Goal: Task Accomplishment & Management: Complete application form

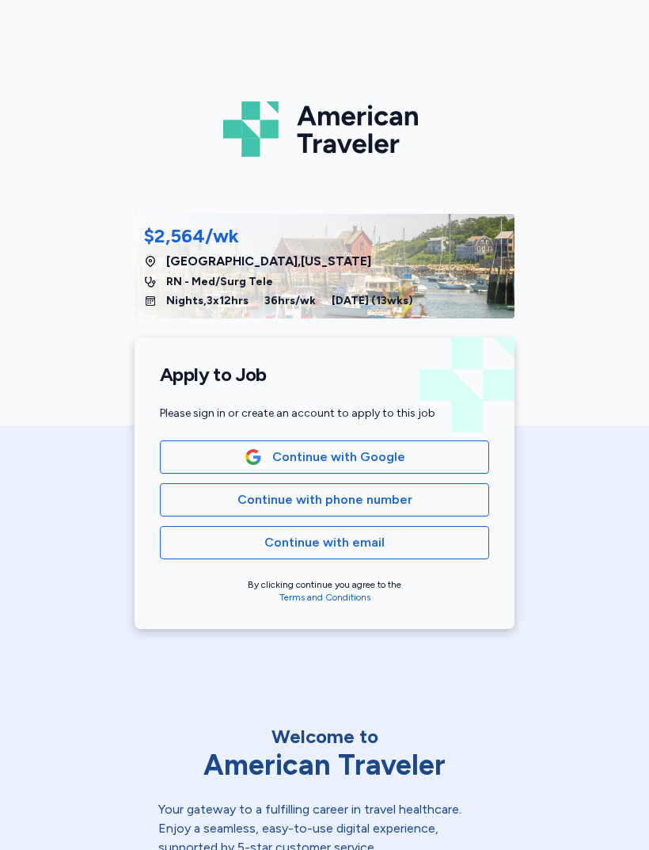
click at [393, 493] on span "Continue with phone number" at bounding box center [325, 499] width 175 height 19
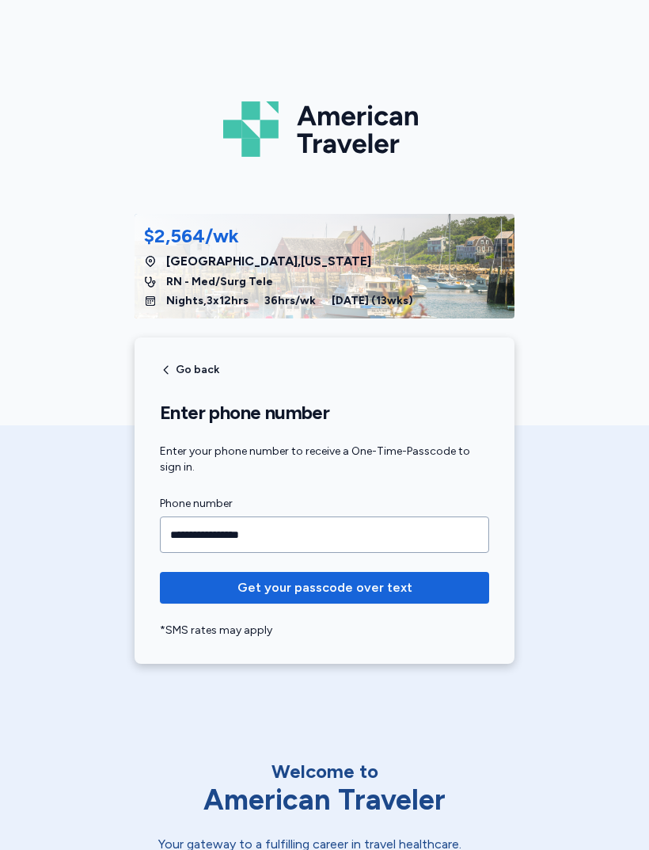
type input "**********"
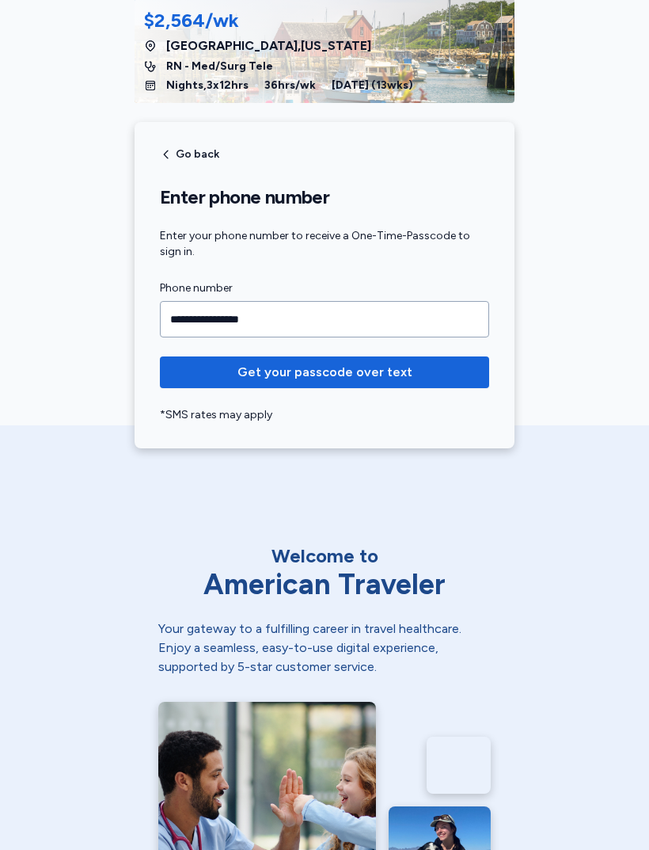
scroll to position [215, 0]
click at [436, 366] on span "Get your passcode over text" at bounding box center [325, 372] width 304 height 19
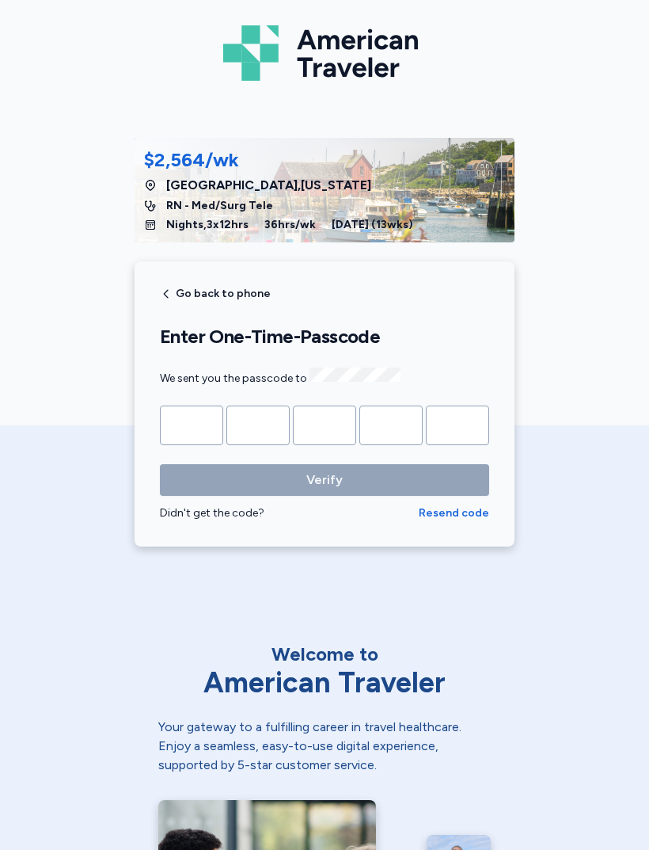
scroll to position [74, 0]
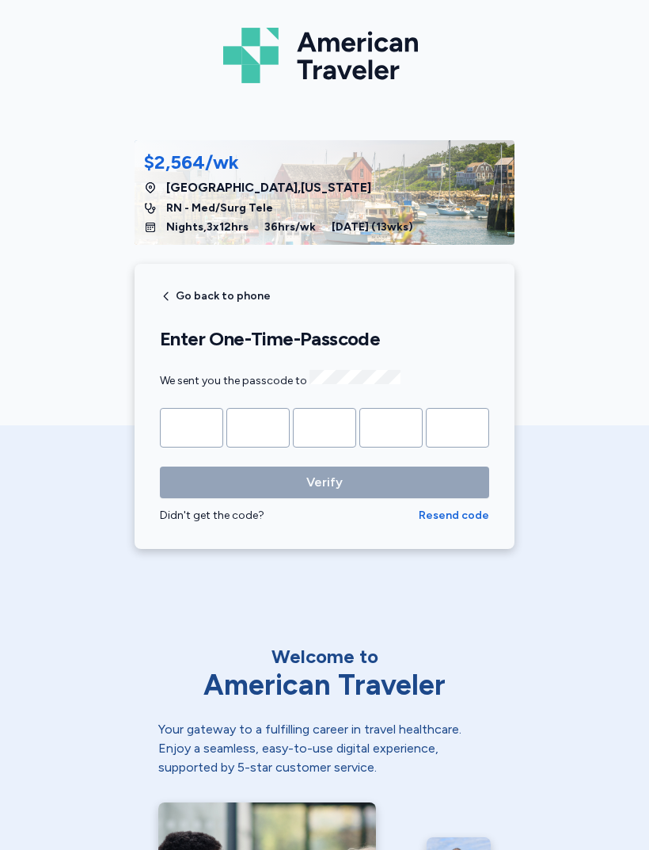
click at [192, 429] on input "Please enter OTP character 1" at bounding box center [191, 428] width 63 height 40
type input "*"
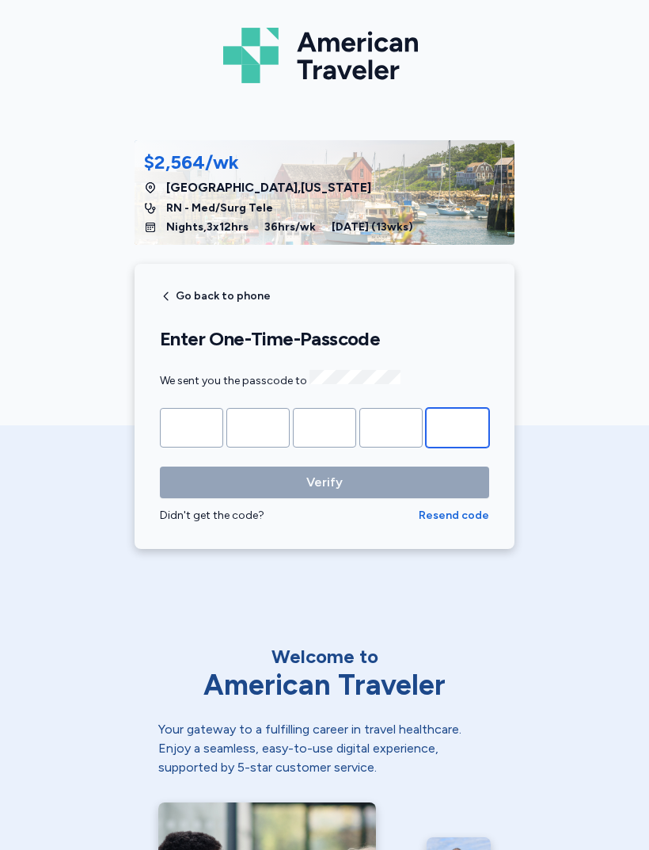
type input "*"
click at [325, 479] on button "Verify" at bounding box center [325, 483] width 330 height 32
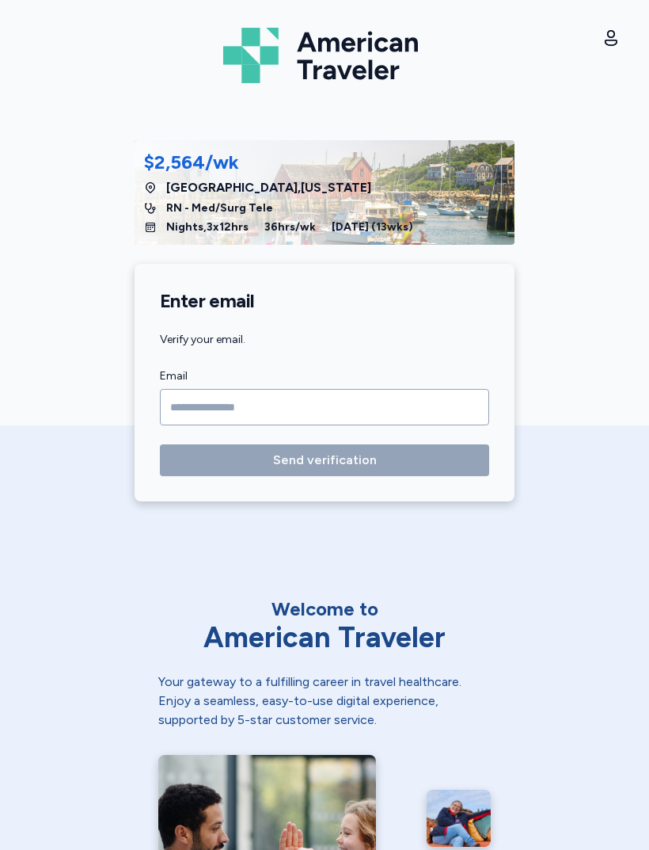
click at [332, 398] on input "Email" at bounding box center [325, 407] width 330 height 36
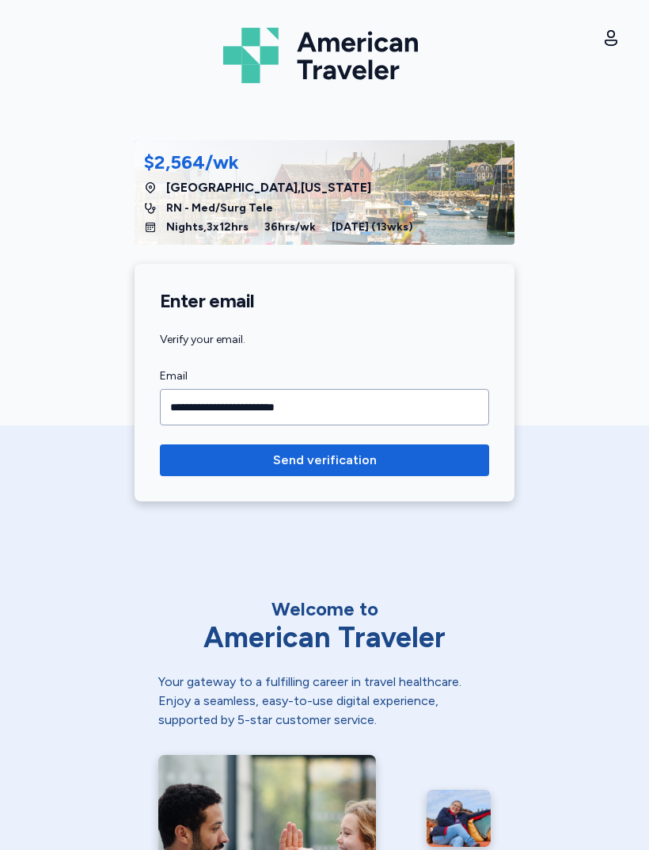
type input "**********"
click at [411, 440] on form "**********" at bounding box center [325, 421] width 330 height 109
click at [221, 451] on span "Send verification" at bounding box center [325, 460] width 304 height 19
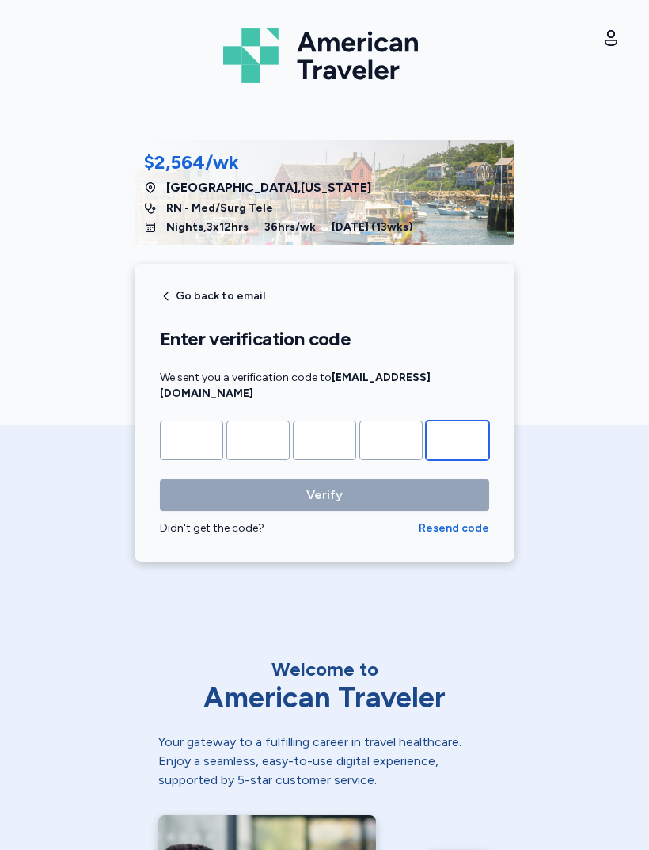
paste input "*"
type input "*"
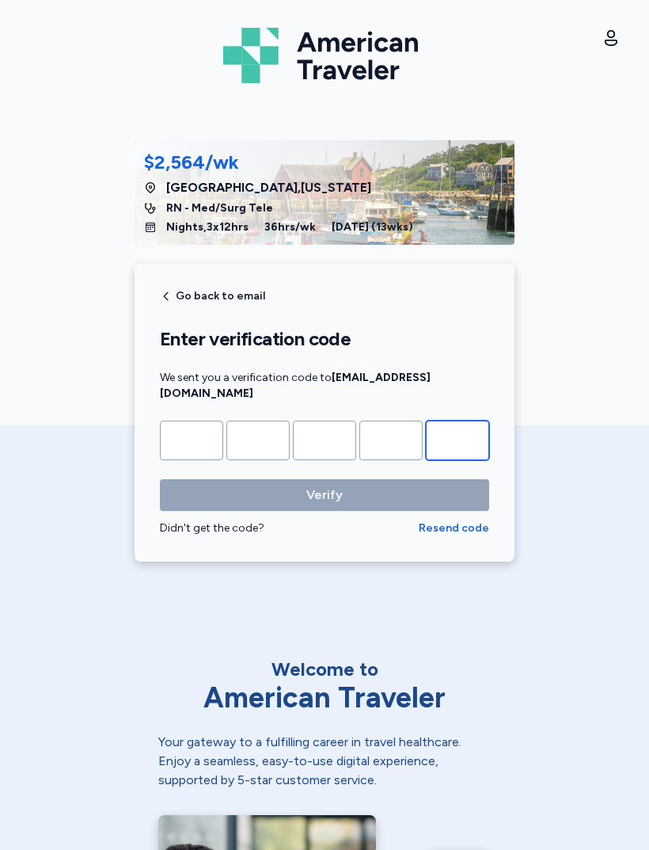
type input "*"
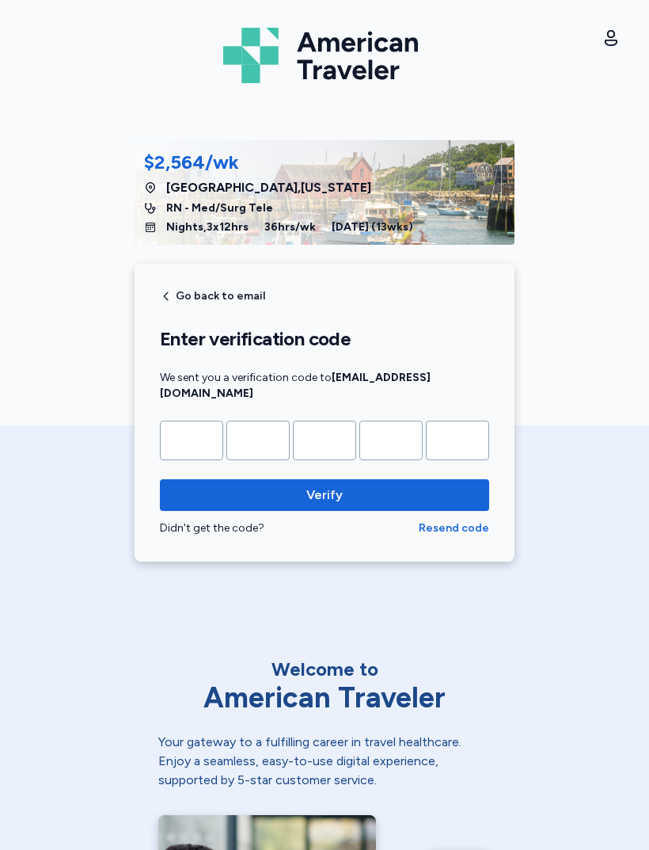
click at [404, 486] on span "Verify" at bounding box center [325, 495] width 304 height 19
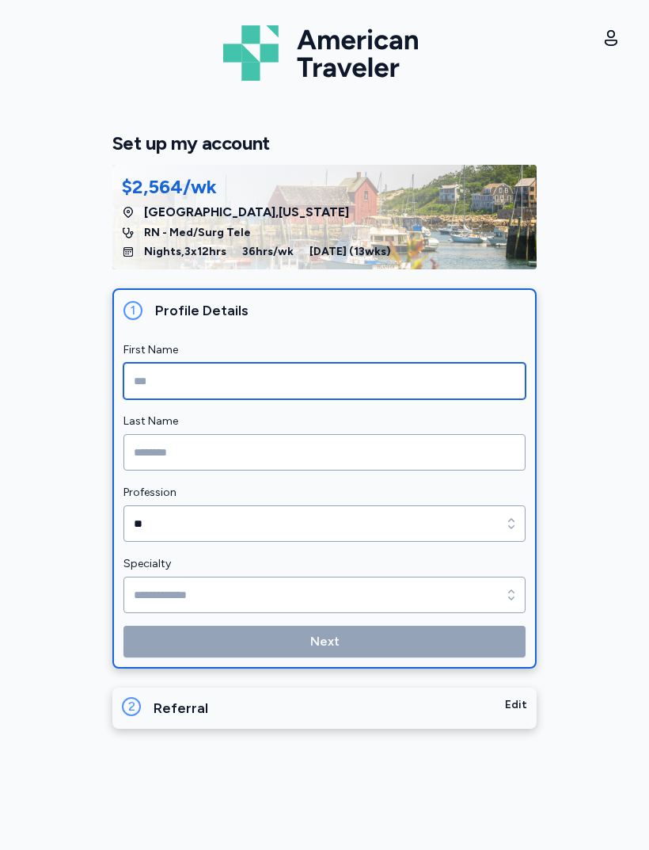
click at [310, 381] on input "First Name" at bounding box center [325, 381] width 402 height 36
type input "******"
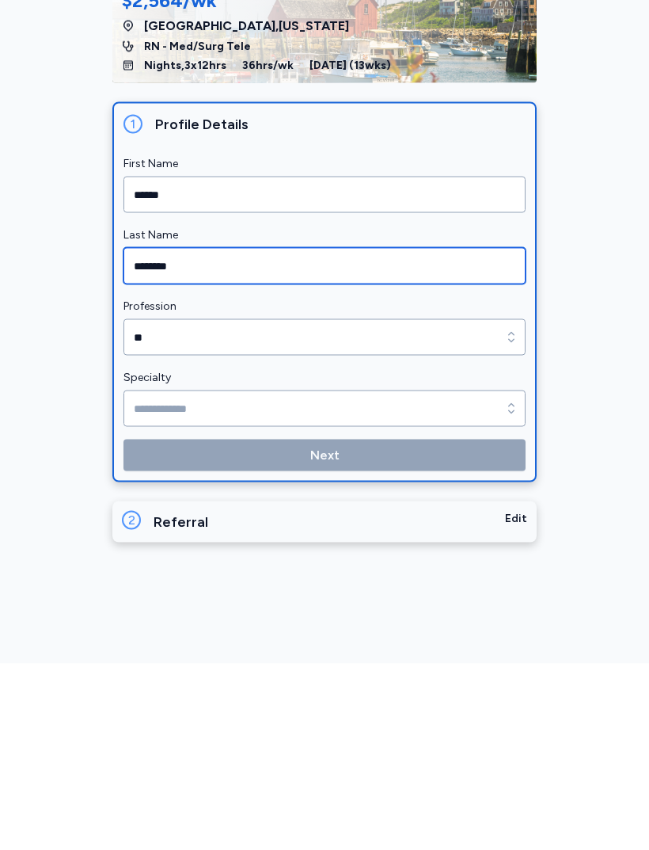
type input "*******"
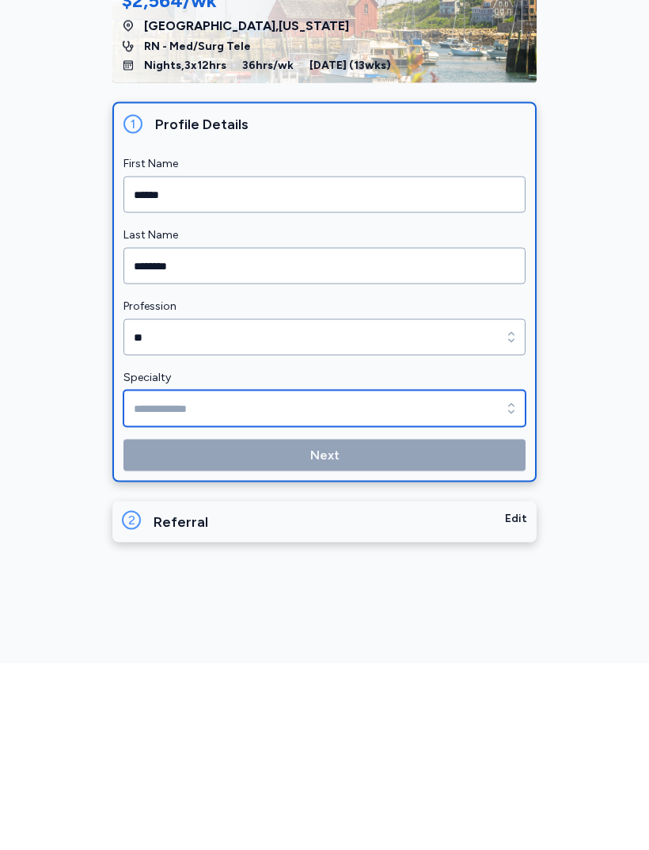
click at [429, 577] on input "Specialty" at bounding box center [325, 595] width 402 height 36
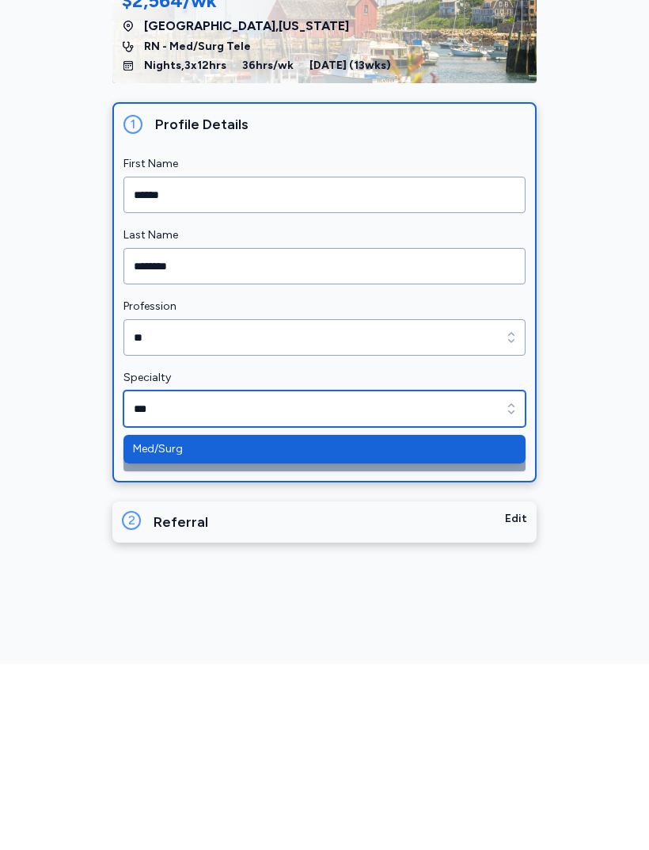
type input "********"
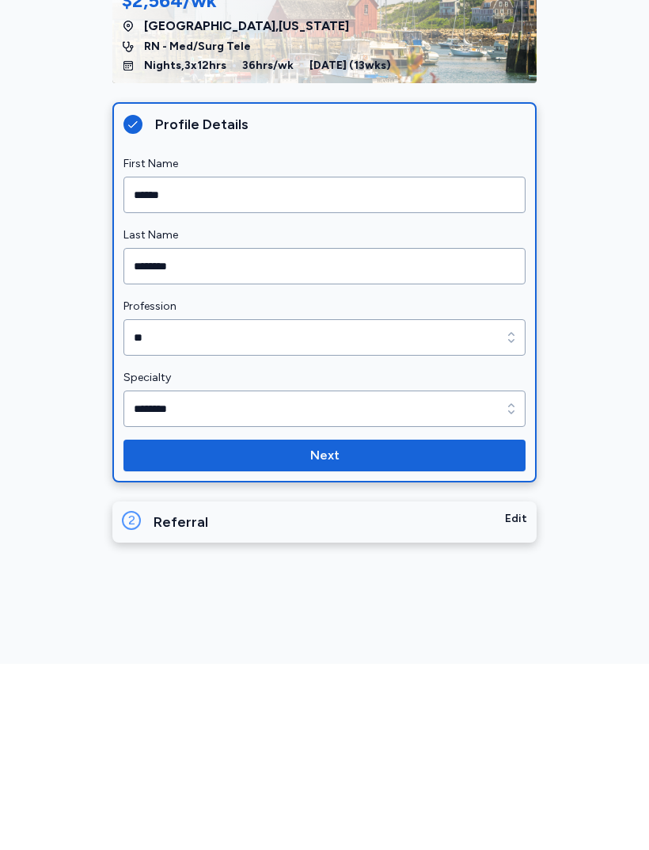
click at [340, 632] on span "Next" at bounding box center [324, 641] width 377 height 19
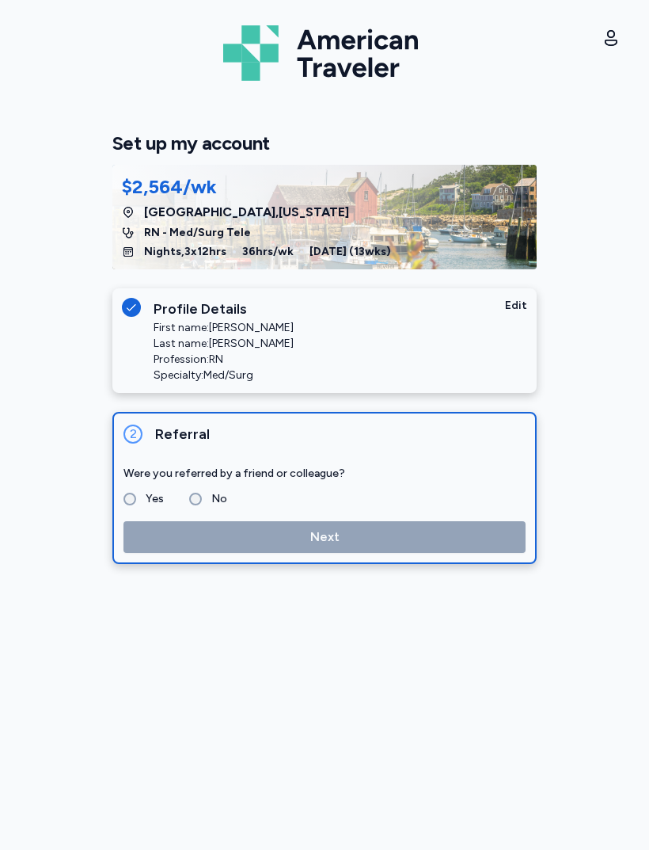
click at [202, 493] on label "No" at bounding box center [214, 498] width 25 height 19
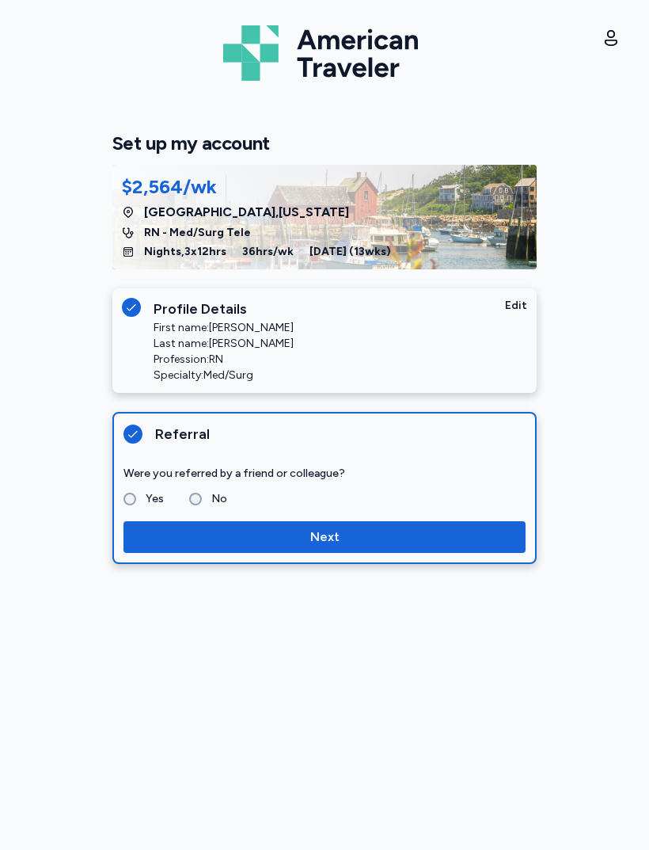
click at [358, 529] on span "Next" at bounding box center [324, 537] width 377 height 19
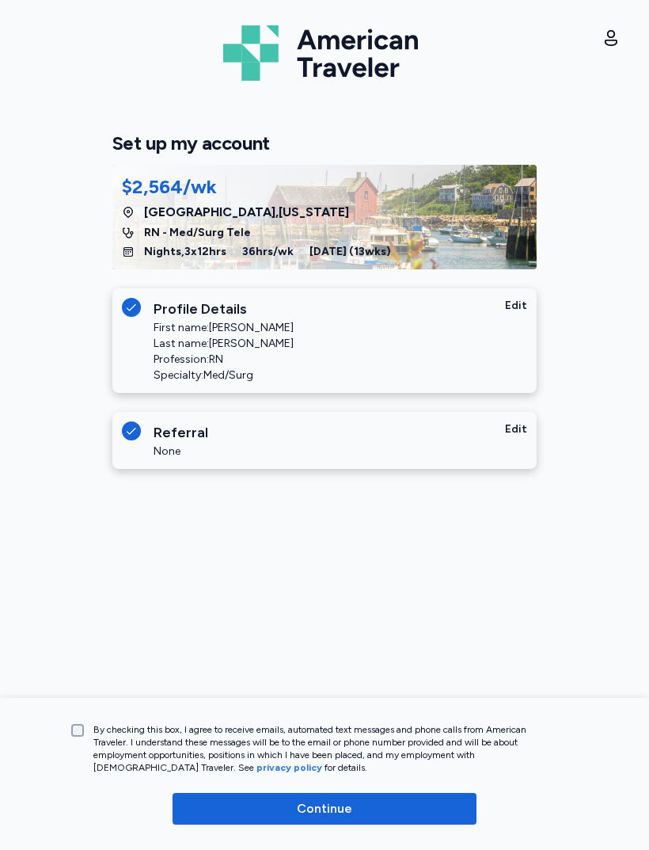
click at [326, 814] on span "Continue" at bounding box center [324, 808] width 55 height 19
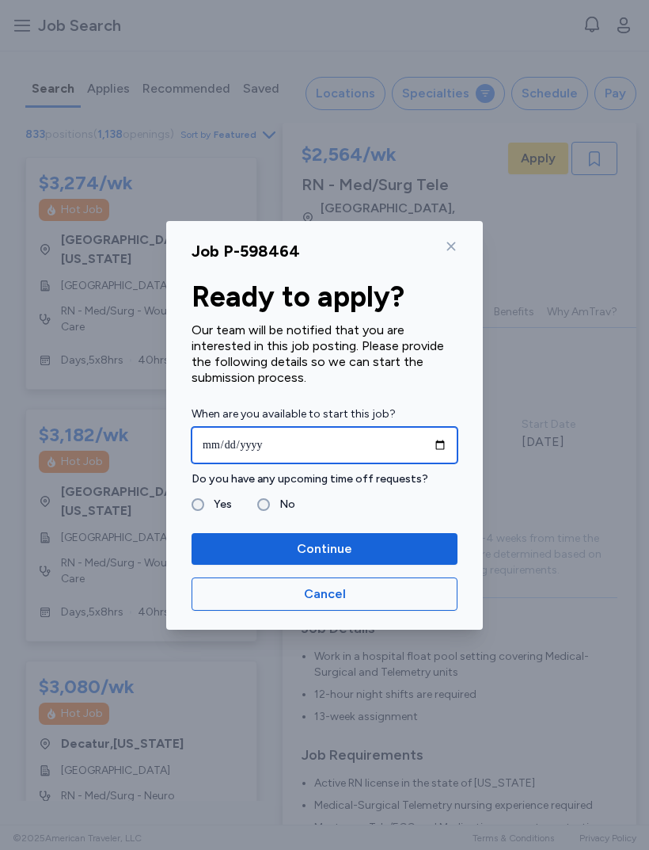
click at [360, 438] on input "date" at bounding box center [325, 445] width 266 height 36
type input "**********"
click at [273, 509] on label "No" at bounding box center [282, 504] width 25 height 19
click at [350, 542] on span "Continue" at bounding box center [324, 548] width 55 height 19
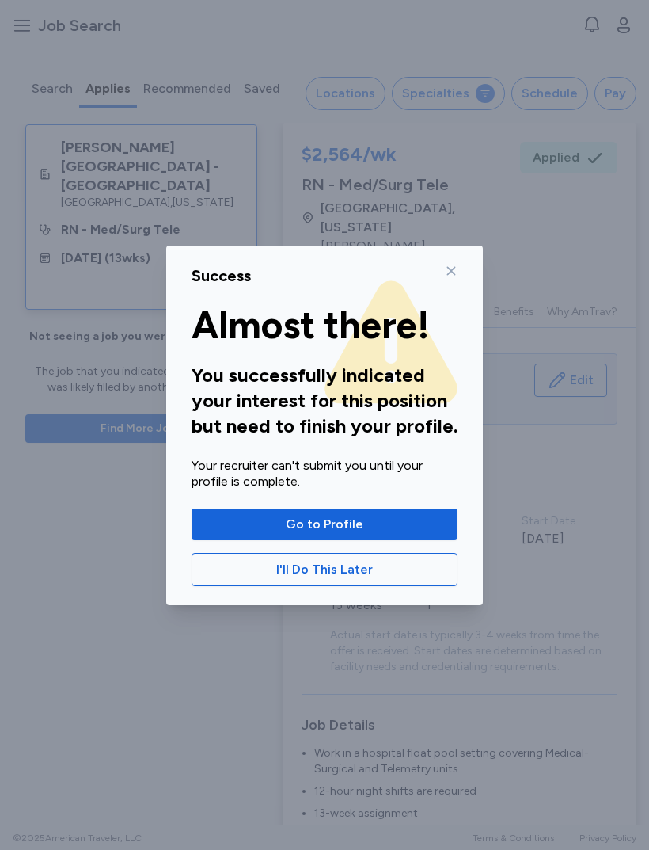
click at [374, 517] on span "Go to Profile" at bounding box center [324, 524] width 241 height 19
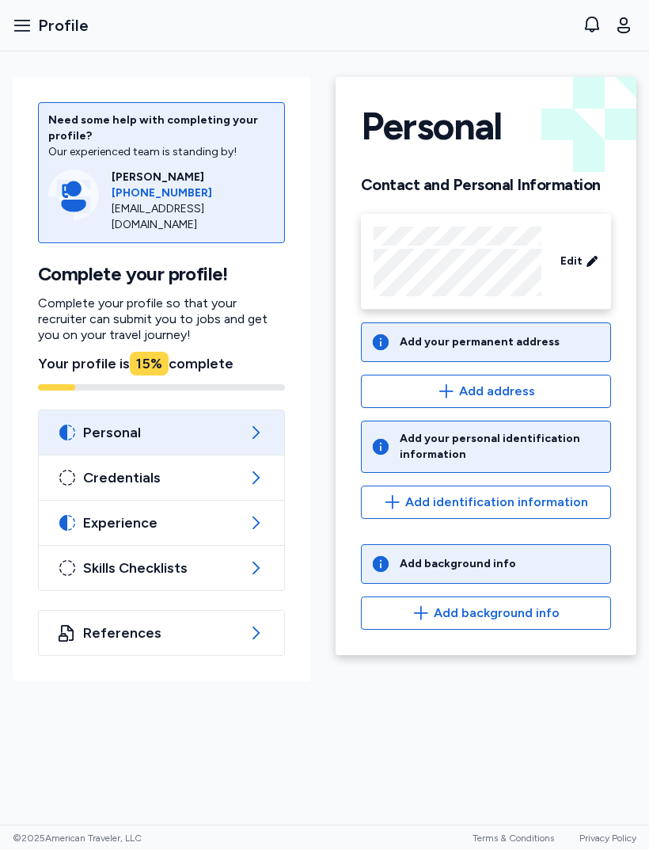
click at [551, 376] on button "Add address" at bounding box center [486, 391] width 250 height 33
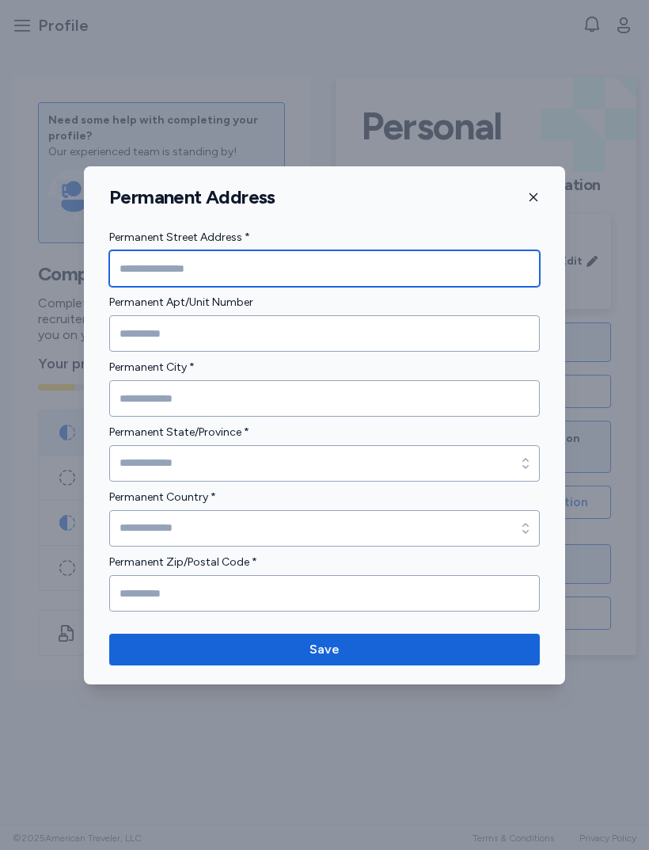
click at [410, 258] on input "Permanent Street Address *" at bounding box center [324, 268] width 431 height 36
type input "**********"
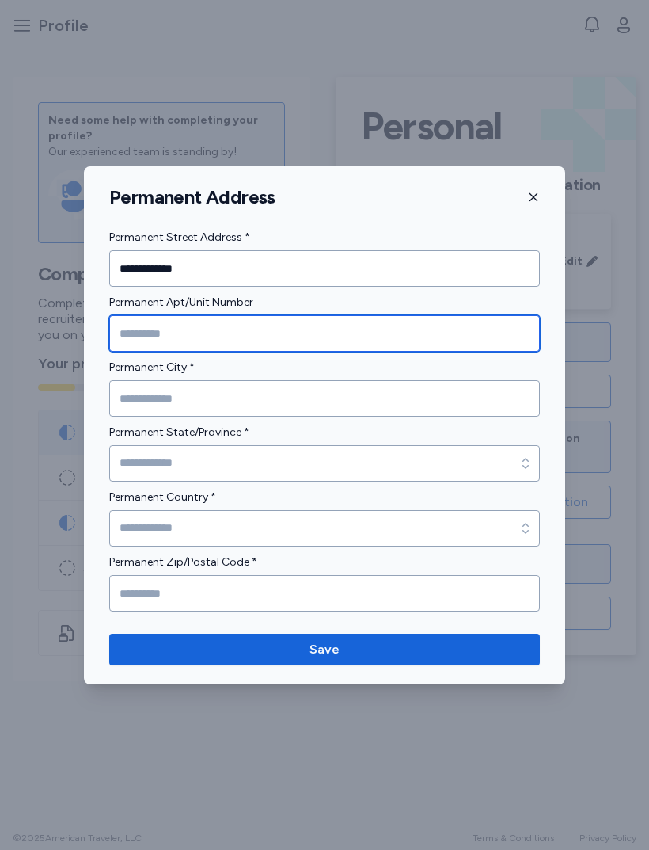
click at [372, 318] on input "Permanent Apt/Unit Number" at bounding box center [324, 333] width 431 height 36
type input "*"
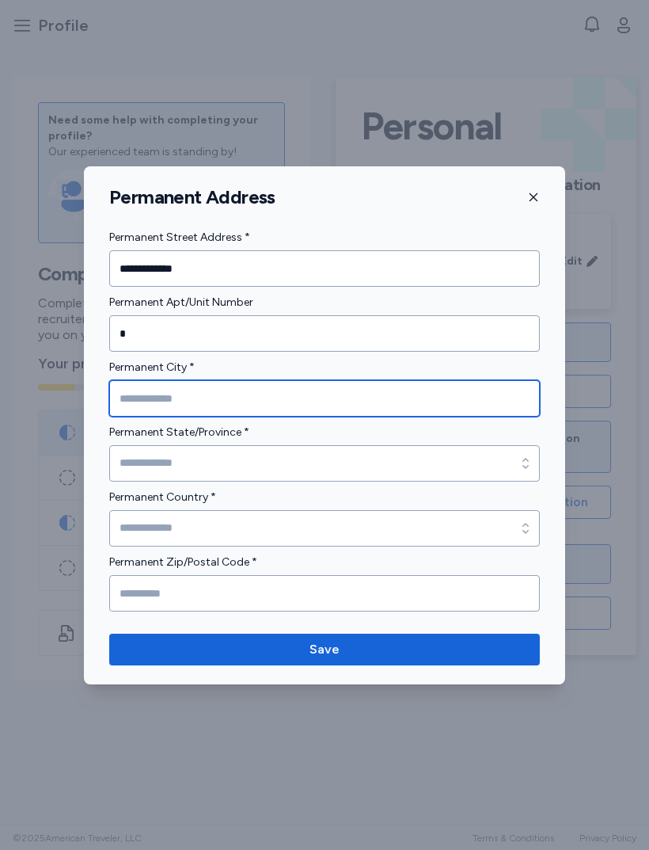
click at [260, 380] on input "Permanent City *" at bounding box center [324, 398] width 431 height 36
type input "*******"
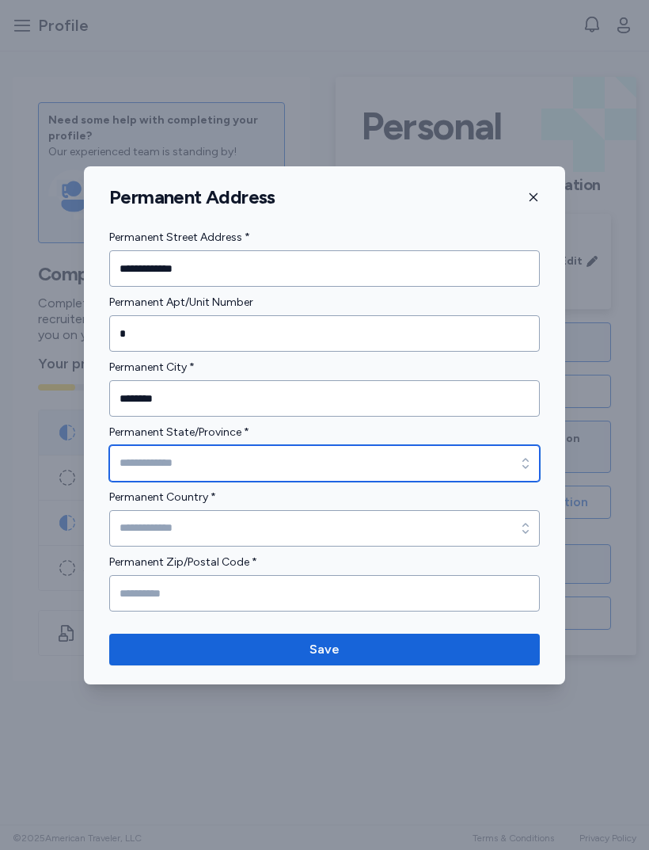
click at [376, 463] on input "Permanent State/Province *" at bounding box center [324, 463] width 431 height 36
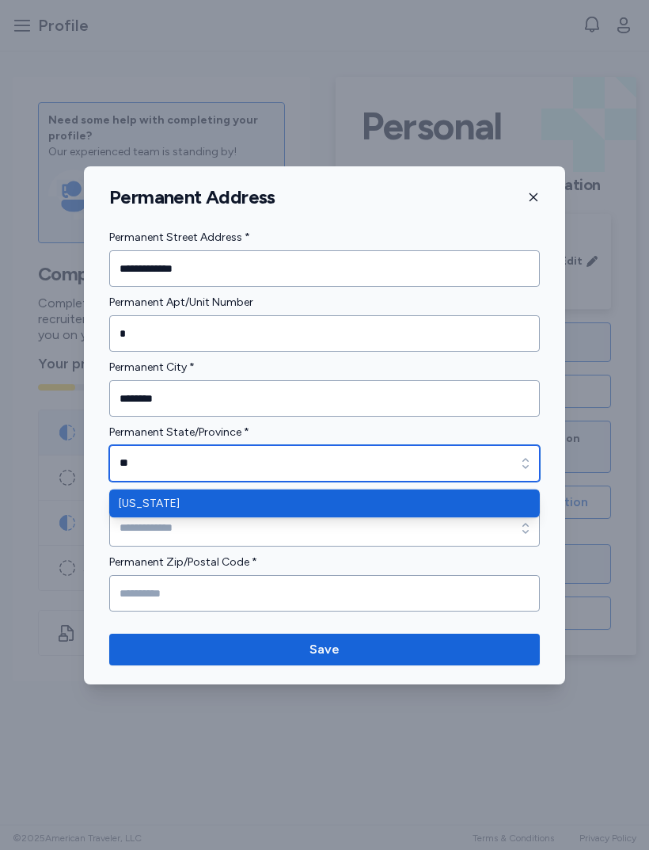
type input "********"
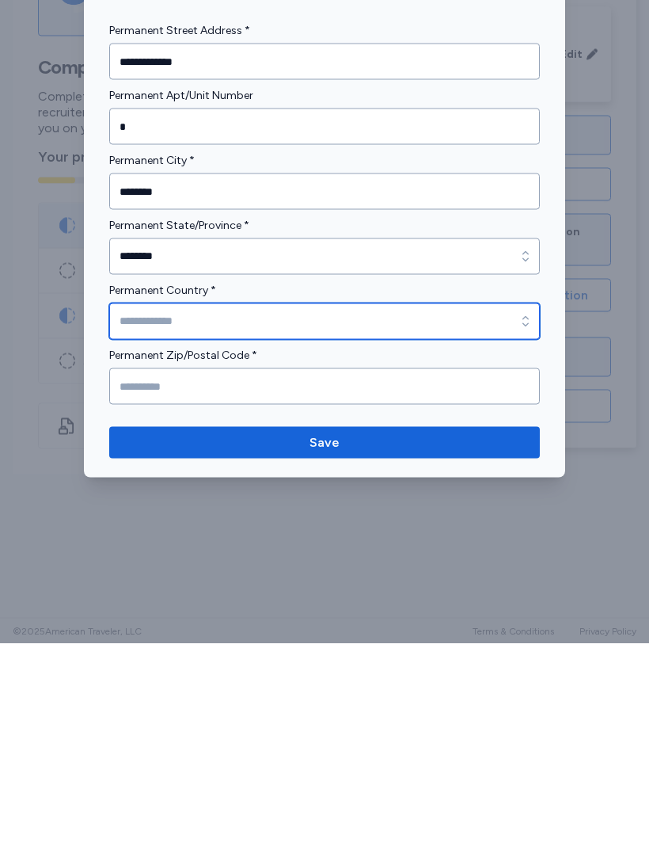
click at [402, 510] on input "Permanent Country *" at bounding box center [324, 528] width 431 height 36
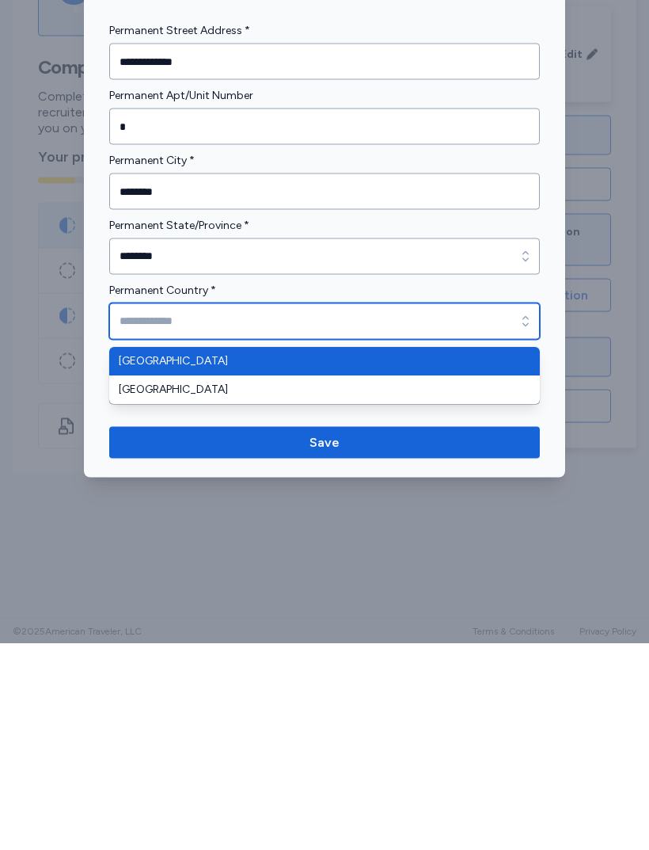
type input "**********"
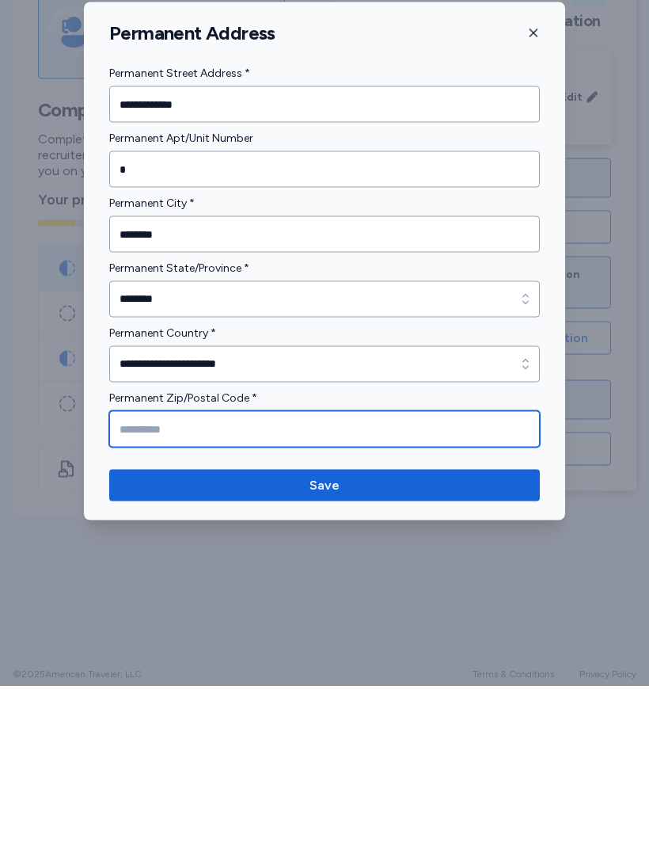
click at [361, 575] on input "Permanent Zip/Postal Code *" at bounding box center [324, 593] width 431 height 36
type input "*****"
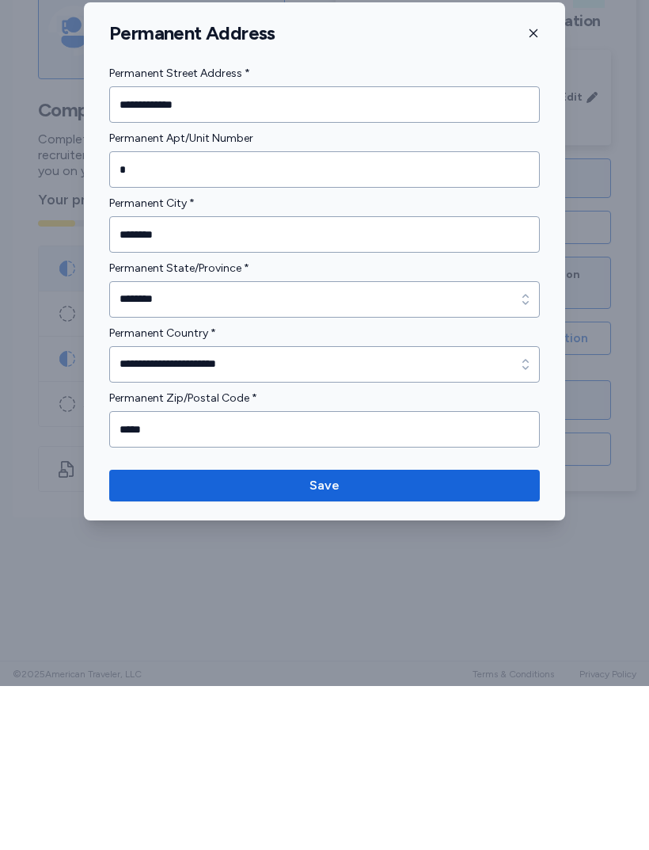
click at [440, 640] on span "Save" at bounding box center [325, 649] width 406 height 19
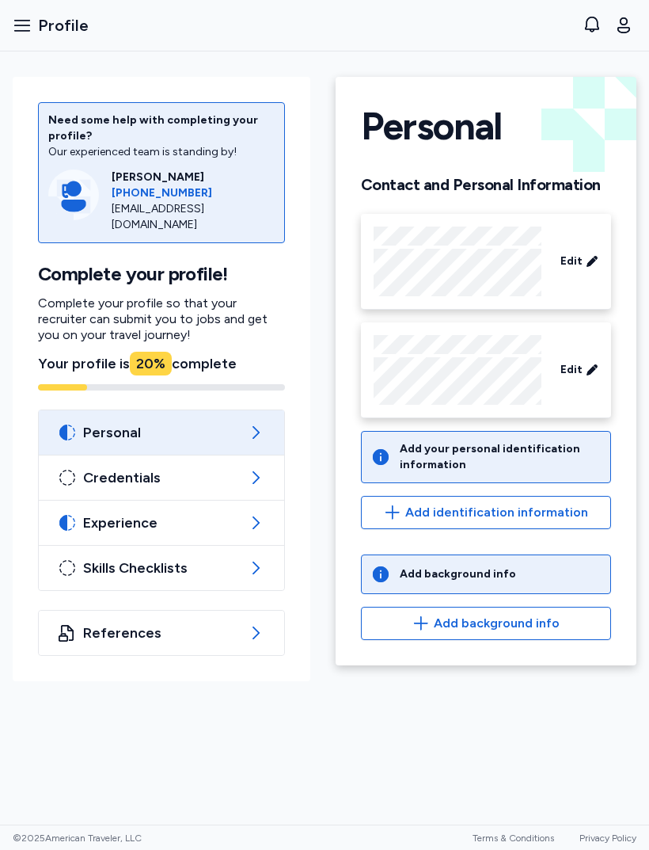
click at [518, 512] on span "Add identification information" at bounding box center [497, 512] width 183 height 19
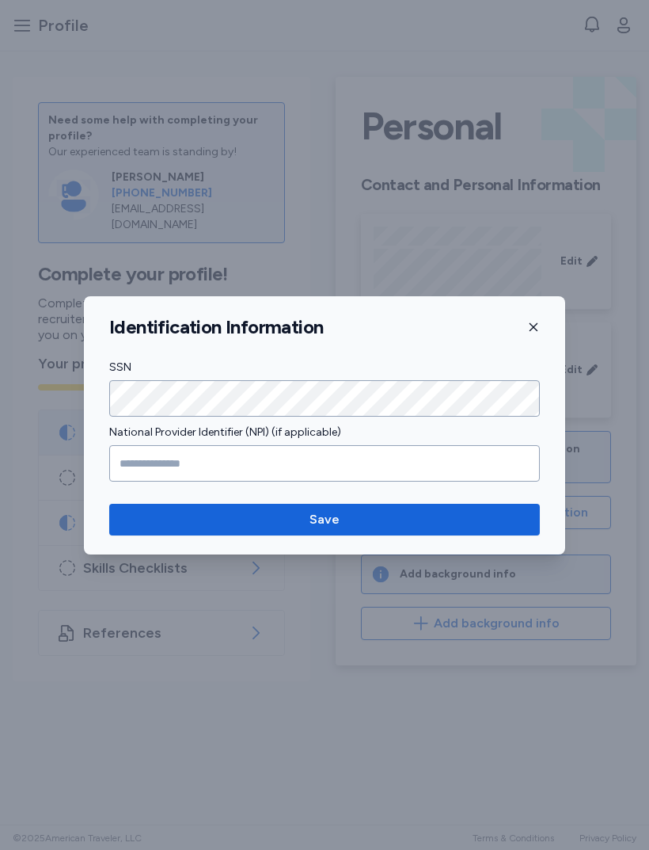
click at [377, 514] on span "Save" at bounding box center [325, 519] width 406 height 19
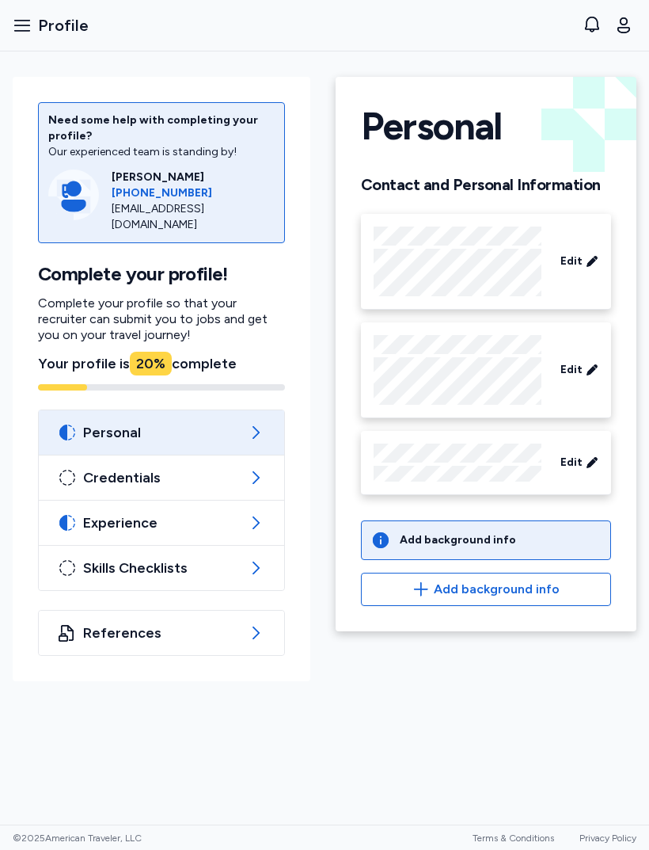
click at [486, 533] on div "Add background info" at bounding box center [458, 540] width 116 height 16
click at [486, 598] on span "Add background info" at bounding box center [497, 589] width 126 height 19
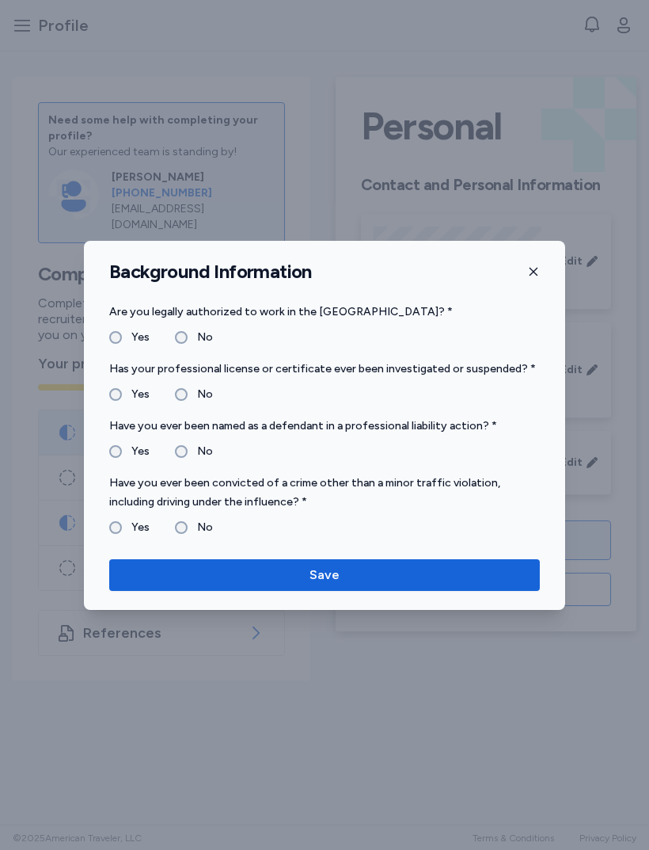
click at [200, 400] on label "No" at bounding box center [200, 394] width 25 height 19
click at [196, 458] on label "No" at bounding box center [200, 451] width 25 height 19
click at [190, 502] on label "Have you ever been convicted of a crime other than a minor traffic violation, i…" at bounding box center [324, 493] width 431 height 38
click at [188, 521] on label "No" at bounding box center [200, 527] width 25 height 19
click at [345, 576] on span "Save" at bounding box center [325, 575] width 406 height 19
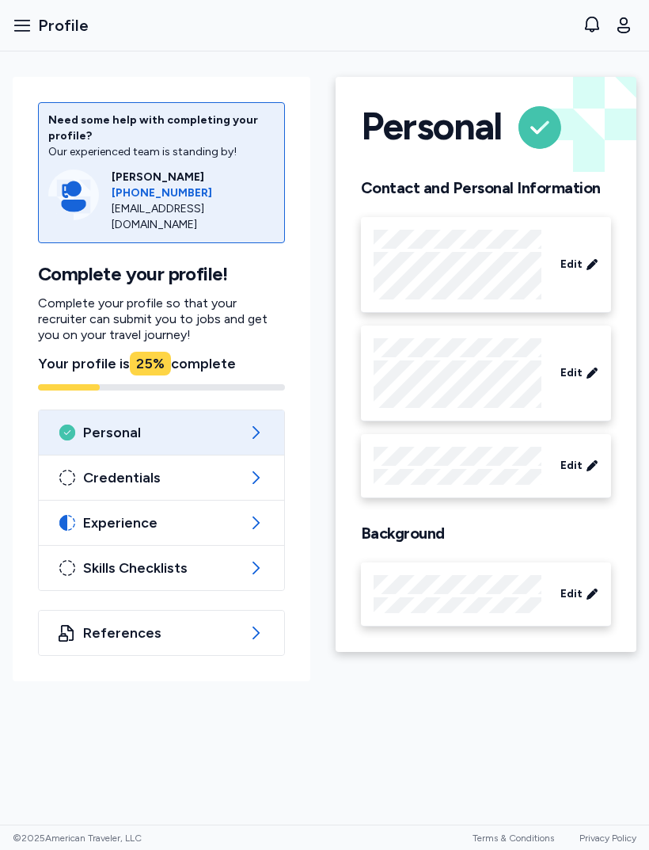
click at [208, 468] on span "Credentials" at bounding box center [161, 477] width 157 height 19
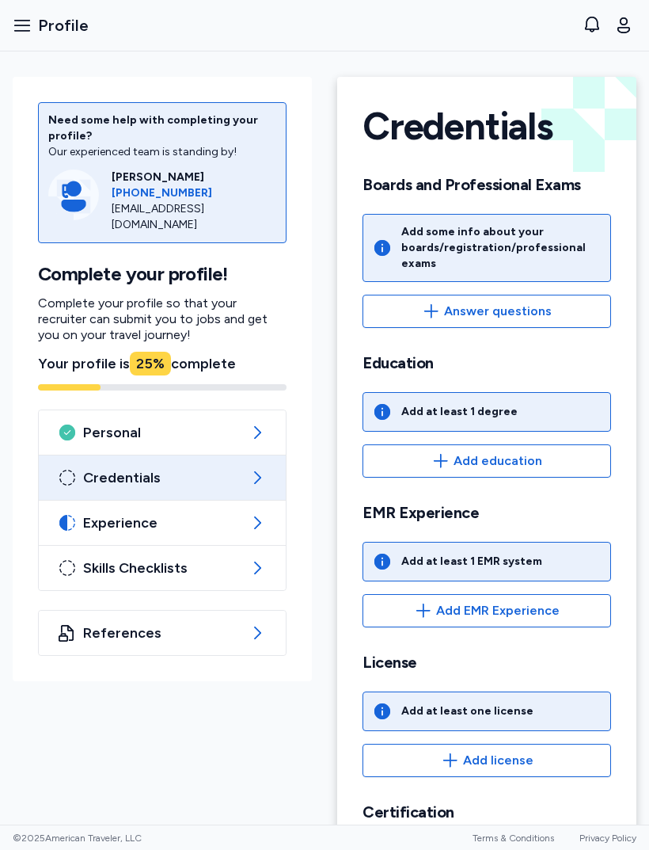
click at [564, 304] on span "Answer questions" at bounding box center [487, 311] width 222 height 19
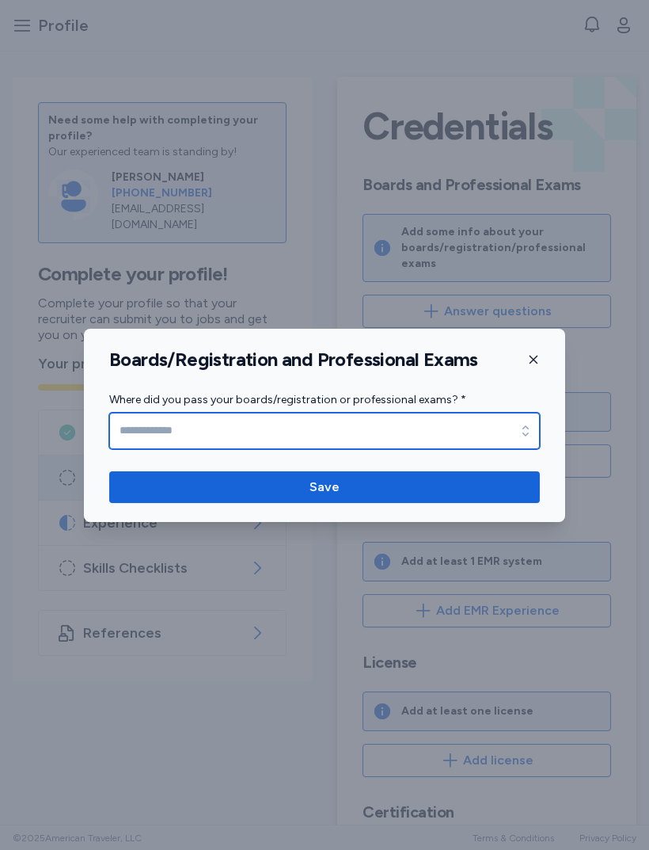
click at [489, 423] on input "Where did you pass your boards/registration or professional exams? *" at bounding box center [324, 431] width 431 height 36
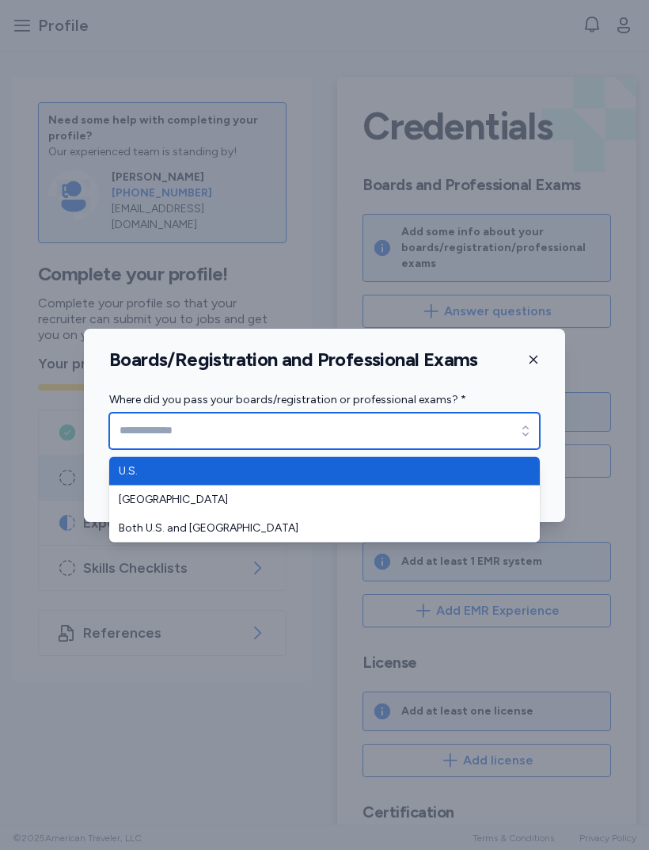
type input "****"
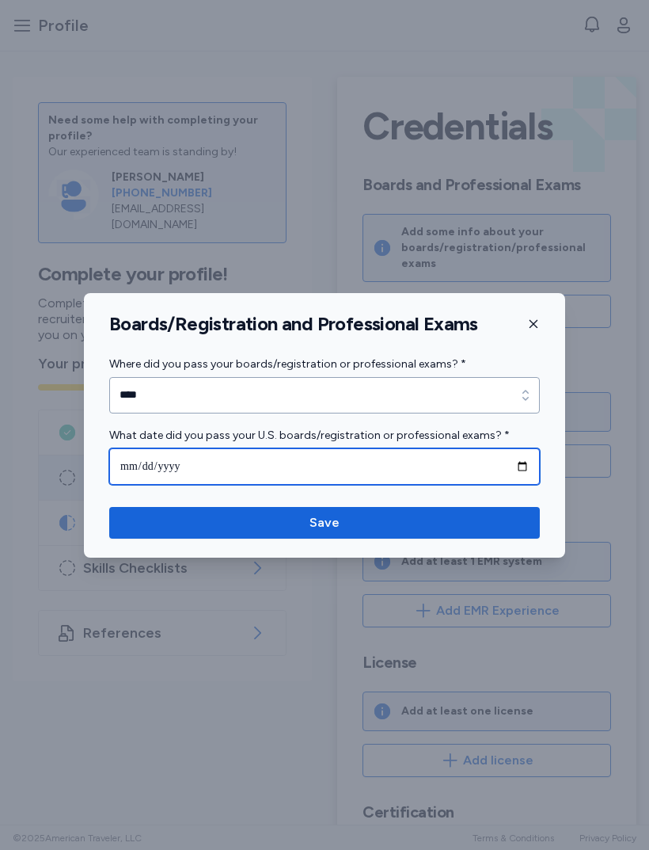
click at [491, 463] on input "date" at bounding box center [324, 466] width 431 height 36
type input "**********"
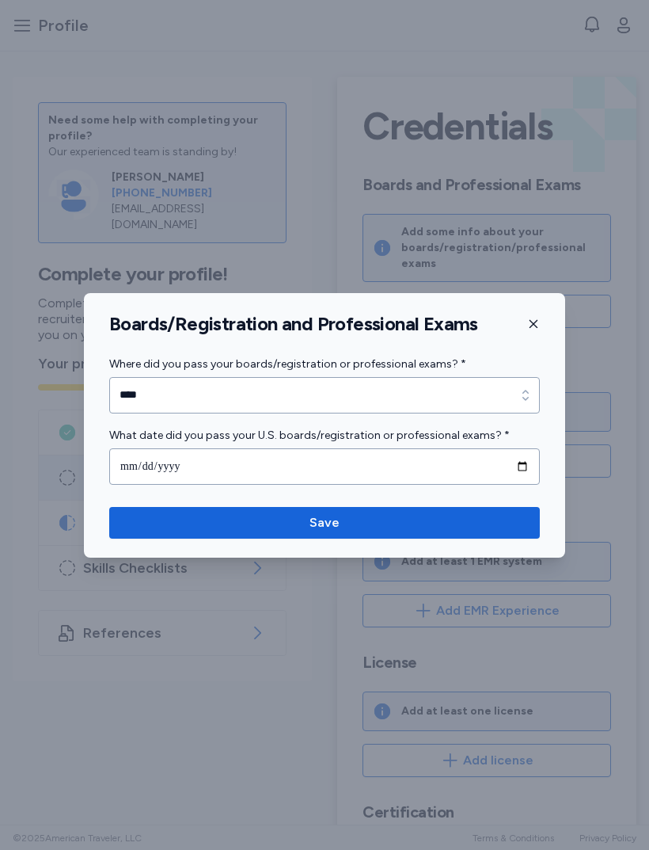
click at [378, 519] on span "Save" at bounding box center [325, 522] width 406 height 19
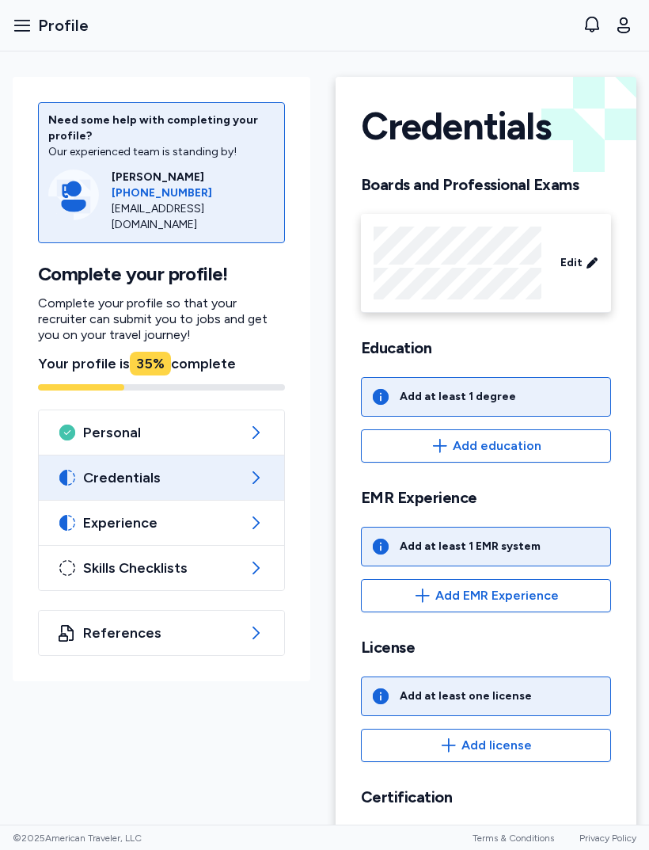
click at [501, 455] on span "Add education" at bounding box center [497, 445] width 89 height 19
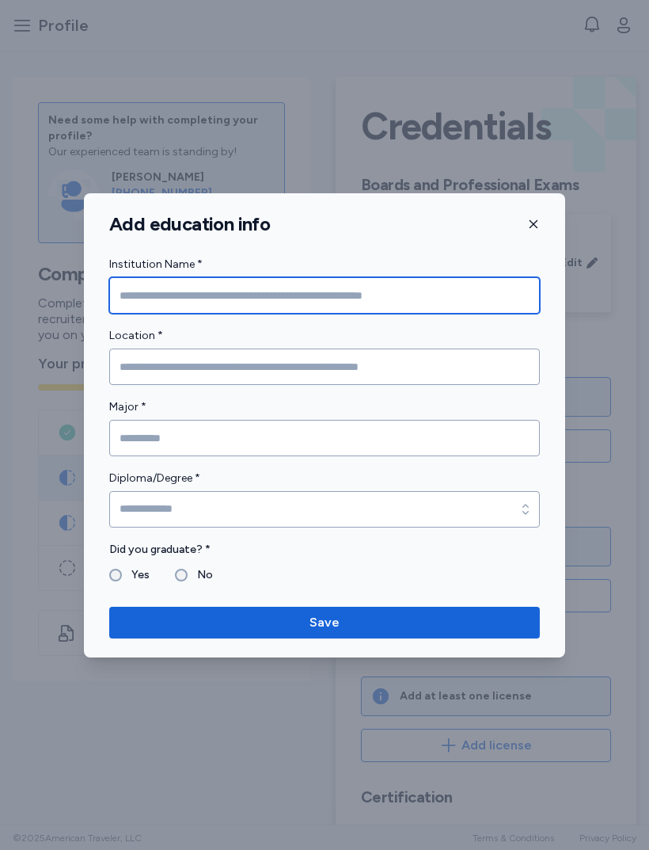
click at [428, 295] on input "Institution Name *" at bounding box center [324, 295] width 431 height 36
click at [210, 295] on input "**********" at bounding box center [324, 295] width 431 height 36
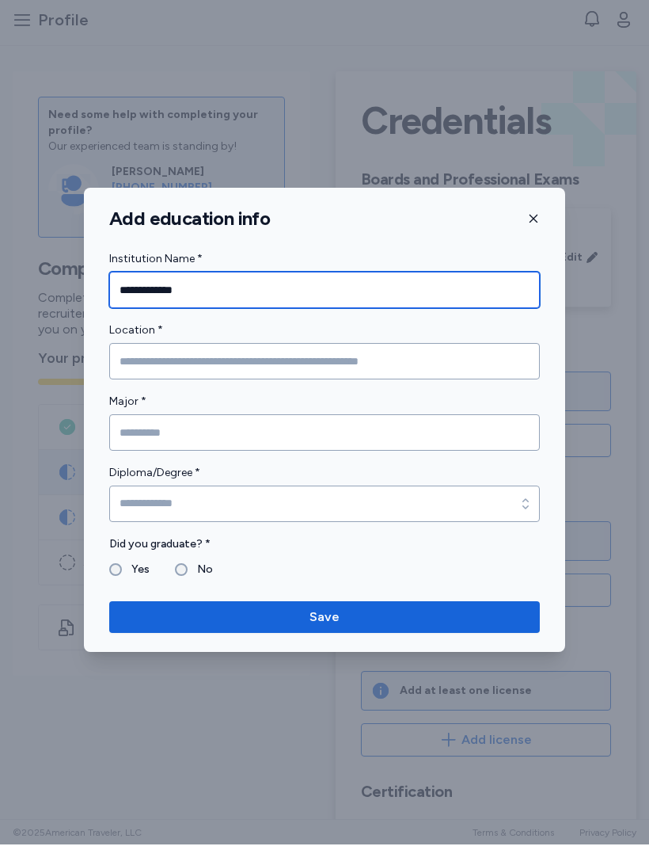
type input "**********"
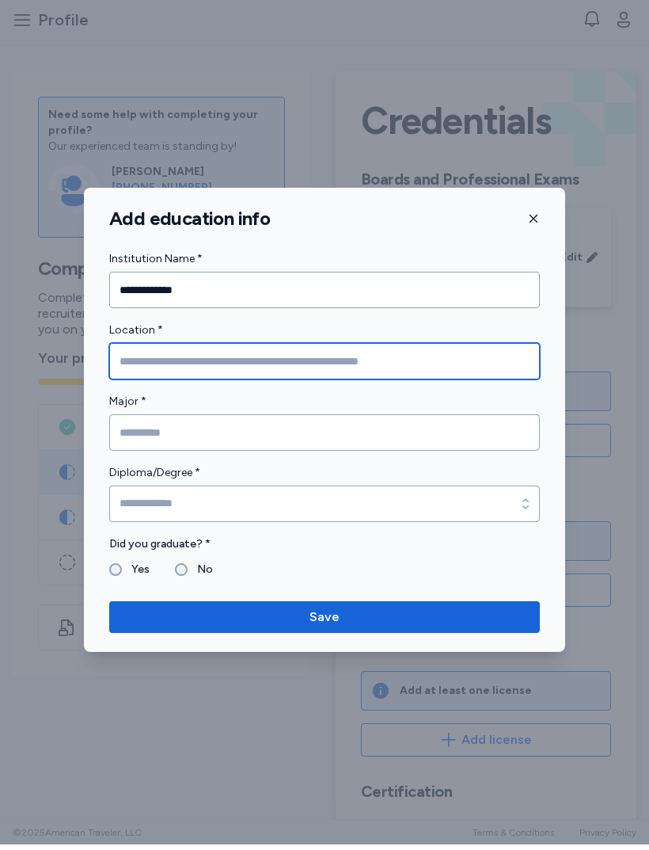
click at [399, 350] on input "Location *" at bounding box center [324, 367] width 431 height 36
type input "*******"
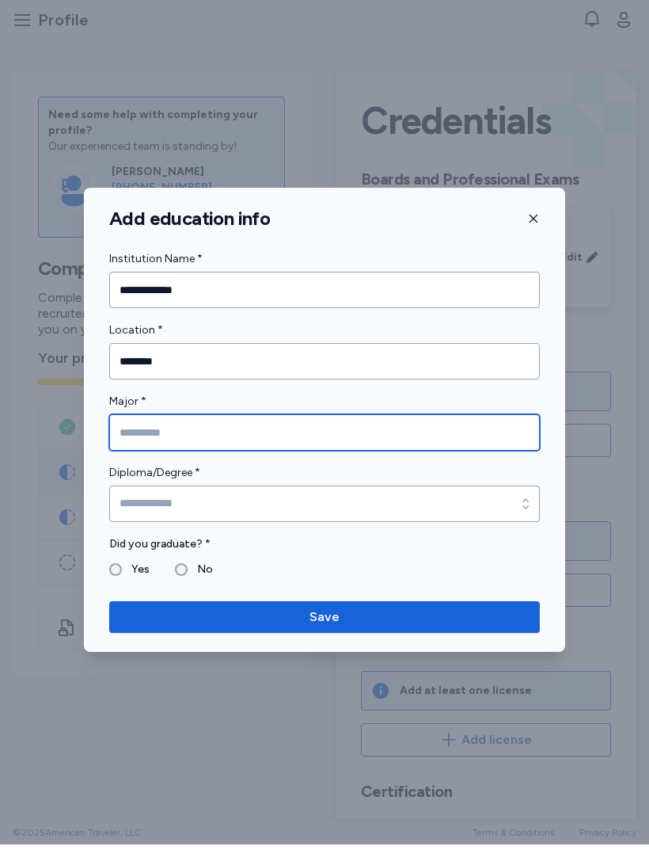
click at [372, 428] on input "Major *" at bounding box center [324, 438] width 431 height 36
type input "*"
type input "*******"
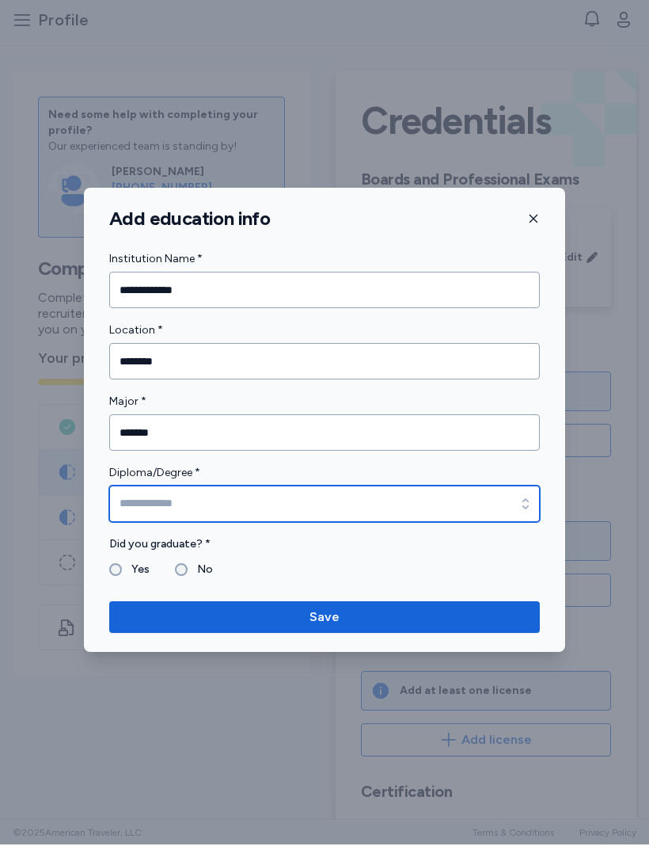
click at [140, 513] on input "Diploma/Degree *" at bounding box center [324, 509] width 431 height 36
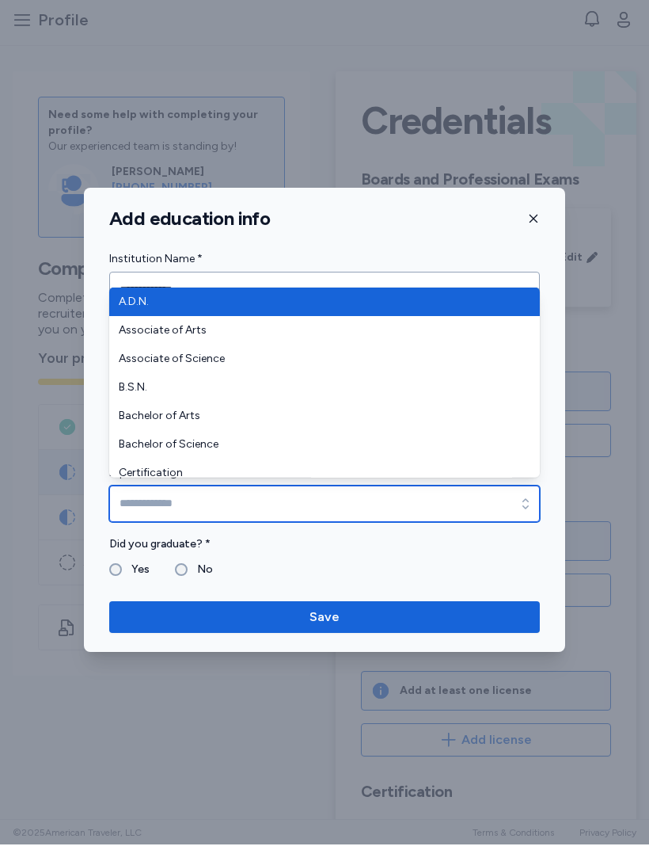
type input "**********"
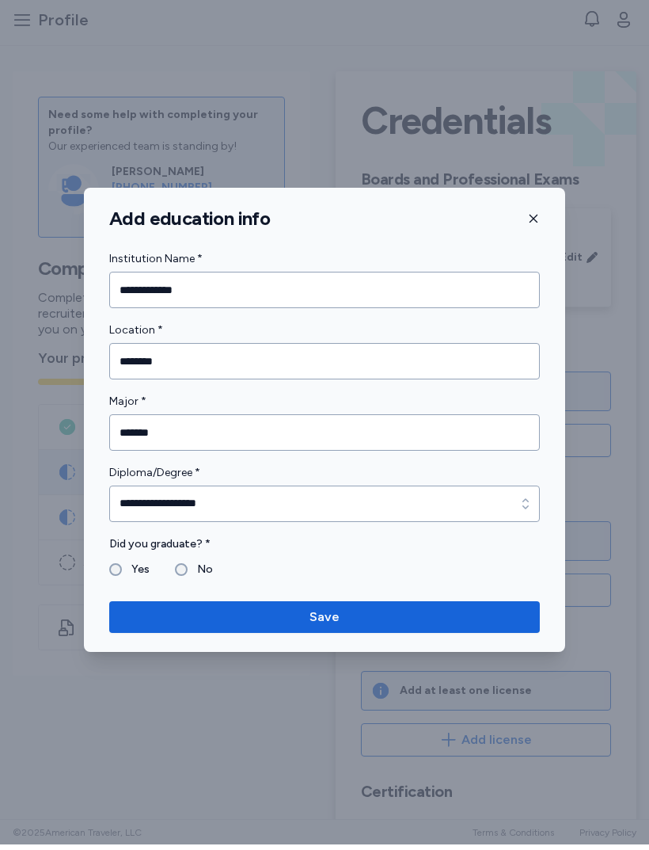
click at [122, 573] on label "Yes" at bounding box center [136, 575] width 28 height 19
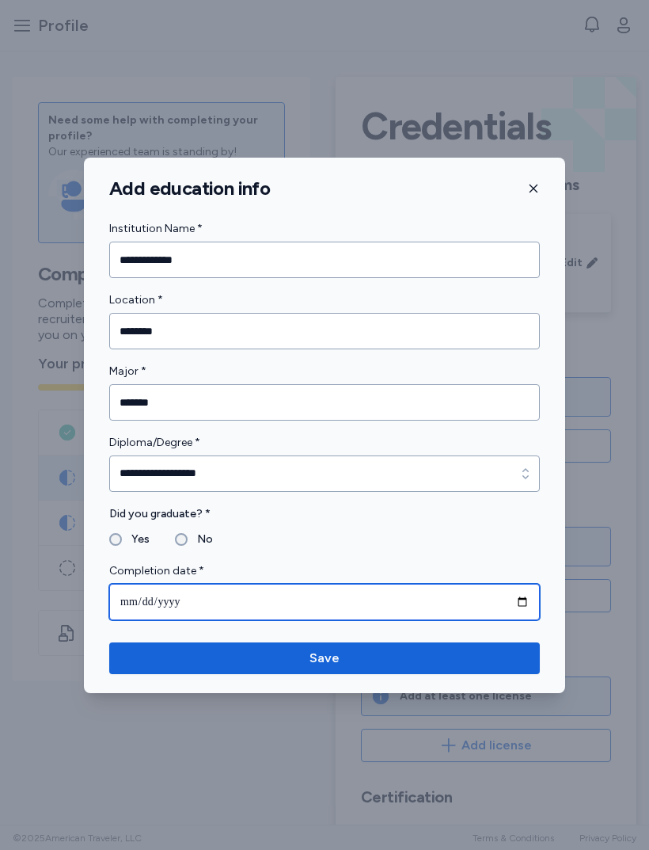
click at [333, 602] on input "date" at bounding box center [324, 602] width 431 height 36
type input "**********"
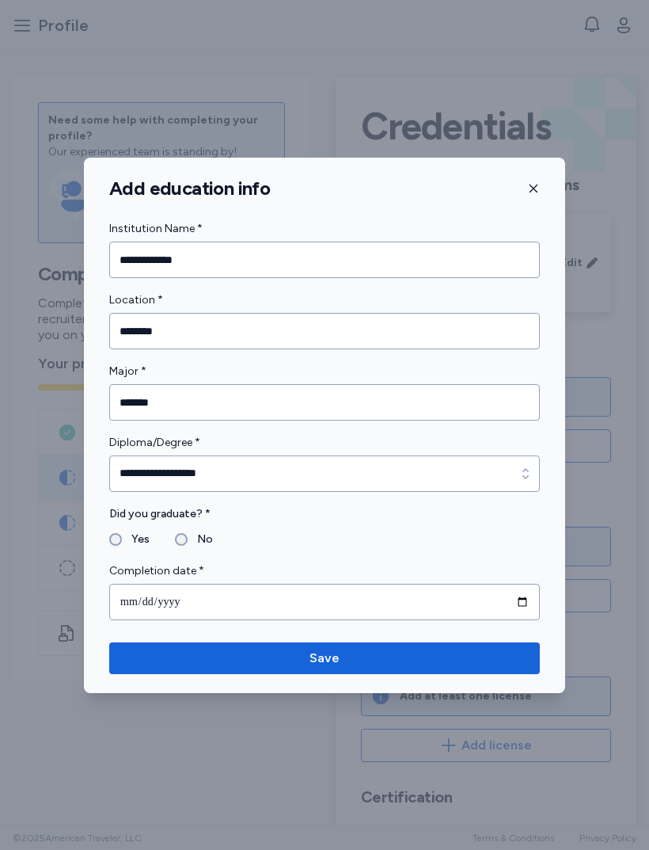
click at [351, 646] on button "Save" at bounding box center [324, 658] width 431 height 32
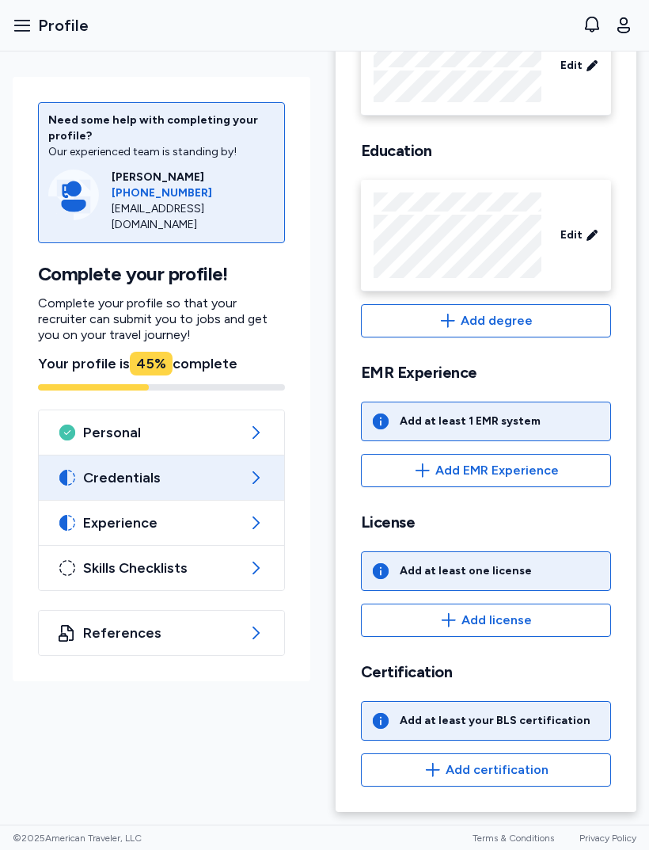
scroll to position [197, 0]
click at [530, 468] on span "Add EMR Experience" at bounding box center [498, 470] width 124 height 19
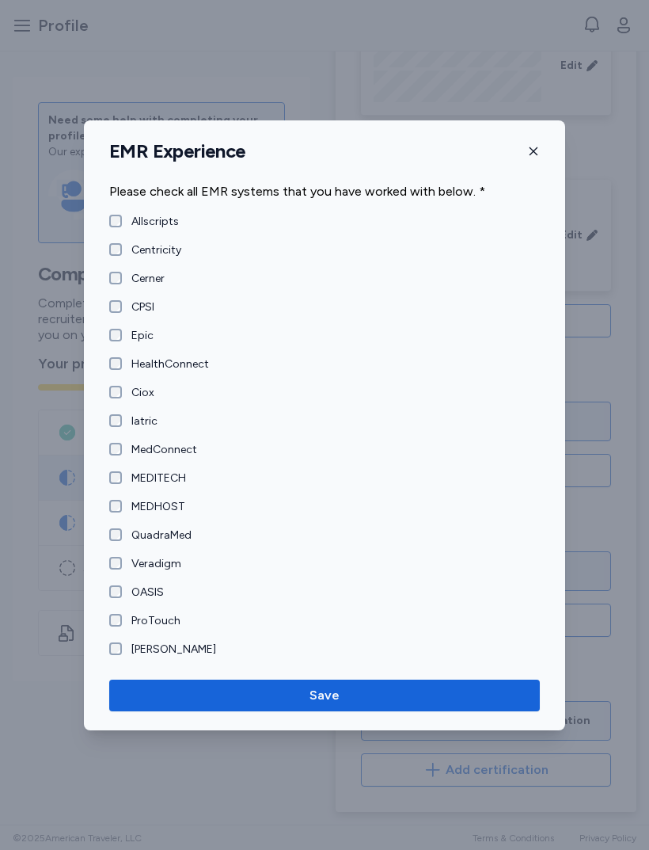
click at [159, 284] on label "Cerner" at bounding box center [143, 279] width 43 height 16
click at [151, 337] on label "Epic" at bounding box center [138, 336] width 32 height 16
click at [342, 682] on button "Save" at bounding box center [324, 696] width 431 height 32
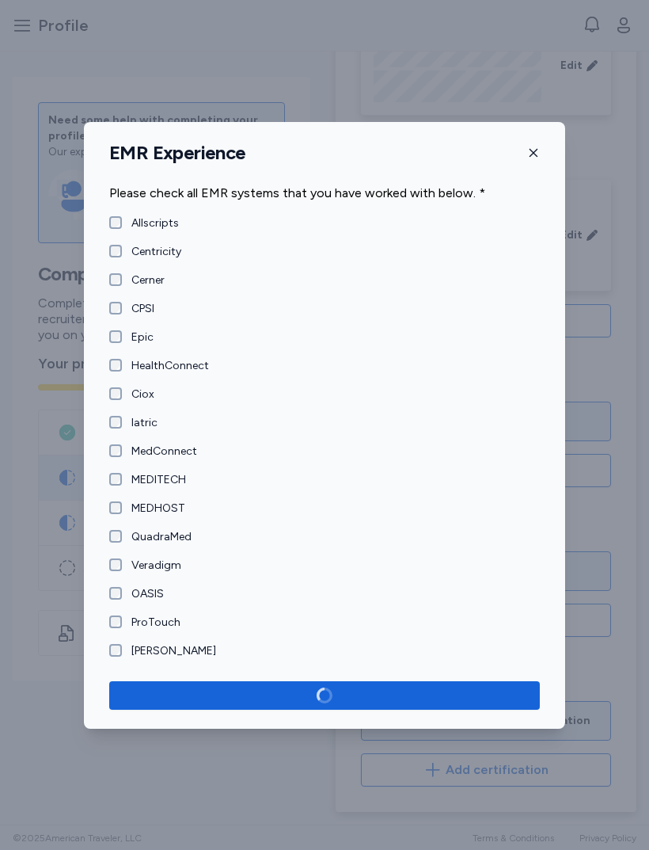
scroll to position [176, 0]
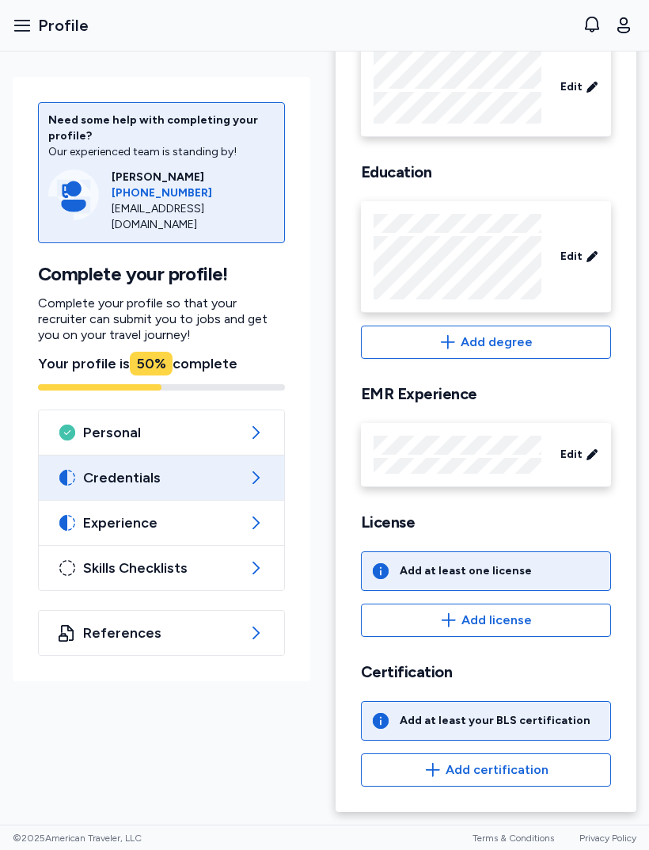
click at [513, 611] on span "Add license" at bounding box center [497, 620] width 70 height 19
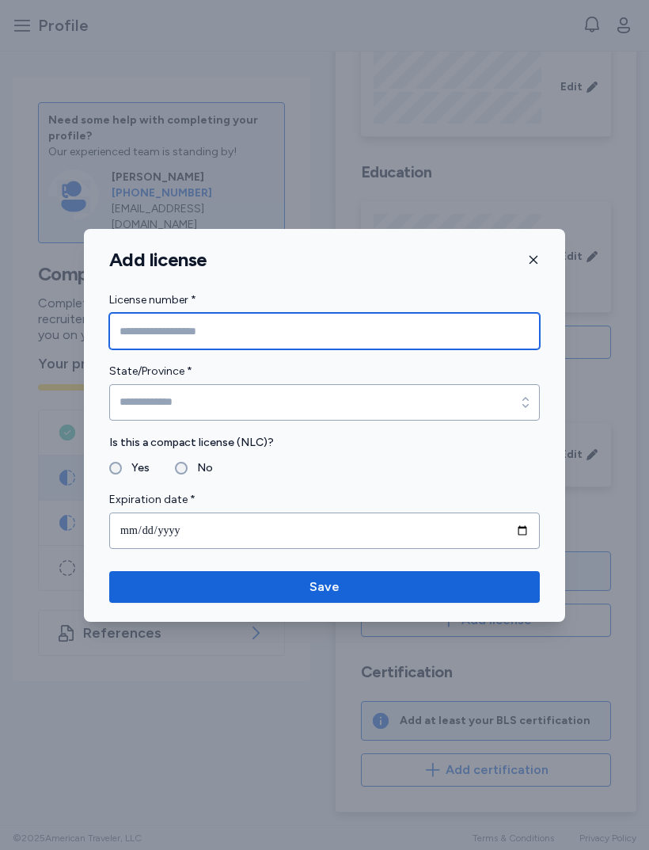
click at [174, 330] on input "License number *" at bounding box center [324, 331] width 431 height 36
click at [168, 332] on input "License number *" at bounding box center [324, 331] width 431 height 36
paste input "*********"
type input "*********"
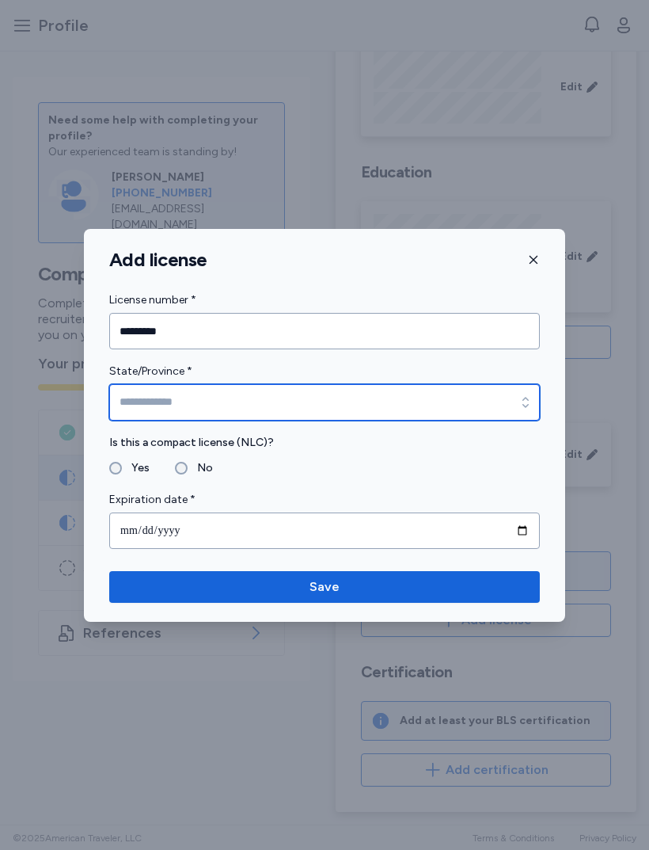
click at [283, 398] on input "State/Province *" at bounding box center [324, 402] width 431 height 36
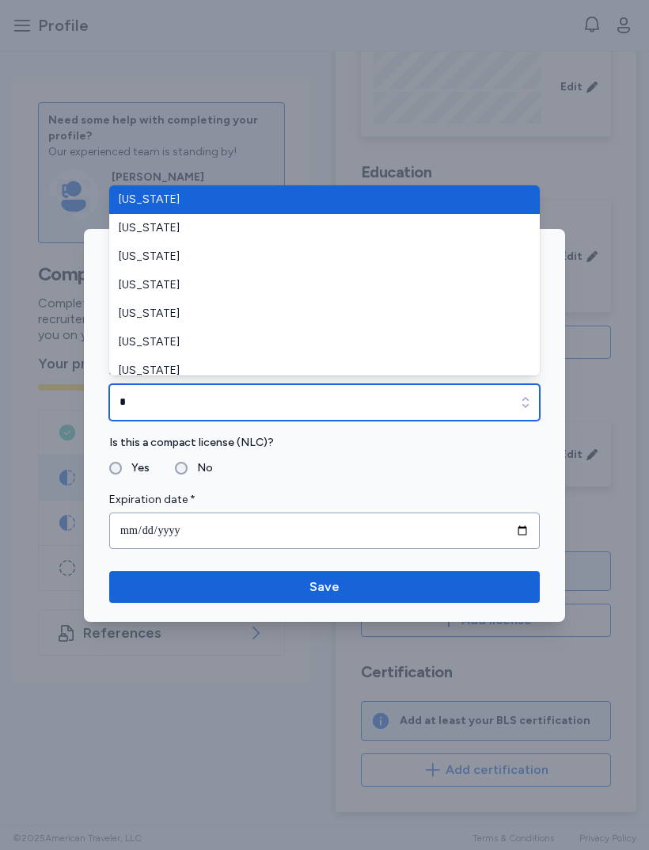
type input "**"
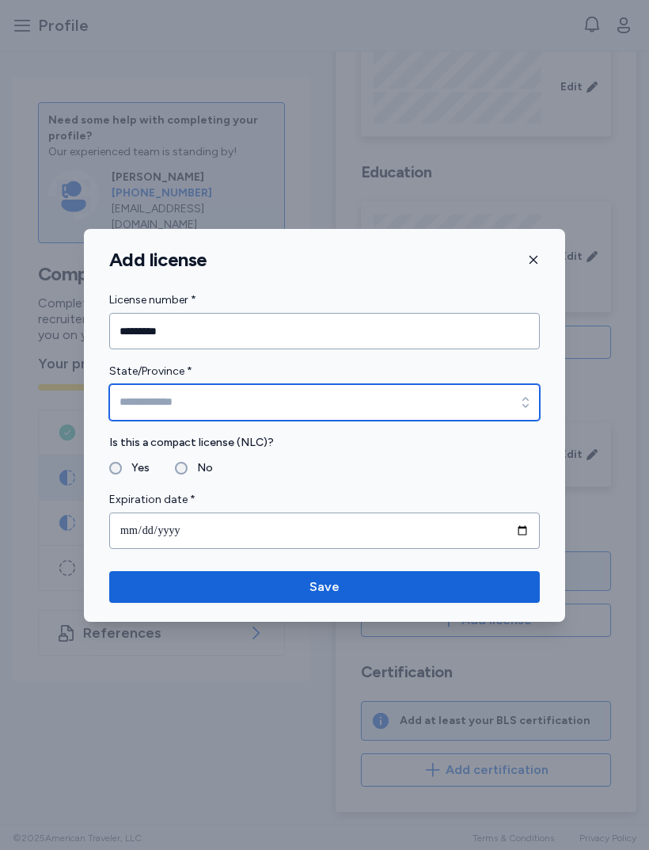
click at [358, 419] on input "State/Province *" at bounding box center [324, 402] width 431 height 36
click at [195, 455] on div "Is this a compact license (NLC)? Yes No" at bounding box center [324, 455] width 431 height 44
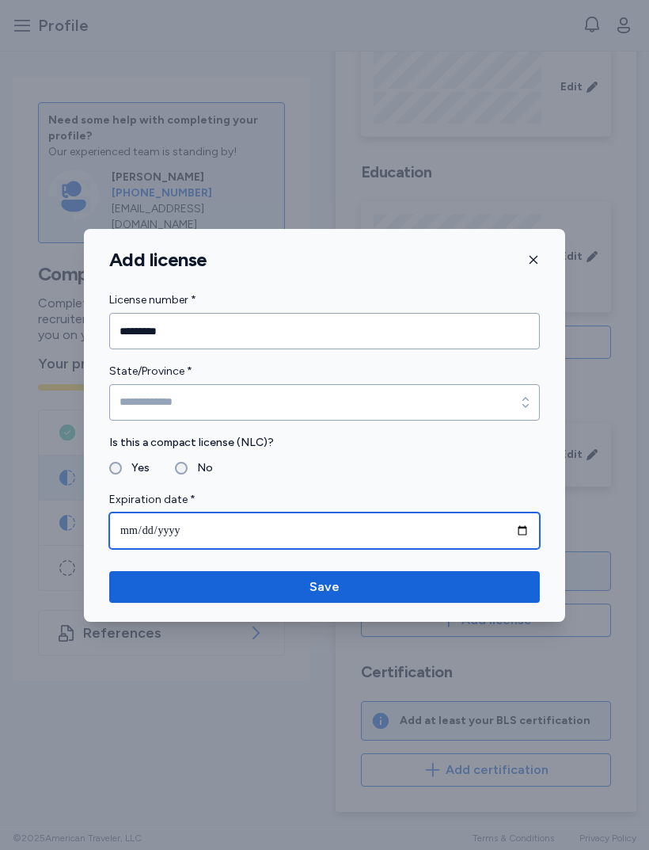
click at [249, 535] on input "date" at bounding box center [324, 530] width 431 height 36
type input "**********"
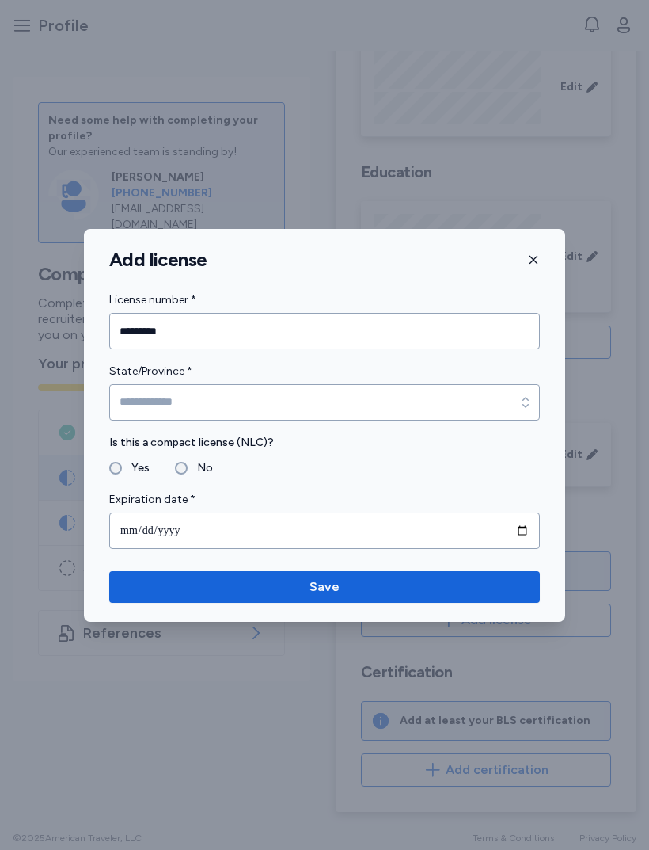
click at [383, 573] on button "Save" at bounding box center [324, 587] width 431 height 32
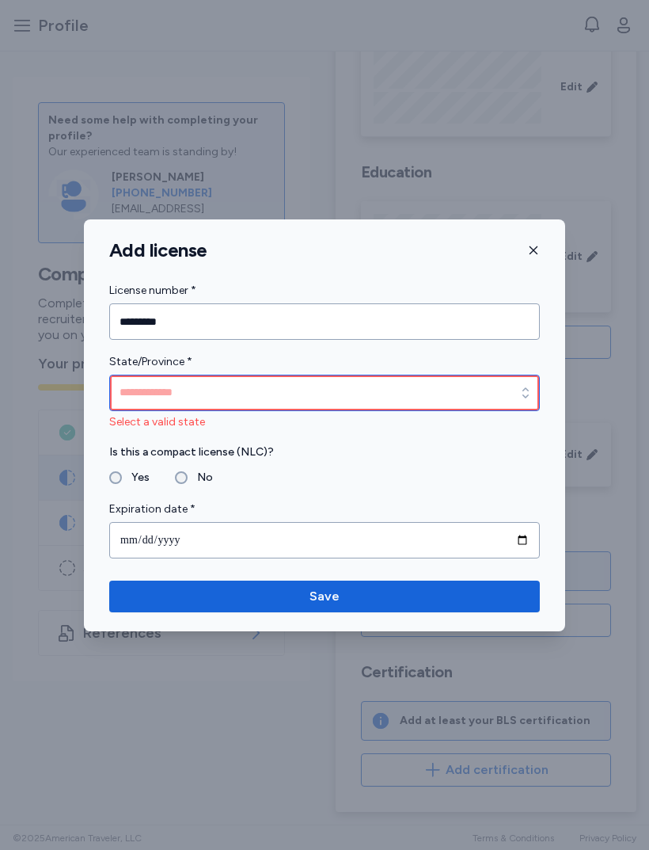
click at [423, 388] on input "State/Province *" at bounding box center [324, 393] width 431 height 36
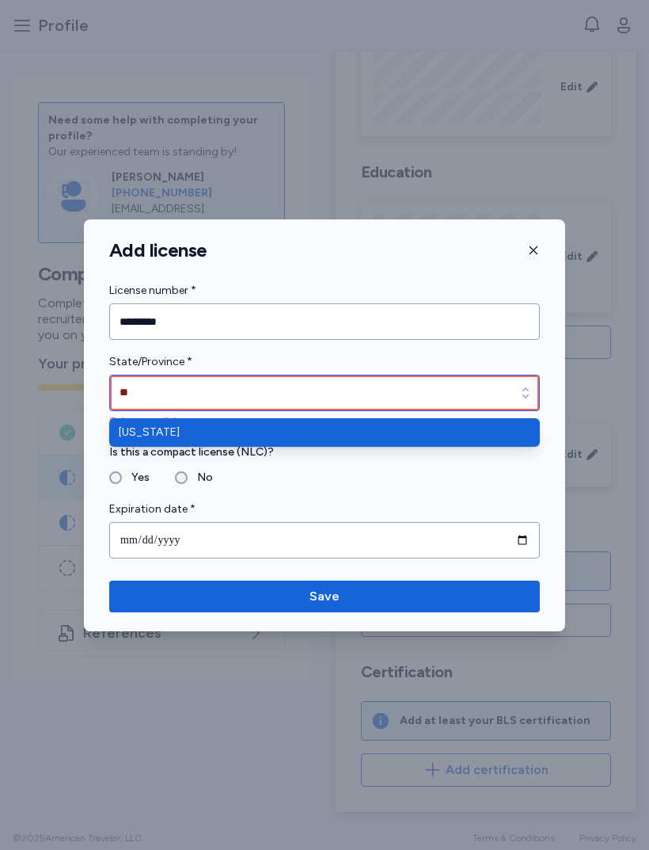
type input "********"
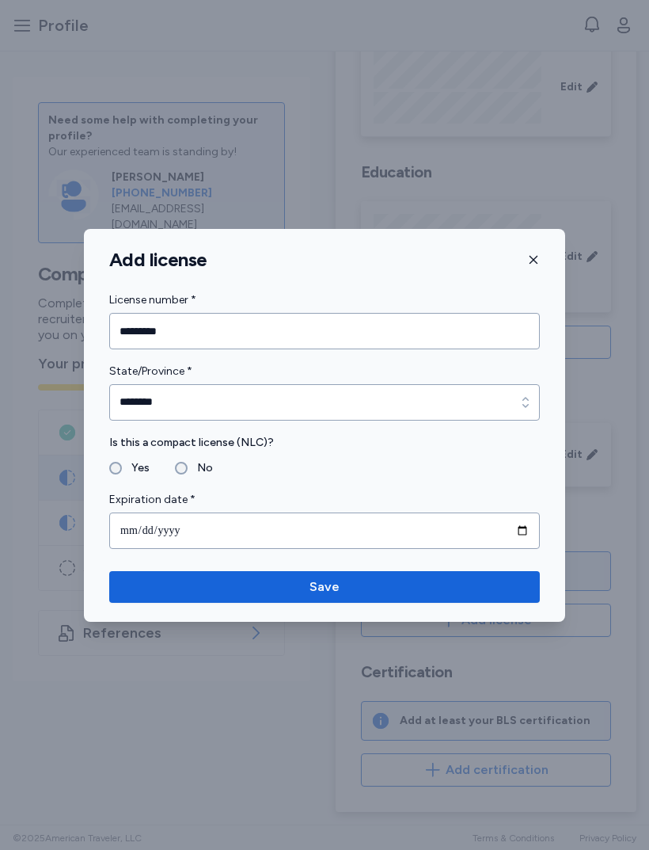
click at [413, 571] on button "Save" at bounding box center [324, 587] width 431 height 32
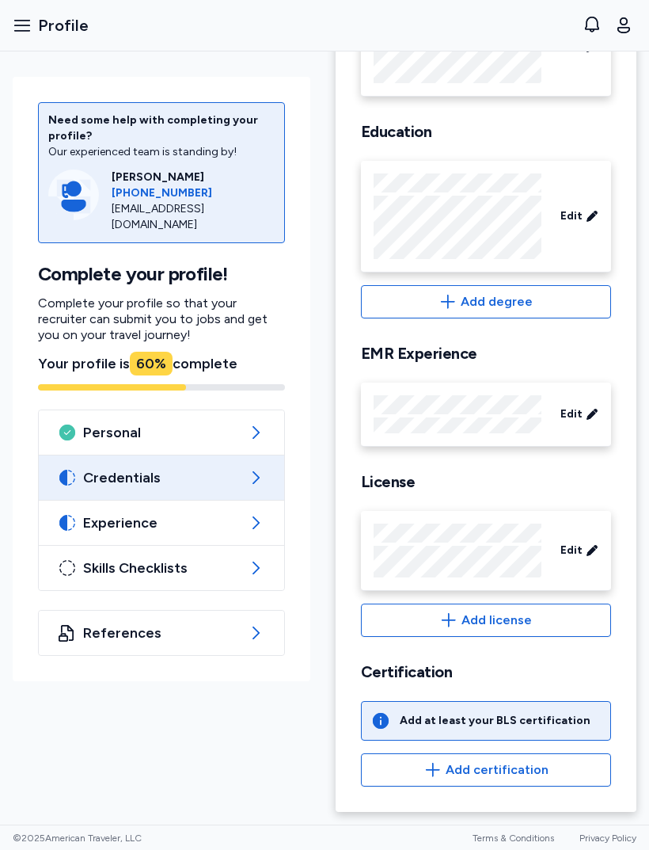
scroll to position [216, 0]
click at [522, 759] on button "Add certification" at bounding box center [486, 769] width 250 height 33
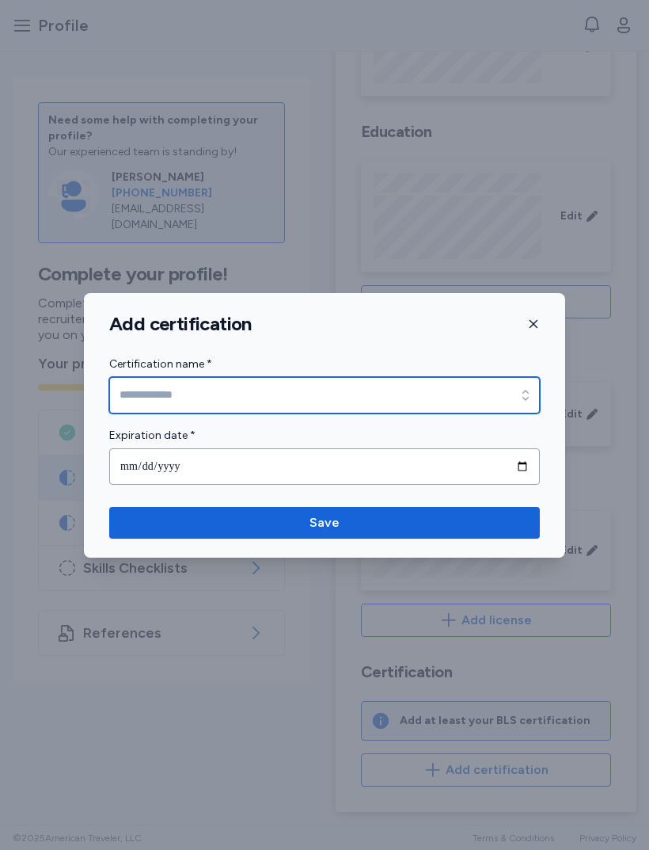
click at [494, 392] on input "Certification name *" at bounding box center [324, 395] width 431 height 36
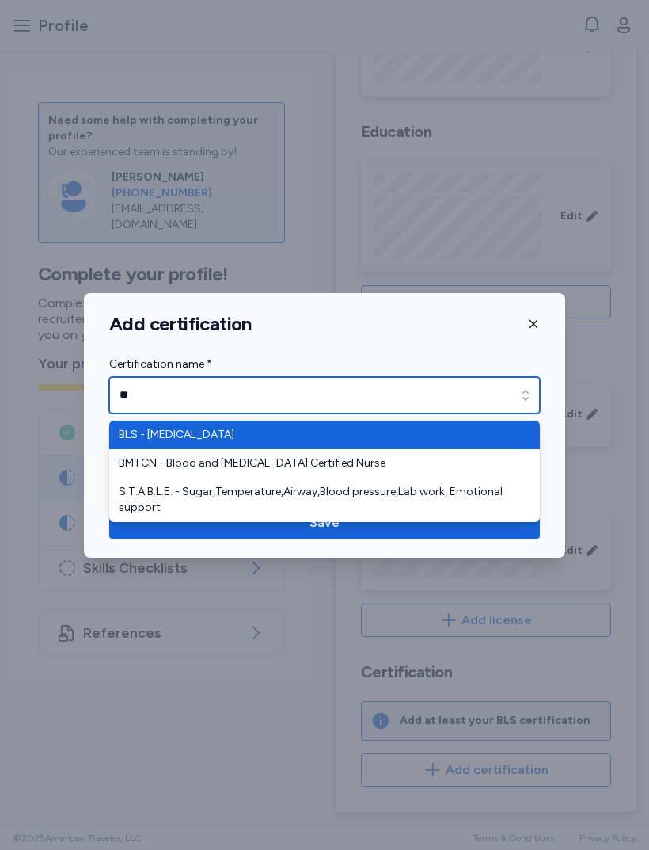
type input "**********"
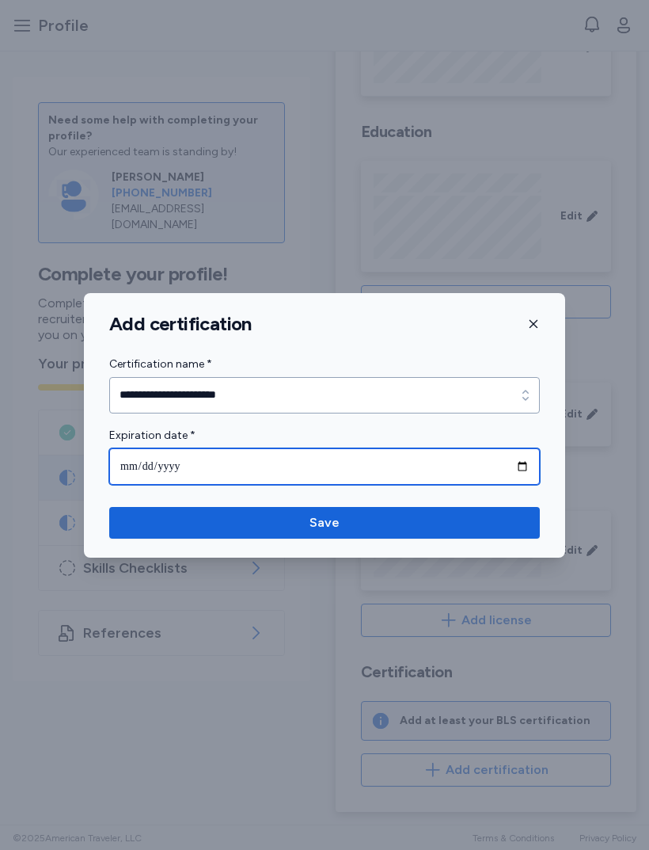
click at [270, 452] on input "date" at bounding box center [324, 466] width 431 height 36
click at [272, 465] on input "**********" at bounding box center [324, 466] width 431 height 36
type input "**********"
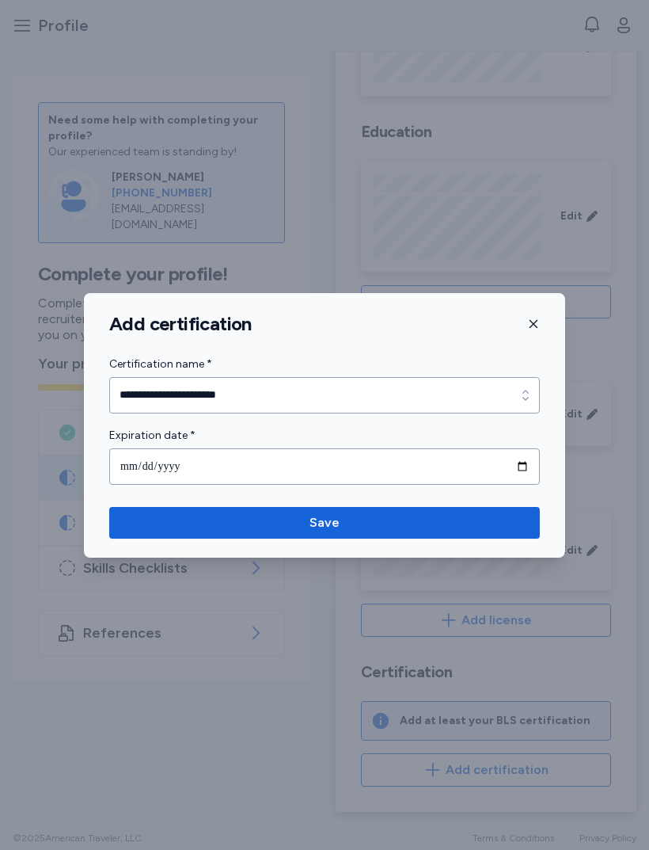
click at [391, 513] on span "Save" at bounding box center [325, 522] width 406 height 19
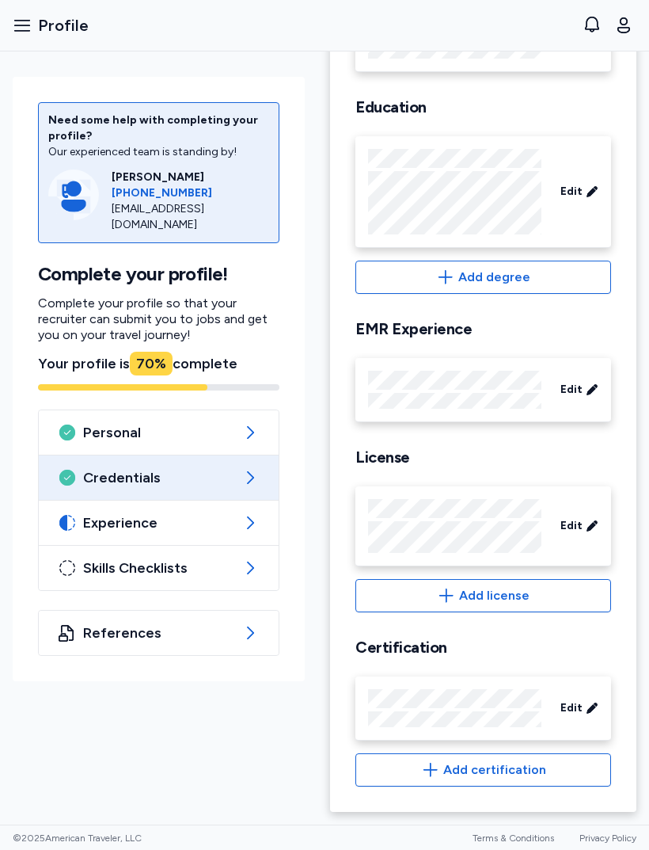
scroll to position [244, 0]
click at [206, 501] on div "Experience" at bounding box center [159, 523] width 240 height 44
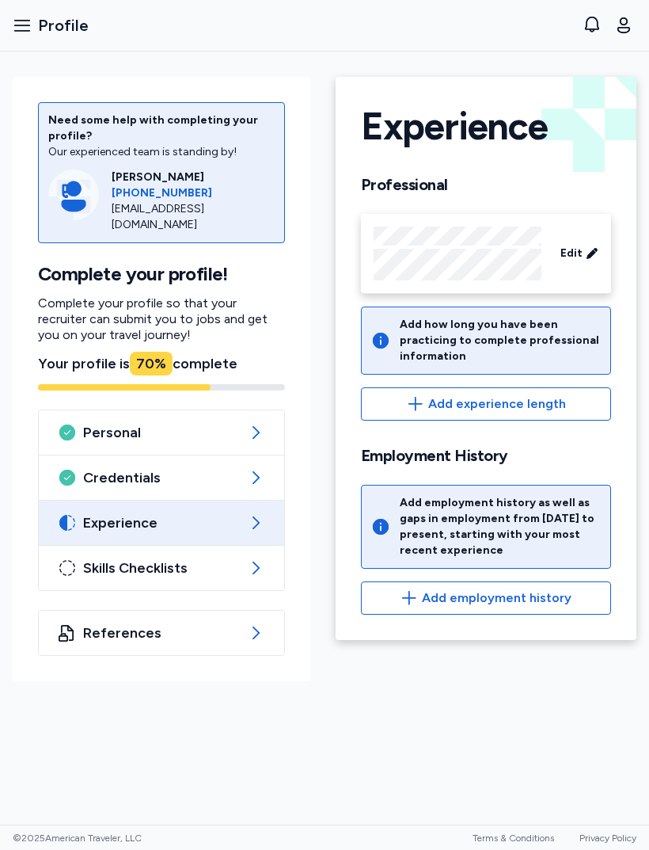
click at [524, 399] on span "Add experience length" at bounding box center [498, 403] width 138 height 19
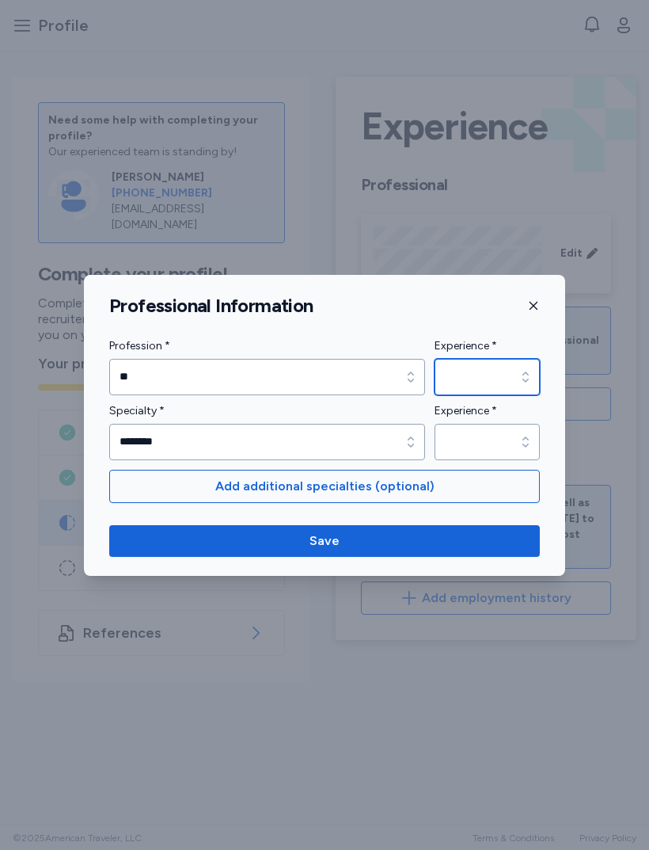
click at [501, 372] on input "Experience *" at bounding box center [487, 377] width 105 height 36
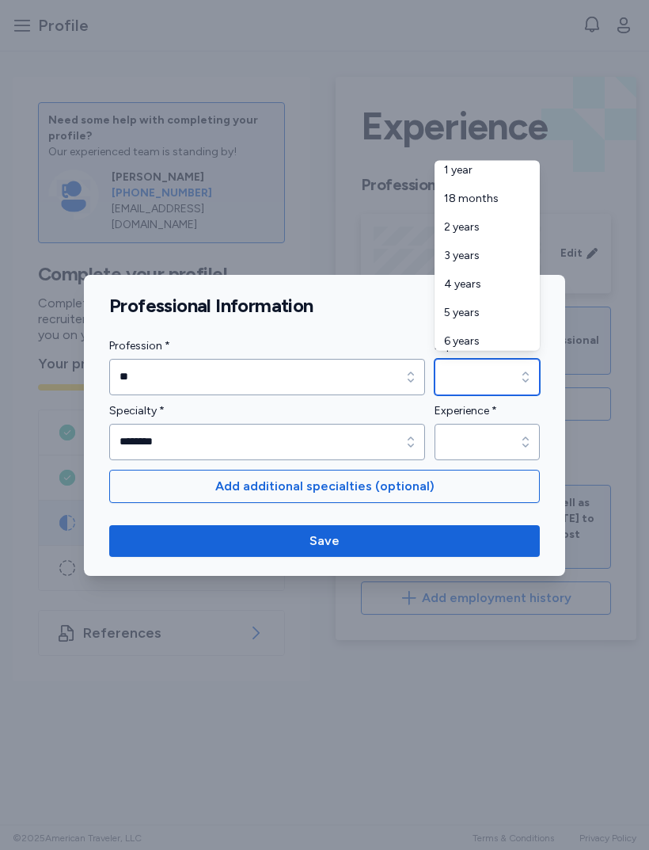
scroll to position [91, 0]
type input "*******"
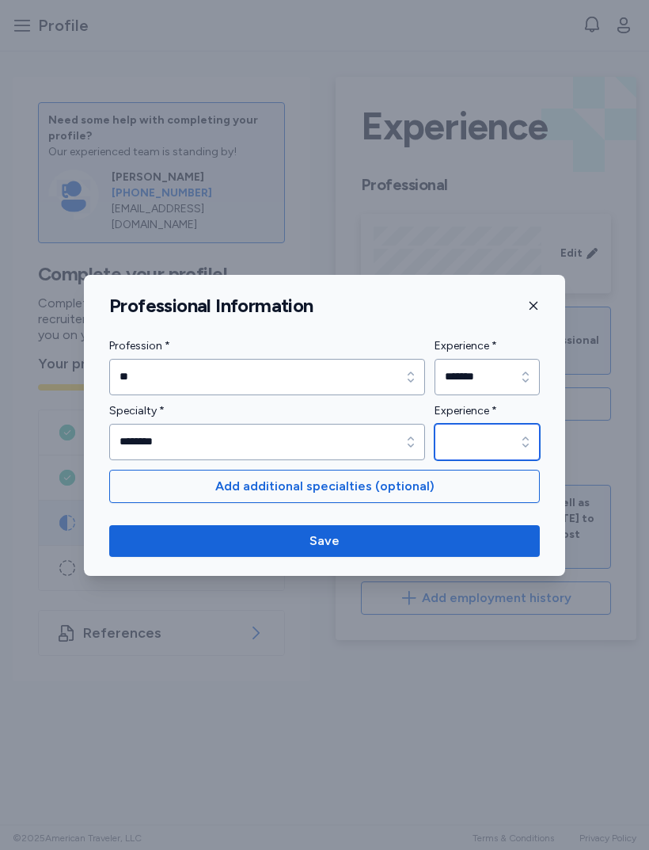
click at [524, 431] on div "button" at bounding box center [526, 442] width 29 height 36
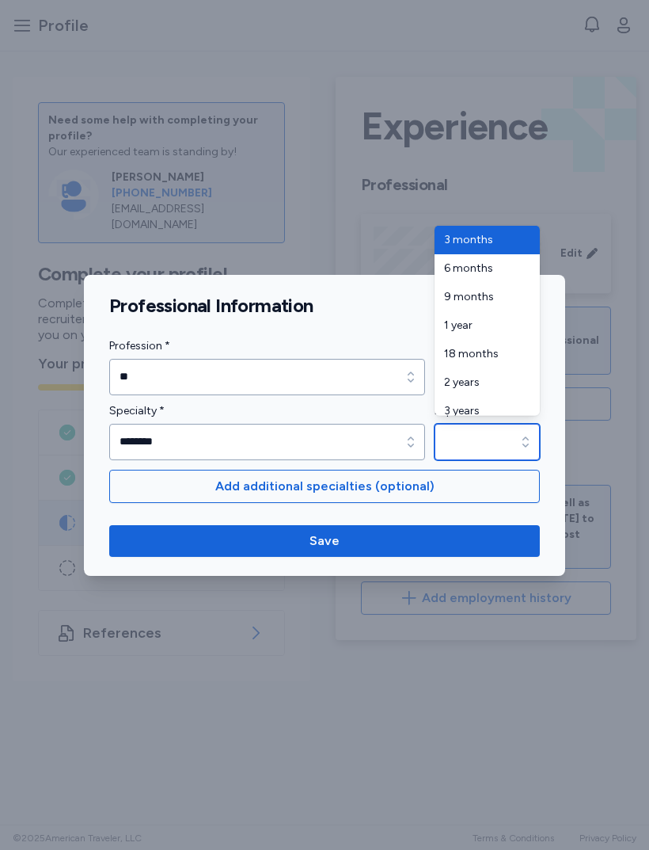
type input "*******"
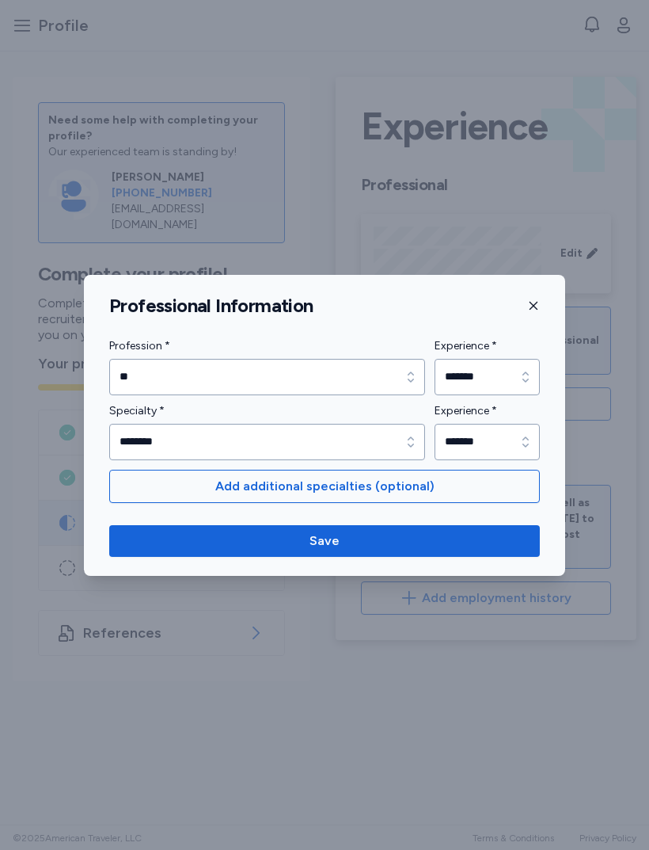
click at [467, 533] on span "Save" at bounding box center [325, 540] width 406 height 19
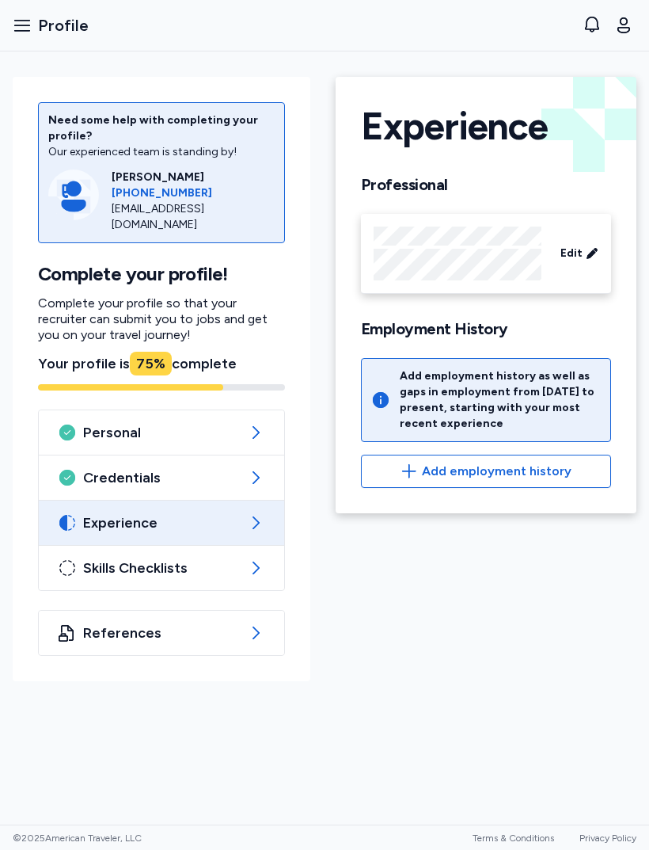
click at [551, 462] on span "Add employment history" at bounding box center [497, 471] width 150 height 19
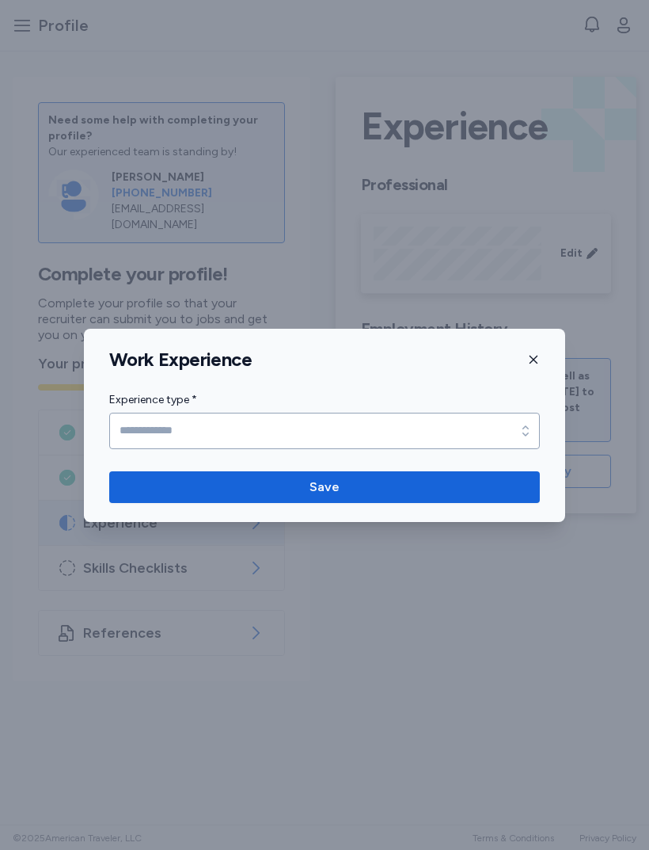
click at [518, 408] on label "Experience type *" at bounding box center [324, 399] width 431 height 19
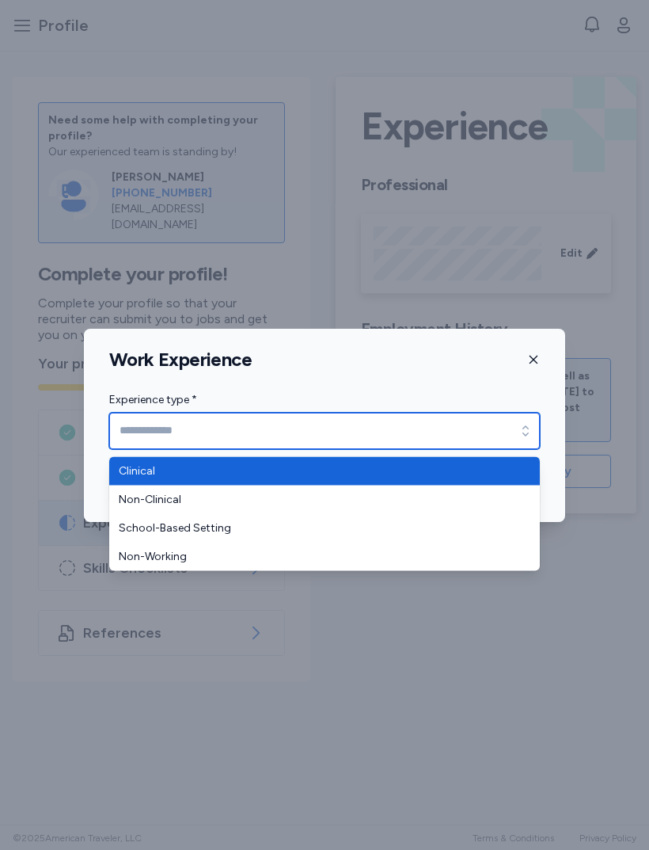
type input "********"
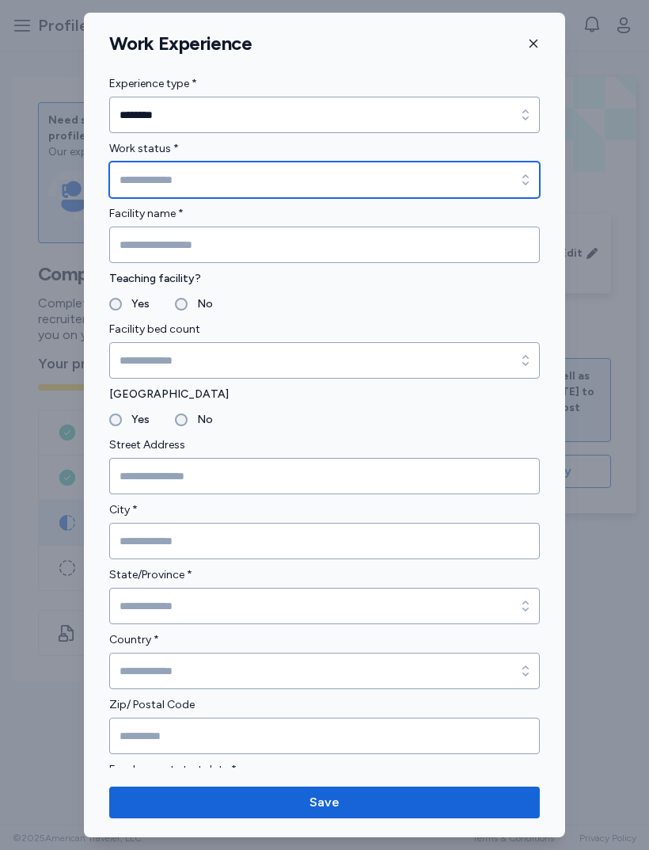
click at [521, 170] on div "button" at bounding box center [526, 180] width 29 height 36
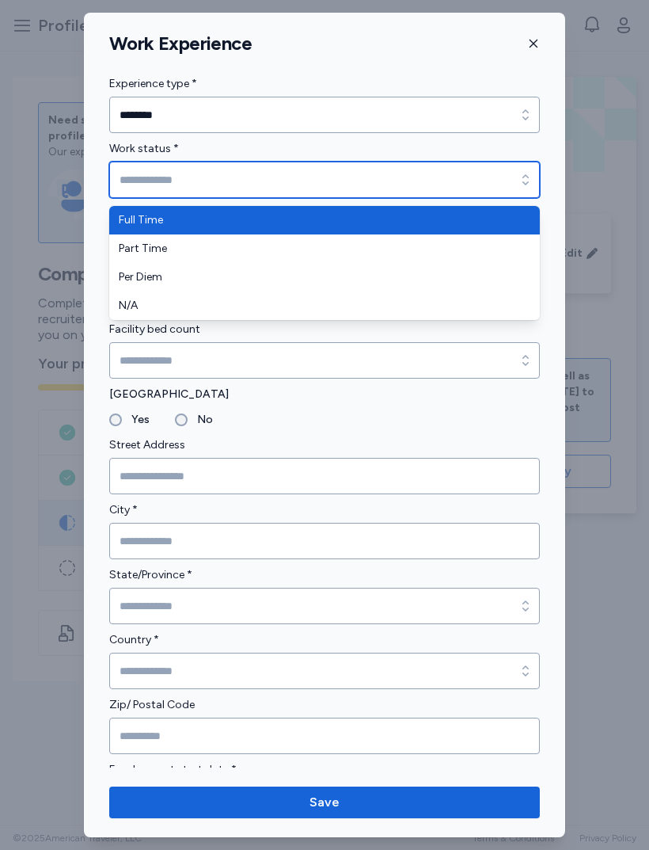
type input "*********"
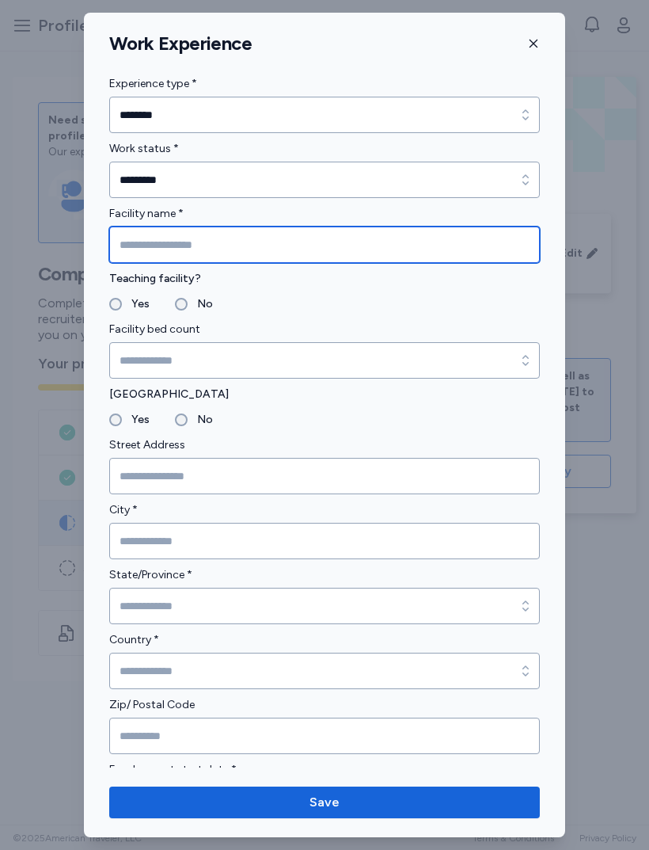
click at [378, 239] on input "Facility name *" at bounding box center [324, 245] width 431 height 36
type input "**********"
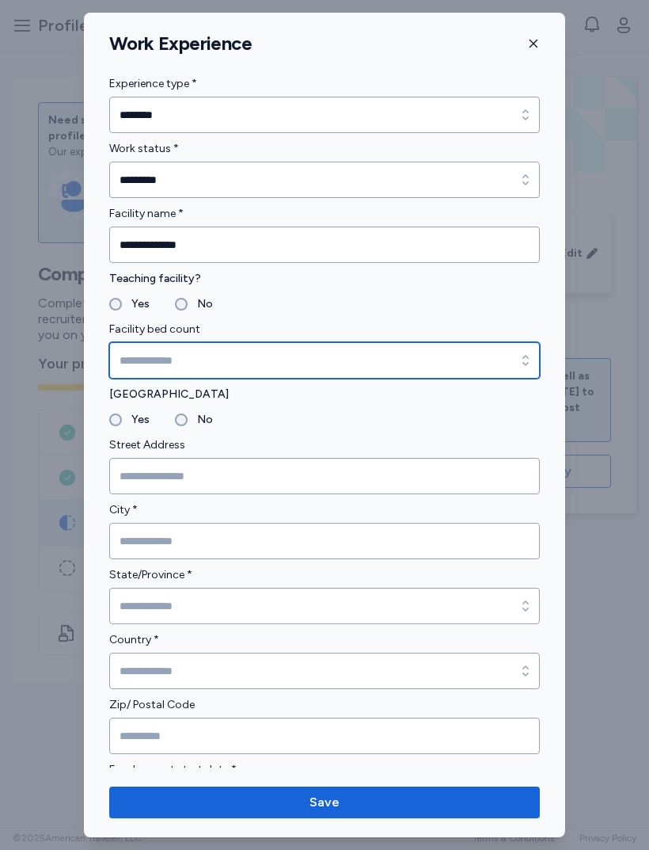
click at [377, 344] on input "Facility bed count" at bounding box center [324, 360] width 431 height 36
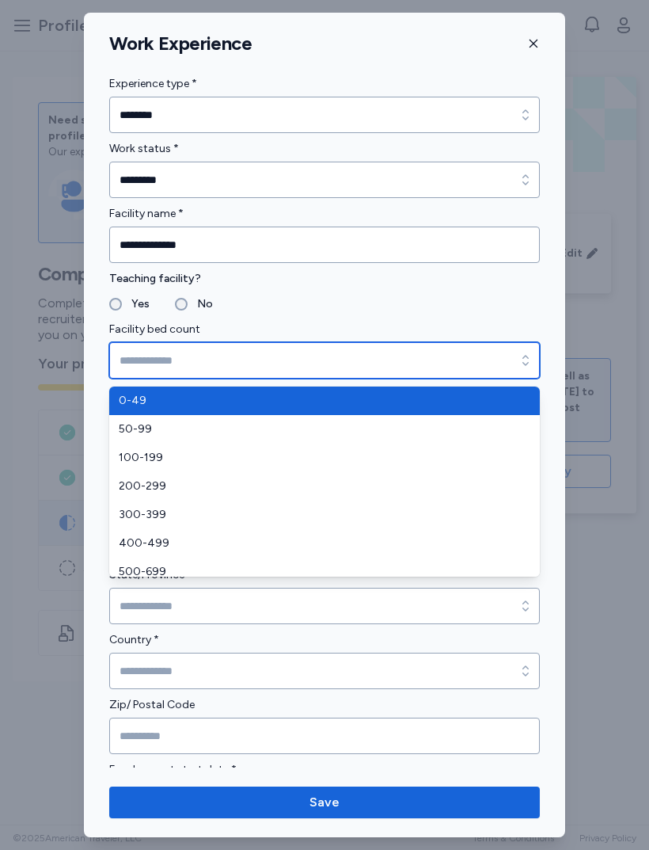
type input "*******"
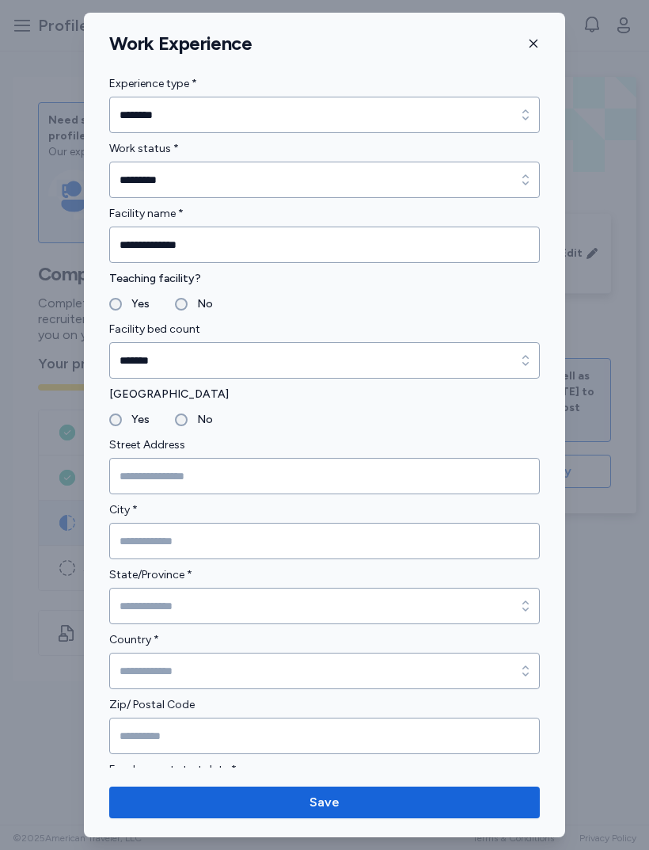
click at [193, 425] on label "No" at bounding box center [200, 419] width 25 height 19
click at [318, 458] on input "Street Address" at bounding box center [324, 476] width 431 height 36
click at [254, 478] on input "Street Address" at bounding box center [324, 476] width 431 height 36
click at [192, 482] on input "Street Address" at bounding box center [324, 476] width 431 height 36
paste input "**********"
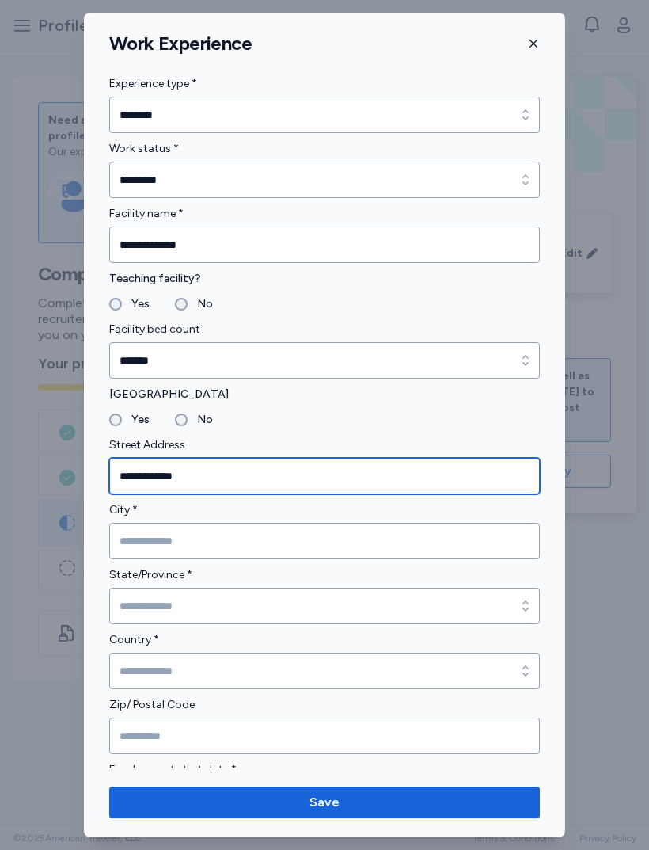
type input "**********"
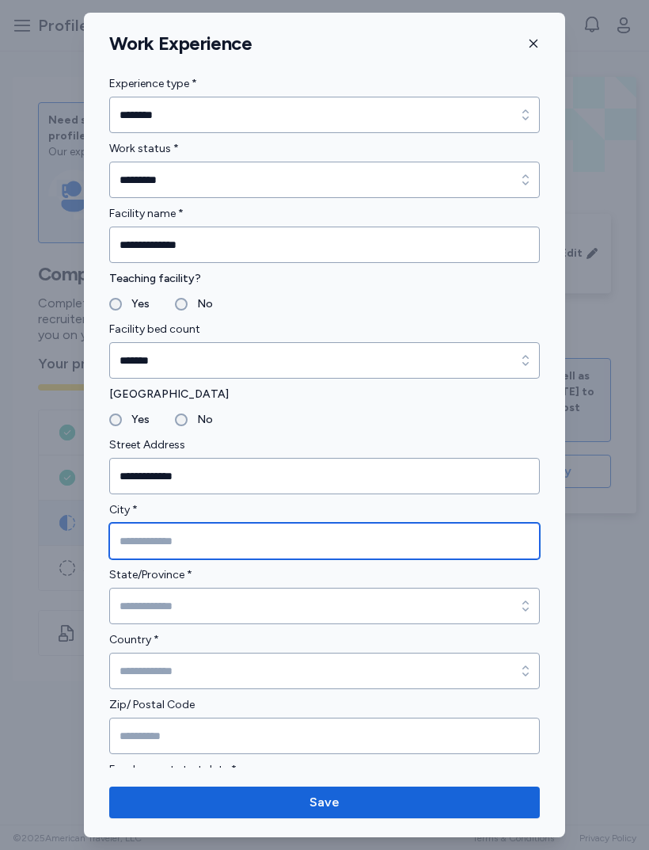
click at [238, 529] on input "City *" at bounding box center [324, 541] width 431 height 36
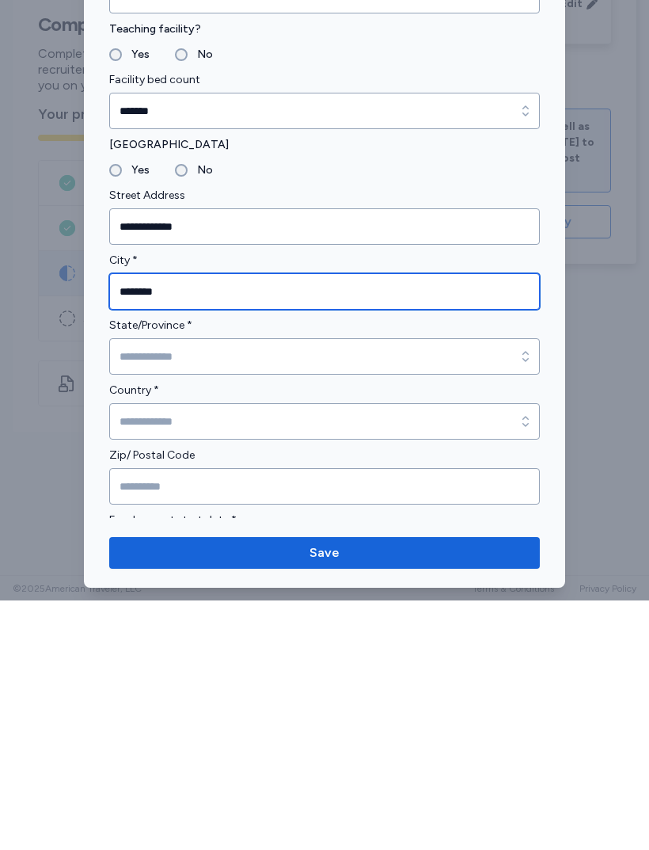
type input "*******"
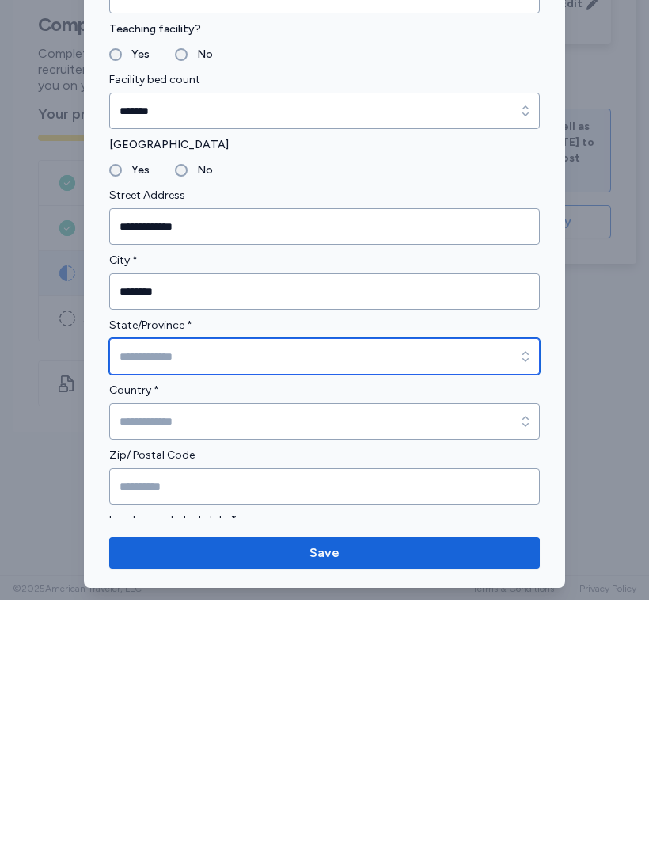
click at [349, 588] on input "State/Province *" at bounding box center [324, 606] width 431 height 36
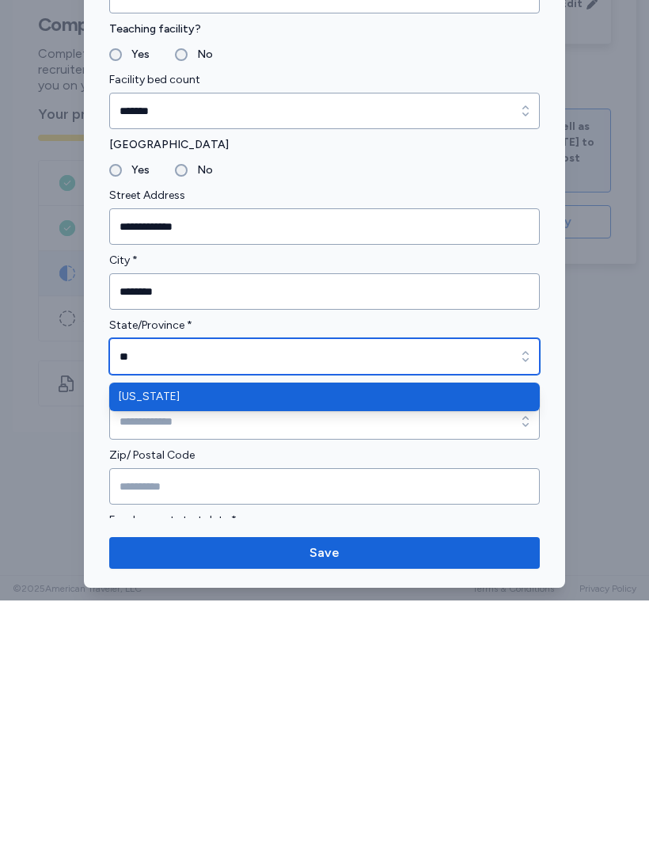
type input "********"
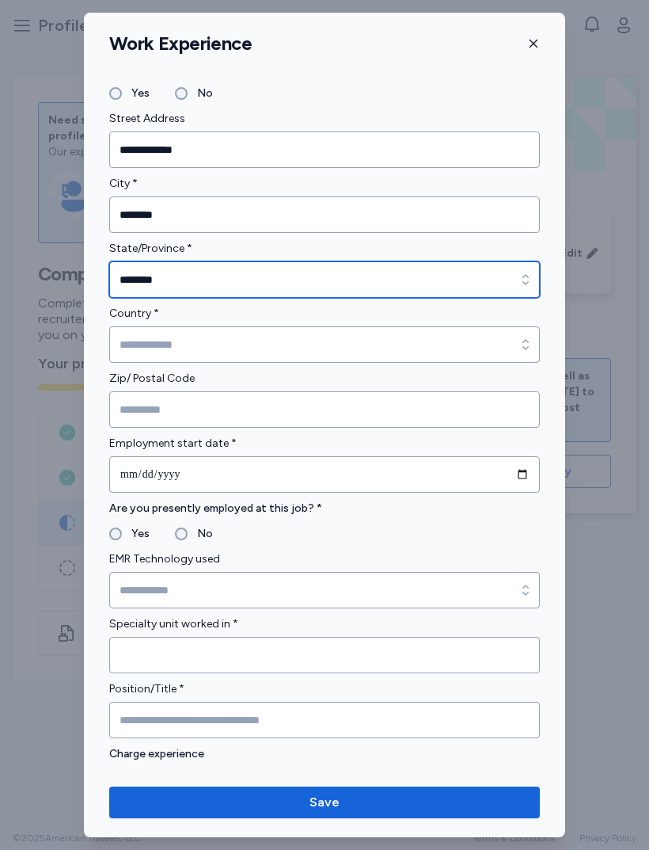
scroll to position [345, 0]
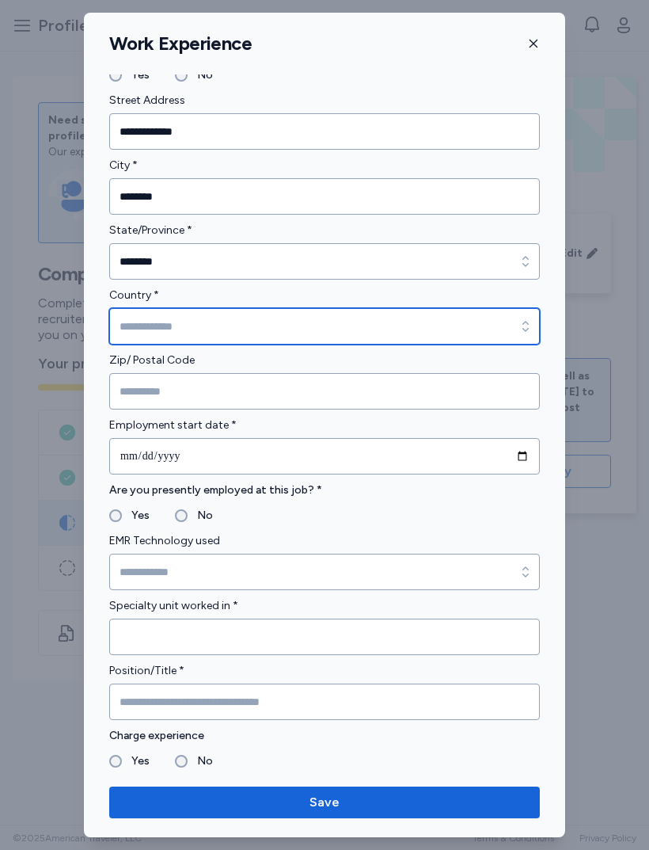
click at [375, 327] on input "Country *" at bounding box center [324, 326] width 431 height 36
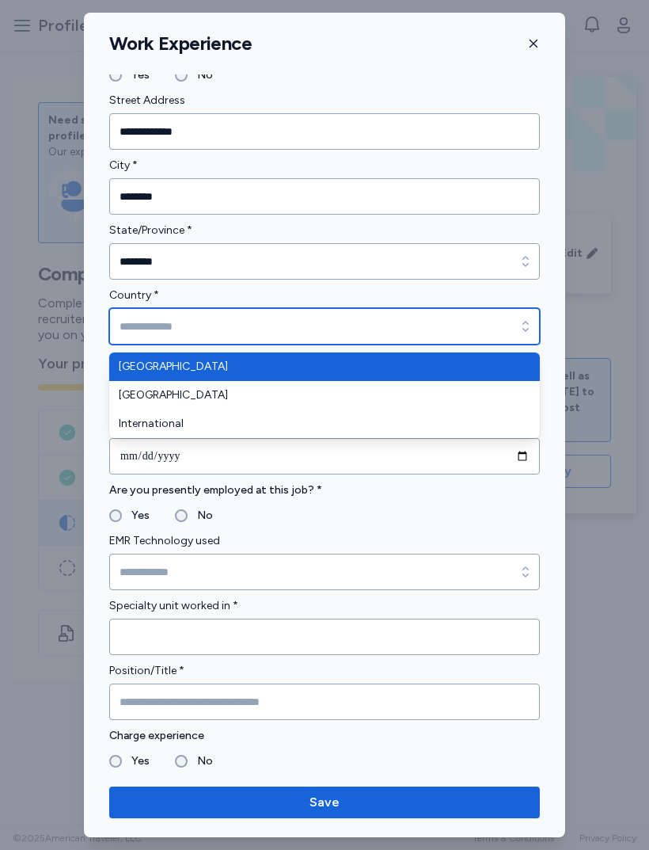
type input "**********"
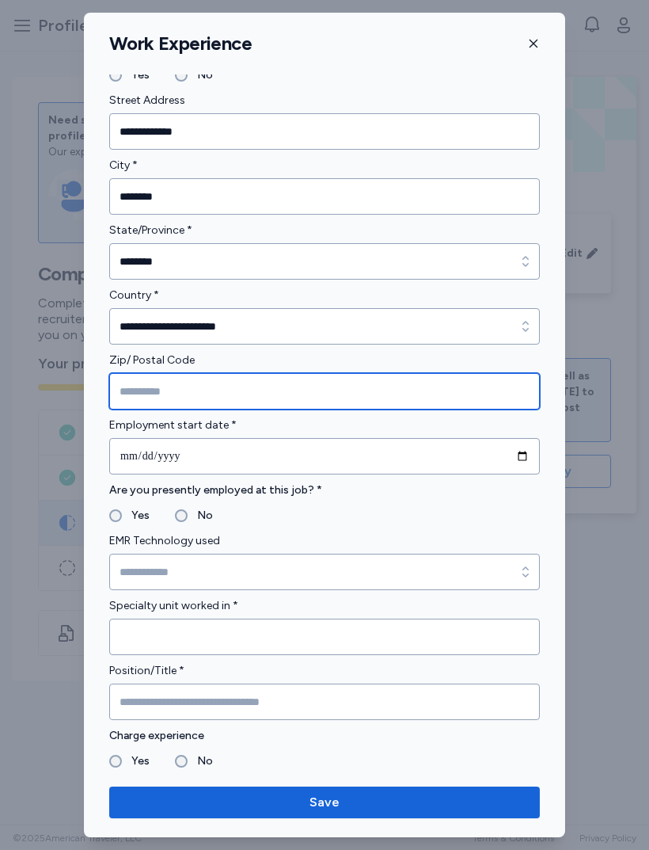
click at [360, 397] on input "Zip/ Postal Code" at bounding box center [324, 391] width 431 height 36
type input "*****"
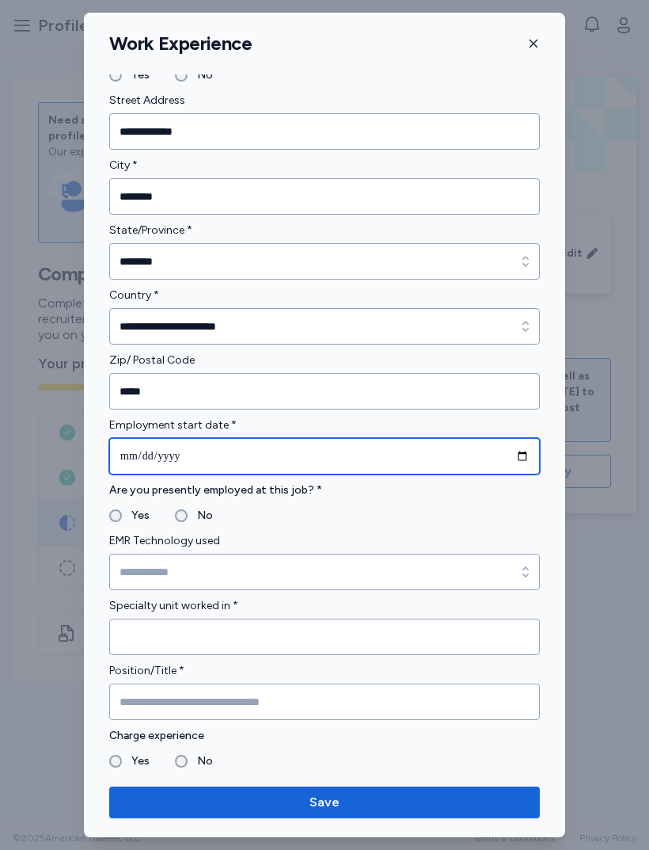
click at [383, 455] on input "date" at bounding box center [324, 456] width 431 height 36
type input "**********"
click at [124, 515] on label "Yes" at bounding box center [136, 515] width 28 height 19
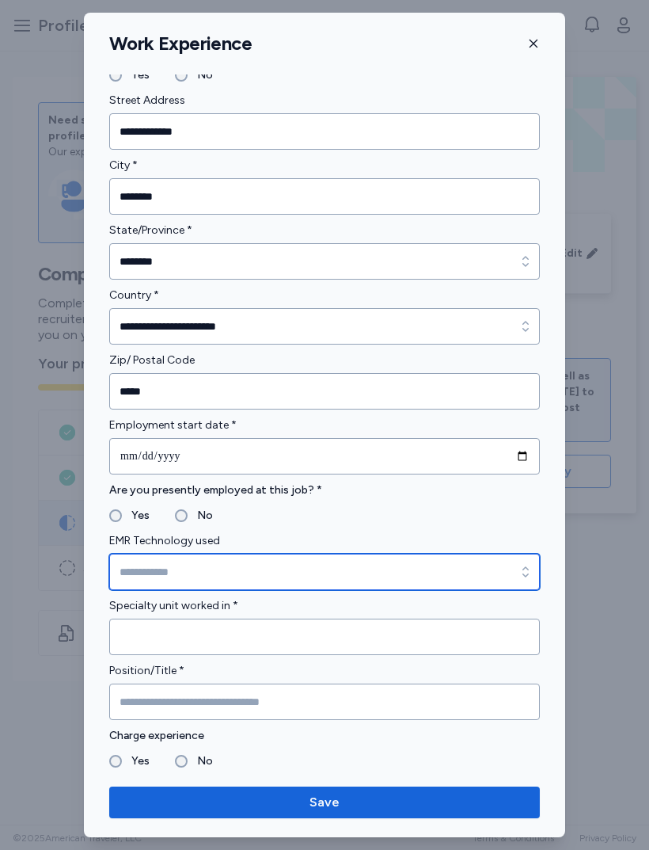
click at [261, 584] on input "EMR Technology used" at bounding box center [324, 572] width 431 height 36
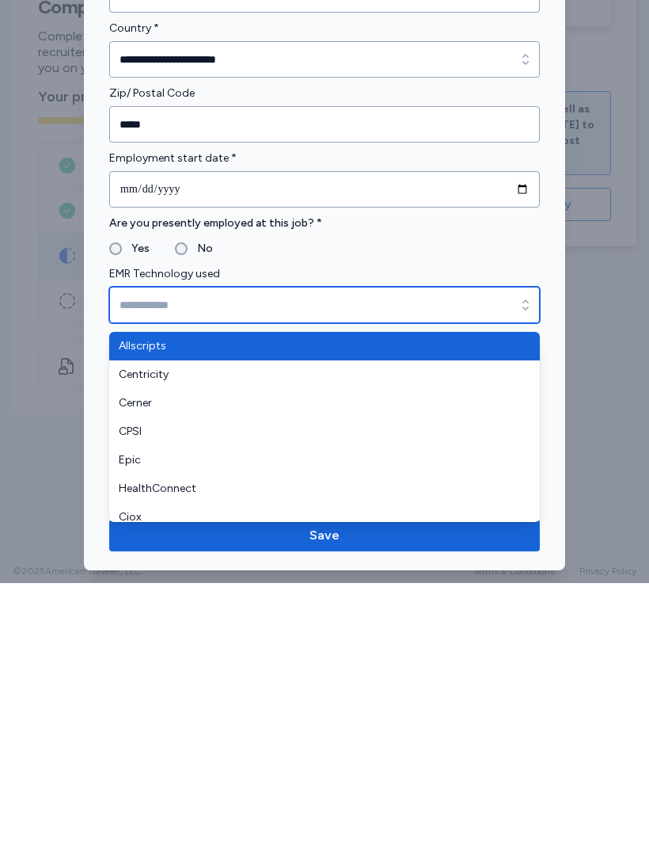
type input "******"
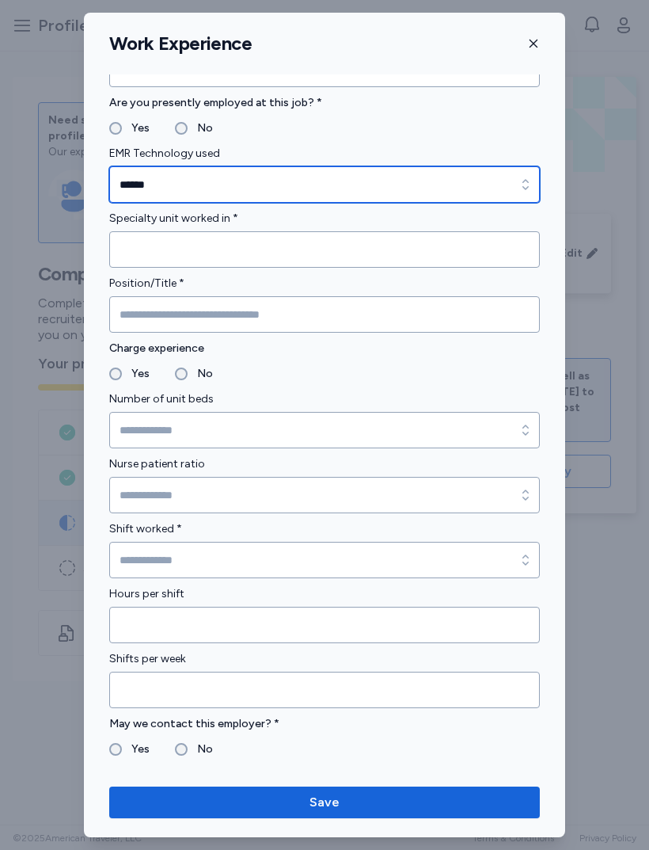
scroll to position [733, 0]
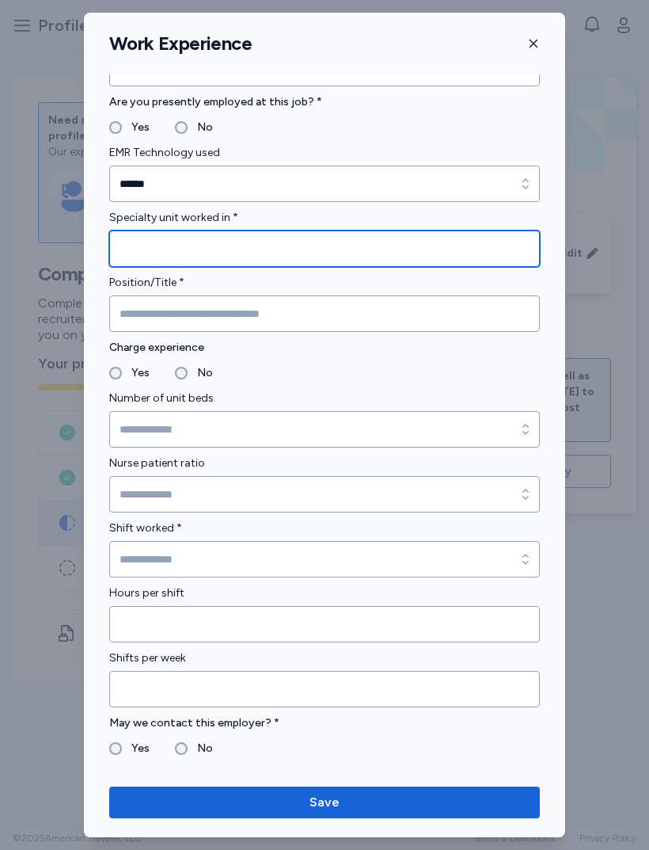
click at [397, 251] on input "Specialty unit worked in *" at bounding box center [324, 248] width 431 height 36
type input "********"
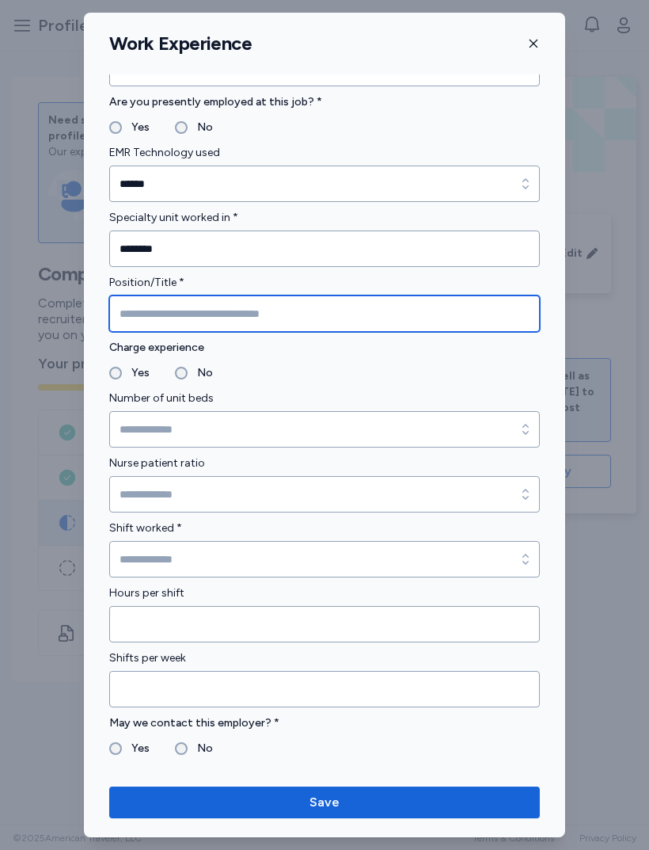
click at [446, 303] on input "Position/Title *" at bounding box center [324, 313] width 431 height 36
type input "**"
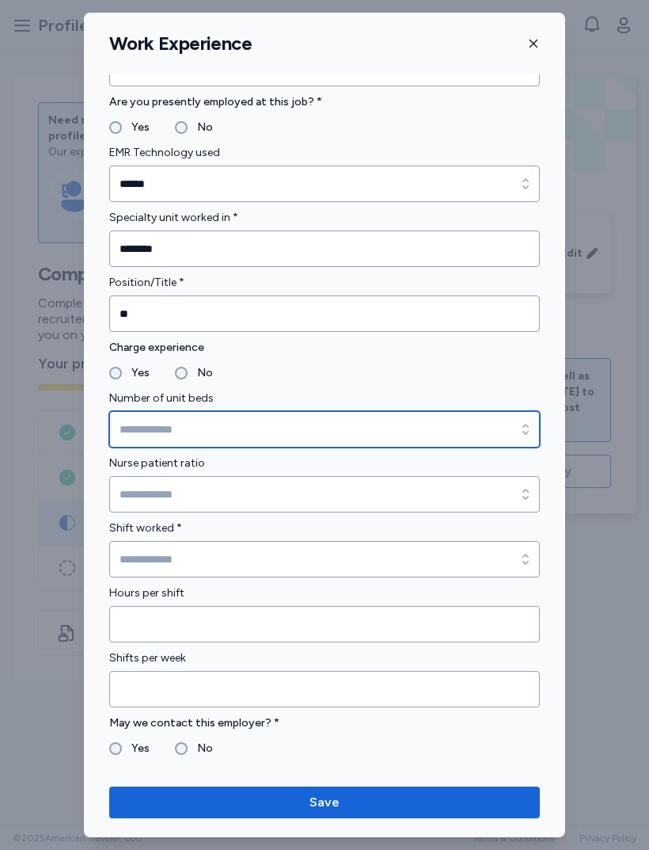
click at [382, 423] on input "Number of unit beds" at bounding box center [324, 429] width 431 height 36
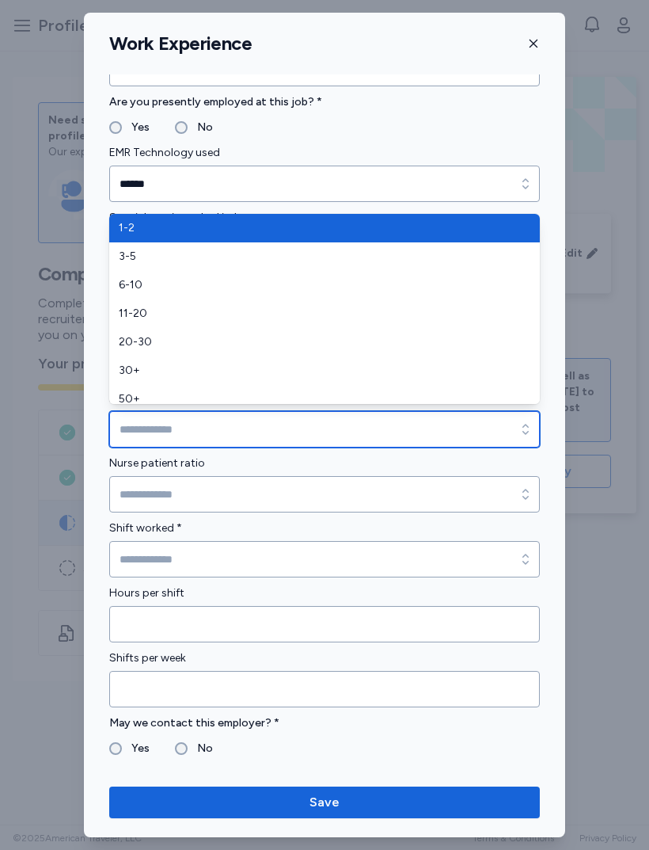
type input "***"
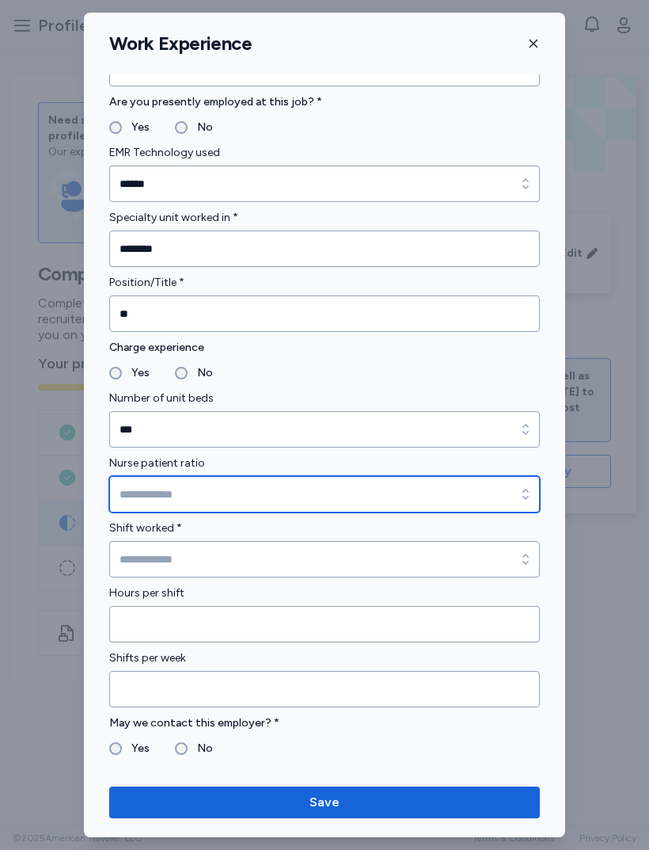
click at [413, 490] on input "Nurse patient ratio" at bounding box center [324, 494] width 431 height 36
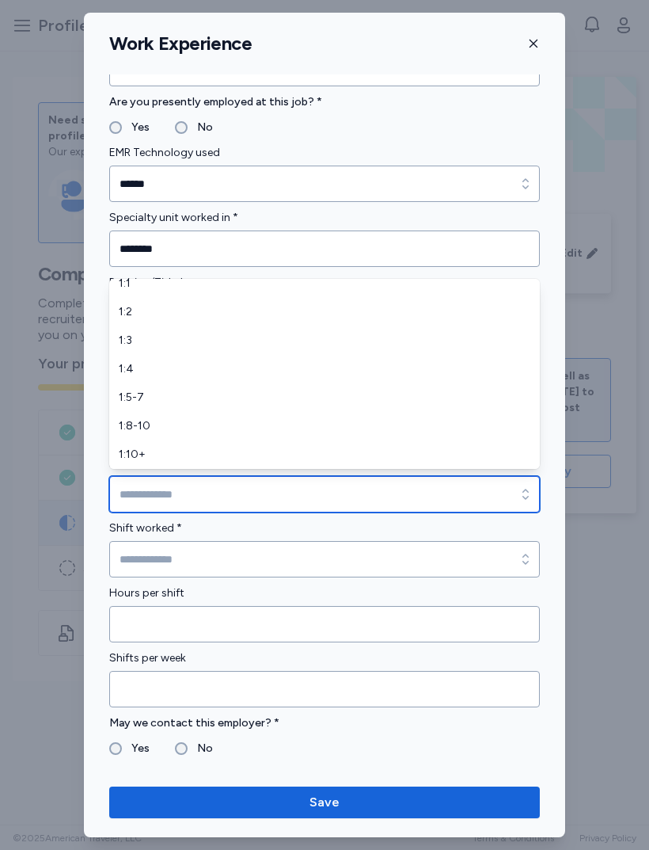
scroll to position [10, 0]
type input "******"
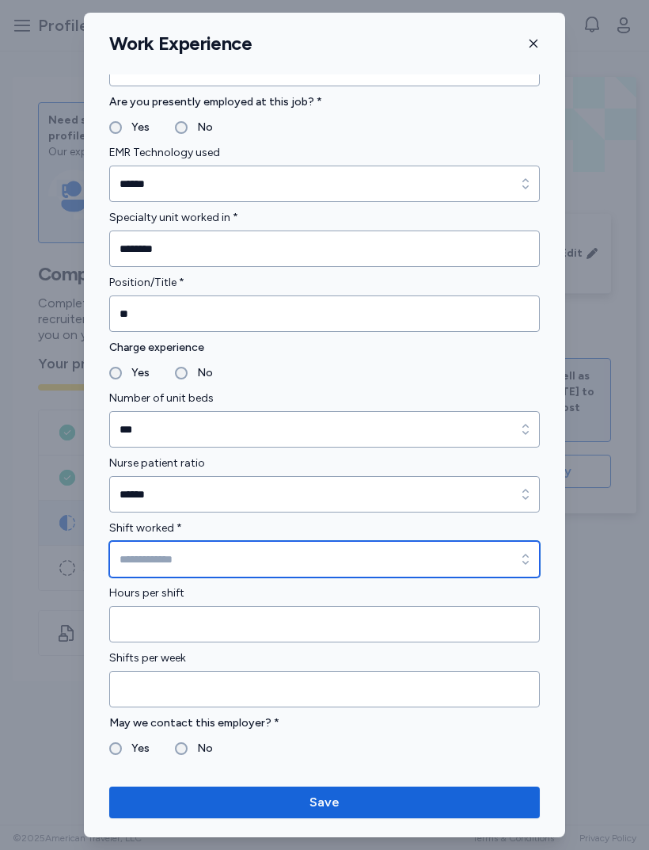
click at [370, 543] on input "Shift worked *" at bounding box center [324, 559] width 431 height 36
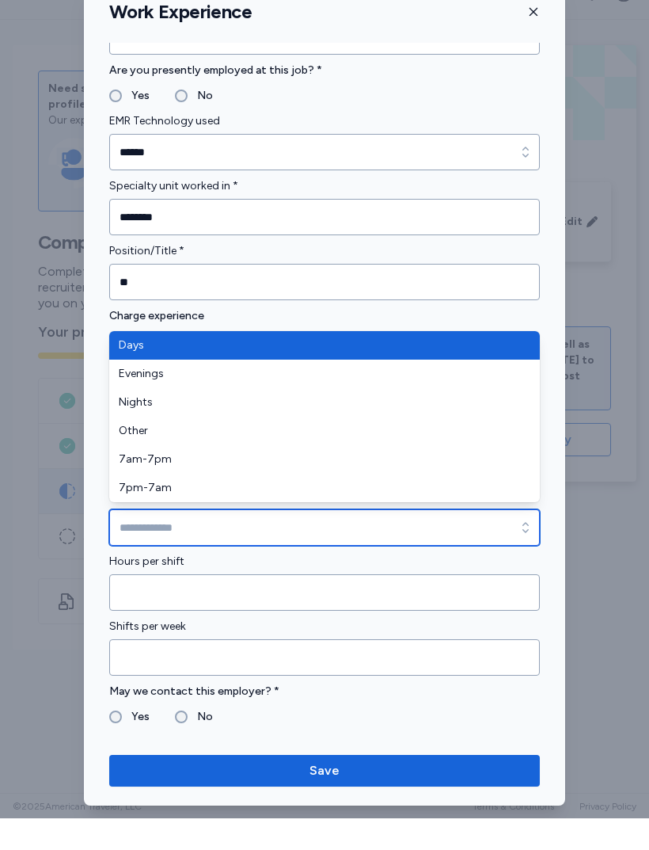
type input "******"
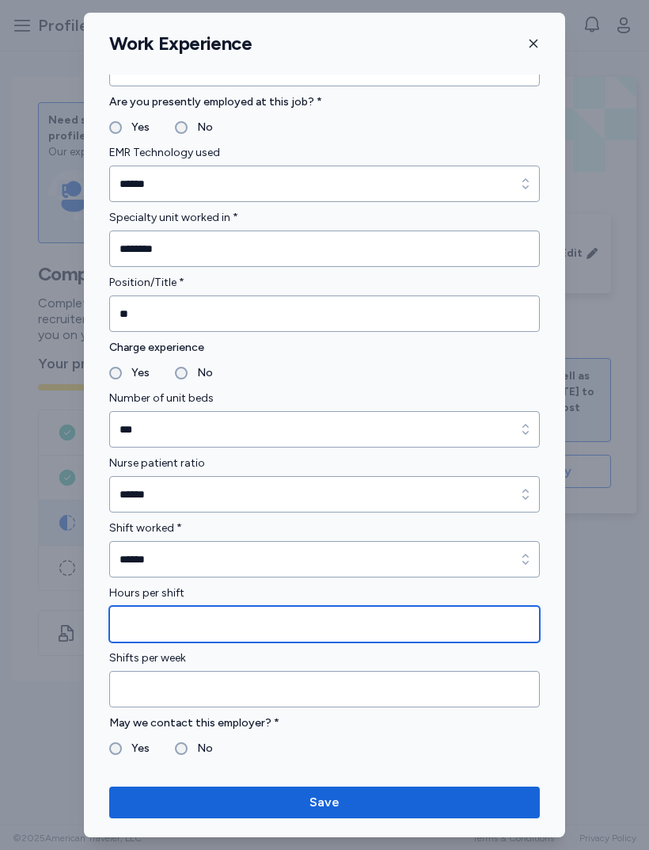
click at [424, 612] on input "Hours per shift" at bounding box center [324, 624] width 431 height 36
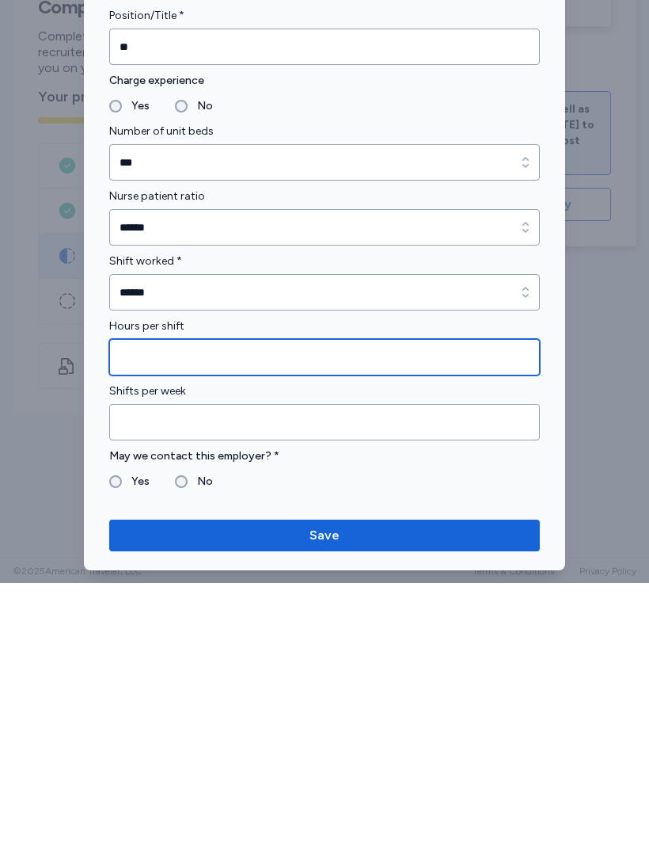
type input "*"
type input "**"
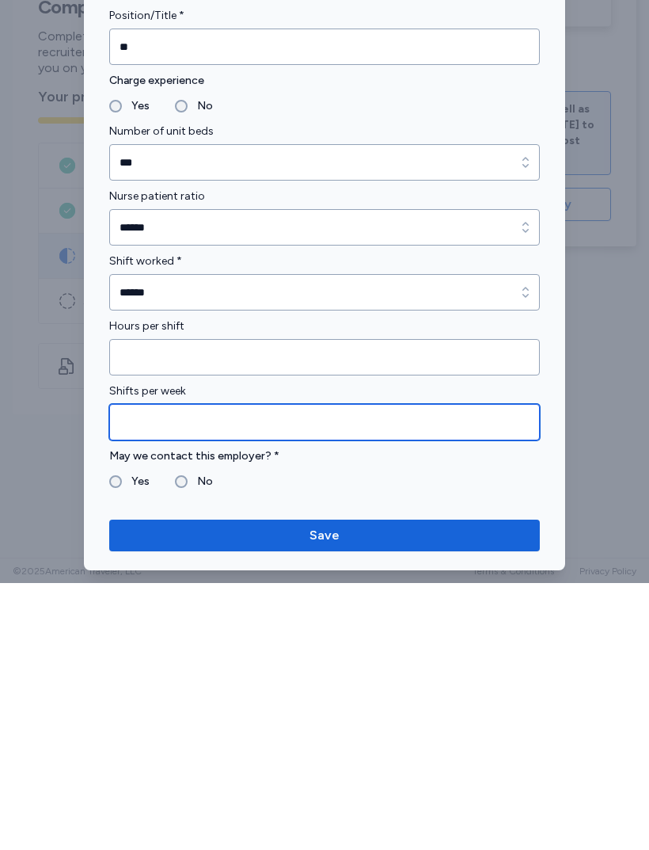
click at [272, 671] on input "Shifts per week" at bounding box center [324, 689] width 431 height 36
click at [271, 671] on input "Shifts per week" at bounding box center [324, 689] width 431 height 36
type input "**"
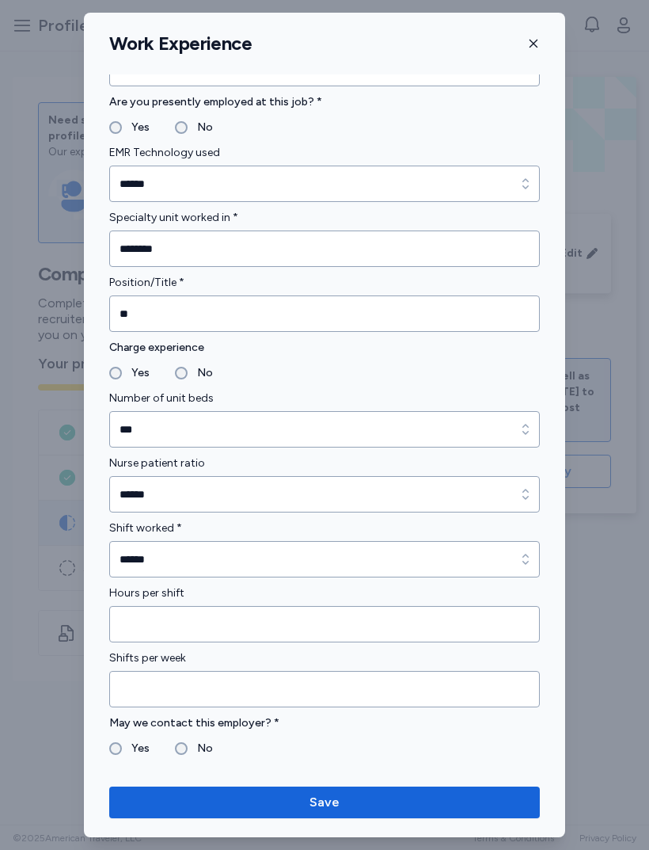
click at [366, 787] on button "Save" at bounding box center [324, 803] width 431 height 32
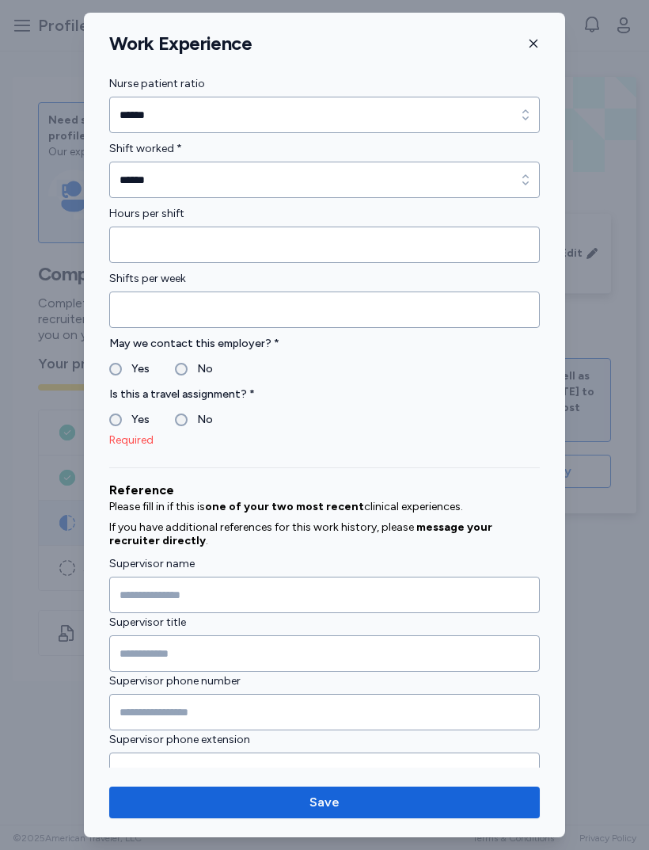
click at [172, 422] on fieldset "Yes No" at bounding box center [324, 419] width 431 height 19
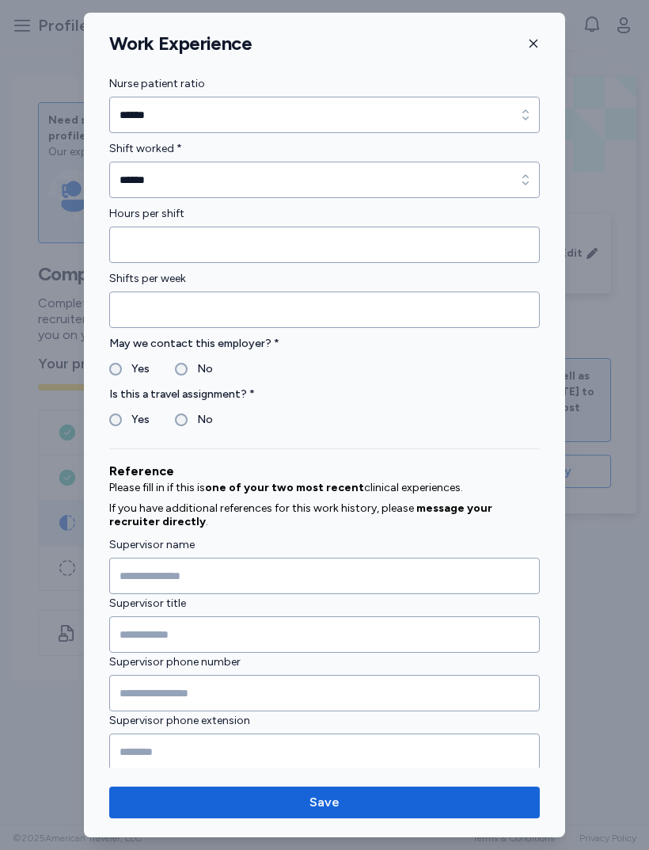
click at [397, 795] on span "Save" at bounding box center [325, 802] width 406 height 19
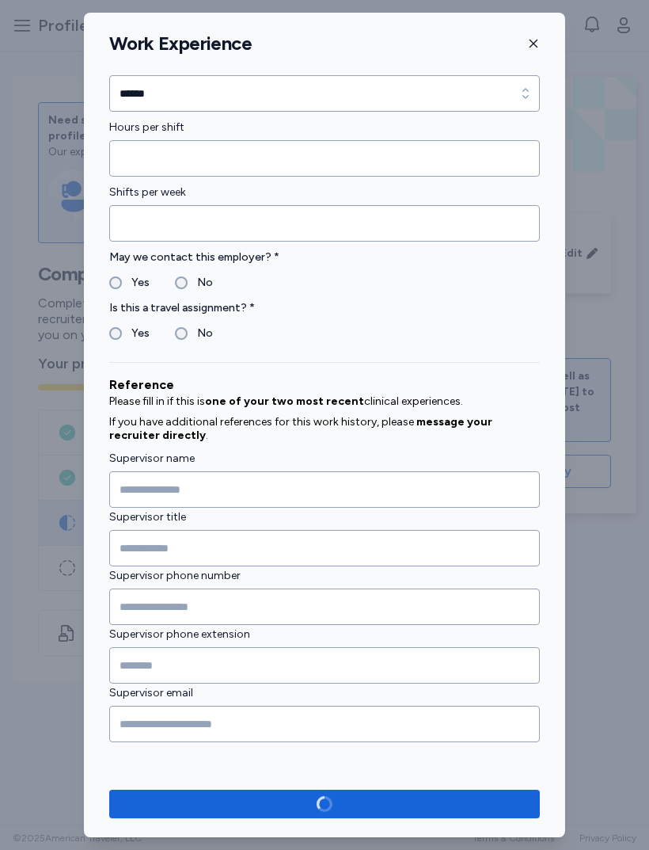
scroll to position [0, 0]
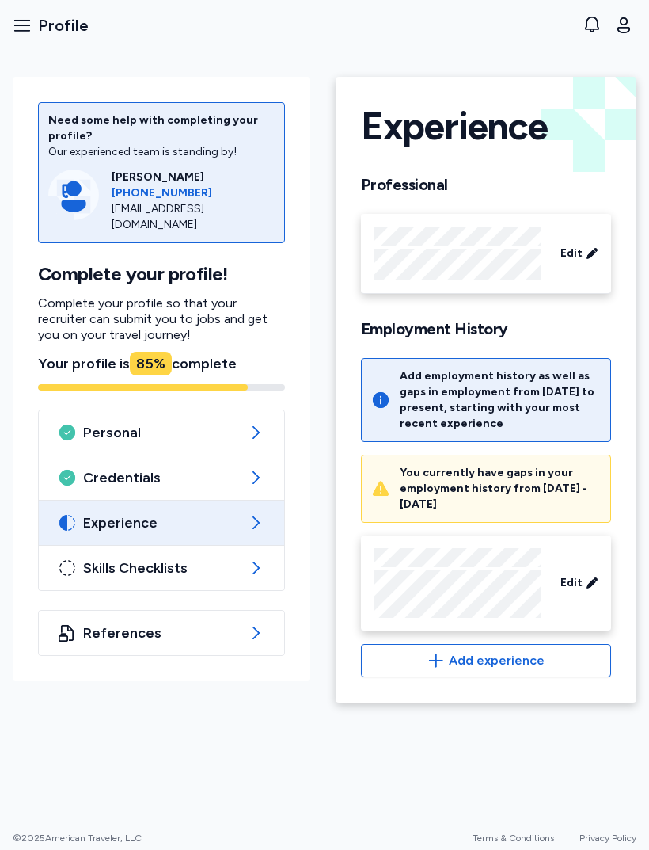
click at [533, 397] on div "Add employment history as well as gaps in employment from [DATE] to present, st…" at bounding box center [500, 399] width 201 height 63
click at [496, 661] on span "Add experience" at bounding box center [497, 660] width 96 height 19
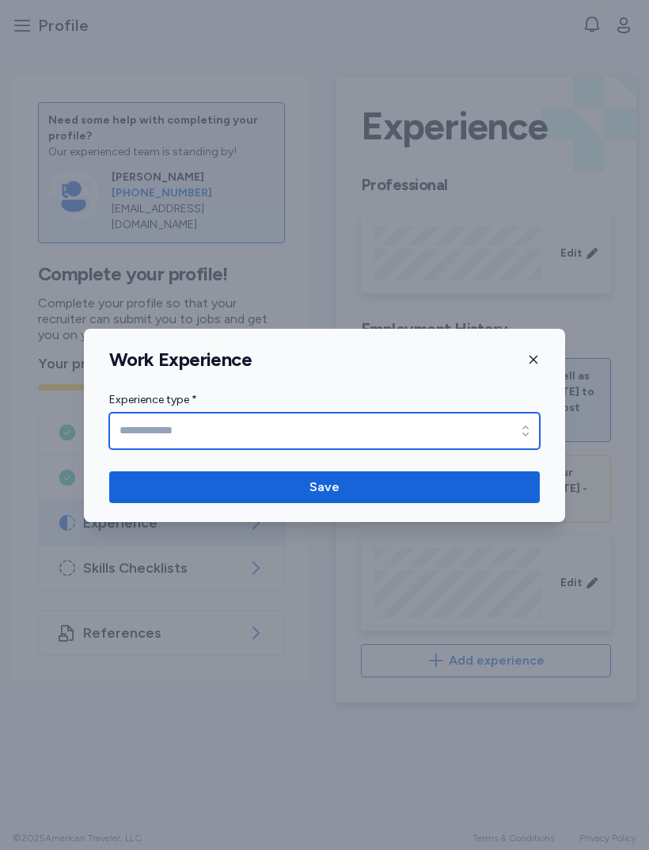
click at [453, 421] on input "Experience type *" at bounding box center [324, 431] width 431 height 36
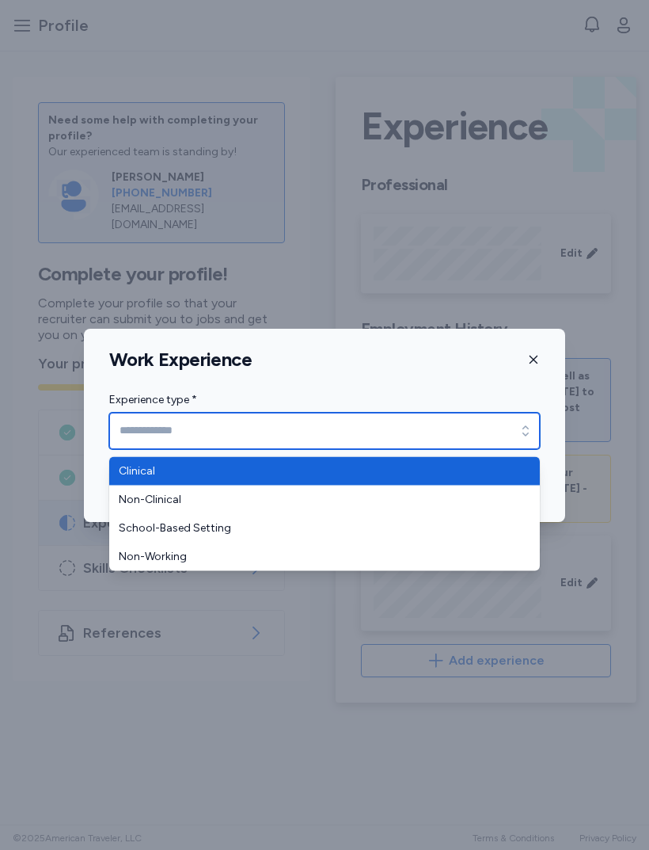
type input "********"
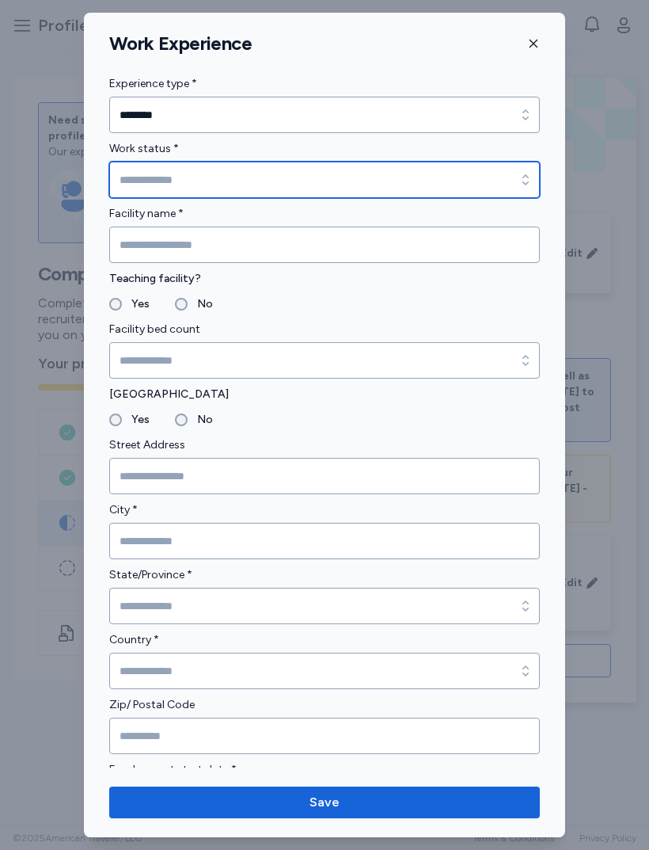
click at [491, 187] on input "Work status *" at bounding box center [324, 180] width 431 height 36
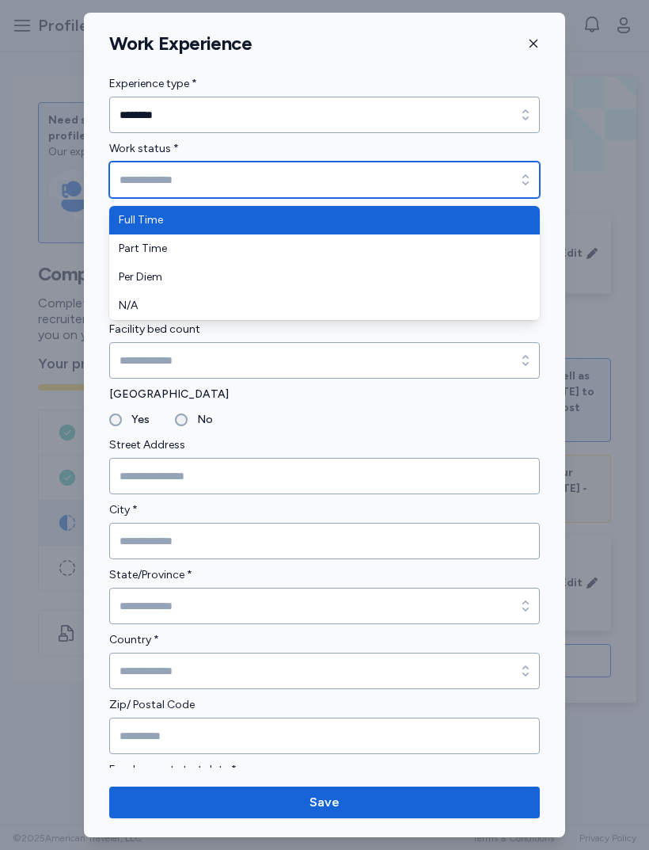
type input "*********"
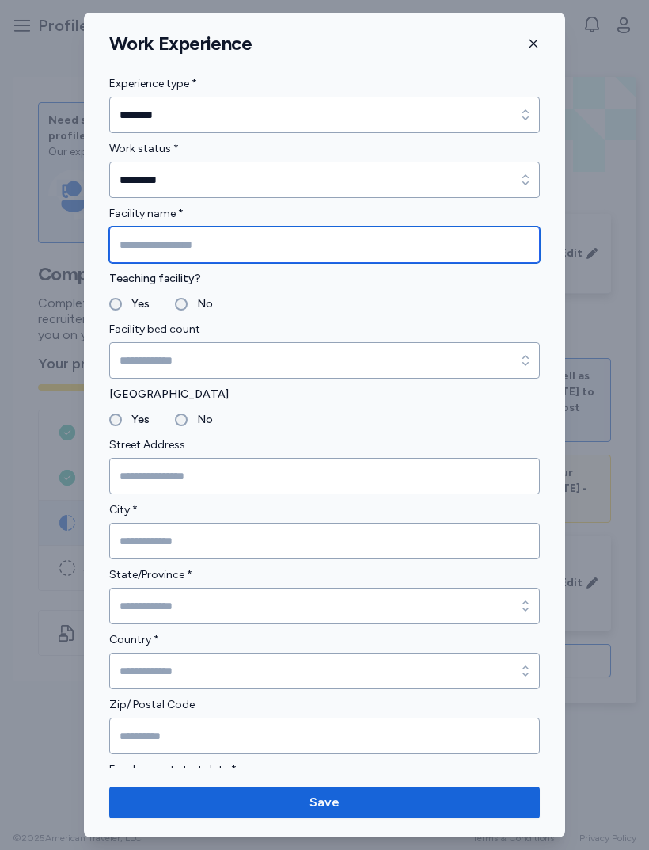
click at [482, 238] on input "Facility name *" at bounding box center [324, 245] width 431 height 36
type input "**********"
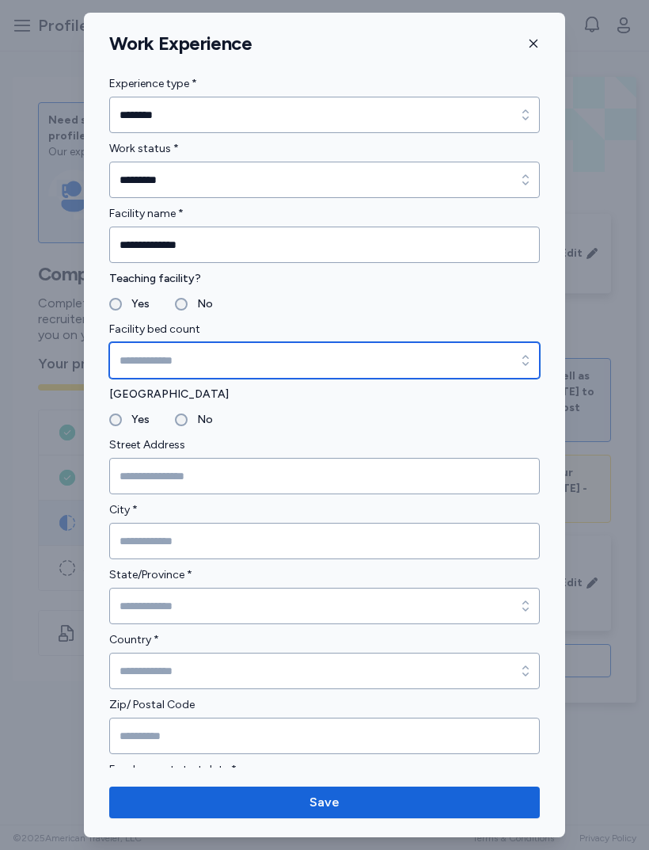
click at [445, 352] on input "Facility bed count" at bounding box center [324, 360] width 431 height 36
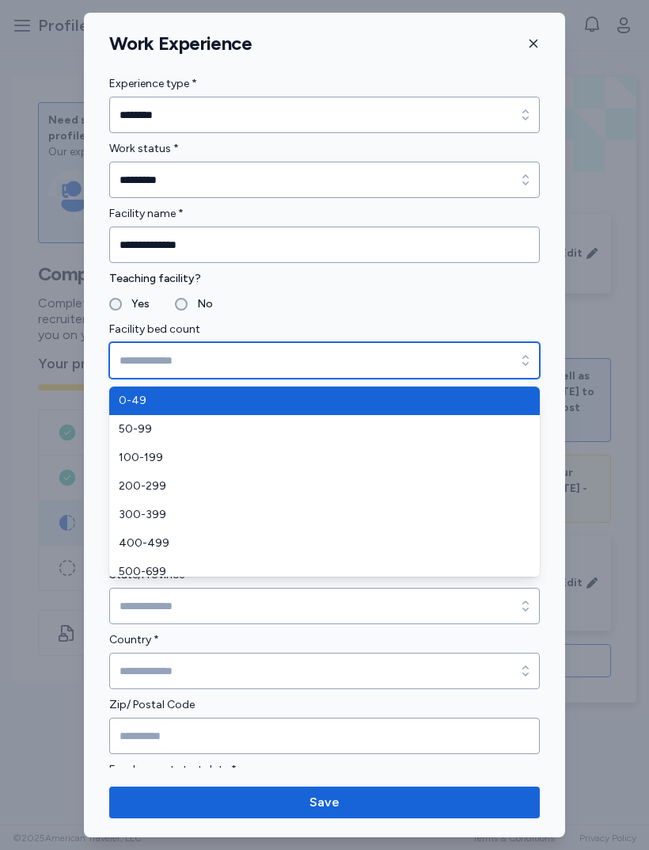
type input "*******"
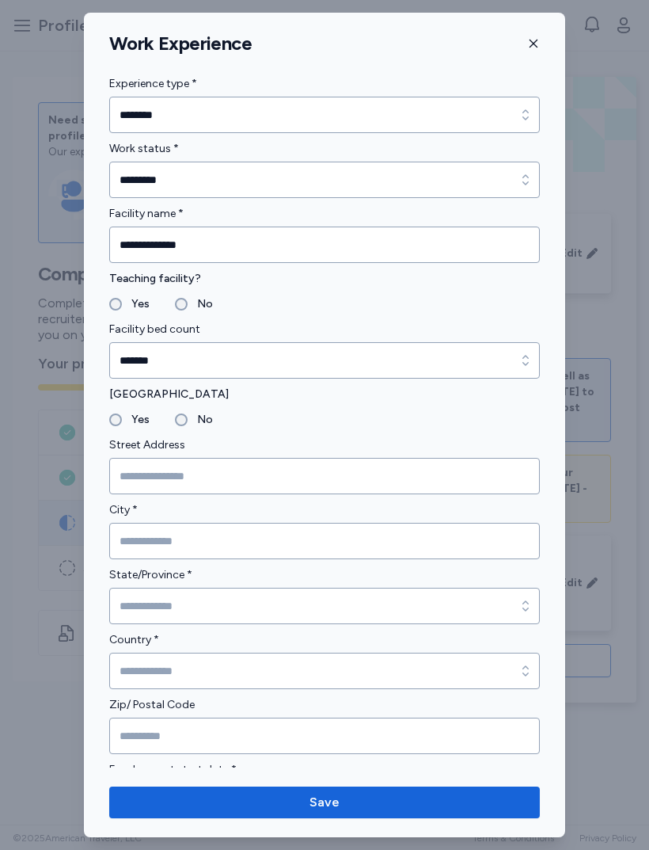
click at [199, 417] on label "No" at bounding box center [200, 419] width 25 height 19
click at [203, 491] on input "Street Address" at bounding box center [324, 476] width 431 height 36
click at [234, 481] on input "Street Address" at bounding box center [324, 476] width 431 height 36
paste input "**********"
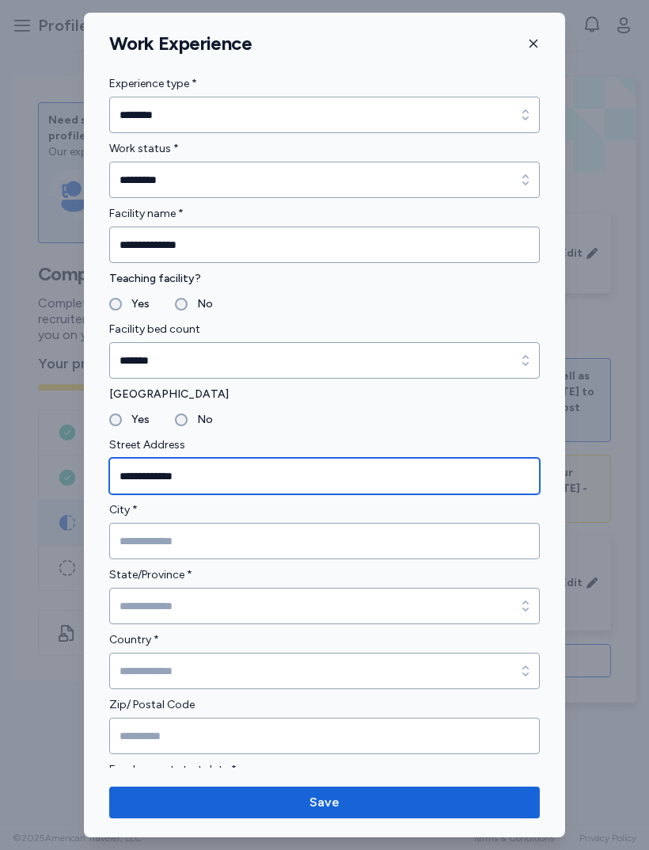
type input "**********"
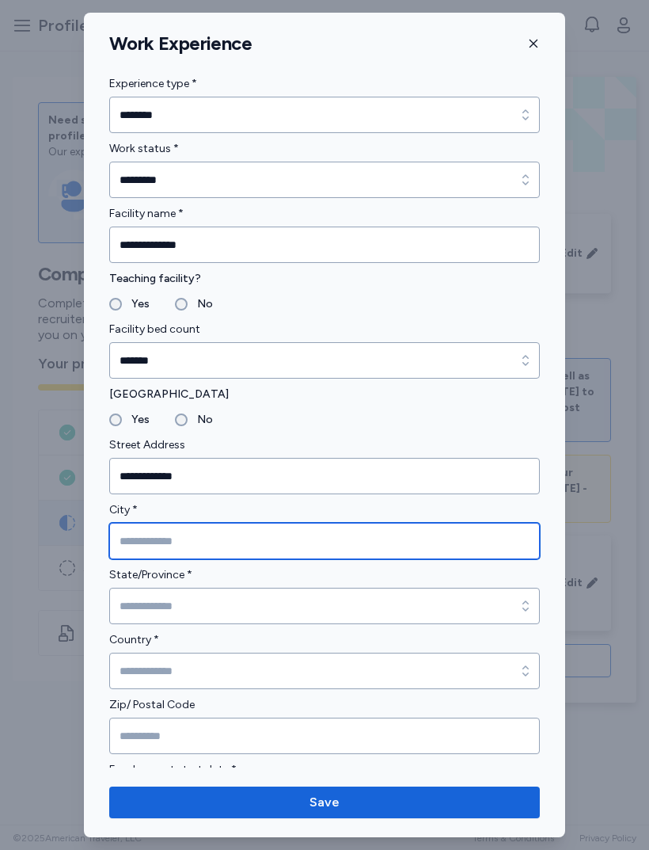
click at [299, 538] on input "City *" at bounding box center [324, 541] width 431 height 36
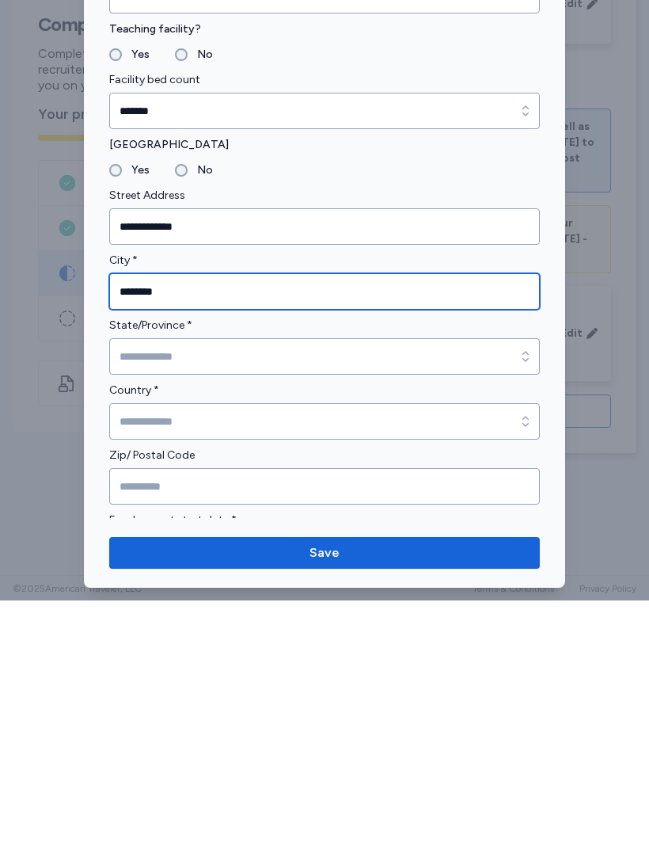
type input "*******"
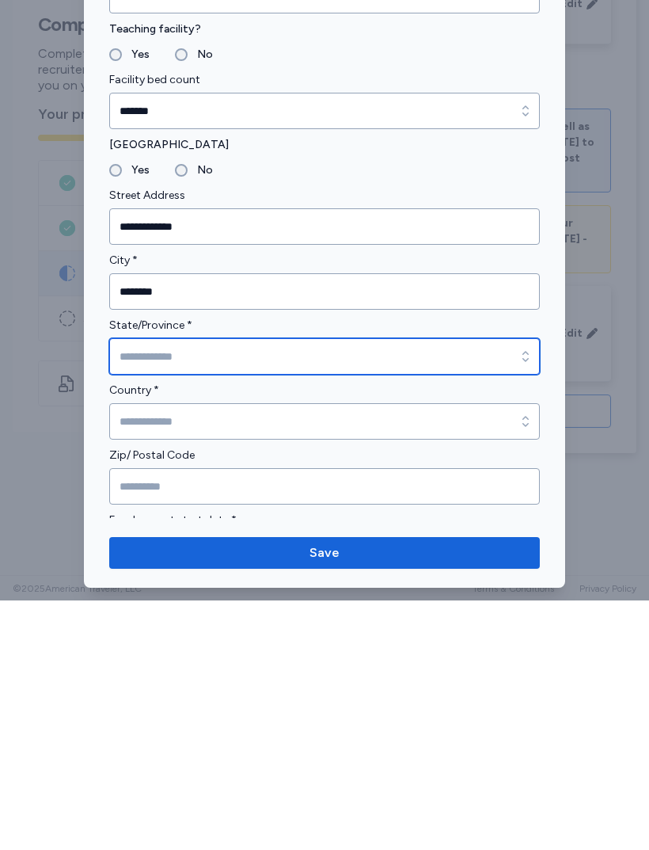
click at [352, 588] on input "State/Province *" at bounding box center [324, 606] width 431 height 36
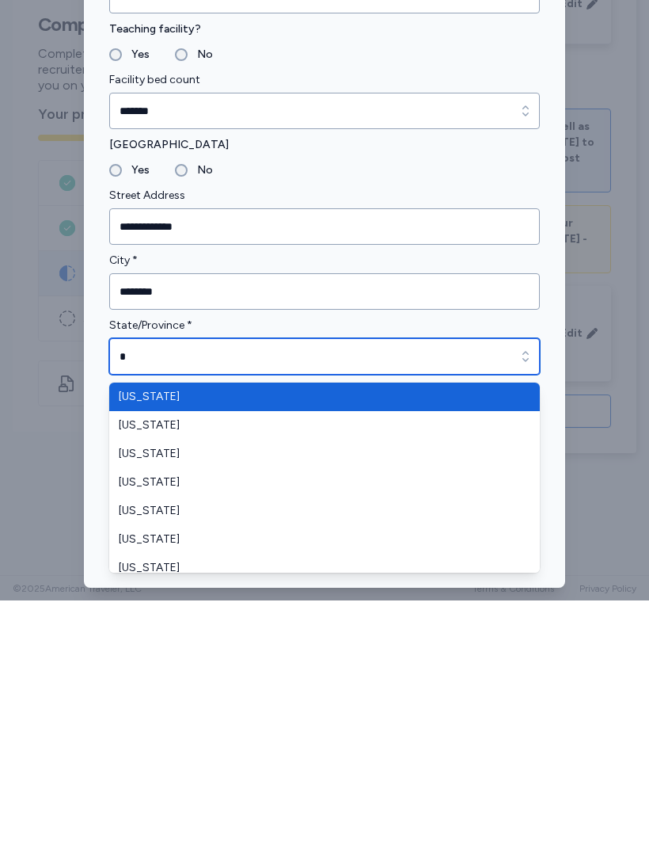
type input "**"
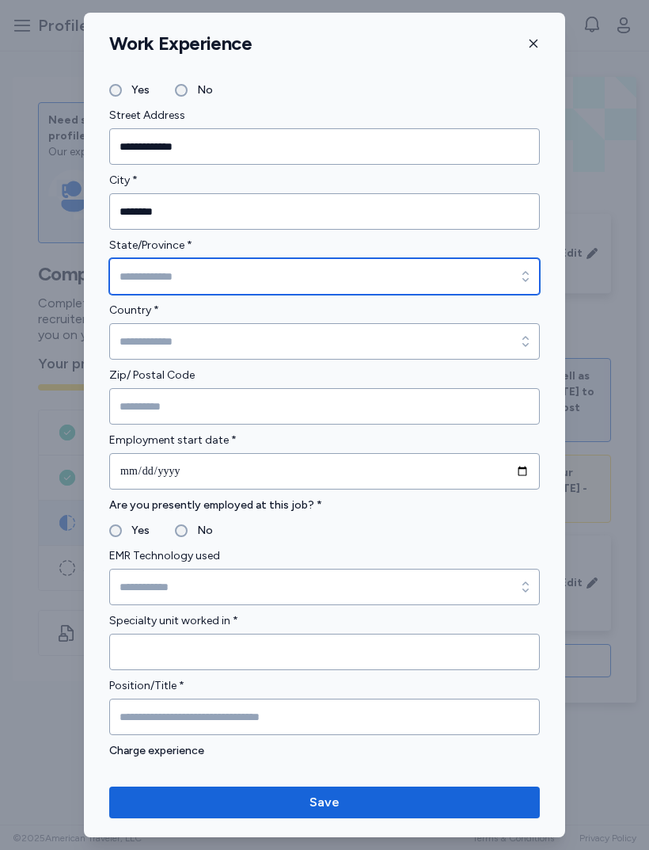
scroll to position [330, 0]
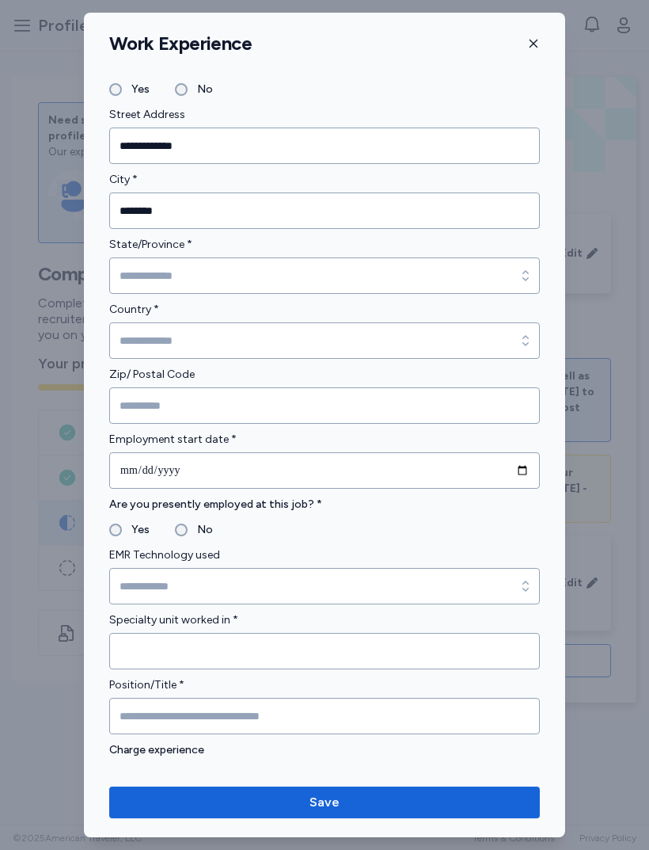
click at [411, 251] on label "State/Province *" at bounding box center [324, 244] width 431 height 19
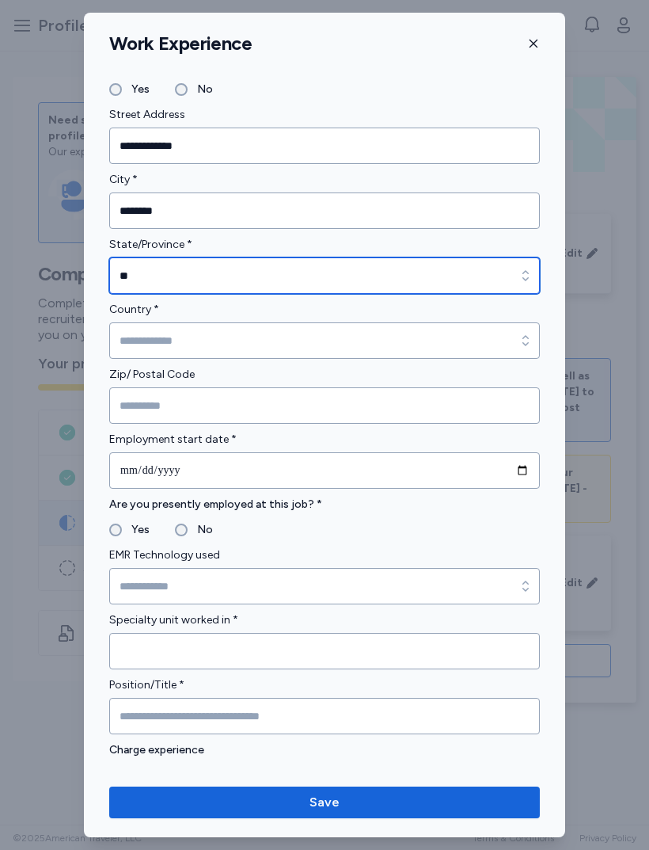
type input "********"
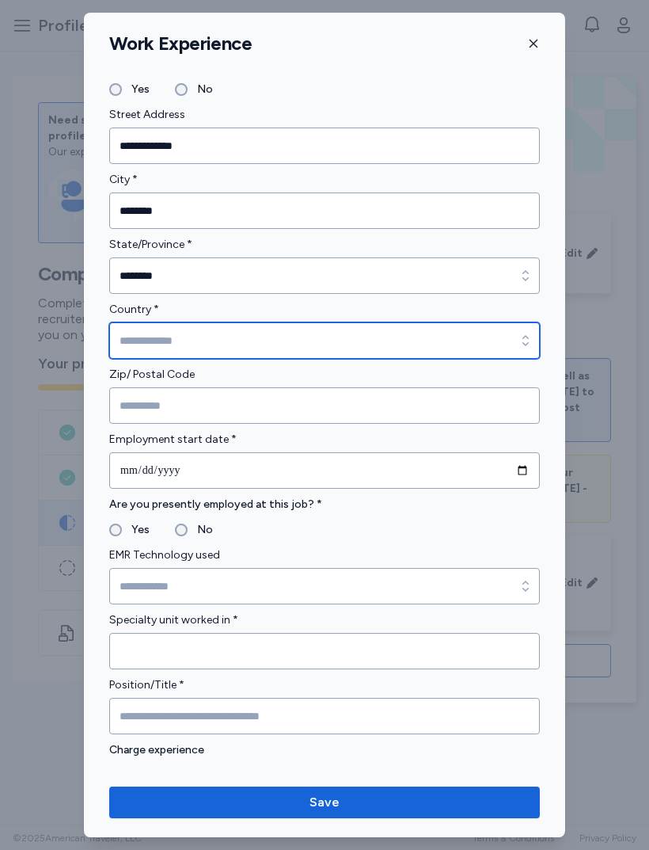
click at [239, 340] on input "Country *" at bounding box center [324, 340] width 431 height 36
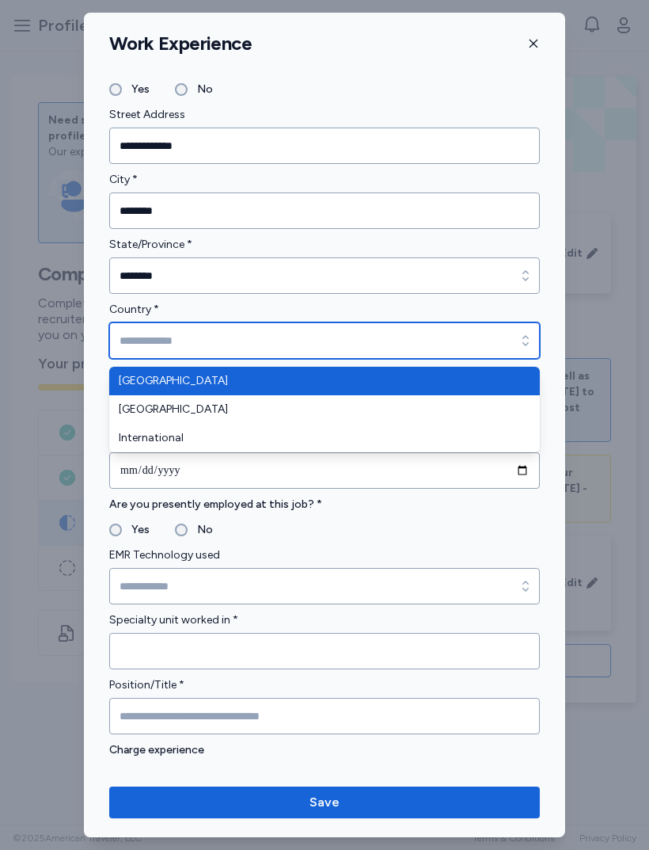
type input "**********"
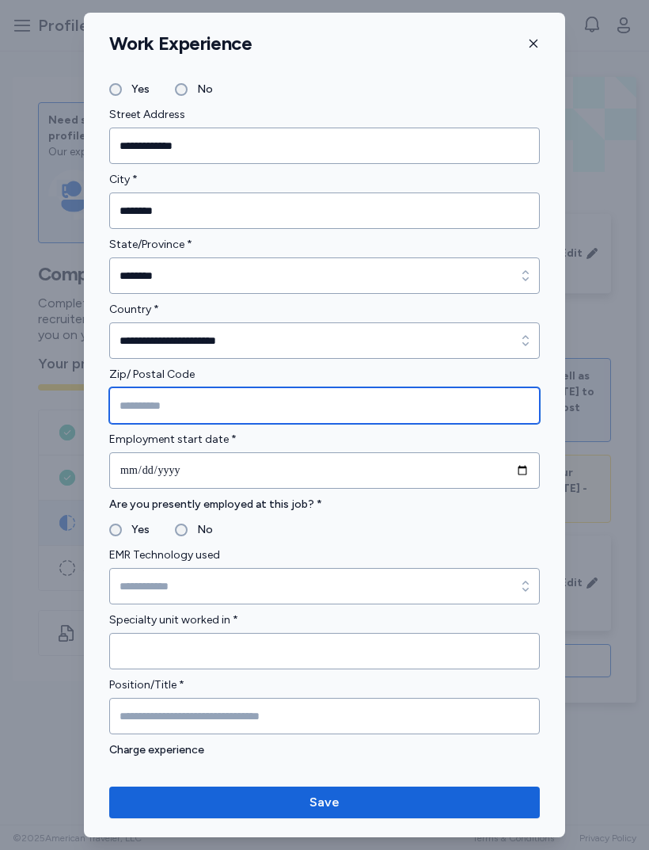
click at [261, 401] on input "Zip/ Postal Code" at bounding box center [324, 405] width 431 height 36
type input "*****"
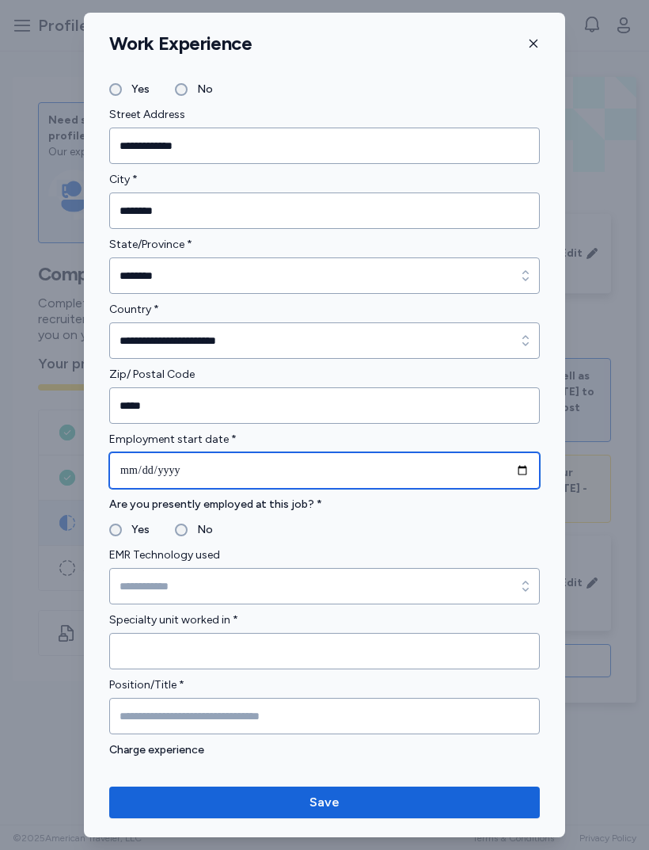
click at [339, 466] on input "date" at bounding box center [324, 470] width 431 height 36
type input "**********"
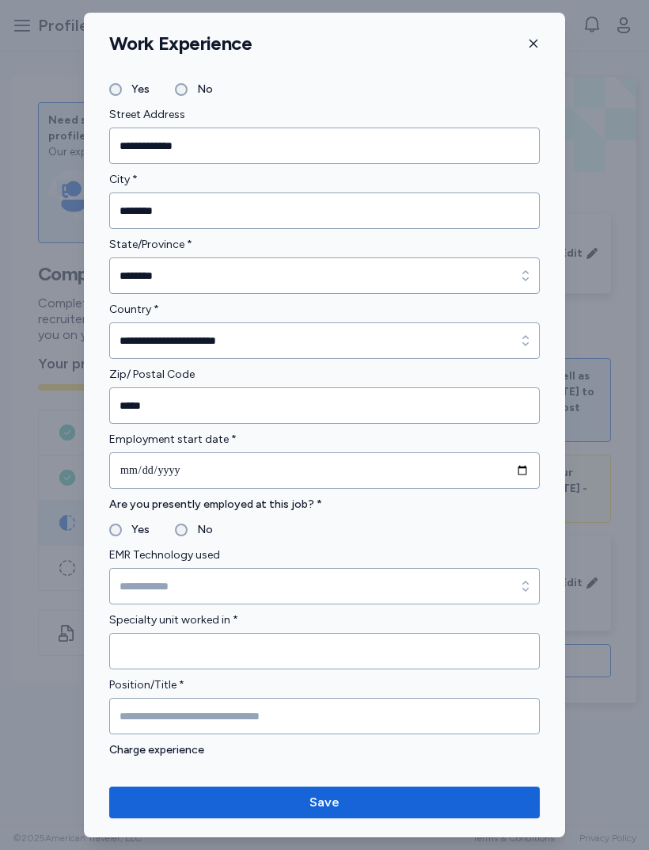
click at [122, 539] on label "Yes" at bounding box center [136, 529] width 28 height 19
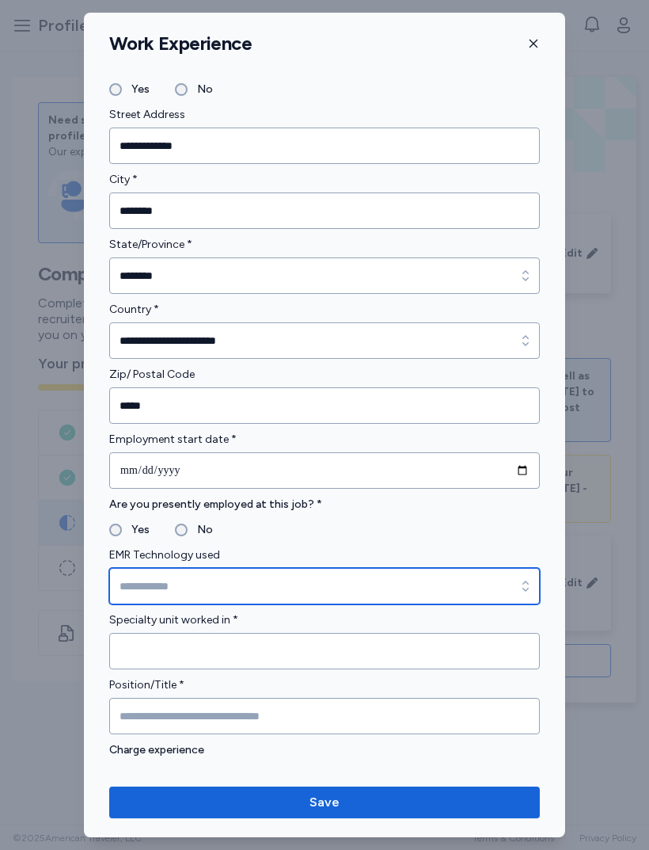
click at [268, 581] on input "EMR Technology used" at bounding box center [324, 586] width 431 height 36
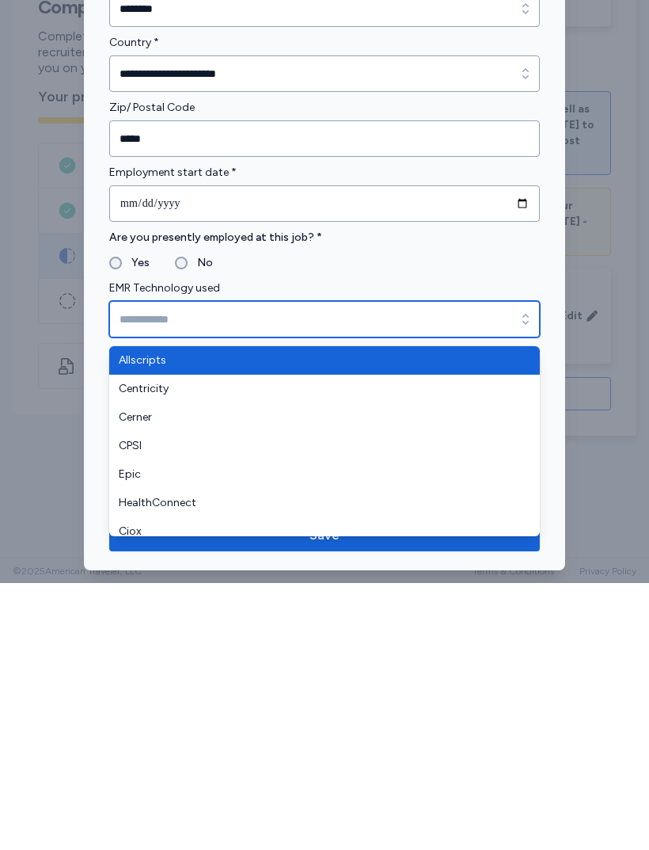
type input "******"
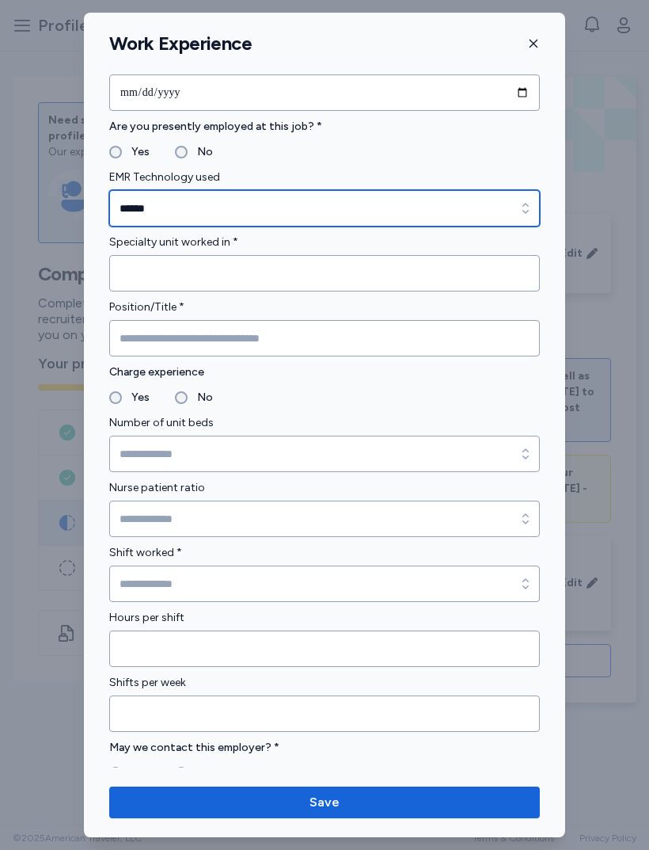
scroll to position [724, 0]
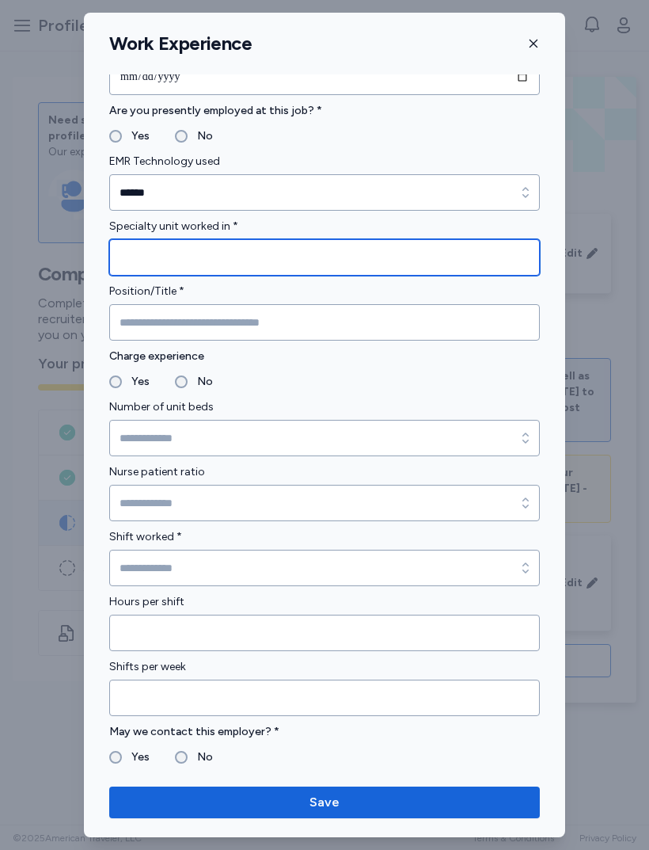
click at [384, 253] on input "Specialty unit worked in *" at bounding box center [324, 257] width 431 height 36
type input "********"
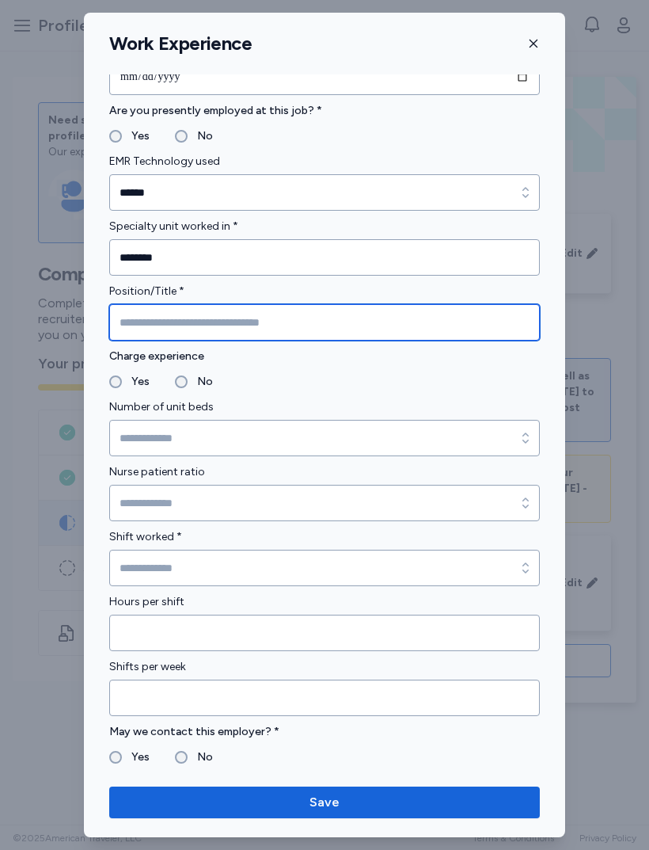
click at [456, 333] on input "Position/Title *" at bounding box center [324, 322] width 431 height 36
type input "***"
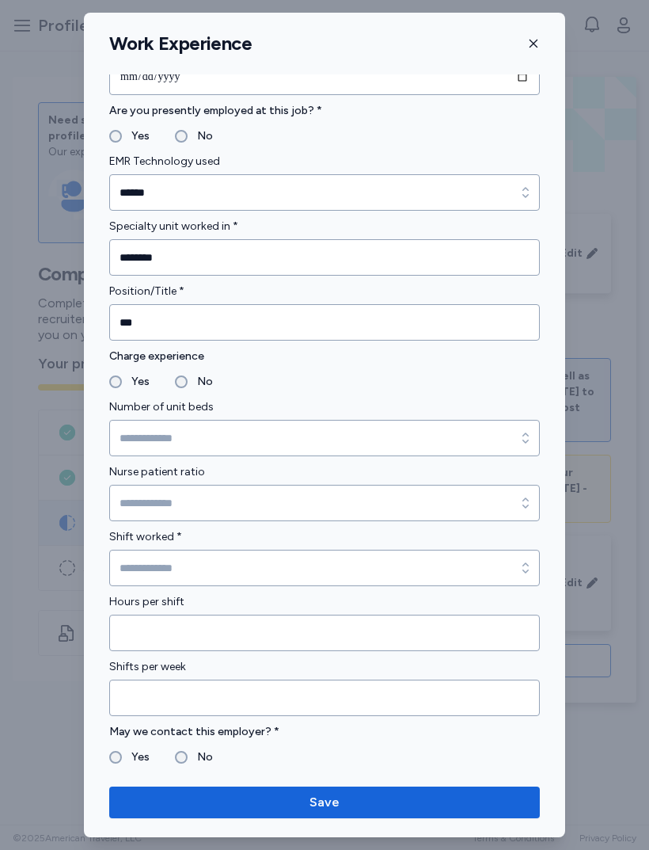
click at [172, 394] on form "**********" at bounding box center [324, 328] width 431 height 1827
click at [179, 394] on form "**********" at bounding box center [324, 328] width 431 height 1827
click at [238, 449] on input "Number of unit beds" at bounding box center [324, 438] width 431 height 36
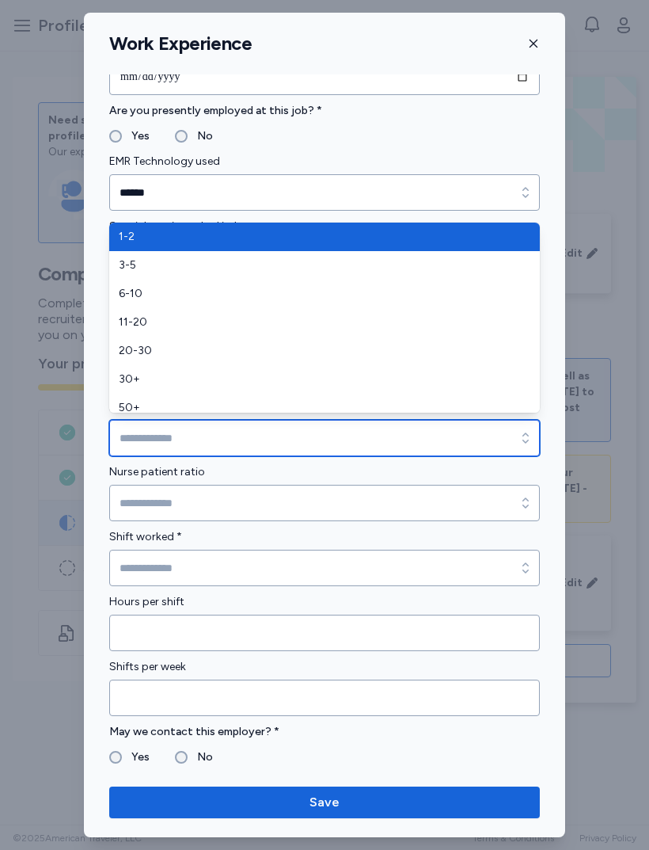
type input "***"
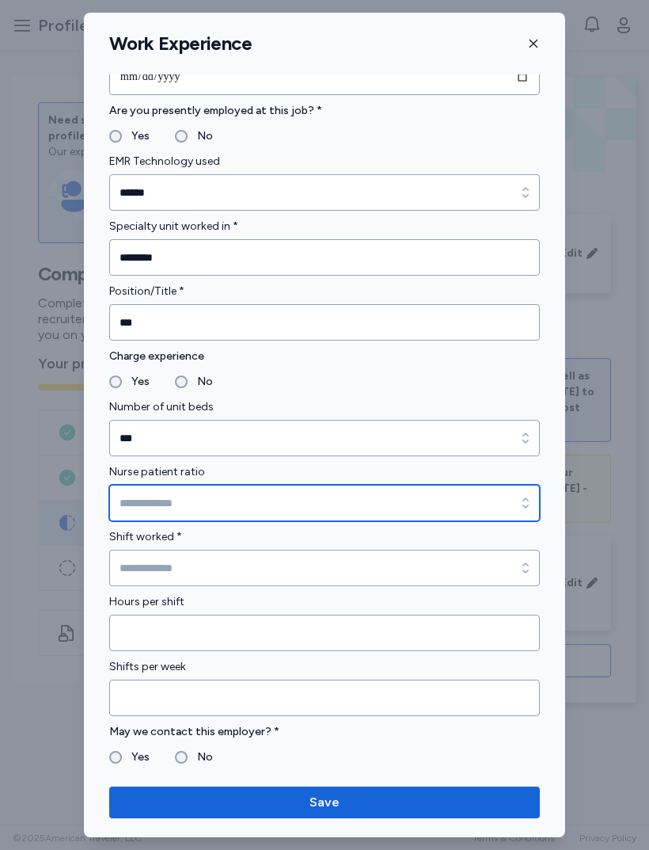
click at [260, 499] on input "Nurse patient ratio" at bounding box center [324, 503] width 431 height 36
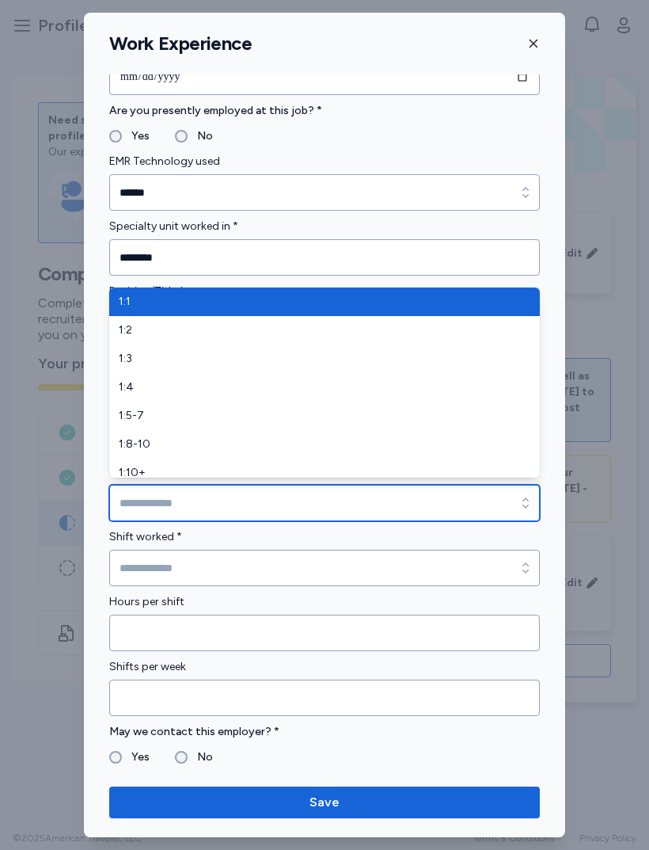
type input "******"
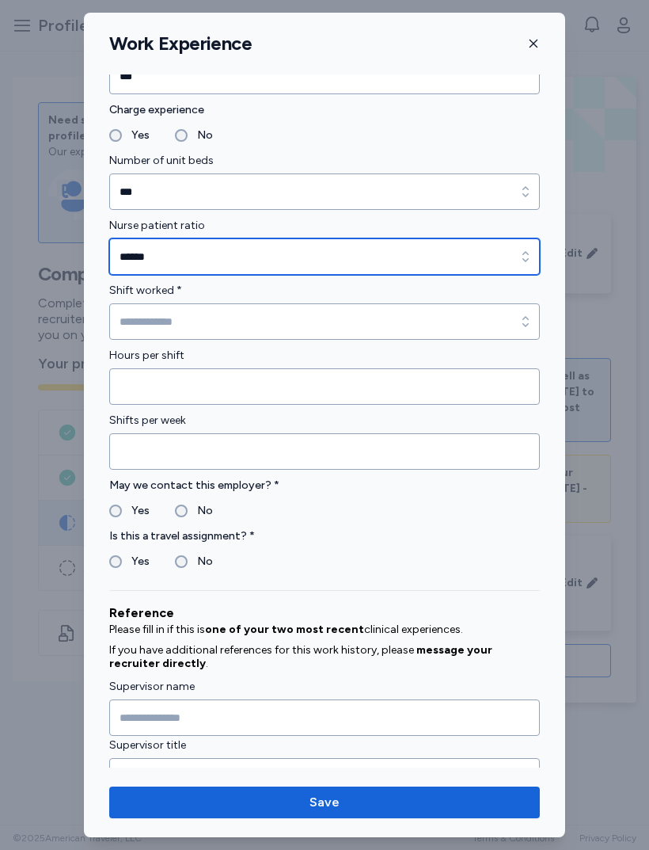
scroll to position [977, 0]
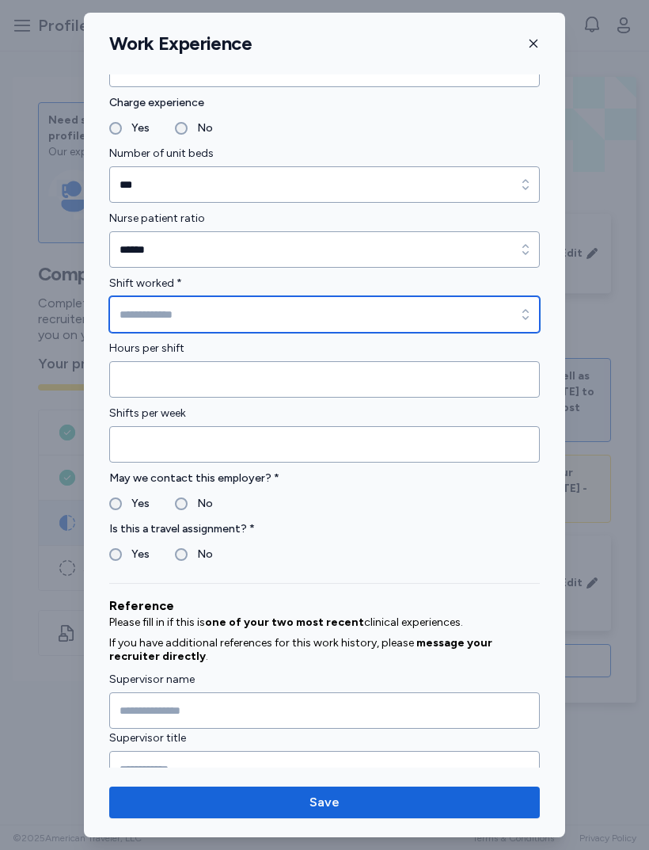
click at [308, 310] on input "Shift worked *" at bounding box center [324, 314] width 431 height 36
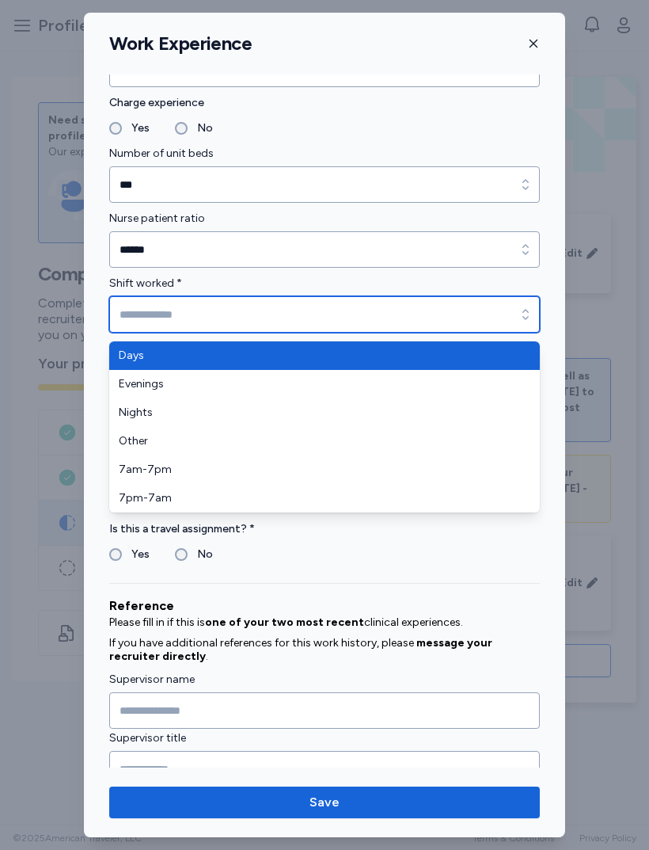
type input "******"
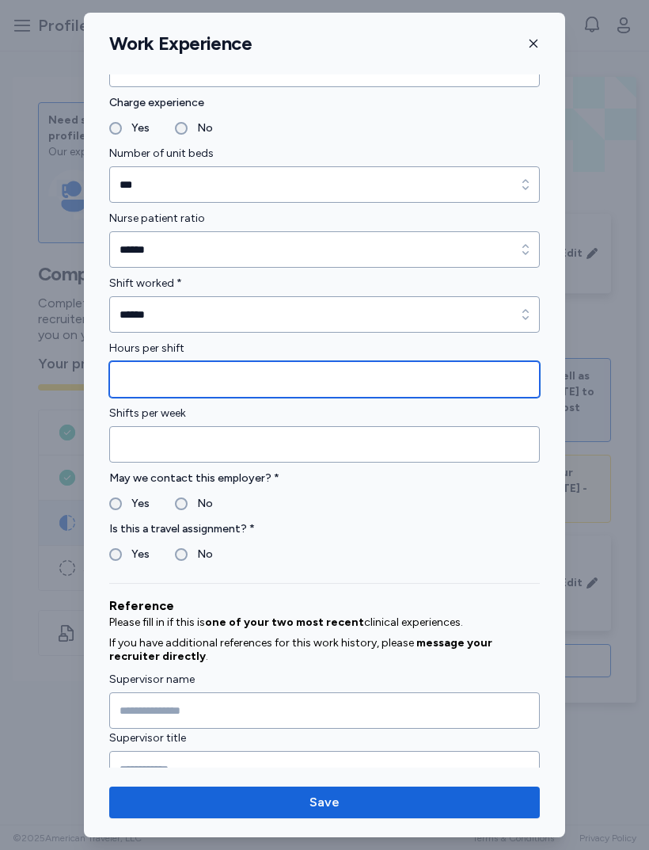
click at [303, 379] on input "Hours per shift" at bounding box center [324, 379] width 431 height 36
type input "**"
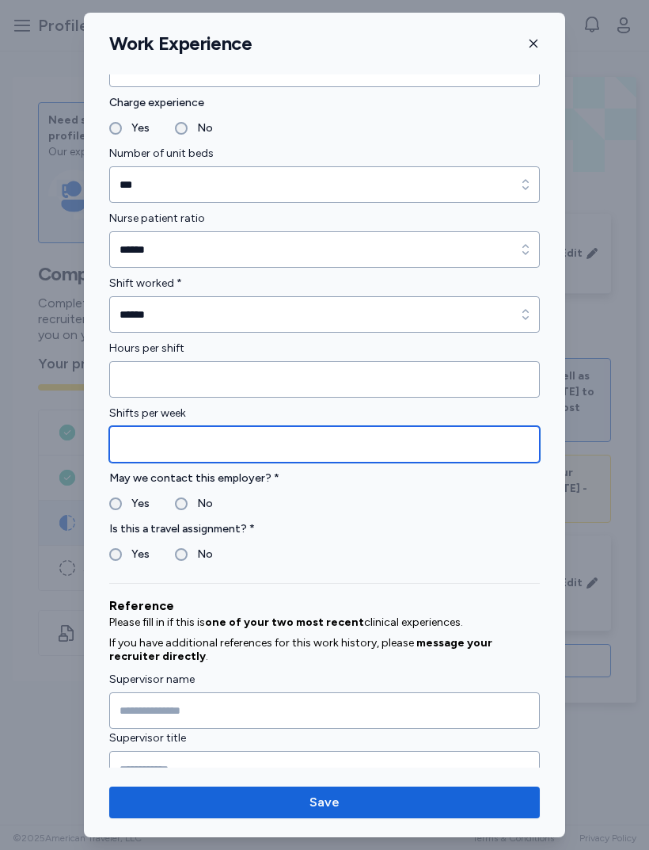
click at [219, 440] on input "Shifts per week" at bounding box center [324, 444] width 431 height 36
type input "**"
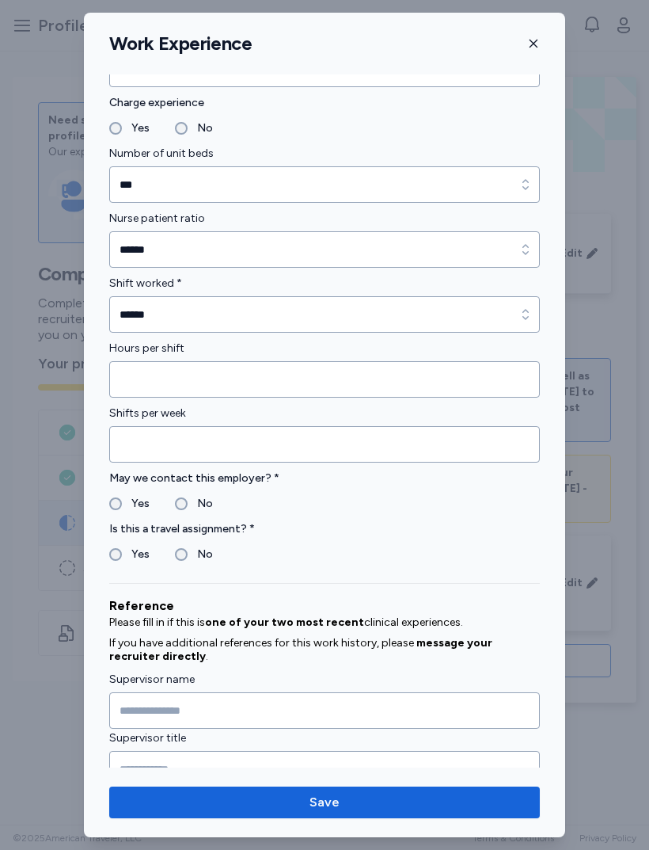
click at [127, 496] on label "Yes" at bounding box center [136, 503] width 28 height 19
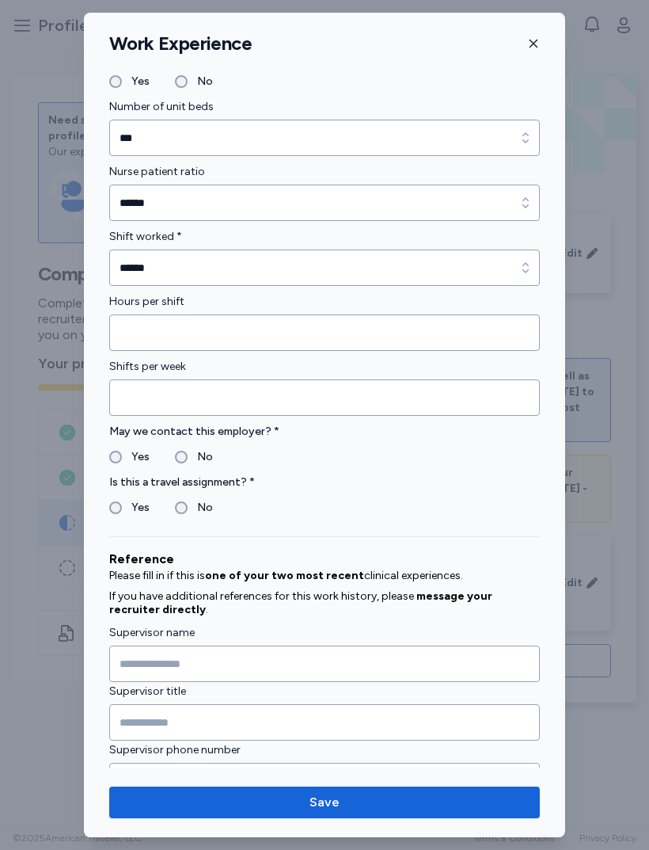
scroll to position [1030, 0]
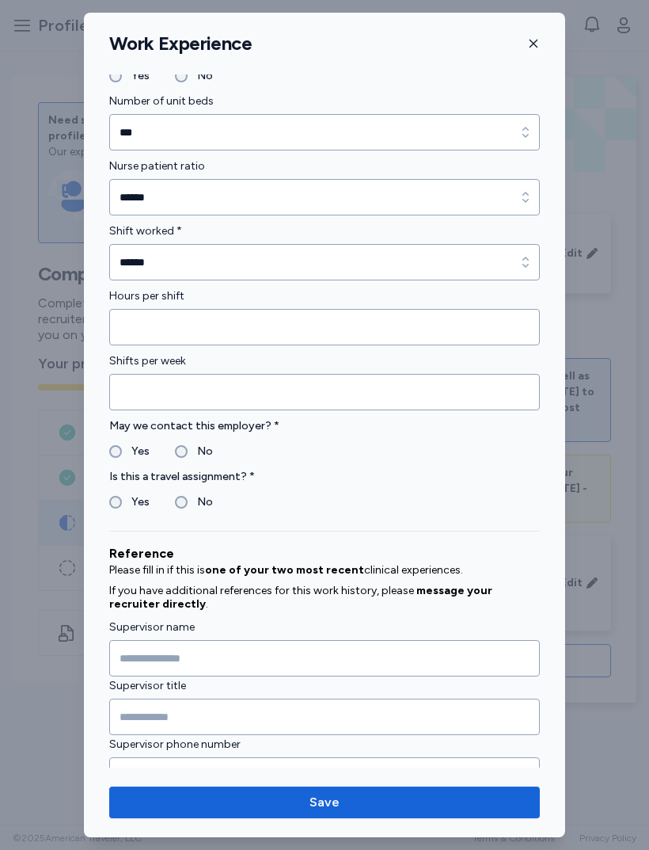
click at [189, 512] on label "No" at bounding box center [200, 502] width 25 height 19
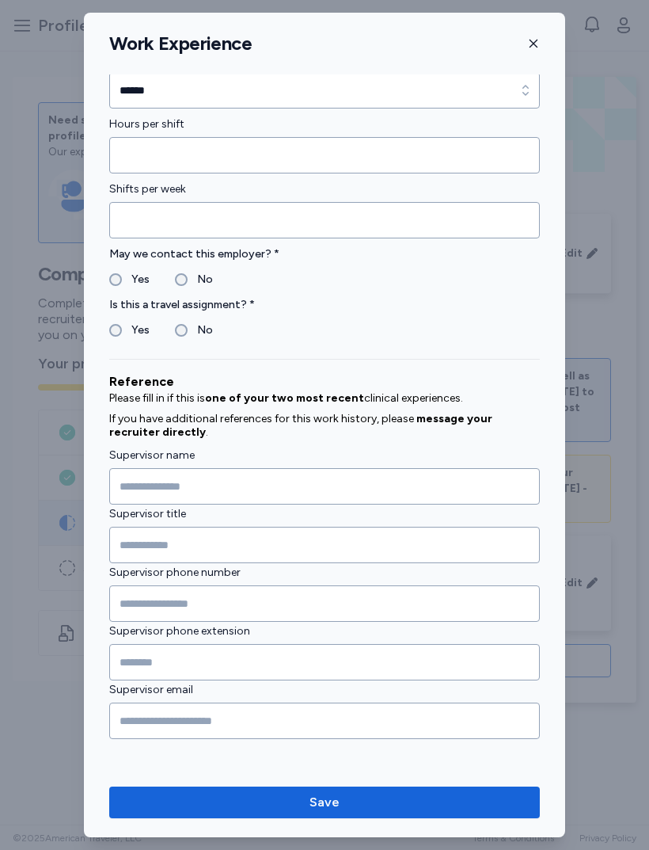
scroll to position [1201, 0]
click at [353, 802] on span "Save" at bounding box center [325, 802] width 406 height 19
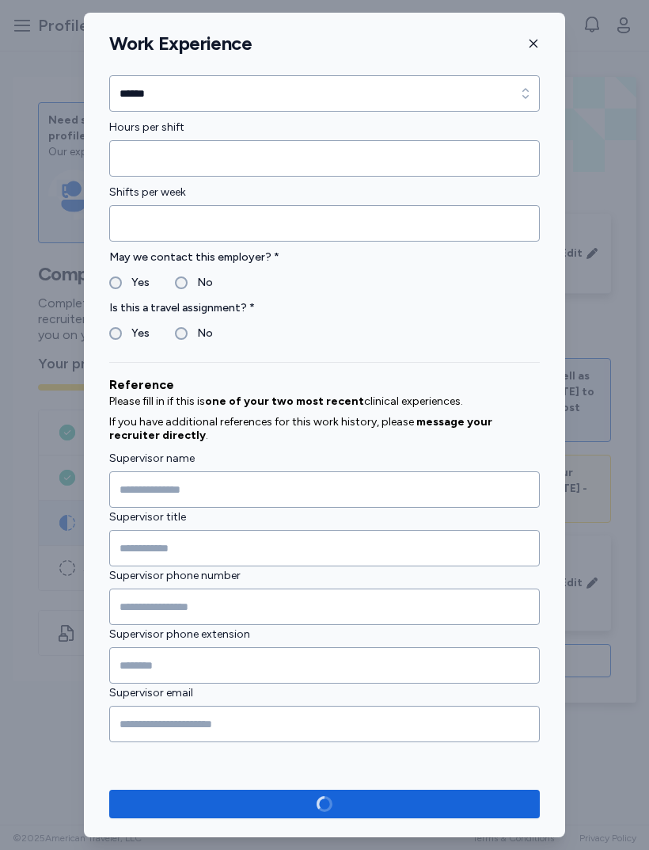
scroll to position [1198, 0]
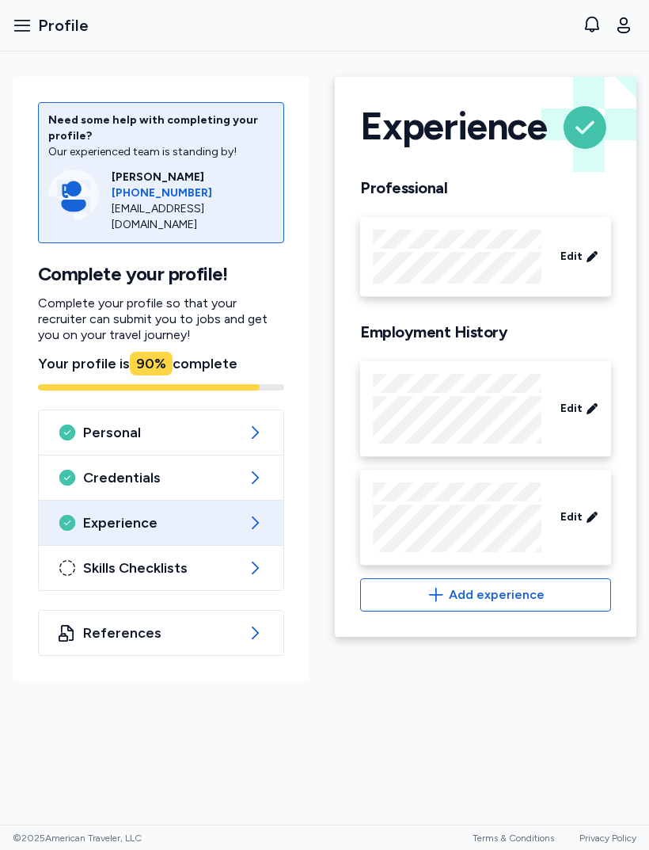
click at [213, 558] on span "Skills Checklists" at bounding box center [161, 567] width 156 height 19
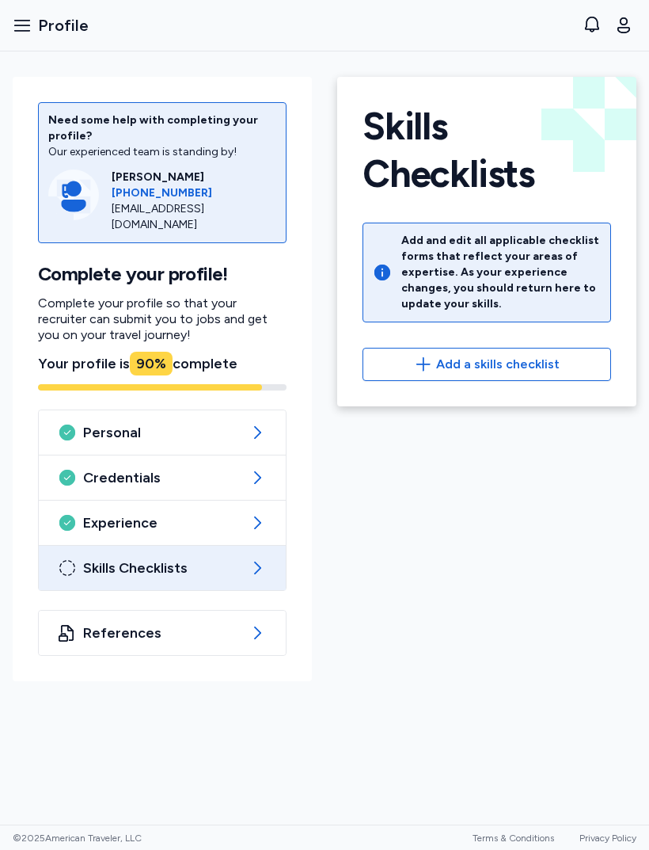
click at [531, 372] on span "Add a skills checklist" at bounding box center [498, 364] width 124 height 19
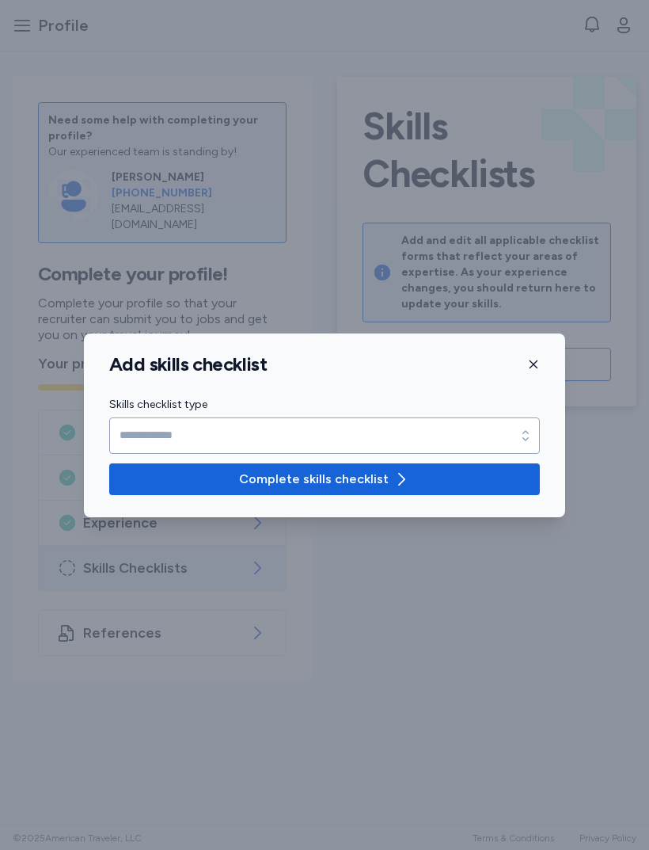
click at [392, 412] on label "Skills checklist type" at bounding box center [324, 404] width 431 height 19
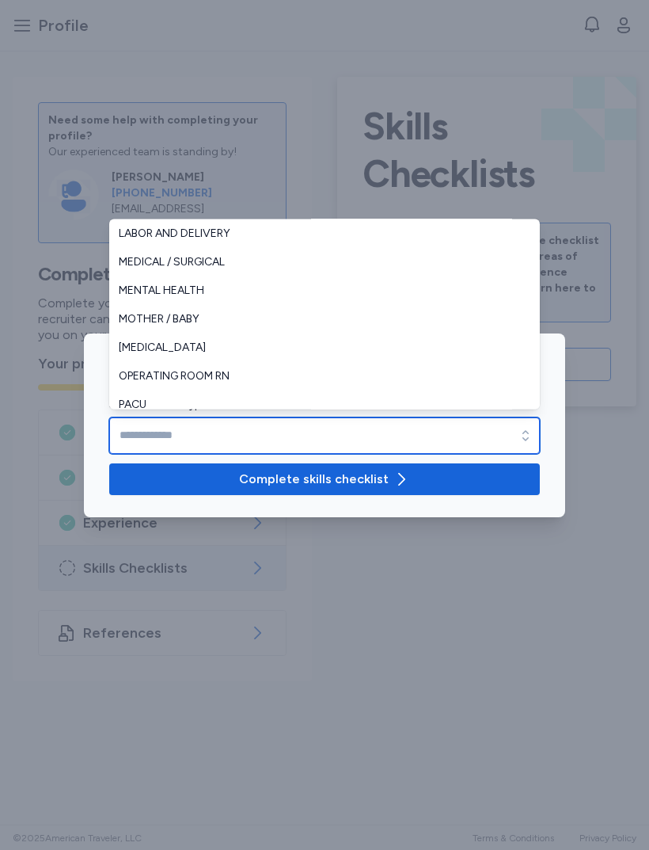
scroll to position [220, 0]
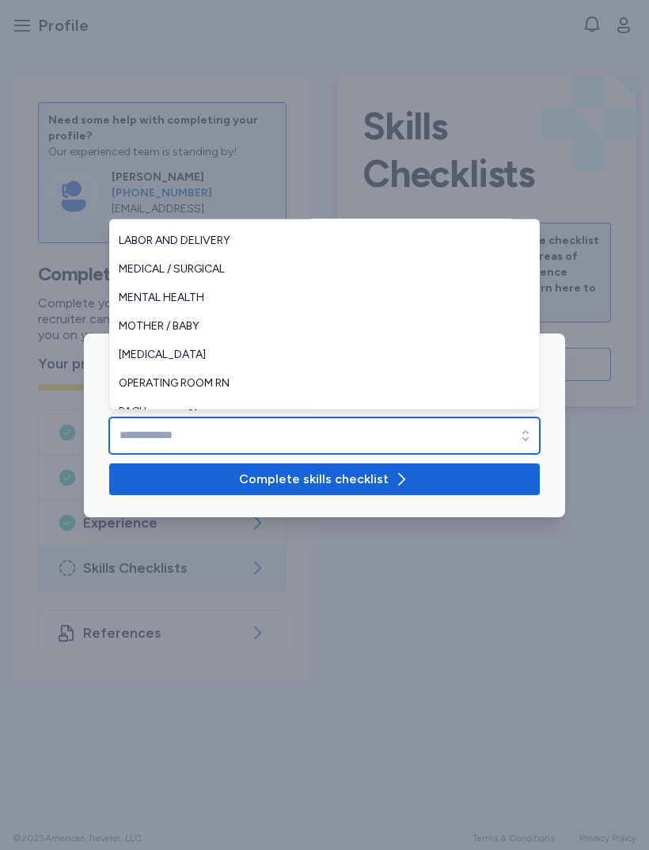
type input "**********"
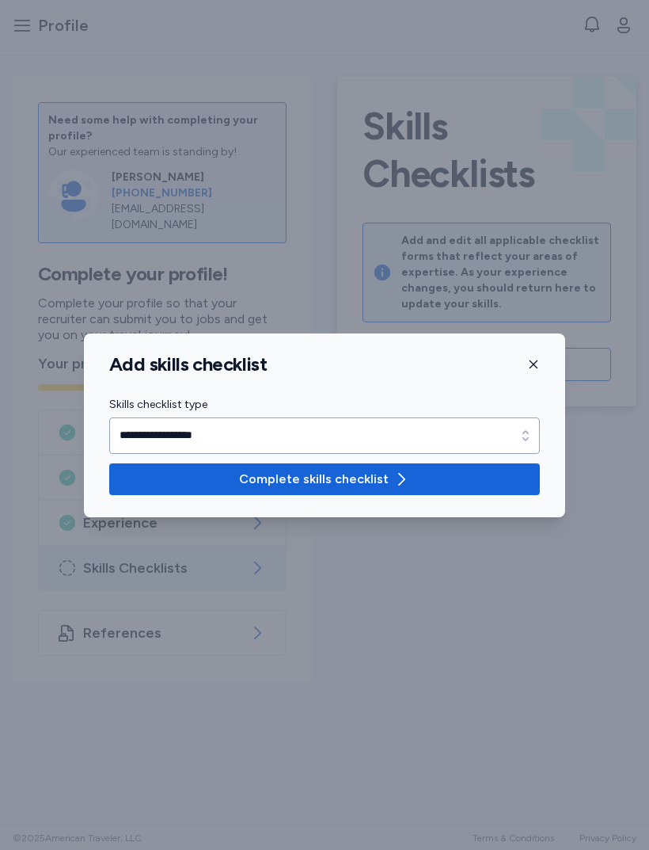
click at [432, 467] on button "Complete skills checklist" at bounding box center [324, 479] width 431 height 32
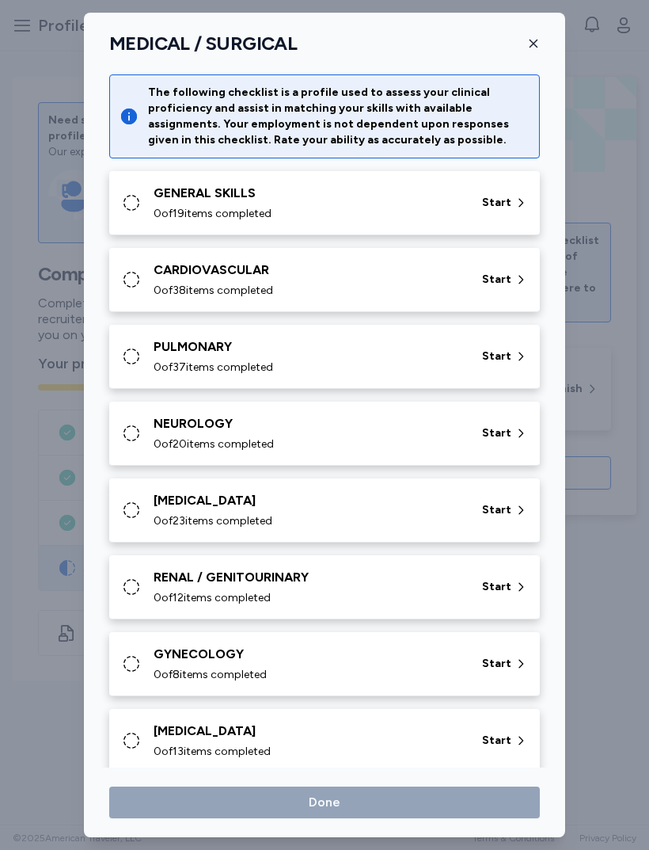
click at [506, 211] on div "Start" at bounding box center [505, 203] width 58 height 29
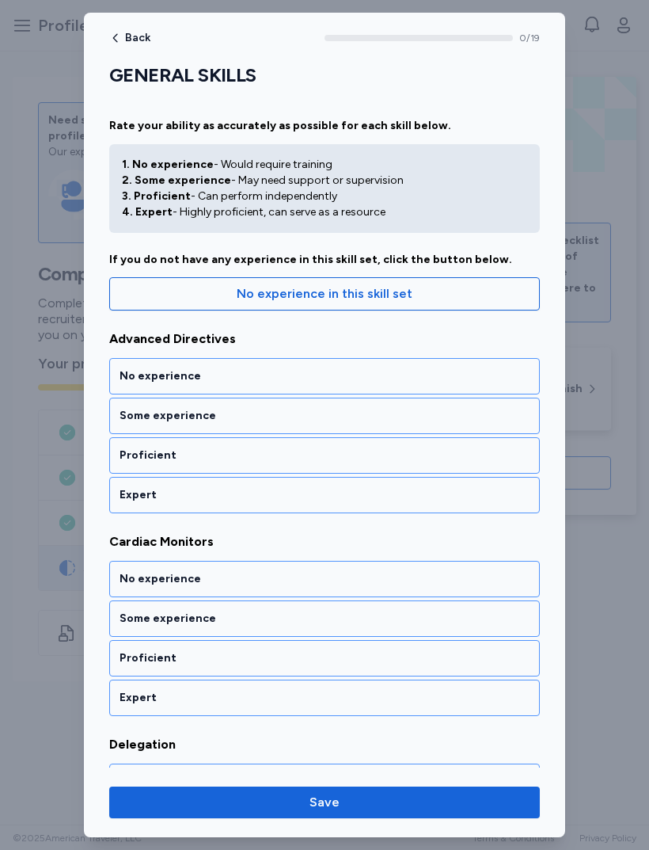
click at [360, 495] on div "Expert" at bounding box center [325, 495] width 410 height 16
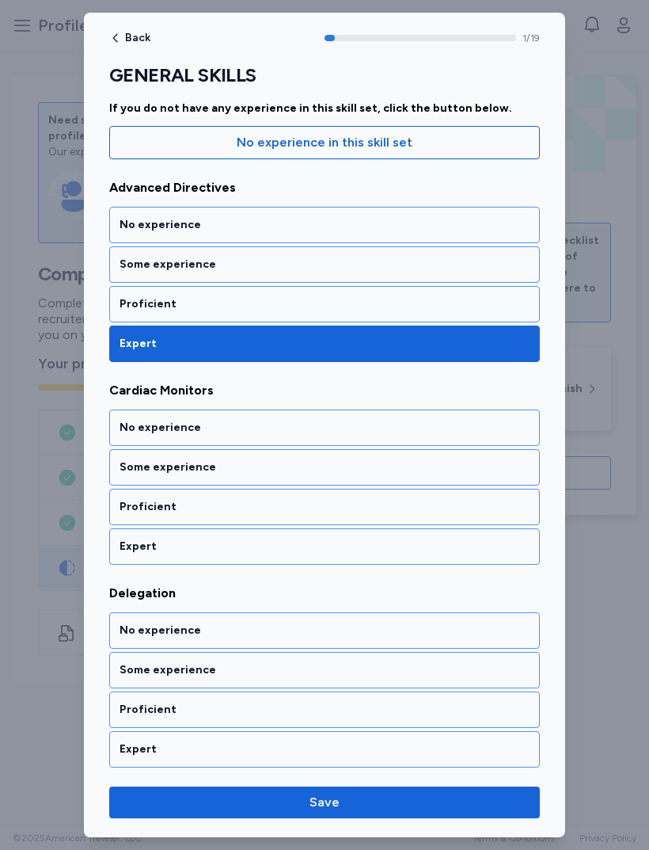
scroll to position [192, 0]
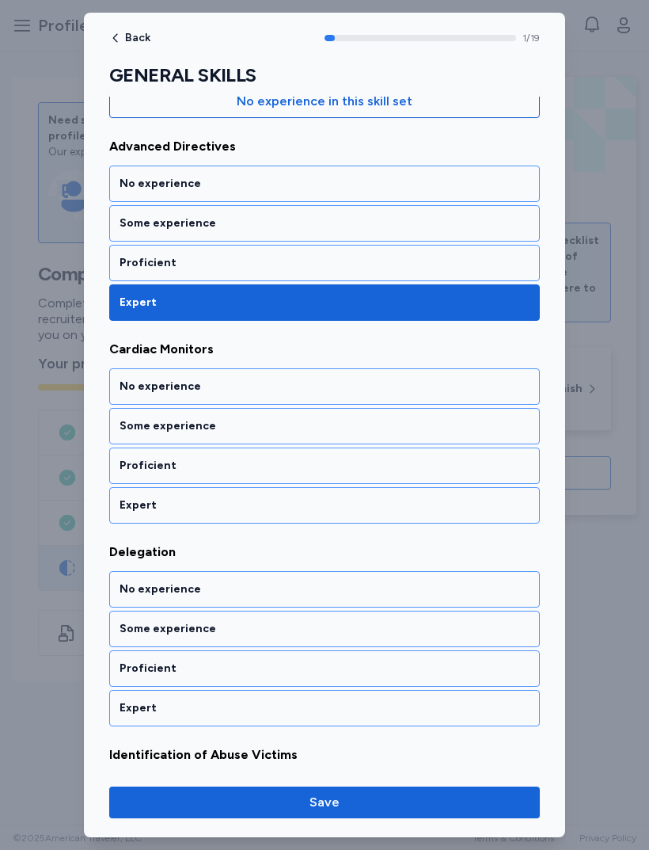
click at [377, 520] on div "Expert" at bounding box center [324, 505] width 431 height 36
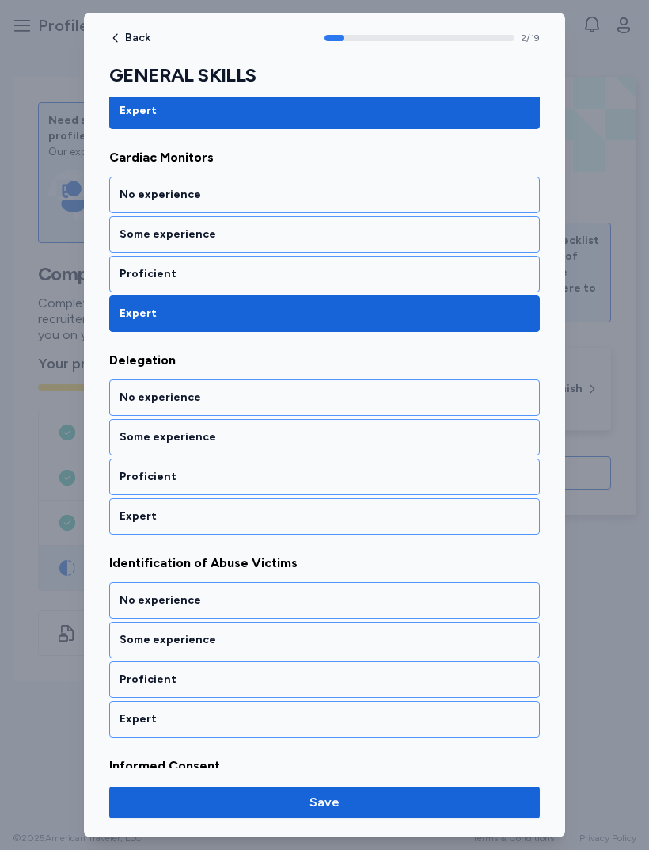
scroll to position [395, 0]
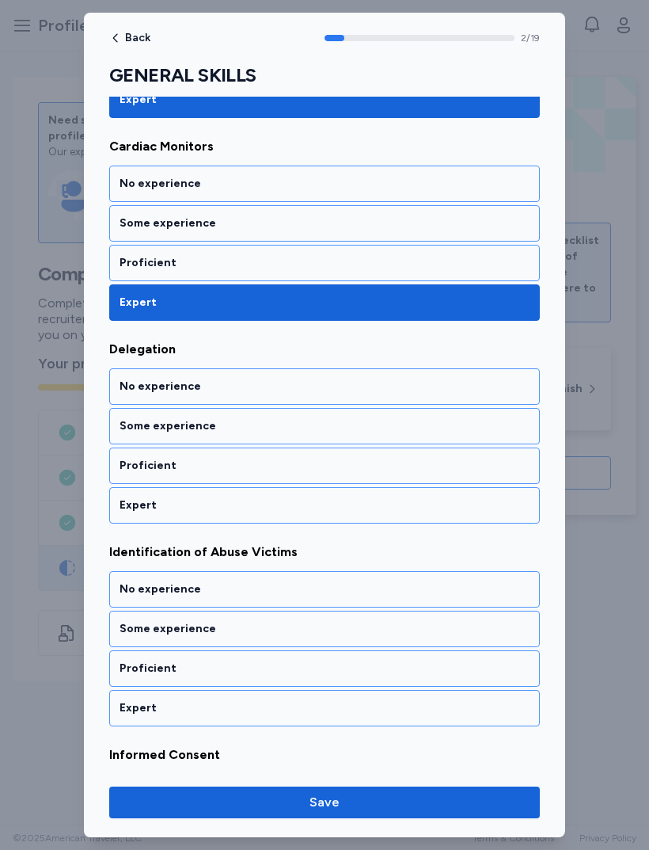
click at [367, 505] on div "Expert" at bounding box center [325, 505] width 410 height 16
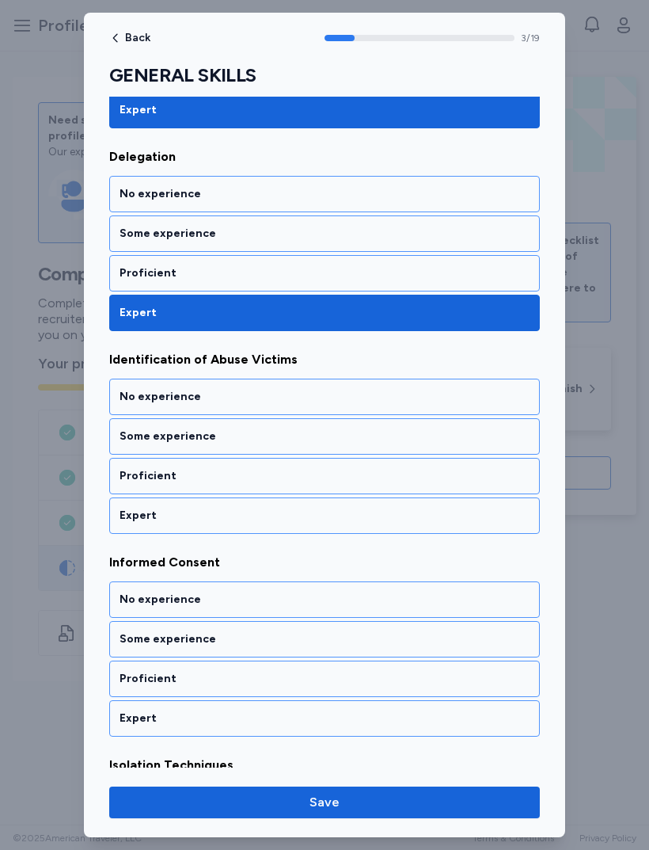
scroll to position [598, 0]
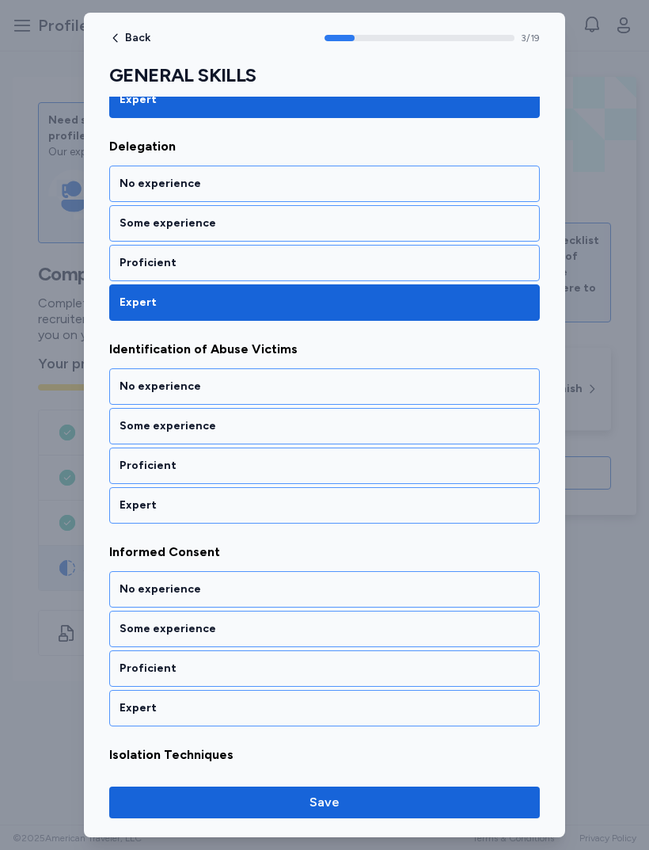
click at [320, 503] on div "Expert" at bounding box center [325, 505] width 410 height 16
click at [322, 507] on div "Expert" at bounding box center [325, 505] width 410 height 16
click at [320, 497] on div "Expert" at bounding box center [325, 505] width 410 height 16
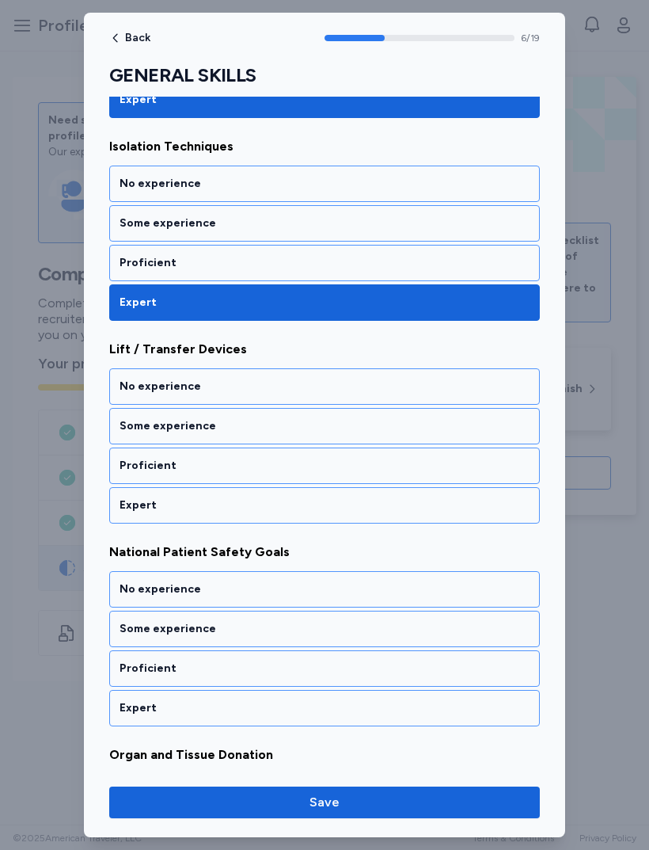
click at [311, 495] on div "Expert" at bounding box center [324, 505] width 431 height 36
click at [319, 507] on div "Expert" at bounding box center [325, 505] width 410 height 16
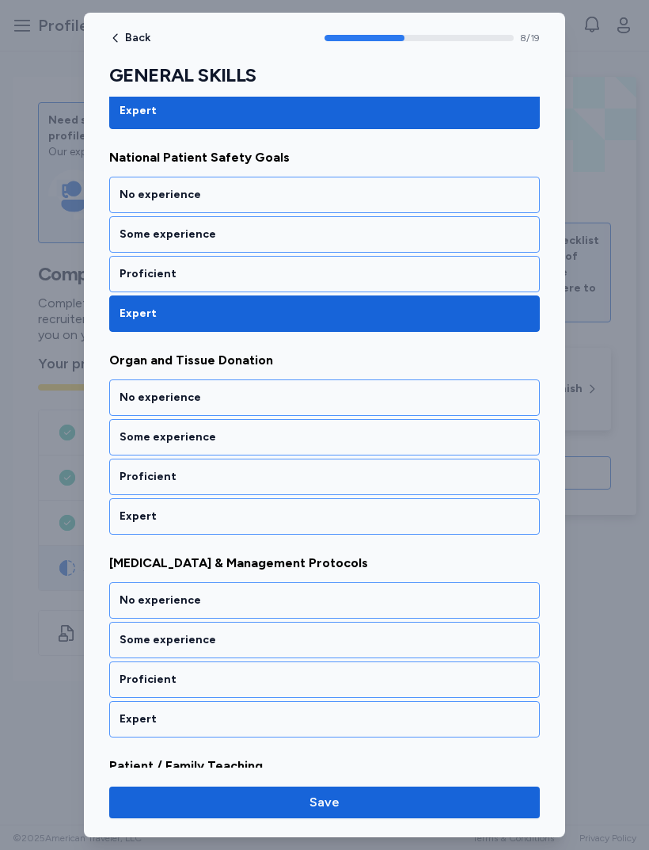
scroll to position [1612, 0]
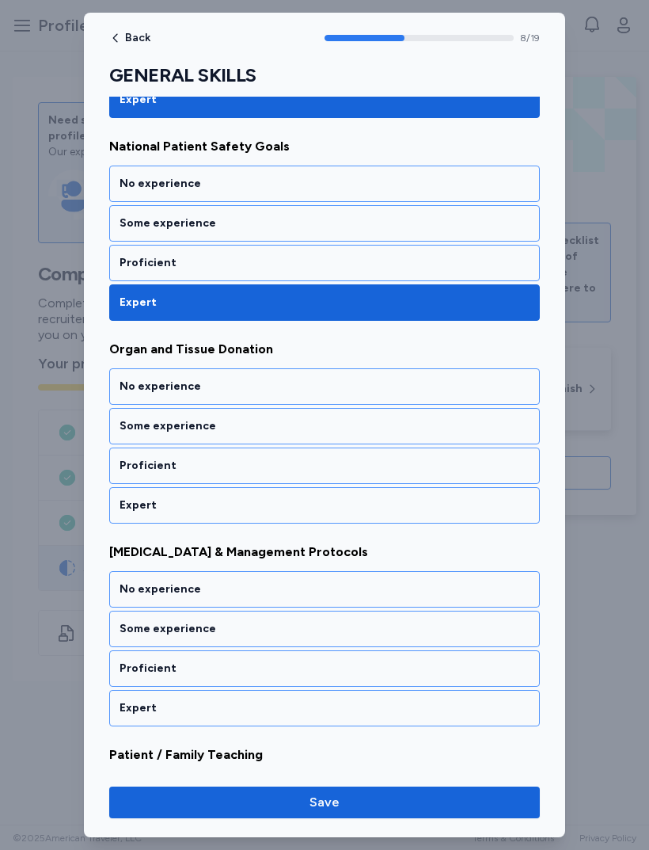
click at [292, 523] on div "Expert" at bounding box center [324, 505] width 431 height 36
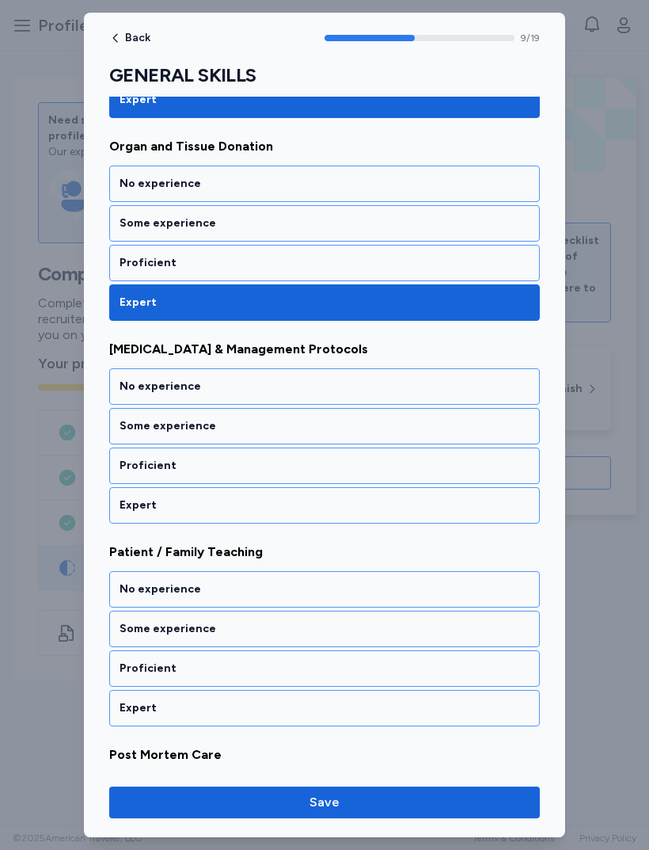
click at [299, 516] on div "Expert" at bounding box center [324, 505] width 431 height 36
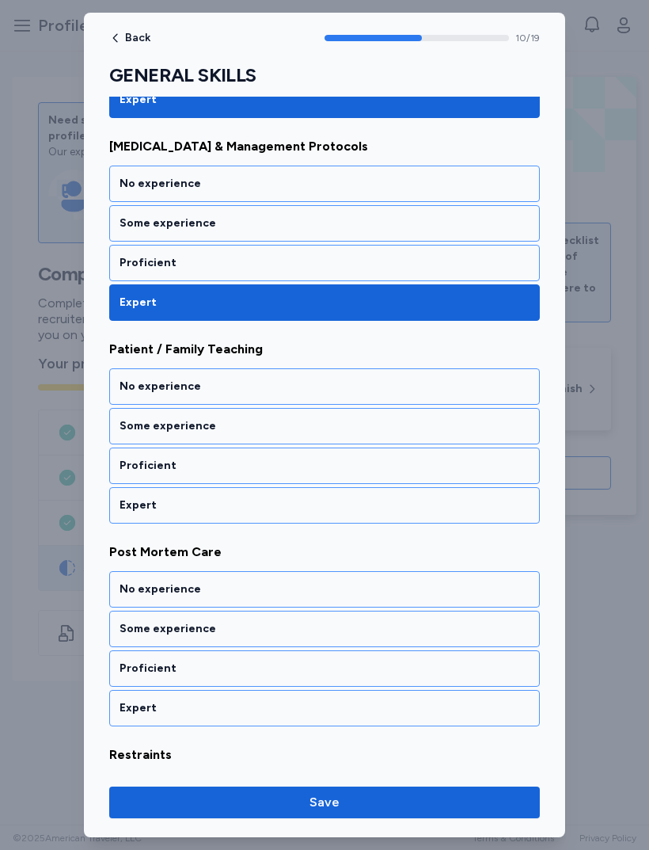
click at [306, 512] on div "Expert" at bounding box center [325, 505] width 410 height 16
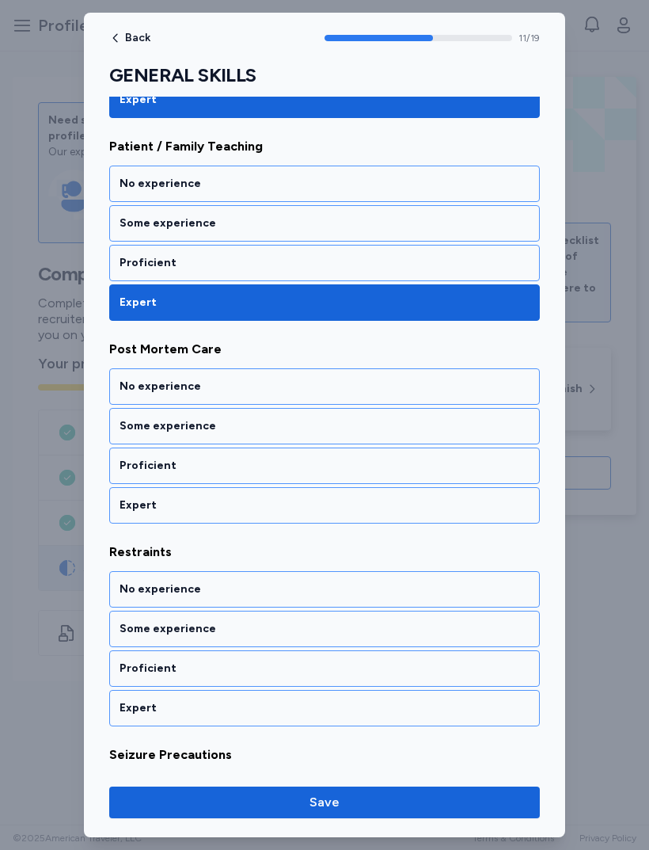
click at [305, 513] on div "Expert" at bounding box center [324, 505] width 431 height 36
click at [303, 508] on div "Expert" at bounding box center [325, 505] width 410 height 16
click at [310, 518] on div "Expert" at bounding box center [324, 505] width 431 height 36
click at [300, 514] on div "Expert" at bounding box center [324, 505] width 431 height 36
click at [302, 510] on div "Expert" at bounding box center [325, 505] width 410 height 16
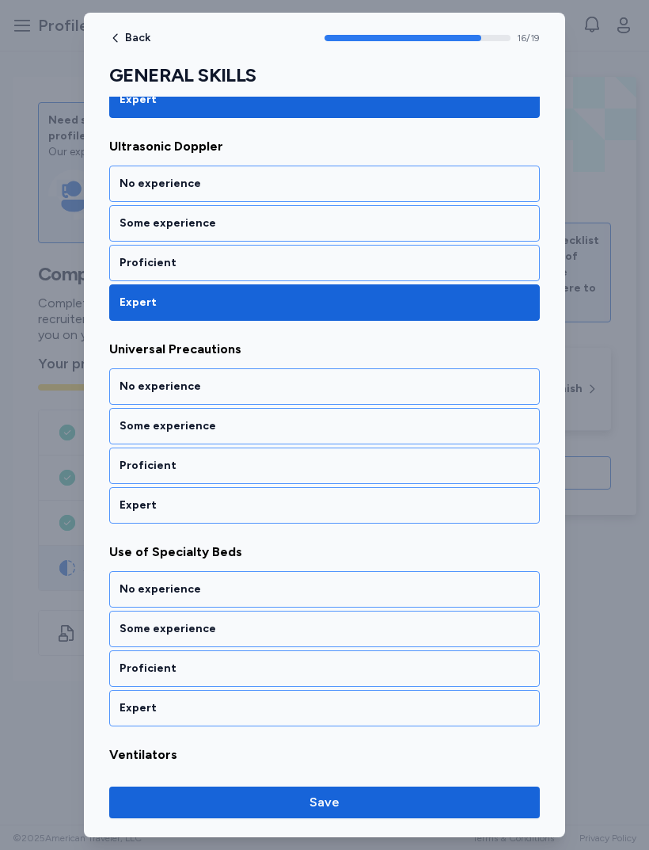
click at [309, 512] on div "Expert" at bounding box center [325, 505] width 410 height 16
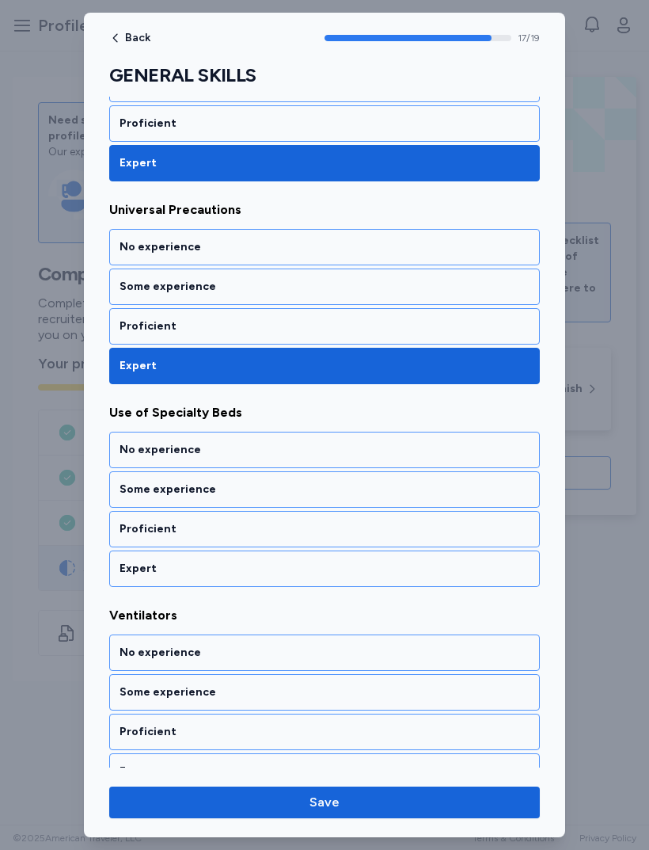
scroll to position [3399, 0]
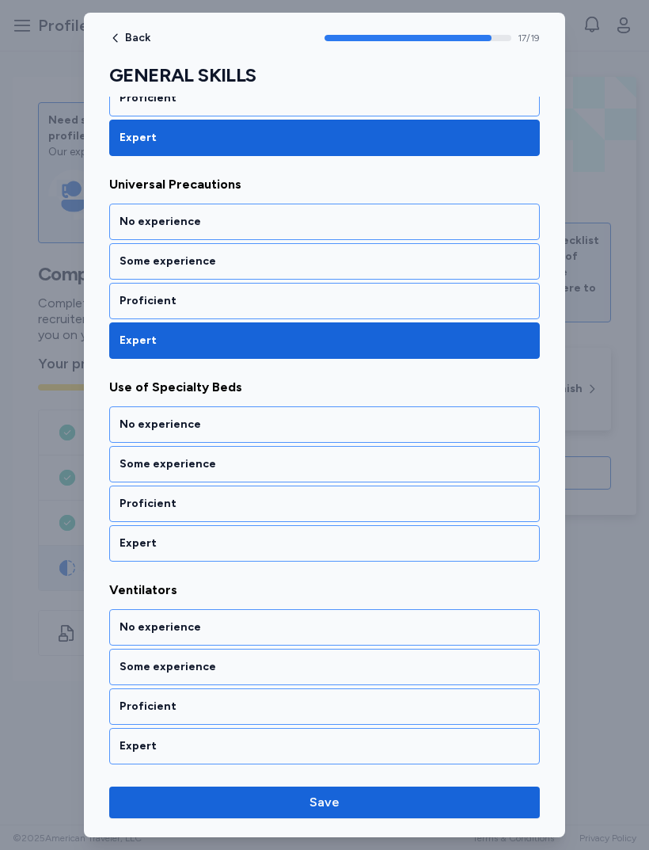
click at [297, 550] on div "Expert" at bounding box center [325, 543] width 410 height 16
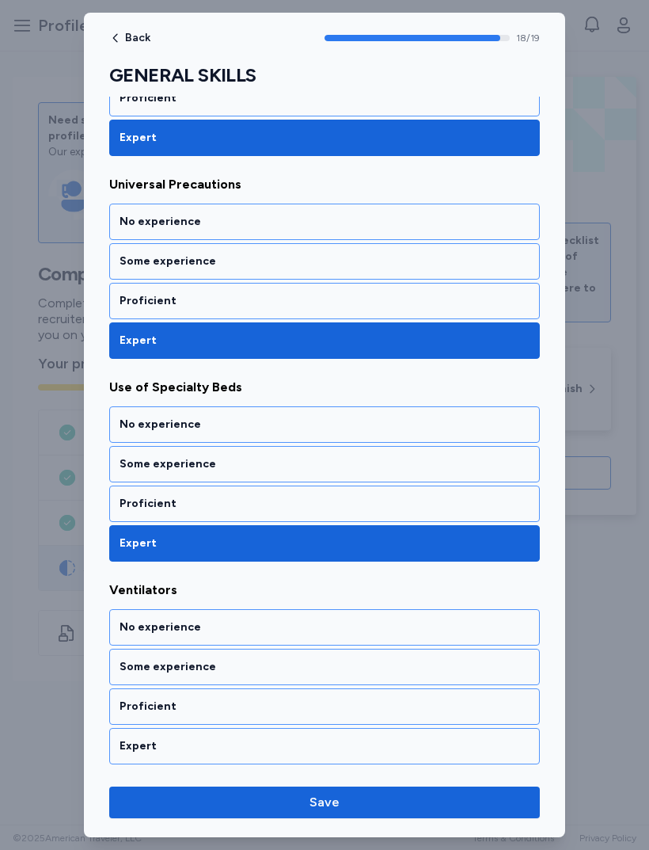
click at [288, 740] on div "Expert" at bounding box center [325, 746] width 410 height 16
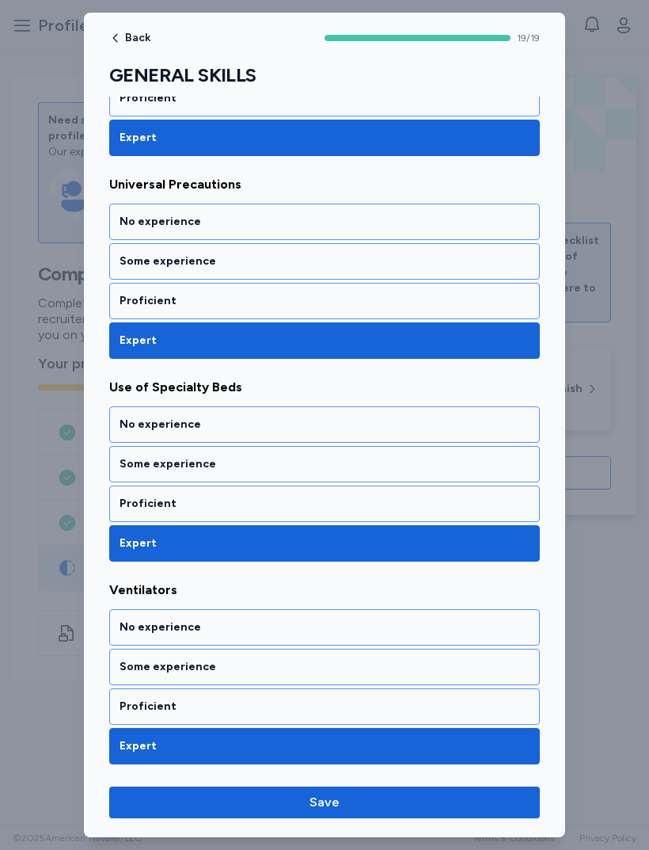
click at [319, 706] on div "Proficient" at bounding box center [325, 707] width 410 height 16
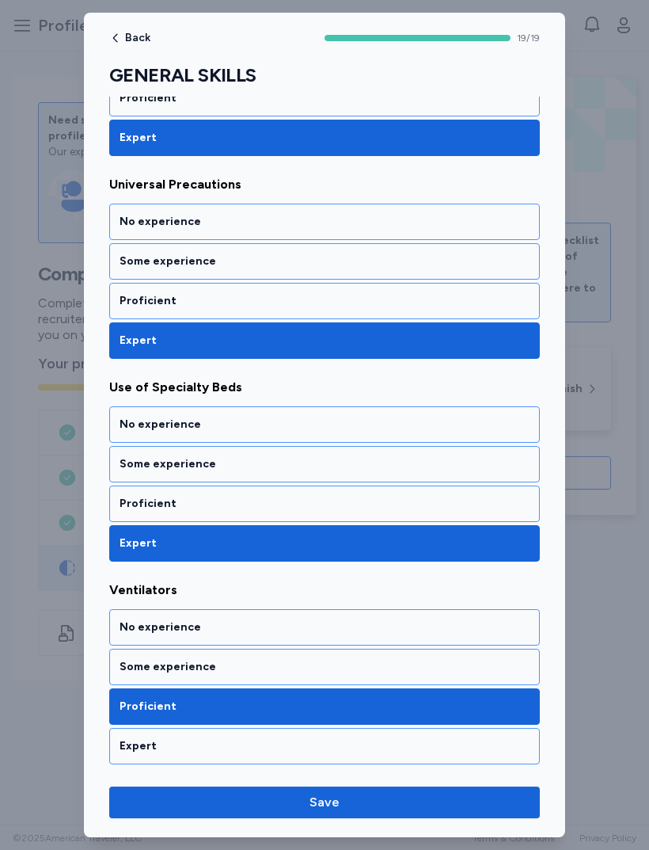
click at [366, 804] on span "Save" at bounding box center [325, 802] width 406 height 19
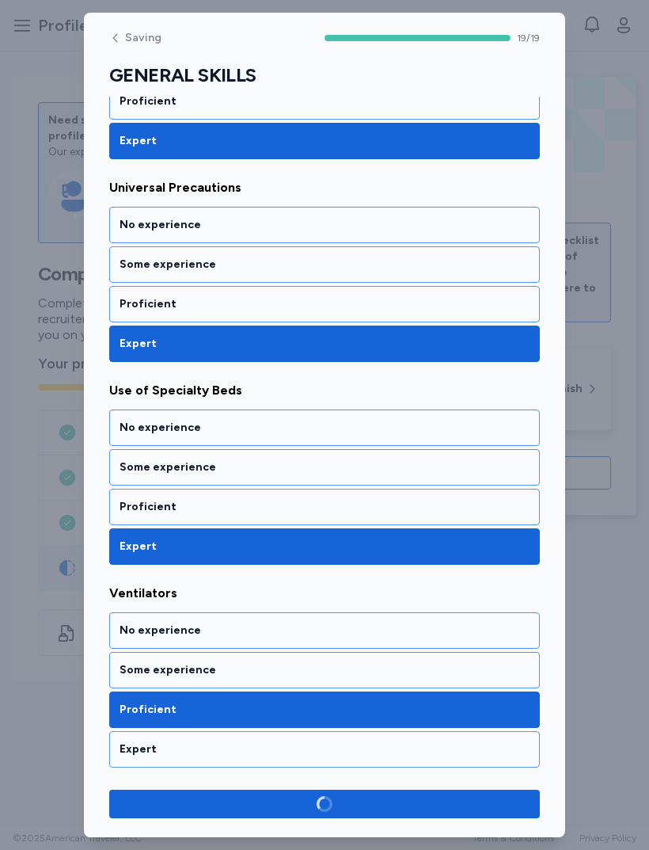
scroll to position [3396, 0]
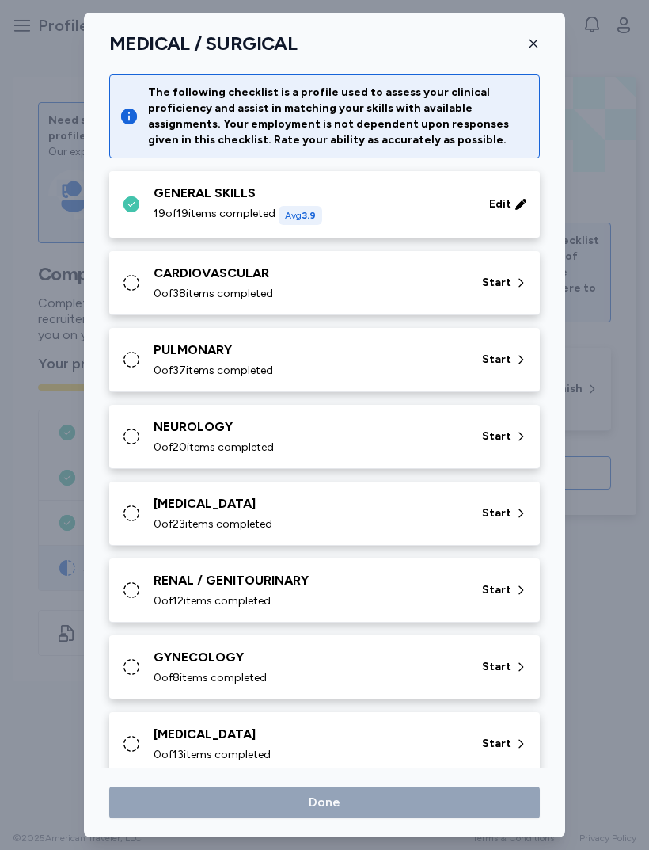
click at [459, 265] on div "CARDIOVASCULAR" at bounding box center [309, 273] width 310 height 19
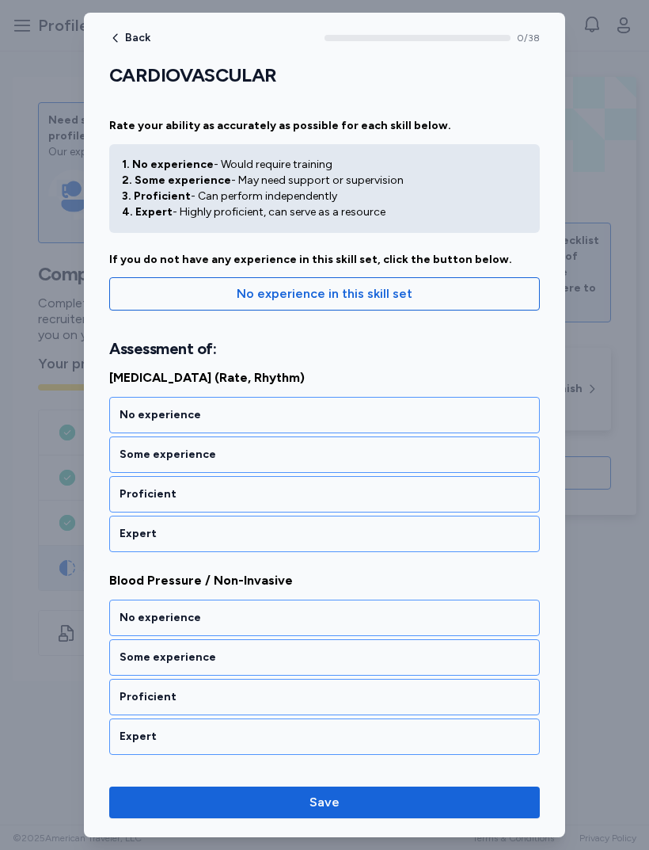
click at [349, 537] on div "Expert" at bounding box center [325, 534] width 410 height 16
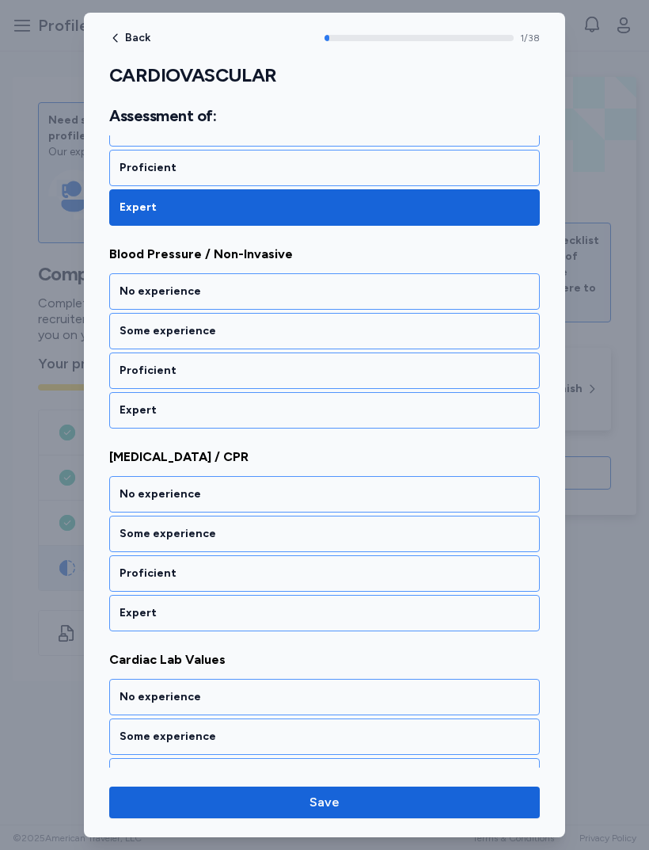
click at [379, 421] on div "Expert" at bounding box center [324, 410] width 431 height 36
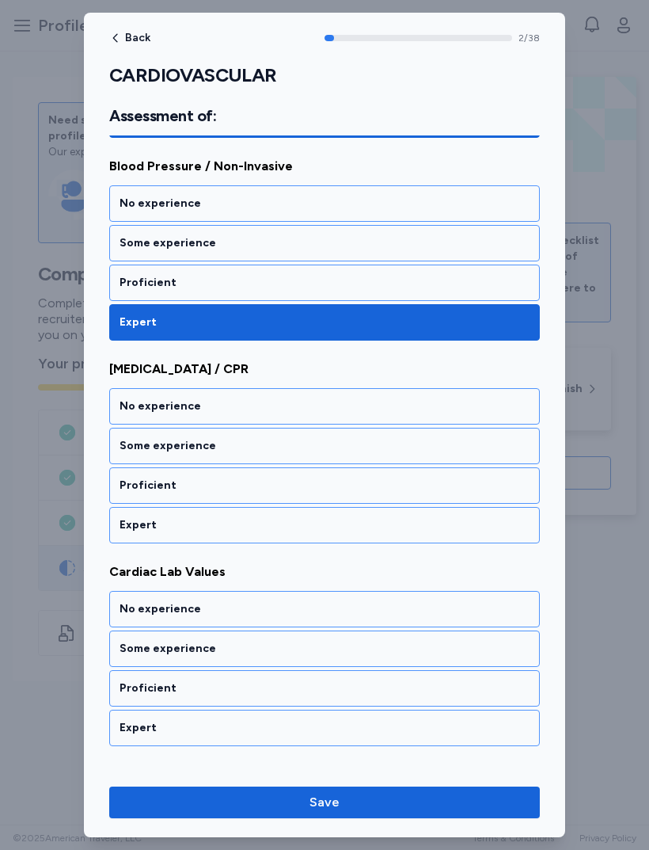
click at [347, 543] on div "Expert" at bounding box center [324, 525] width 431 height 36
click at [330, 512] on div "Expert" at bounding box center [324, 525] width 431 height 36
click at [309, 543] on div "Expert" at bounding box center [324, 525] width 431 height 36
click at [317, 523] on div "Expert" at bounding box center [325, 525] width 410 height 16
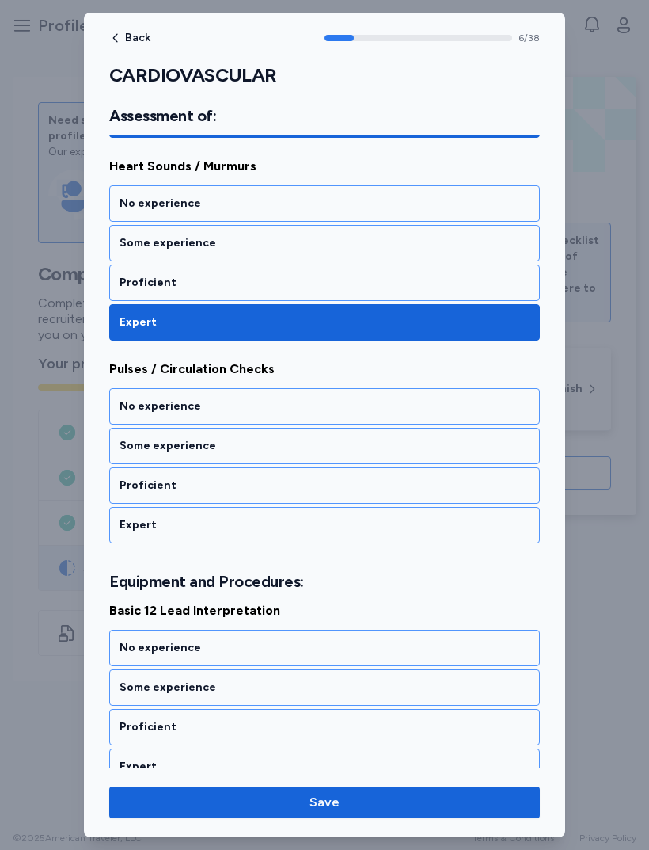
click at [319, 534] on div "Expert" at bounding box center [324, 525] width 431 height 36
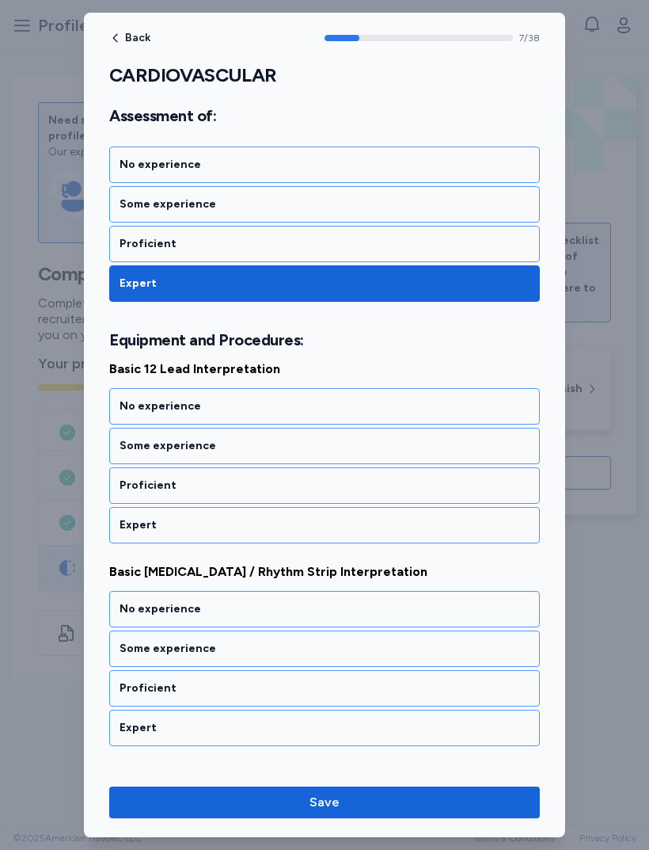
click at [316, 535] on div "Expert" at bounding box center [324, 525] width 431 height 36
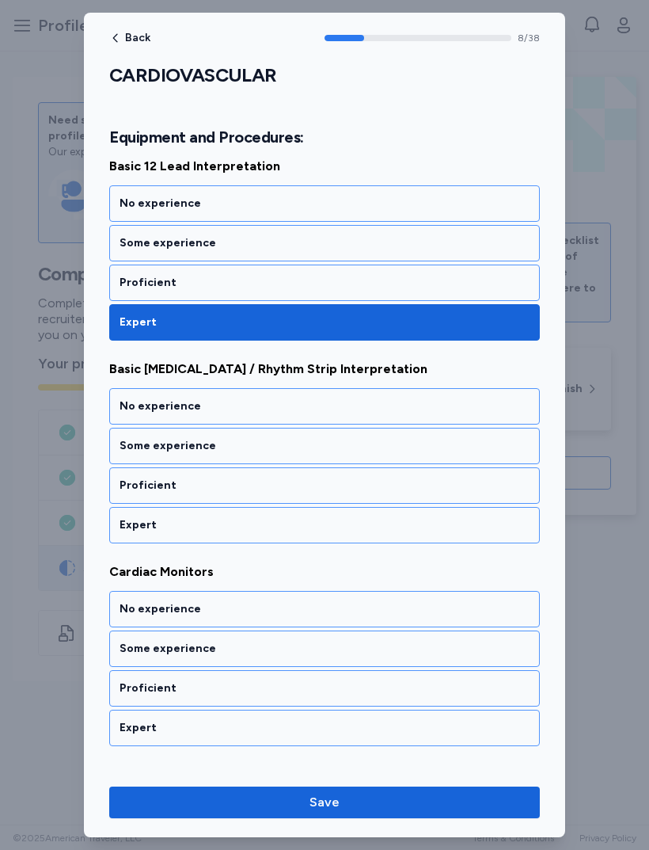
click at [326, 524] on div "Expert" at bounding box center [325, 525] width 410 height 16
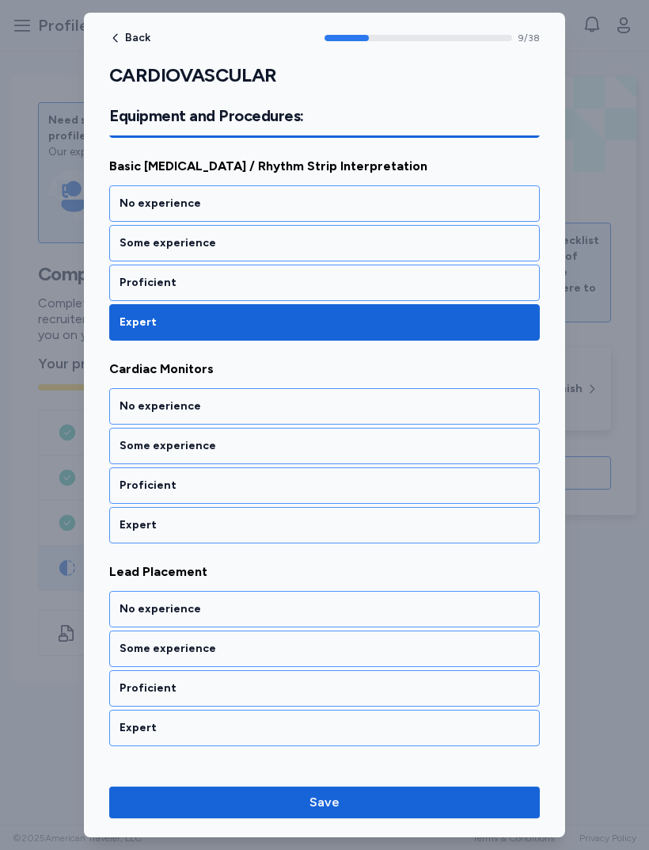
click at [320, 536] on div "Expert" at bounding box center [324, 525] width 431 height 36
click at [321, 537] on div "Expert" at bounding box center [324, 525] width 431 height 36
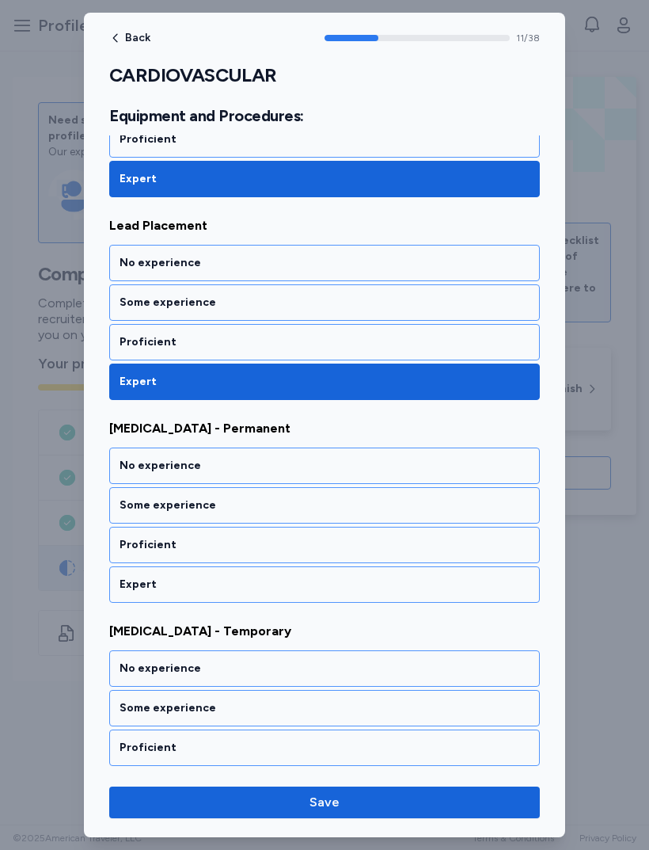
scroll to position [2278, 0]
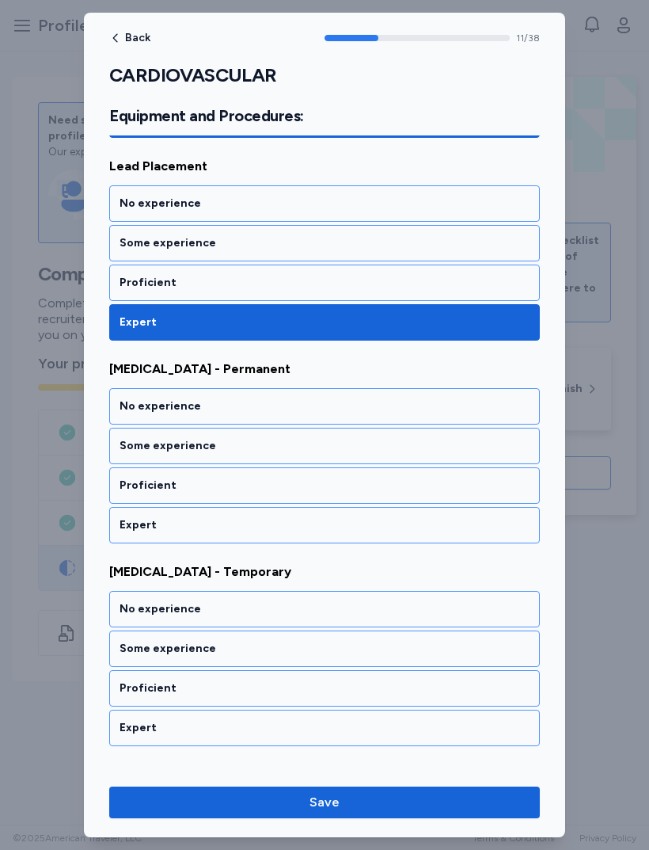
click at [328, 518] on div "Expert" at bounding box center [325, 525] width 410 height 16
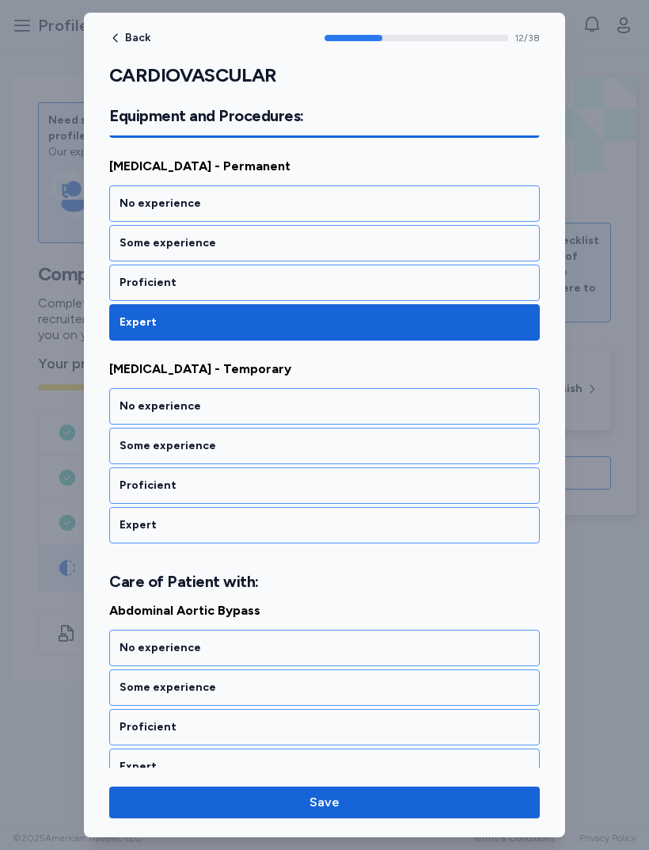
click at [320, 531] on div "Expert" at bounding box center [325, 525] width 410 height 16
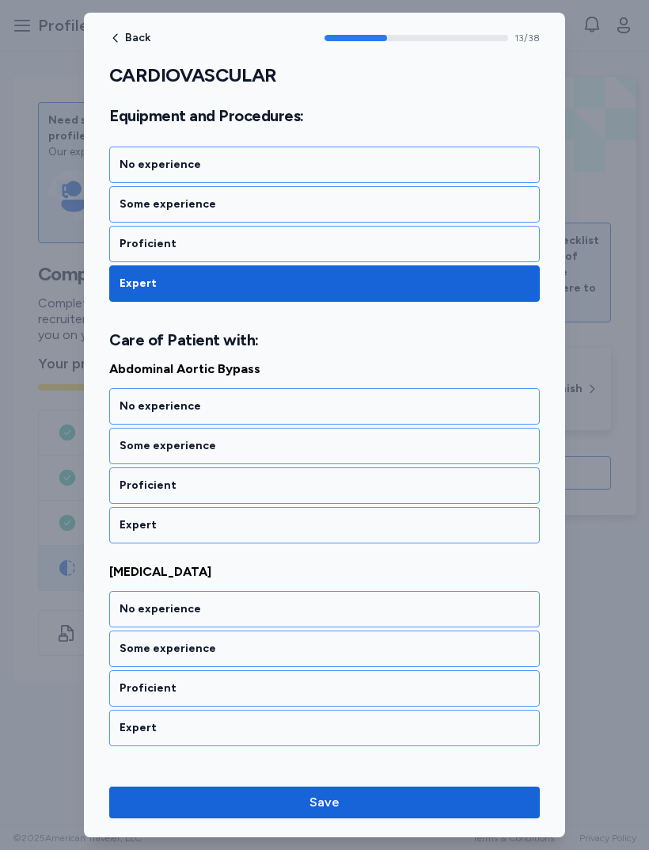
click at [326, 542] on div "Expert" at bounding box center [324, 525] width 431 height 36
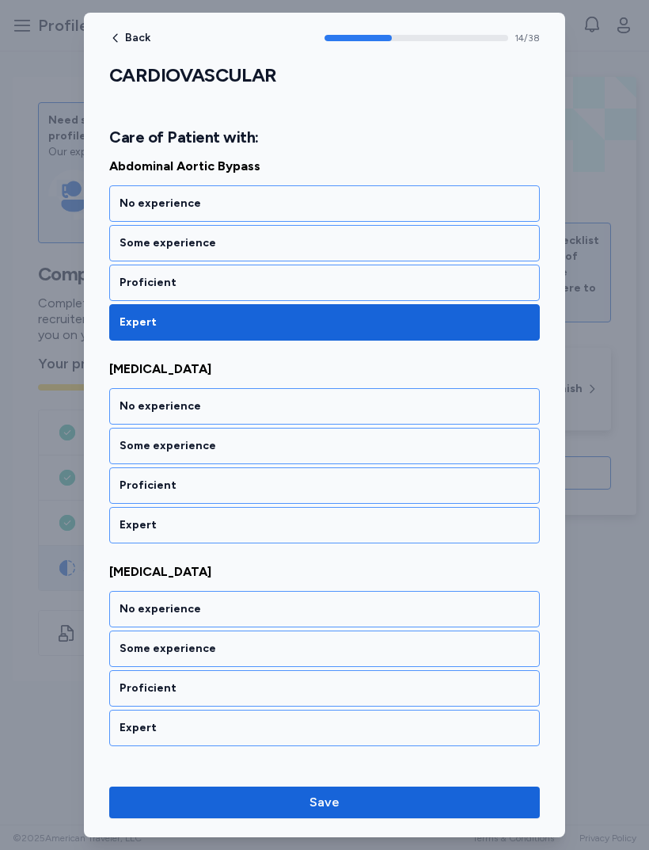
click at [322, 529] on div "Expert" at bounding box center [325, 525] width 410 height 16
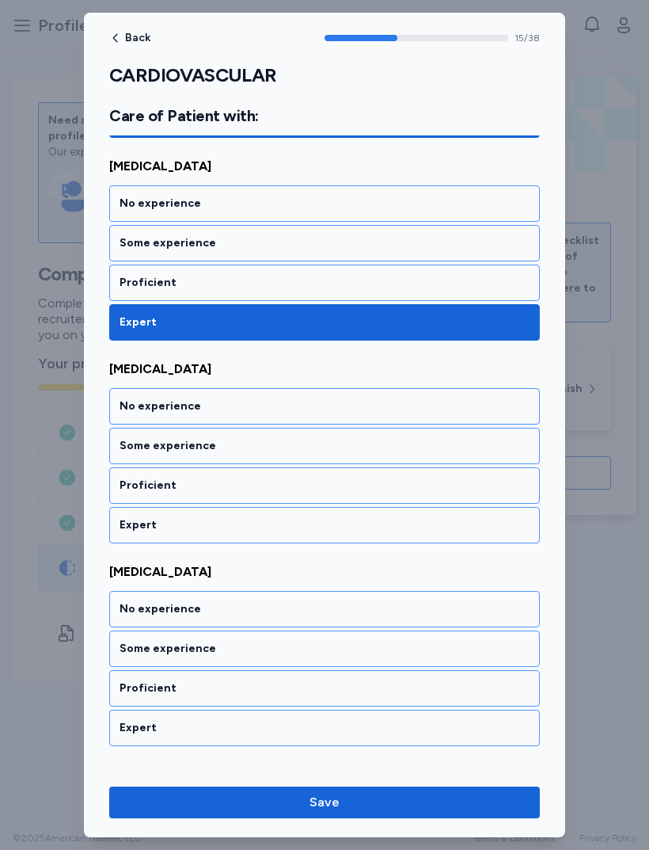
click at [327, 527] on div "Expert" at bounding box center [325, 525] width 410 height 16
click at [320, 534] on div "Expert" at bounding box center [324, 525] width 431 height 36
click at [306, 533] on div "Expert" at bounding box center [324, 525] width 431 height 36
click at [309, 527] on div "Expert" at bounding box center [325, 525] width 410 height 16
click at [307, 525] on div "Expert" at bounding box center [325, 525] width 410 height 16
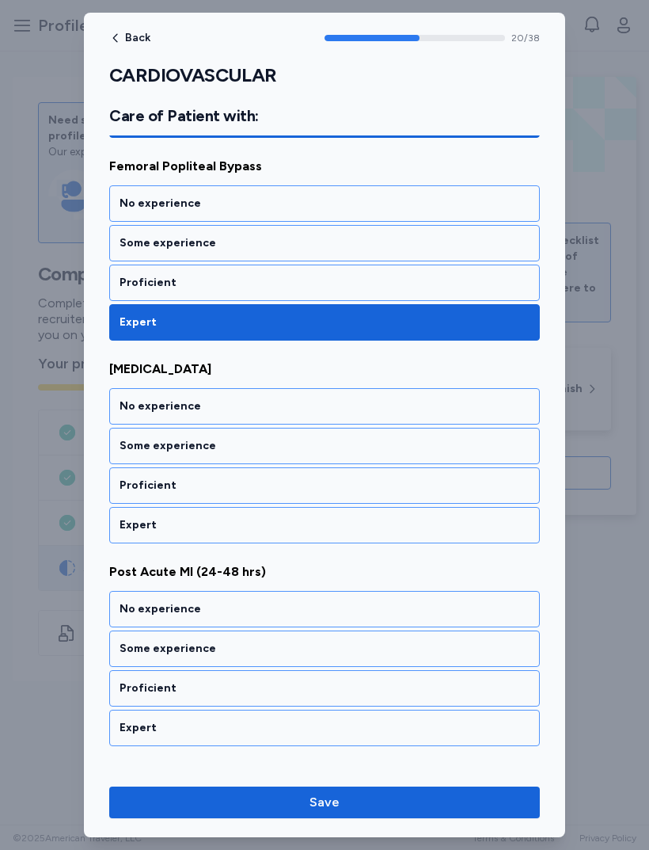
click at [318, 535] on div "Expert" at bounding box center [324, 525] width 431 height 36
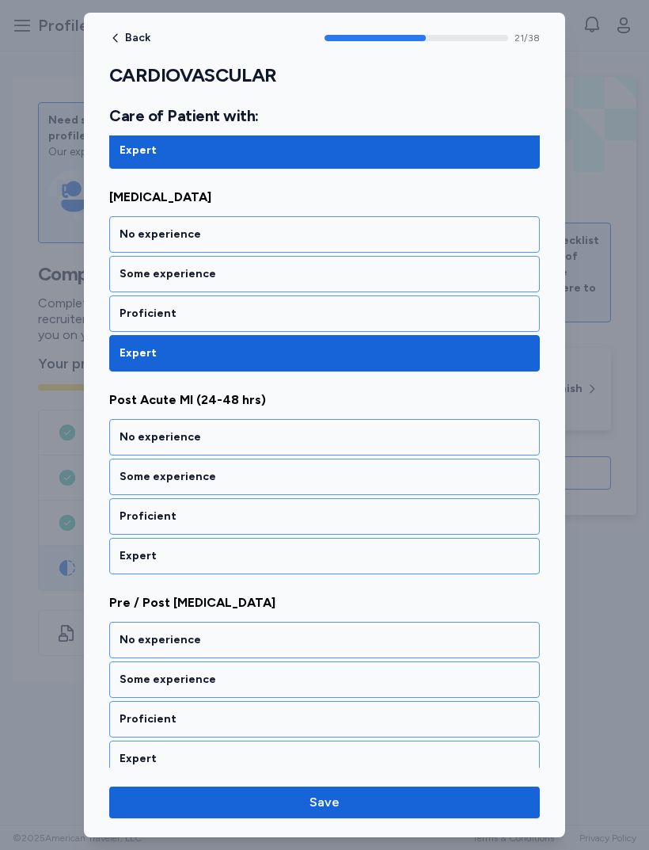
scroll to position [4345, 0]
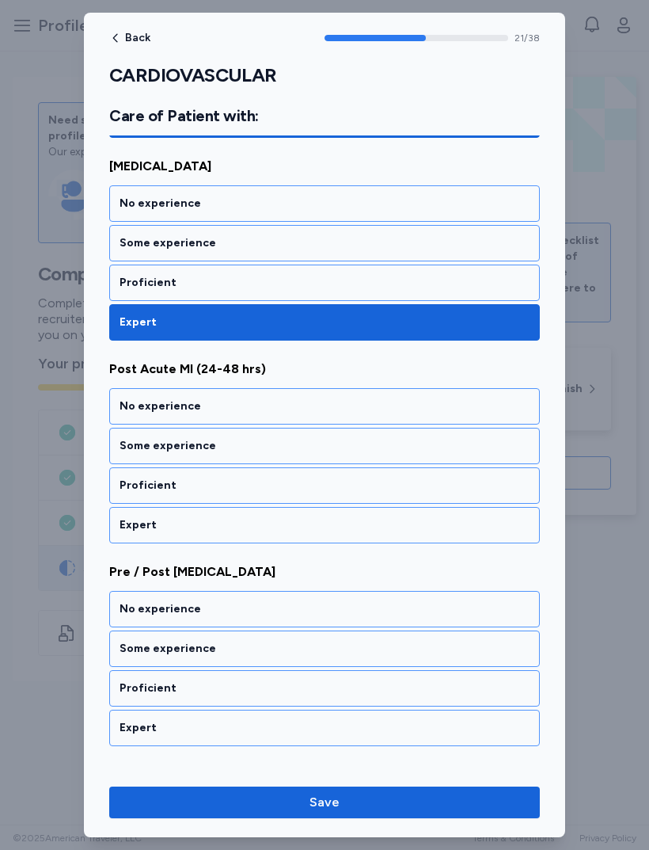
click at [311, 528] on div "Expert" at bounding box center [325, 525] width 410 height 16
click at [306, 541] on div "Expert" at bounding box center [324, 525] width 431 height 36
click at [311, 542] on div "Expert" at bounding box center [324, 525] width 431 height 36
click at [330, 529] on div "Expert" at bounding box center [325, 525] width 410 height 16
click at [306, 543] on div "Expert" at bounding box center [324, 525] width 431 height 36
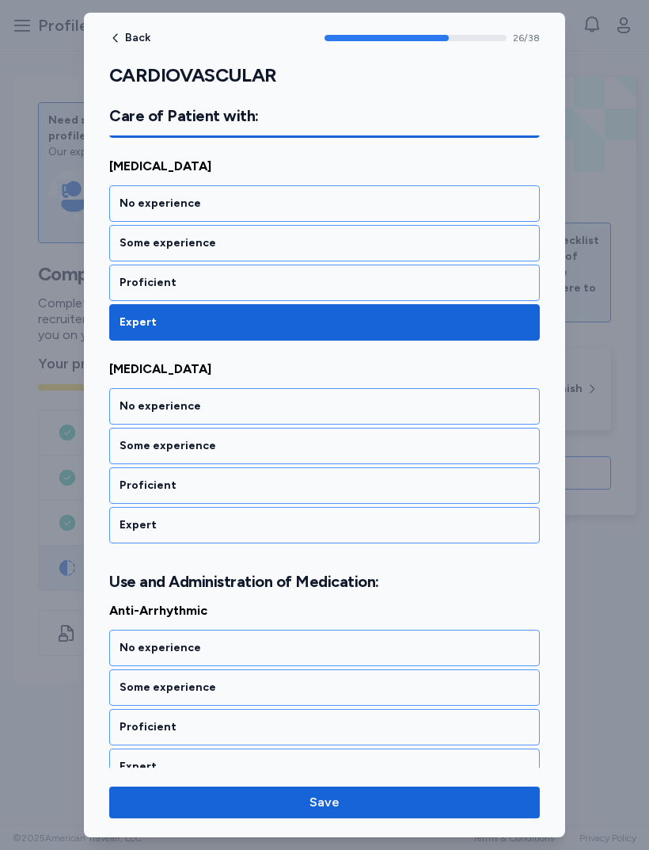
click at [316, 537] on div "Expert" at bounding box center [324, 525] width 431 height 36
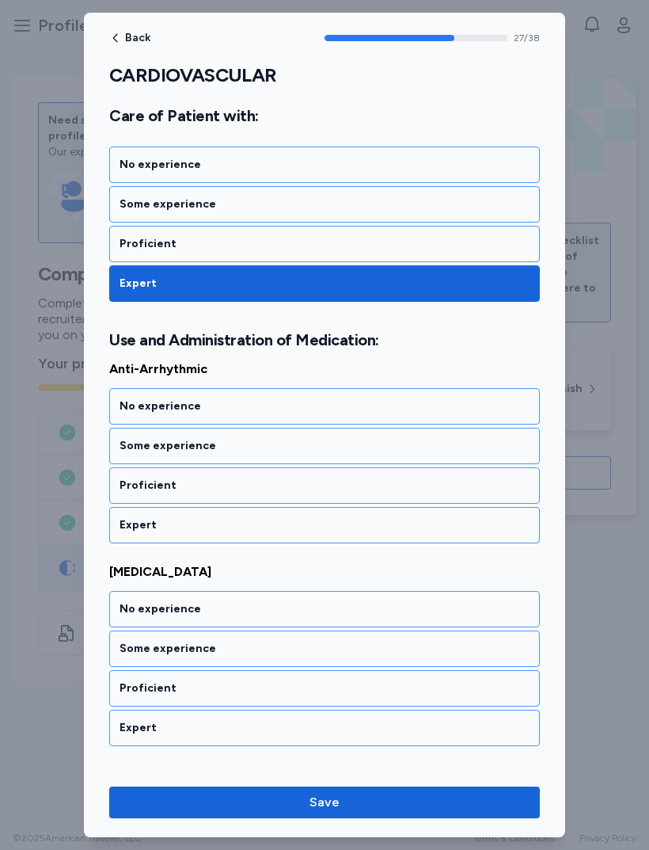
scroll to position [5600, 0]
click at [294, 720] on div "Expert" at bounding box center [325, 728] width 410 height 16
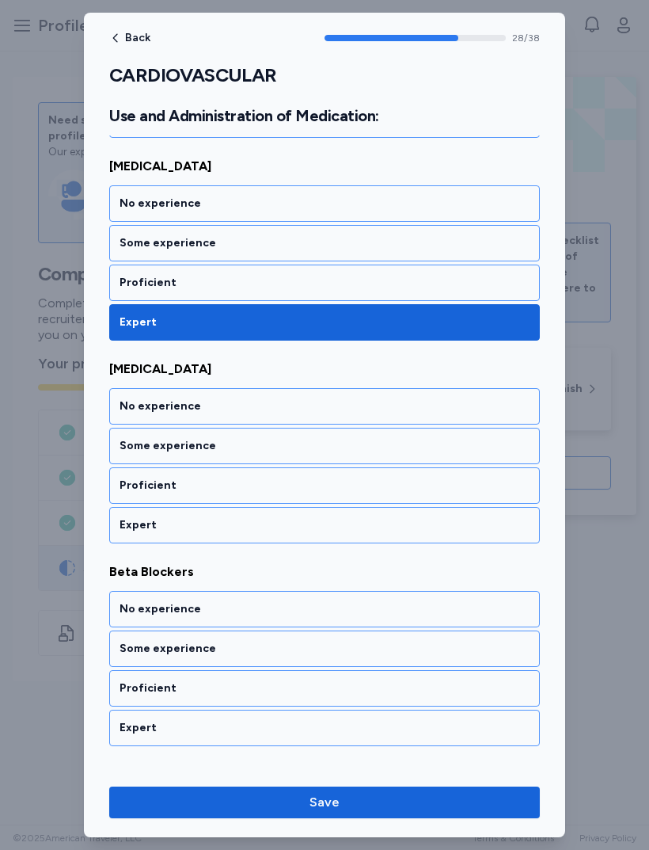
click at [312, 516] on div "Expert" at bounding box center [324, 525] width 431 height 36
click at [295, 526] on div "Expert" at bounding box center [325, 525] width 410 height 16
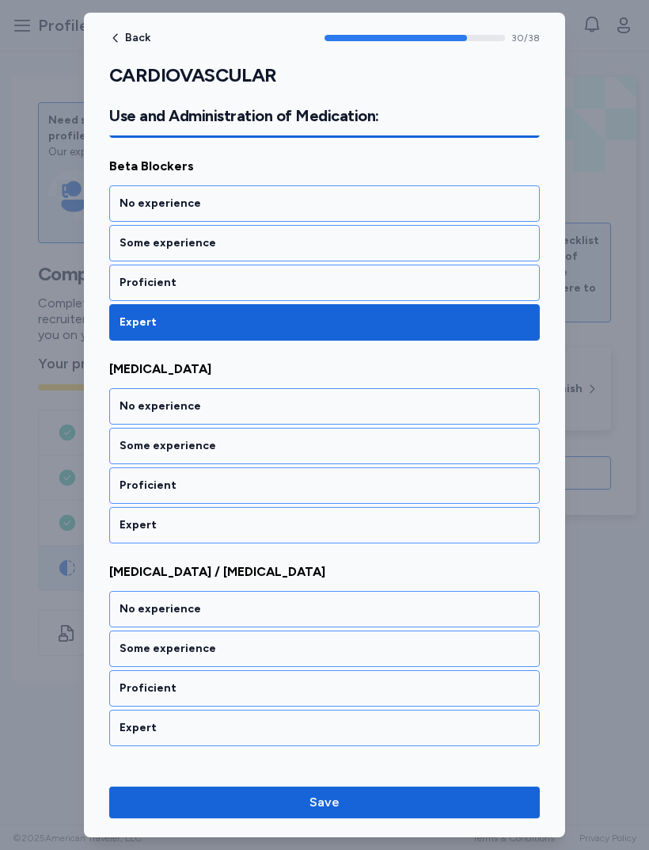
click at [292, 541] on div "Expert" at bounding box center [324, 525] width 431 height 36
click at [284, 525] on div "Expert" at bounding box center [325, 525] width 410 height 16
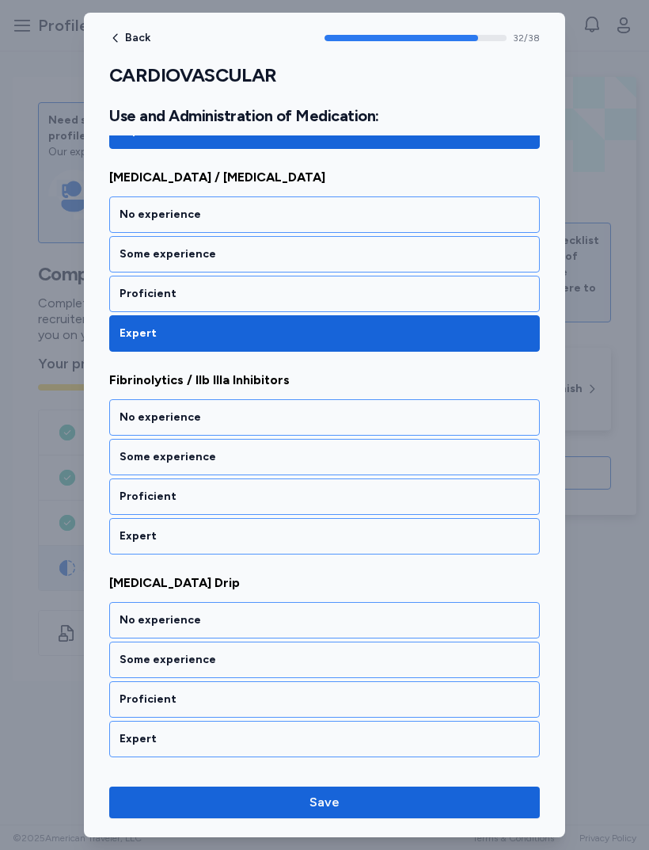
scroll to position [6817, 0]
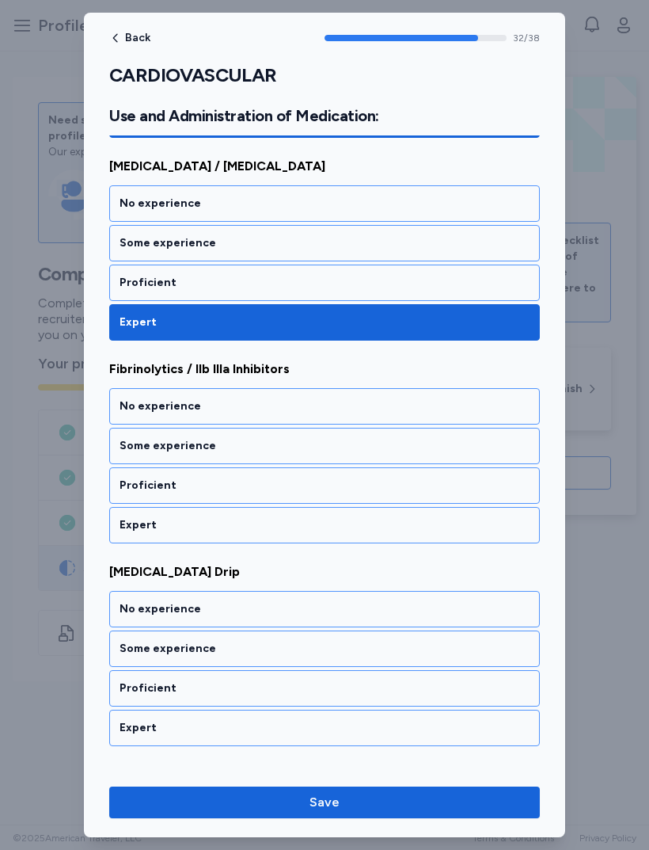
click at [299, 552] on div "Anti-Arrhythmic No experience Some experience Proficient Expert [MEDICAL_DATA] …" at bounding box center [324, 248] width 431 height 2211
click at [315, 524] on div "Expert" at bounding box center [325, 525] width 410 height 16
click at [288, 501] on div "Proficient" at bounding box center [324, 485] width 431 height 36
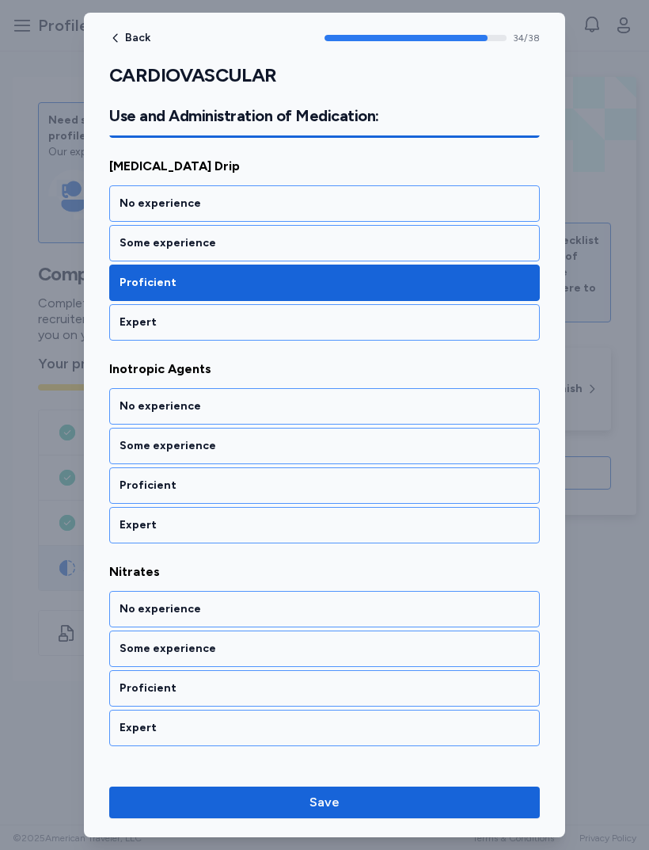
click at [292, 537] on div "Expert" at bounding box center [324, 525] width 431 height 36
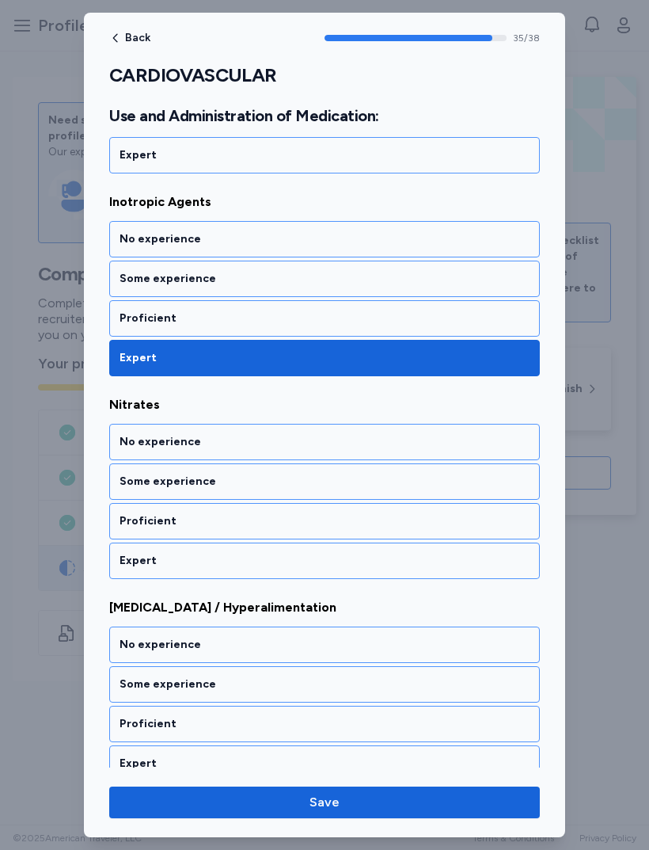
scroll to position [7407, 0]
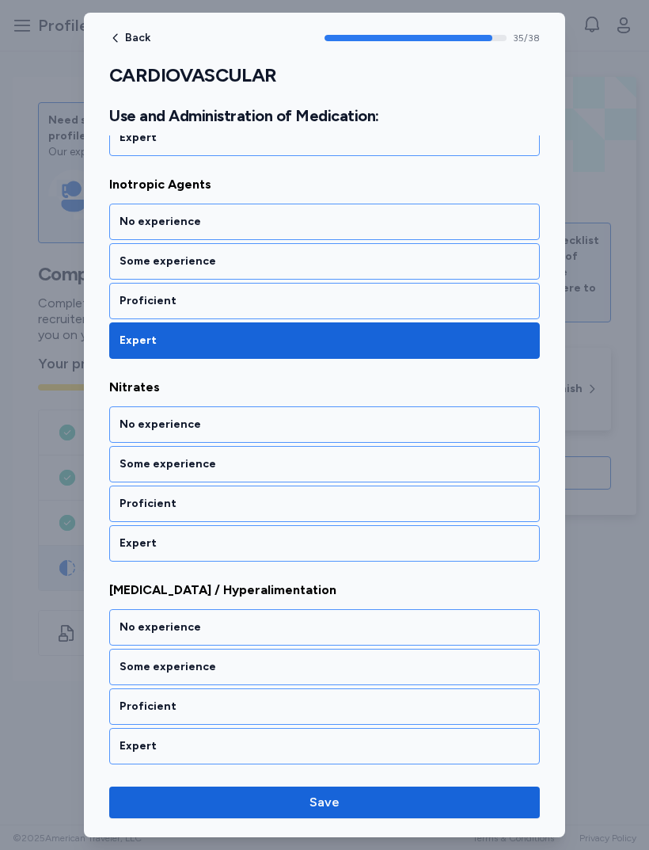
click at [291, 559] on div "Expert" at bounding box center [324, 543] width 431 height 36
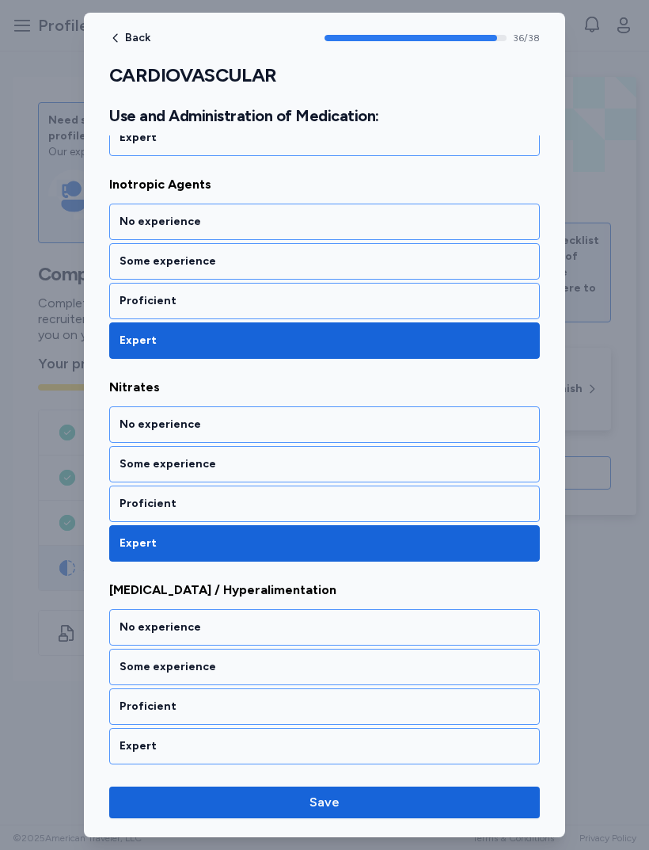
click at [294, 735] on div "Expert" at bounding box center [324, 746] width 431 height 36
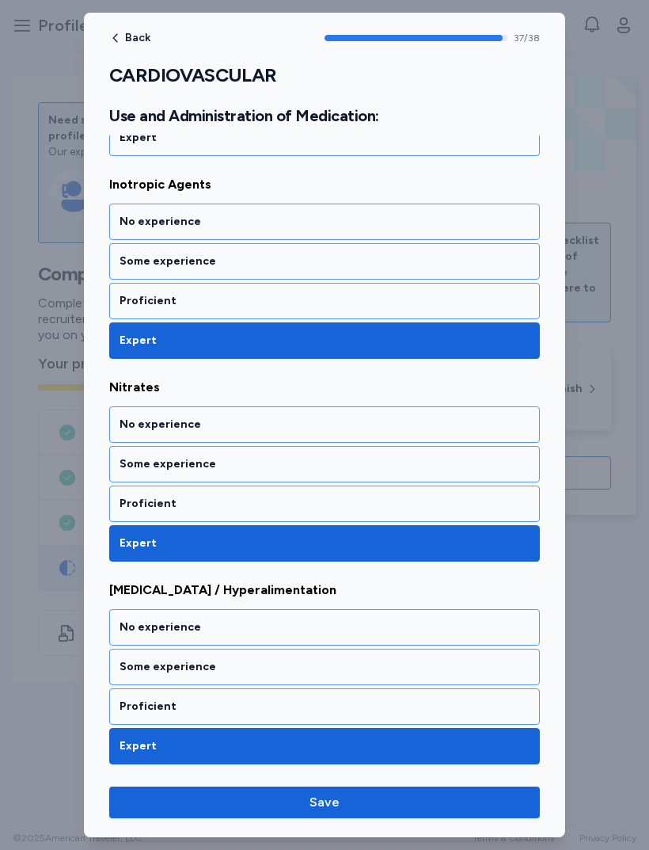
click at [399, 810] on span "Save" at bounding box center [325, 802] width 406 height 19
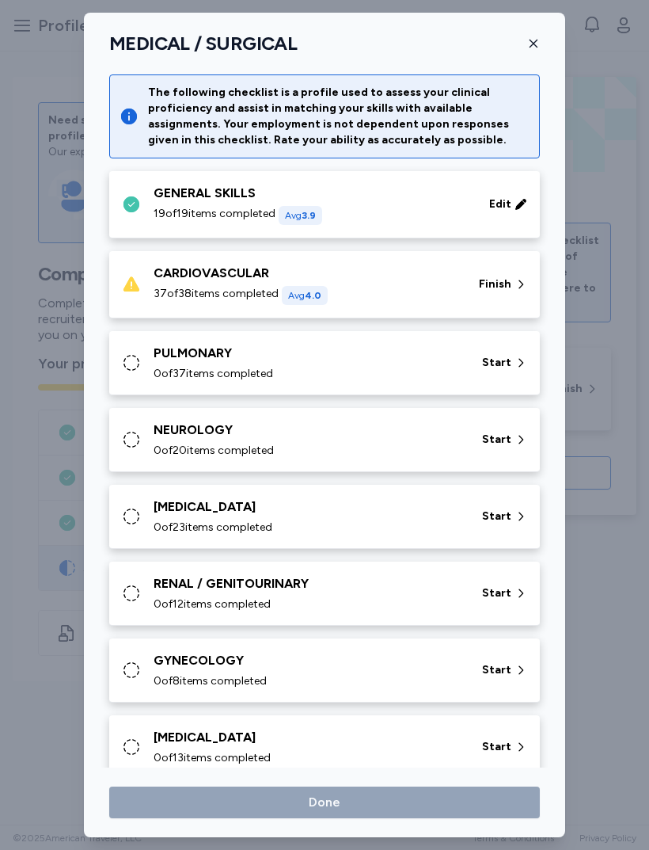
click at [505, 288] on span "Finish" at bounding box center [495, 284] width 32 height 16
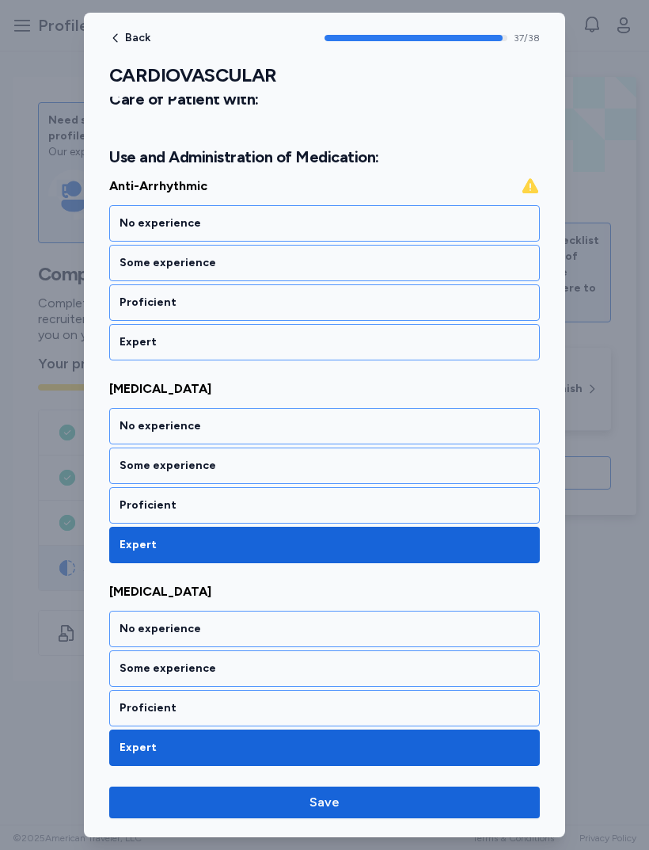
scroll to position [5783, 0]
click at [436, 349] on div "Expert" at bounding box center [325, 342] width 410 height 16
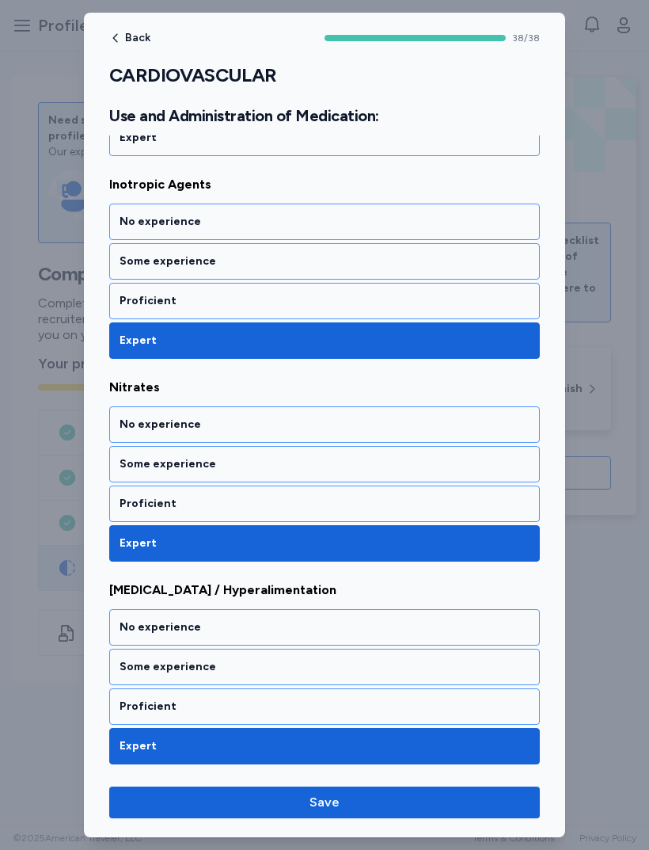
scroll to position [7403, 0]
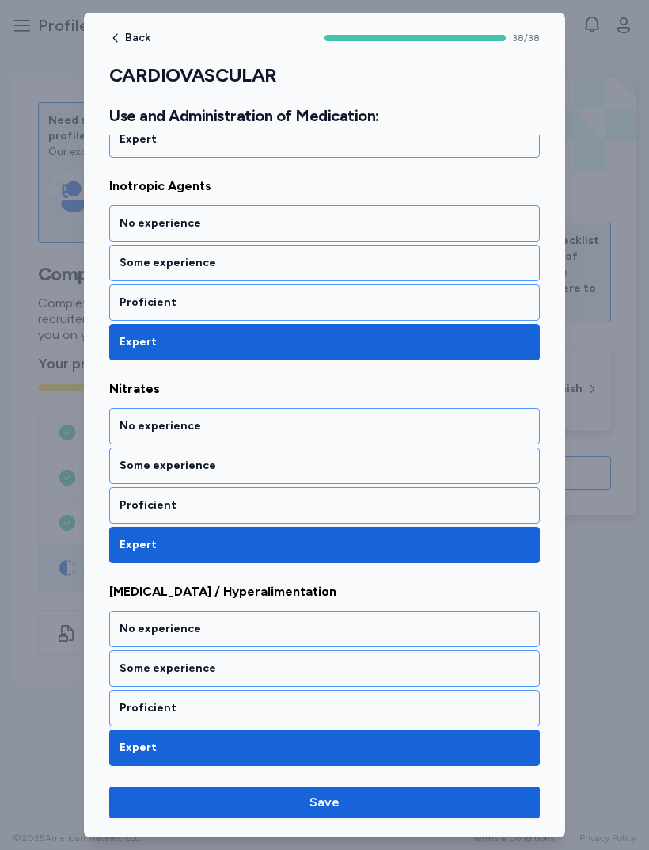
click at [392, 807] on span "Save" at bounding box center [325, 802] width 406 height 19
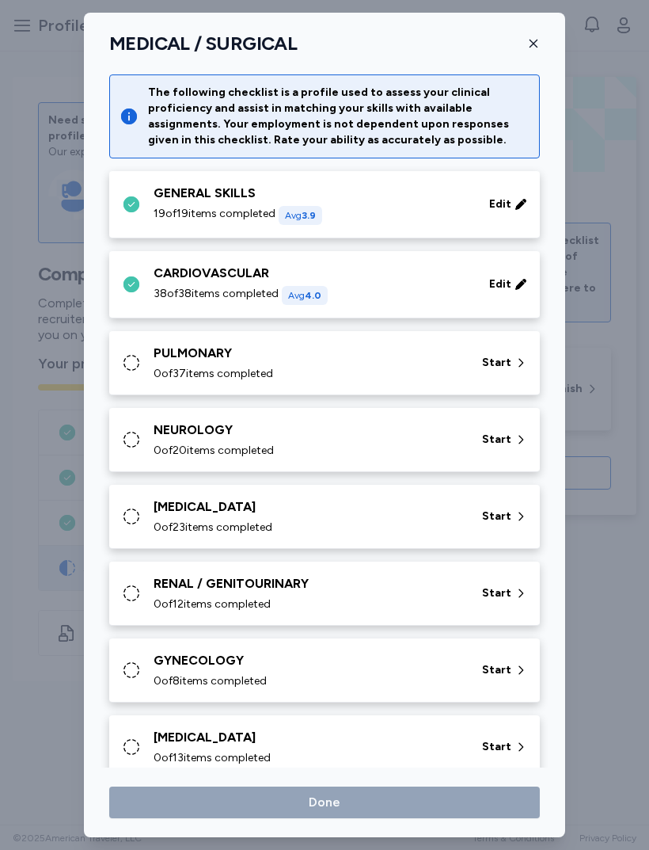
click at [441, 352] on div "PULMONARY" at bounding box center [309, 353] width 310 height 19
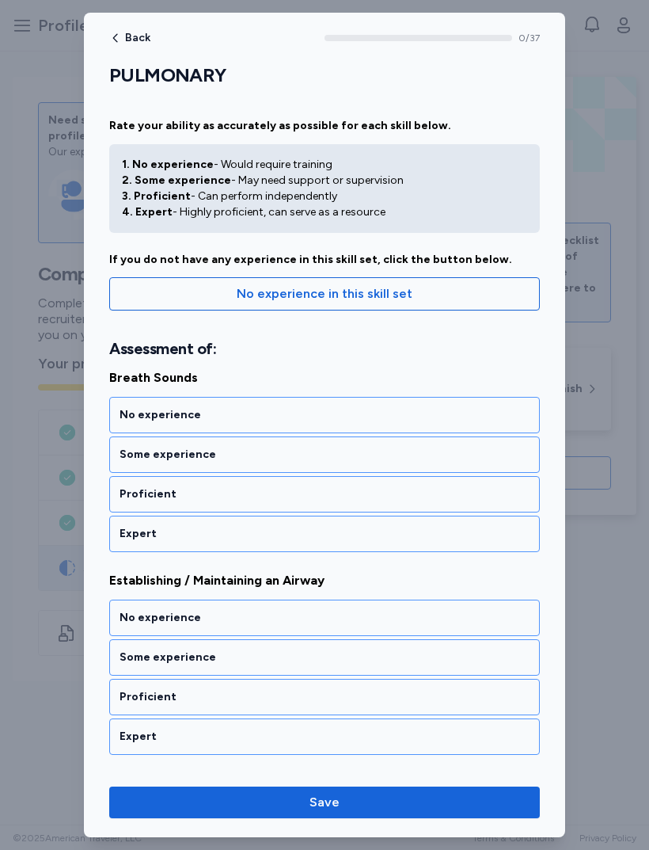
click at [374, 528] on div "Expert" at bounding box center [325, 534] width 410 height 16
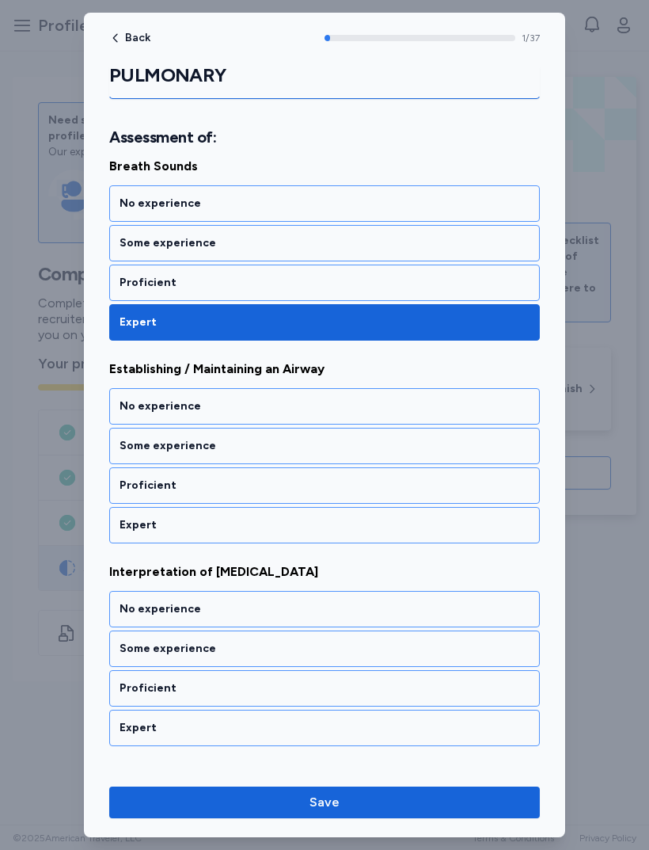
click at [364, 518] on div "Expert" at bounding box center [325, 525] width 410 height 16
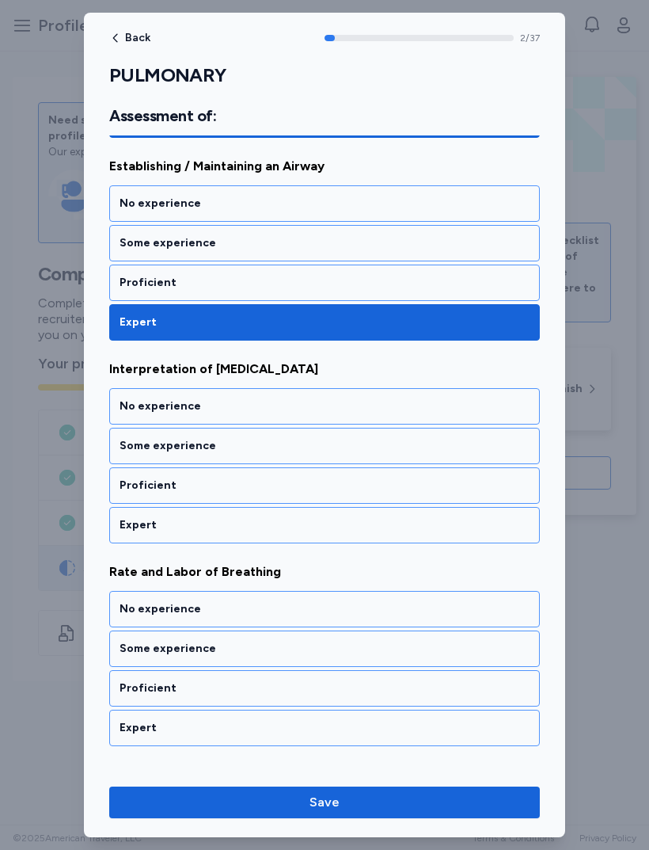
click at [349, 516] on div "Expert" at bounding box center [324, 525] width 431 height 36
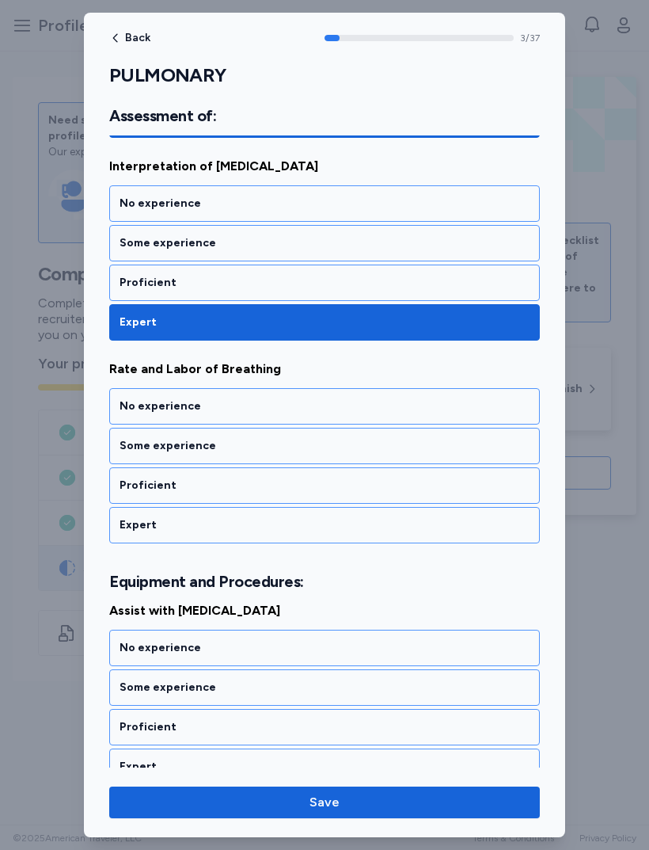
click at [330, 531] on div "Expert" at bounding box center [325, 525] width 410 height 16
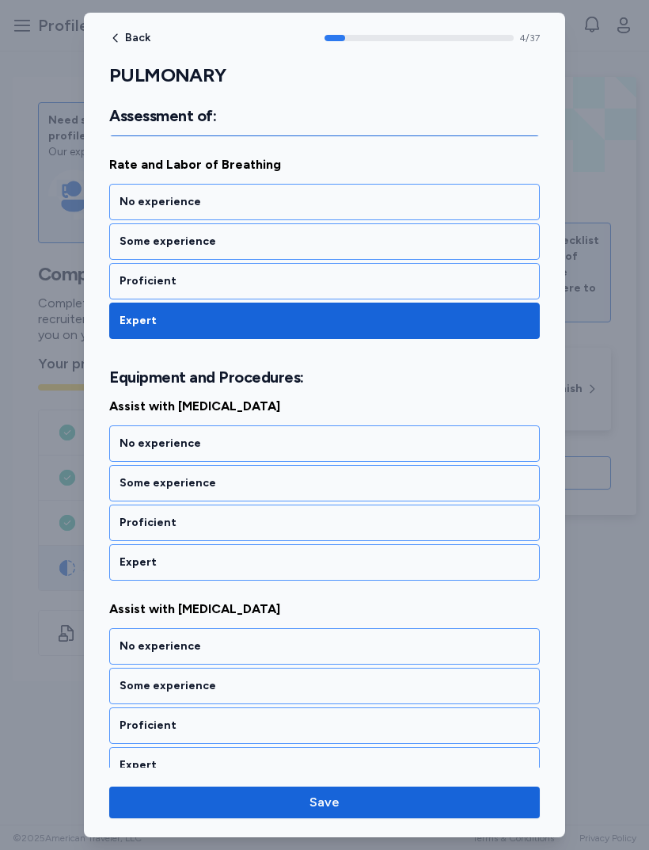
scroll to position [859, 0]
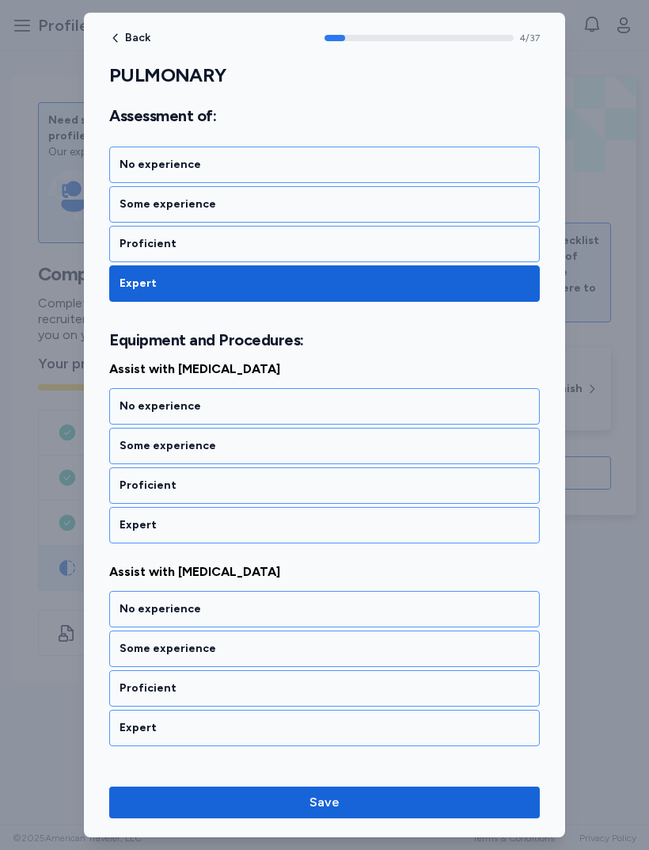
click at [327, 520] on div "Expert" at bounding box center [325, 525] width 410 height 16
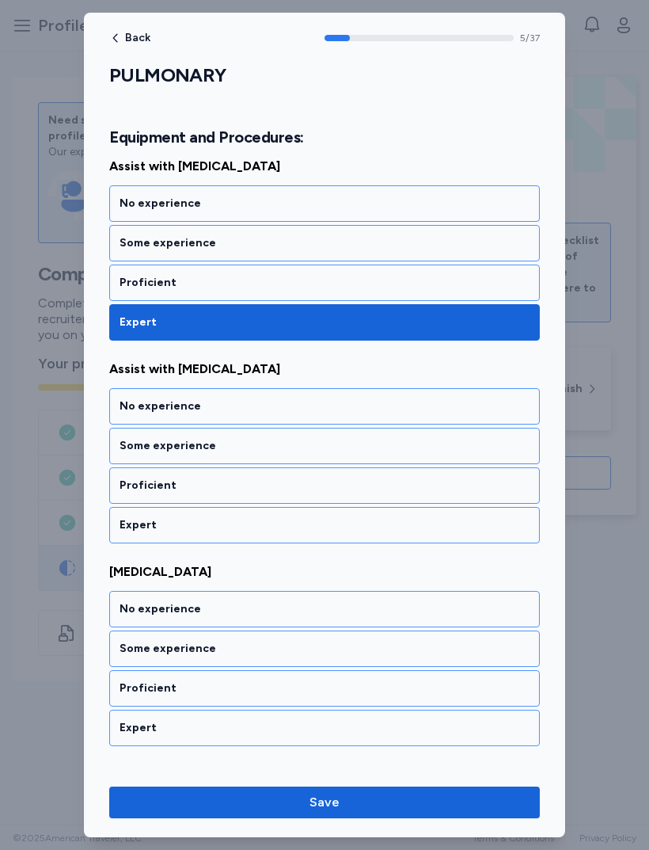
click at [316, 529] on div "Expert" at bounding box center [325, 525] width 410 height 16
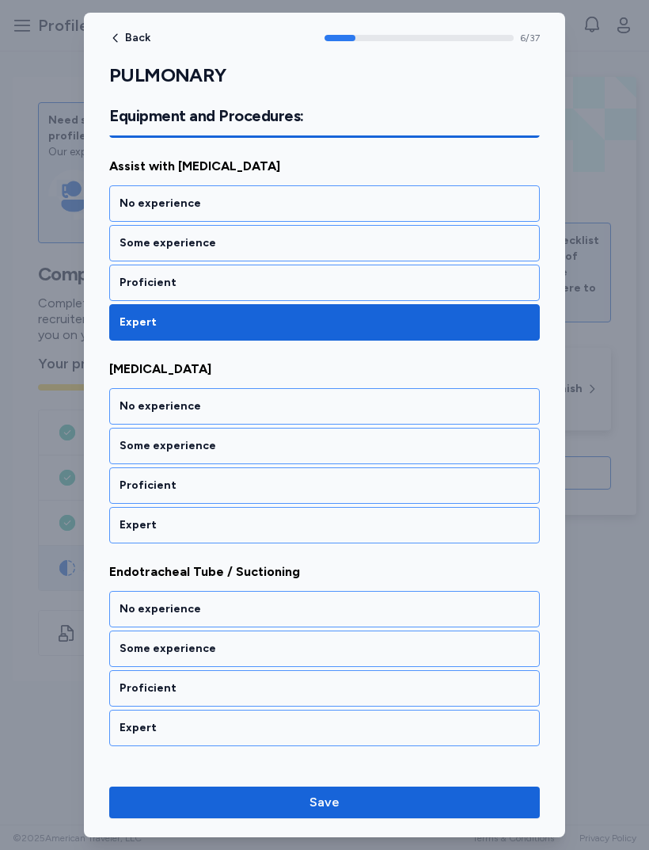
click at [318, 541] on div "Expert" at bounding box center [324, 525] width 431 height 36
click at [318, 518] on div "Expert" at bounding box center [325, 525] width 410 height 16
click at [314, 523] on div "Expert" at bounding box center [325, 525] width 410 height 16
click at [310, 542] on div "Expert" at bounding box center [324, 525] width 431 height 36
click at [302, 530] on div "Expert" at bounding box center [325, 525] width 410 height 16
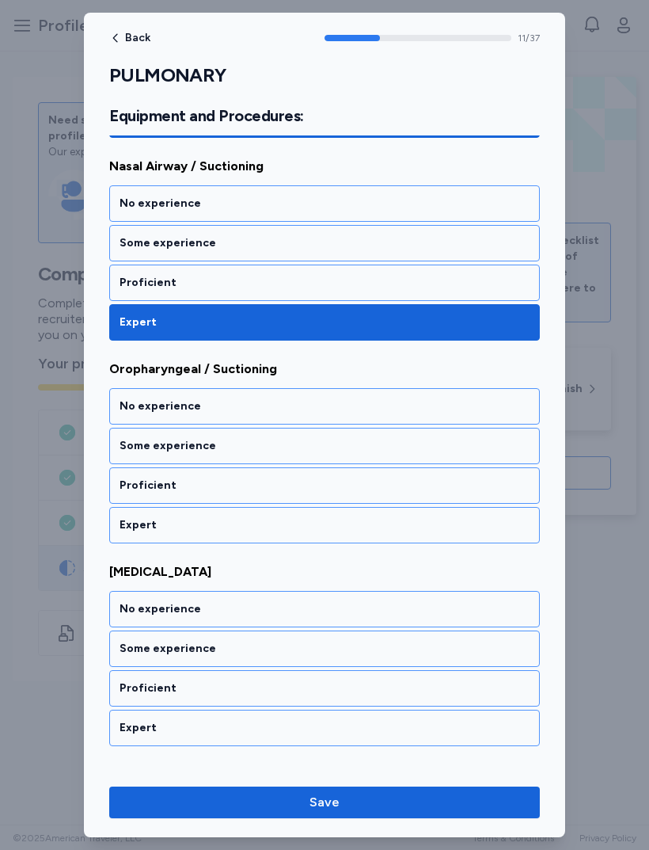
click at [307, 541] on div "Expert" at bounding box center [324, 525] width 431 height 36
click at [307, 535] on div "Expert" at bounding box center [324, 525] width 431 height 36
click at [298, 530] on div "Expert" at bounding box center [325, 525] width 410 height 16
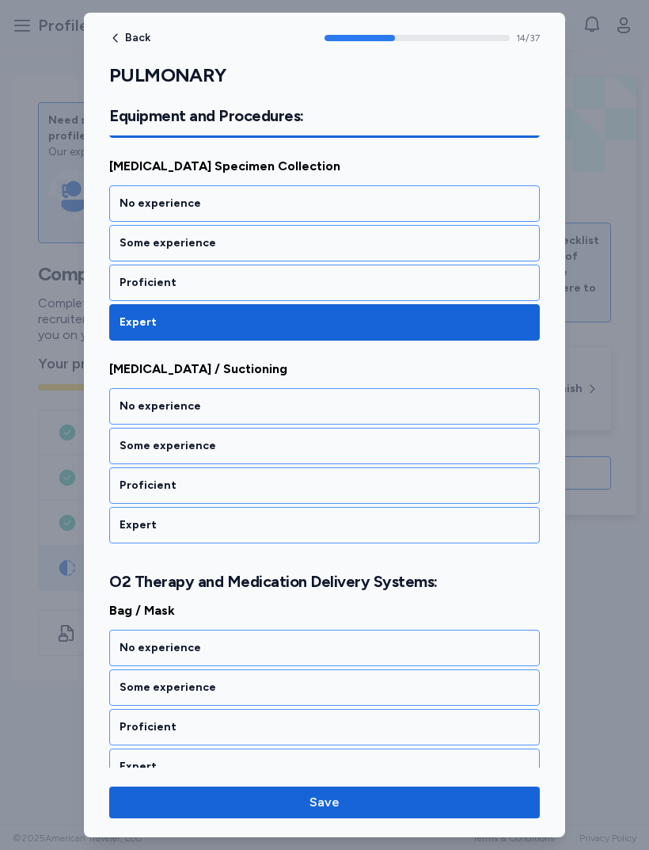
click at [299, 535] on div "Expert" at bounding box center [324, 525] width 431 height 36
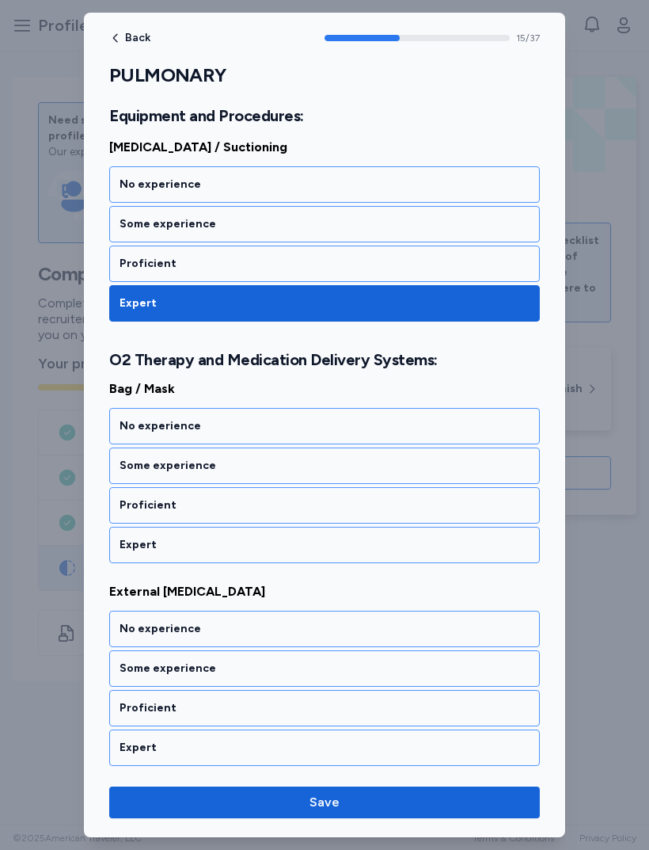
scroll to position [3128, 0]
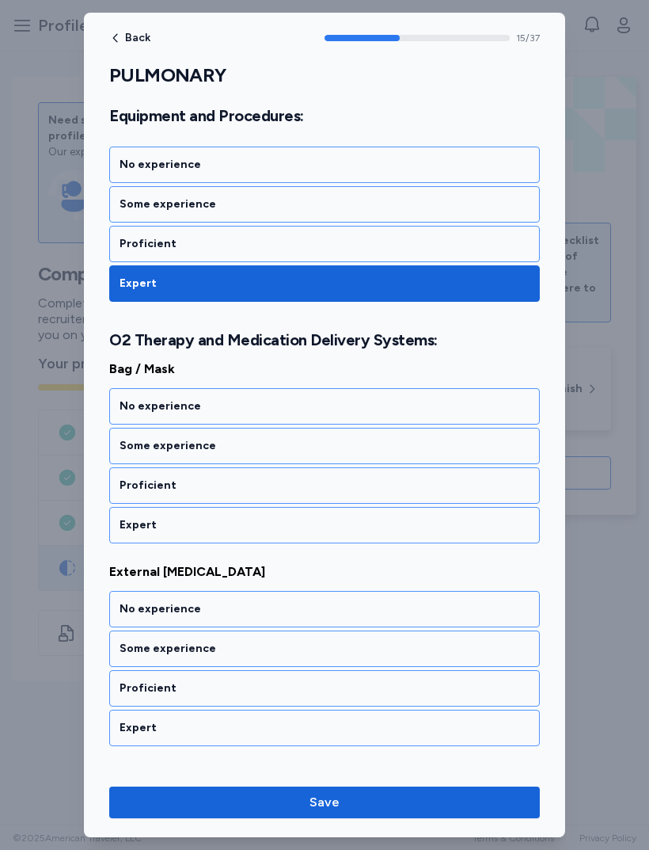
click at [295, 523] on div "Expert" at bounding box center [325, 525] width 410 height 16
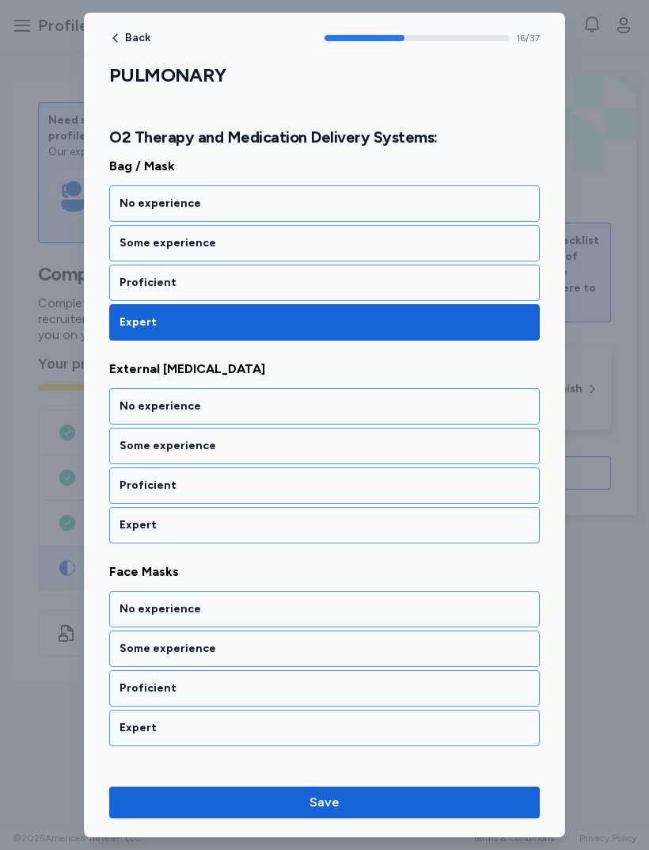
click at [304, 541] on div "Expert" at bounding box center [324, 525] width 431 height 36
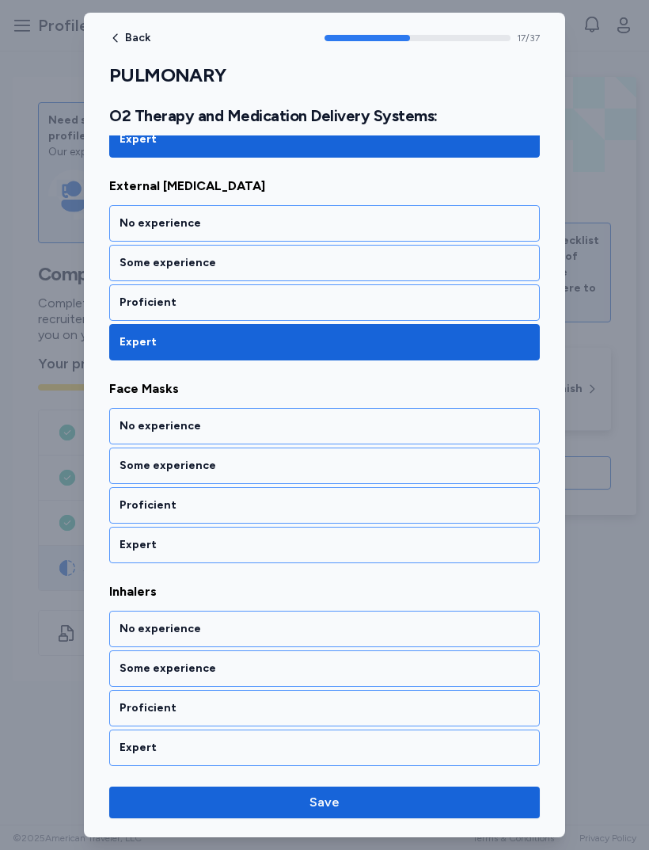
scroll to position [3533, 0]
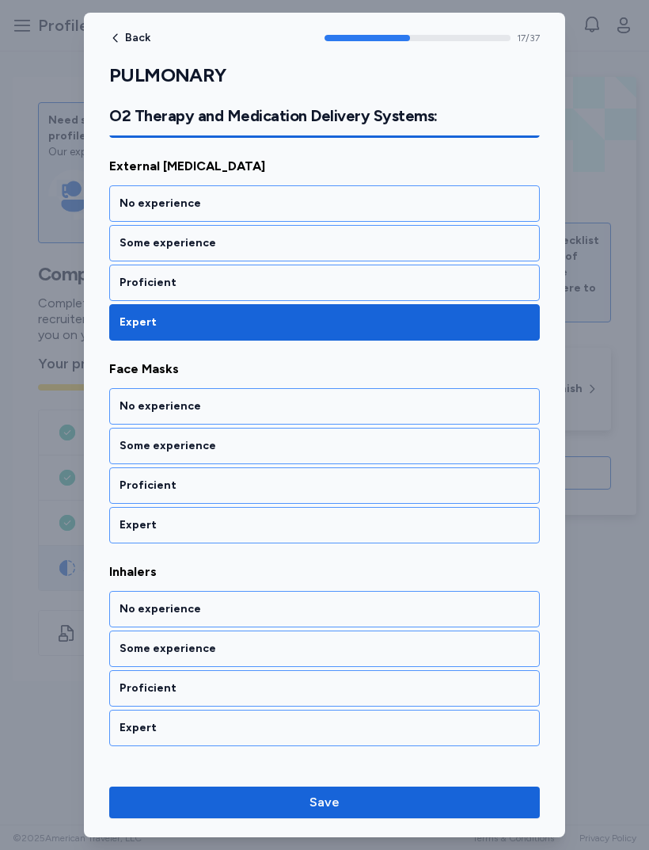
click at [299, 537] on div "Expert" at bounding box center [324, 525] width 431 height 36
click at [303, 514] on div "Expert" at bounding box center [324, 525] width 431 height 36
click at [287, 529] on div "Expert" at bounding box center [325, 525] width 410 height 16
click at [303, 532] on div "Expert" at bounding box center [325, 525] width 410 height 16
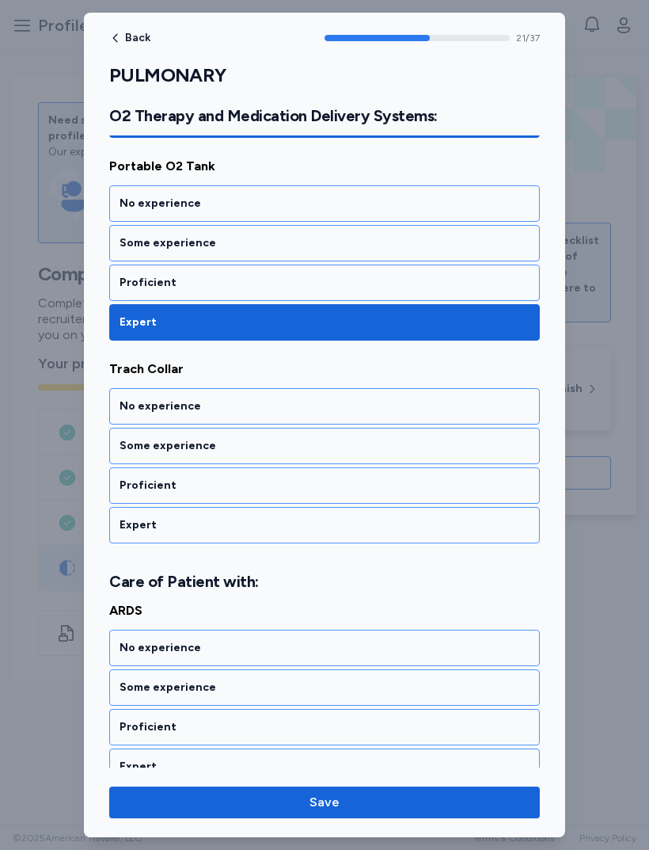
click at [301, 523] on div "Expert" at bounding box center [325, 525] width 410 height 16
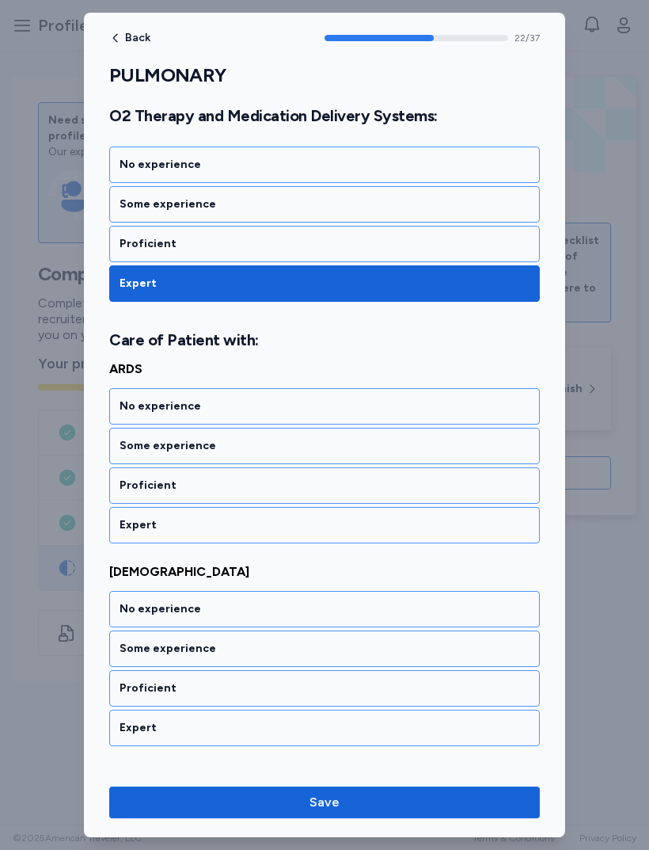
click at [302, 526] on div "Expert" at bounding box center [325, 525] width 410 height 16
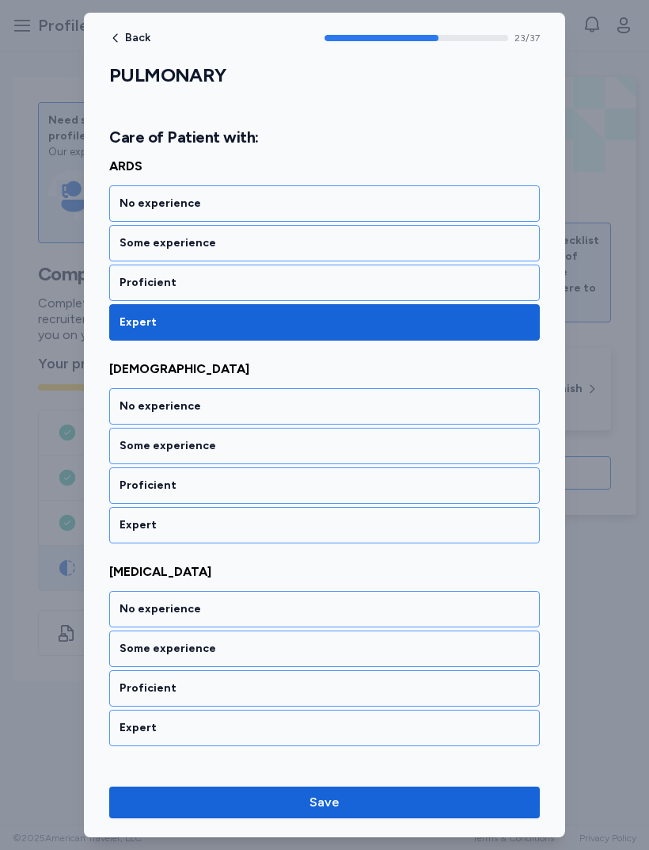
click at [303, 526] on div "Expert" at bounding box center [325, 525] width 410 height 16
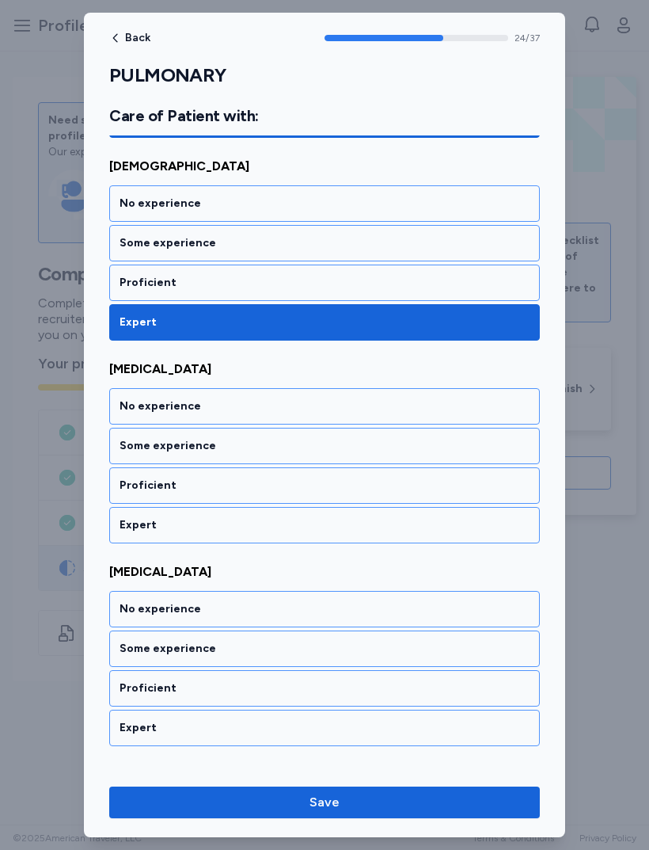
click at [295, 535] on div "Expert" at bounding box center [324, 525] width 431 height 36
click at [302, 533] on div "Expert" at bounding box center [324, 525] width 431 height 36
click at [295, 527] on div "Expert" at bounding box center [325, 525] width 410 height 16
click at [291, 543] on div "Expert" at bounding box center [324, 525] width 431 height 36
click at [299, 541] on div "Expert" at bounding box center [324, 525] width 431 height 36
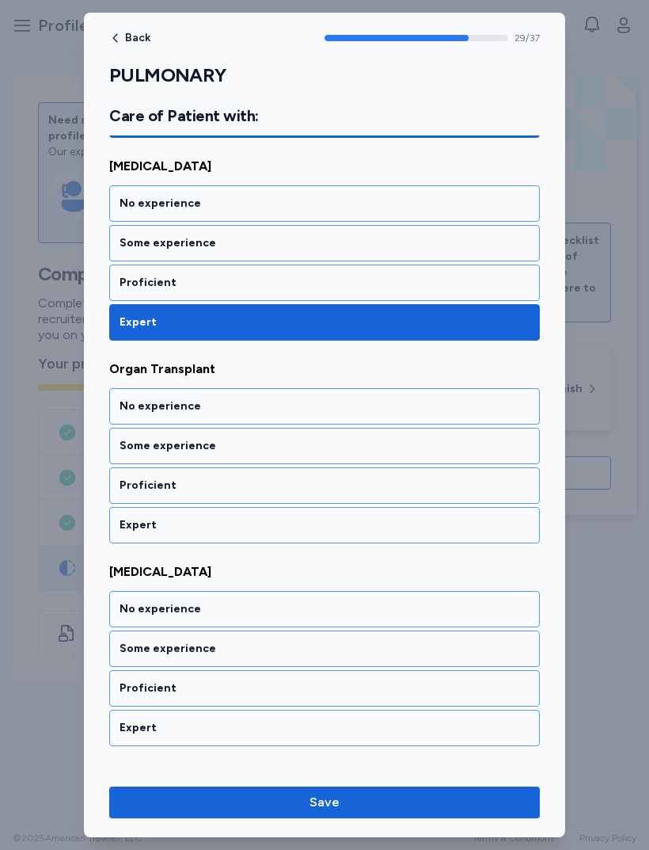
click at [302, 542] on div "Expert" at bounding box center [324, 525] width 431 height 36
click at [309, 543] on div "Expert" at bounding box center [324, 525] width 431 height 36
click at [309, 542] on div "Expert" at bounding box center [324, 525] width 431 height 36
click at [324, 531] on div "Expert" at bounding box center [325, 525] width 410 height 16
click at [307, 530] on div "Expert" at bounding box center [325, 525] width 410 height 16
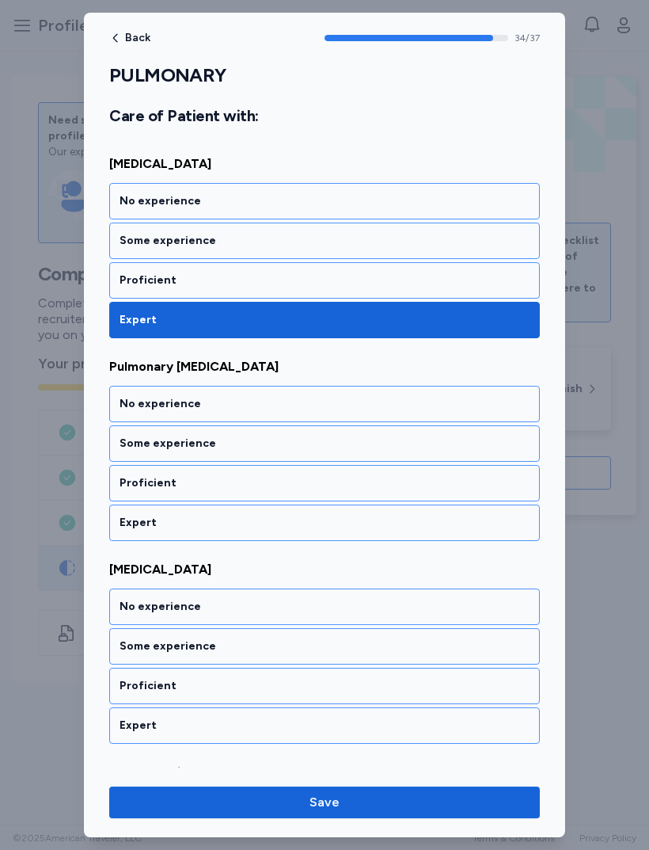
click at [322, 518] on div "Expert" at bounding box center [325, 523] width 410 height 16
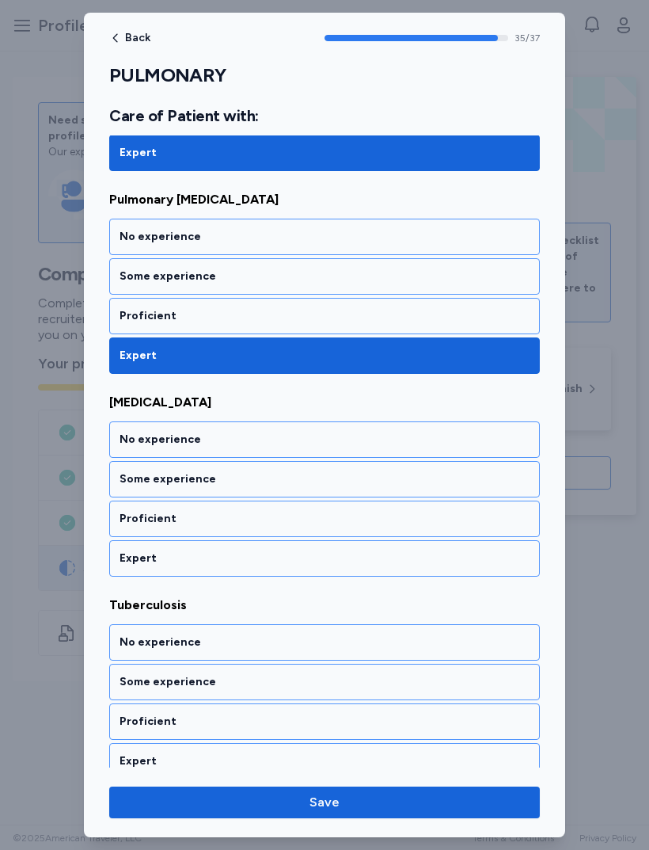
scroll to position [7204, 0]
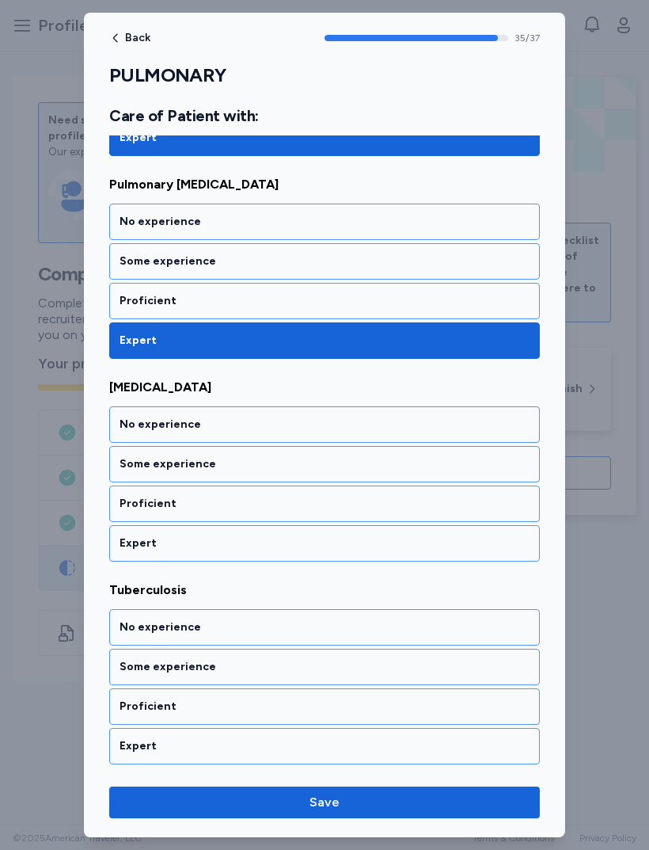
click at [310, 547] on div "Expert" at bounding box center [325, 543] width 410 height 16
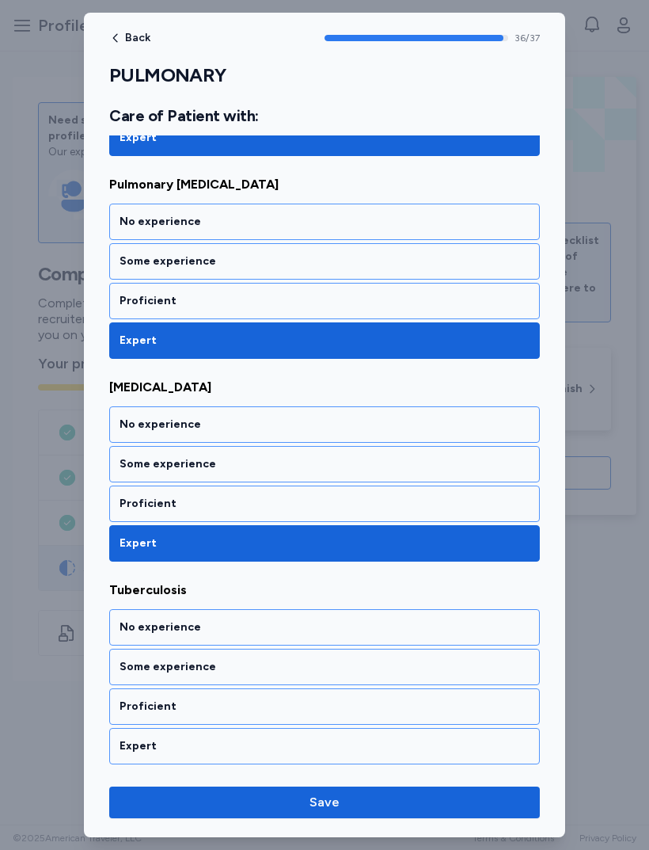
click at [299, 737] on div "Expert" at bounding box center [324, 746] width 431 height 36
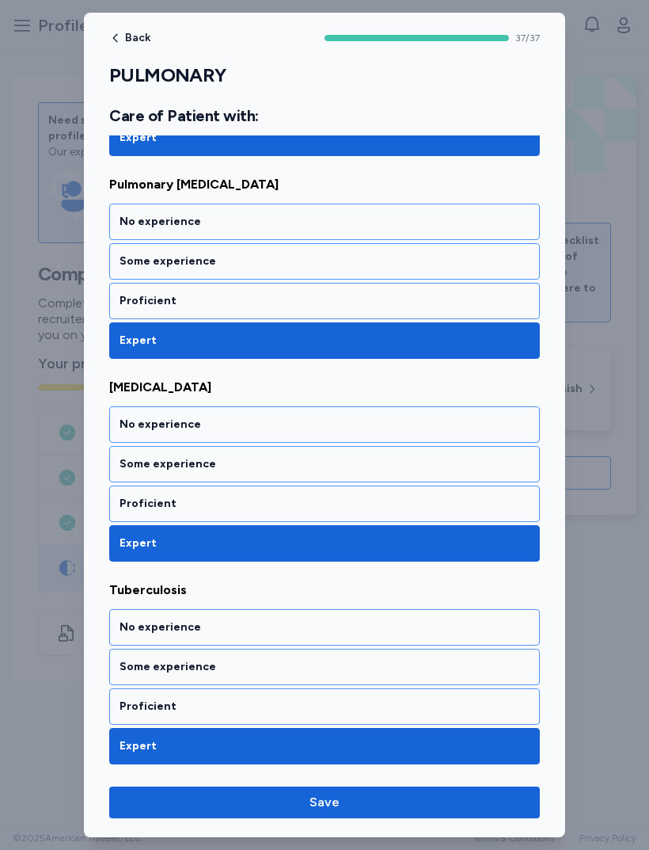
click at [405, 812] on button "Save" at bounding box center [324, 803] width 431 height 32
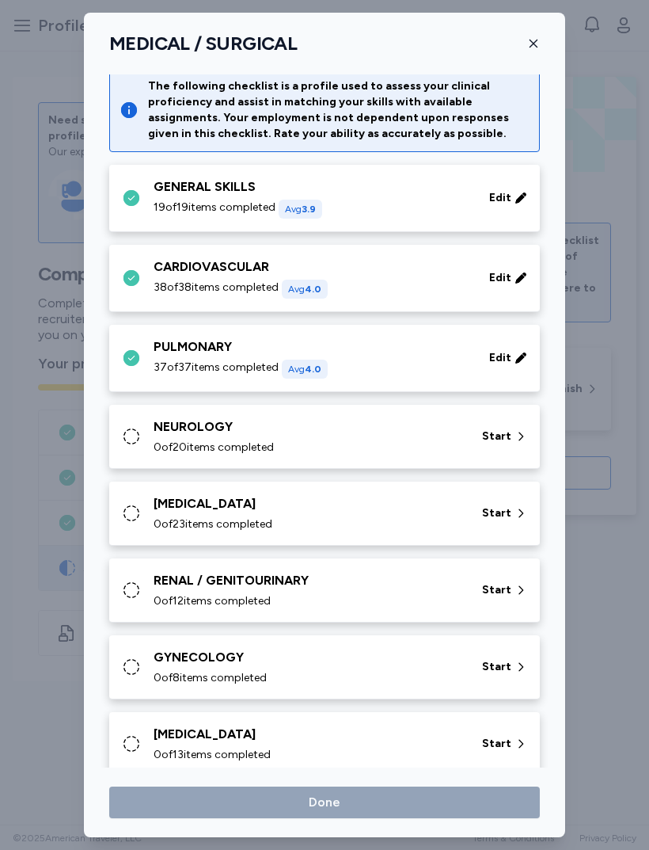
scroll to position [8, 0]
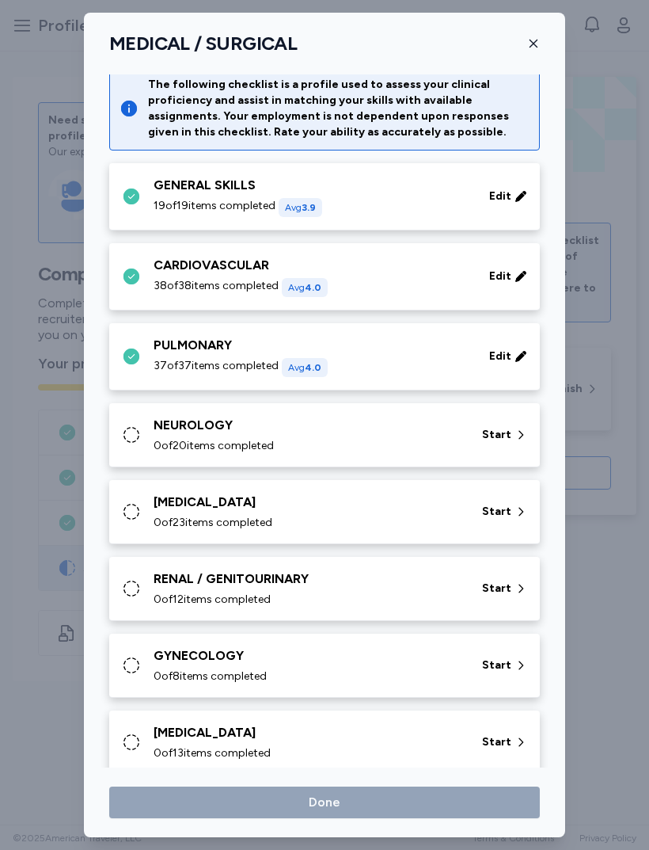
click at [415, 420] on div "NEUROLOGY" at bounding box center [309, 425] width 310 height 19
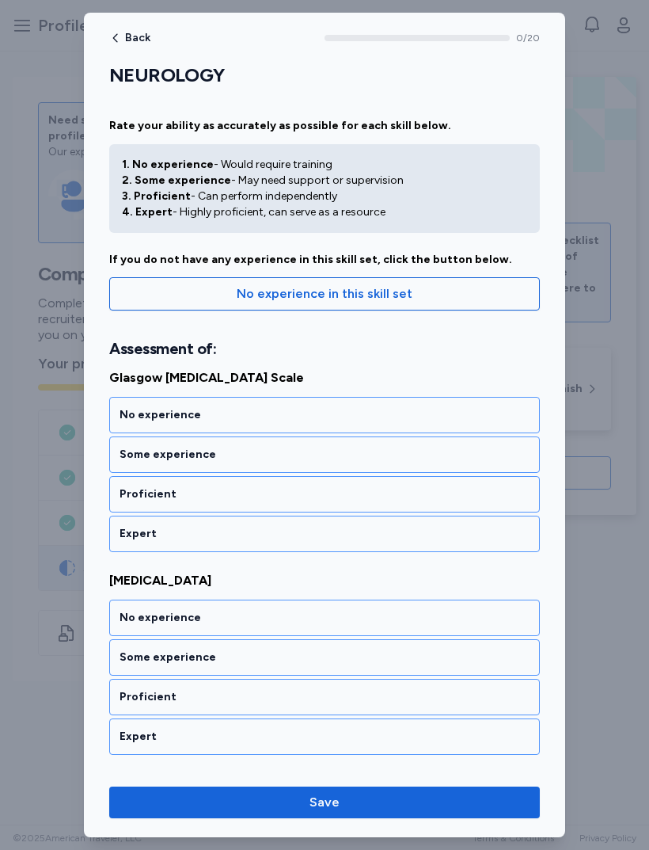
click at [343, 522] on div "Expert" at bounding box center [324, 534] width 431 height 36
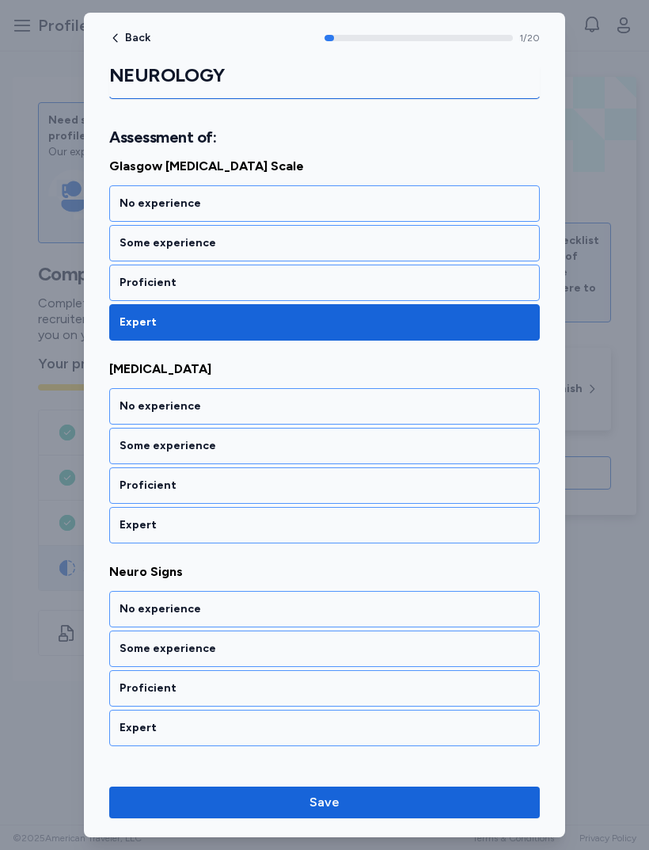
click at [324, 540] on div "Expert" at bounding box center [324, 525] width 431 height 36
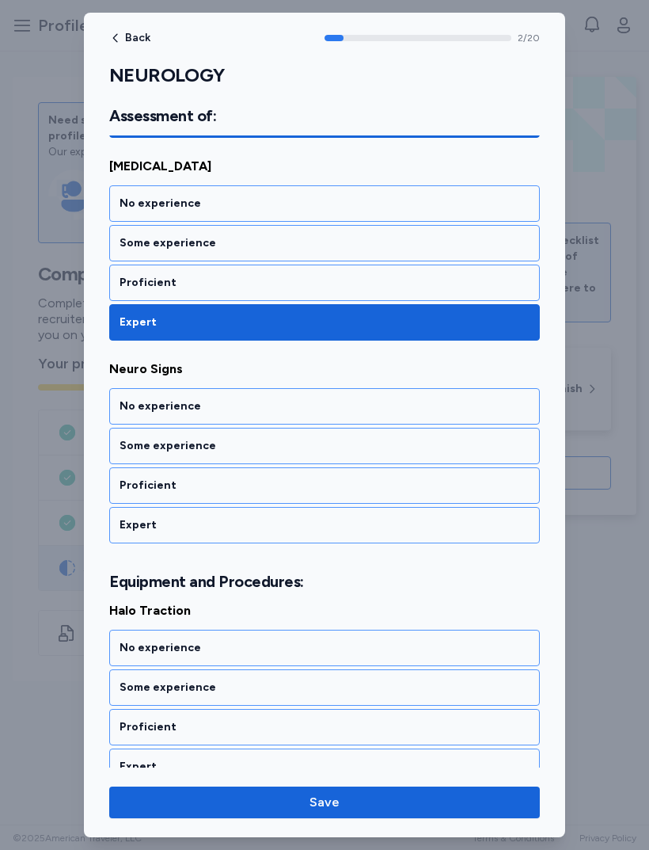
click at [308, 527] on div "Expert" at bounding box center [325, 525] width 410 height 16
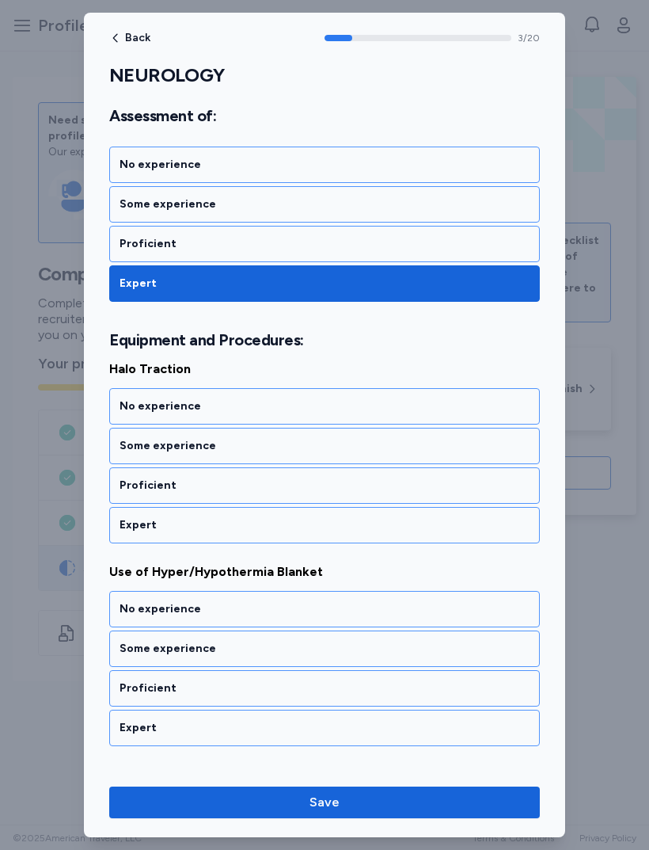
click at [305, 539] on div "Expert" at bounding box center [324, 525] width 431 height 36
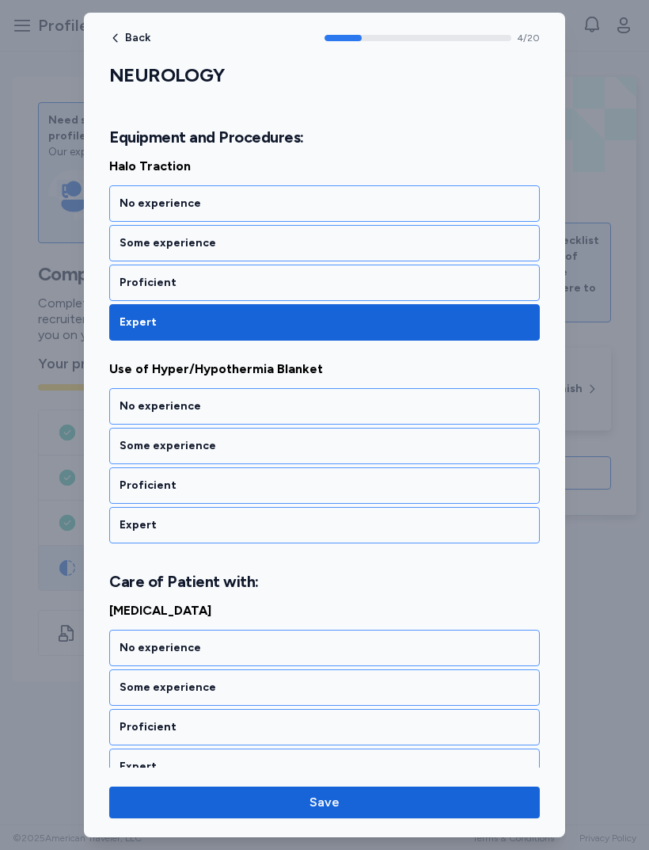
click at [310, 541] on div "Expert" at bounding box center [324, 525] width 431 height 36
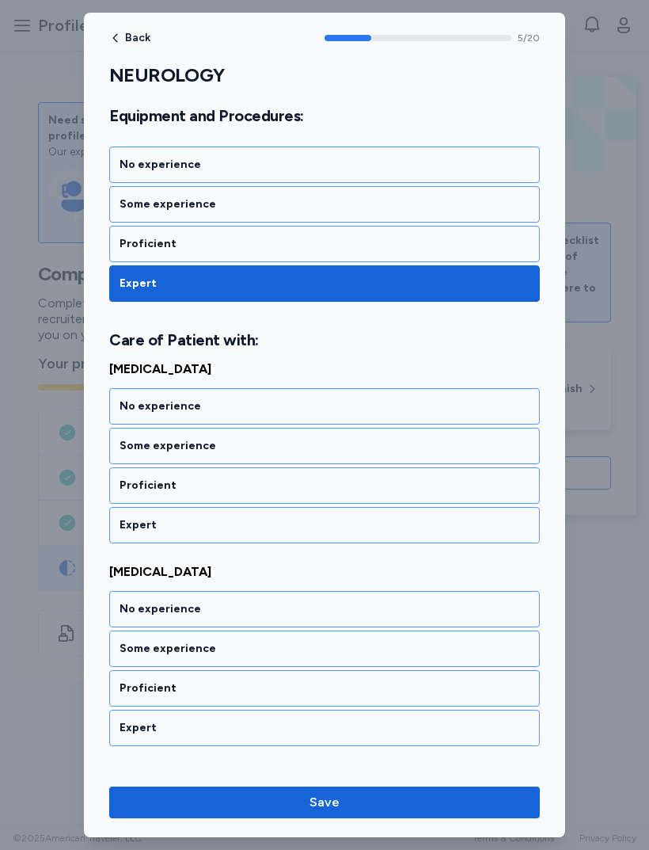
click at [303, 539] on div "Expert" at bounding box center [324, 525] width 431 height 36
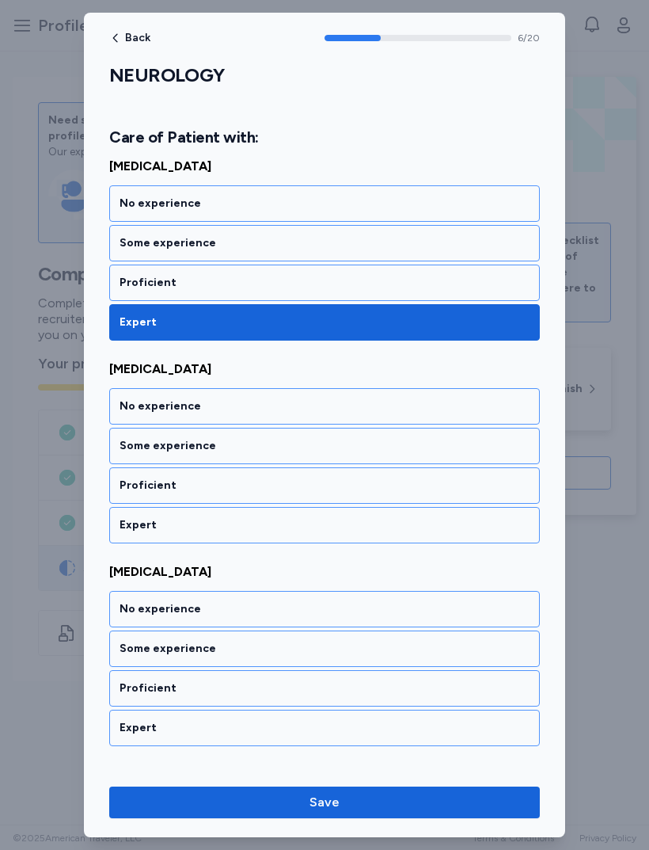
click at [314, 526] on div "Expert" at bounding box center [325, 525] width 410 height 16
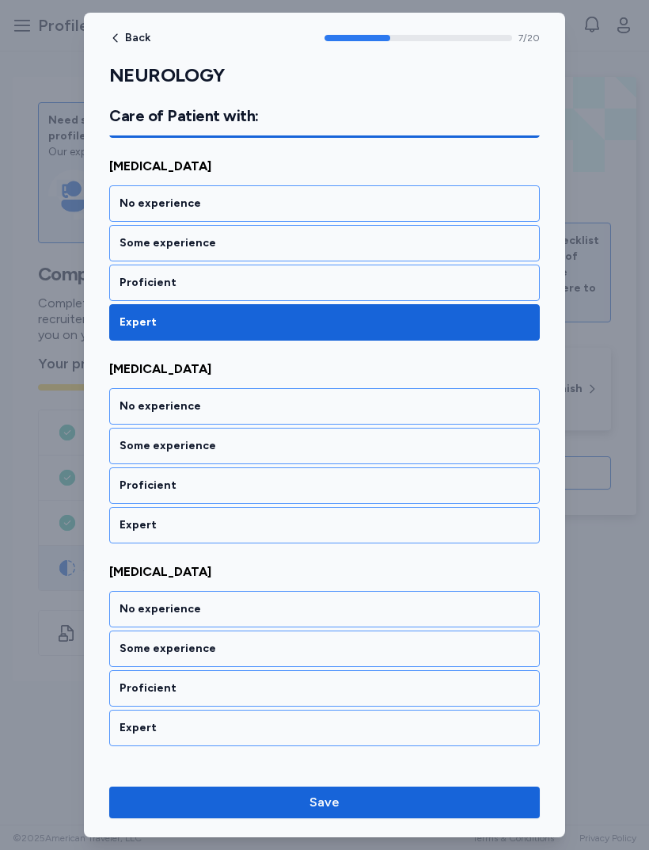
click at [301, 534] on div "Expert" at bounding box center [324, 525] width 431 height 36
click at [307, 530] on div "Expert" at bounding box center [325, 525] width 410 height 16
click at [309, 531] on div "Expert" at bounding box center [325, 525] width 410 height 16
click at [318, 531] on div "Expert" at bounding box center [325, 525] width 410 height 16
click at [319, 540] on div "Expert" at bounding box center [324, 525] width 431 height 36
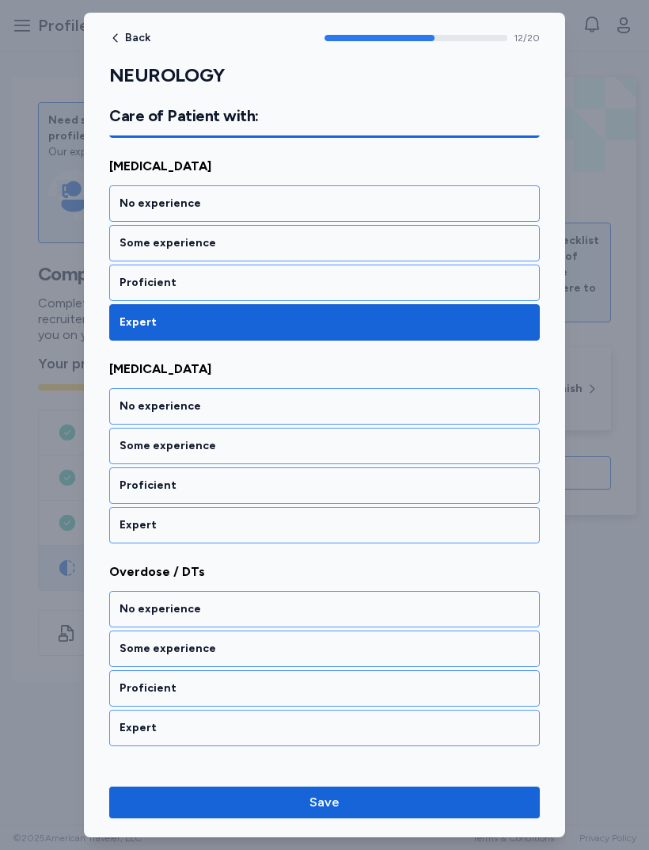
click at [314, 532] on div "Expert" at bounding box center [325, 525] width 410 height 16
click at [328, 541] on div "Expert" at bounding box center [324, 525] width 431 height 36
click at [314, 542] on div "Expert" at bounding box center [324, 525] width 431 height 36
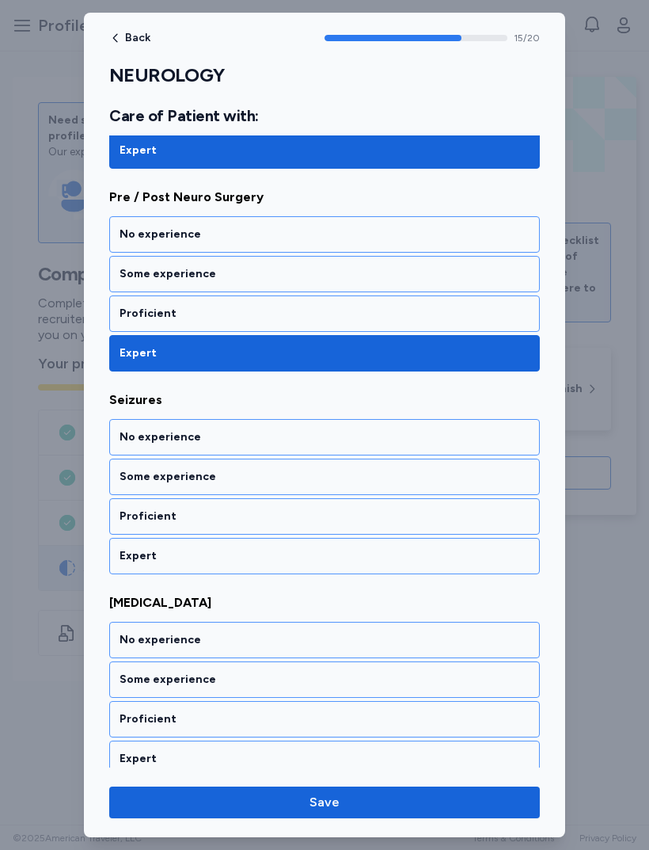
scroll to position [3128, 0]
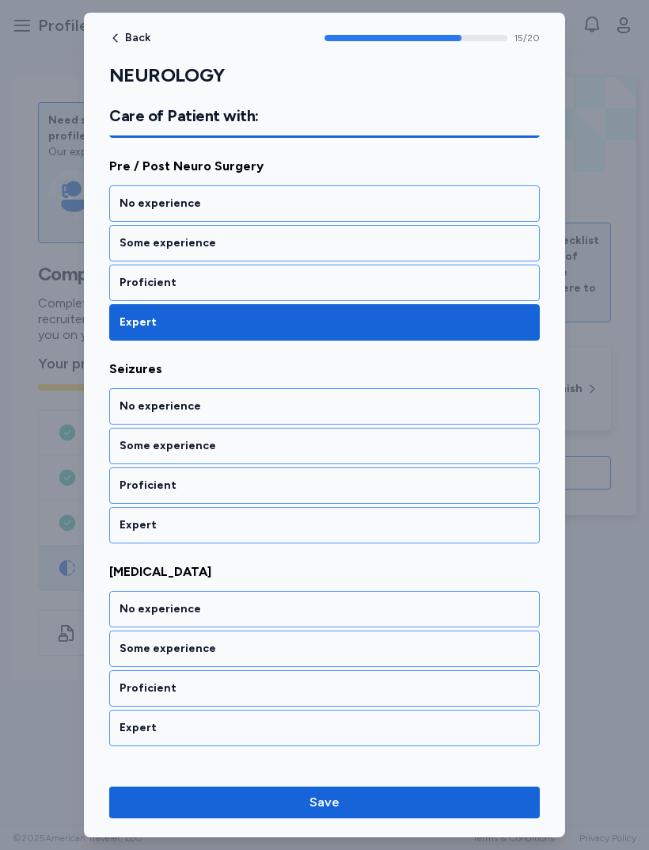
click at [333, 543] on div "Expert" at bounding box center [324, 525] width 431 height 36
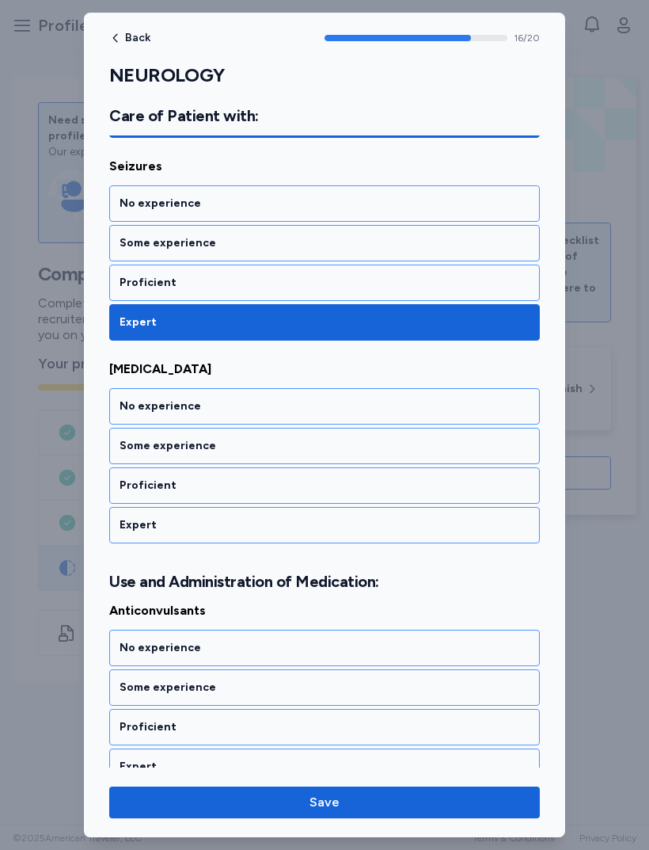
click at [341, 539] on div "Expert" at bounding box center [324, 525] width 431 height 36
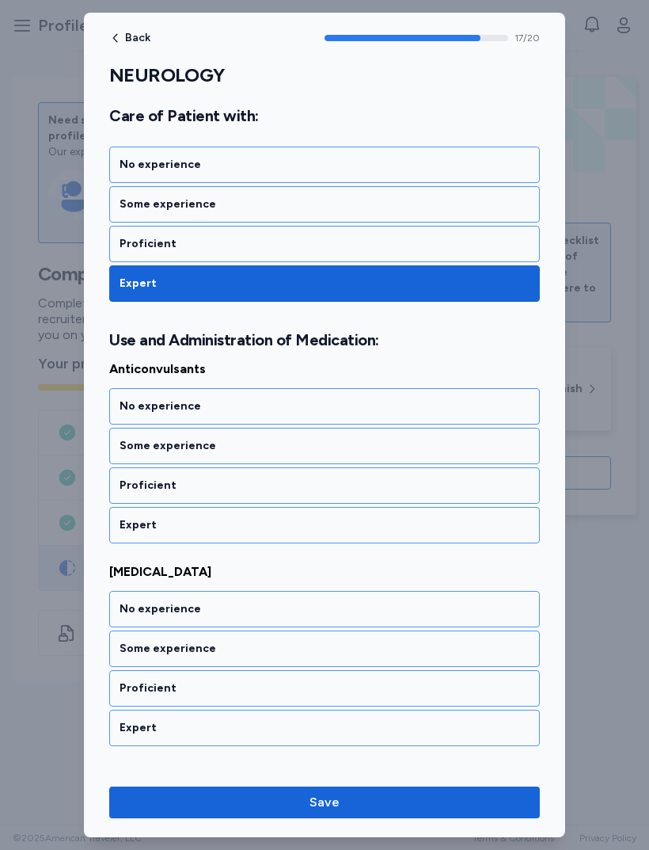
click at [323, 532] on div "Expert" at bounding box center [325, 525] width 410 height 16
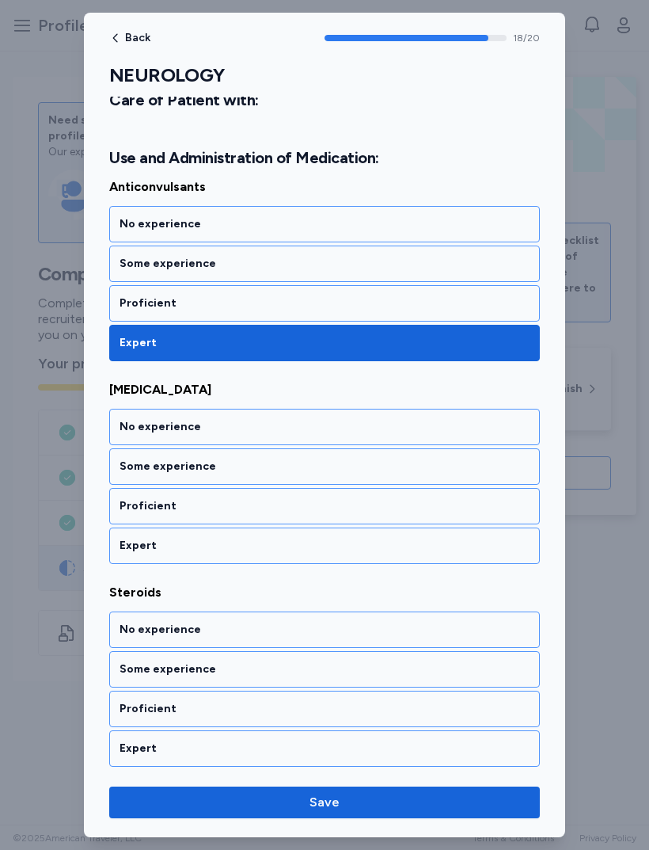
scroll to position [3757, 0]
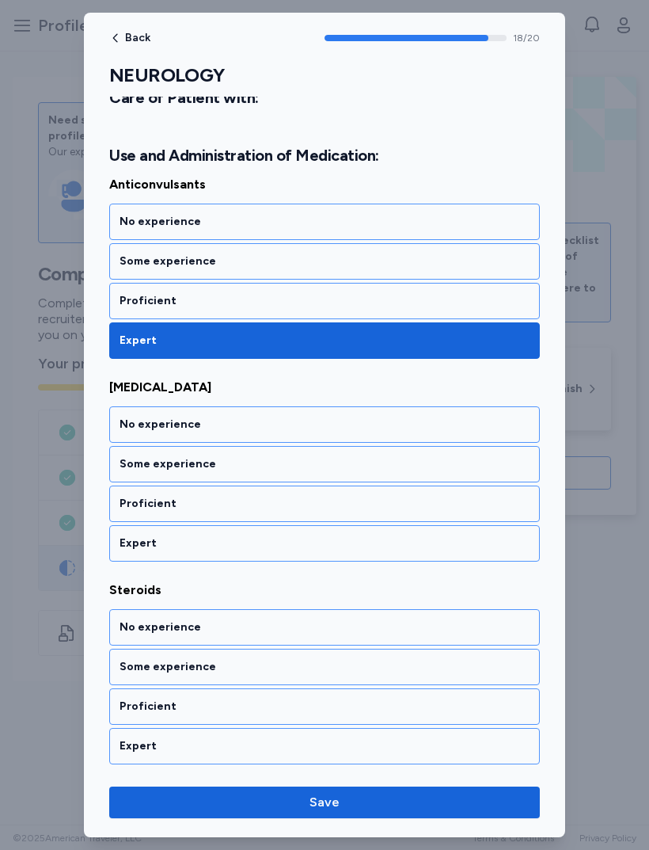
click at [321, 548] on div "Expert" at bounding box center [325, 543] width 410 height 16
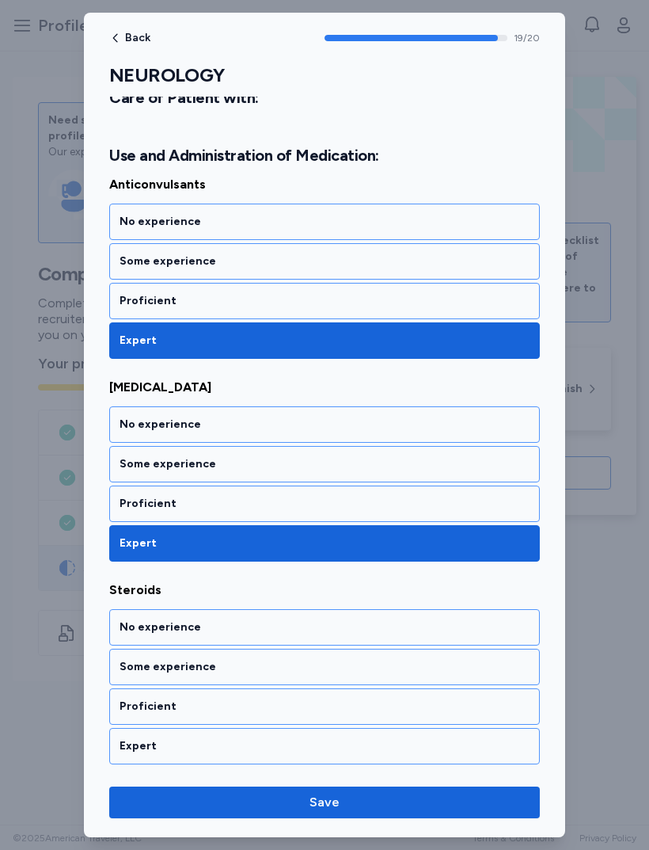
click at [325, 750] on div "Expert" at bounding box center [325, 746] width 410 height 16
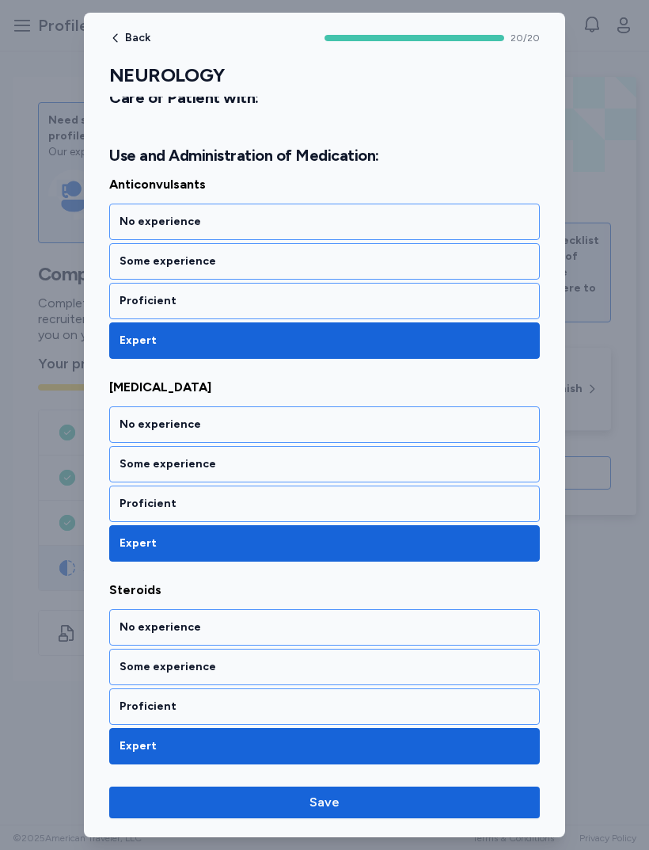
click at [399, 809] on span "Save" at bounding box center [325, 802] width 406 height 19
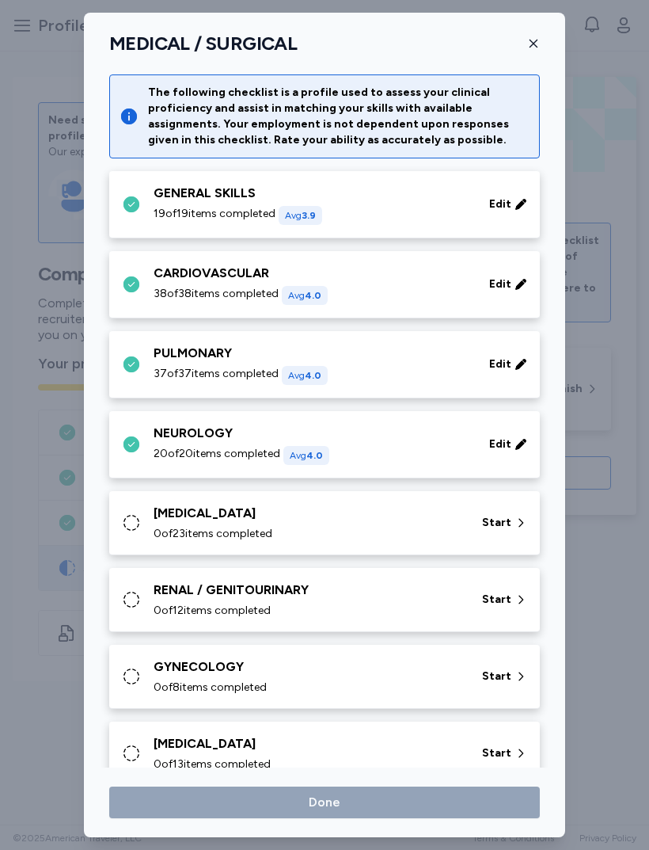
scroll to position [8, 0]
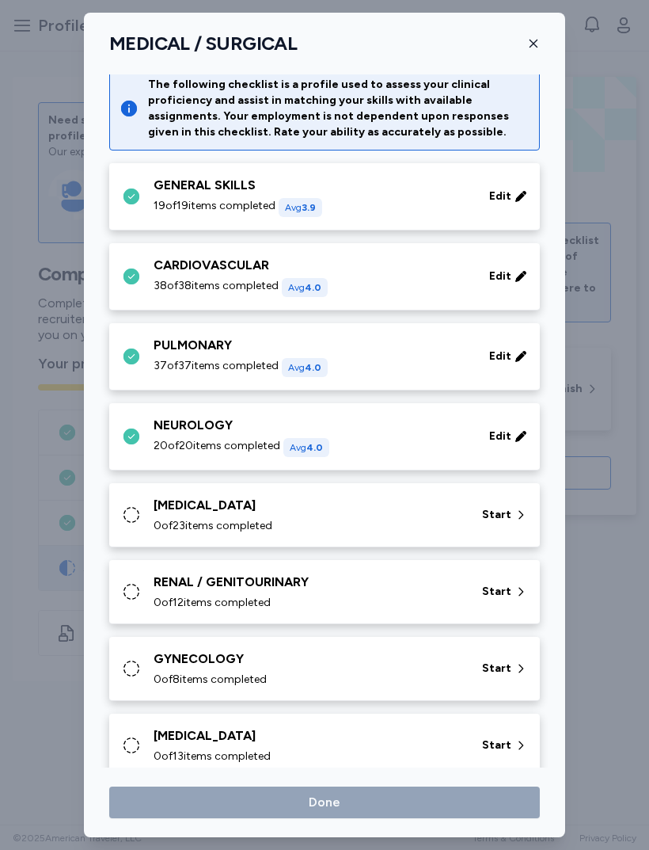
click at [346, 512] on div "[MEDICAL_DATA]" at bounding box center [309, 505] width 310 height 19
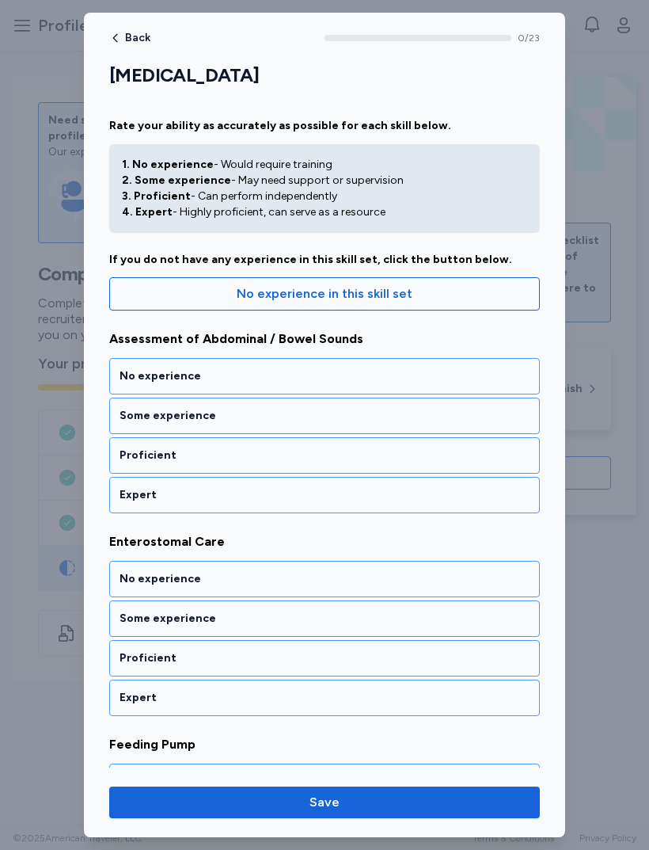
click at [344, 493] on div "Expert" at bounding box center [325, 495] width 410 height 16
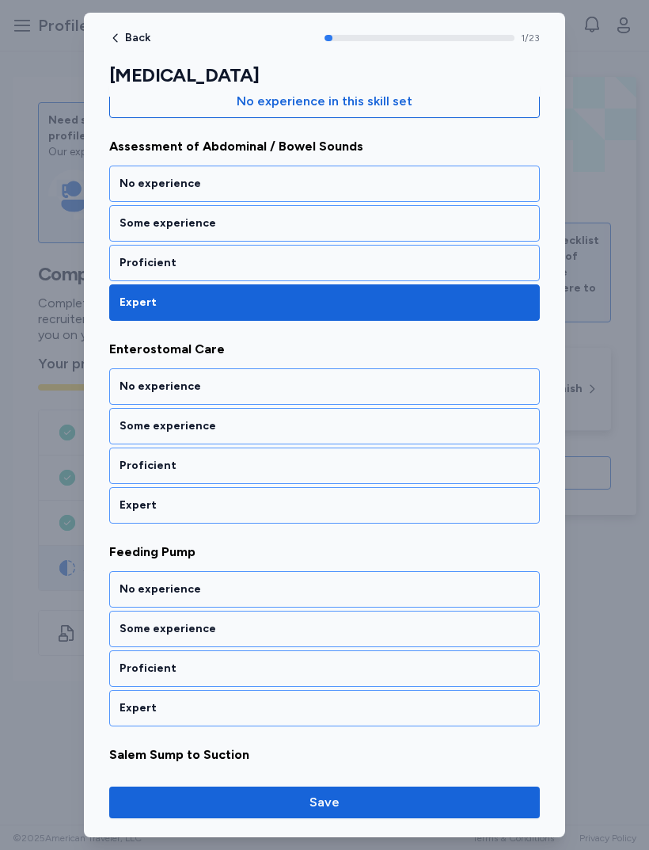
click at [343, 510] on div "Expert" at bounding box center [325, 505] width 410 height 16
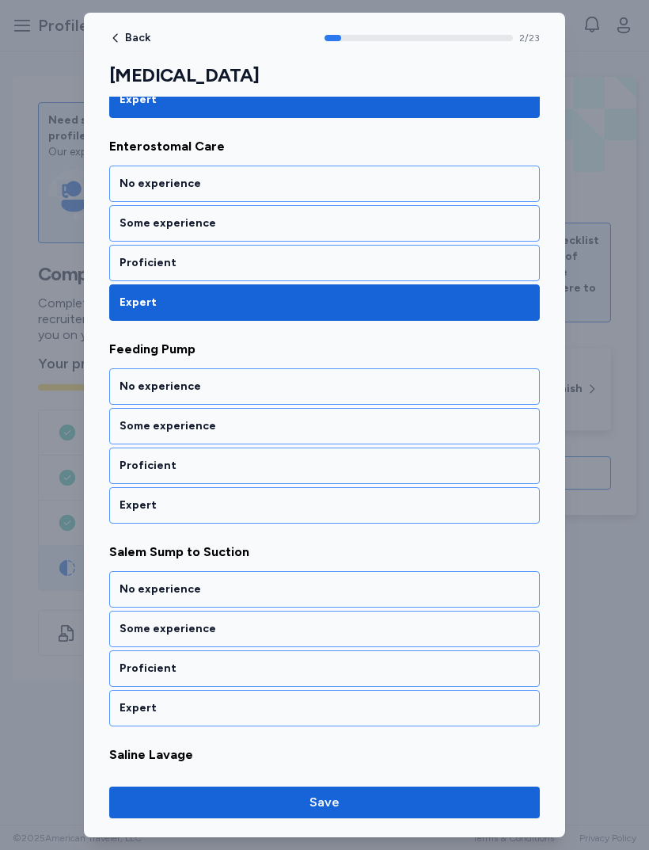
click at [327, 512] on div "Expert" at bounding box center [325, 505] width 410 height 16
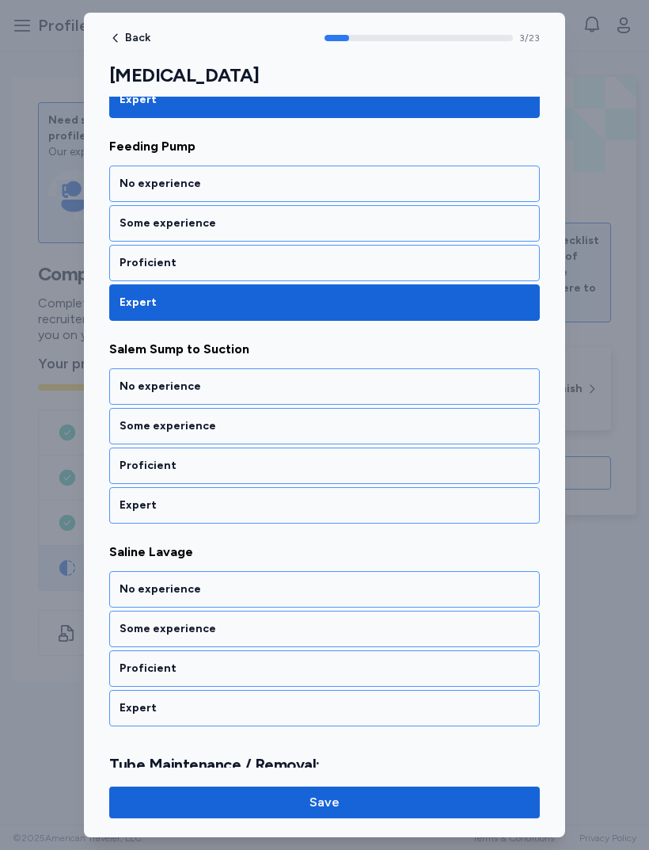
click at [318, 521] on div "Expert" at bounding box center [324, 505] width 431 height 36
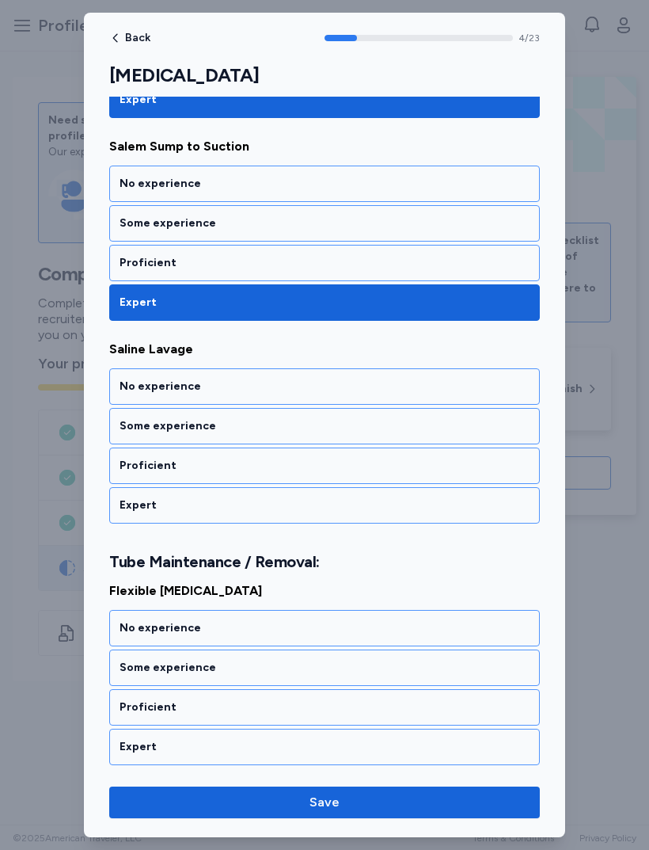
click at [341, 512] on div "Expert" at bounding box center [325, 505] width 410 height 16
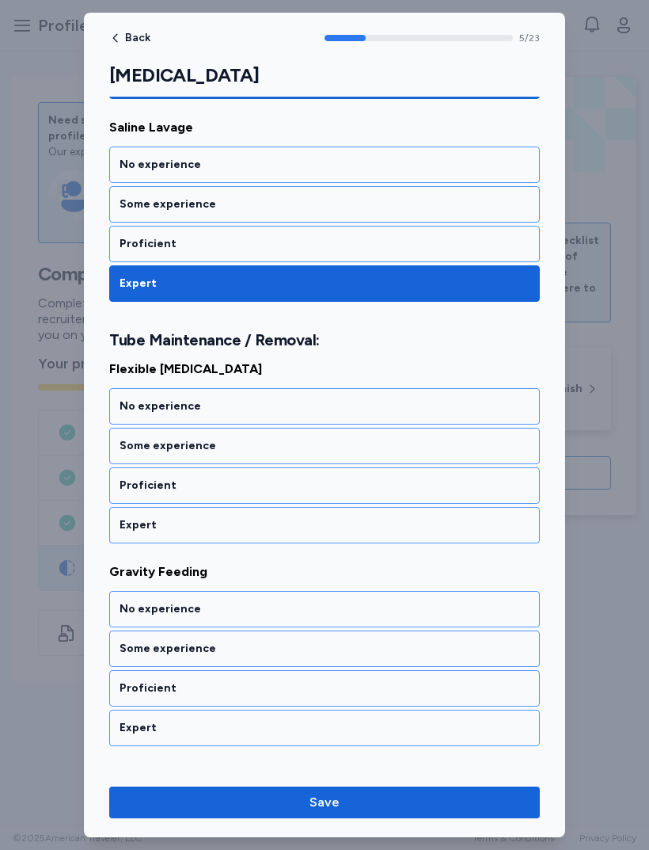
click at [318, 535] on div "Expert" at bounding box center [324, 525] width 431 height 36
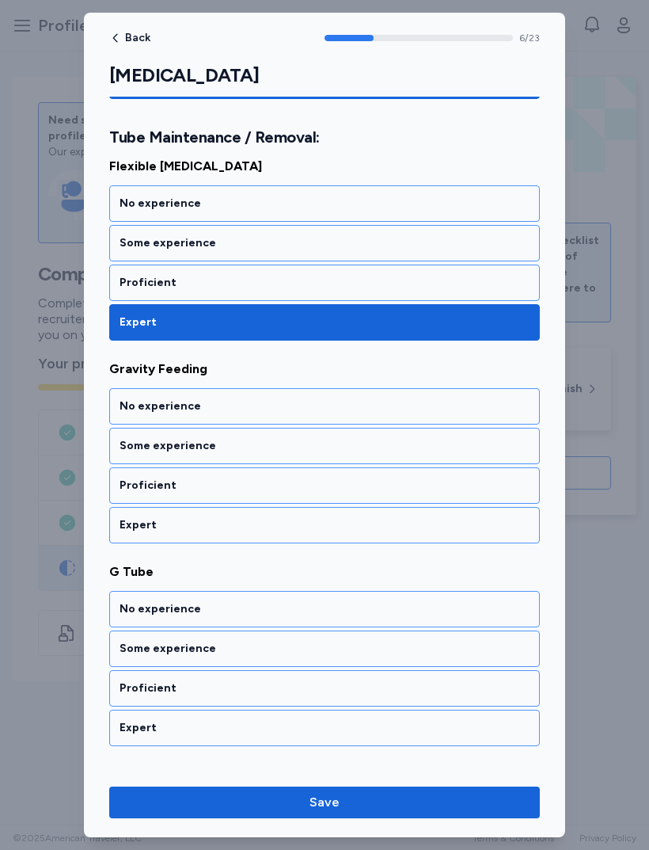
click at [326, 525] on div "Expert" at bounding box center [325, 525] width 410 height 16
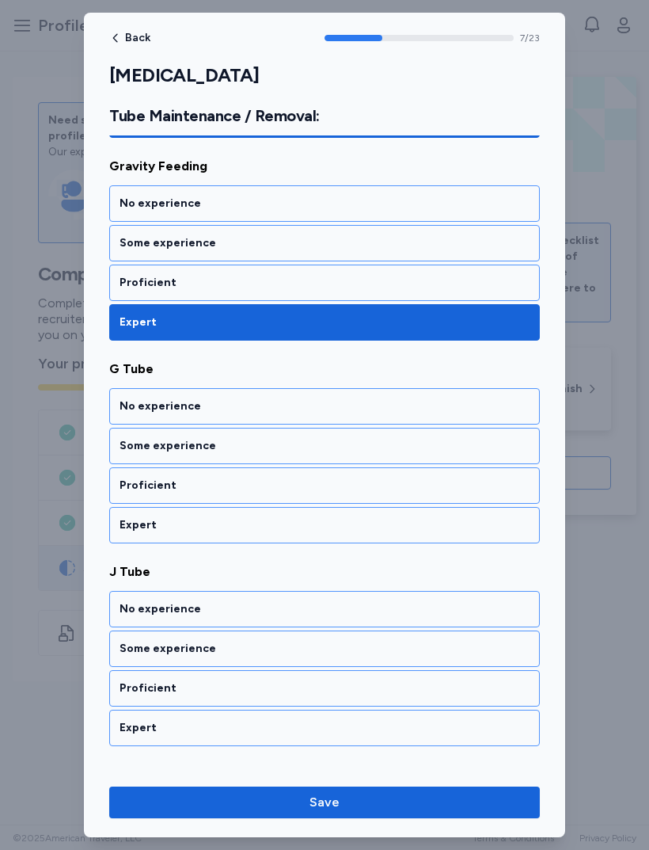
click at [315, 528] on div "Expert" at bounding box center [325, 525] width 410 height 16
click at [300, 542] on div "Expert" at bounding box center [324, 525] width 431 height 36
click at [319, 499] on div "Proficient" at bounding box center [324, 485] width 431 height 36
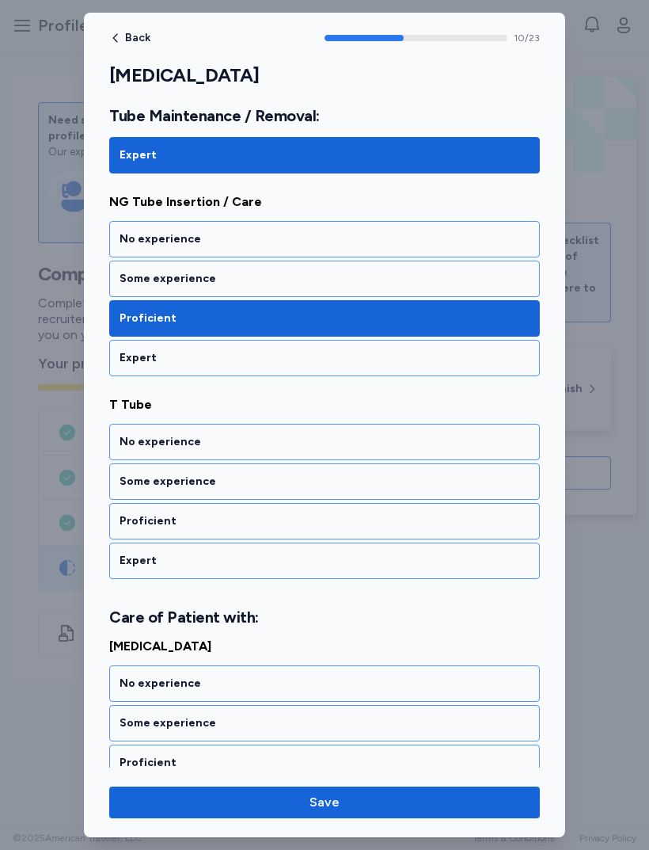
click at [415, 349] on div "Expert" at bounding box center [324, 358] width 431 height 36
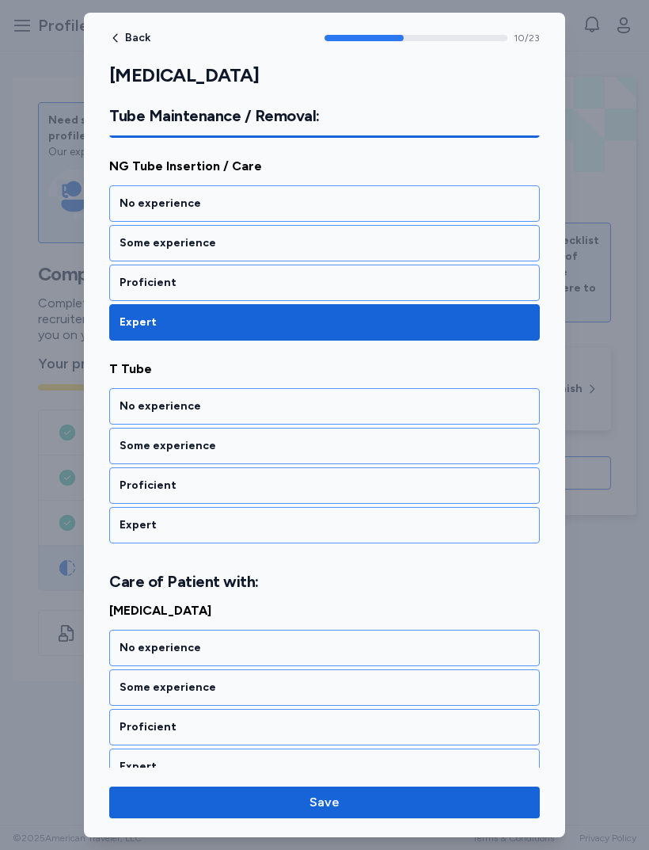
click at [345, 502] on div "Proficient" at bounding box center [324, 485] width 431 height 36
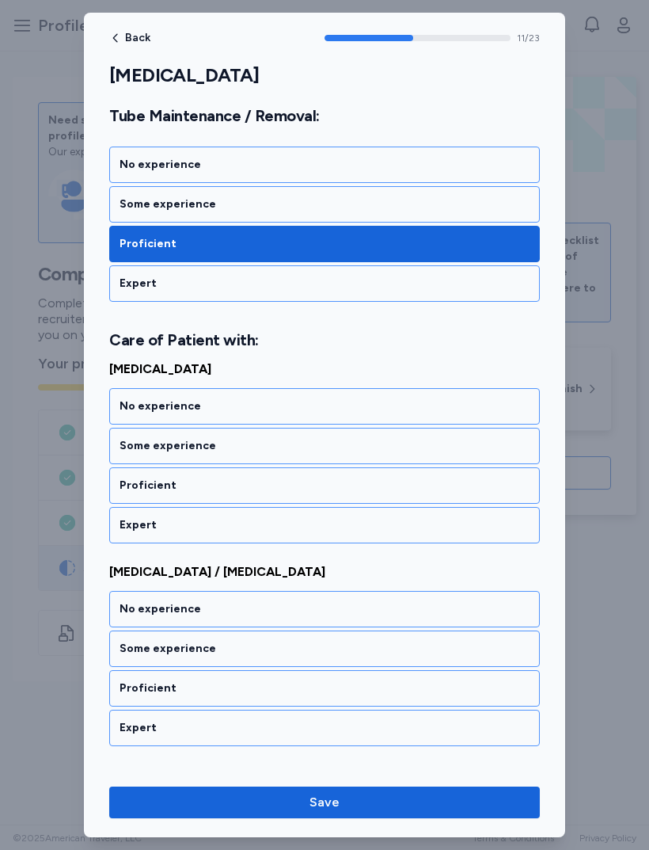
scroll to position [2278, 0]
click at [417, 297] on div "Expert" at bounding box center [324, 283] width 431 height 36
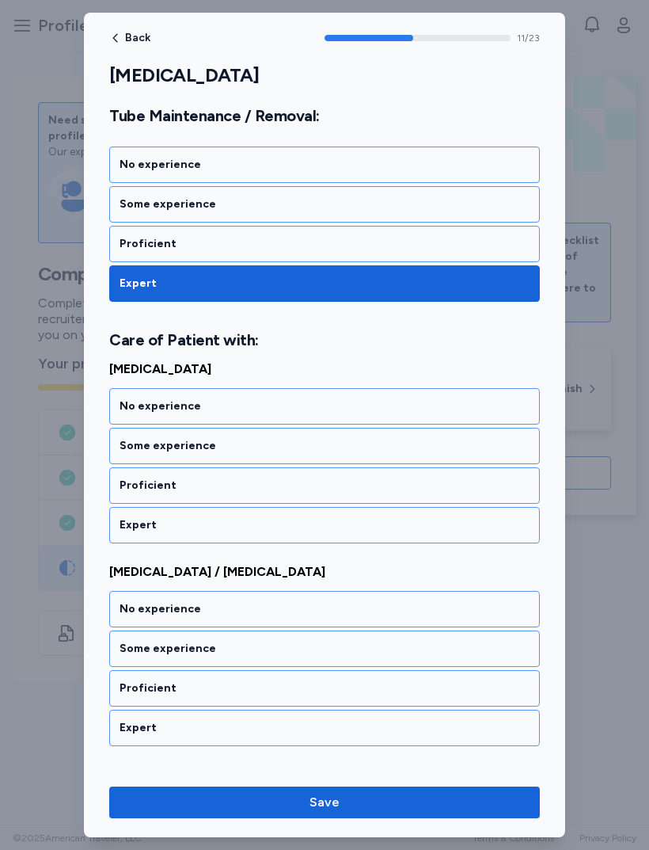
click at [341, 510] on div "Expert" at bounding box center [324, 525] width 431 height 36
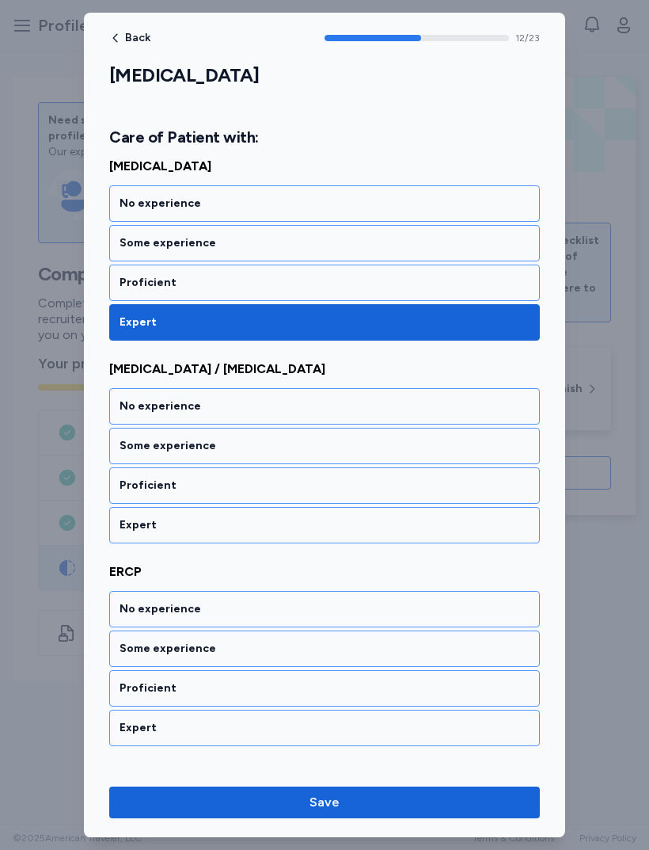
click at [317, 525] on div "Expert" at bounding box center [325, 525] width 410 height 16
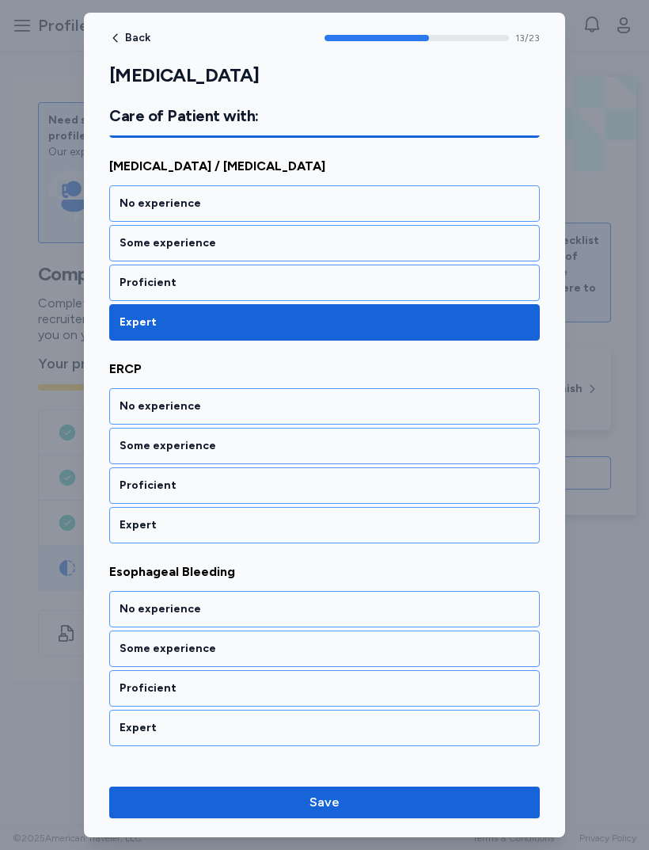
click at [322, 535] on div "Expert" at bounding box center [324, 525] width 431 height 36
click at [303, 537] on div "Expert" at bounding box center [324, 525] width 431 height 36
click at [317, 529] on div "Expert" at bounding box center [325, 525] width 410 height 16
click at [318, 528] on div "Expert" at bounding box center [325, 525] width 410 height 16
click at [313, 525] on div "Expert" at bounding box center [325, 525] width 410 height 16
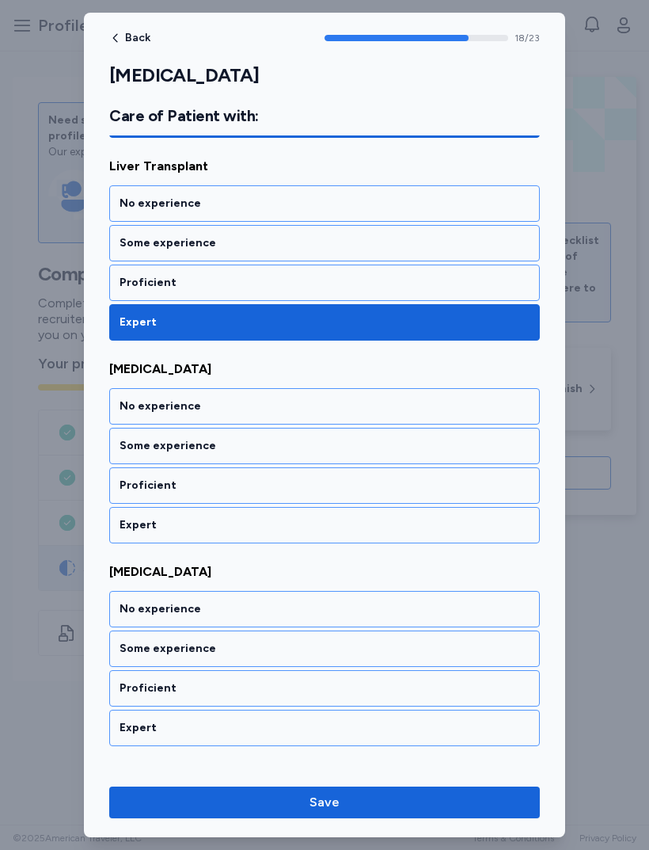
click at [304, 541] on div "Expert" at bounding box center [324, 525] width 431 height 36
click at [309, 543] on div "Expert" at bounding box center [324, 525] width 431 height 36
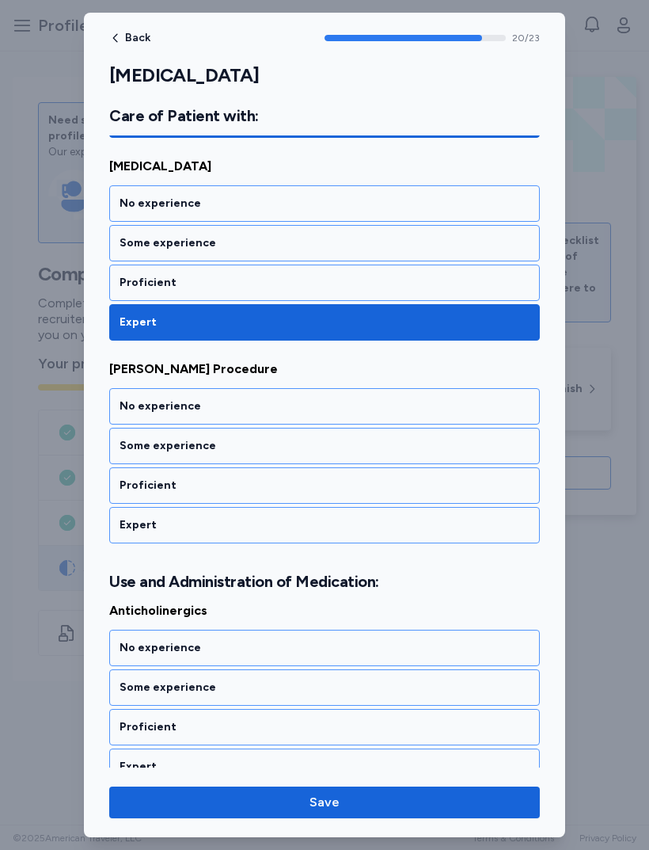
click at [317, 534] on div "Expert" at bounding box center [324, 525] width 431 height 36
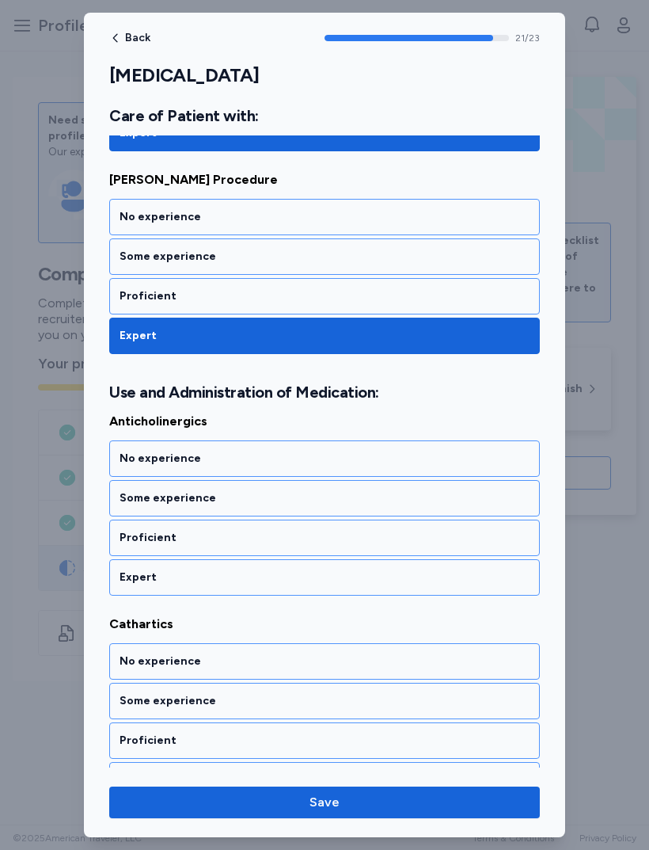
scroll to position [4326, 0]
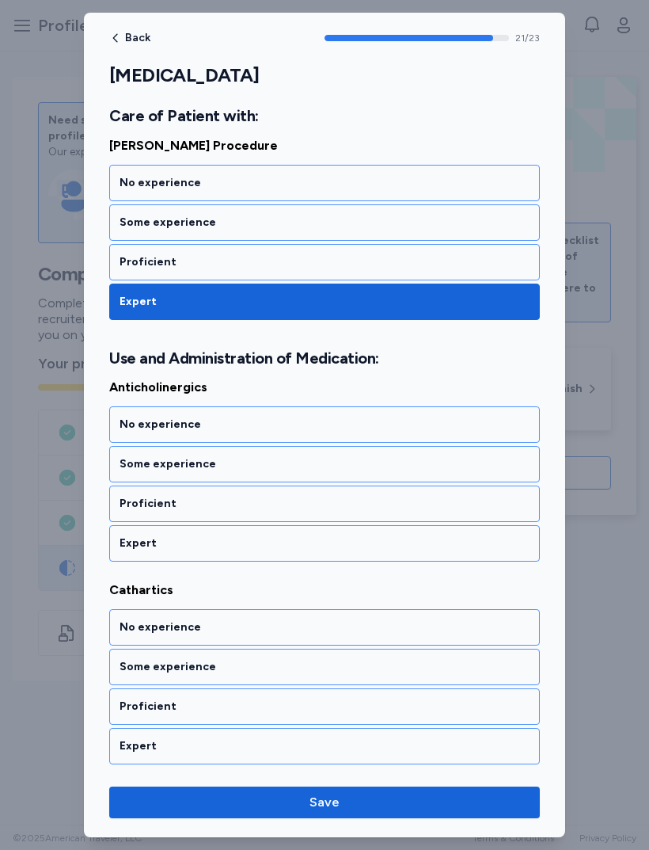
click at [303, 528] on div "Expert" at bounding box center [324, 543] width 431 height 36
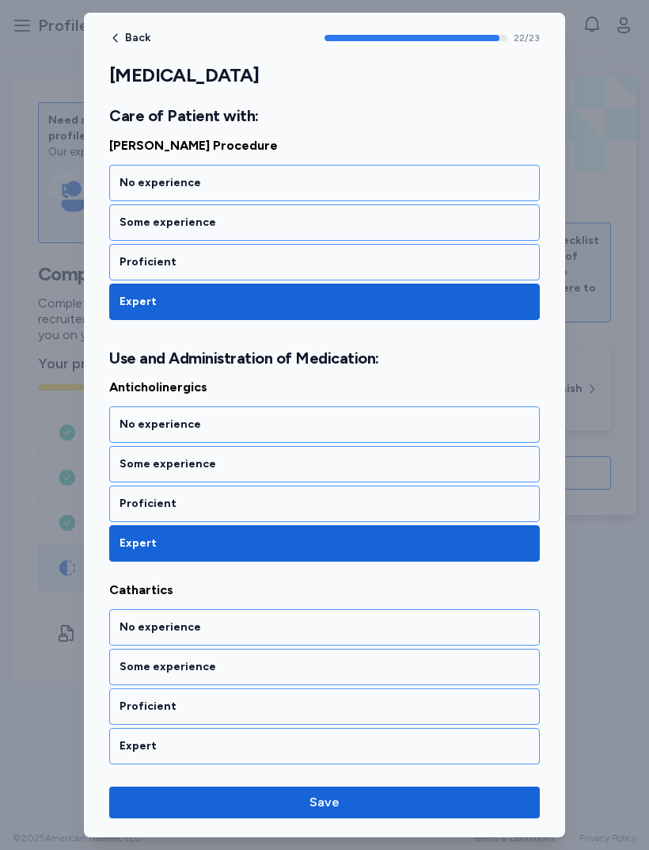
click at [301, 733] on div "Expert" at bounding box center [324, 746] width 431 height 36
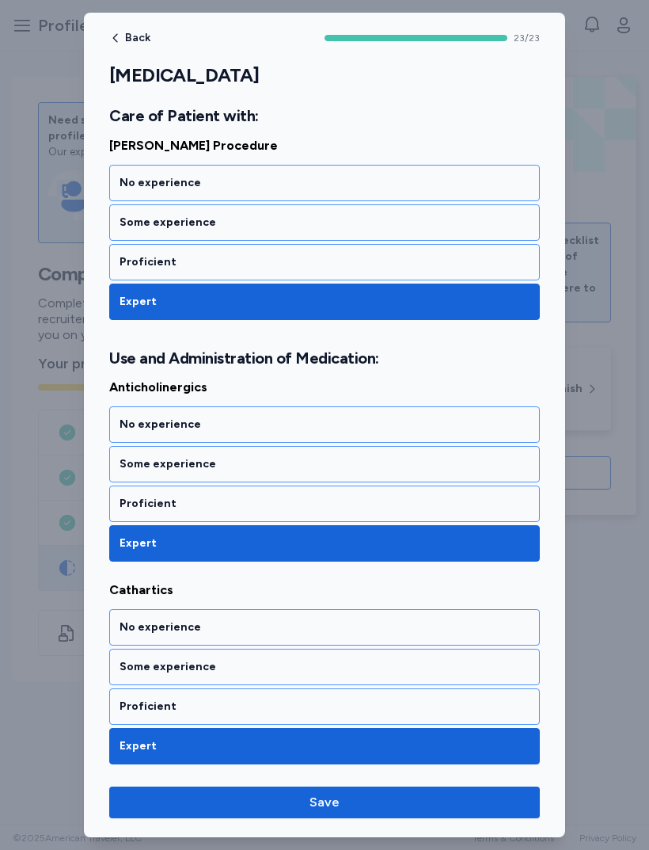
click at [394, 809] on span "Save" at bounding box center [325, 802] width 406 height 19
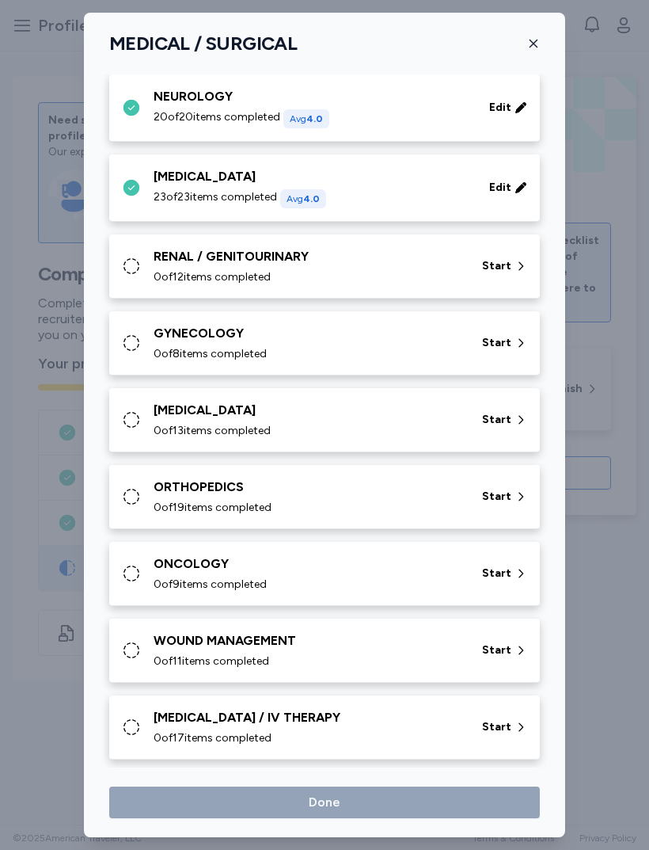
scroll to position [366, 0]
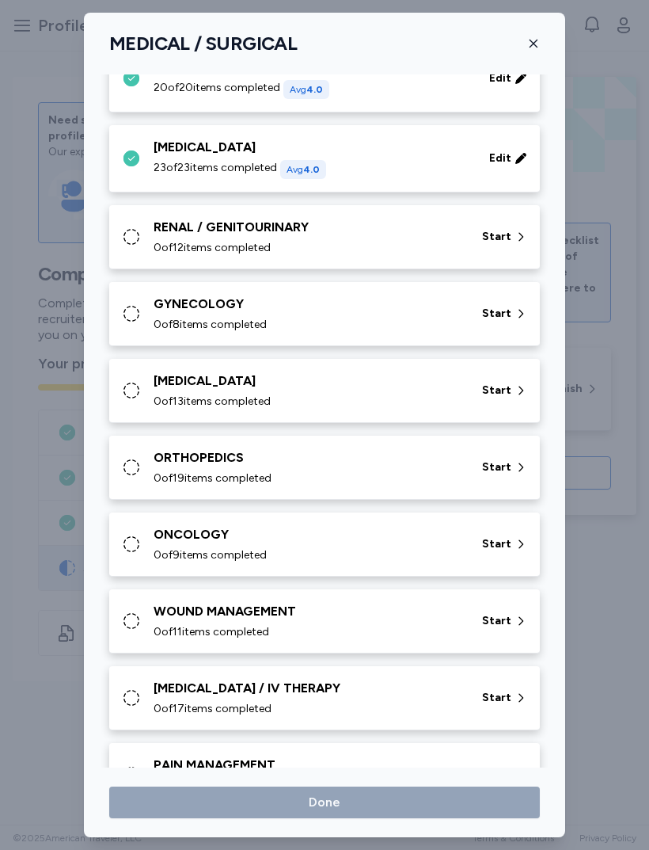
click at [468, 239] on div "RENAL / GENITOURINARY 0 of 12 items completed Start" at bounding box center [328, 237] width 412 height 38
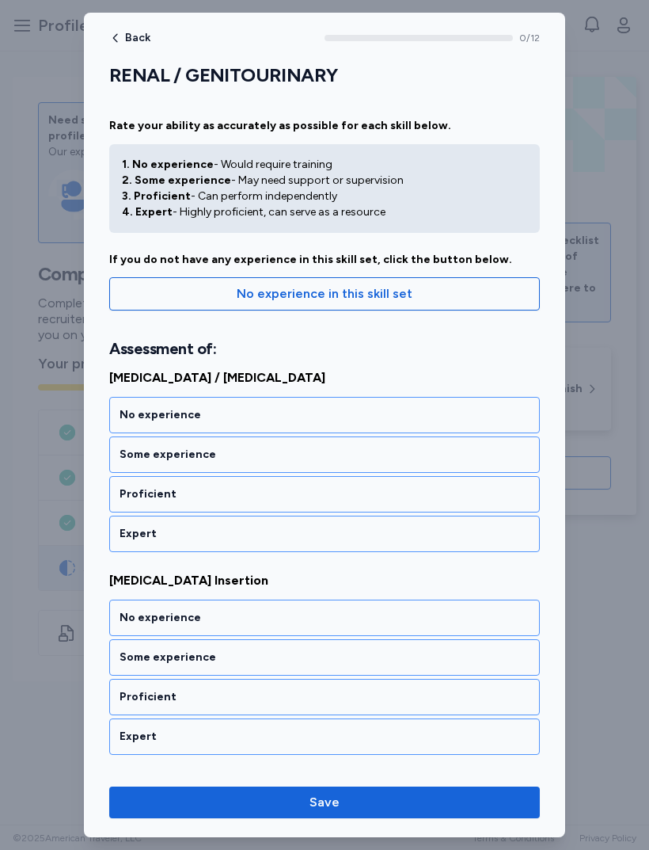
click at [357, 533] on div "Expert" at bounding box center [325, 534] width 410 height 16
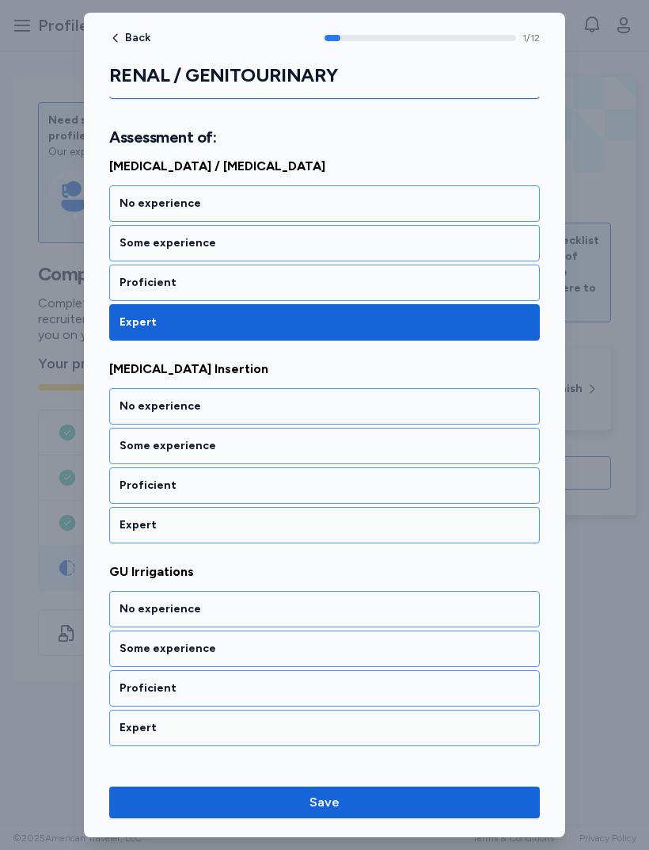
click at [328, 518] on div "Expert" at bounding box center [325, 525] width 410 height 16
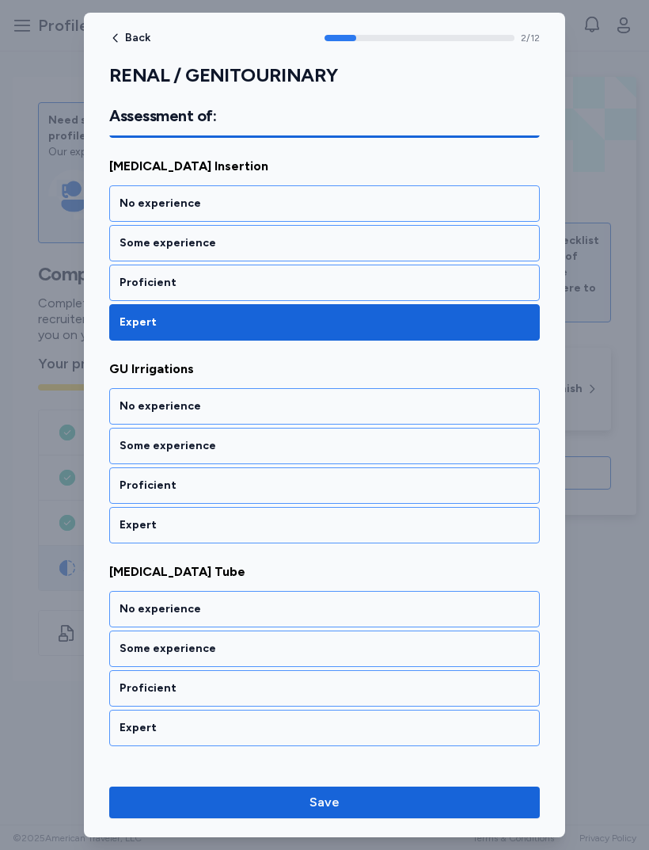
click at [313, 535] on div "Expert" at bounding box center [324, 525] width 431 height 36
click at [316, 513] on div "Expert" at bounding box center [324, 525] width 431 height 36
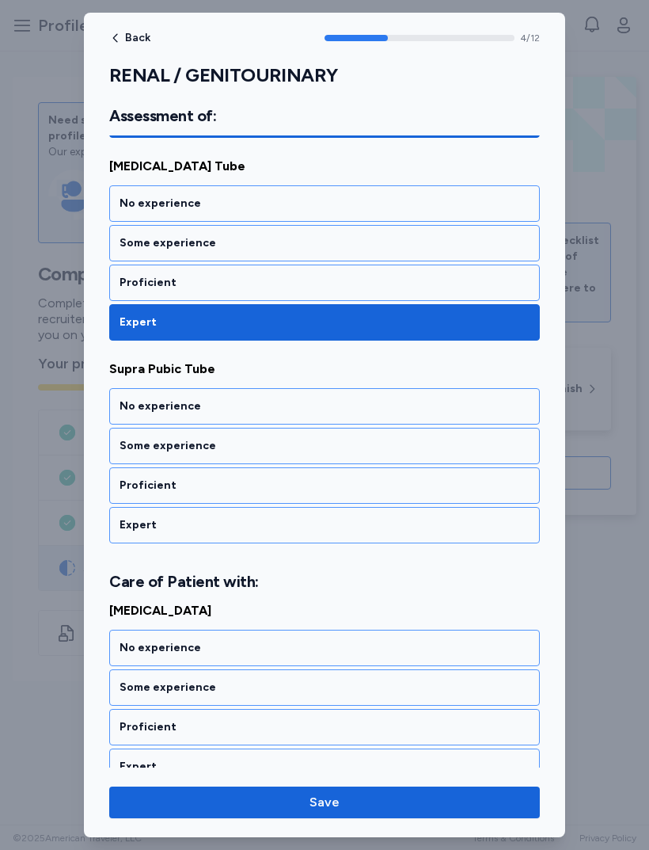
click at [307, 526] on div "Expert" at bounding box center [325, 525] width 410 height 16
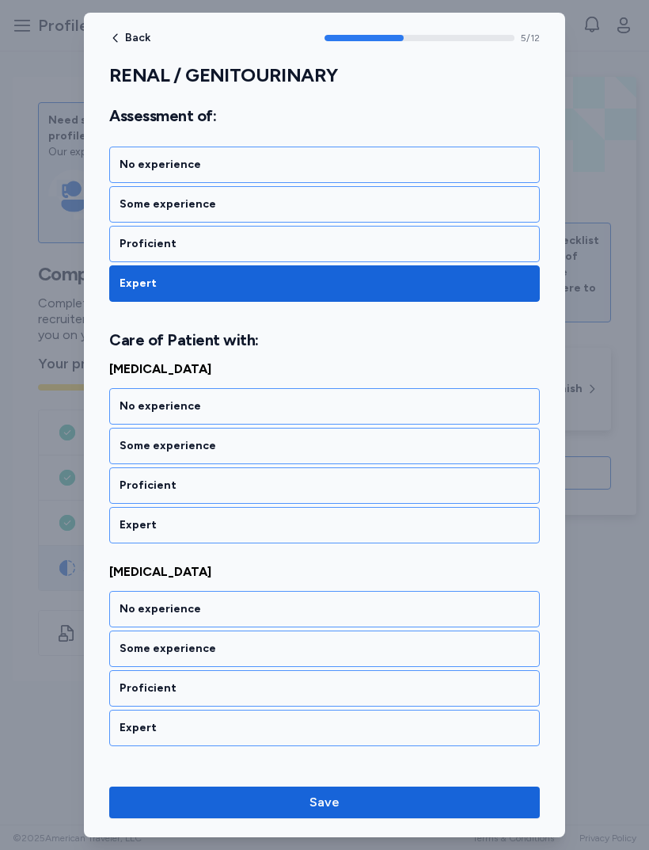
click at [294, 524] on div "Expert" at bounding box center [325, 525] width 410 height 16
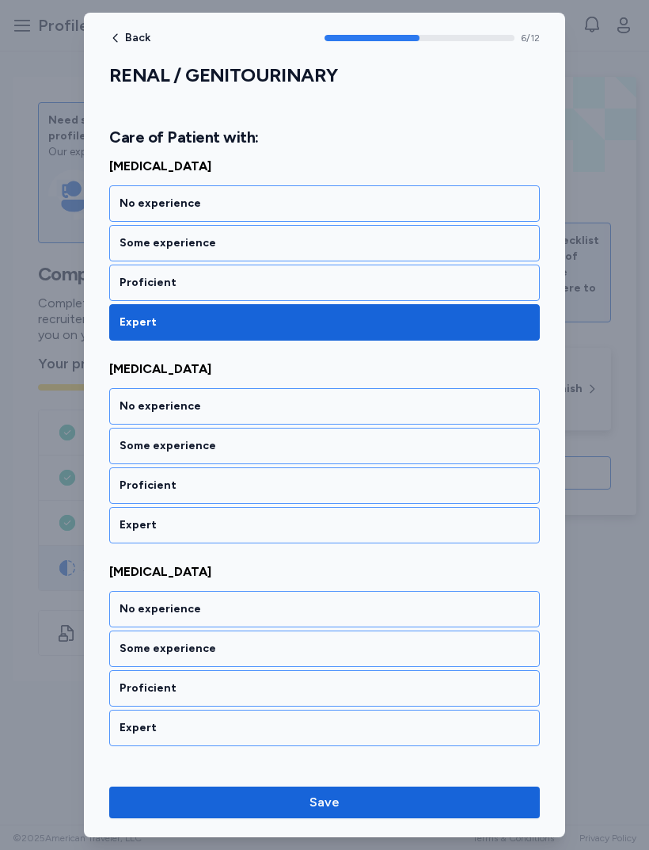
click at [314, 525] on div "Expert" at bounding box center [325, 525] width 410 height 16
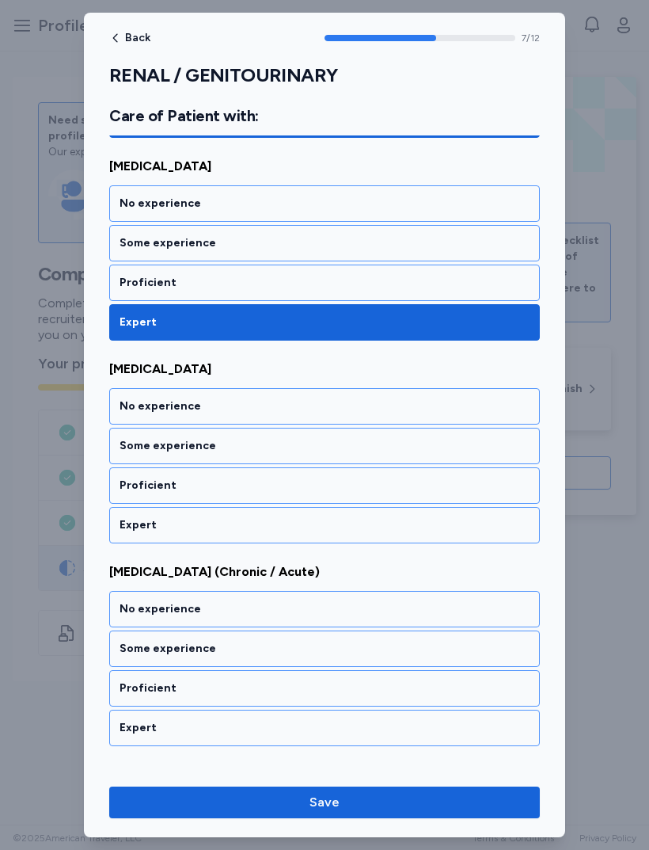
click at [301, 537] on div "Expert" at bounding box center [324, 525] width 431 height 36
click at [300, 535] on div "Expert" at bounding box center [324, 525] width 431 height 36
click at [302, 522] on div "Expert" at bounding box center [325, 525] width 410 height 16
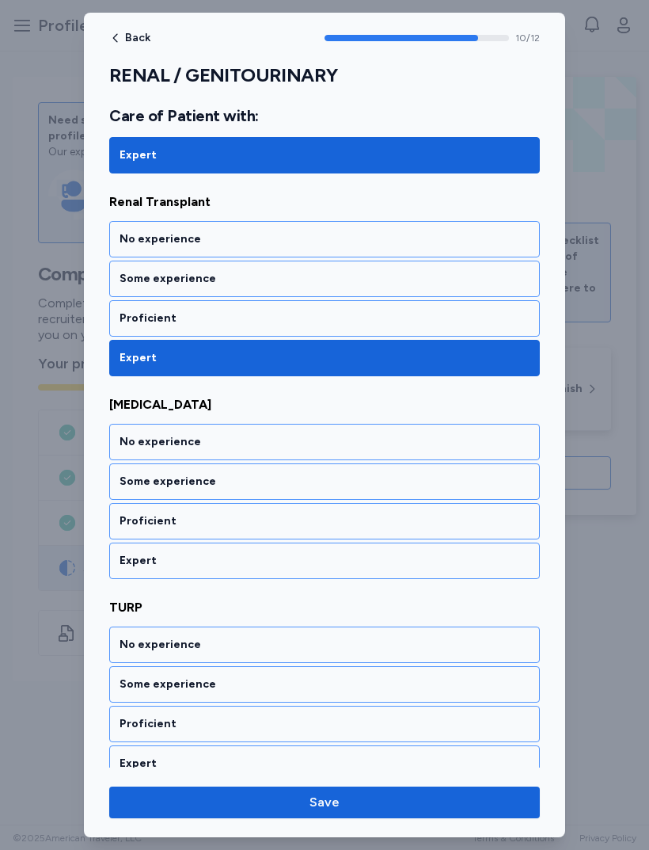
scroll to position [2057, 0]
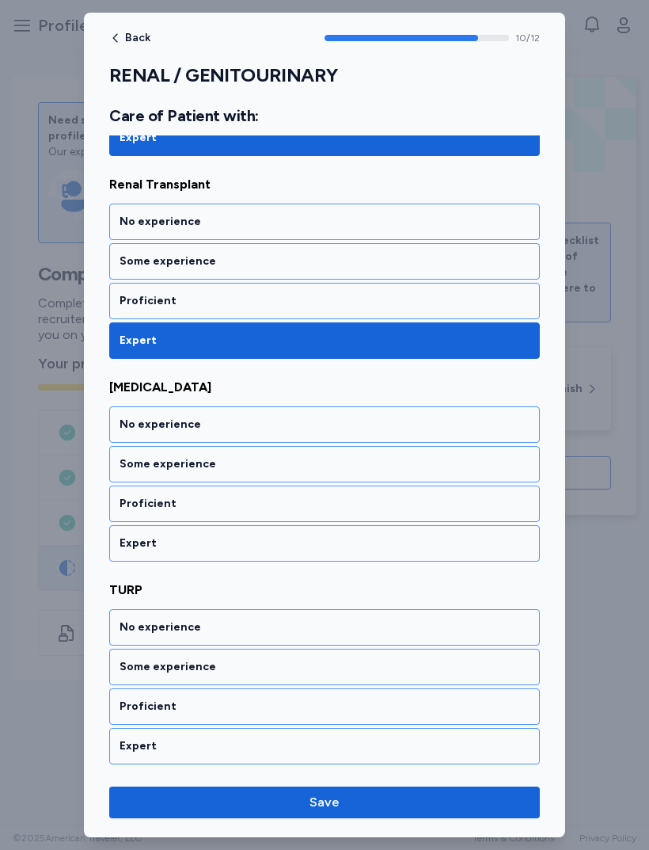
click at [298, 542] on div "Expert" at bounding box center [325, 543] width 410 height 16
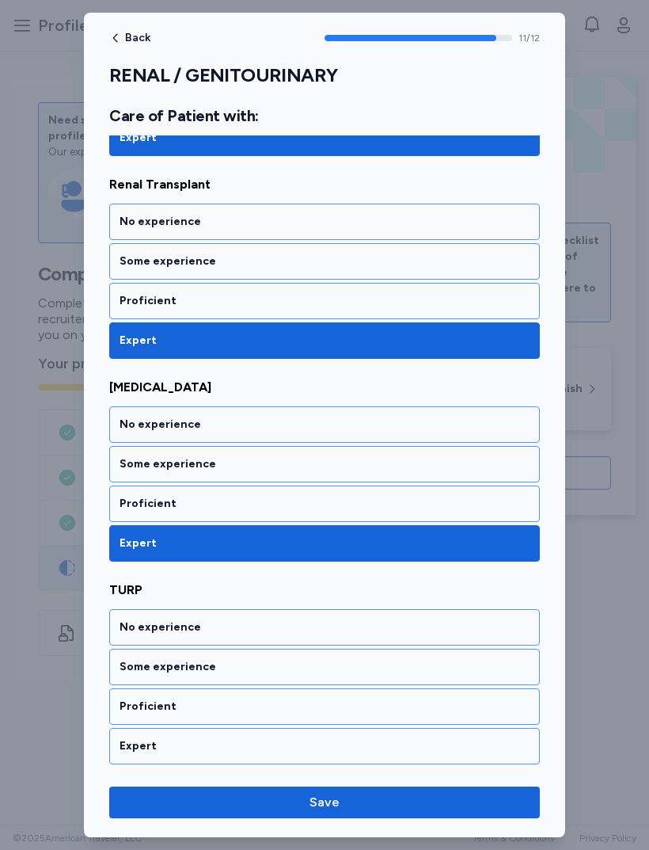
click at [293, 729] on div "Expert" at bounding box center [324, 746] width 431 height 36
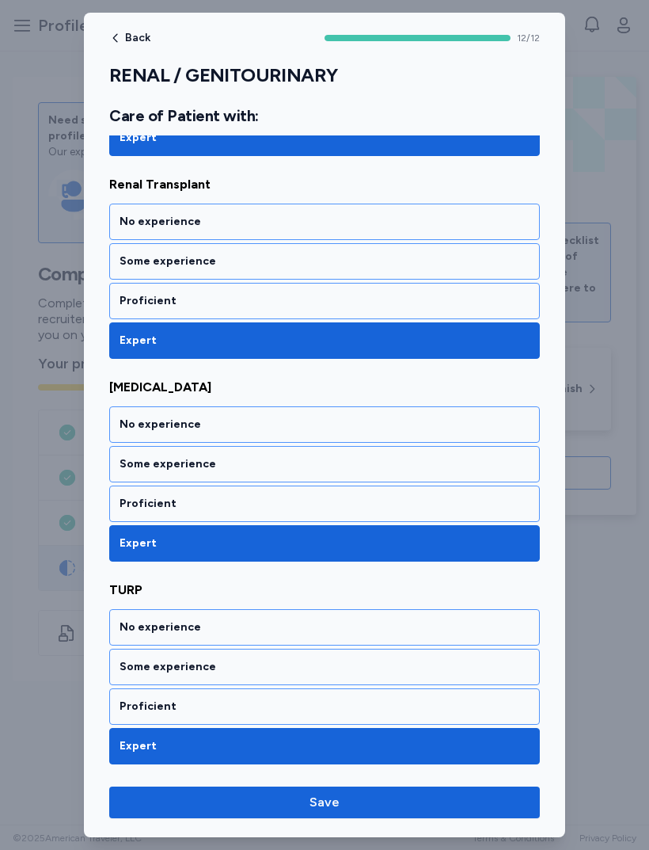
click at [405, 807] on span "Save" at bounding box center [325, 802] width 406 height 19
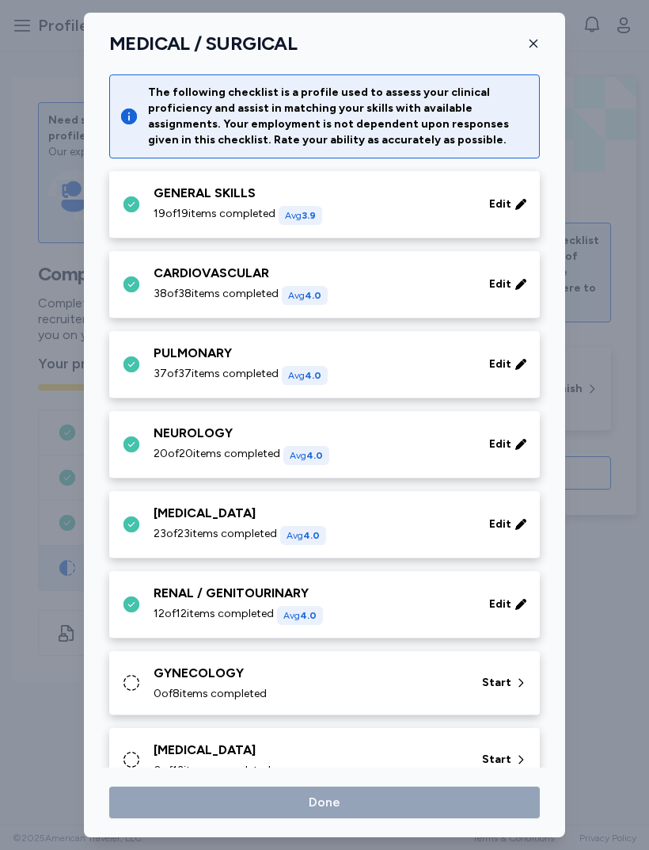
scroll to position [366, 0]
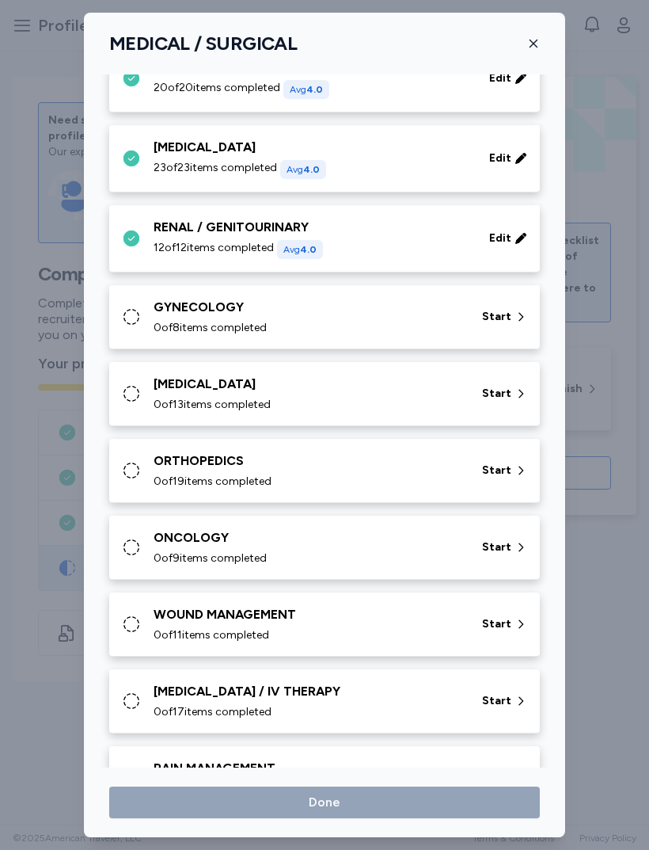
click at [444, 312] on div "GYNECOLOGY" at bounding box center [309, 307] width 310 height 19
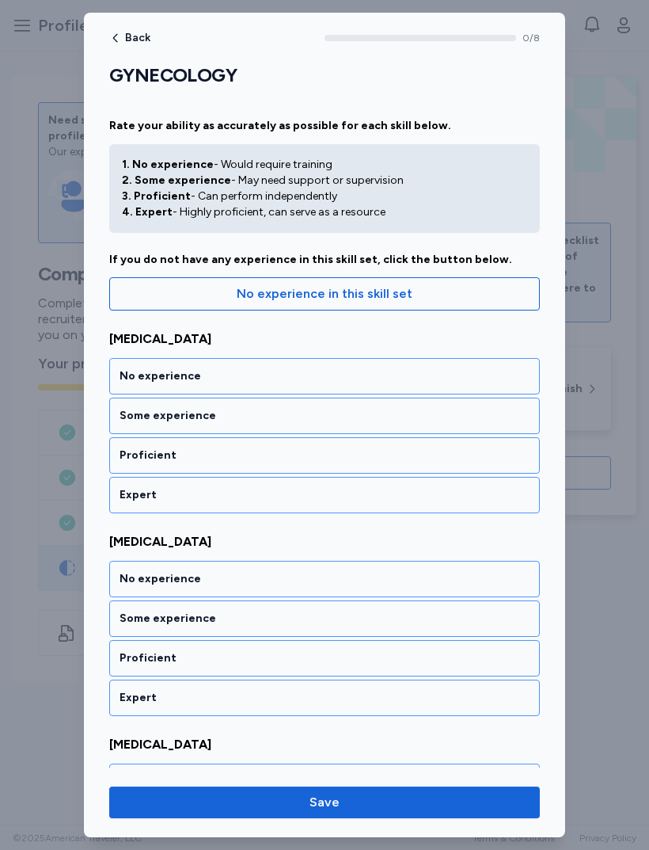
click at [337, 497] on div "Expert" at bounding box center [325, 495] width 410 height 16
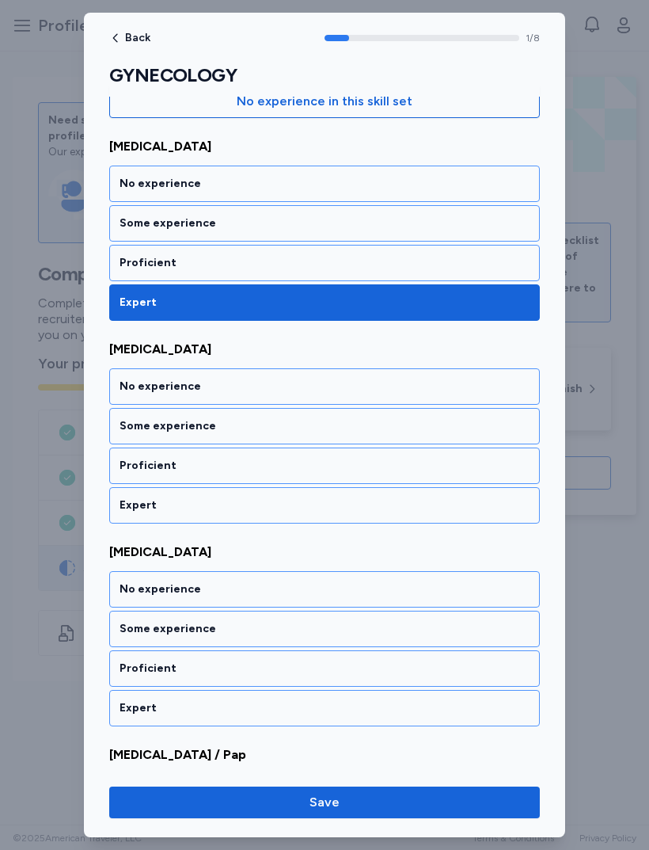
click at [330, 512] on div "Expert" at bounding box center [325, 505] width 410 height 16
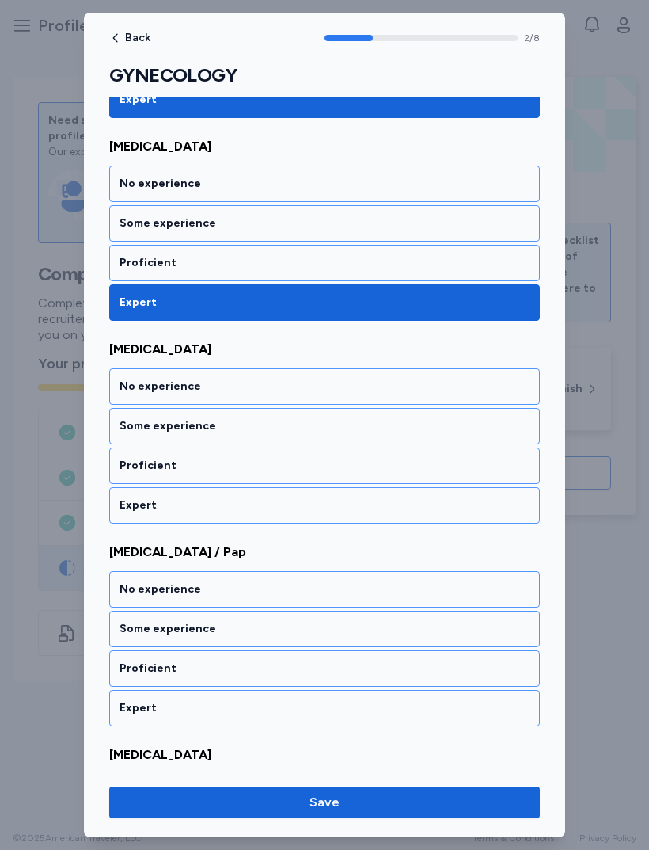
click at [333, 505] on div "Expert" at bounding box center [325, 505] width 410 height 16
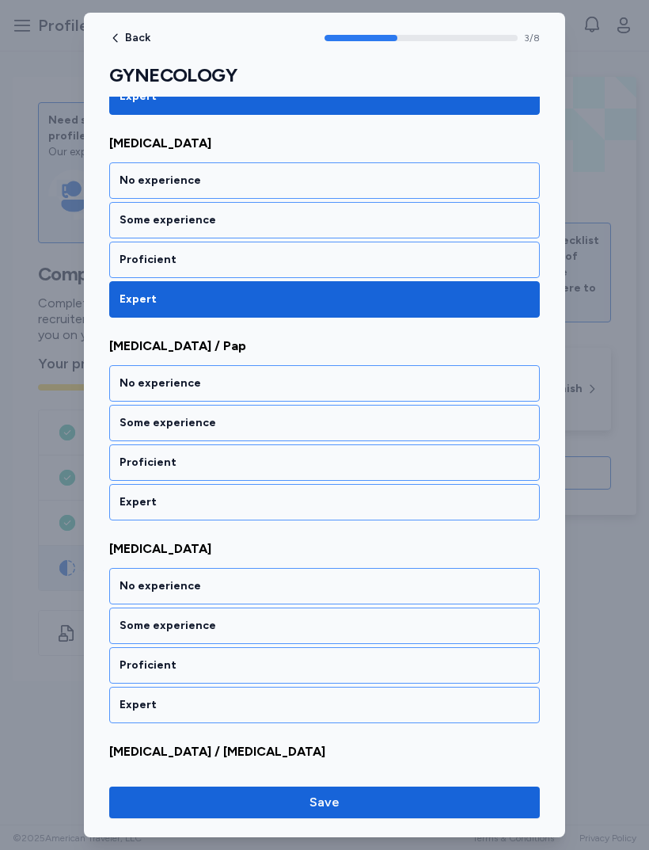
click at [346, 505] on div "Expert" at bounding box center [325, 502] width 410 height 16
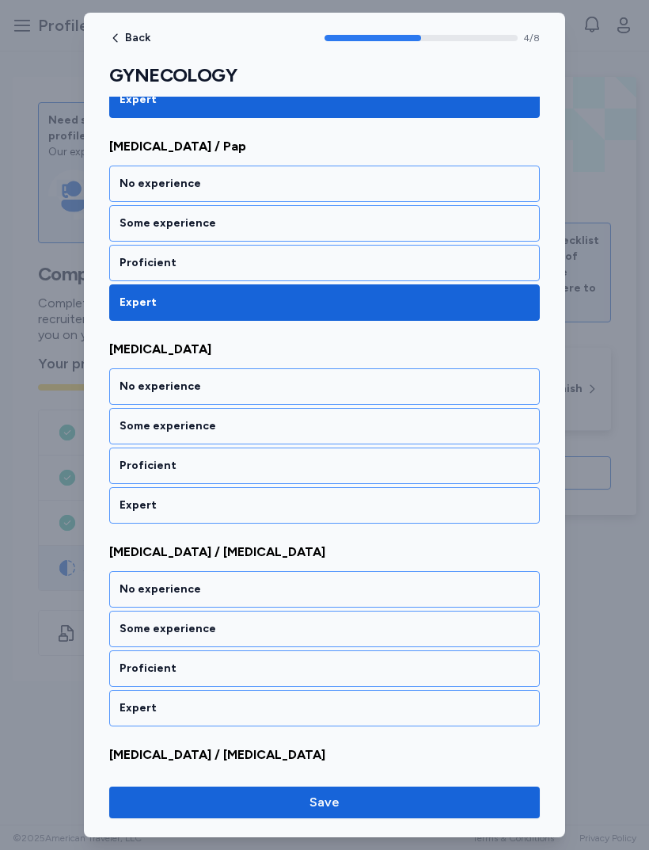
click at [335, 497] on div "Expert" at bounding box center [325, 505] width 410 height 16
click at [318, 489] on div "Expert" at bounding box center [324, 505] width 431 height 36
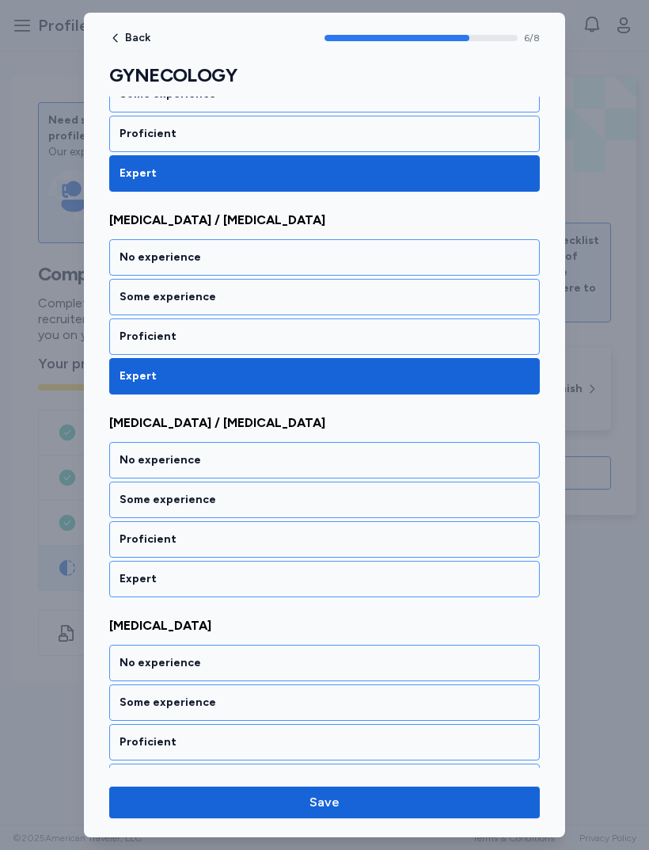
scroll to position [1168, 0]
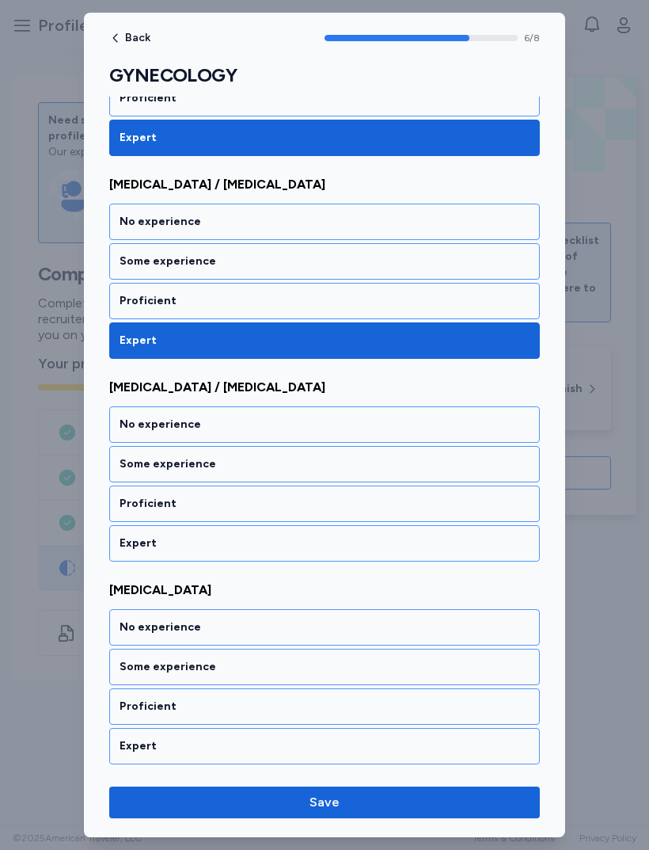
click at [326, 547] on div "Expert" at bounding box center [325, 543] width 410 height 16
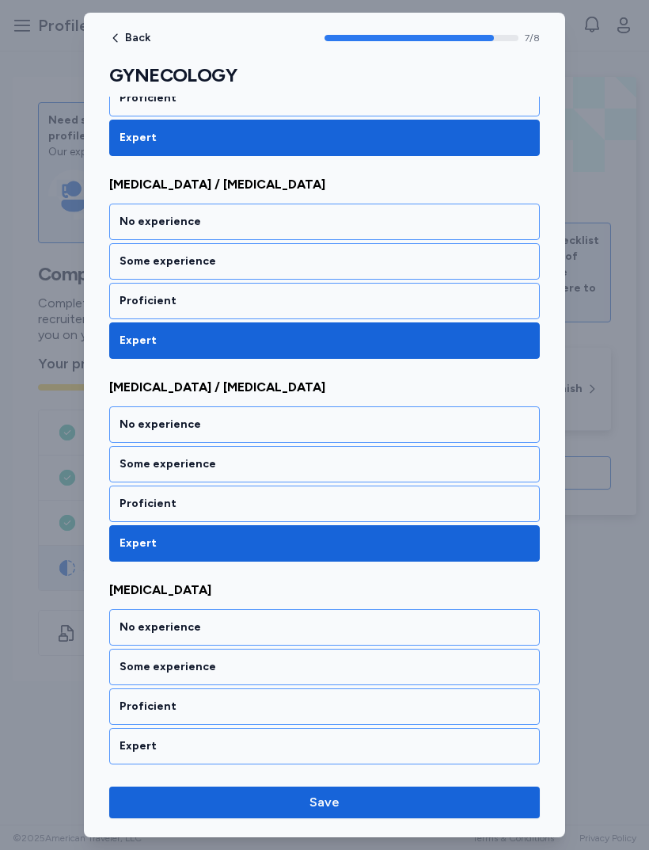
click at [316, 748] on div "Expert" at bounding box center [325, 746] width 410 height 16
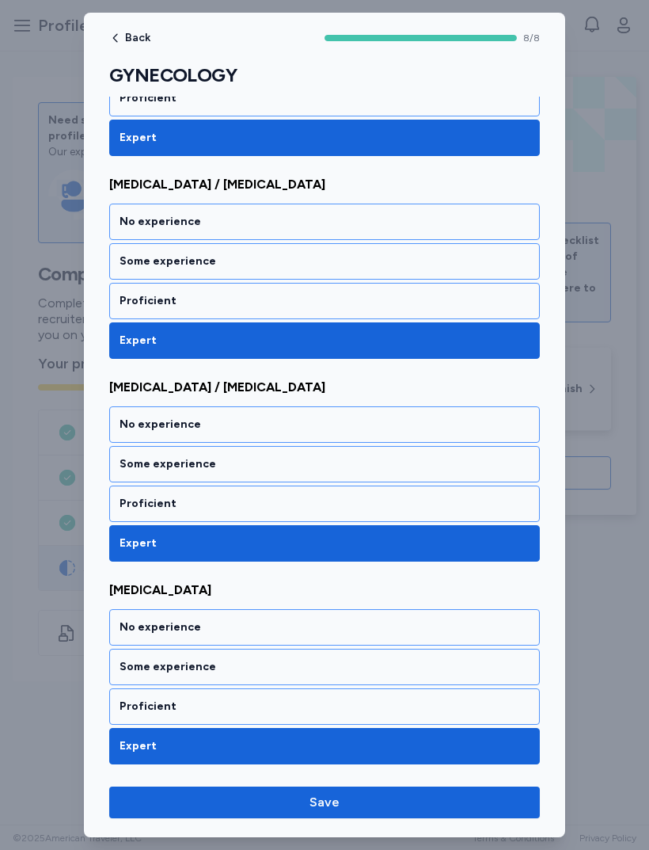
click at [418, 813] on button "Save" at bounding box center [324, 803] width 431 height 32
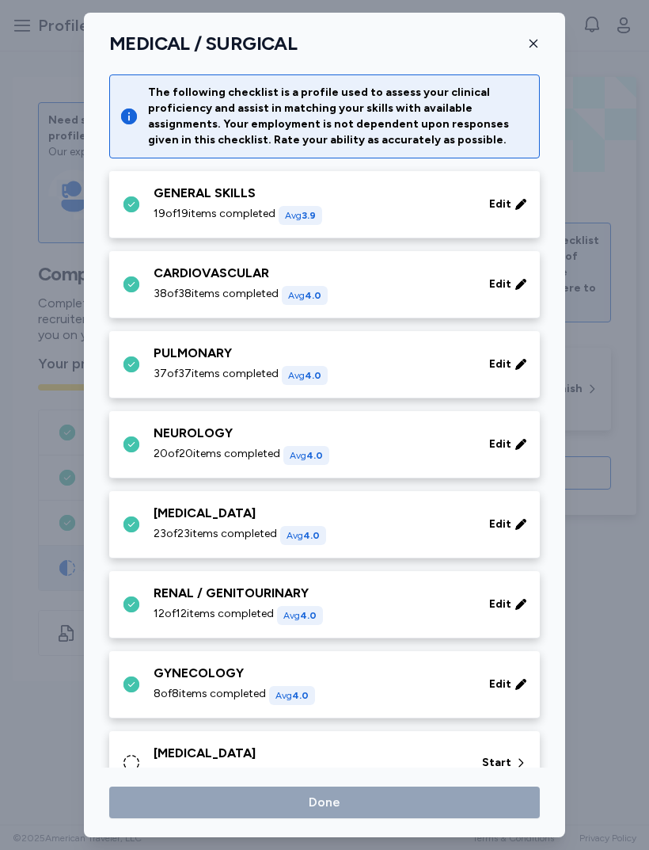
scroll to position [366, 0]
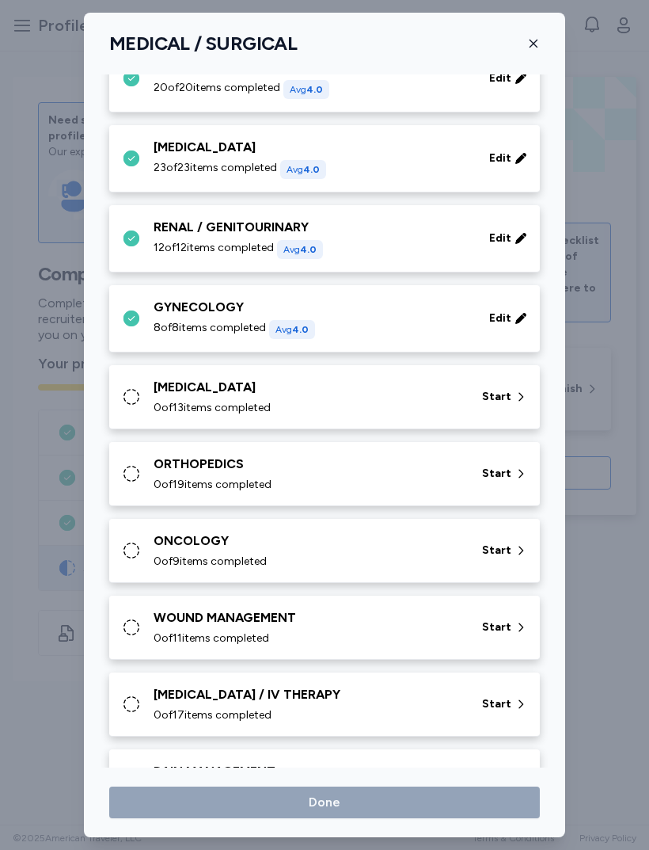
click at [394, 397] on div "[MEDICAL_DATA] 0 of 13 items completed" at bounding box center [309, 397] width 310 height 38
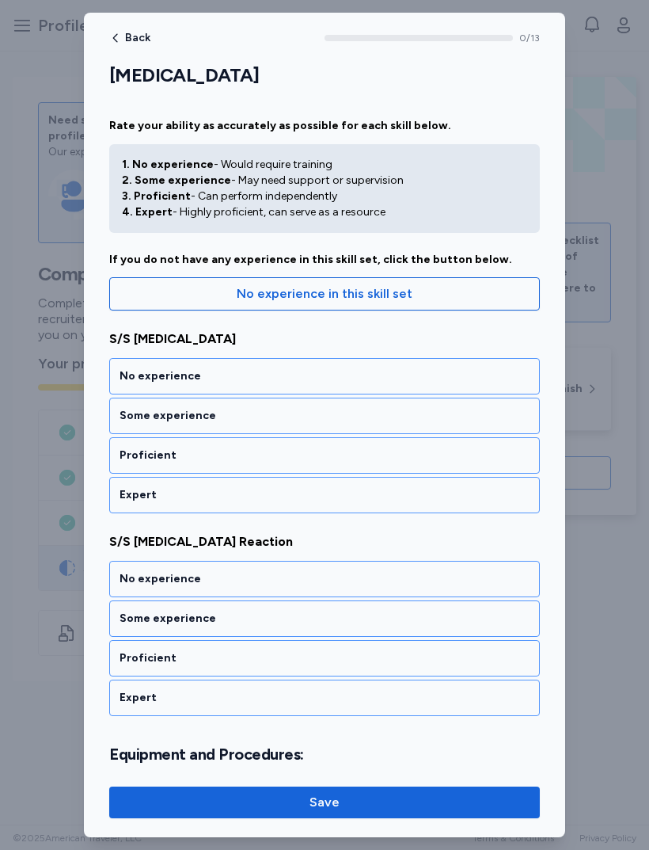
click at [367, 489] on div "Expert" at bounding box center [325, 495] width 410 height 16
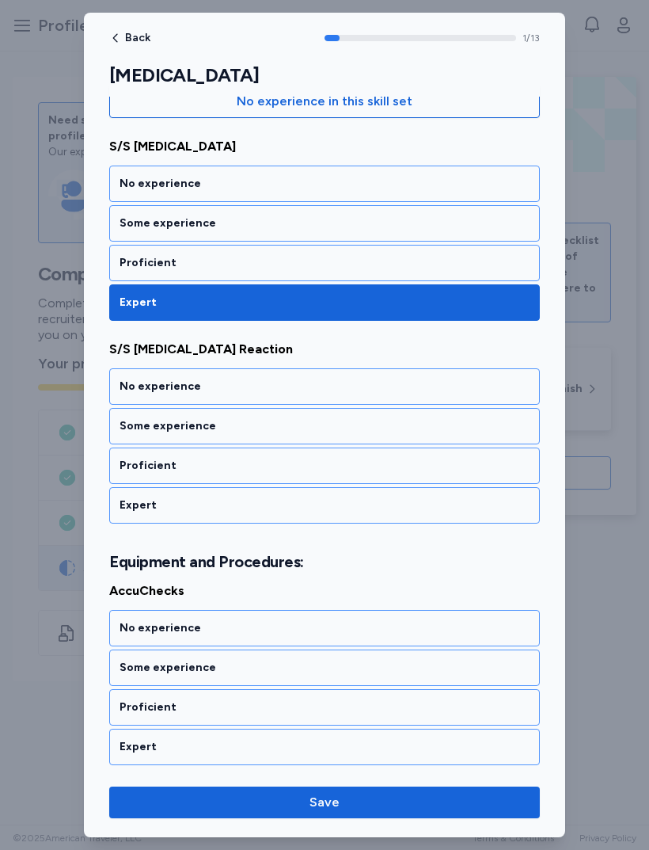
click at [324, 520] on div "Expert" at bounding box center [324, 505] width 431 height 36
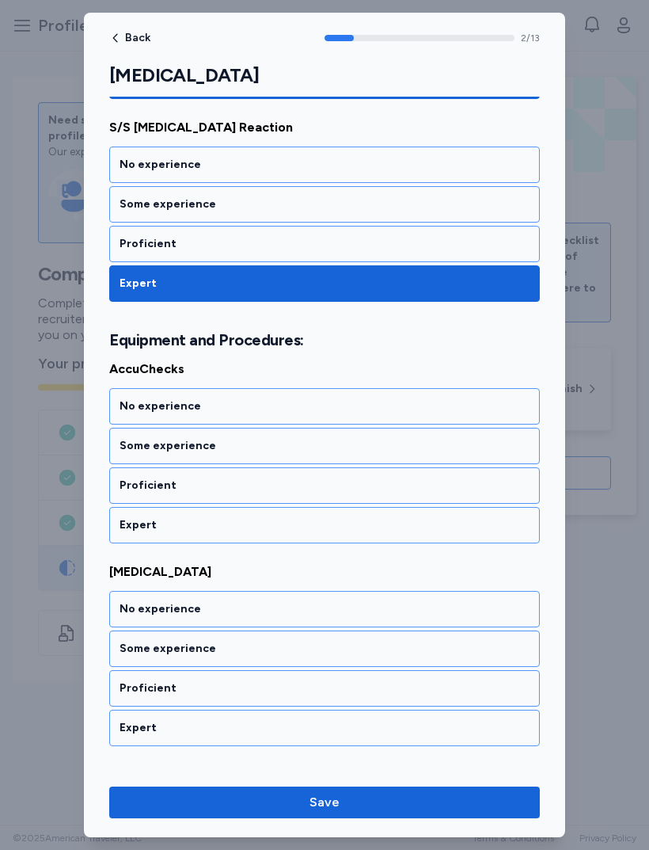
click at [325, 540] on div "Expert" at bounding box center [324, 525] width 431 height 36
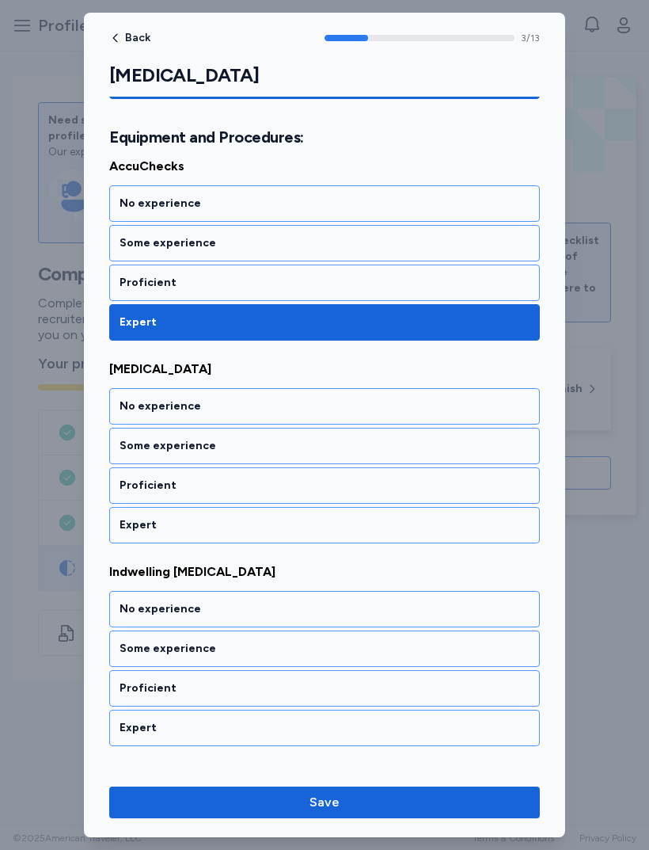
click at [342, 537] on div "Expert" at bounding box center [324, 525] width 431 height 36
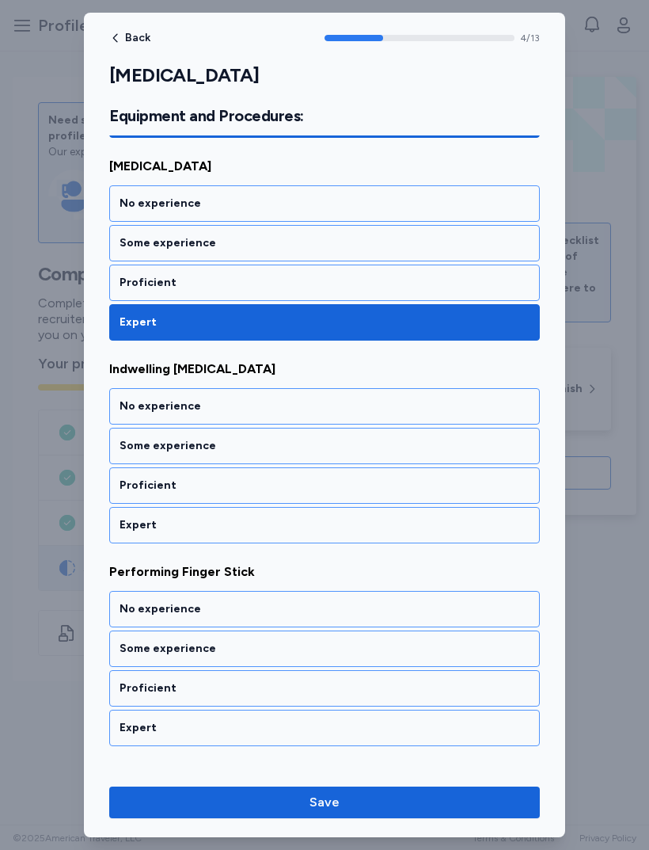
click at [322, 531] on div "Expert" at bounding box center [325, 525] width 410 height 16
click at [334, 535] on div "Expert" at bounding box center [324, 525] width 431 height 36
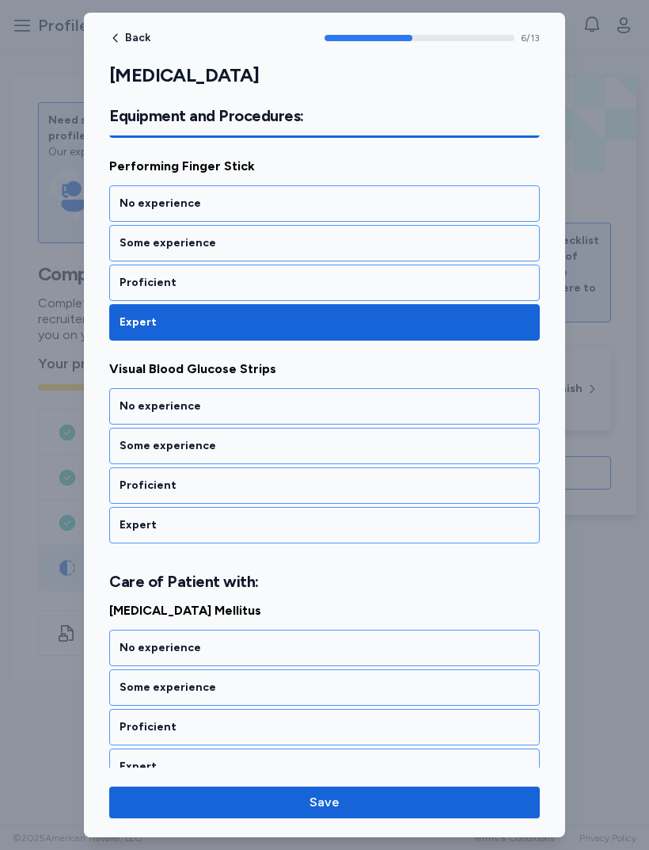
click at [323, 537] on div "Expert" at bounding box center [324, 525] width 431 height 36
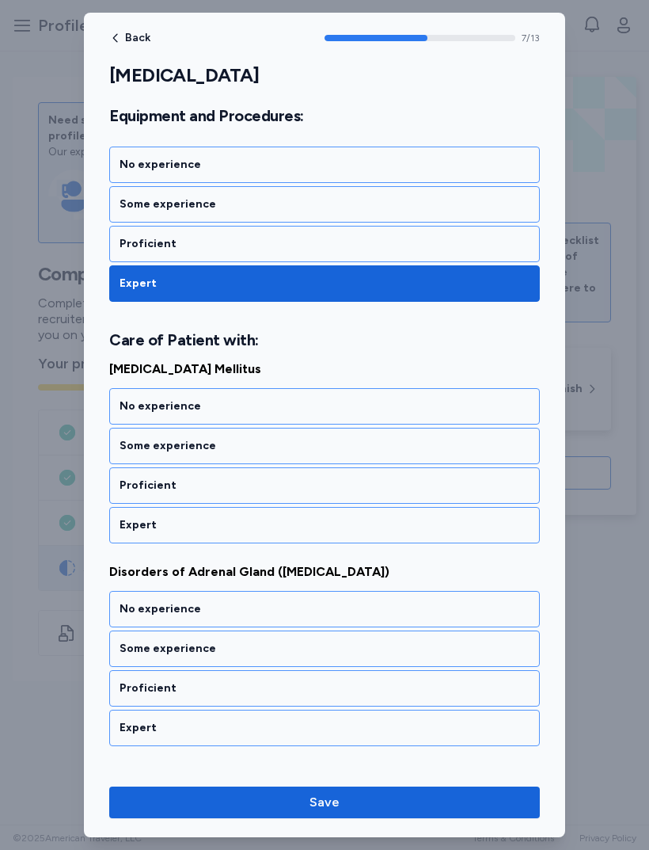
click at [315, 530] on div "Expert" at bounding box center [325, 525] width 410 height 16
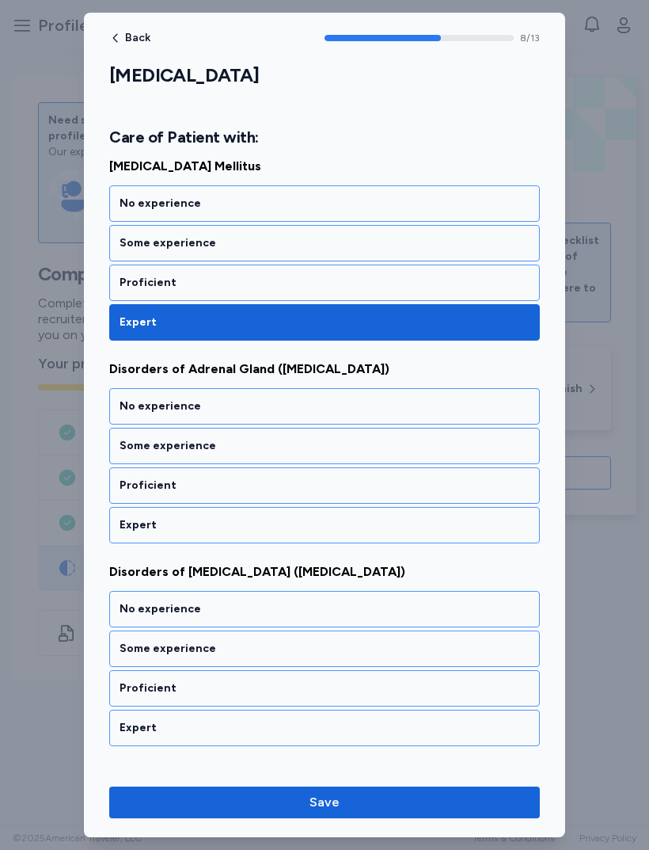
click at [309, 525] on div "Expert" at bounding box center [325, 525] width 410 height 16
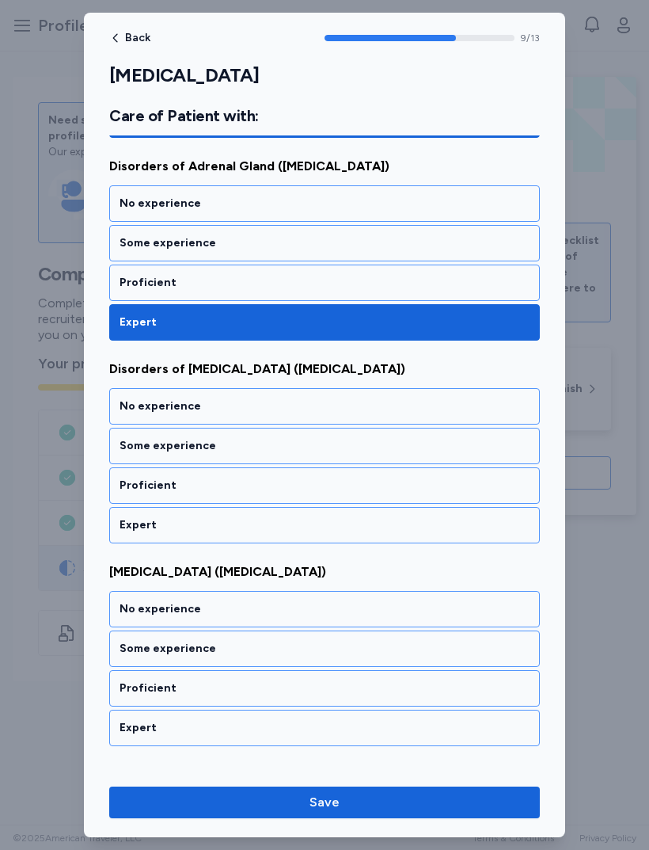
click at [295, 543] on div "Expert" at bounding box center [324, 525] width 431 height 36
click at [318, 541] on div "Expert" at bounding box center [324, 525] width 431 height 36
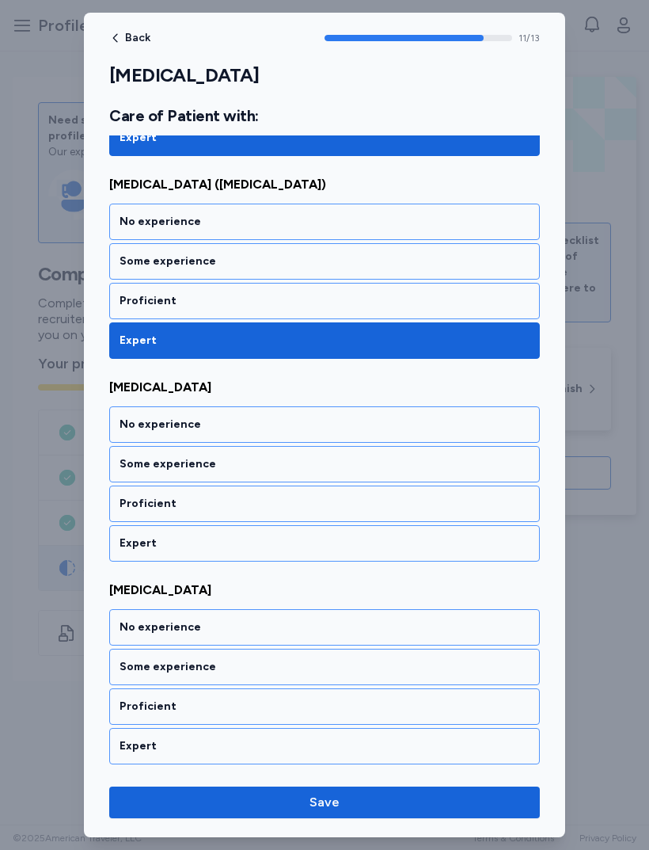
scroll to position [2260, 0]
click at [288, 558] on div "Expert" at bounding box center [324, 543] width 431 height 36
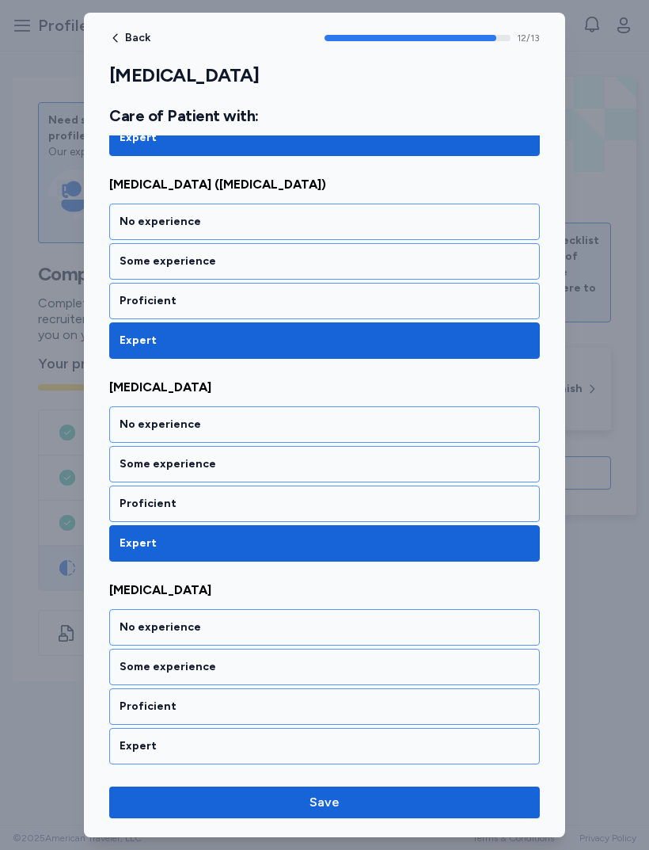
click at [302, 764] on div "Expert" at bounding box center [324, 746] width 431 height 36
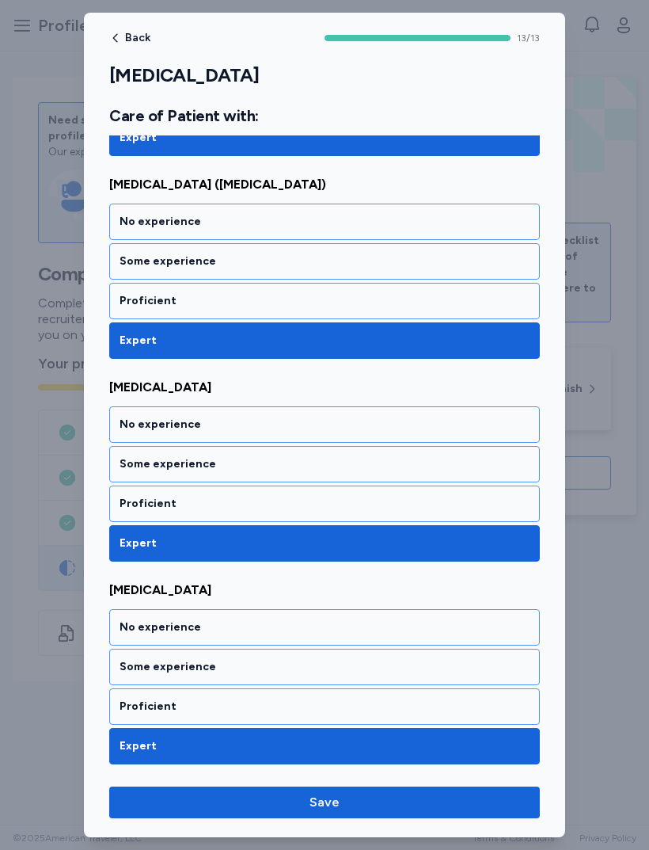
click at [386, 802] on span "Save" at bounding box center [325, 802] width 406 height 19
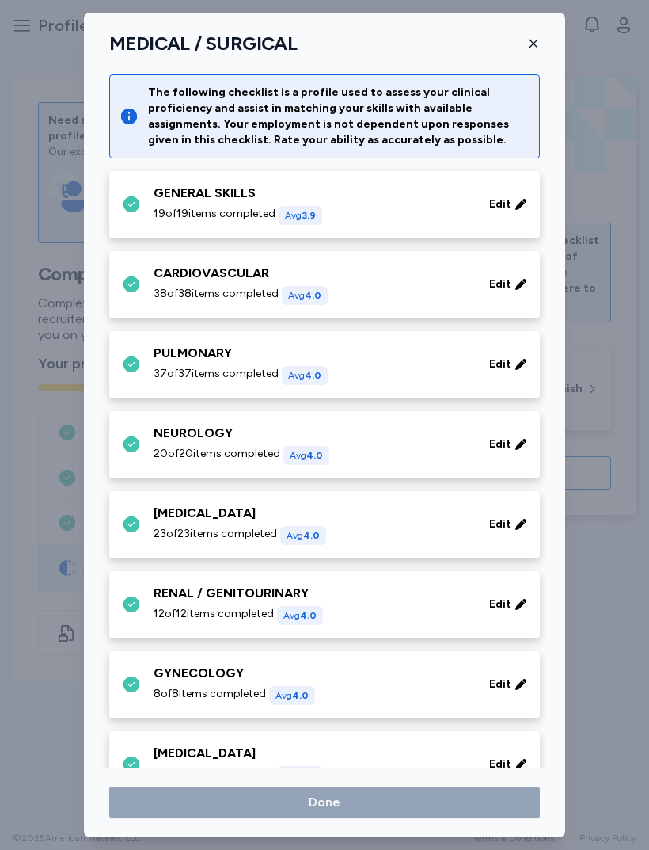
scroll to position [366, 0]
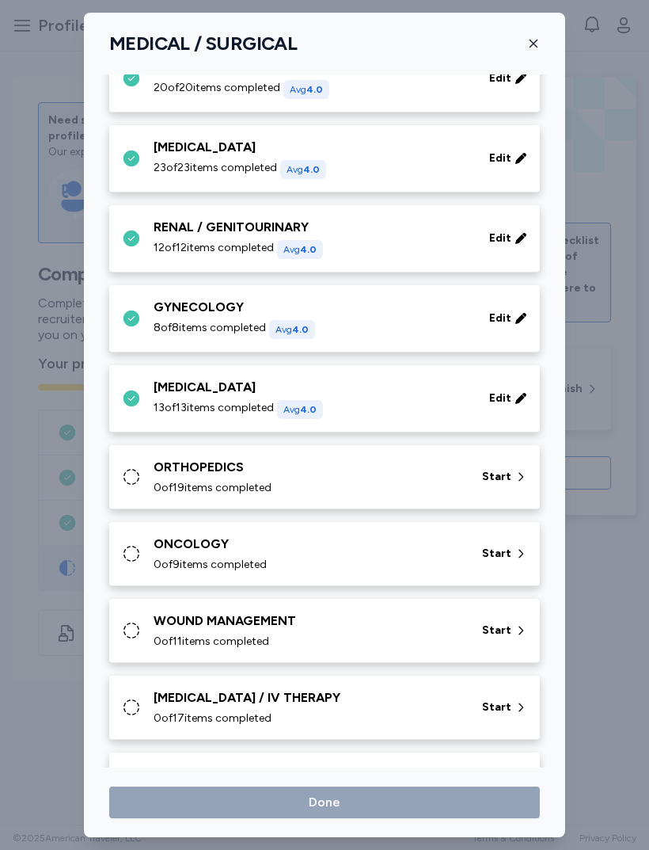
click at [371, 494] on div "0 of 19 items completed" at bounding box center [309, 488] width 310 height 16
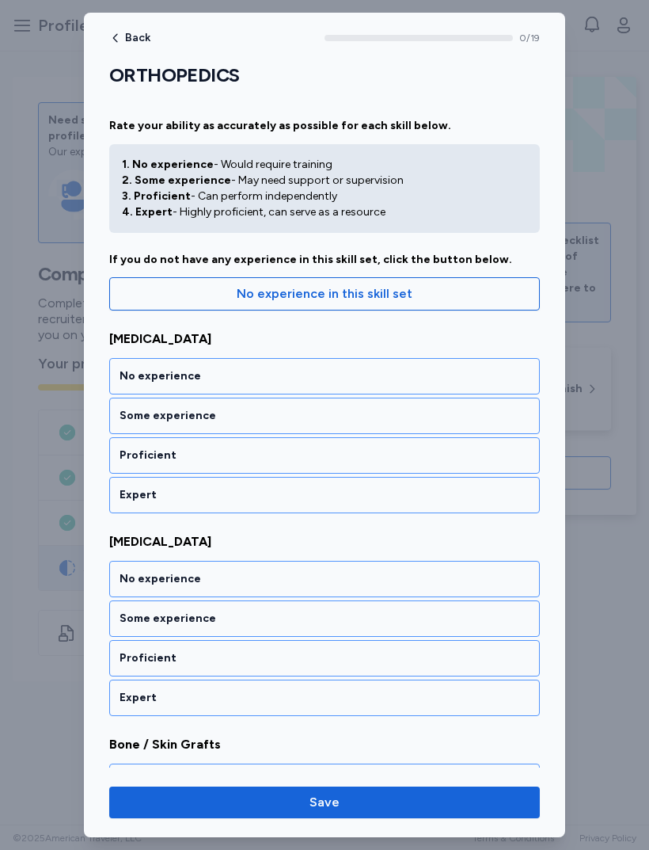
click at [361, 497] on div "Expert" at bounding box center [325, 495] width 410 height 16
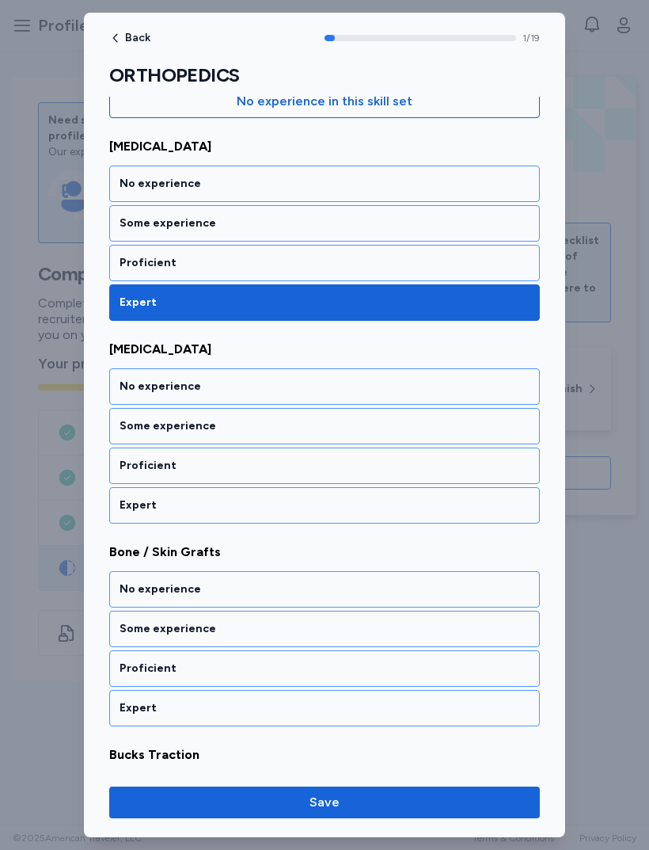
click at [344, 520] on div "Expert" at bounding box center [324, 505] width 431 height 36
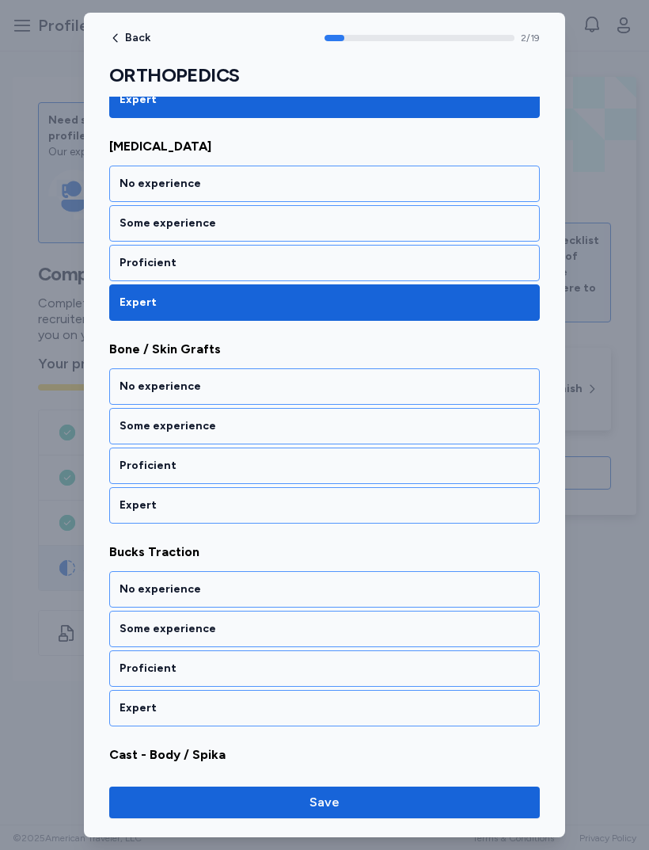
click at [354, 505] on div "Expert" at bounding box center [325, 505] width 410 height 16
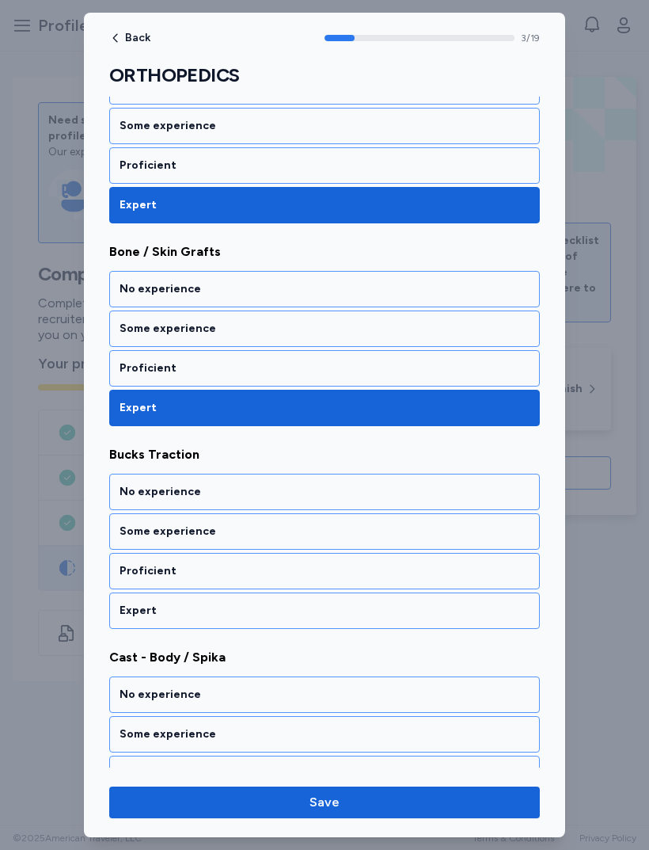
scroll to position [493, 0]
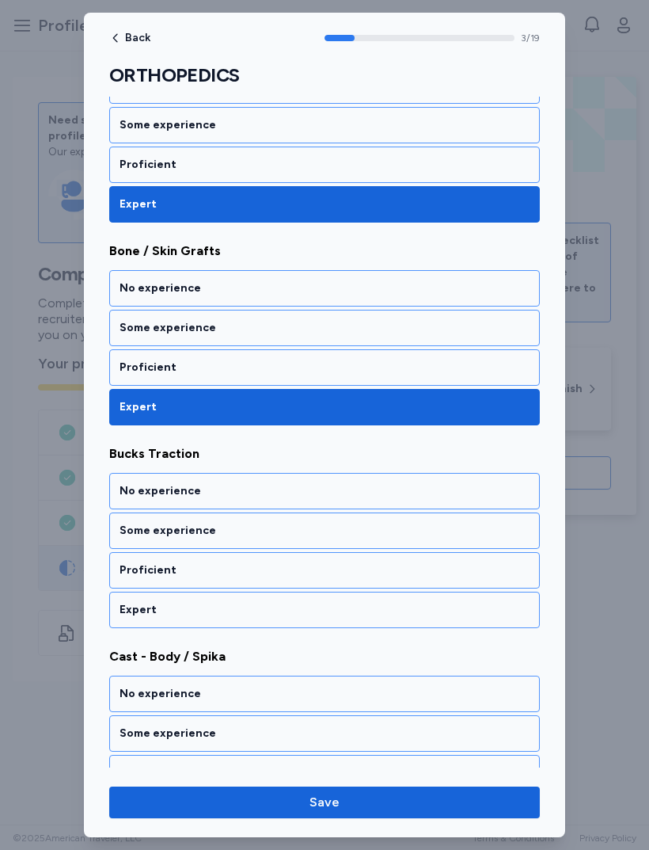
click at [347, 627] on div "Expert" at bounding box center [324, 610] width 431 height 36
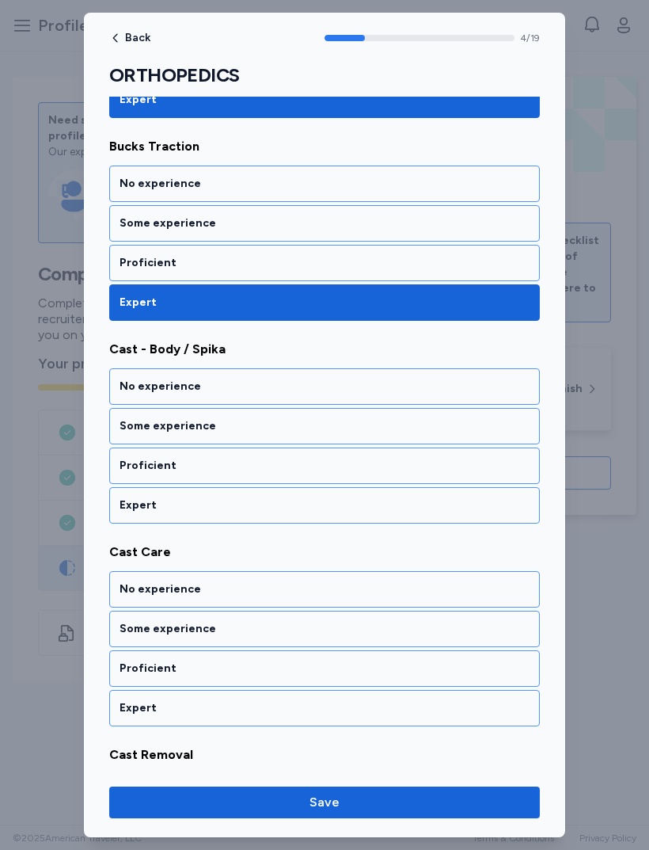
click at [341, 516] on div "Expert" at bounding box center [324, 505] width 431 height 36
click at [327, 507] on div "Expert" at bounding box center [325, 505] width 410 height 16
click at [332, 512] on div "Expert" at bounding box center [325, 505] width 410 height 16
click at [316, 498] on div "Expert" at bounding box center [325, 505] width 410 height 16
click at [317, 516] on div "Expert" at bounding box center [324, 505] width 431 height 36
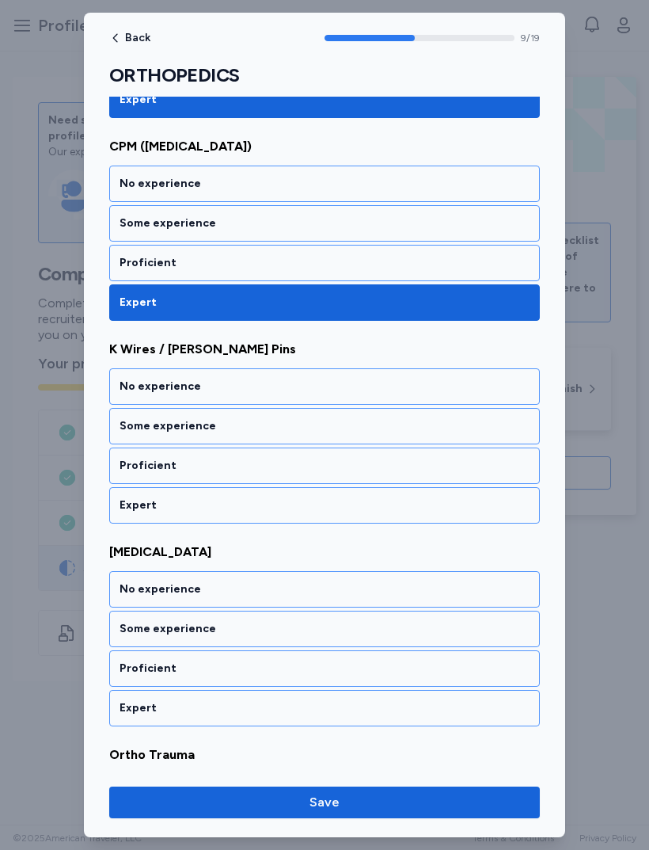
click at [325, 493] on div "Expert" at bounding box center [324, 505] width 431 height 36
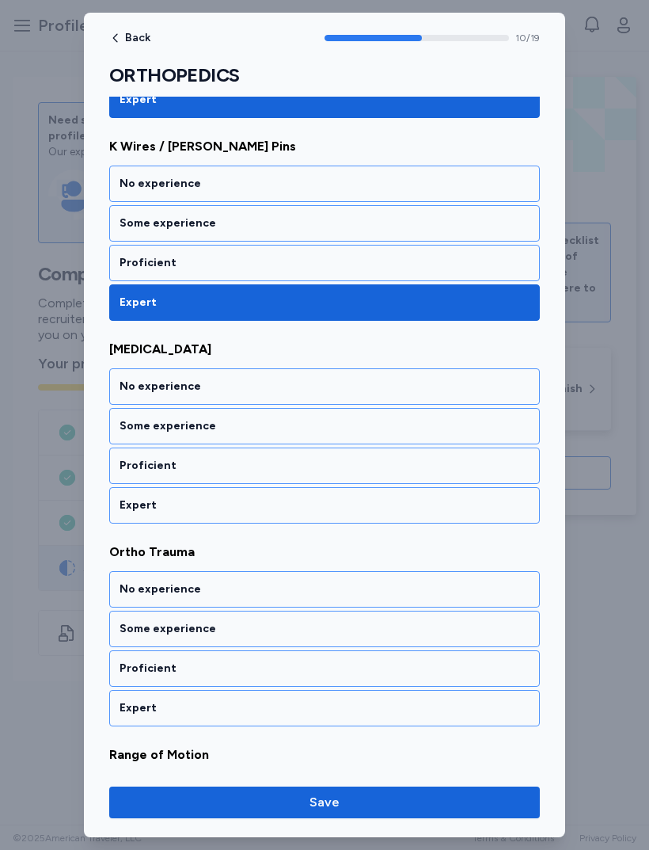
click at [309, 510] on div "Expert" at bounding box center [325, 505] width 410 height 16
click at [332, 496] on div "Expert" at bounding box center [324, 505] width 431 height 36
click at [319, 519] on div "Expert" at bounding box center [324, 505] width 431 height 36
click at [322, 501] on div "Expert" at bounding box center [325, 505] width 410 height 16
click at [337, 514] on div "Expert" at bounding box center [324, 505] width 431 height 36
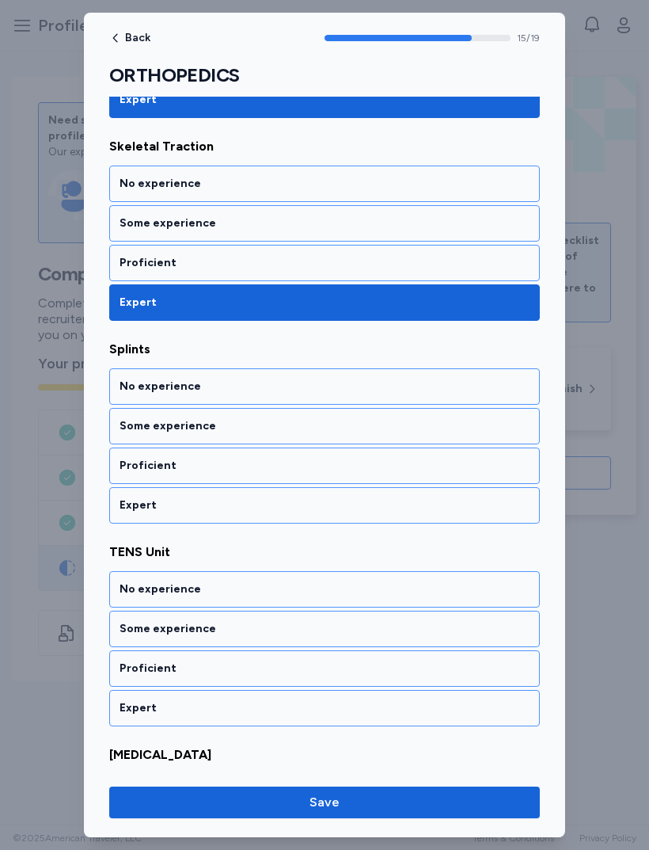
click at [315, 523] on div "Expert" at bounding box center [324, 505] width 431 height 36
click at [339, 512] on div "Expert" at bounding box center [325, 505] width 410 height 16
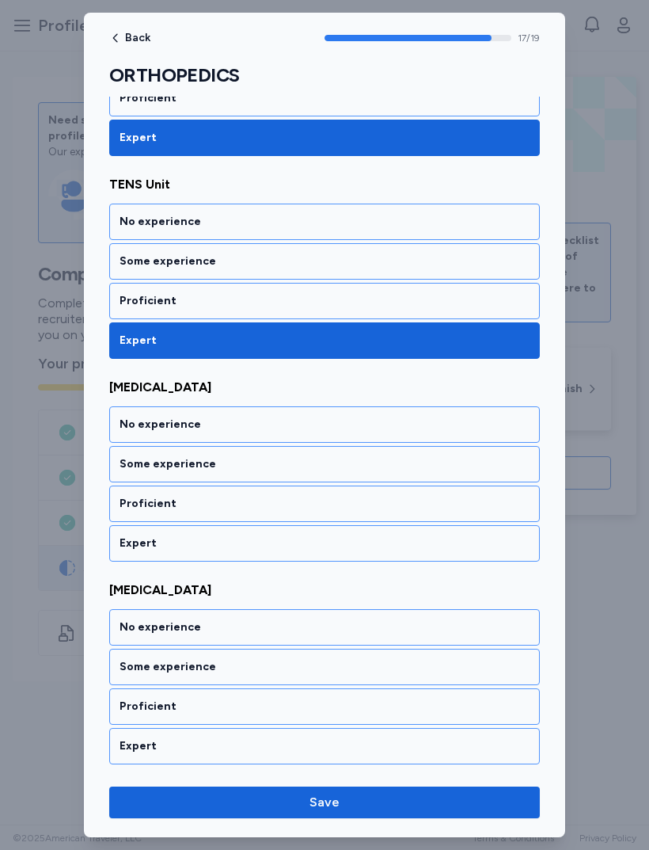
scroll to position [3399, 0]
click at [337, 550] on div "Expert" at bounding box center [325, 543] width 410 height 16
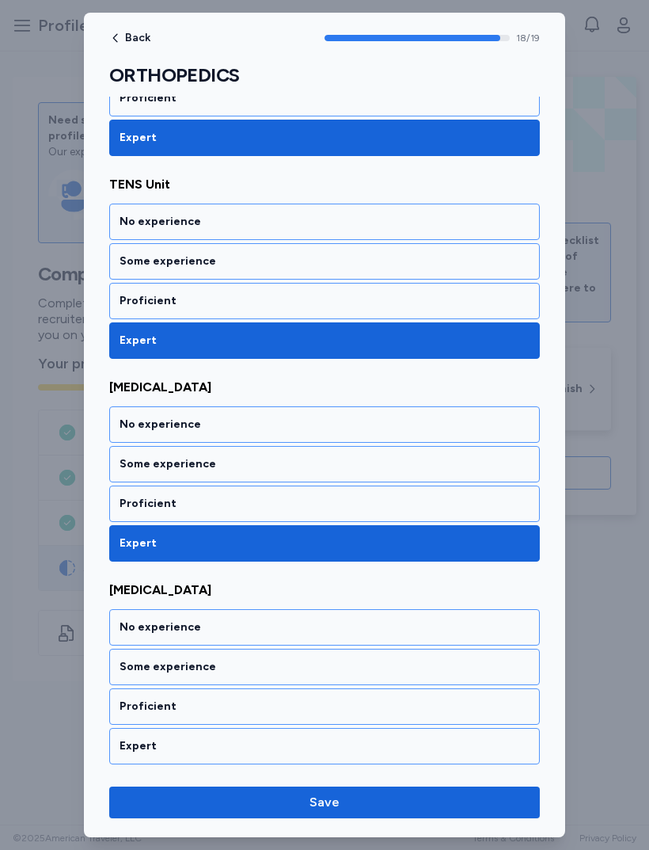
click at [307, 749] on div "Expert" at bounding box center [325, 746] width 410 height 16
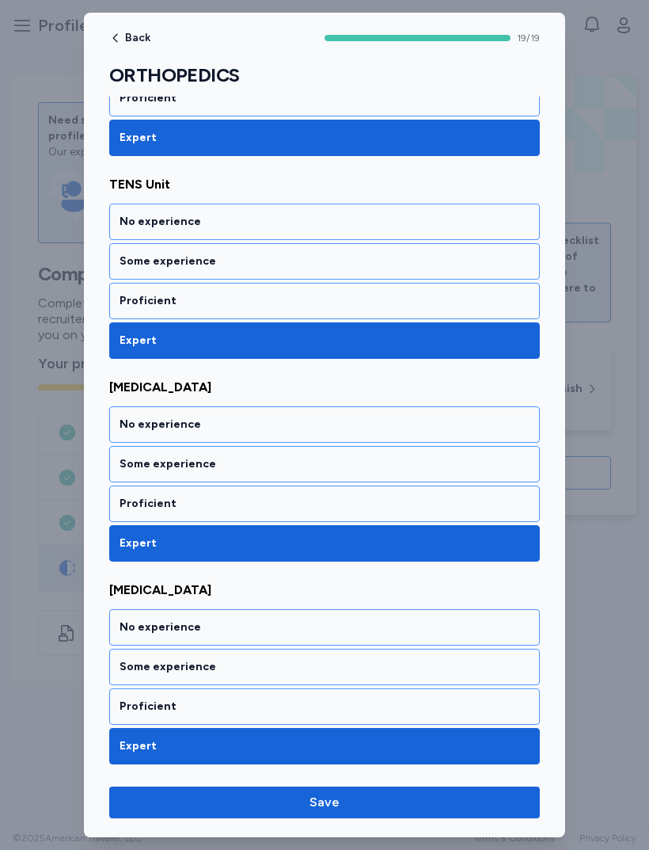
click at [418, 807] on span "Save" at bounding box center [325, 802] width 406 height 19
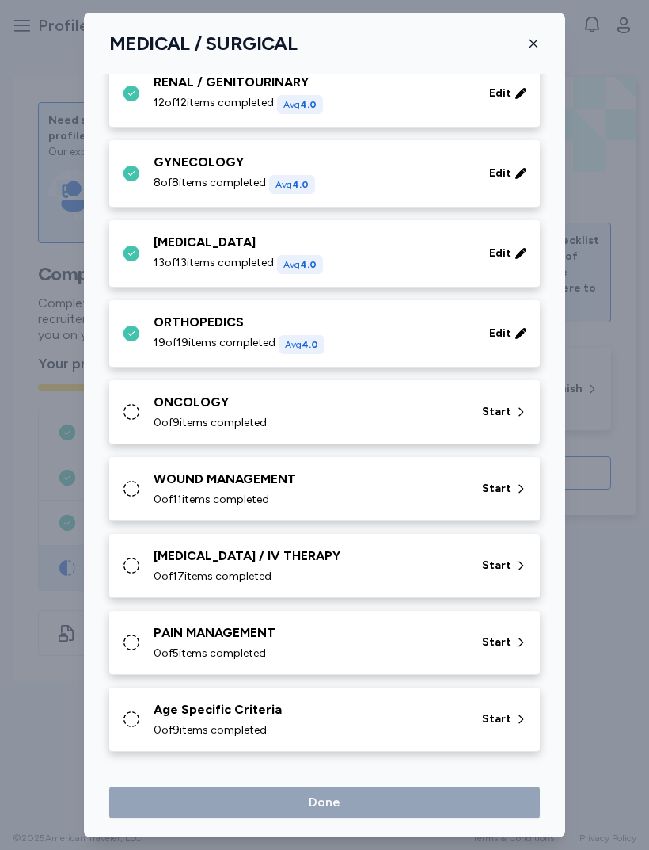
scroll to position [511, 0]
click at [426, 429] on div "0 of 9 items completed" at bounding box center [309, 423] width 310 height 16
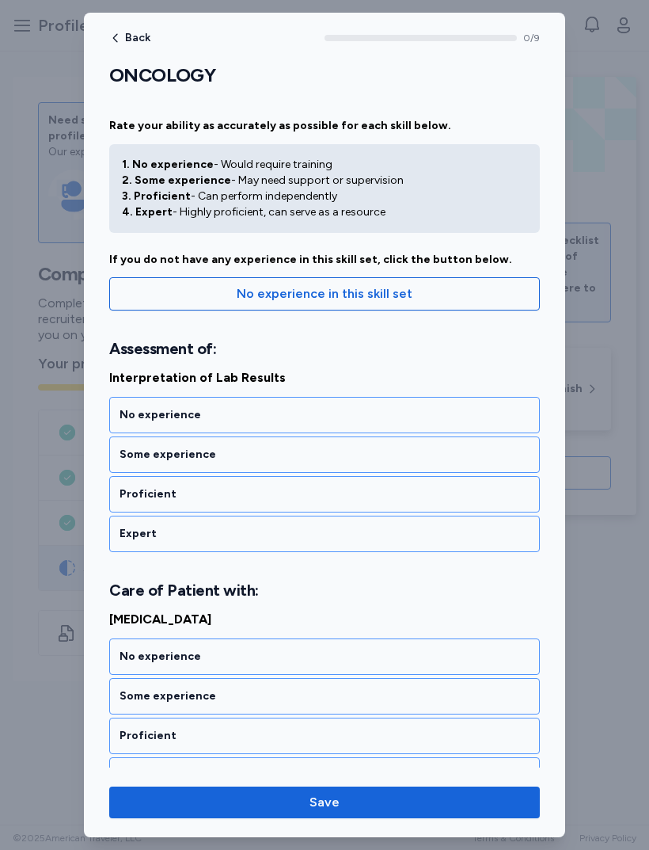
click at [372, 491] on div "Proficient" at bounding box center [325, 494] width 410 height 16
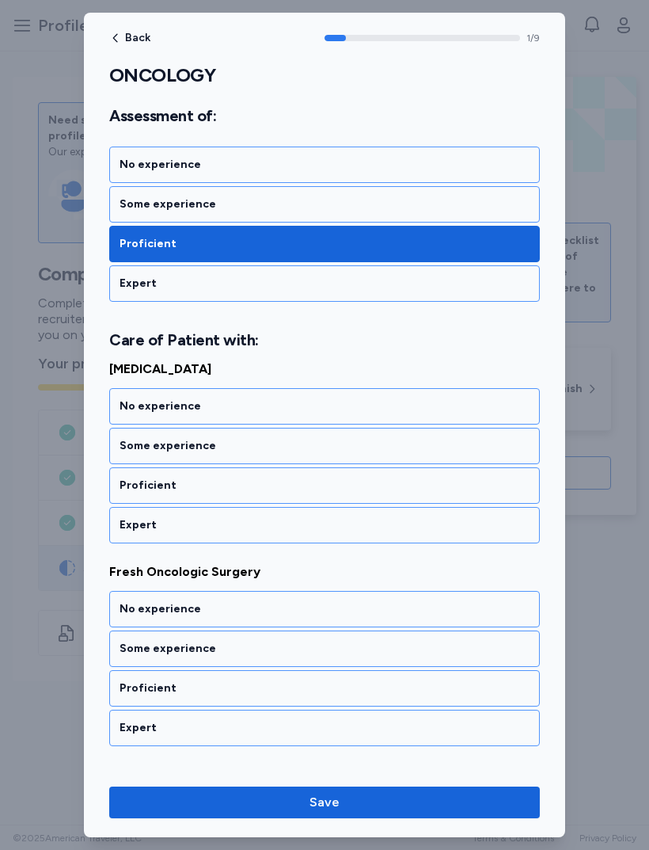
click at [350, 488] on div "Proficient" at bounding box center [325, 486] width 410 height 16
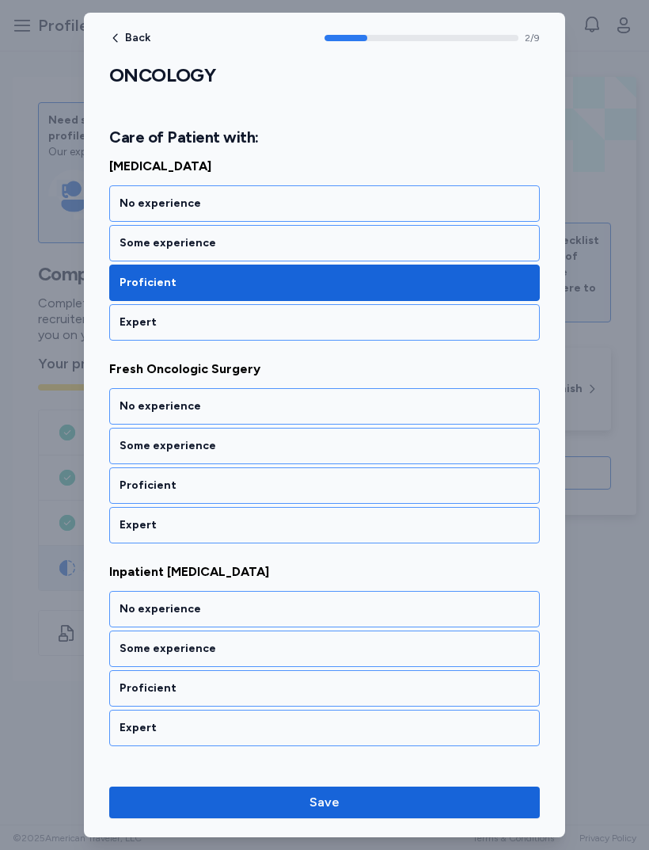
click at [337, 503] on div "Proficient" at bounding box center [324, 485] width 431 height 36
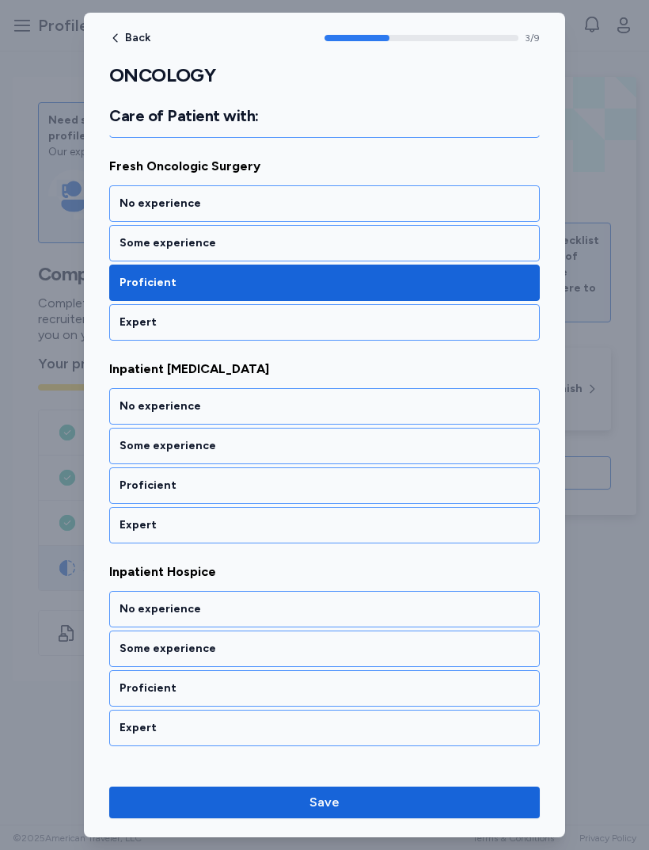
click at [329, 498] on div "Proficient" at bounding box center [324, 485] width 431 height 36
click at [329, 494] on div "Proficient" at bounding box center [324, 485] width 431 height 36
click at [319, 499] on div "Proficient" at bounding box center [324, 485] width 431 height 36
click at [343, 488] on div "Proficient" at bounding box center [325, 486] width 410 height 16
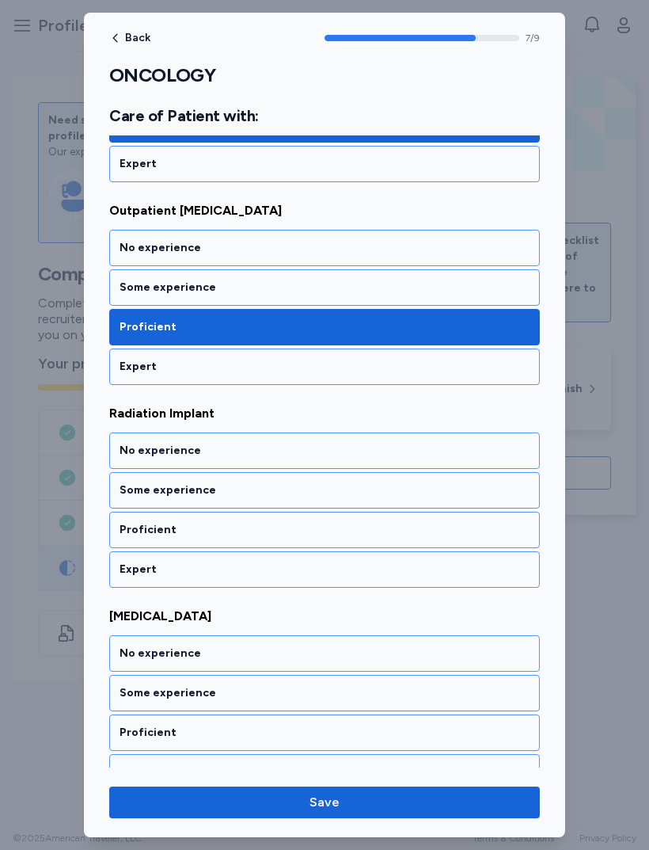
scroll to position [1449, 0]
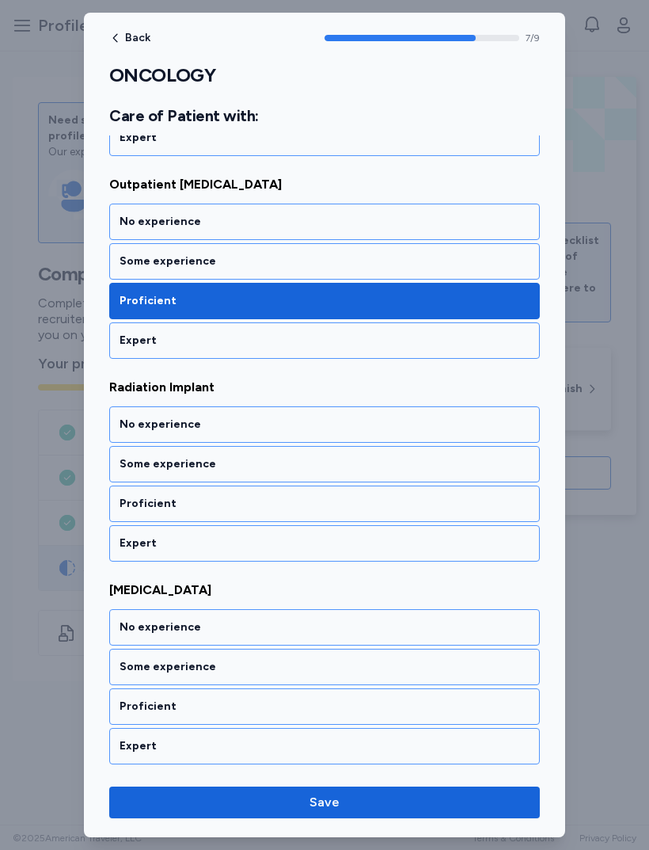
click at [325, 531] on div "Expert" at bounding box center [324, 543] width 431 height 36
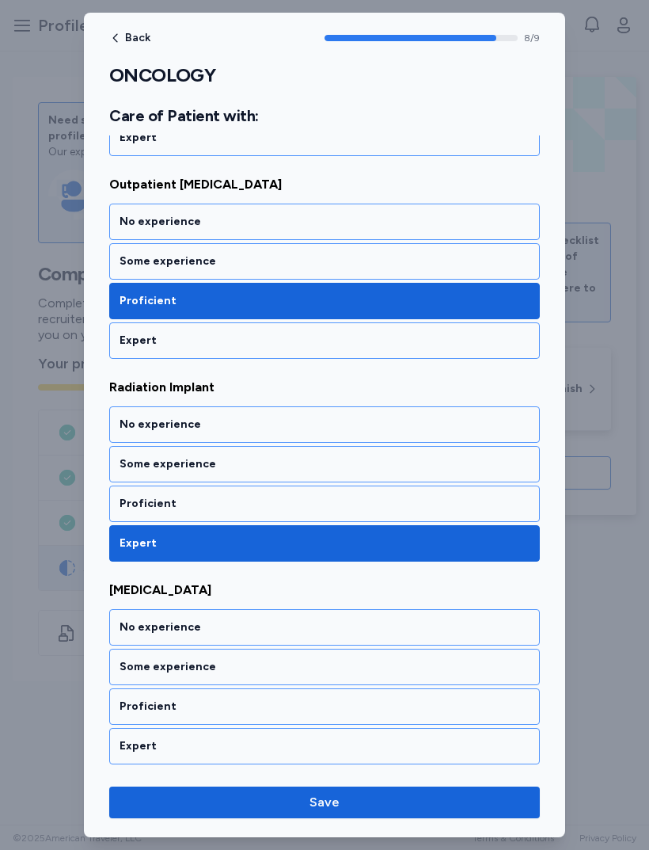
click at [332, 498] on div "Proficient" at bounding box center [325, 504] width 410 height 16
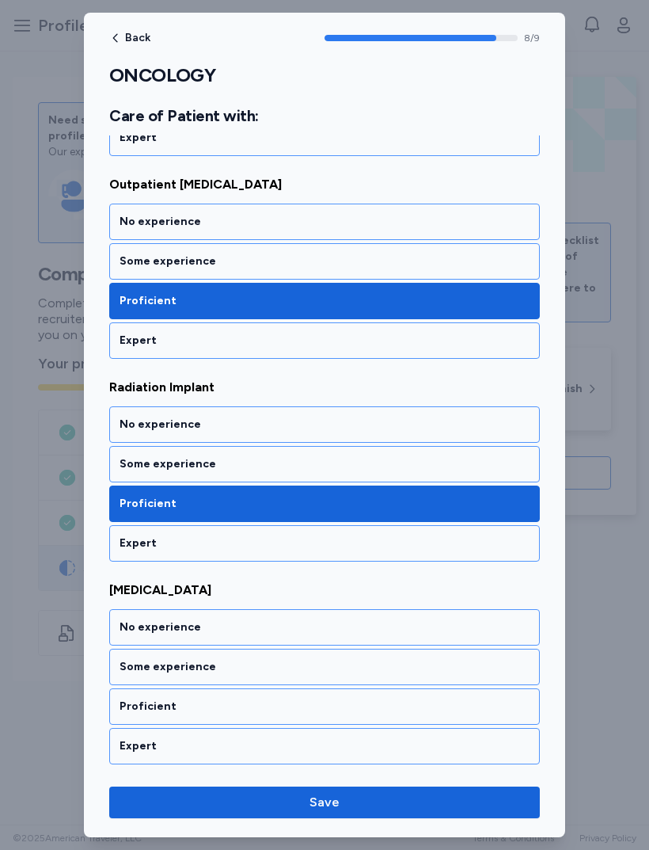
click at [310, 722] on div "Proficient" at bounding box center [324, 706] width 431 height 36
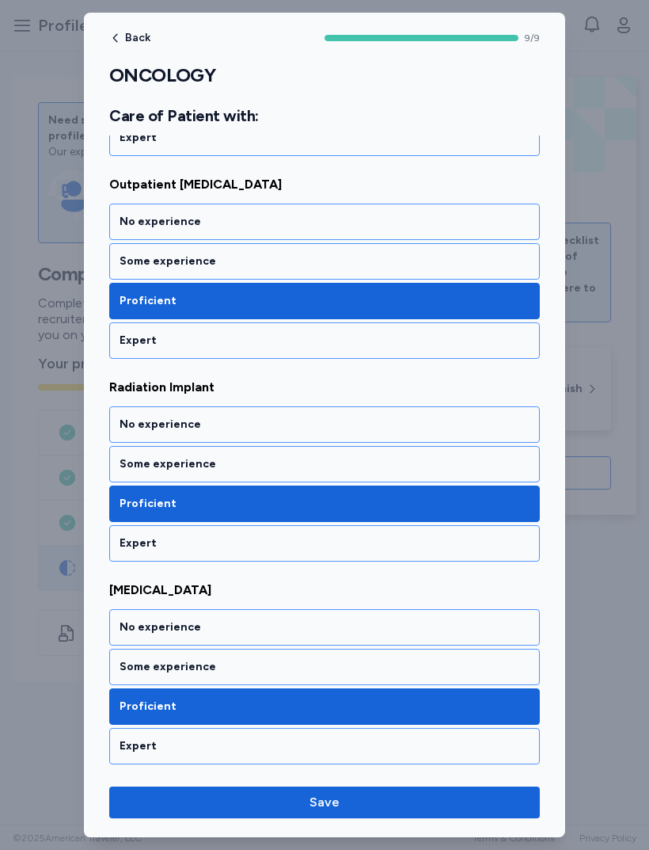
click at [380, 808] on span "Save" at bounding box center [325, 802] width 406 height 19
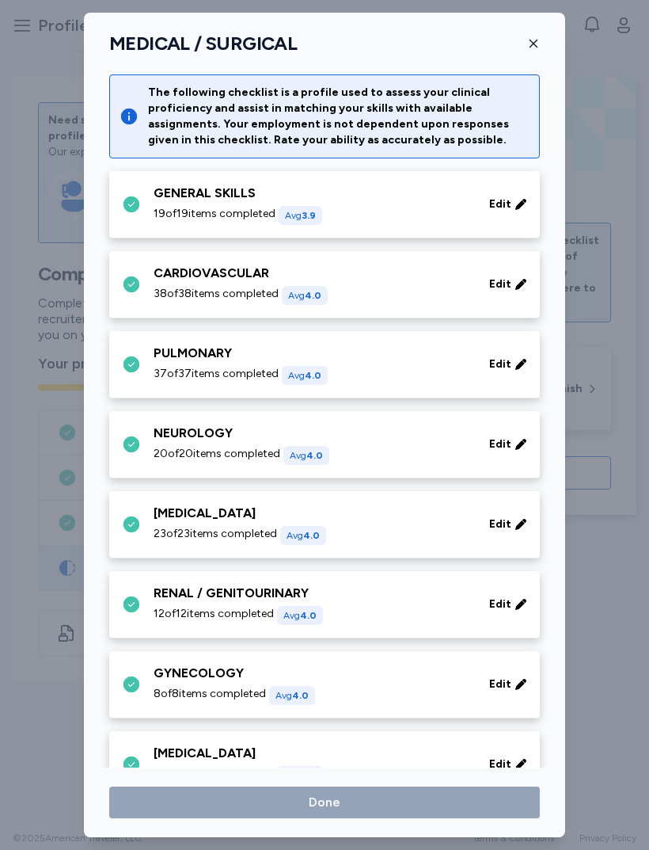
scroll to position [511, 0]
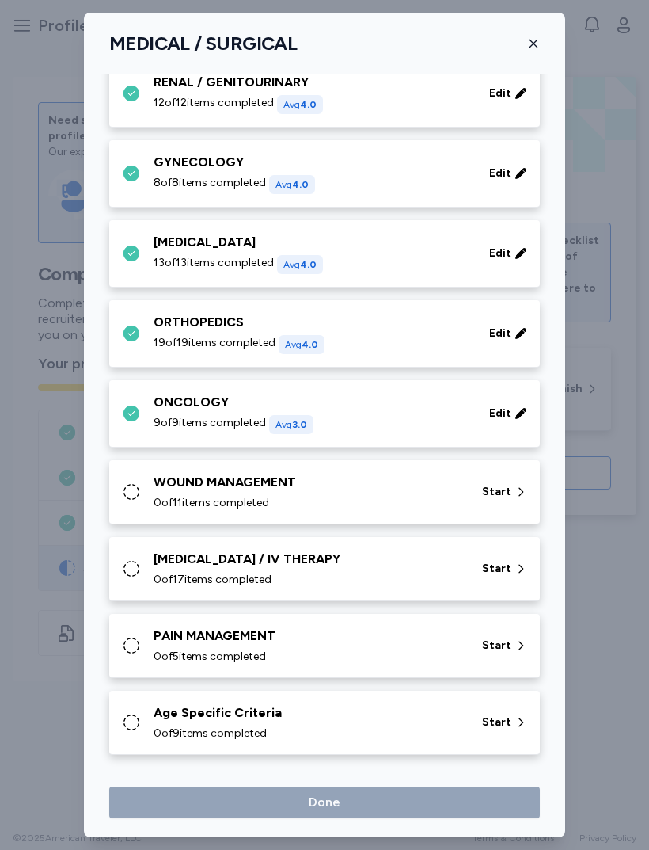
click at [377, 490] on div "WOUND MANAGEMENT" at bounding box center [309, 482] width 310 height 19
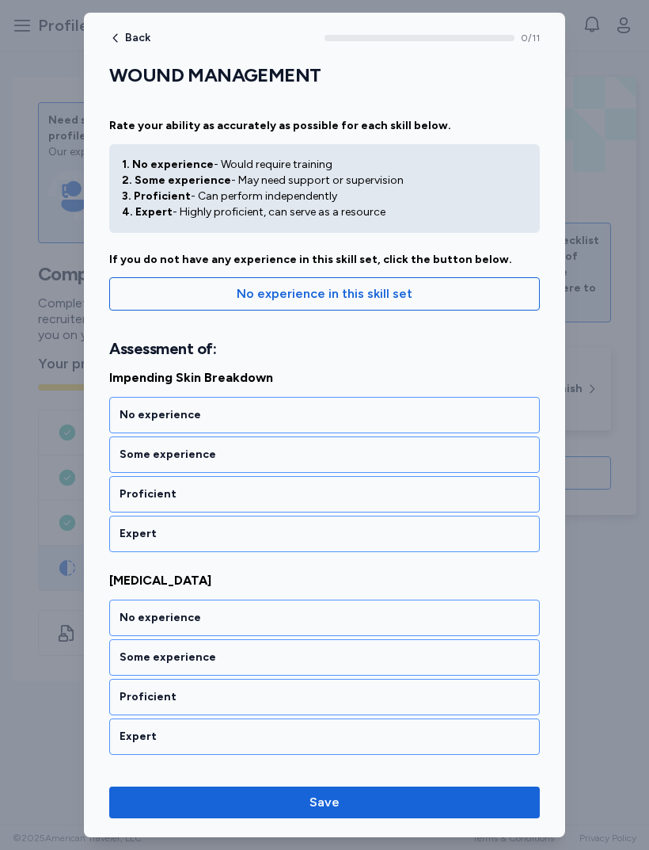
click at [358, 512] on div "Proficient" at bounding box center [324, 494] width 431 height 36
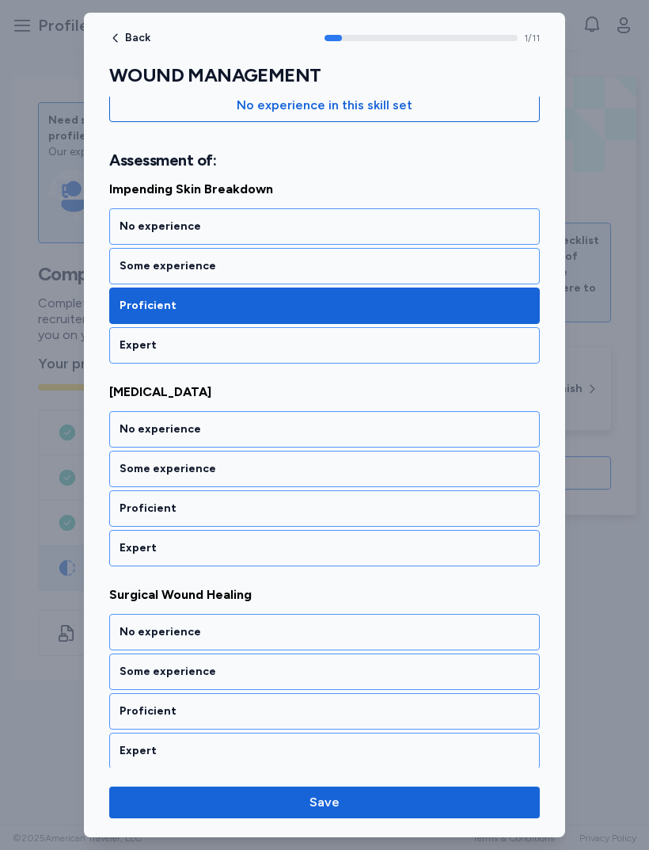
scroll to position [211, 0]
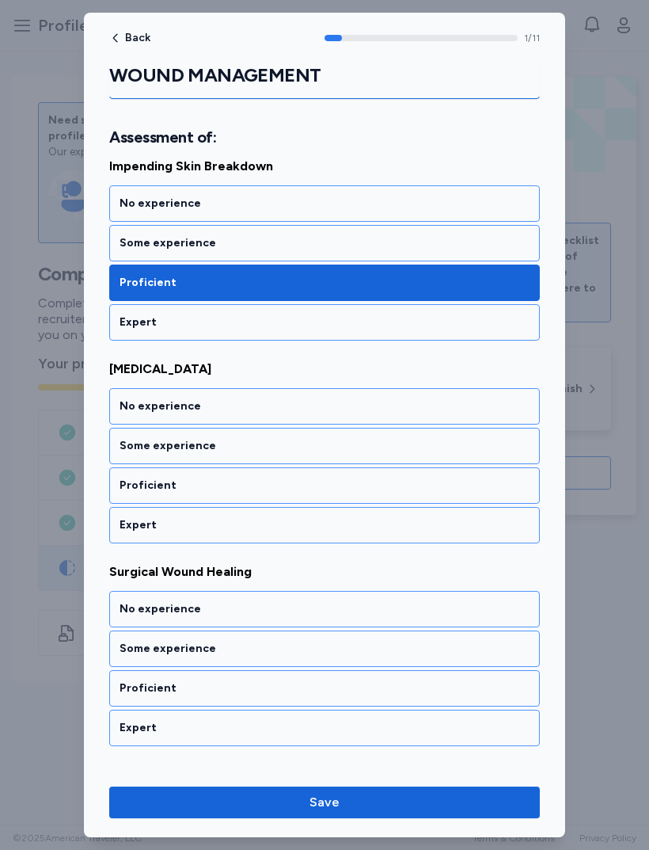
click at [412, 325] on div "Expert" at bounding box center [325, 322] width 410 height 16
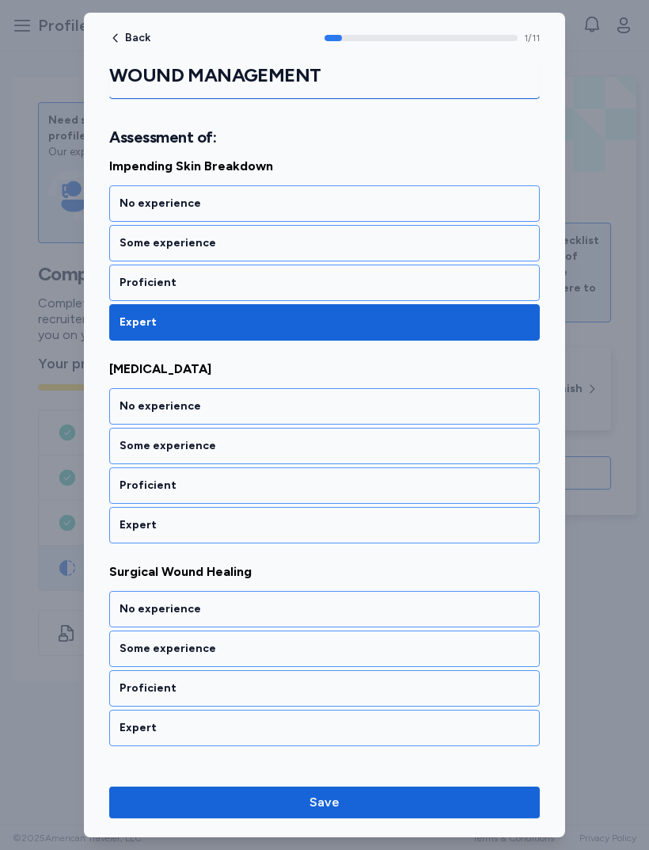
click at [336, 520] on div "Expert" at bounding box center [325, 525] width 410 height 16
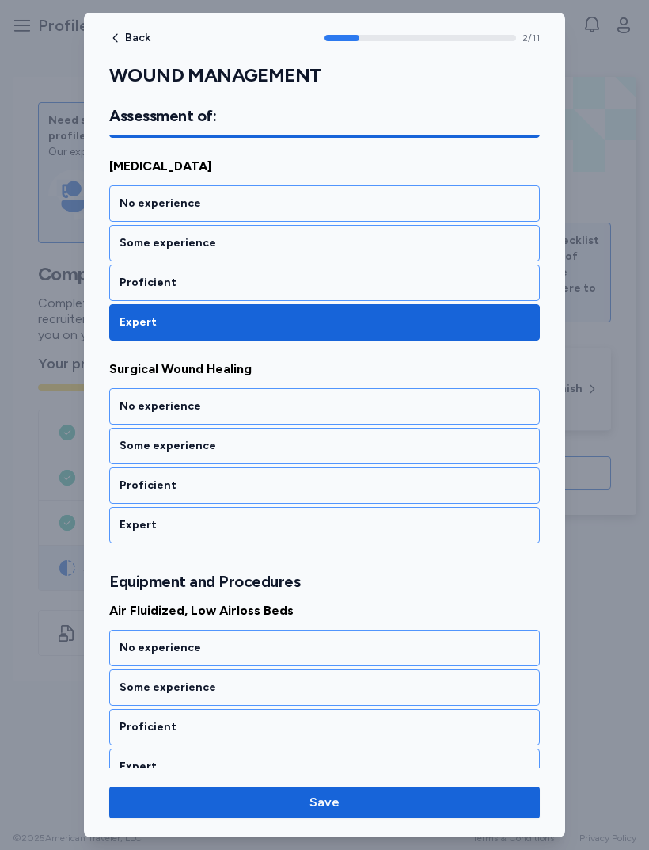
click at [334, 537] on div "Expert" at bounding box center [324, 525] width 431 height 36
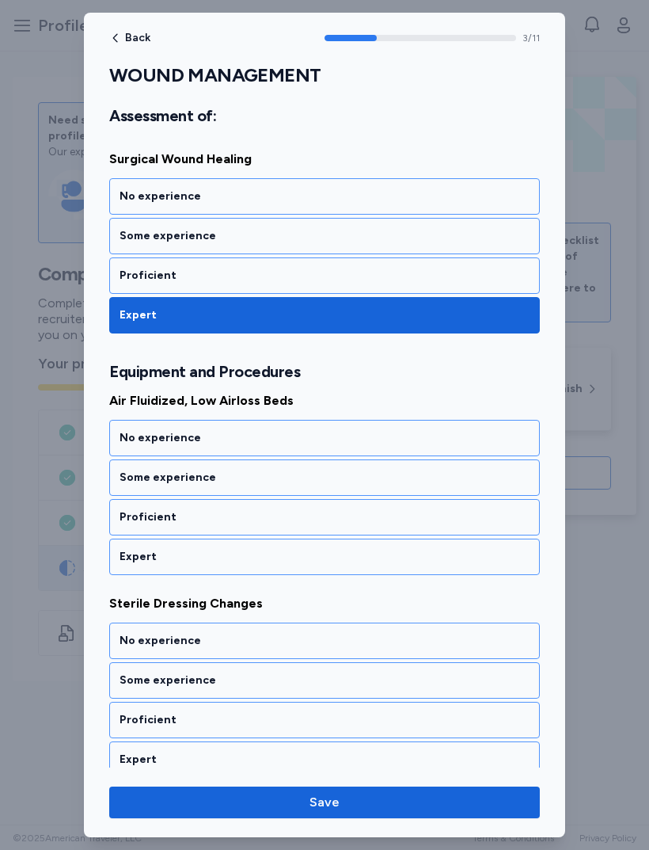
scroll to position [656, 0]
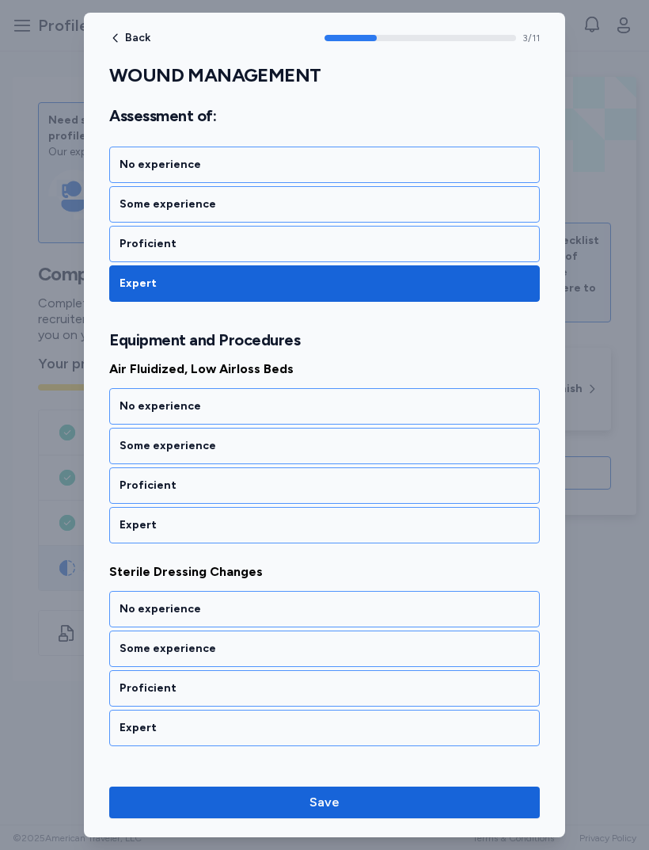
click at [343, 556] on div "Air Fluidized, Low Airloss Beds No experience Some experience Proficient Expert…" at bounding box center [324, 654] width 431 height 589
click at [356, 520] on div "Expert" at bounding box center [325, 525] width 410 height 16
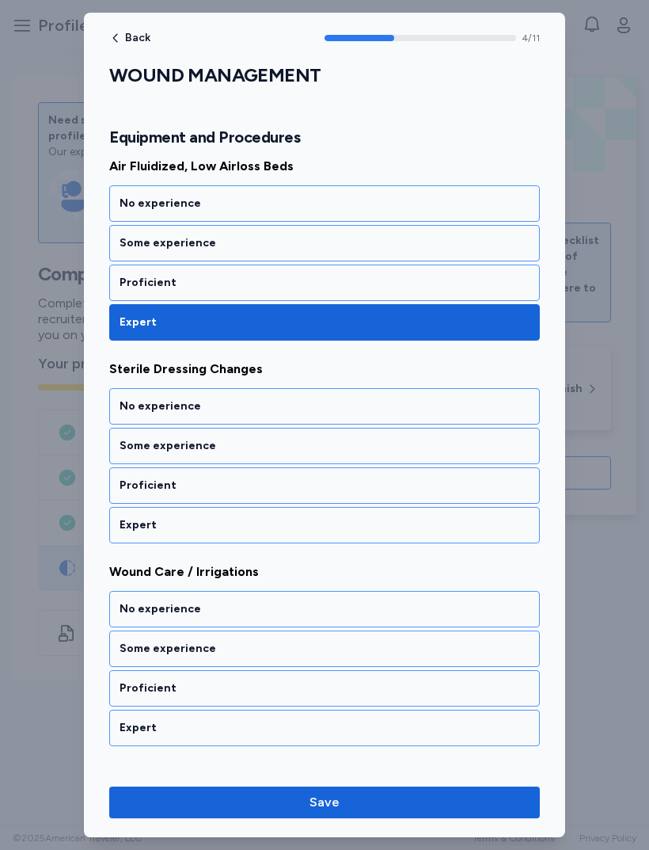
click at [341, 542] on div "Expert" at bounding box center [324, 525] width 431 height 36
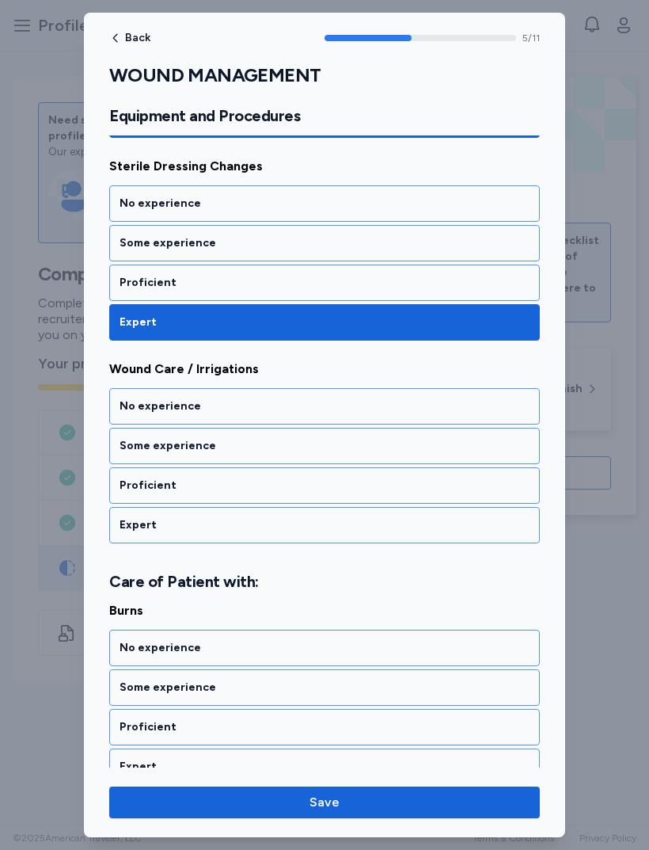
click at [336, 537] on div "Expert" at bounding box center [324, 525] width 431 height 36
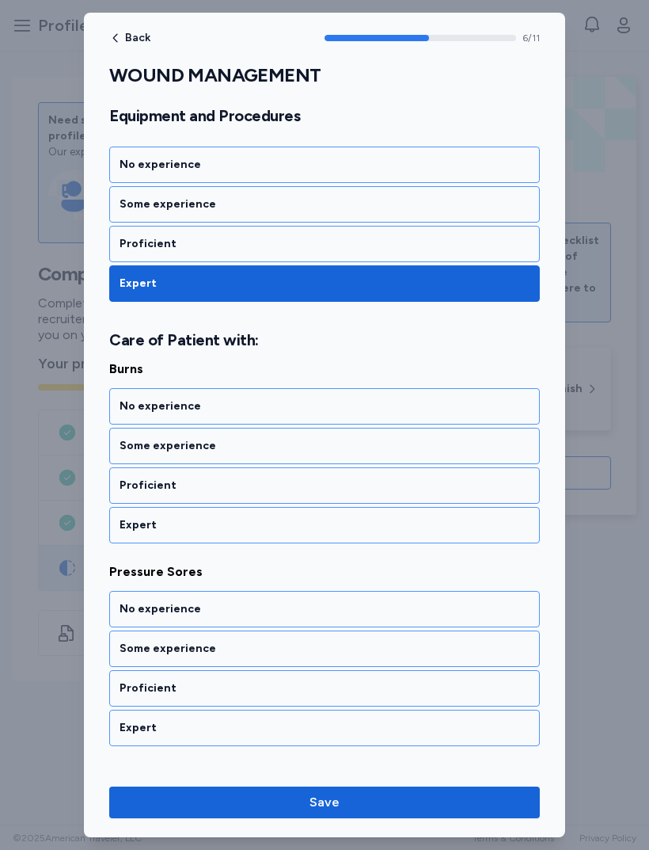
click at [341, 542] on div "Expert" at bounding box center [324, 525] width 431 height 36
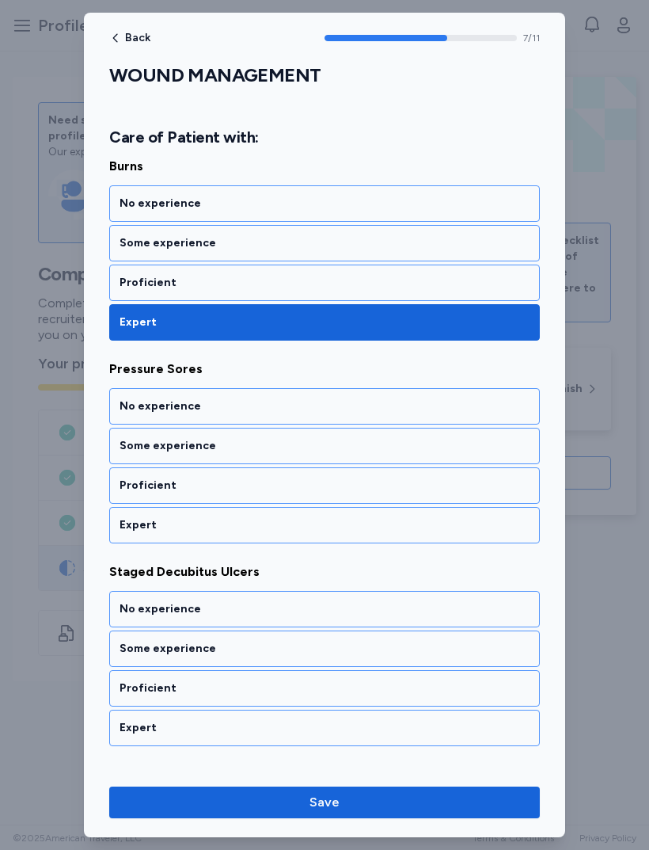
click at [341, 537] on div "Expert" at bounding box center [324, 525] width 431 height 36
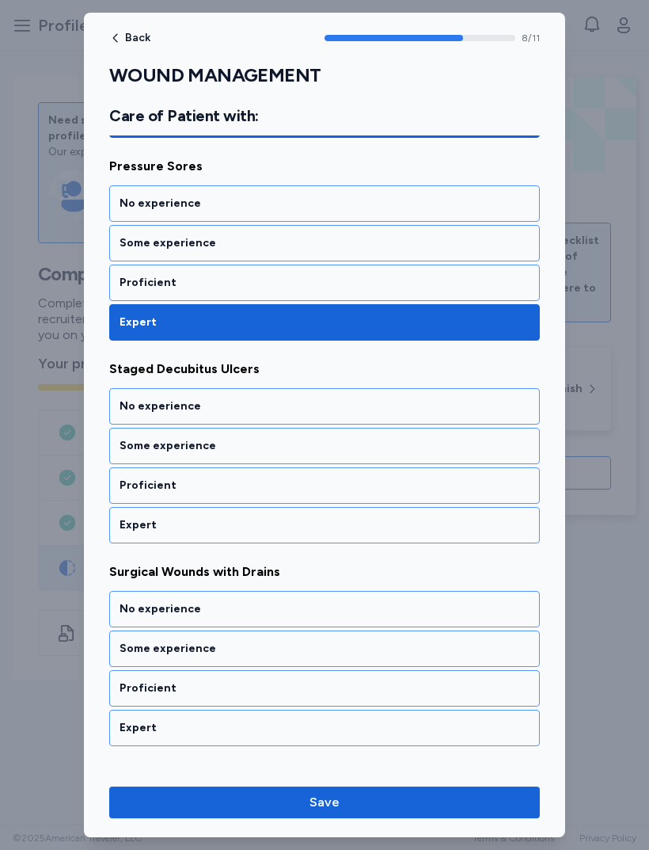
click at [340, 543] on div "Expert" at bounding box center [324, 525] width 431 height 36
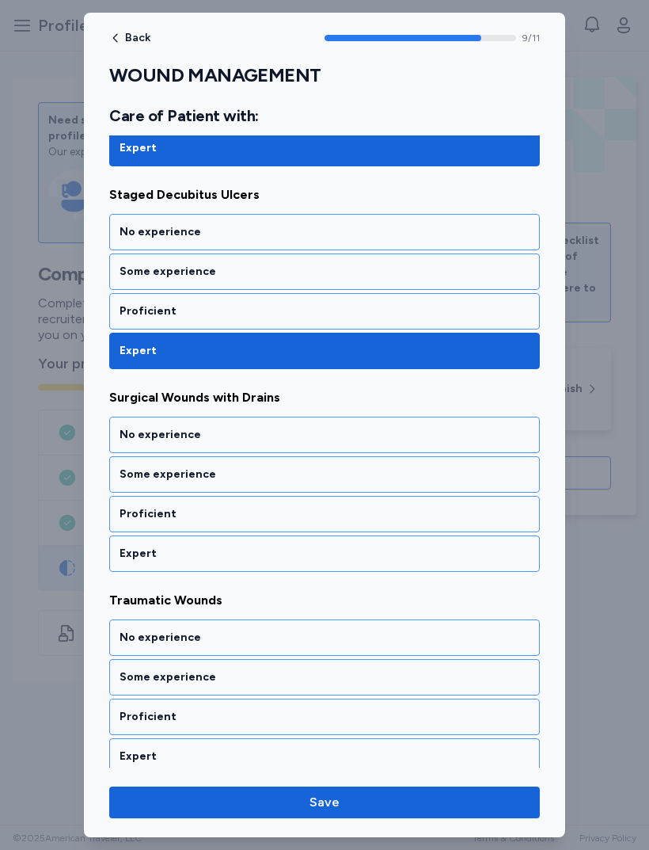
scroll to position [1893, 0]
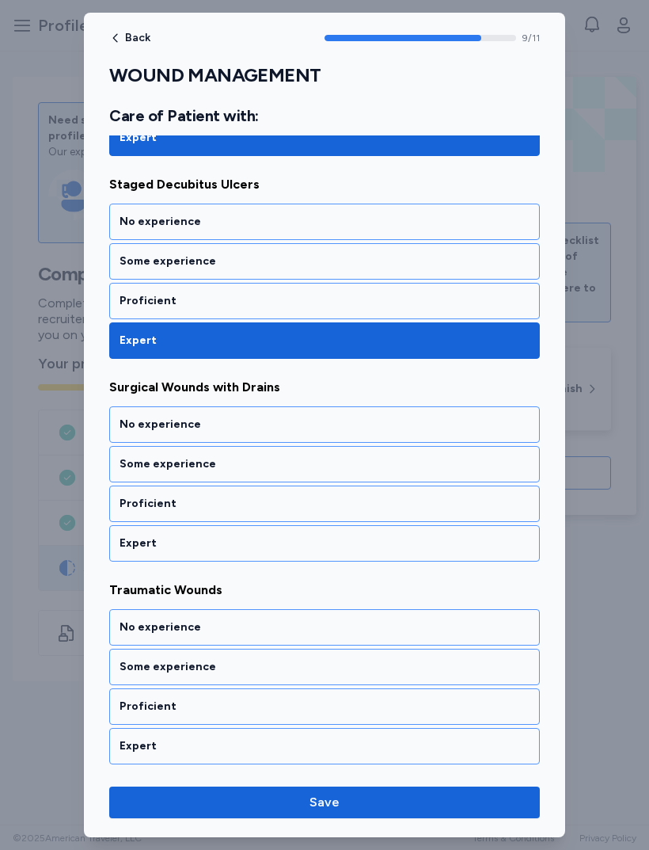
click at [352, 543] on div "Expert" at bounding box center [325, 543] width 410 height 16
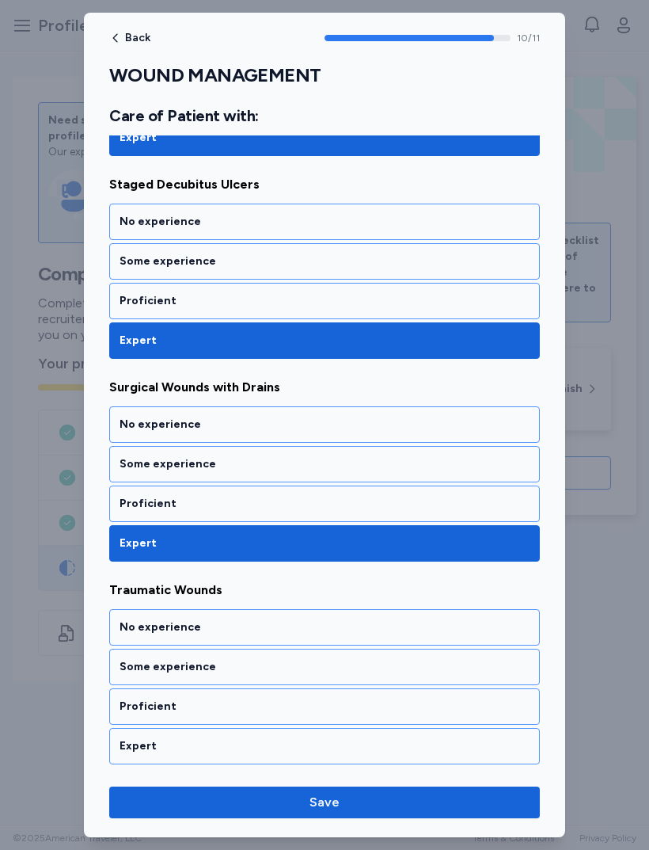
click at [324, 761] on div "Expert" at bounding box center [324, 746] width 431 height 36
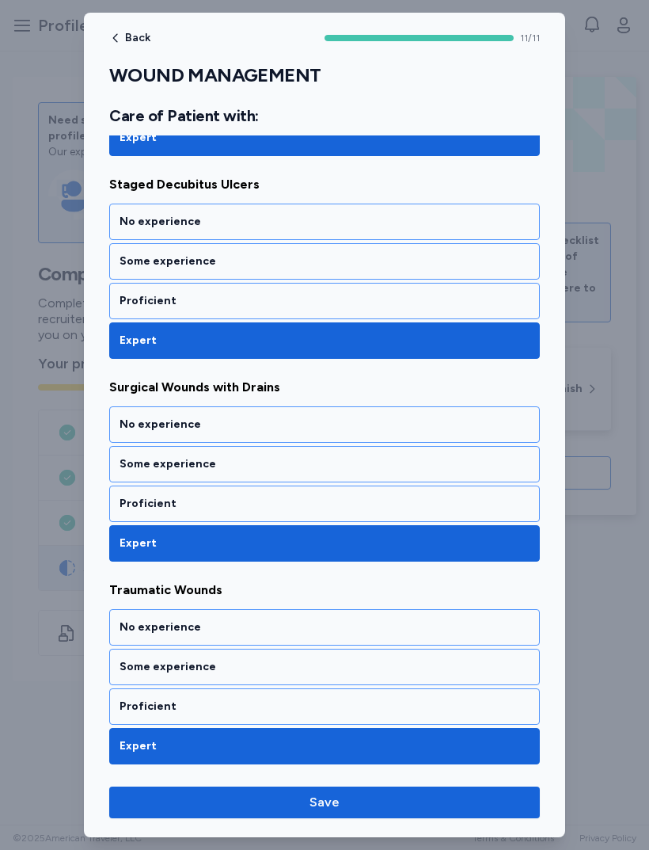
click at [395, 810] on span "Save" at bounding box center [325, 802] width 406 height 19
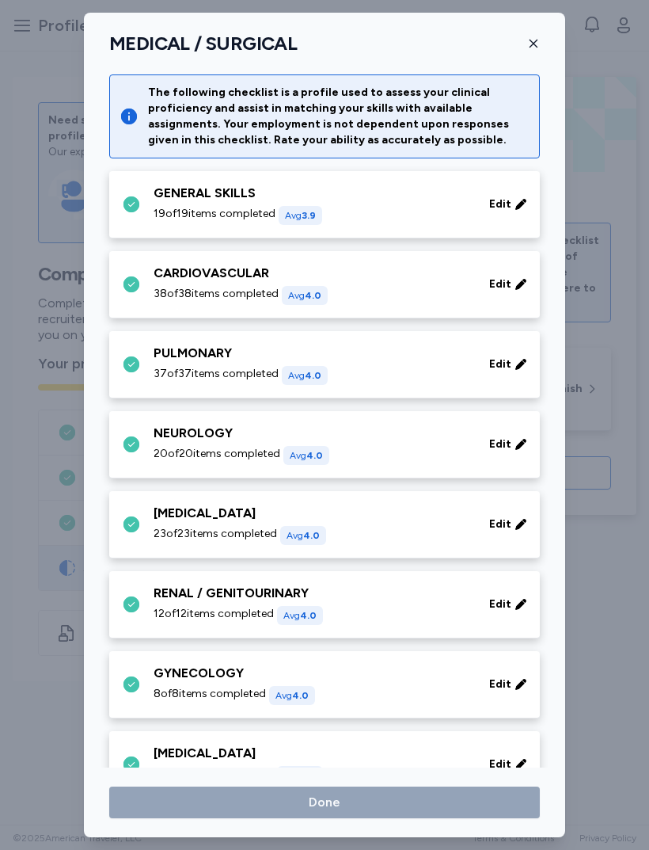
scroll to position [511, 0]
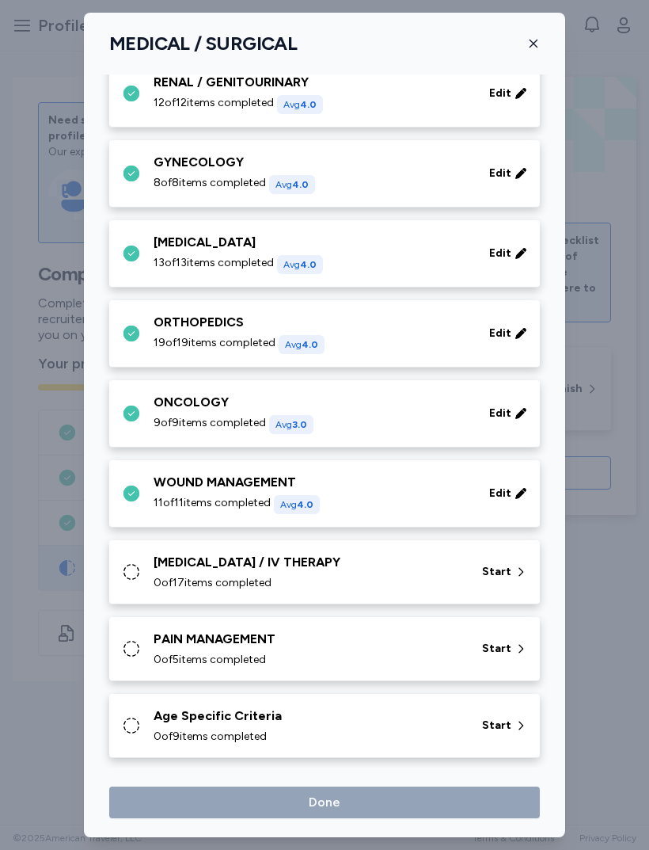
click at [376, 566] on div "[MEDICAL_DATA] / IV THERAPY" at bounding box center [309, 562] width 310 height 19
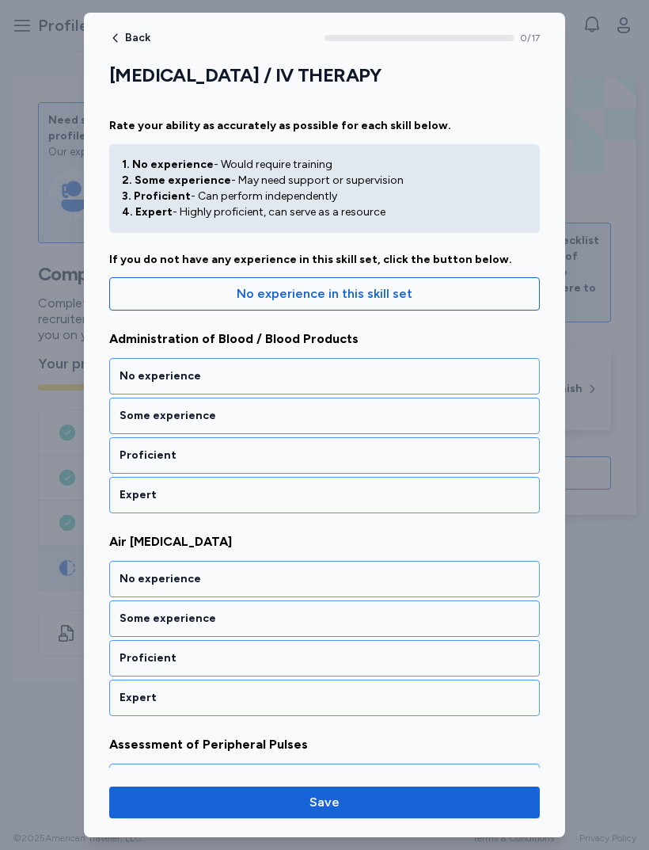
click at [356, 499] on div "Expert" at bounding box center [325, 495] width 410 height 16
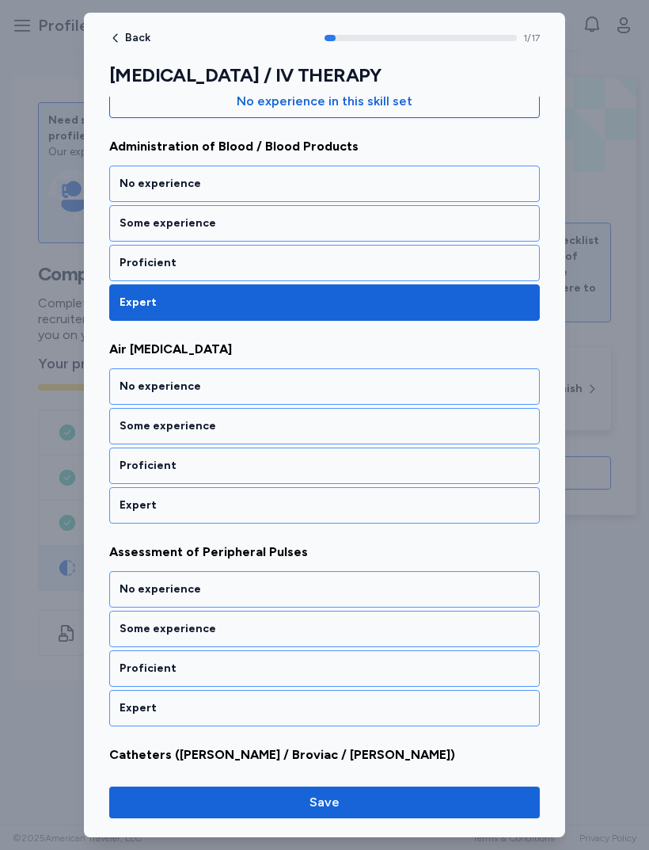
click at [338, 523] on div "Expert" at bounding box center [324, 505] width 431 height 36
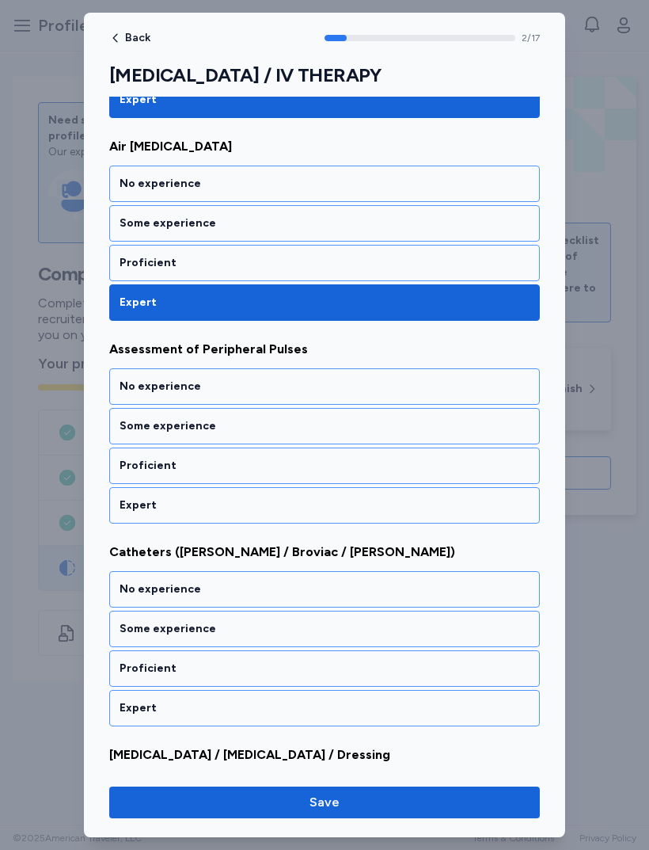
click at [351, 523] on div "Expert" at bounding box center [324, 505] width 431 height 36
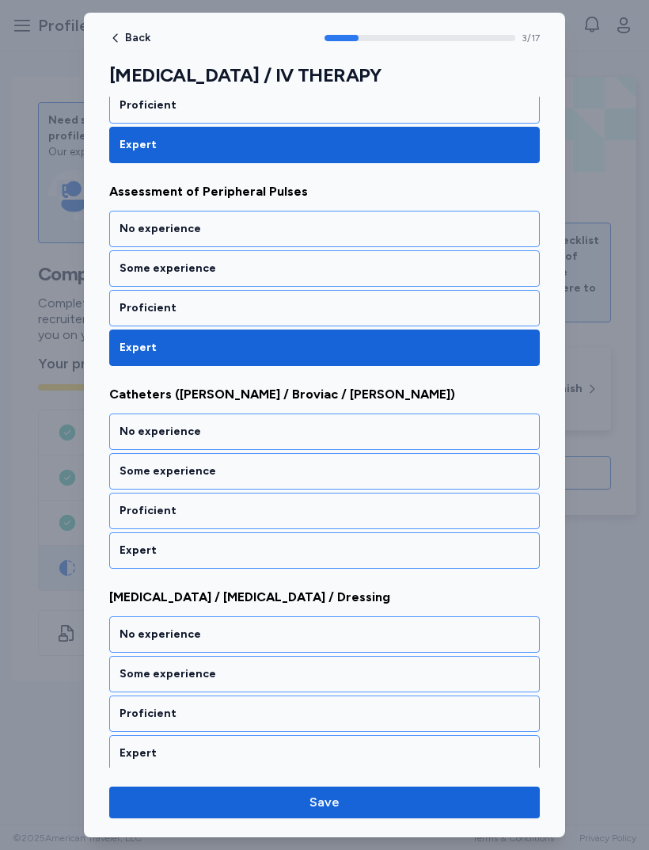
scroll to position [598, 0]
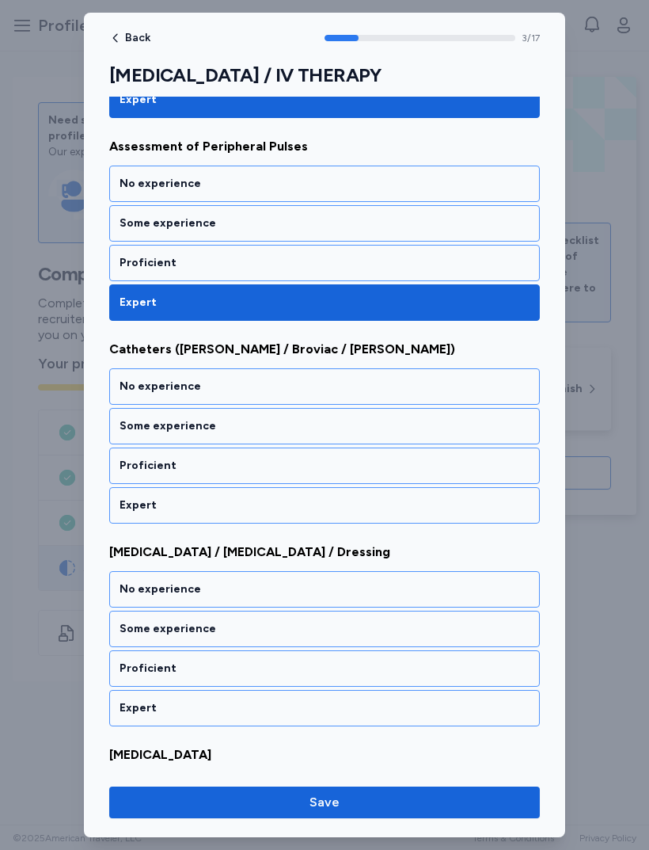
click at [375, 517] on div "Expert" at bounding box center [324, 505] width 431 height 36
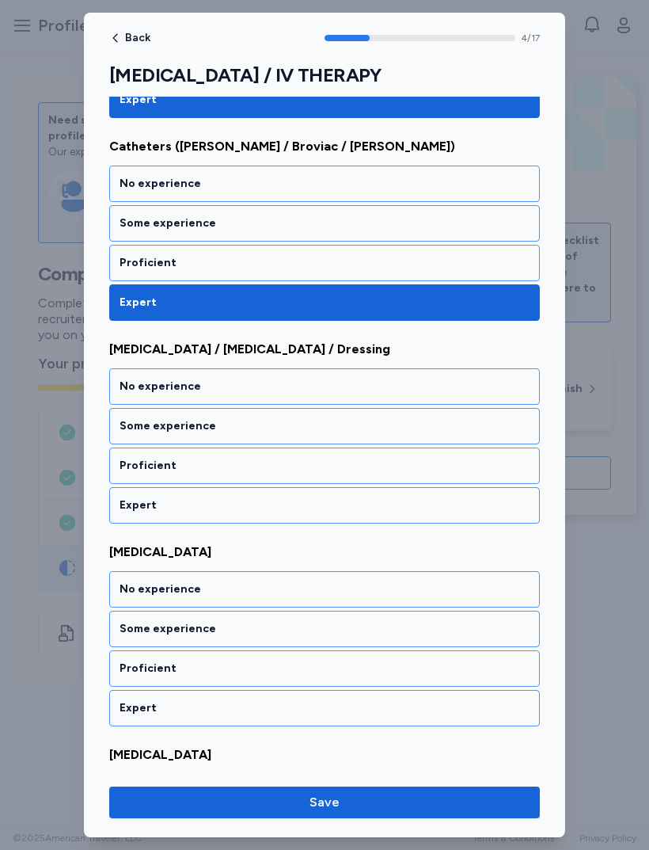
click at [352, 521] on div "Expert" at bounding box center [324, 505] width 431 height 36
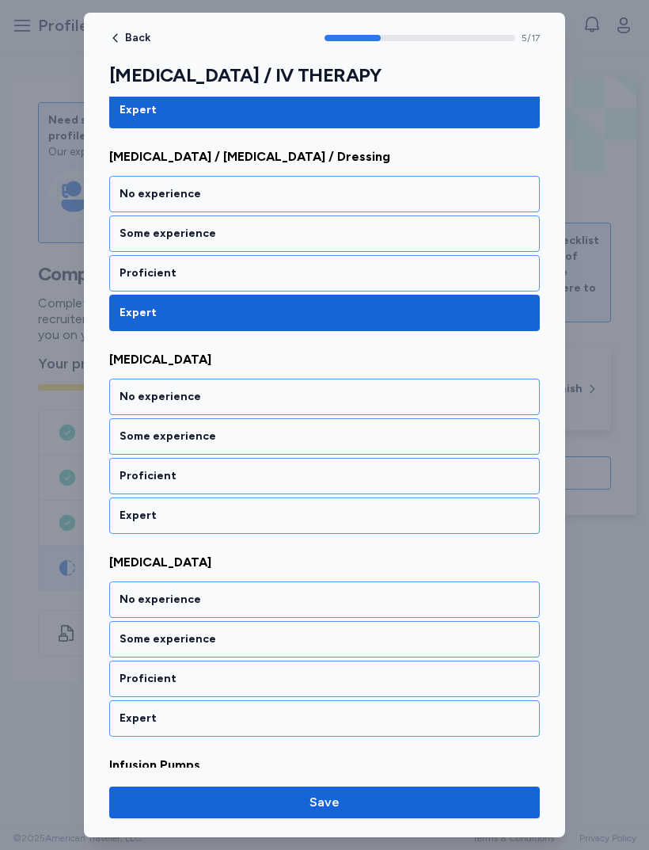
scroll to position [1004, 0]
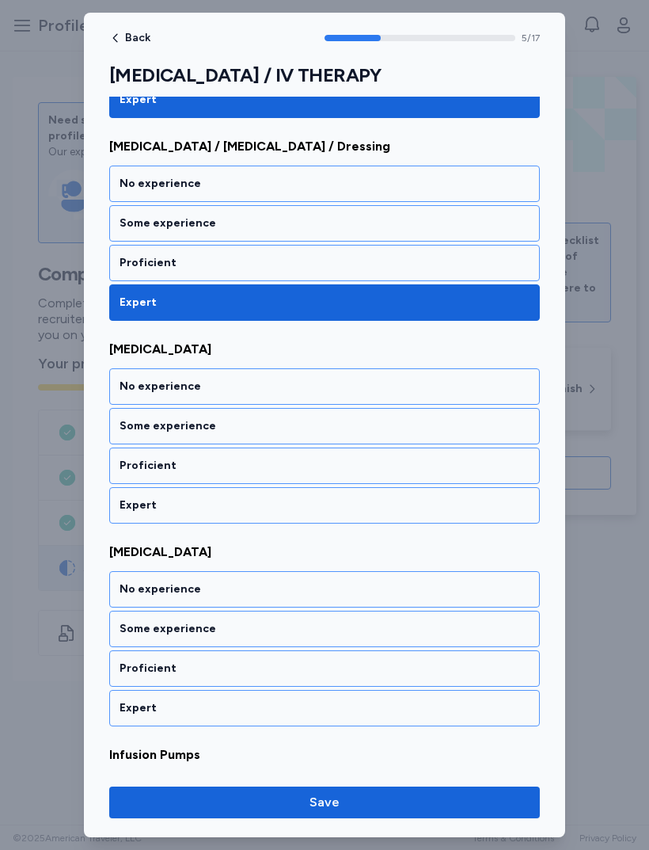
click at [364, 512] on div "Expert" at bounding box center [325, 505] width 410 height 16
click at [335, 512] on div "Expert" at bounding box center [325, 505] width 410 height 16
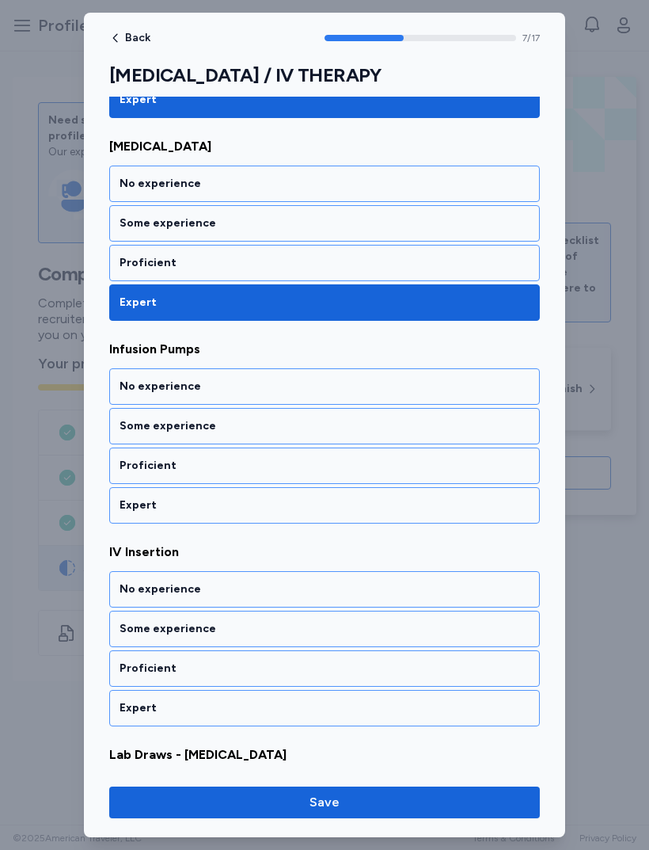
click at [339, 523] on div "Expert" at bounding box center [324, 505] width 431 height 36
click at [341, 506] on div "Expert" at bounding box center [325, 505] width 410 height 16
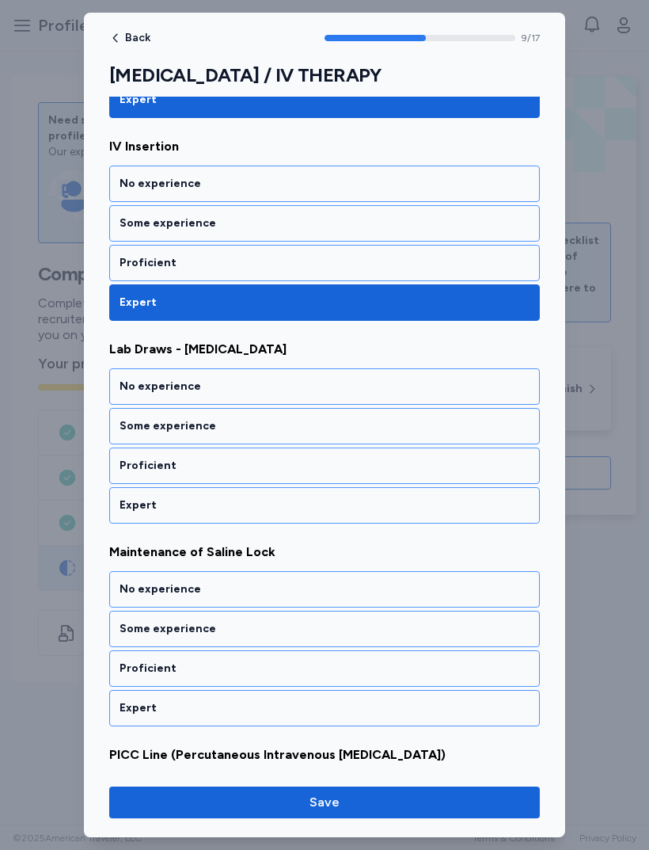
click at [331, 519] on div "Expert" at bounding box center [324, 505] width 431 height 36
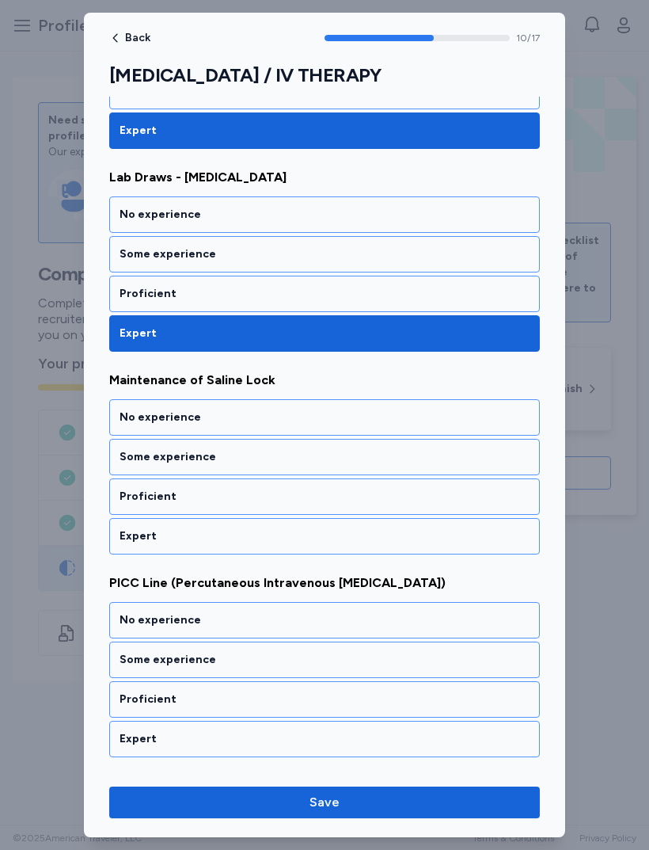
scroll to position [2017, 0]
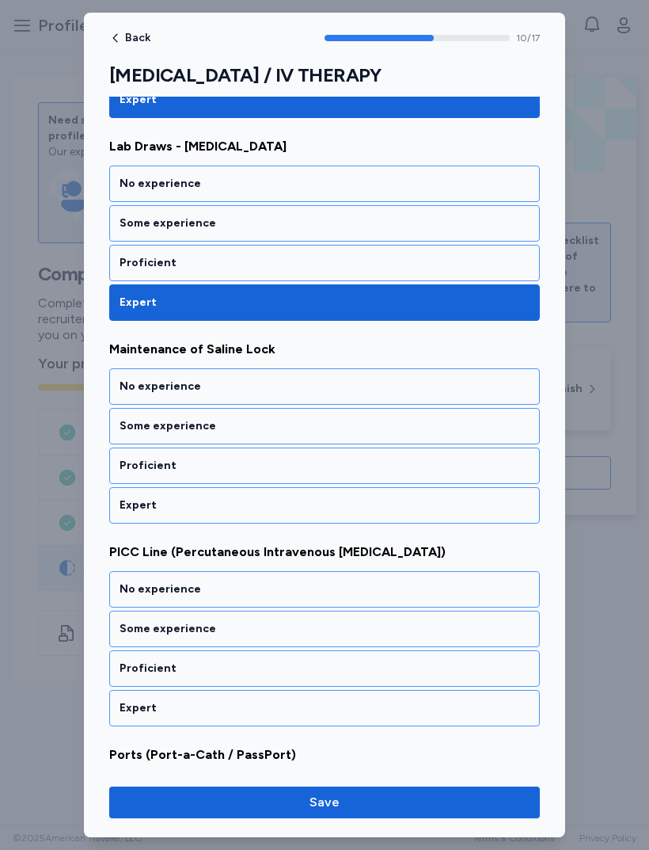
click at [368, 505] on div "Expert" at bounding box center [325, 505] width 410 height 16
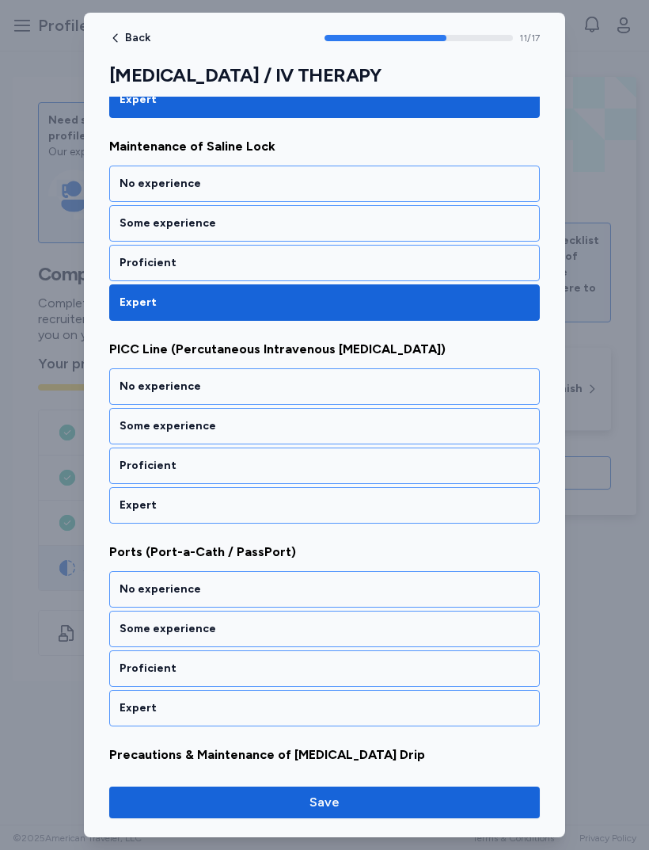
click at [333, 509] on div "Expert" at bounding box center [325, 505] width 410 height 16
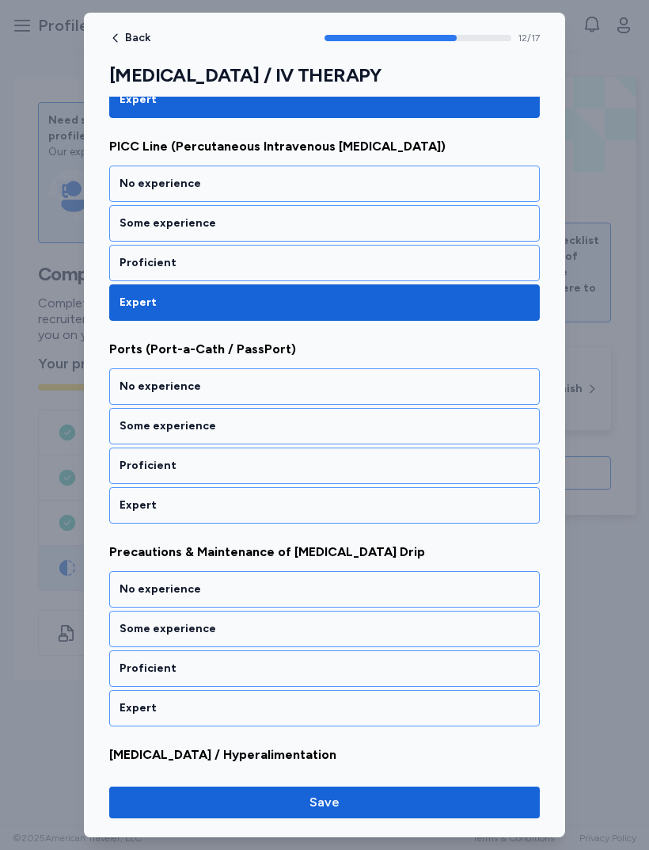
click at [343, 523] on div "Expert" at bounding box center [324, 505] width 431 height 36
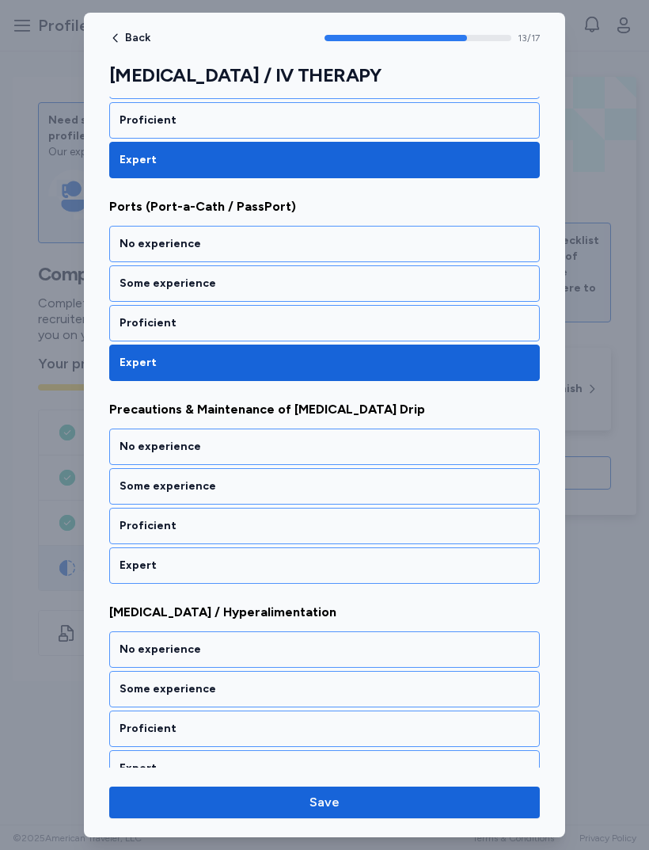
scroll to position [2626, 0]
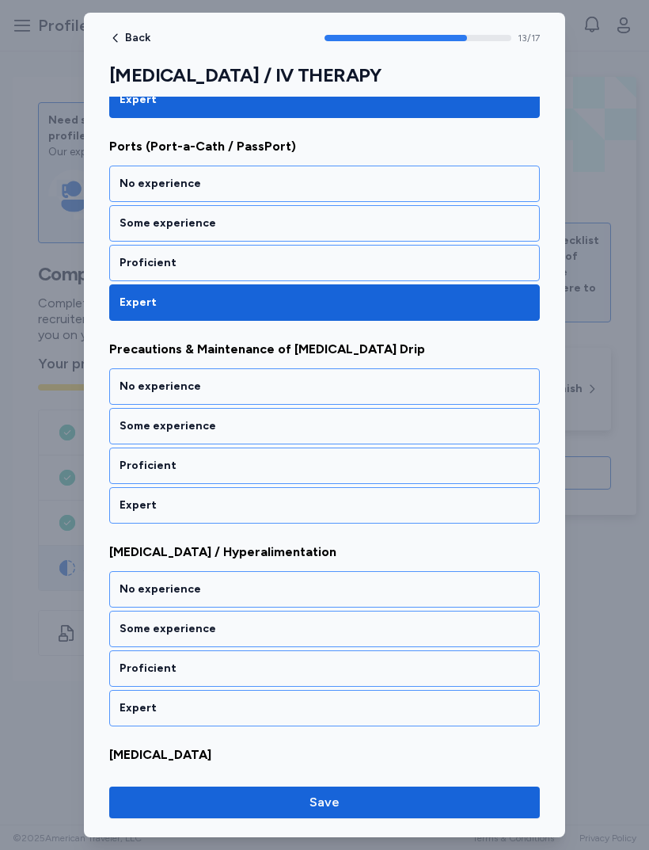
click at [341, 506] on div "Expert" at bounding box center [325, 505] width 410 height 16
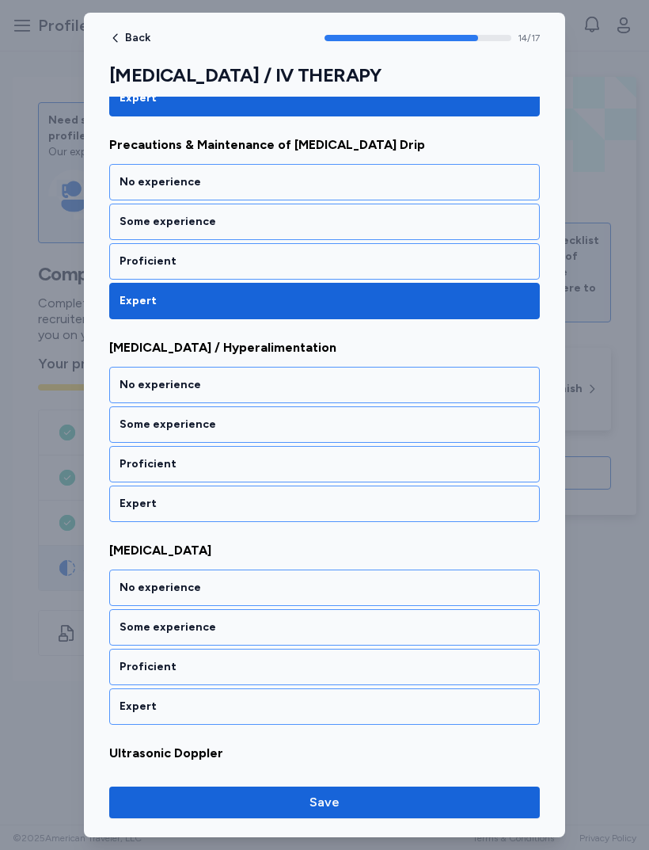
click at [348, 506] on div "Expert" at bounding box center [325, 504] width 410 height 16
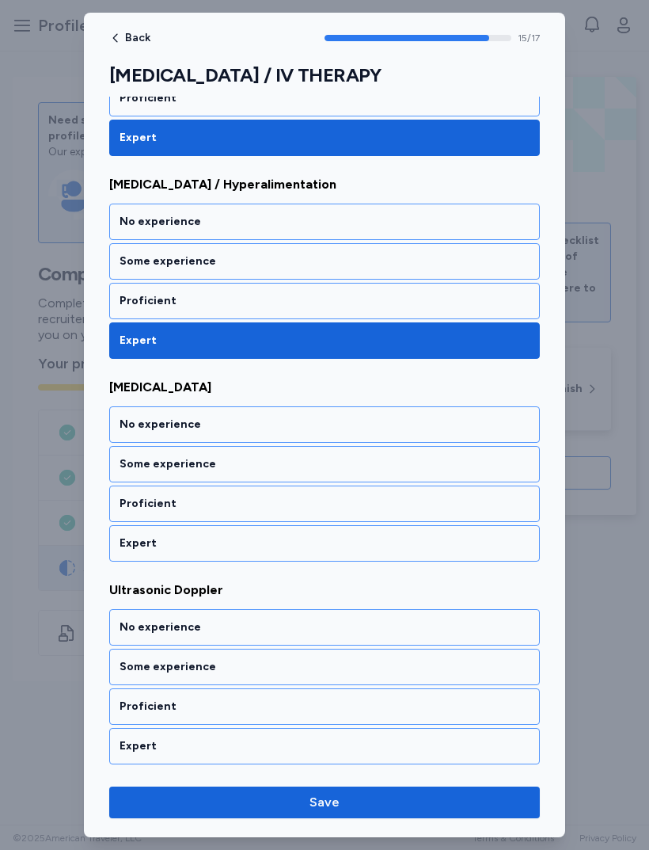
scroll to position [2993, 0]
click at [318, 548] on div "Expert" at bounding box center [325, 543] width 410 height 16
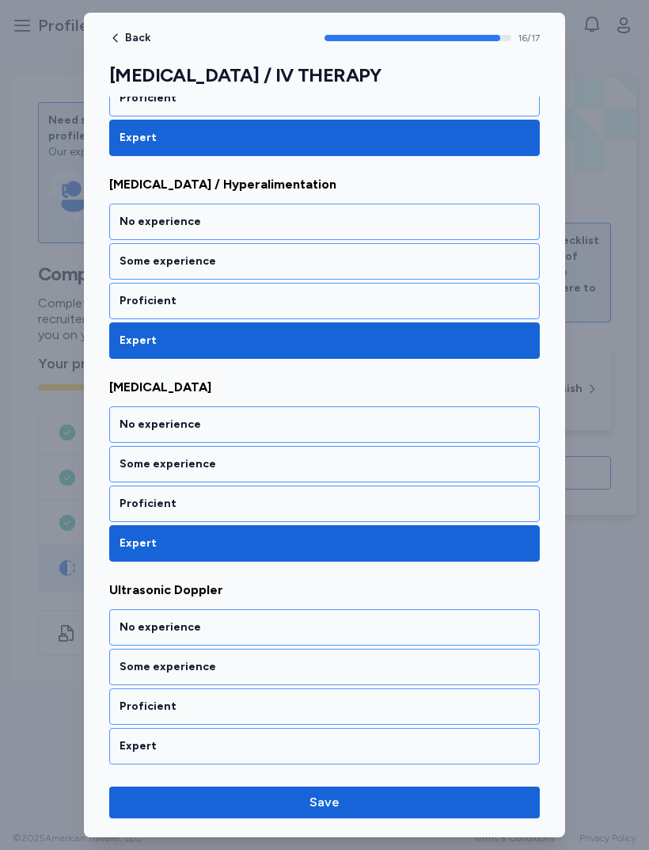
click at [307, 741] on div "Expert" at bounding box center [325, 746] width 410 height 16
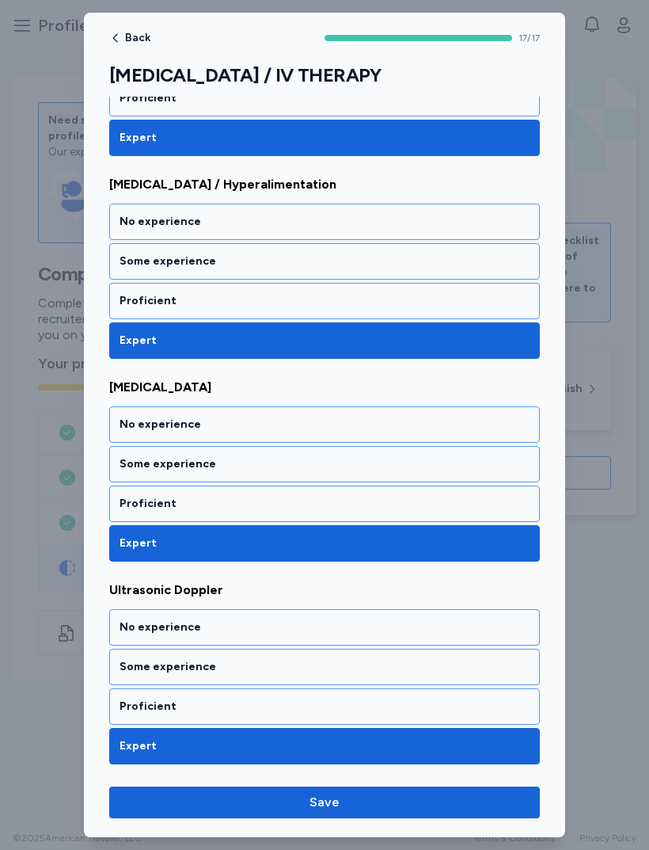
click at [402, 811] on span "Save" at bounding box center [325, 802] width 406 height 19
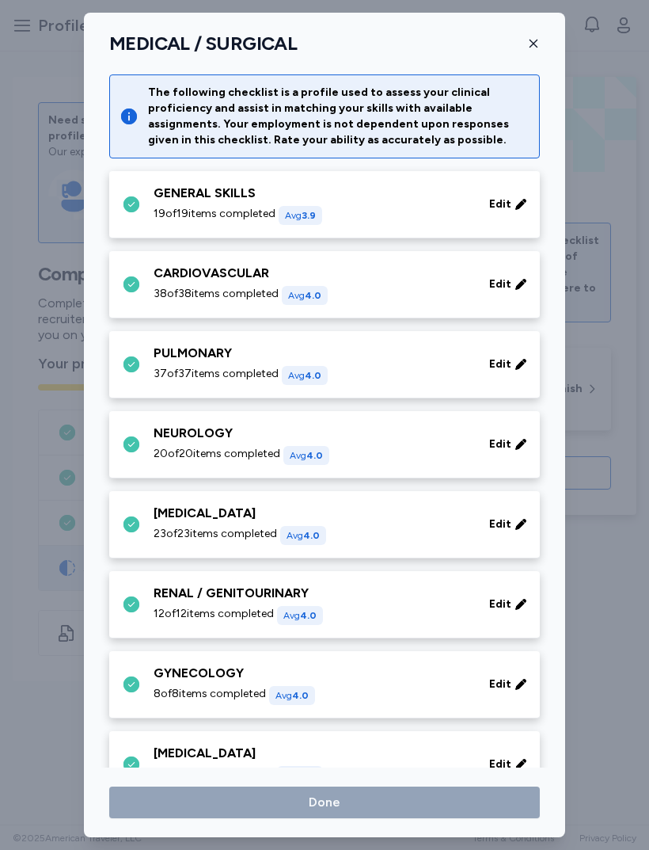
scroll to position [511, 0]
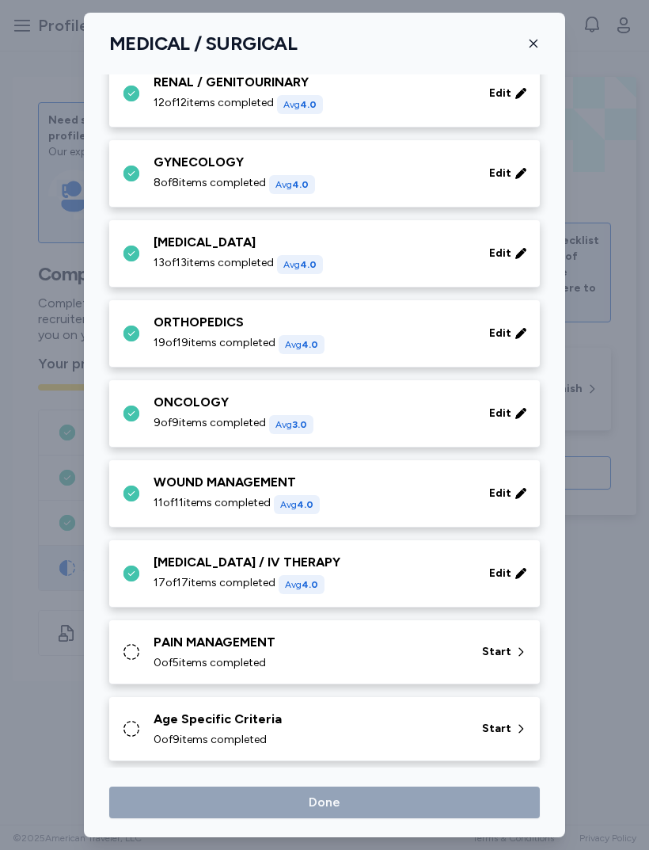
click at [372, 639] on div "PAIN MANAGEMENT" at bounding box center [309, 642] width 310 height 19
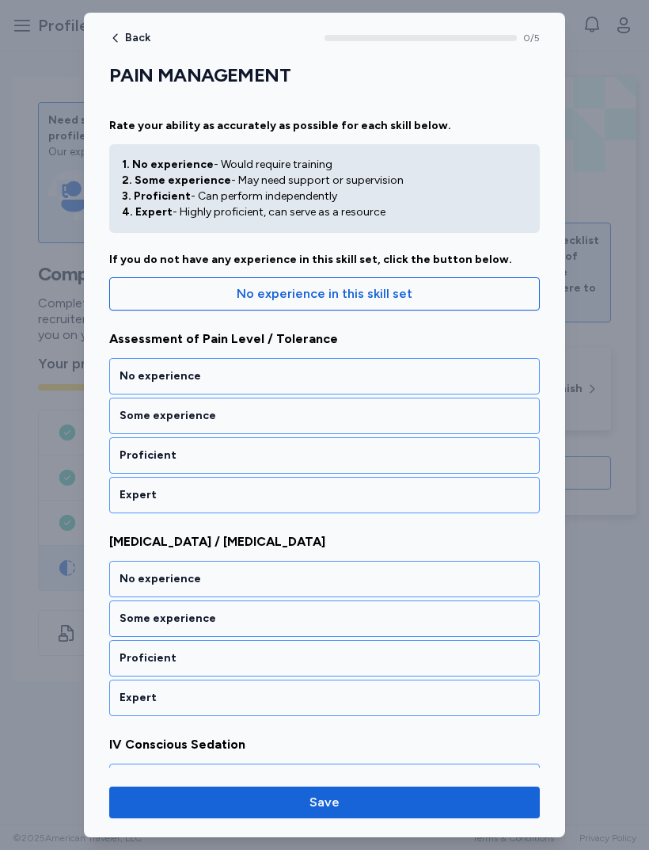
click at [353, 498] on div "Expert" at bounding box center [325, 495] width 410 height 16
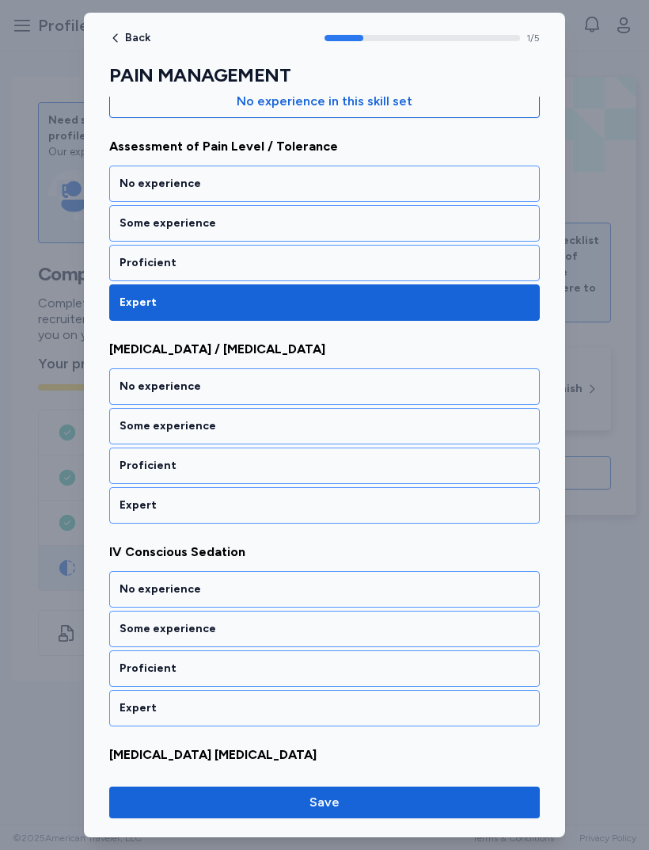
click at [341, 501] on div "Expert" at bounding box center [325, 505] width 410 height 16
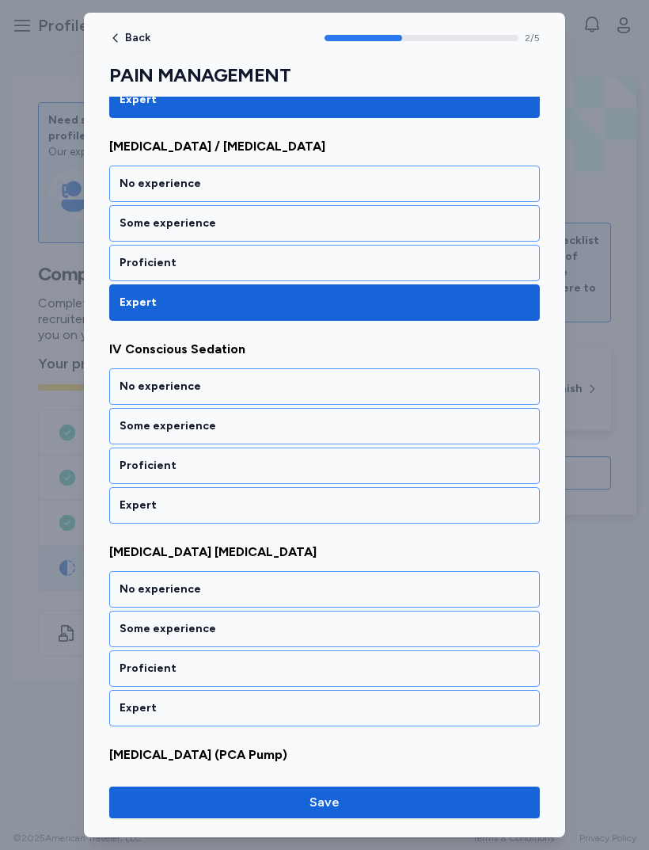
click at [333, 508] on div "Expert" at bounding box center [325, 505] width 410 height 16
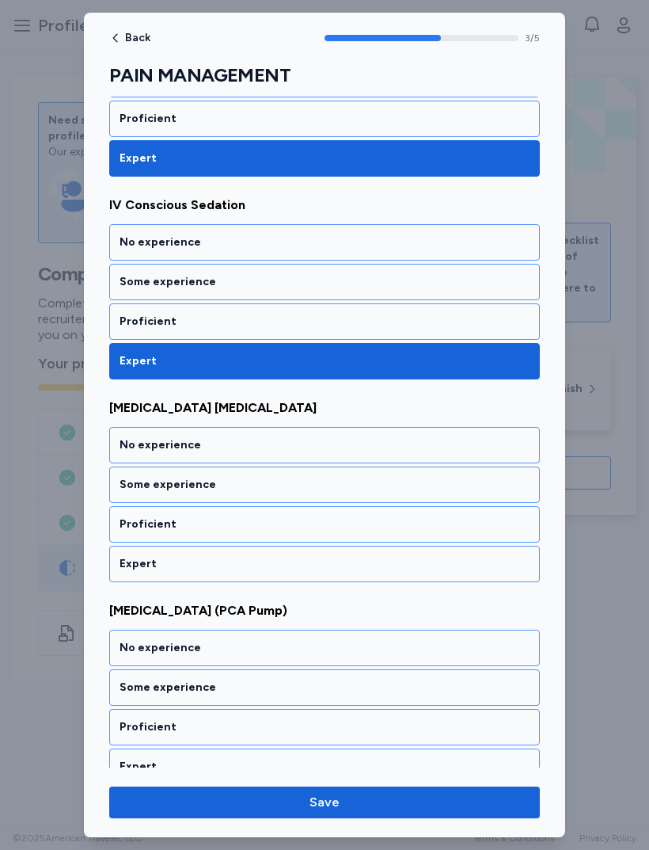
scroll to position [560, 0]
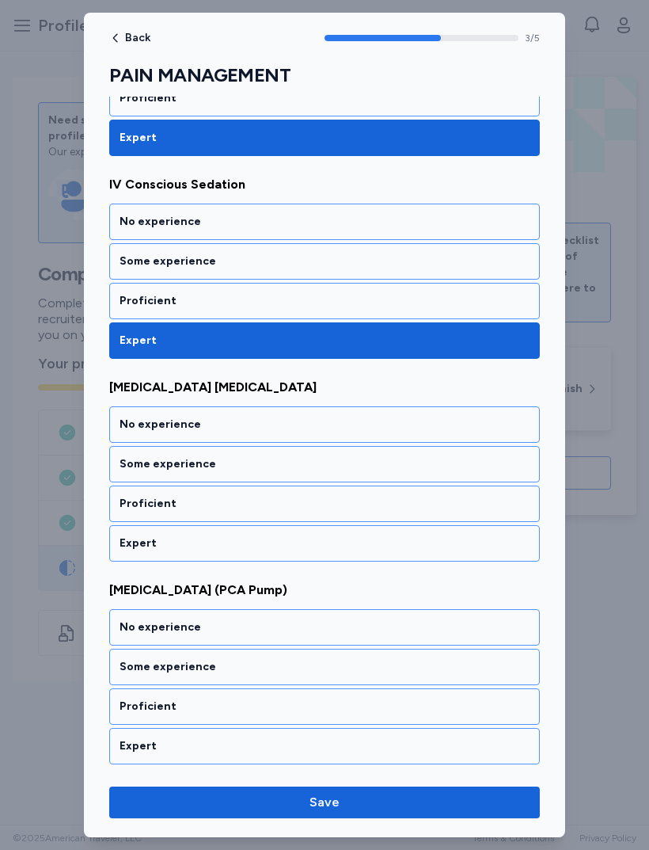
click at [322, 555] on div "Expert" at bounding box center [324, 543] width 431 height 36
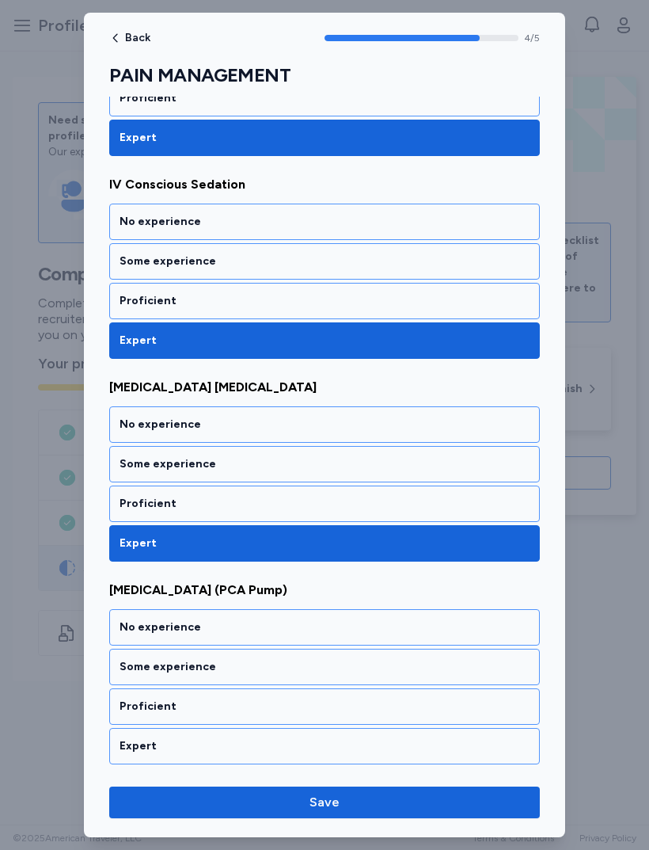
click at [314, 724] on div "Proficient" at bounding box center [324, 706] width 431 height 36
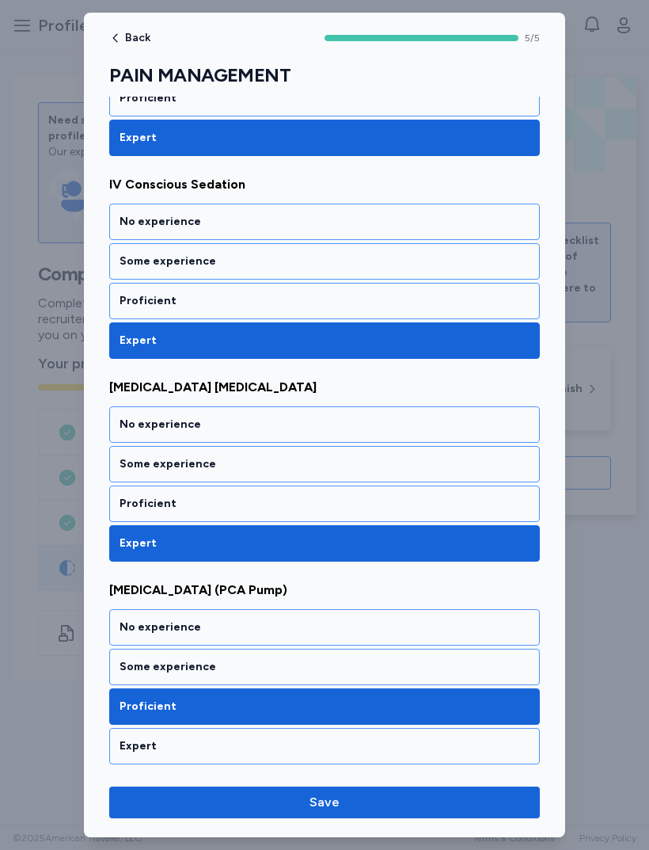
click at [355, 749] on div "Expert" at bounding box center [325, 746] width 410 height 16
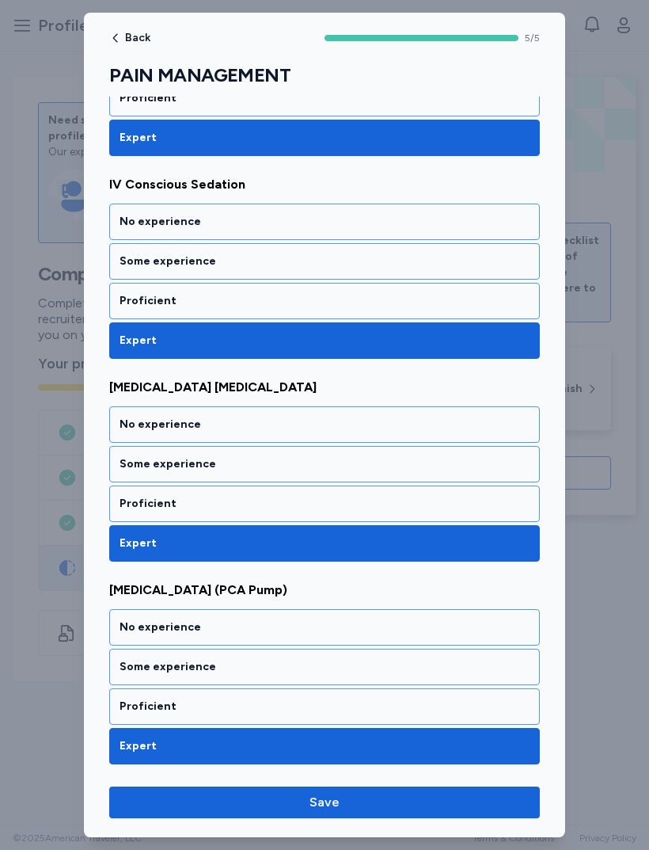
click at [373, 805] on span "Save" at bounding box center [325, 802] width 406 height 19
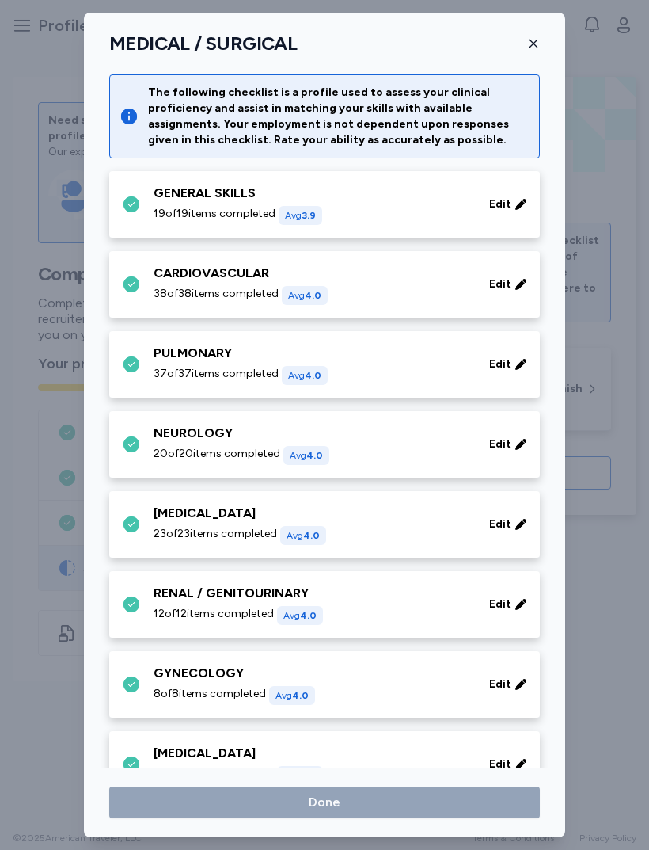
scroll to position [511, 0]
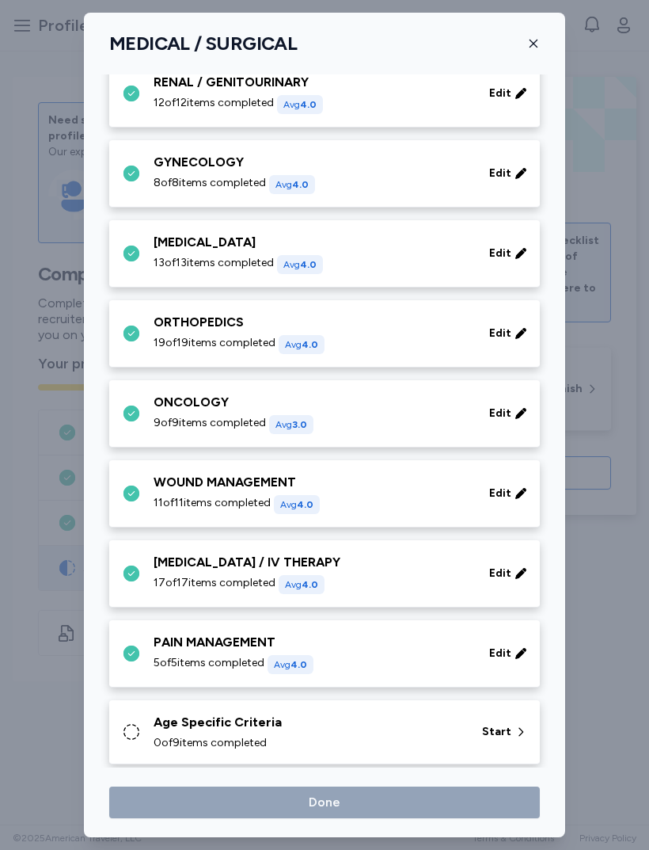
click at [375, 728] on div "Age Specific Criteria" at bounding box center [309, 722] width 310 height 19
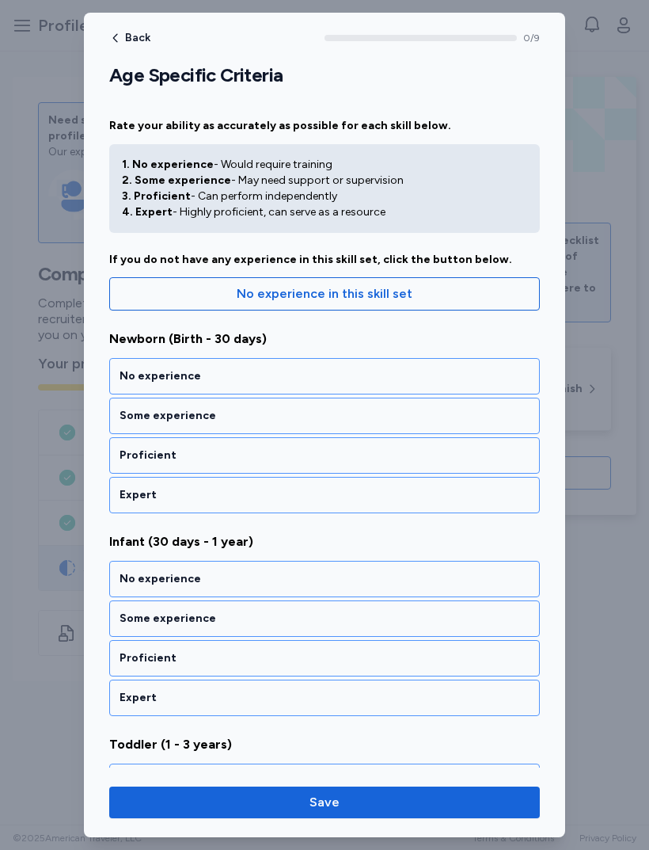
click at [350, 455] on div "Proficient" at bounding box center [325, 456] width 410 height 16
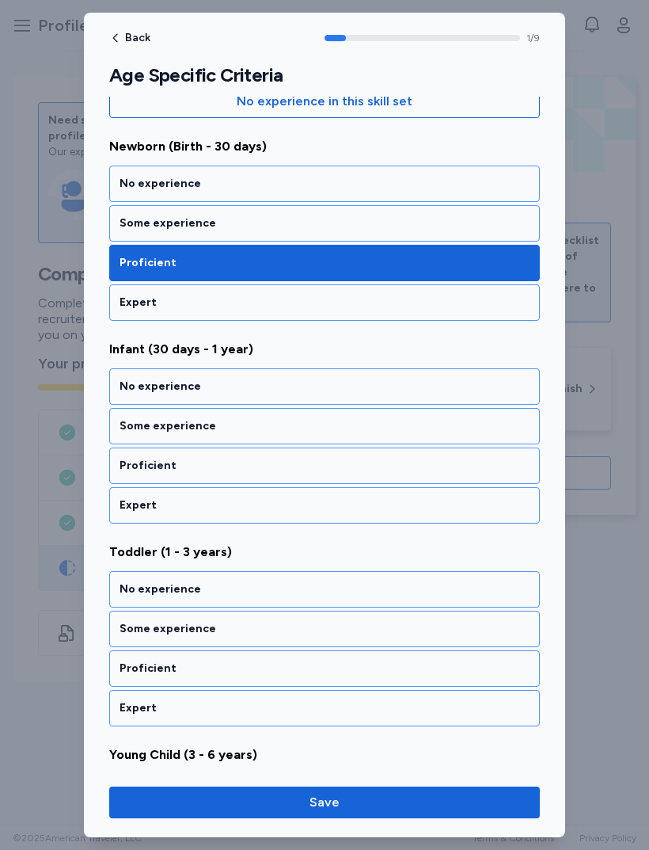
click at [340, 472] on div "Proficient" at bounding box center [325, 466] width 410 height 16
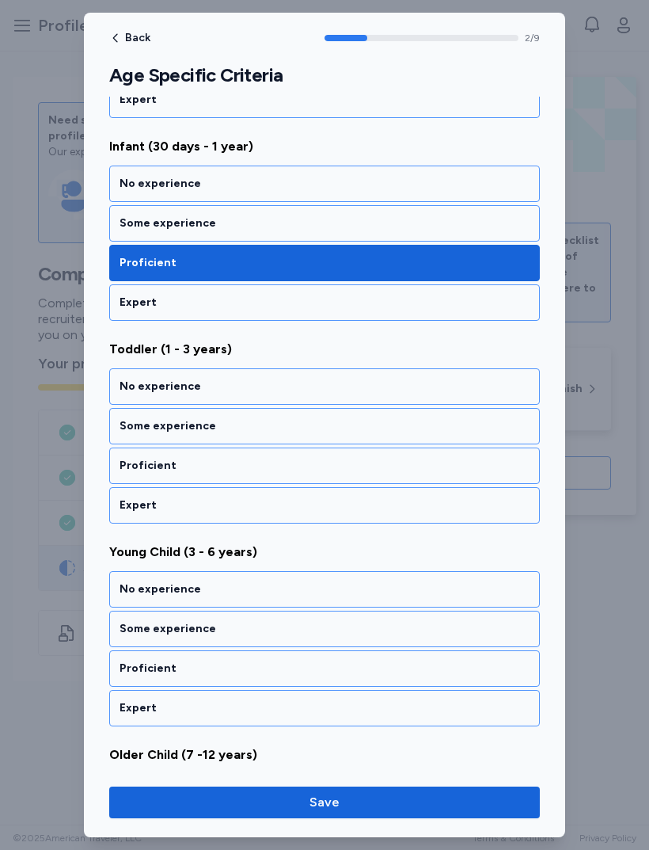
click at [345, 474] on div "Proficient" at bounding box center [324, 466] width 431 height 36
click at [340, 482] on div "Proficient" at bounding box center [324, 466] width 431 height 36
click at [359, 459] on div "Proficient" at bounding box center [325, 466] width 410 height 16
click at [344, 501] on div "Expert" at bounding box center [325, 505] width 410 height 16
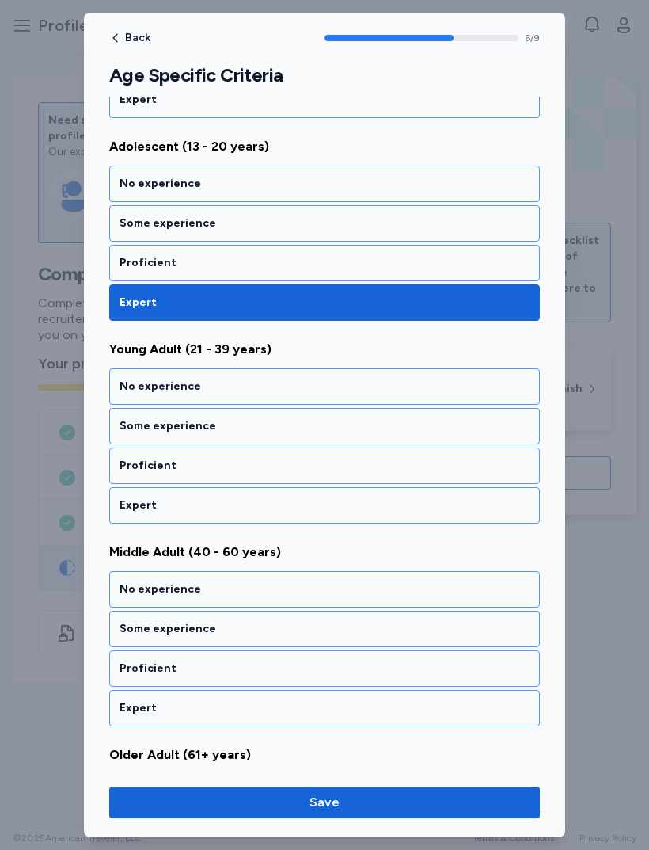
click at [349, 521] on div "Expert" at bounding box center [324, 505] width 431 height 36
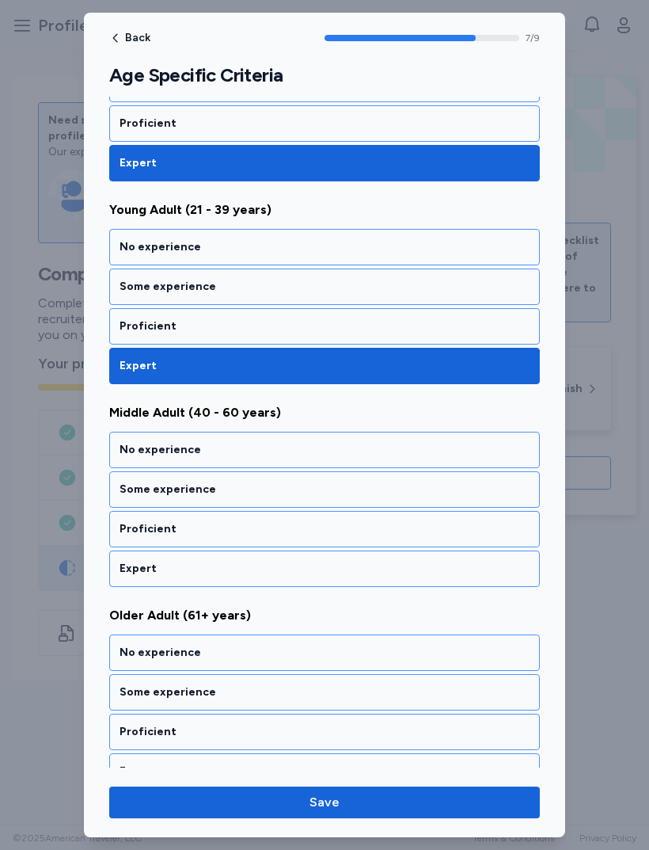
scroll to position [1371, 0]
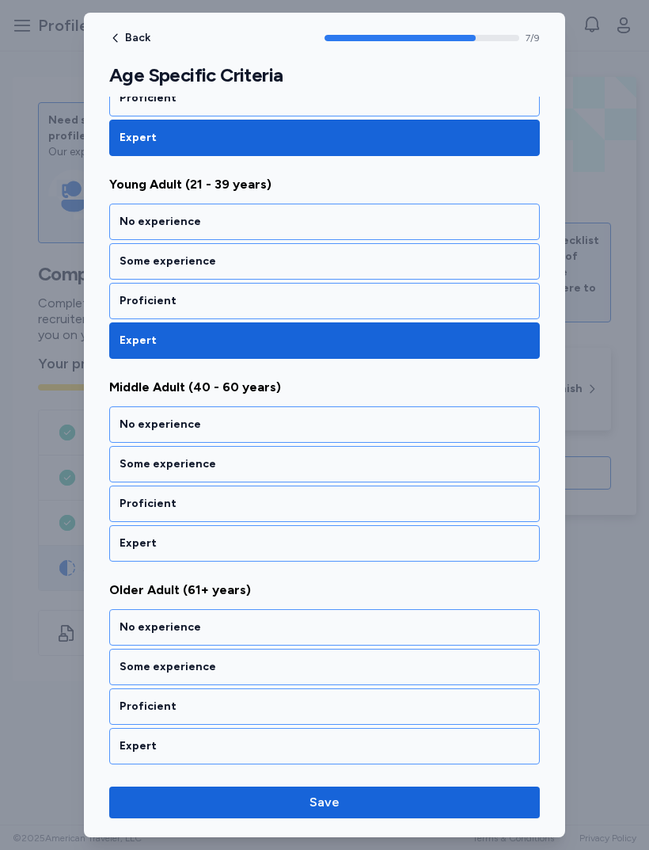
click at [356, 543] on div "Expert" at bounding box center [325, 543] width 410 height 16
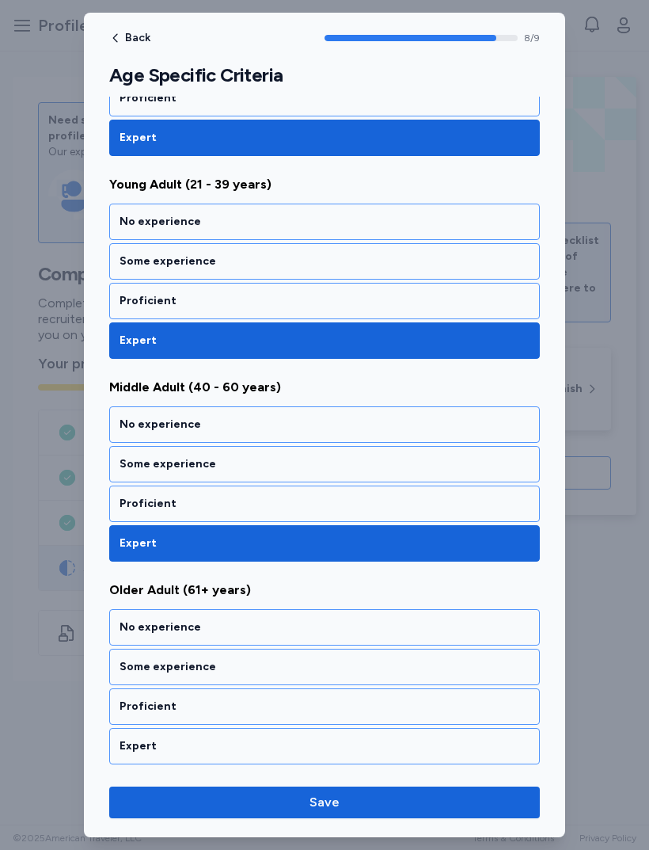
click at [317, 761] on div "Expert" at bounding box center [324, 746] width 431 height 36
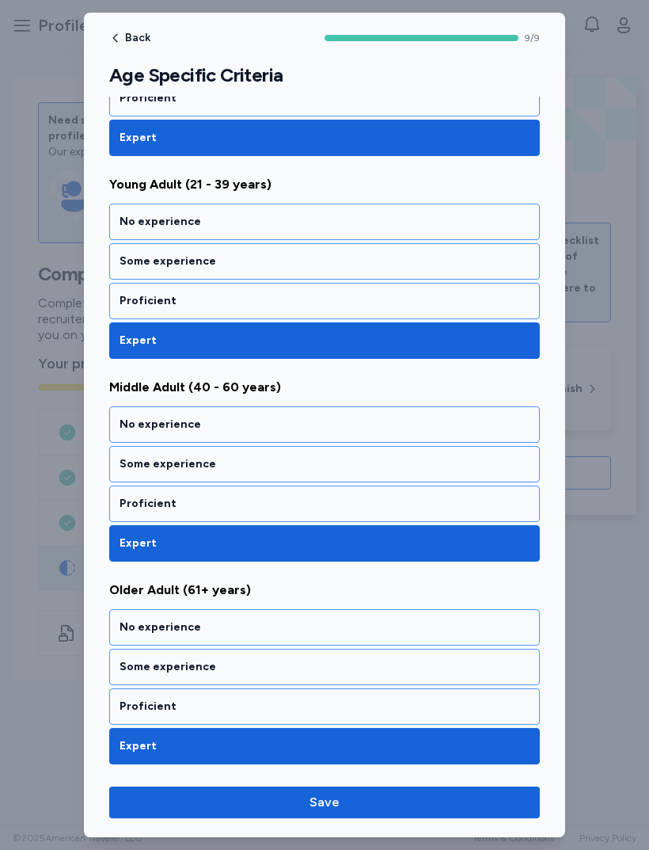
click at [382, 809] on span "Save" at bounding box center [325, 802] width 406 height 19
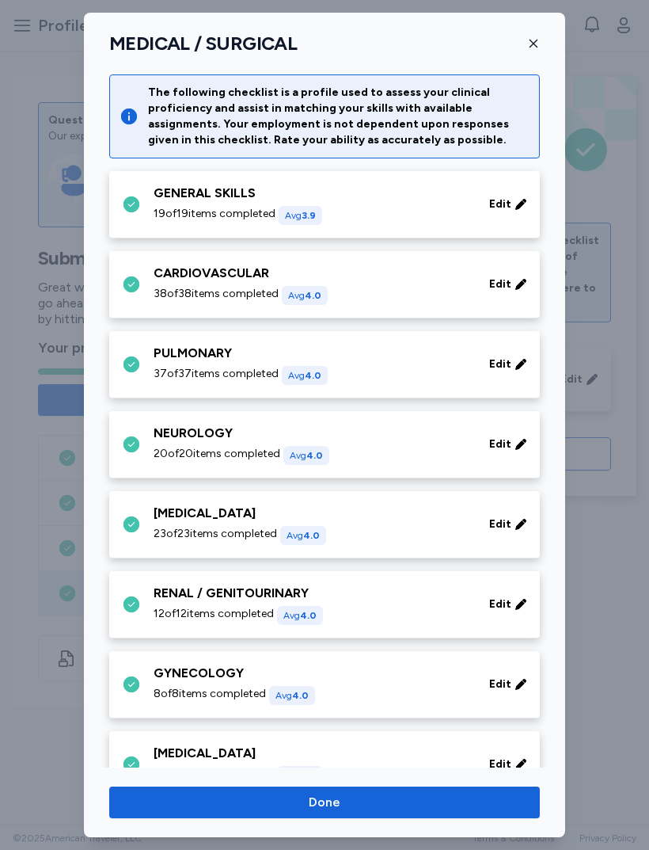
scroll to position [511, 0]
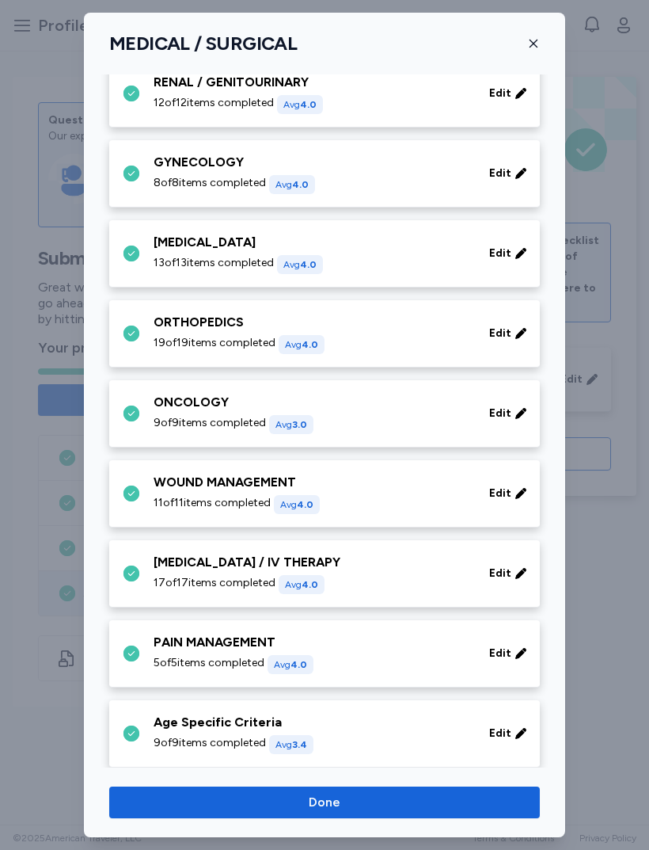
click at [391, 805] on span "Done" at bounding box center [325, 802] width 406 height 19
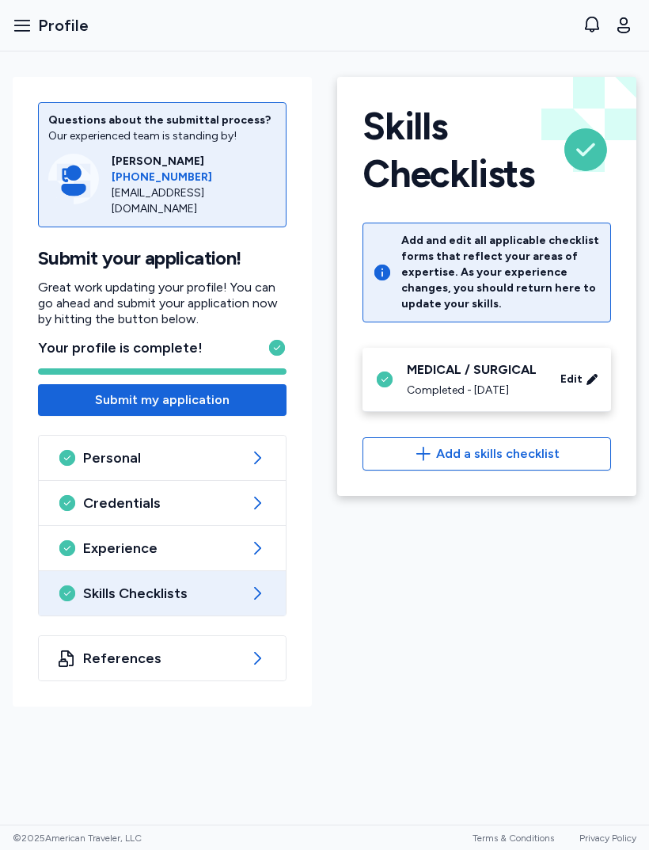
click at [251, 651] on icon at bounding box center [257, 658] width 19 height 19
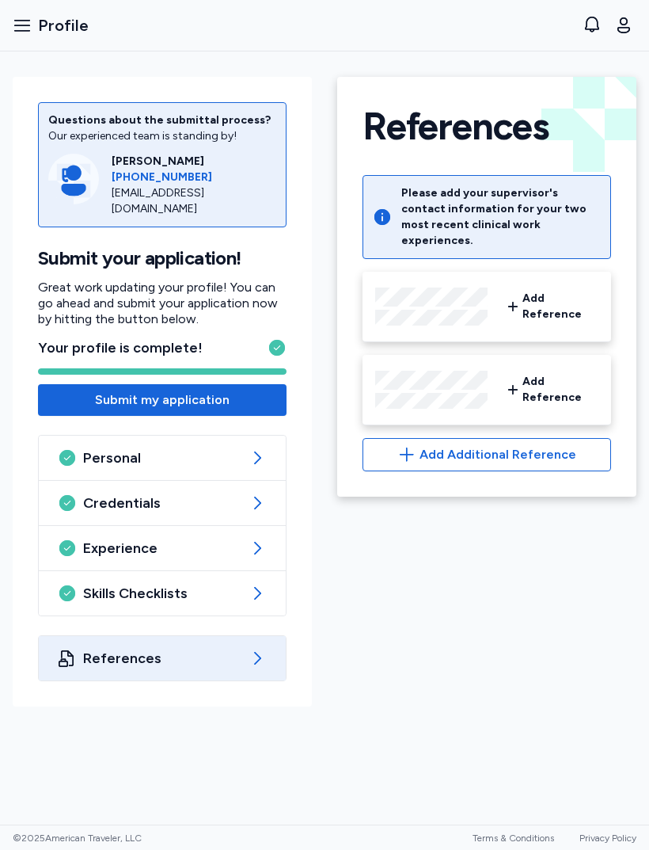
click at [553, 291] on span "Add Reference" at bounding box center [561, 307] width 76 height 32
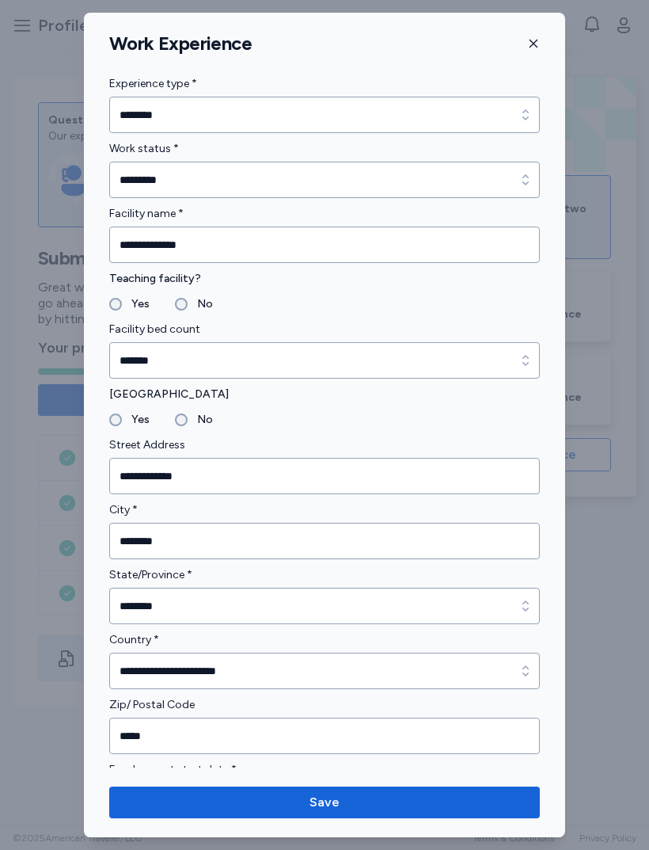
scroll to position [1232, 0]
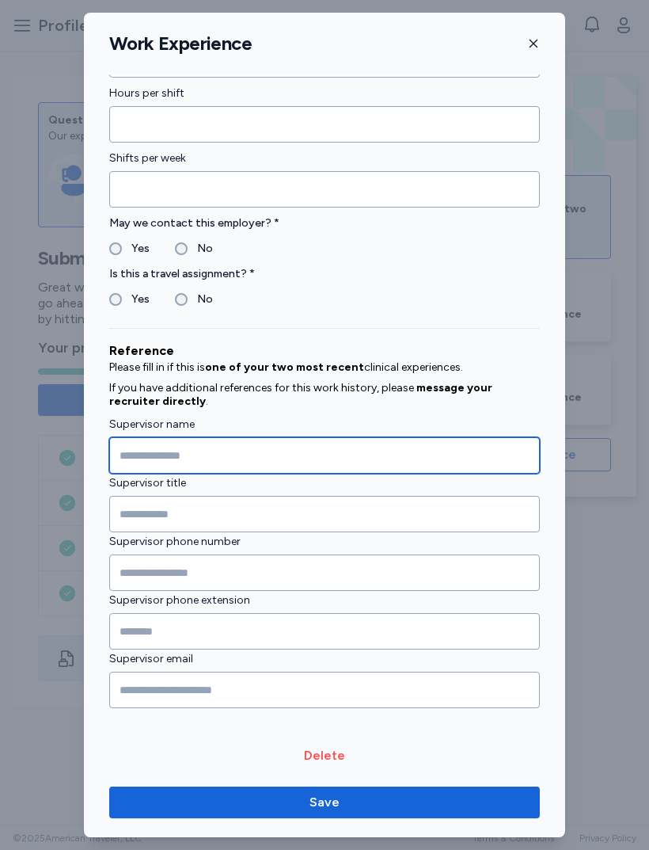
click at [424, 437] on input "Supervisor name" at bounding box center [324, 455] width 431 height 36
type input "**********"
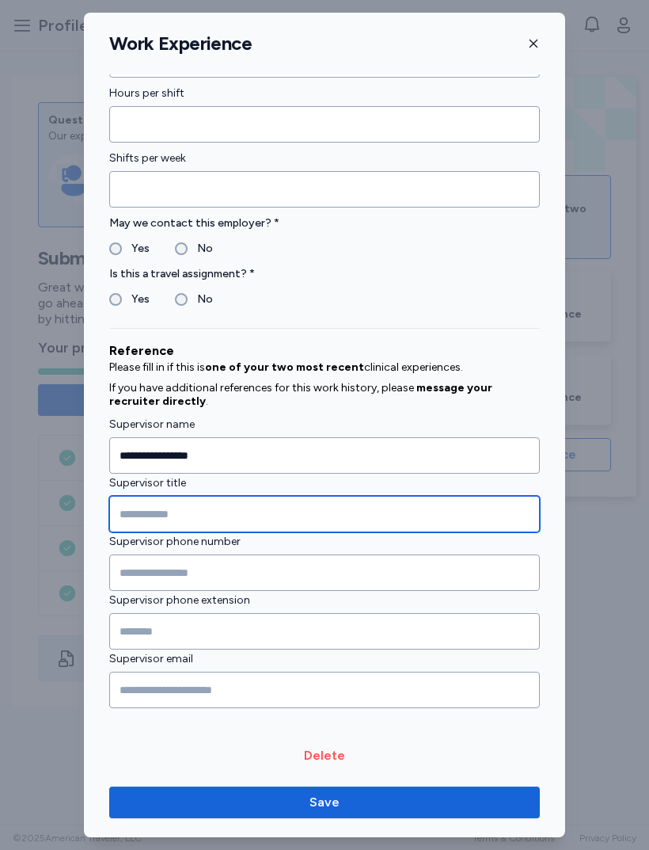
click at [332, 497] on input "Supervisor title" at bounding box center [324, 514] width 431 height 36
type input "**********"
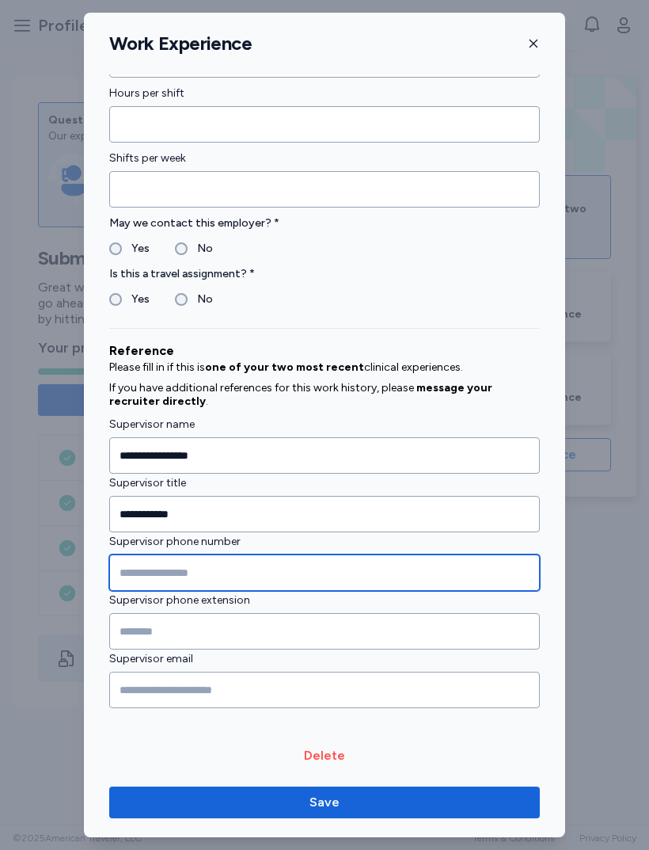
click at [238, 554] on input "Supervisor phone number" at bounding box center [324, 572] width 431 height 36
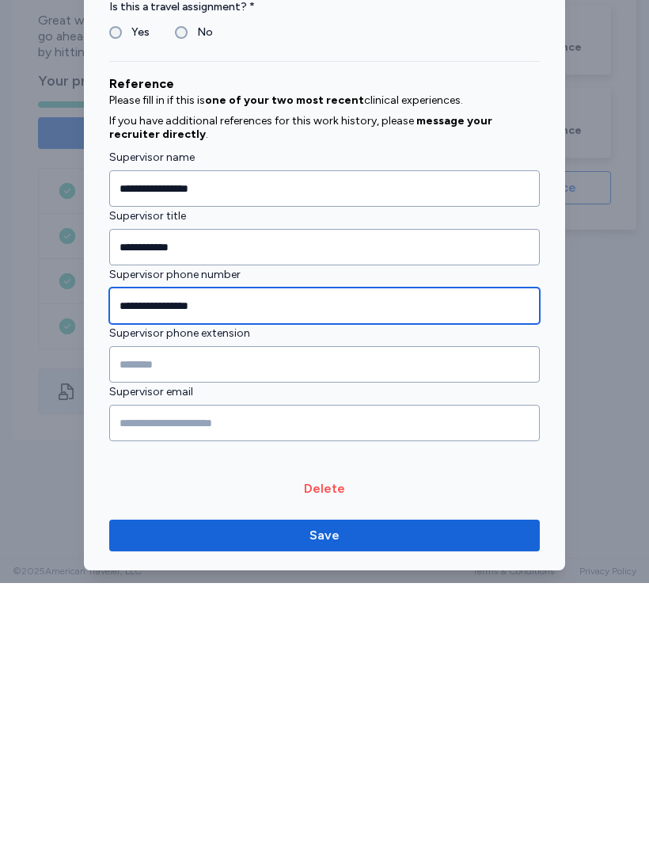
type input "**********"
click at [383, 787] on button "Save" at bounding box center [324, 803] width 431 height 32
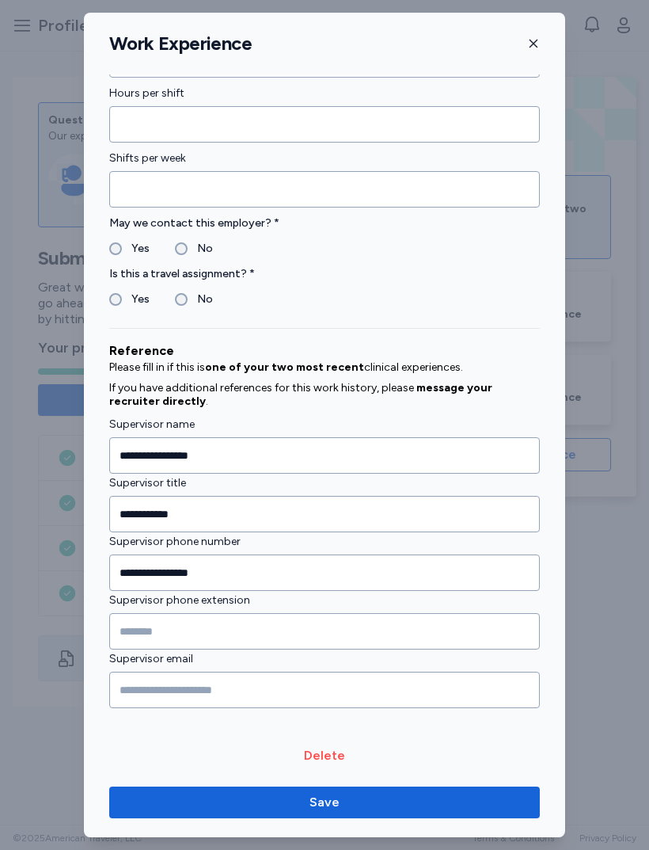
scroll to position [1229, 0]
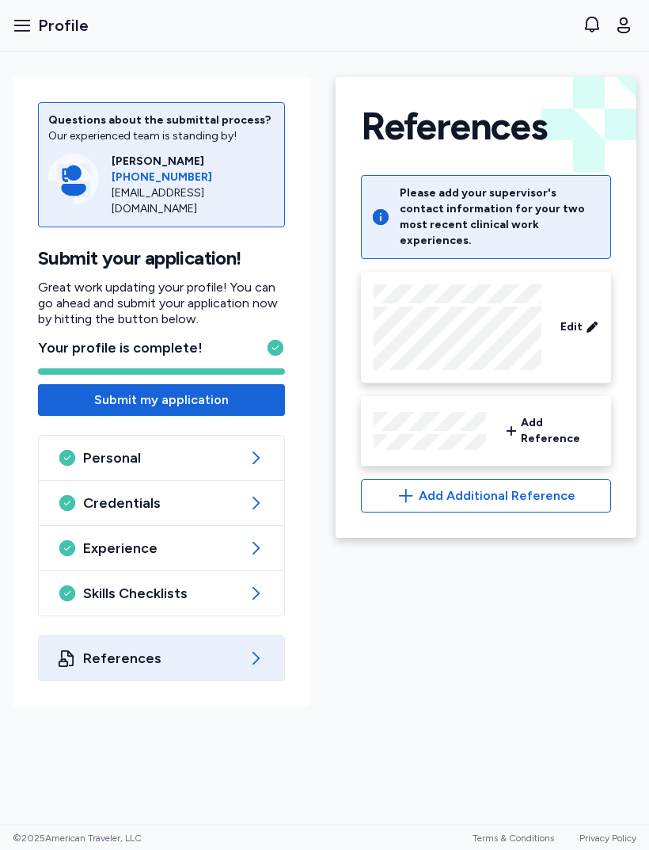
click at [81, 384] on button "Submit my application" at bounding box center [161, 400] width 247 height 32
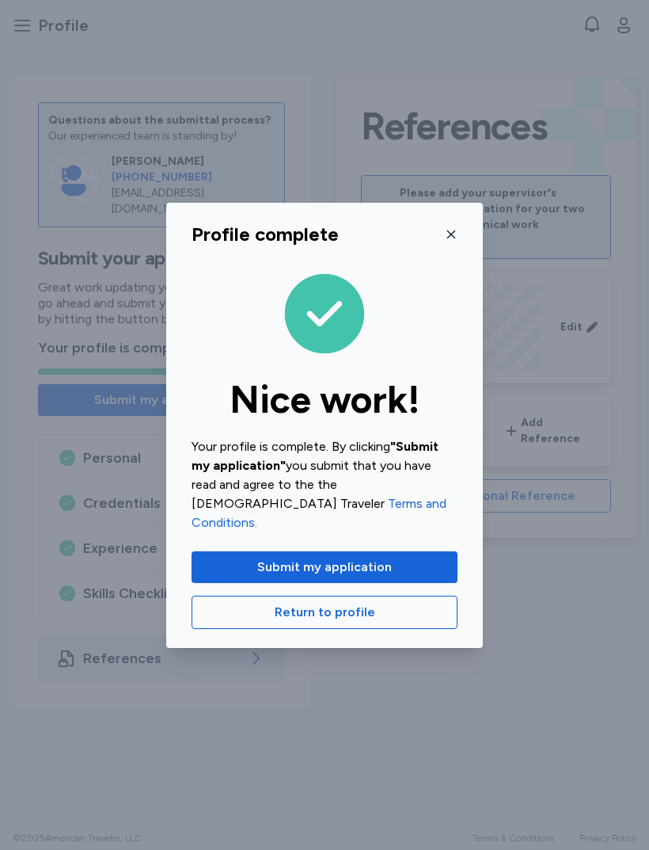
click at [361, 558] on span "Submit my application" at bounding box center [324, 567] width 135 height 19
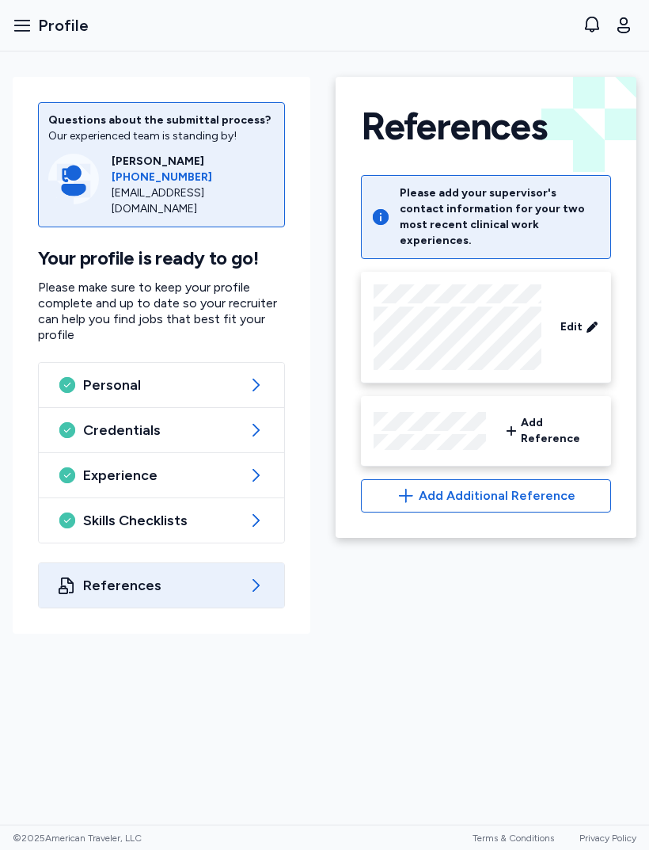
click at [29, 21] on icon "button" at bounding box center [22, 25] width 16 height 11
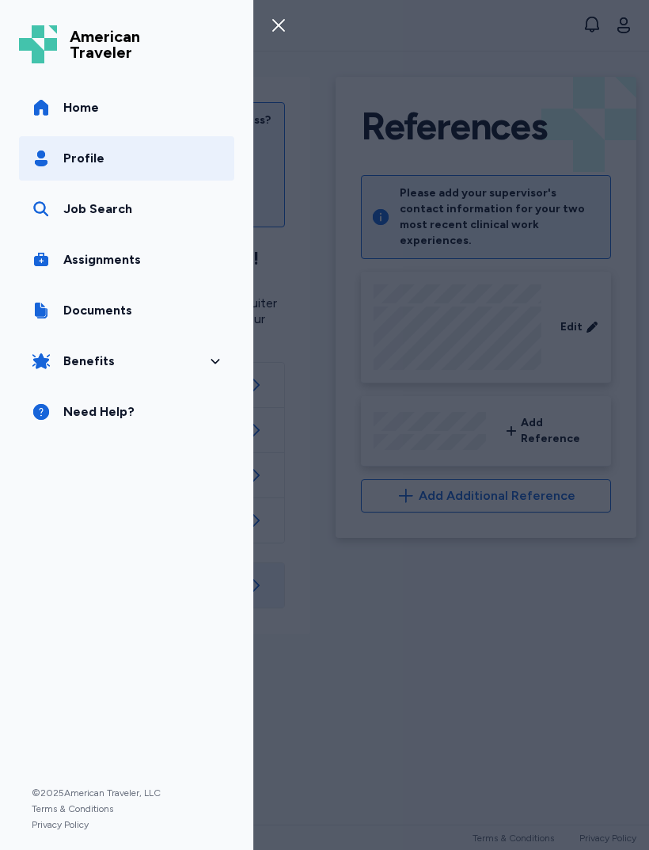
click at [67, 201] on div "Job Search" at bounding box center [97, 209] width 69 height 19
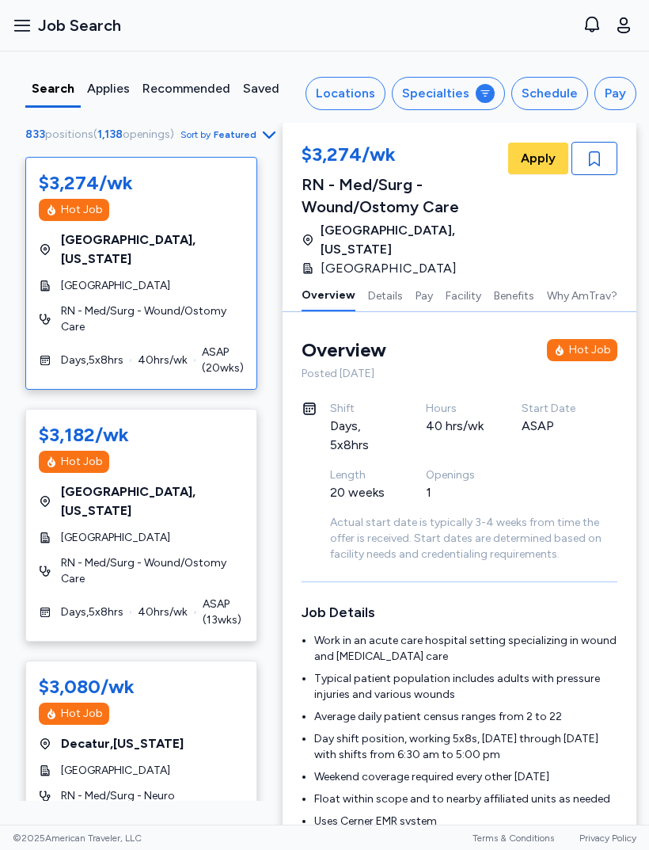
click at [97, 86] on div "Applies" at bounding box center [108, 88] width 43 height 19
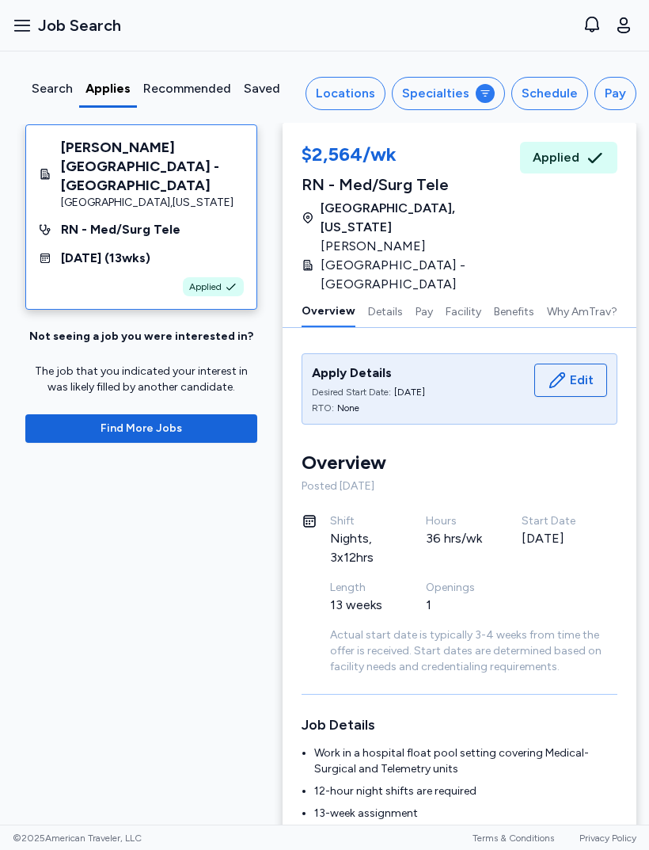
click at [28, 90] on div "Search" at bounding box center [52, 93] width 54 height 29
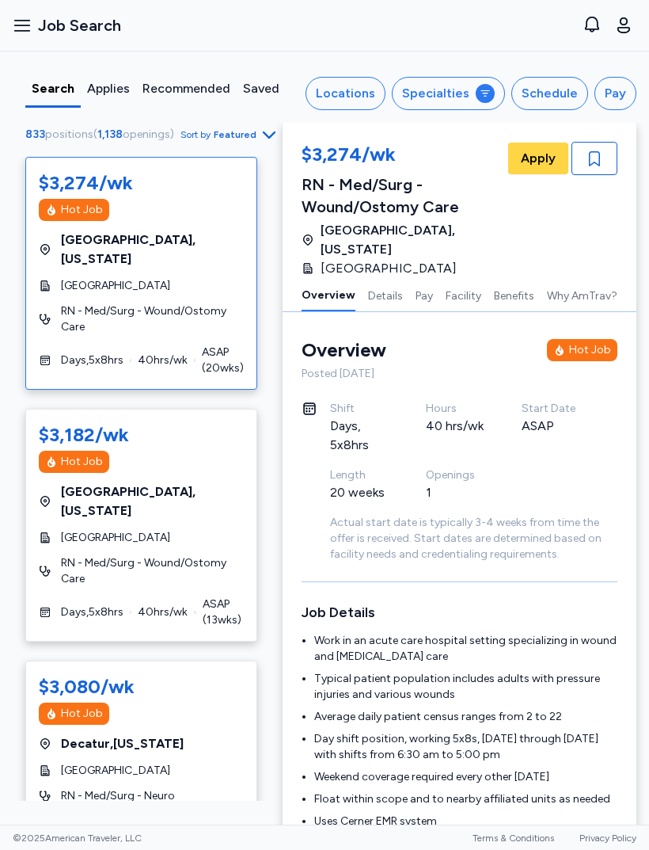
click at [360, 95] on div "Locations" at bounding box center [345, 93] width 59 height 19
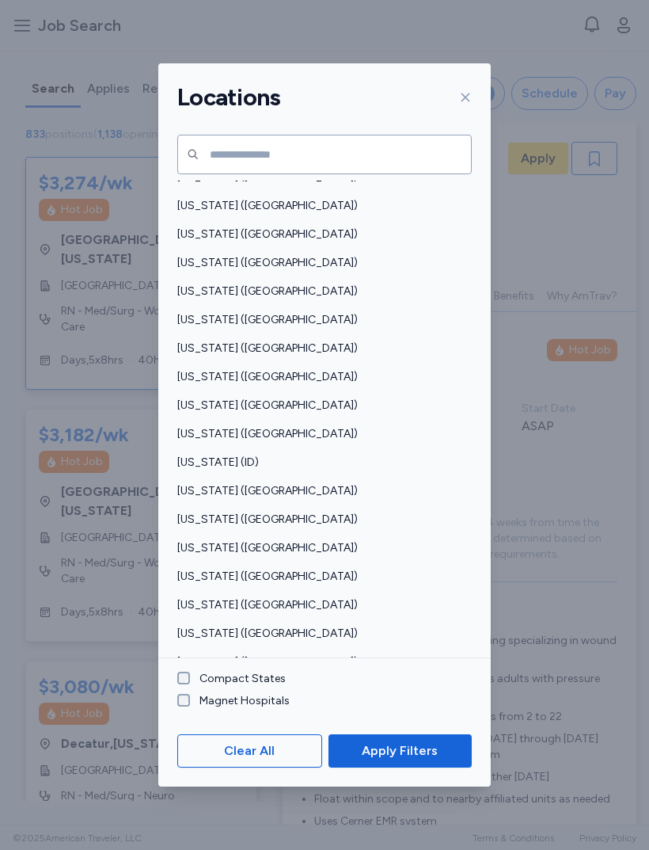
scroll to position [74, 0]
click at [379, 284] on span "[US_STATE] ([GEOGRAPHIC_DATA])" at bounding box center [319, 292] width 285 height 16
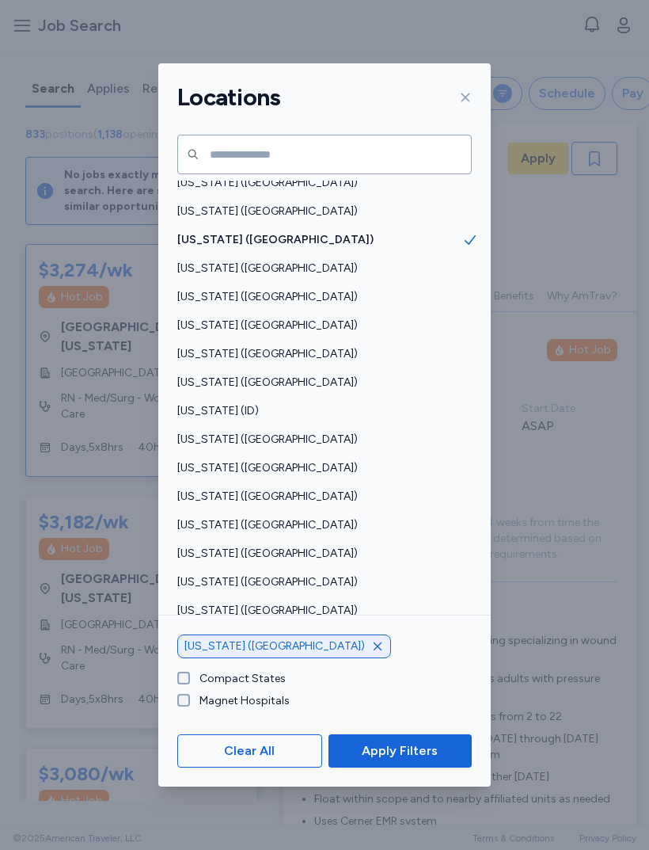
scroll to position [128, 0]
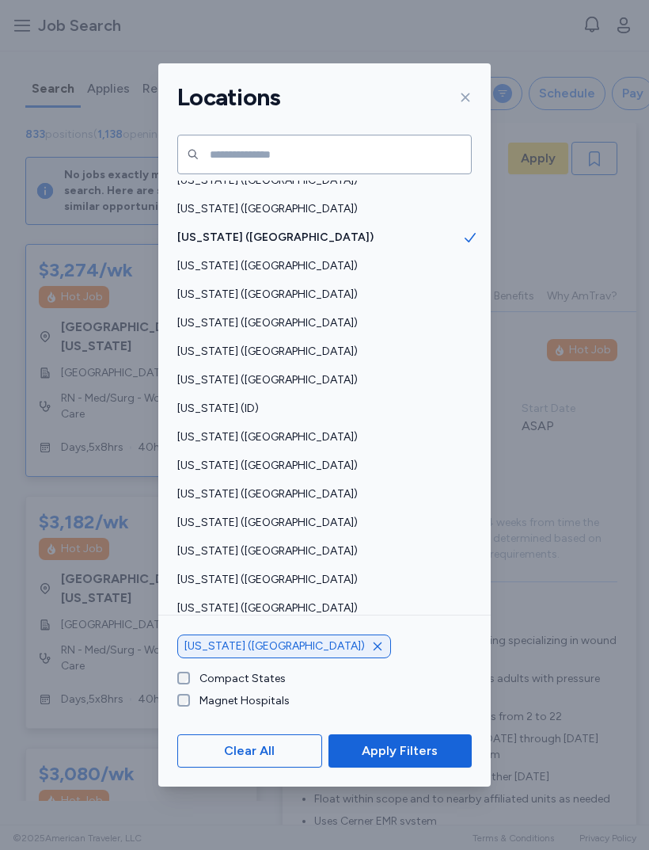
click at [339, 372] on span "[US_STATE] ([GEOGRAPHIC_DATA])" at bounding box center [319, 380] width 285 height 16
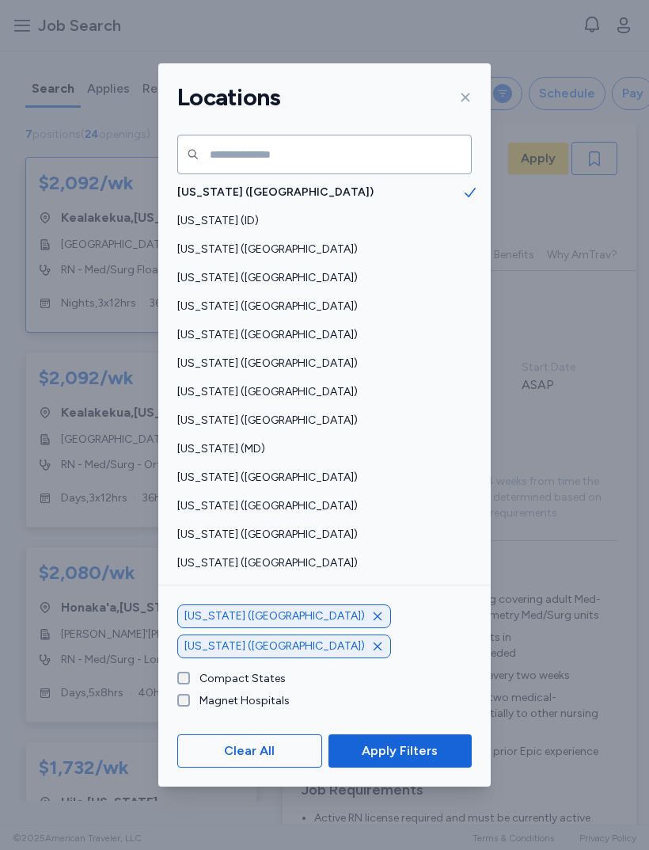
scroll to position [317, 0]
click at [366, 434] on div "[US_STATE] (MD)" at bounding box center [324, 448] width 333 height 29
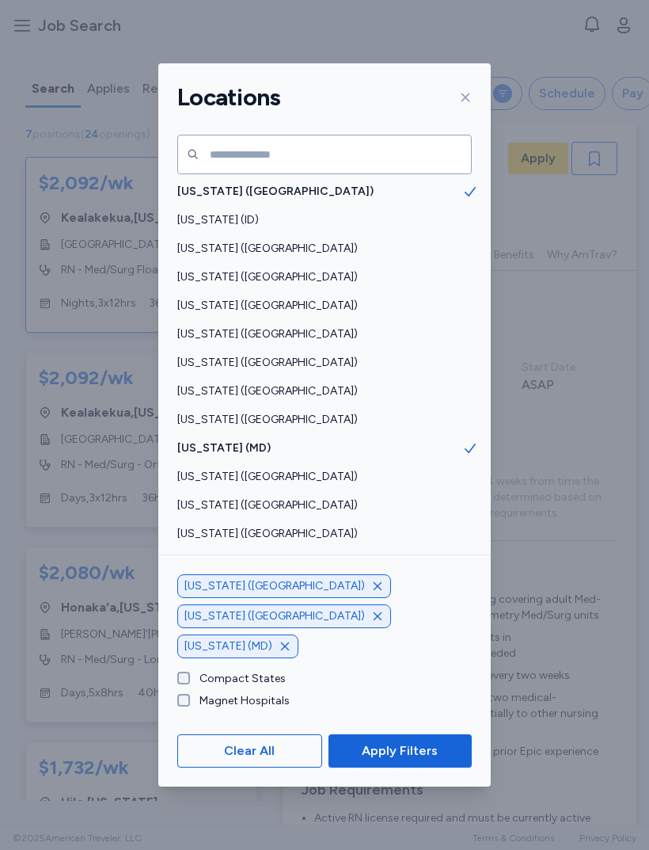
click at [367, 412] on span "[US_STATE] ([GEOGRAPHIC_DATA])" at bounding box center [319, 420] width 285 height 16
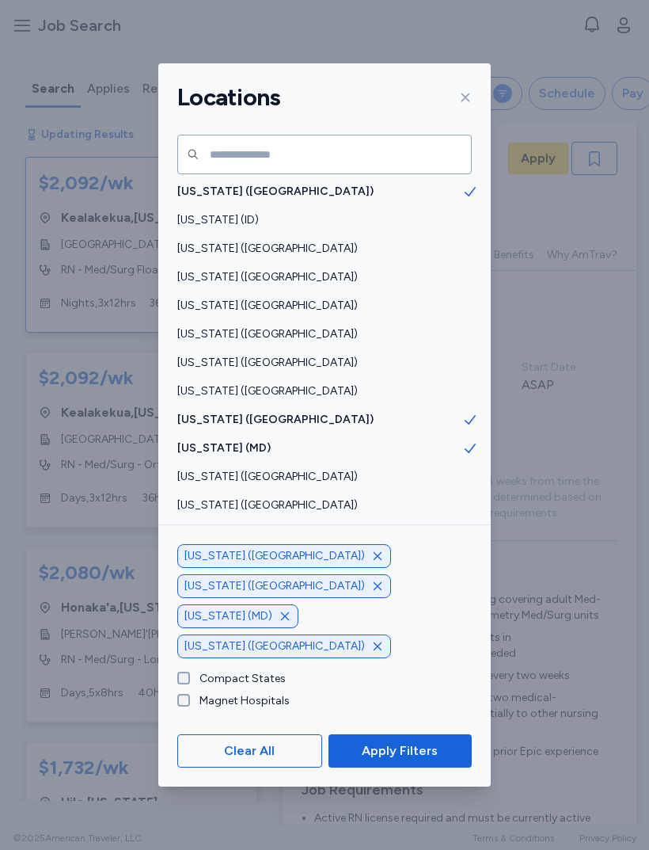
click at [328, 469] on span "[US_STATE] ([GEOGRAPHIC_DATA])" at bounding box center [319, 477] width 285 height 16
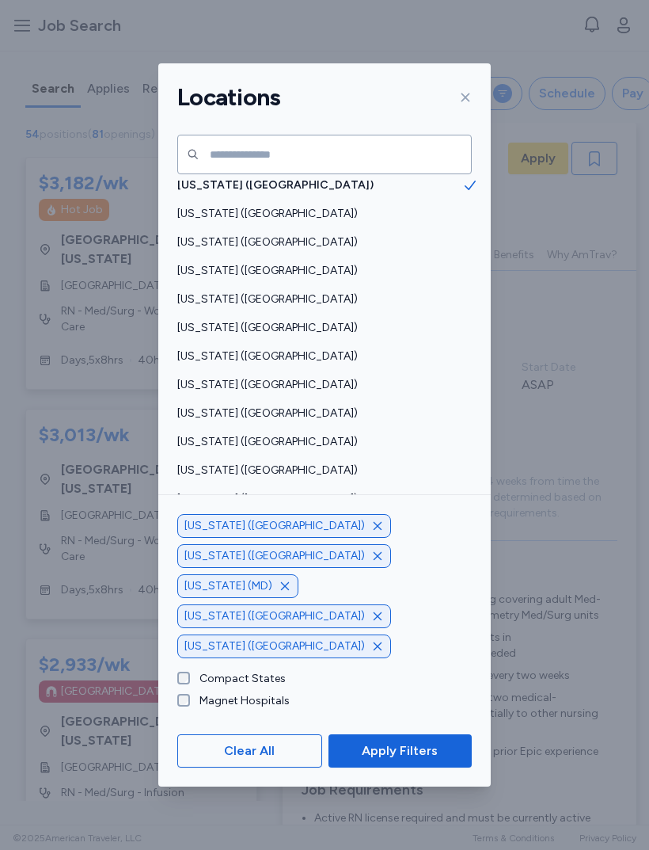
scroll to position [609, 0]
click at [322, 405] on span "[US_STATE] ([GEOGRAPHIC_DATA])" at bounding box center [319, 413] width 285 height 16
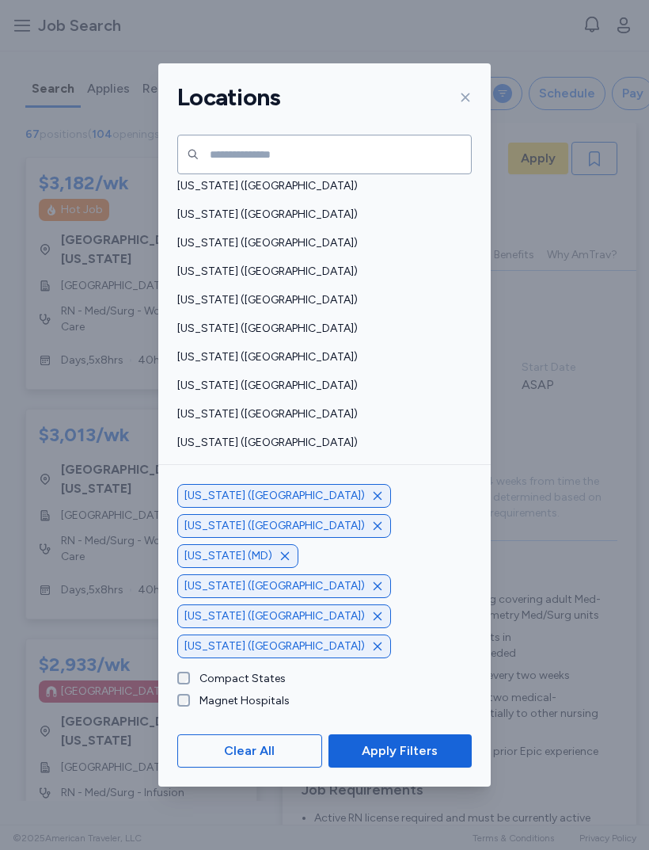
scroll to position [871, 0]
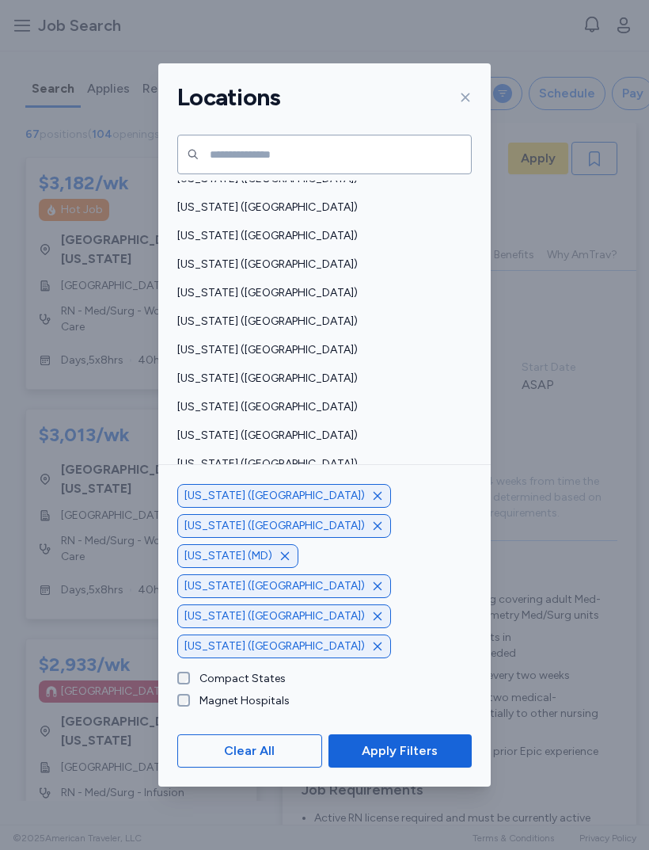
click at [354, 428] on span "[US_STATE] ([GEOGRAPHIC_DATA])" at bounding box center [319, 436] width 285 height 16
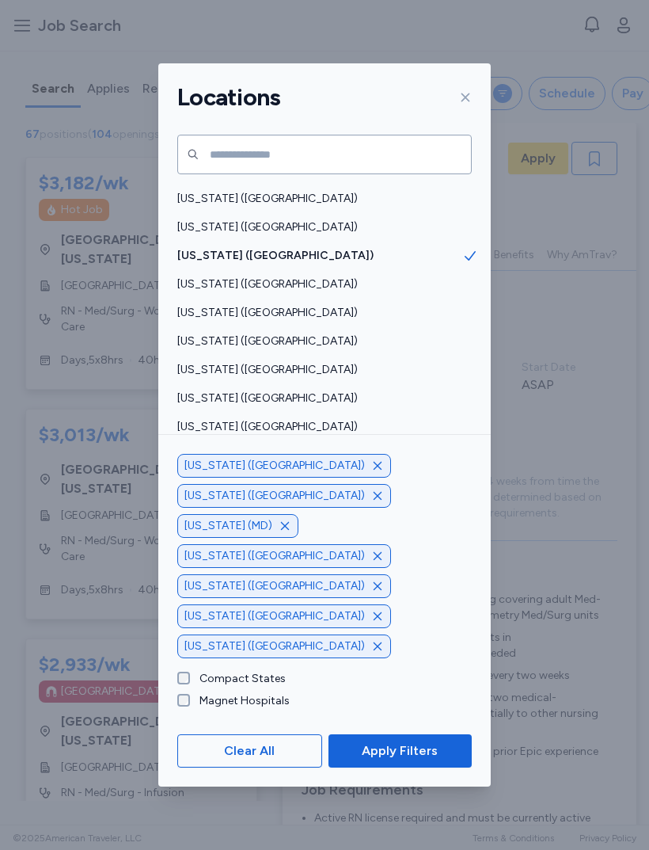
scroll to position [1052, 0]
click at [269, 440] on div "[US_STATE] ([GEOGRAPHIC_DATA])" at bounding box center [324, 454] width 333 height 29
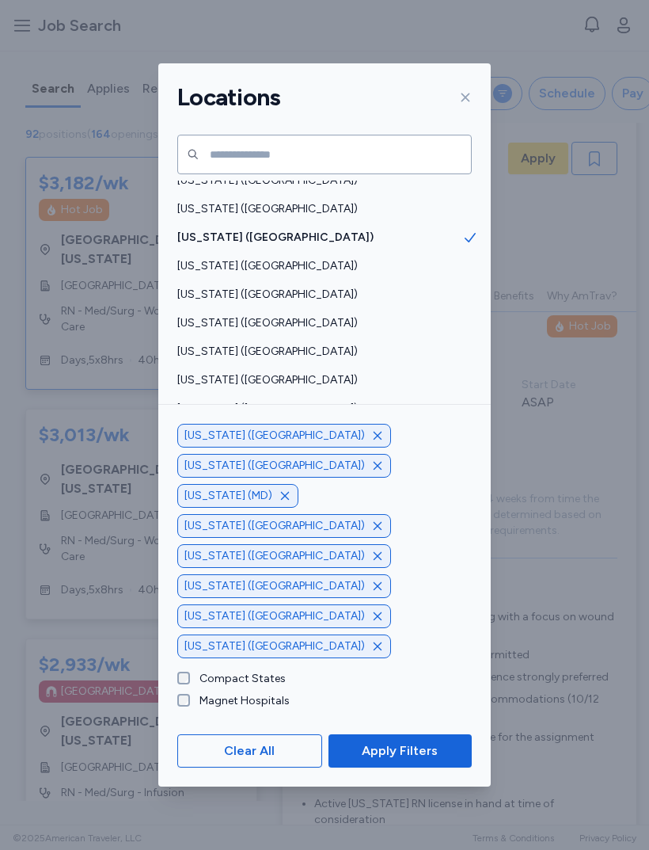
scroll to position [1068, 0]
click at [292, 402] on span "[US_STATE] ([GEOGRAPHIC_DATA])" at bounding box center [319, 410] width 285 height 16
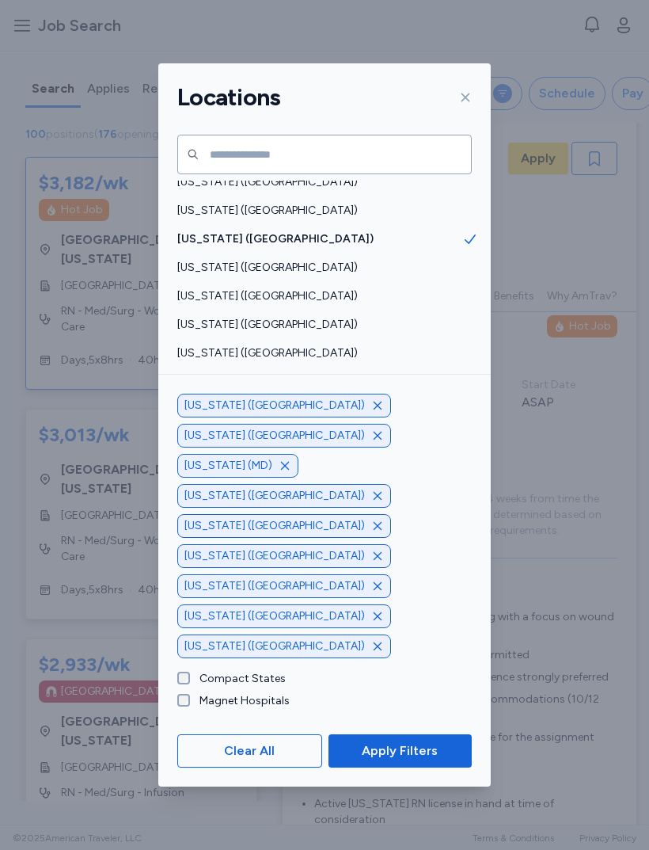
click at [384, 623] on icon "button" at bounding box center [377, 616] width 13 height 13
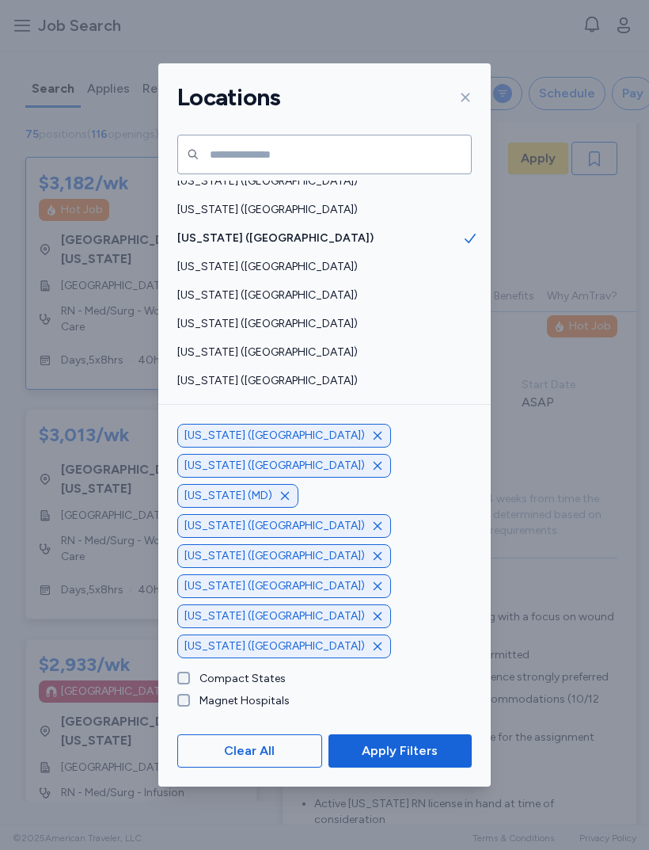
scroll to position [1068, 0]
click at [385, 760] on span "Apply Filters" at bounding box center [400, 750] width 76 height 19
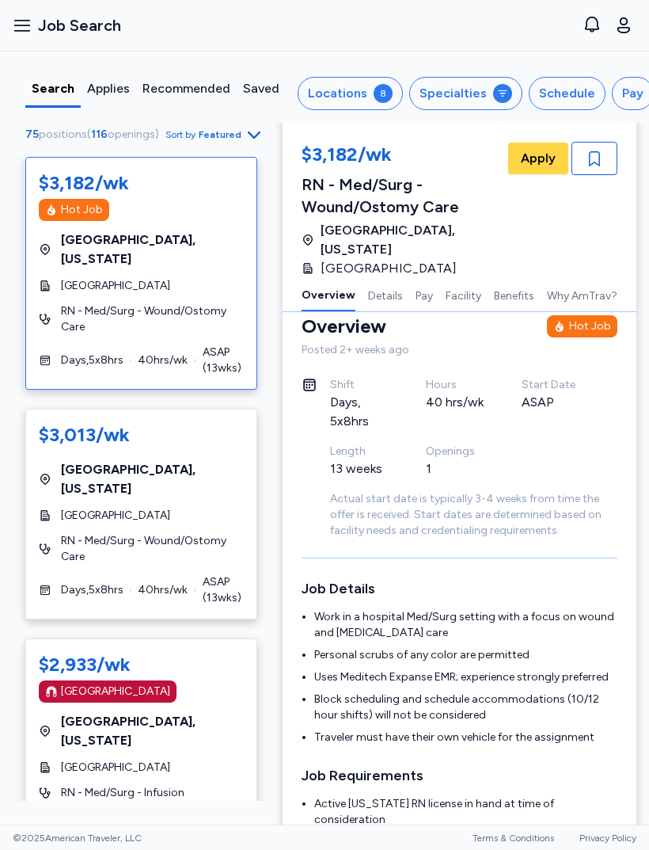
click at [567, 102] on div "Schedule" at bounding box center [567, 93] width 56 height 19
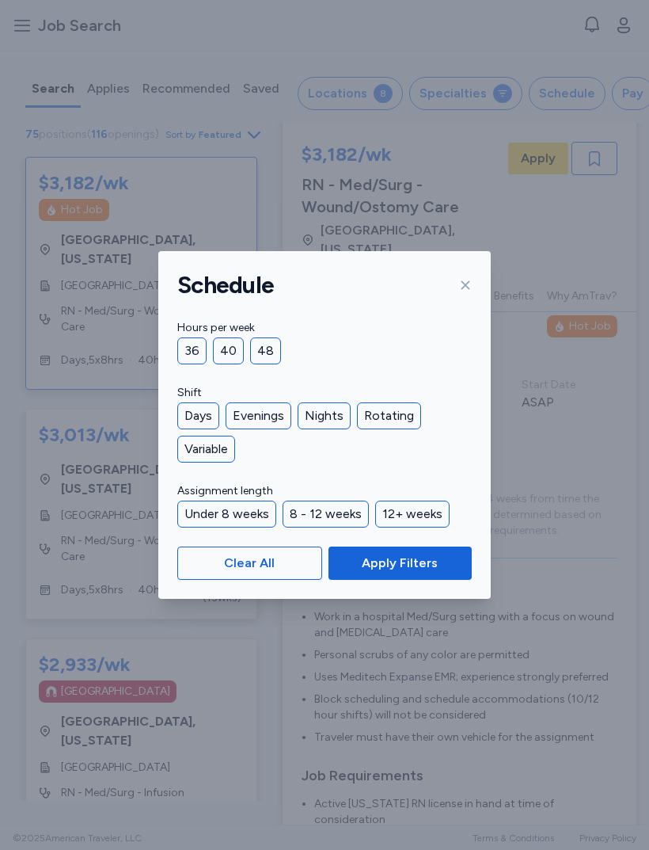
click at [182, 344] on div "36" at bounding box center [191, 350] width 29 height 27
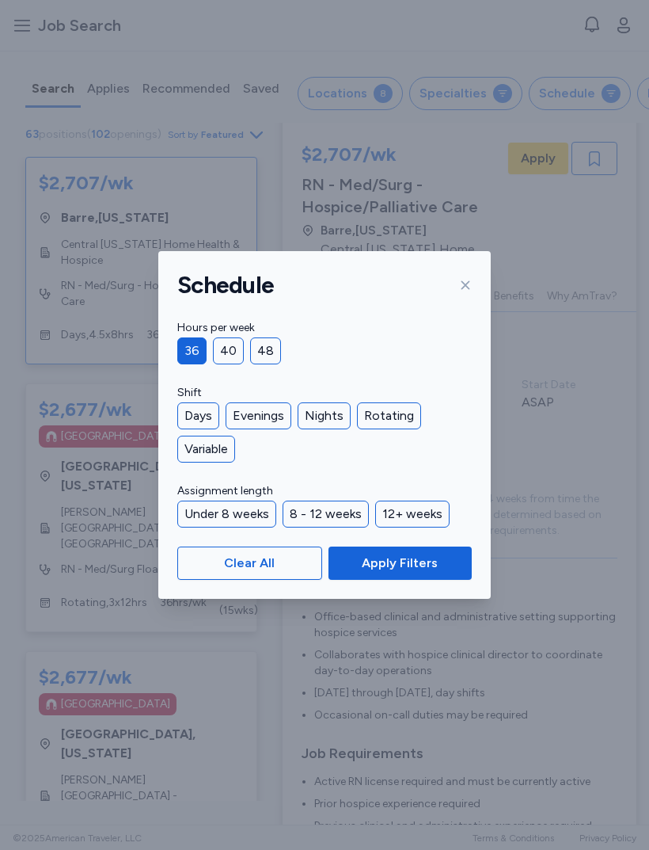
scroll to position [21, 19]
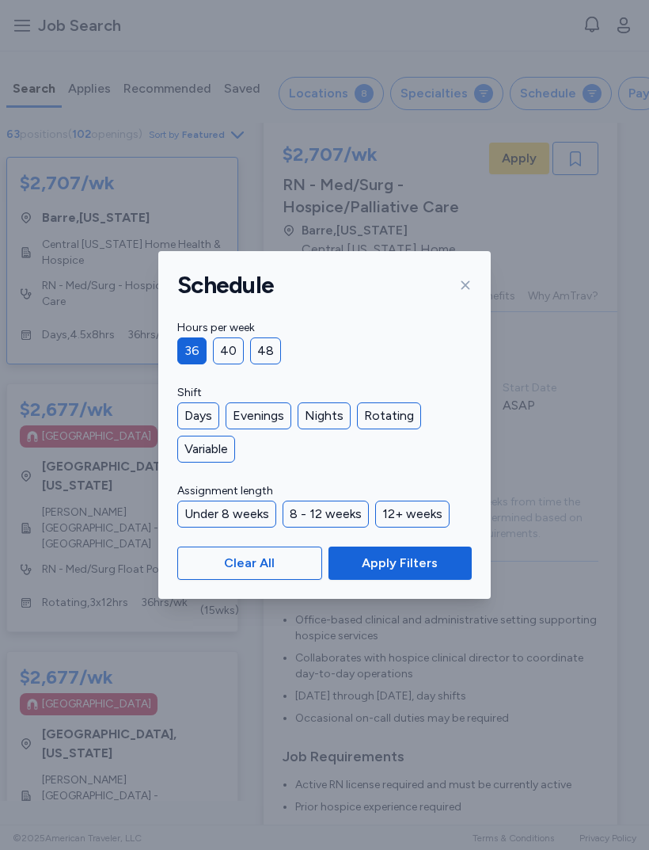
click at [425, 556] on span "Apply Filters" at bounding box center [400, 563] width 76 height 19
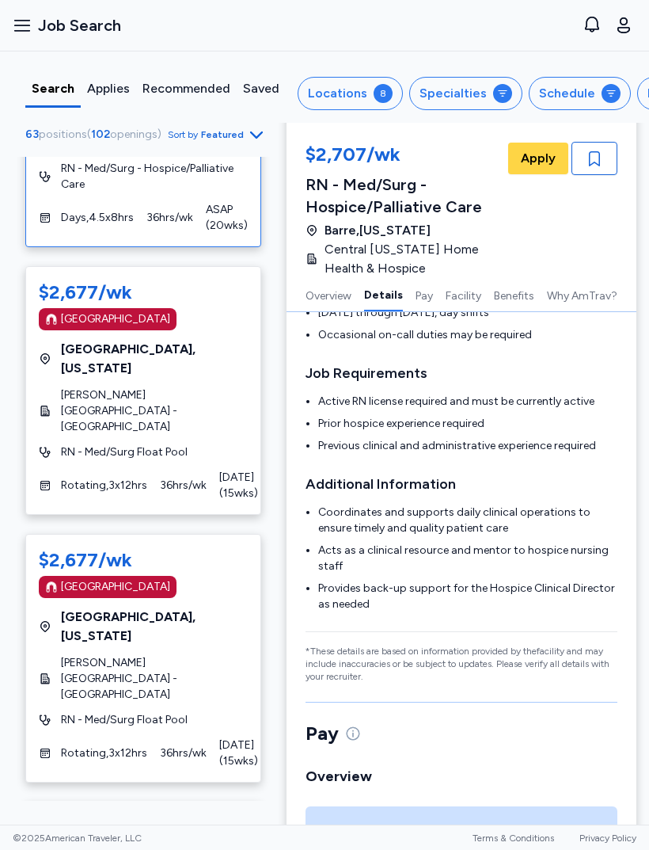
scroll to position [118, 0]
click at [46, 405] on icon at bounding box center [45, 410] width 9 height 10
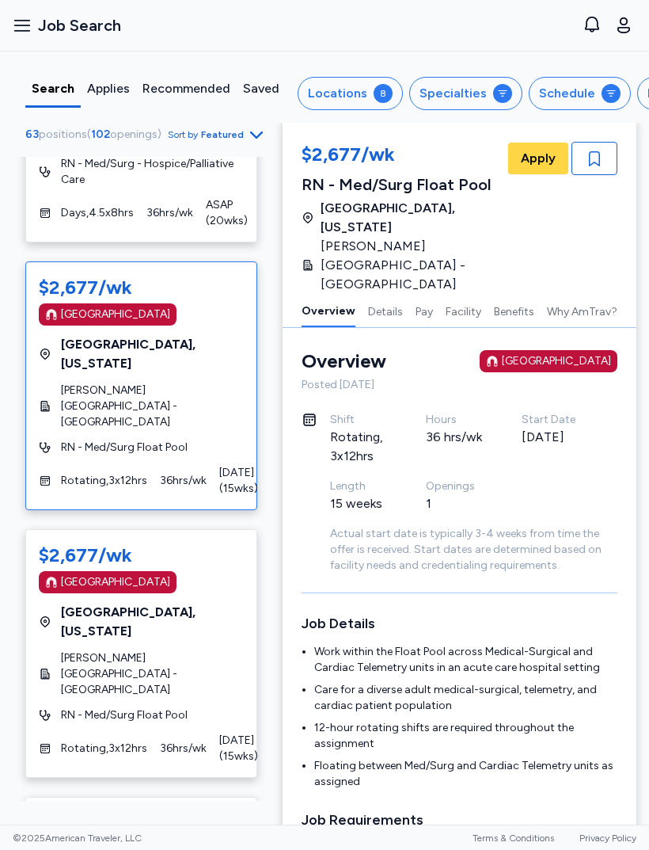
scroll to position [6, 0]
click at [533, 153] on span "Apply" at bounding box center [538, 158] width 35 height 19
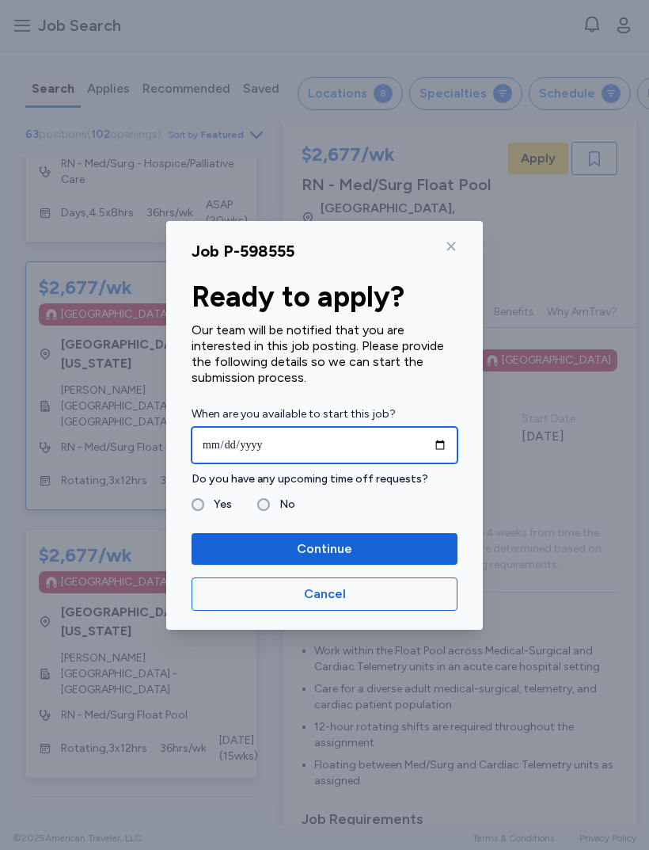
click at [409, 444] on input "date" at bounding box center [325, 445] width 266 height 36
type input "**********"
click at [270, 508] on label "No" at bounding box center [282, 504] width 25 height 19
click at [373, 547] on span "Continue" at bounding box center [324, 548] width 241 height 19
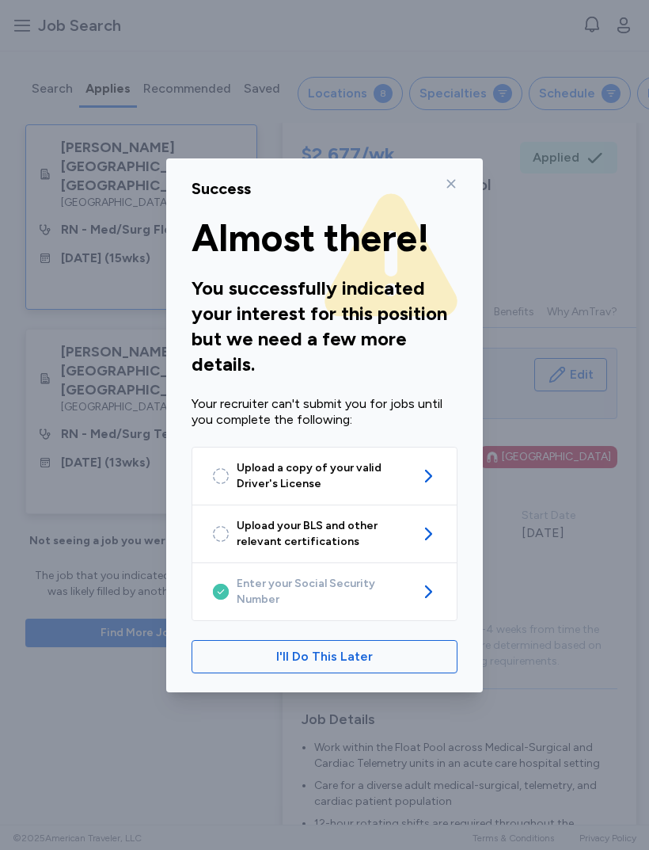
click at [451, 185] on icon at bounding box center [451, 183] width 13 height 13
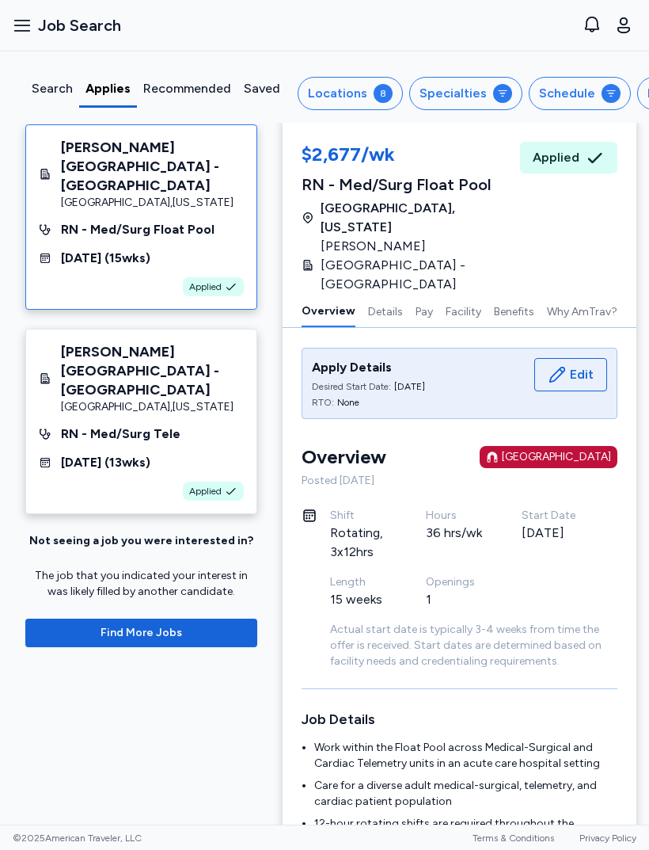
click at [38, 84] on div "Search" at bounding box center [52, 88] width 41 height 19
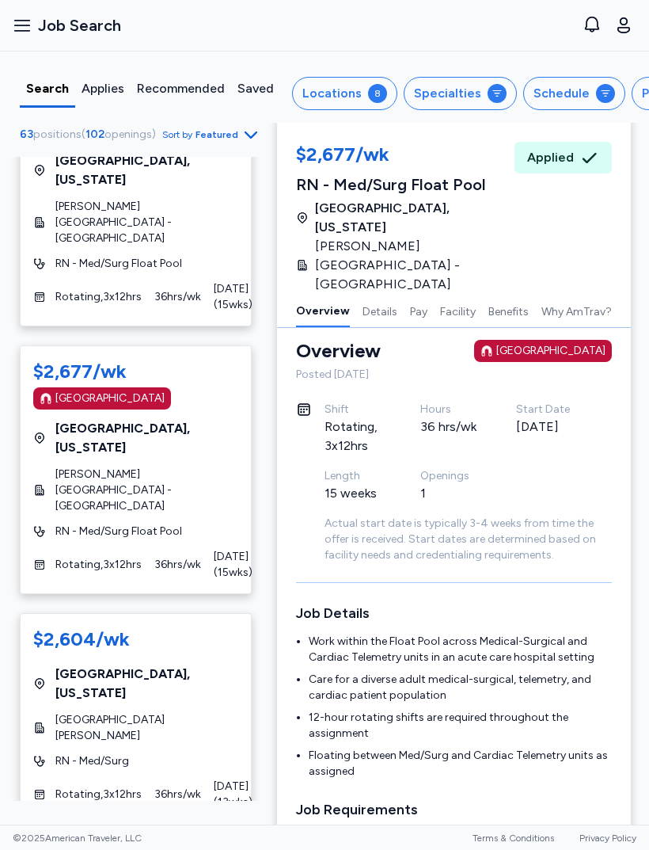
scroll to position [2479, 0]
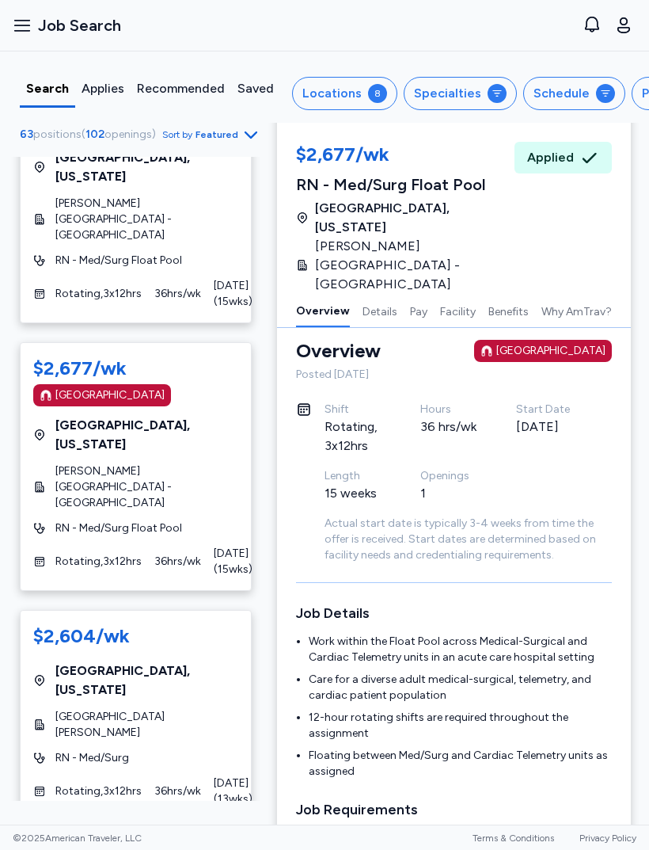
click at [65, 610] on div "$2,604/wk [GEOGRAPHIC_DATA] , [US_STATE] Dartmouth [PERSON_NAME][GEOGRAPHIC_DAT…" at bounding box center [136, 715] width 232 height 211
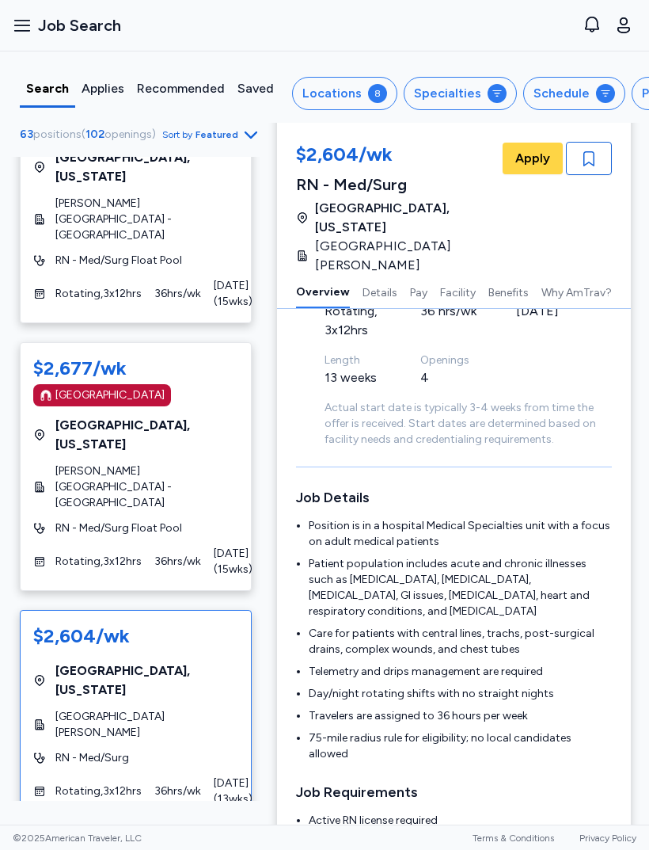
scroll to position [2, 19]
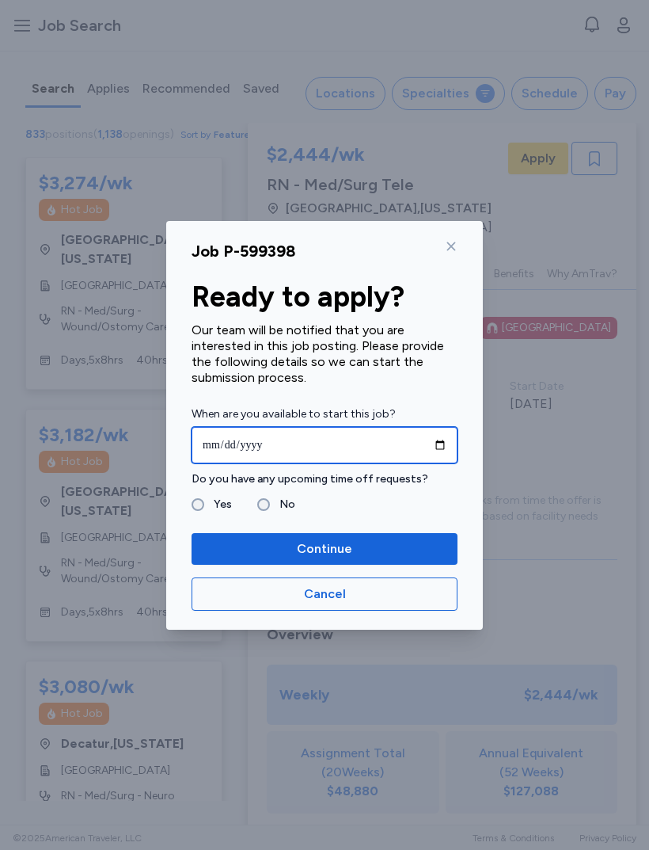
click at [411, 444] on input "date" at bounding box center [325, 445] width 266 height 36
type input "**********"
click at [356, 558] on button "Continue" at bounding box center [325, 549] width 266 height 32
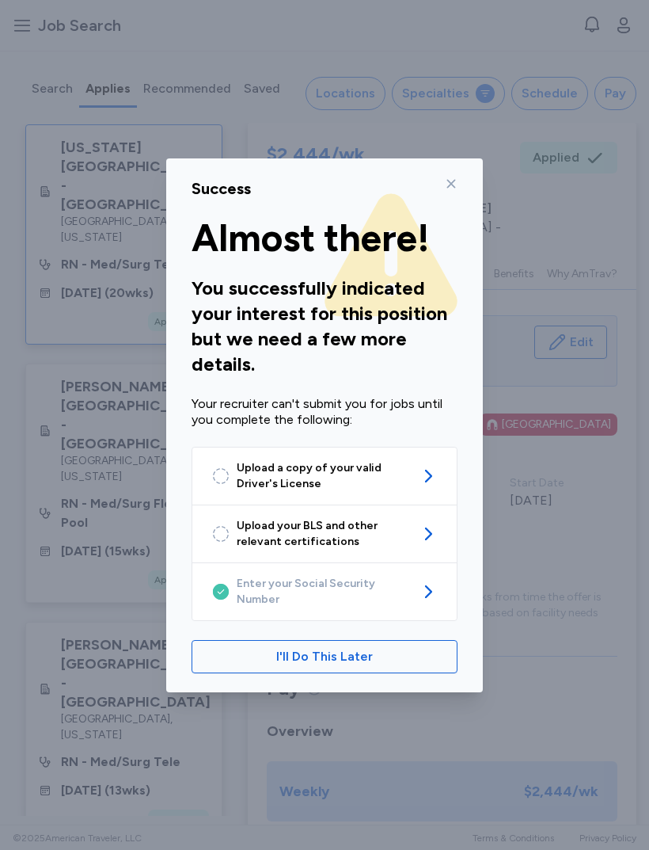
click at [456, 182] on div "Success Almost there! You successfully indicated your interest for this positio…" at bounding box center [324, 425] width 317 height 534
click at [385, 467] on span "Upload a copy of your valid Driver's License" at bounding box center [325, 476] width 176 height 32
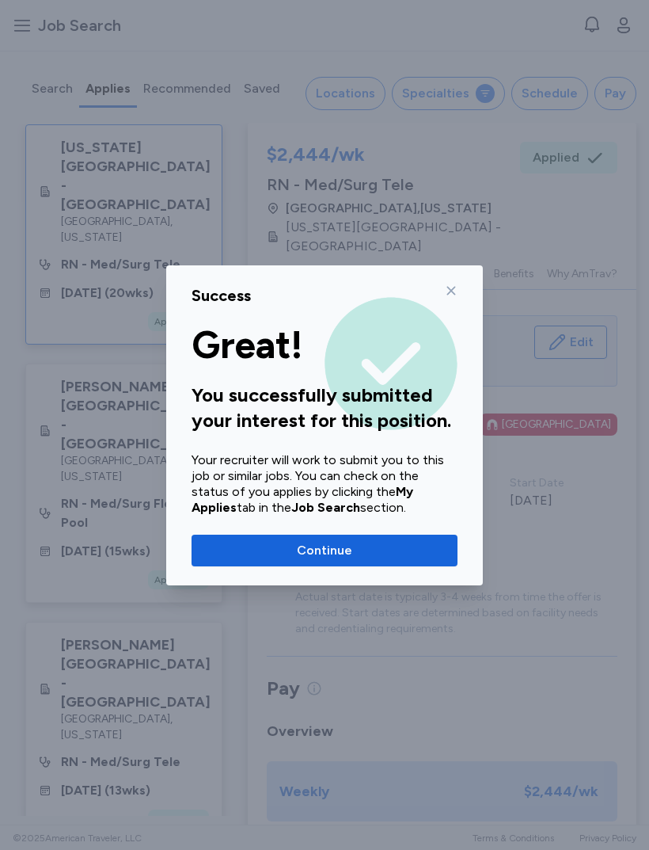
click at [393, 545] on span "Continue" at bounding box center [324, 550] width 241 height 19
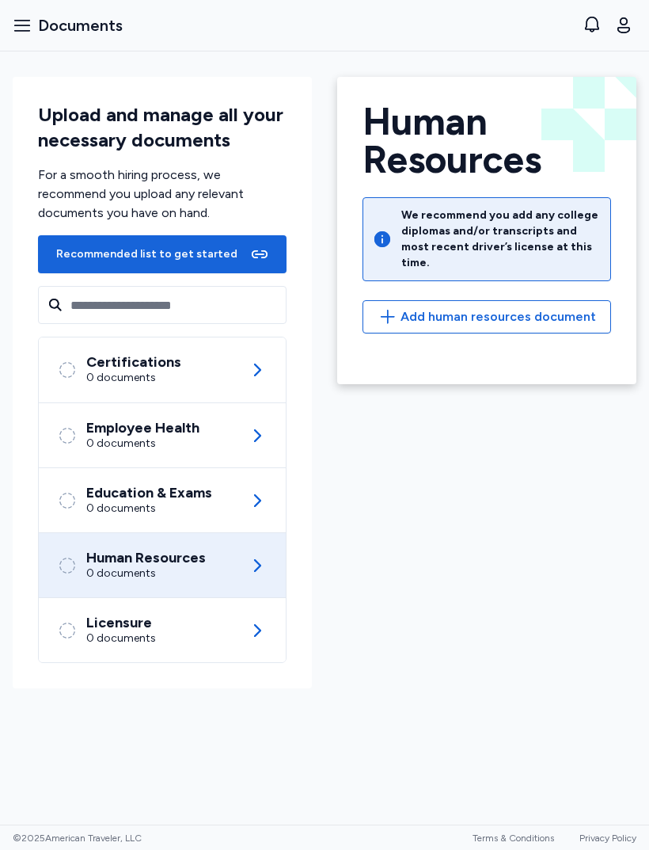
click at [478, 307] on span "Add human resources document" at bounding box center [499, 316] width 196 height 19
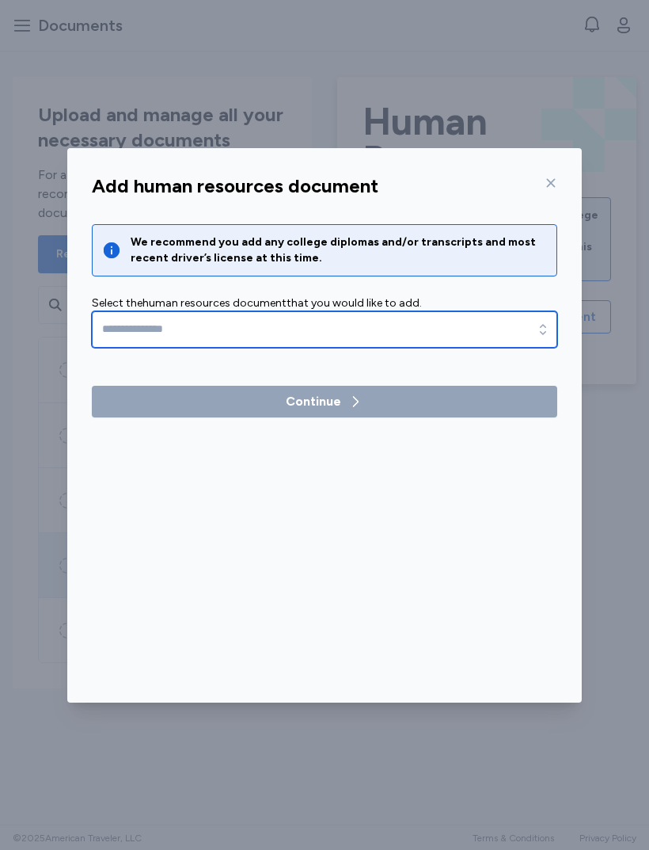
click at [460, 317] on input "text" at bounding box center [325, 329] width 466 height 36
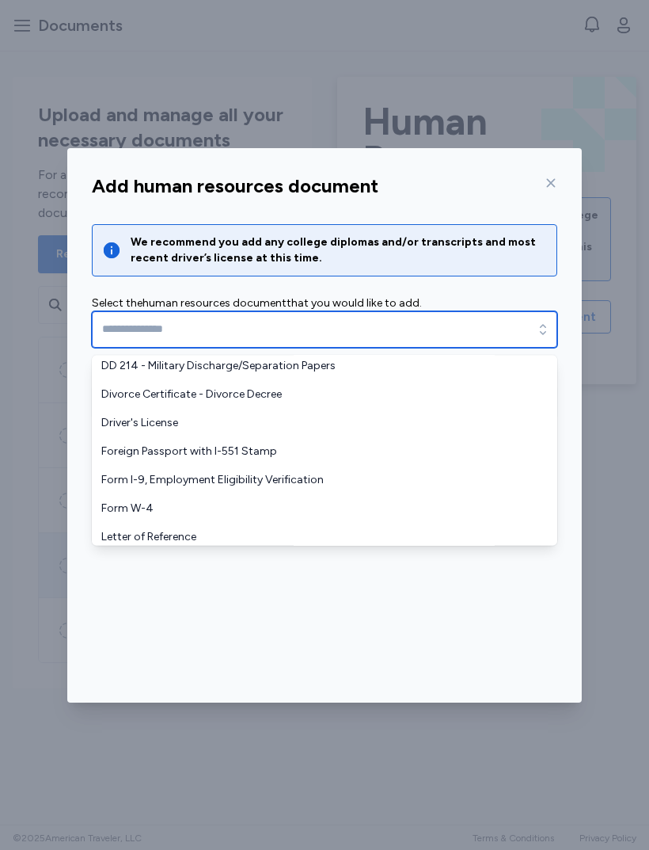
scroll to position [128, 0]
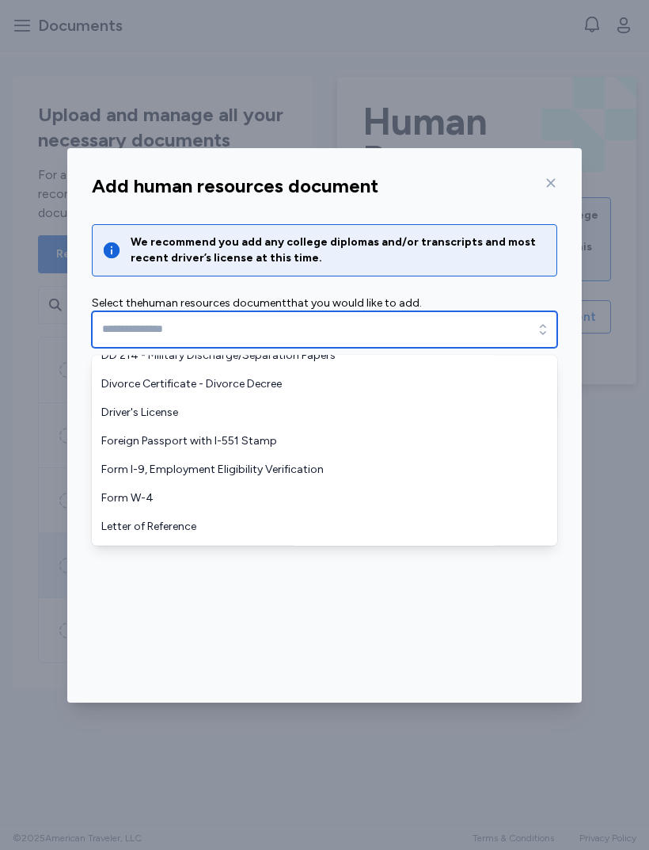
type input "**********"
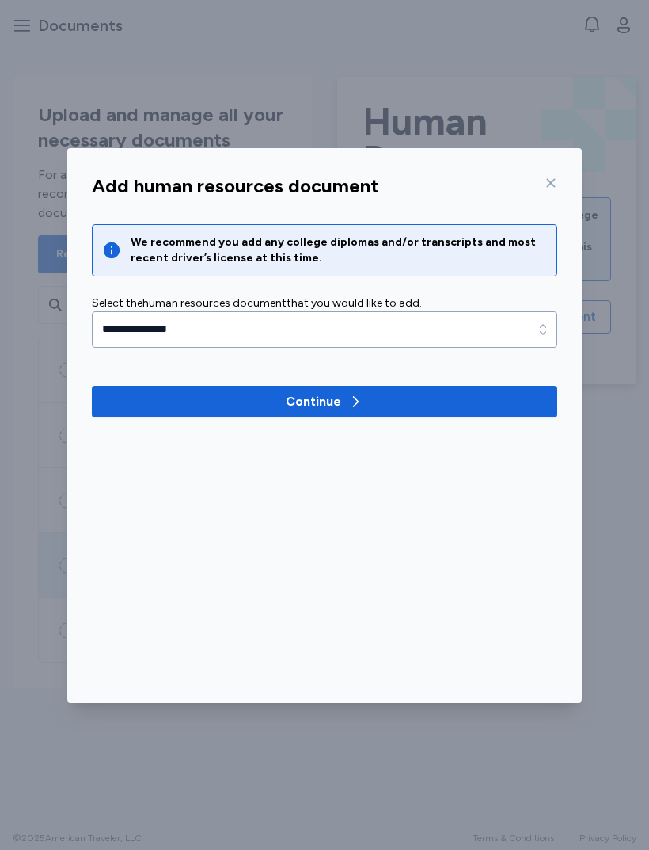
click at [184, 413] on button "Continue" at bounding box center [325, 402] width 466 height 32
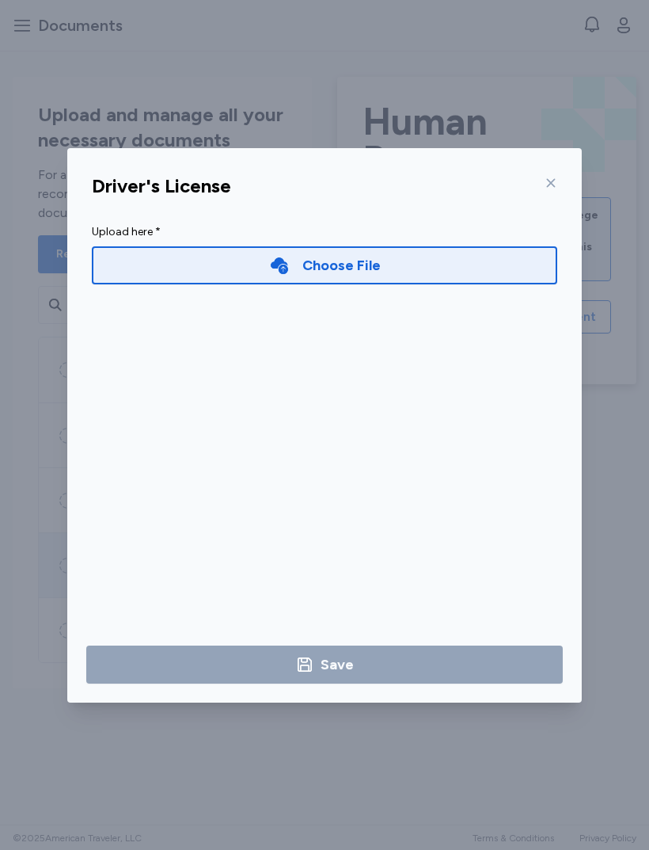
click at [436, 261] on div "Choose File" at bounding box center [325, 265] width 466 height 38
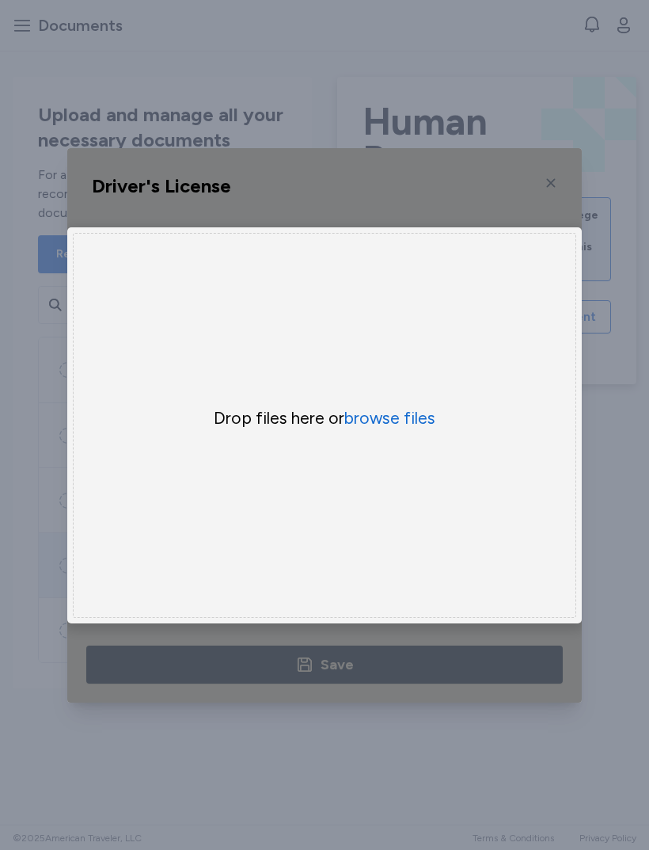
click at [409, 421] on button "browse files" at bounding box center [390, 418] width 91 height 22
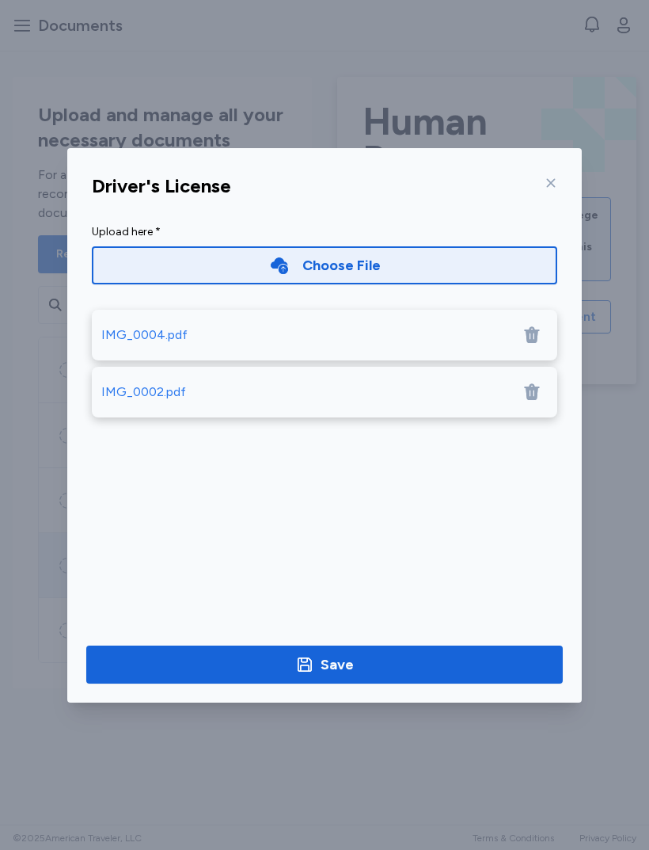
click at [391, 656] on span "Save" at bounding box center [324, 664] width 451 height 22
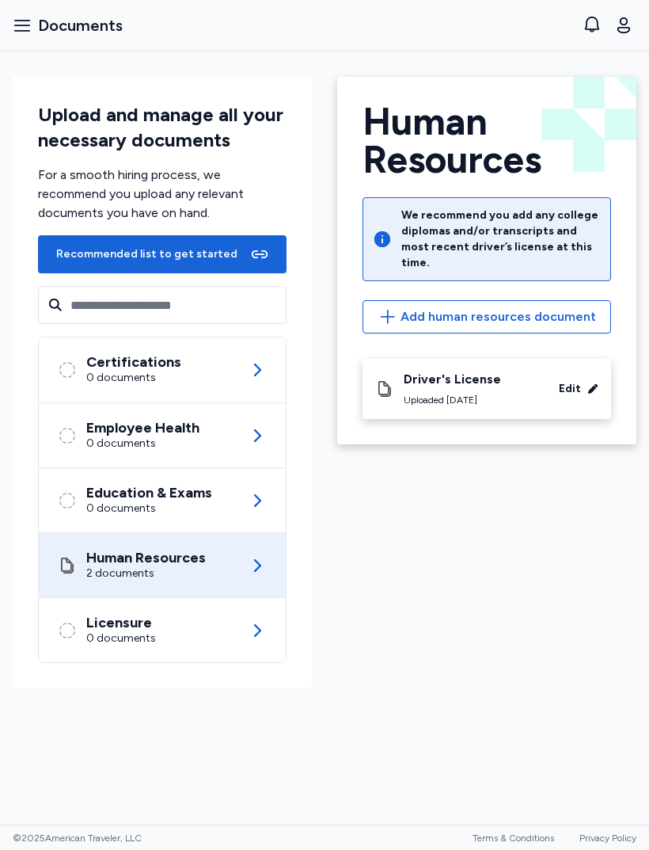
click at [78, 368] on div "Certifications 0 documents" at bounding box center [120, 370] width 124 height 32
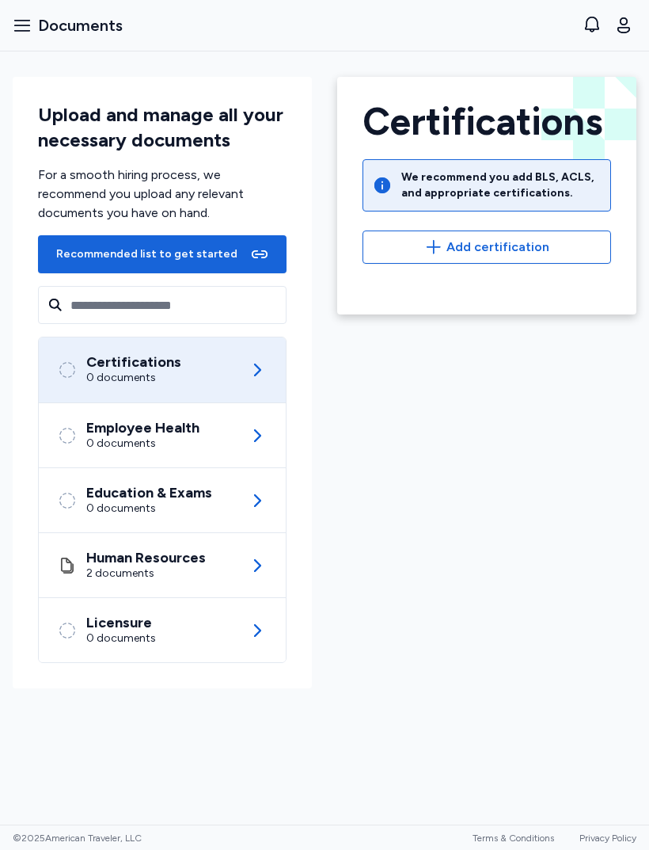
click at [535, 244] on span "Add certification" at bounding box center [498, 247] width 103 height 19
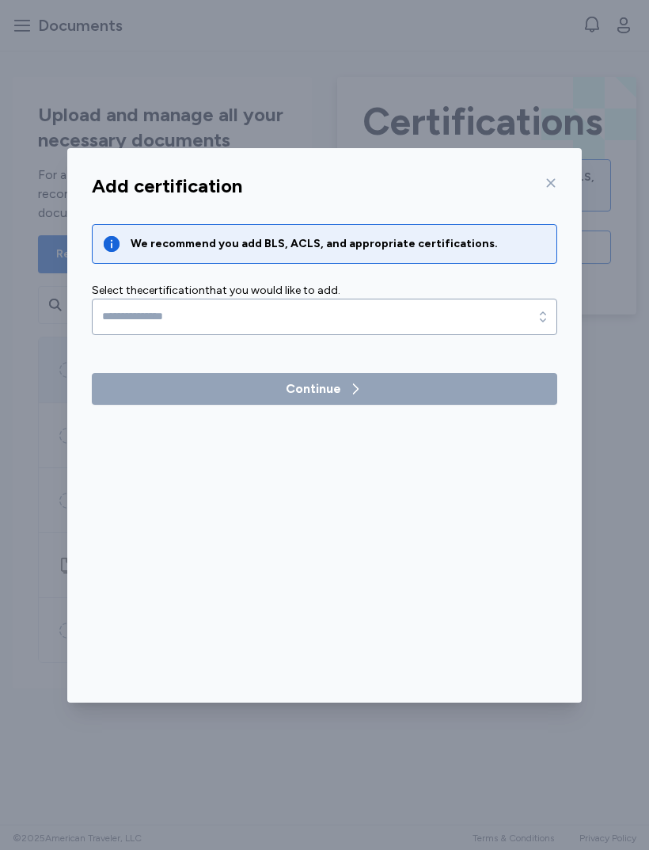
click at [433, 295] on div "Select the certification that you would like to add." at bounding box center [325, 291] width 466 height 16
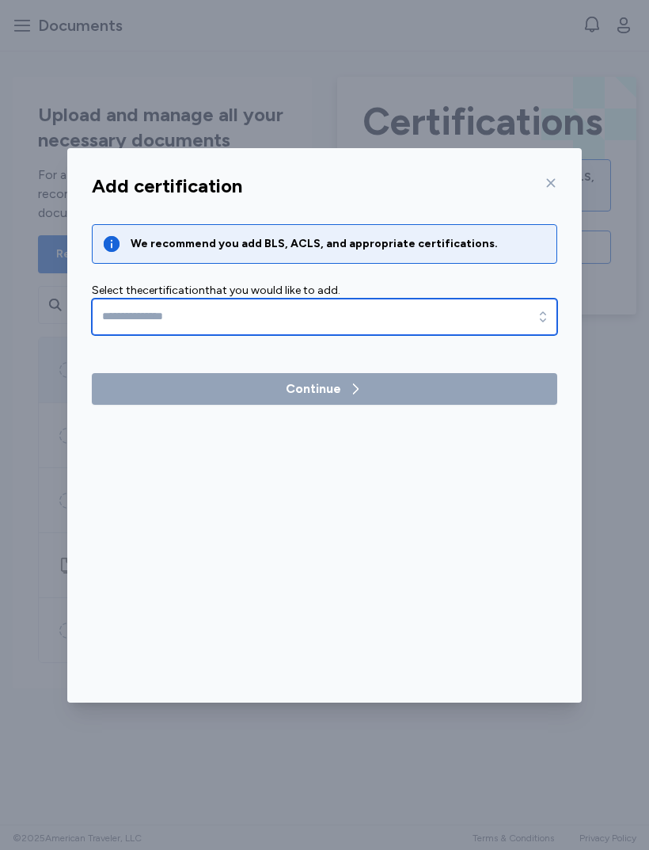
click at [425, 326] on input "text" at bounding box center [325, 317] width 466 height 36
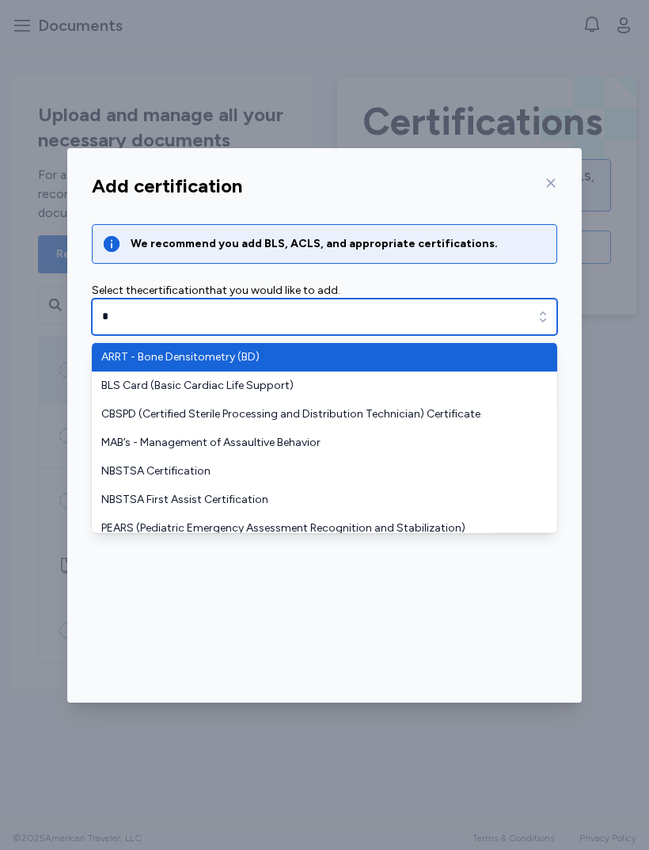
type input "**"
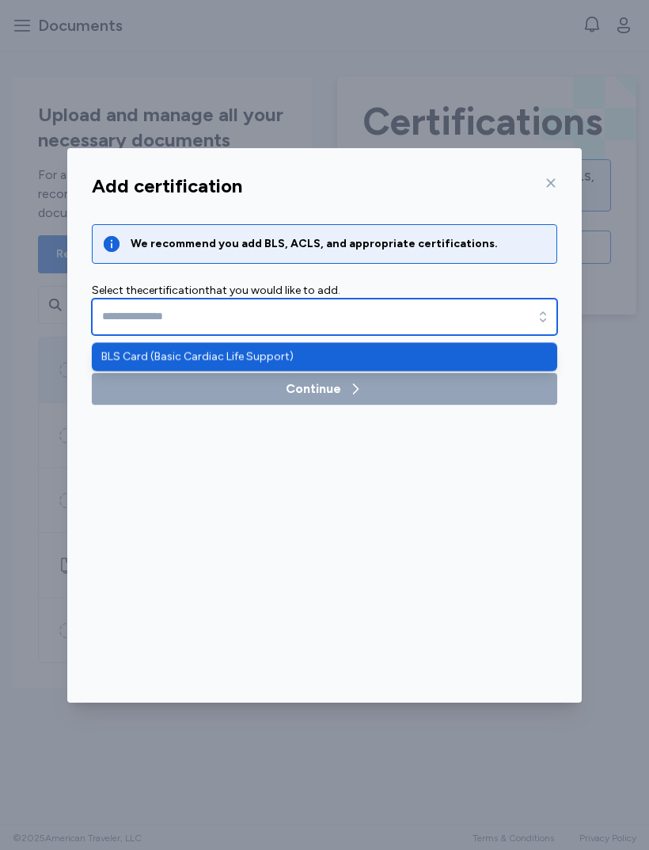
click at [402, 333] on input "text" at bounding box center [325, 317] width 466 height 36
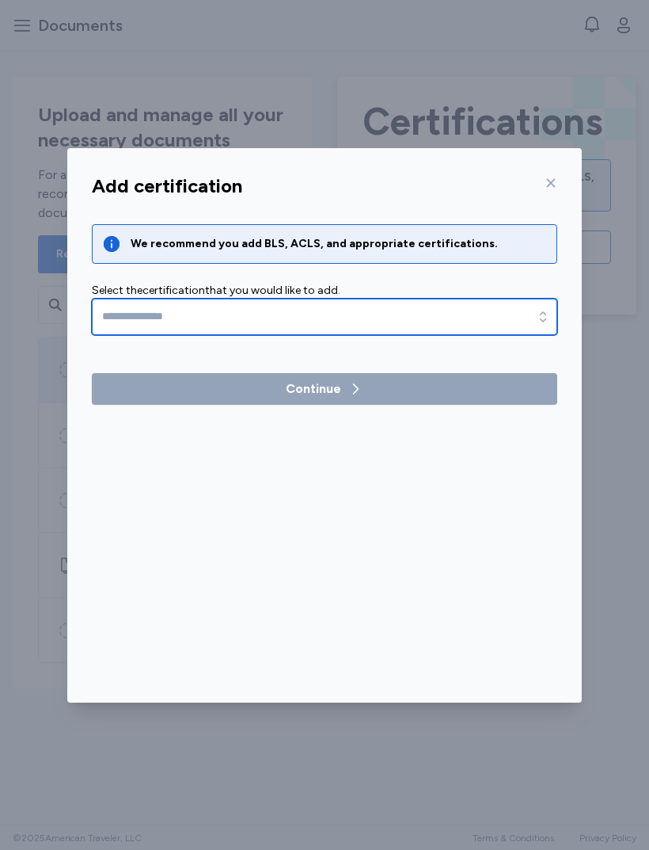
click at [422, 318] on input "text" at bounding box center [325, 317] width 466 height 36
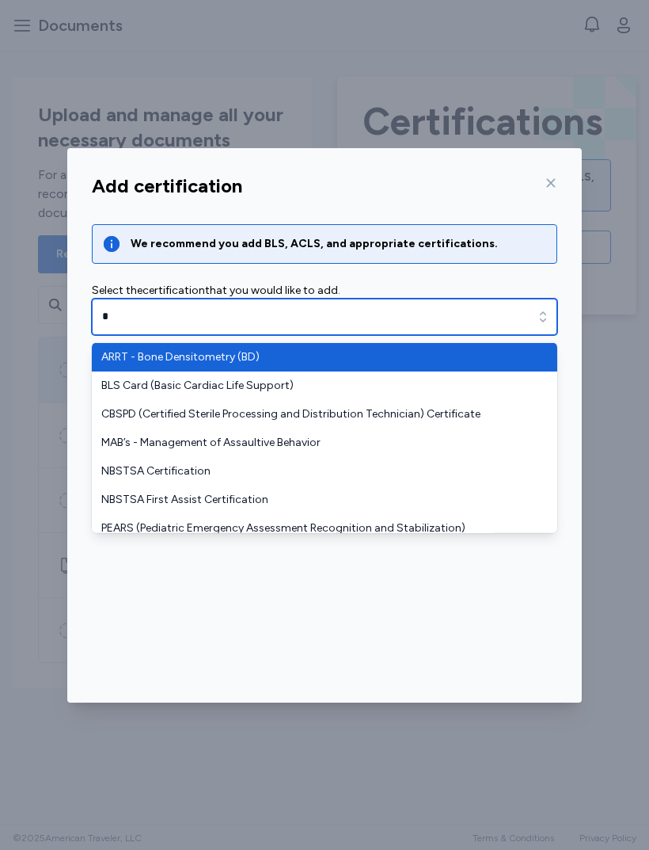
type input "**********"
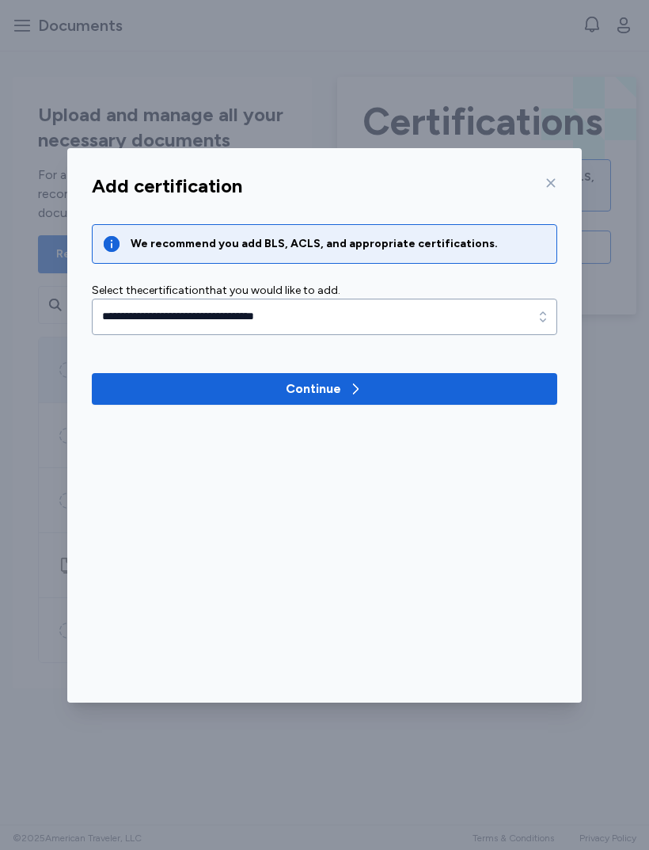
click at [345, 384] on div "Continue" at bounding box center [325, 388] width 78 height 19
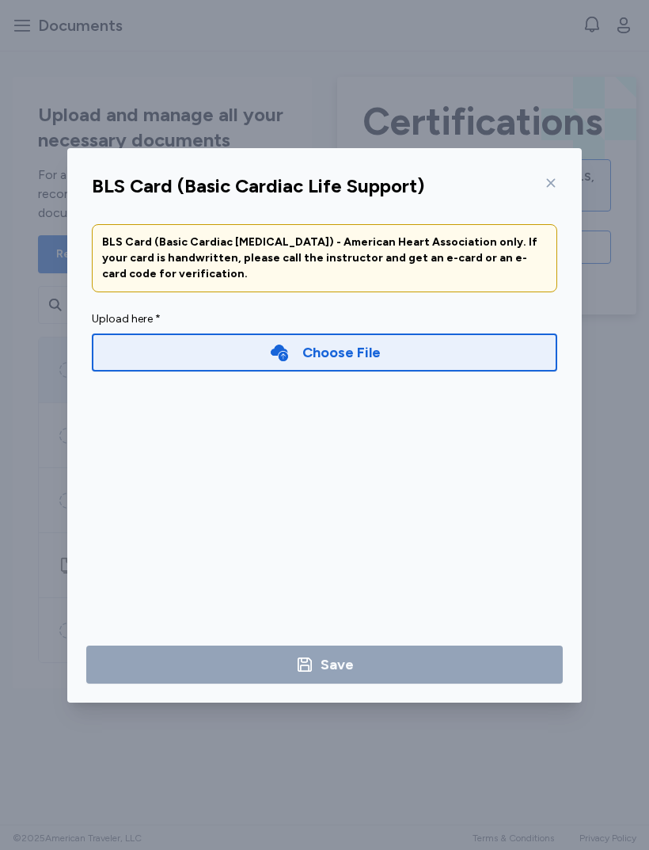
click at [376, 341] on div "Choose File" at bounding box center [342, 352] width 78 height 22
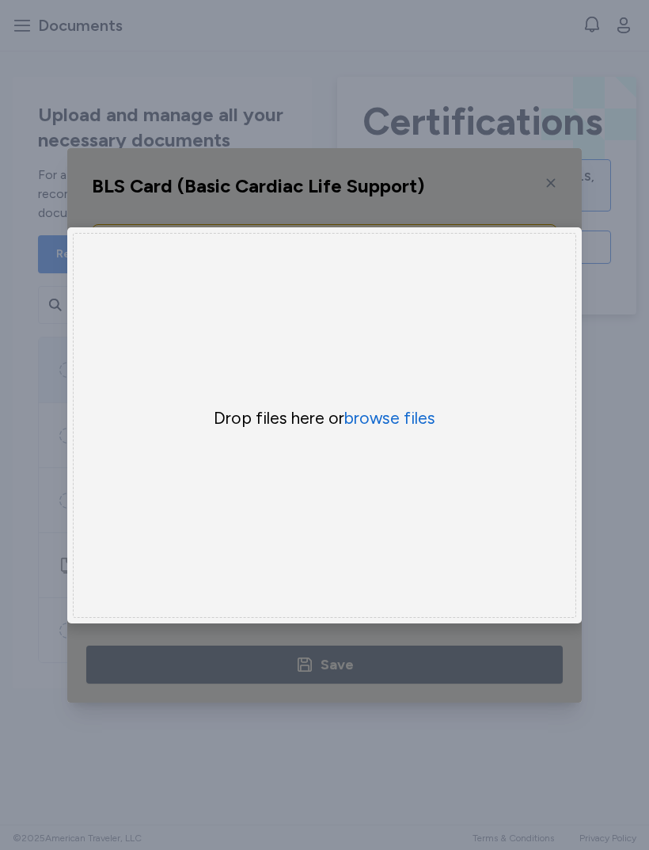
click at [416, 416] on button "browse files" at bounding box center [390, 418] width 91 height 22
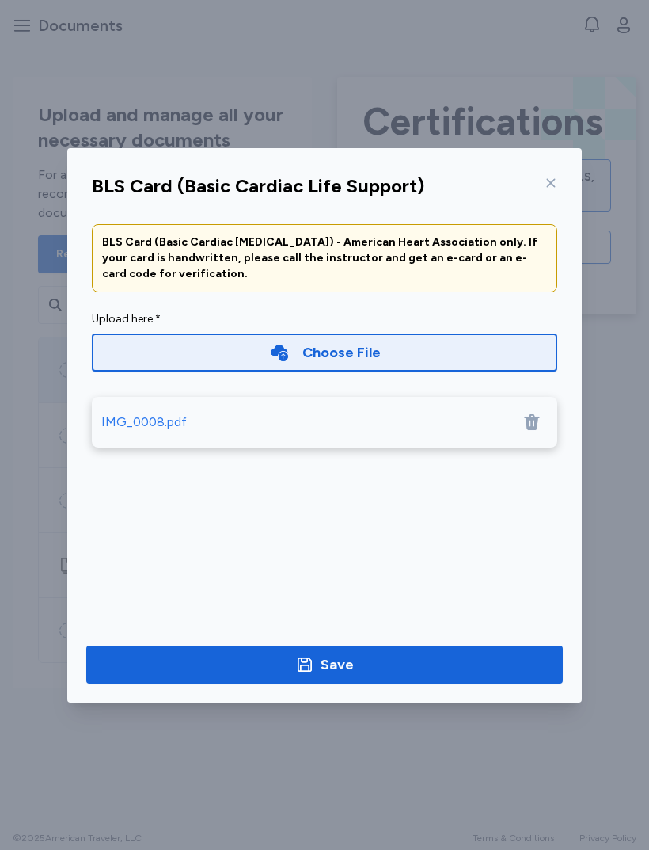
click at [372, 433] on div "IMG_0008.pdf" at bounding box center [325, 422] width 466 height 51
click at [391, 669] on span "Save" at bounding box center [324, 664] width 451 height 22
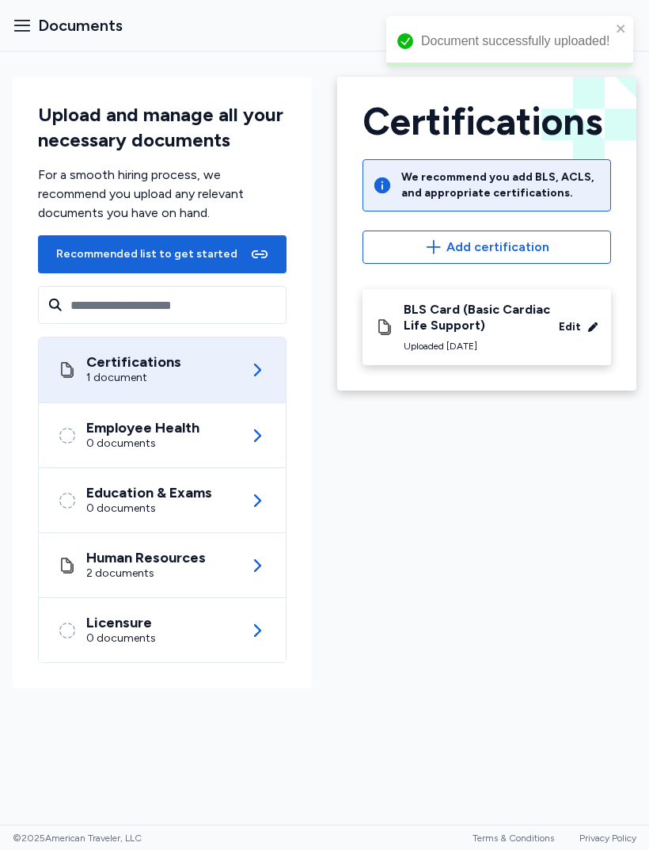
click at [195, 634] on div "Licensure 0 documents" at bounding box center [162, 630] width 209 height 64
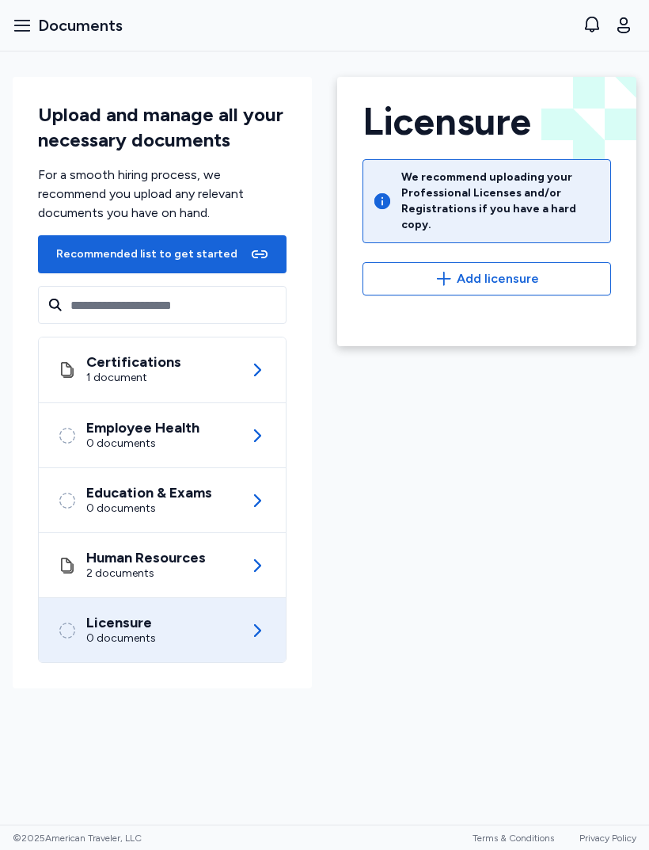
click at [515, 269] on span "Add licensure" at bounding box center [498, 278] width 82 height 19
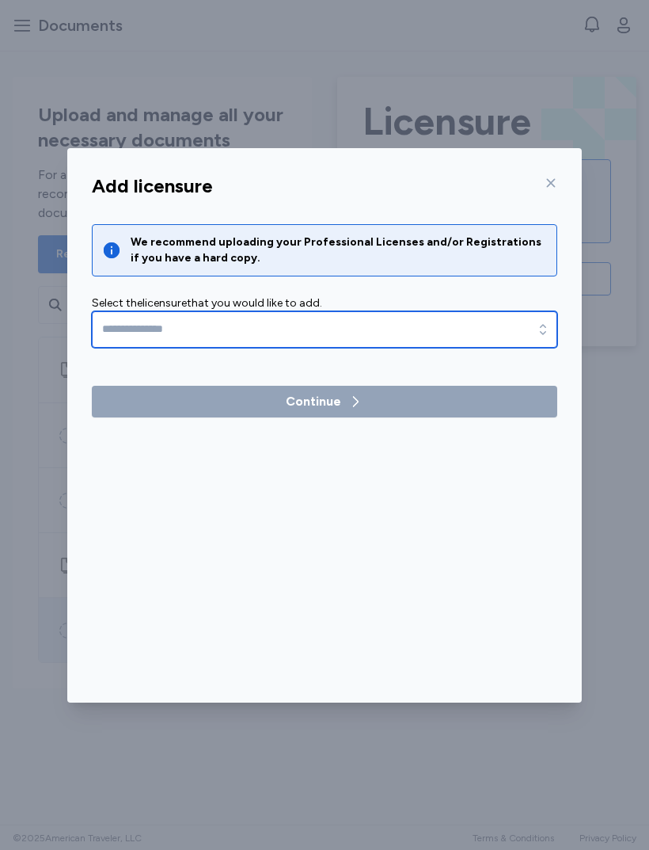
click at [456, 327] on input "text" at bounding box center [325, 329] width 466 height 36
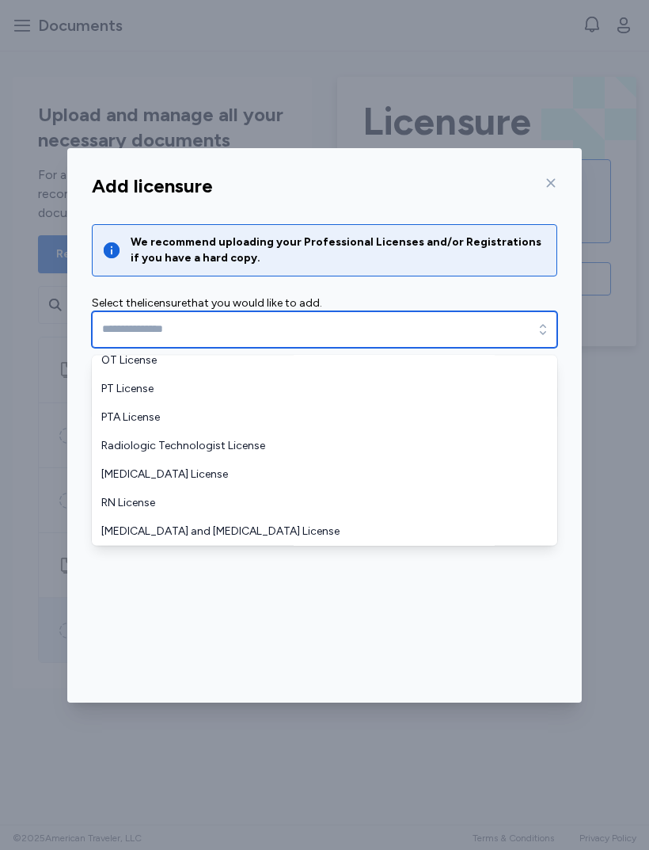
scroll to position [67, 0]
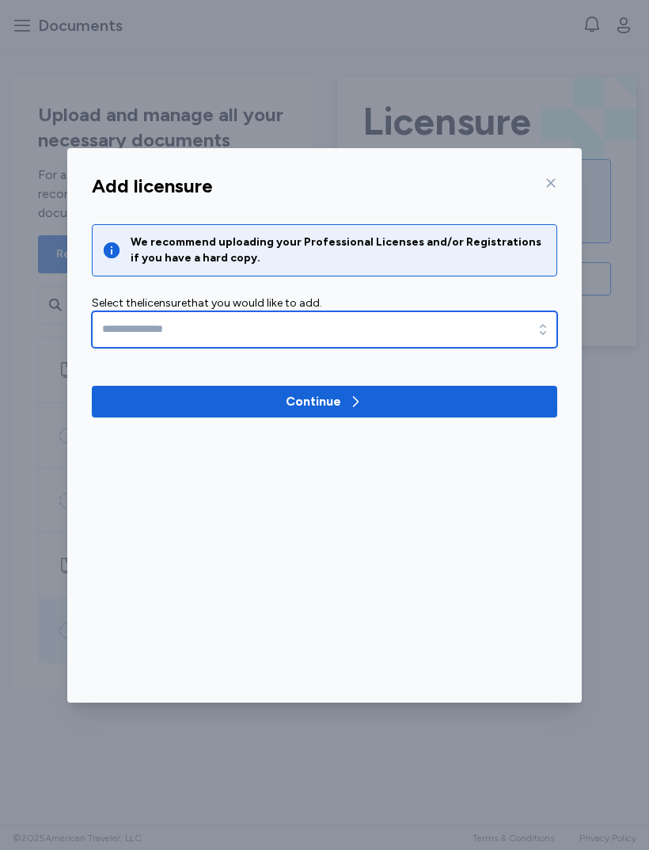
type input "**********"
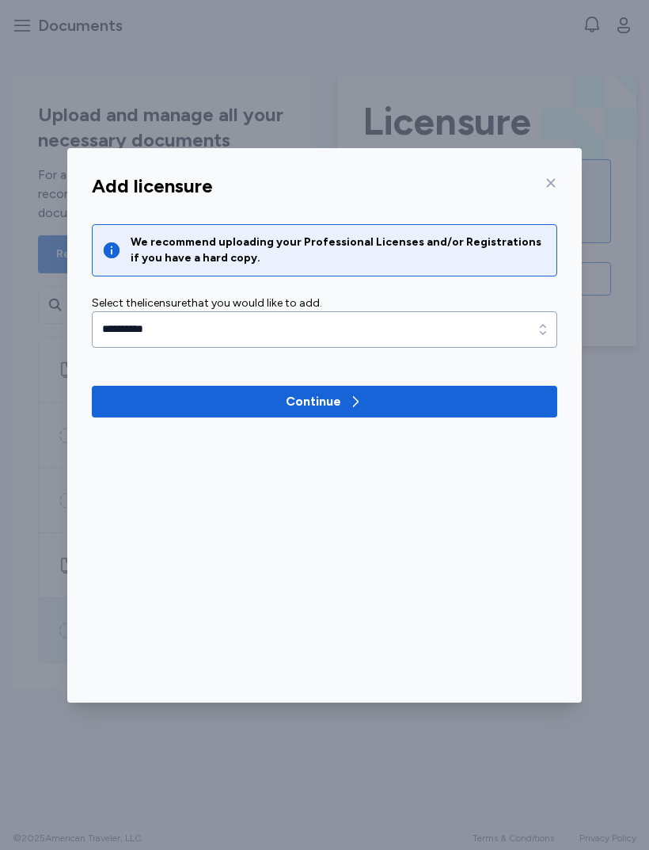
click at [352, 392] on div "Continue" at bounding box center [325, 401] width 78 height 19
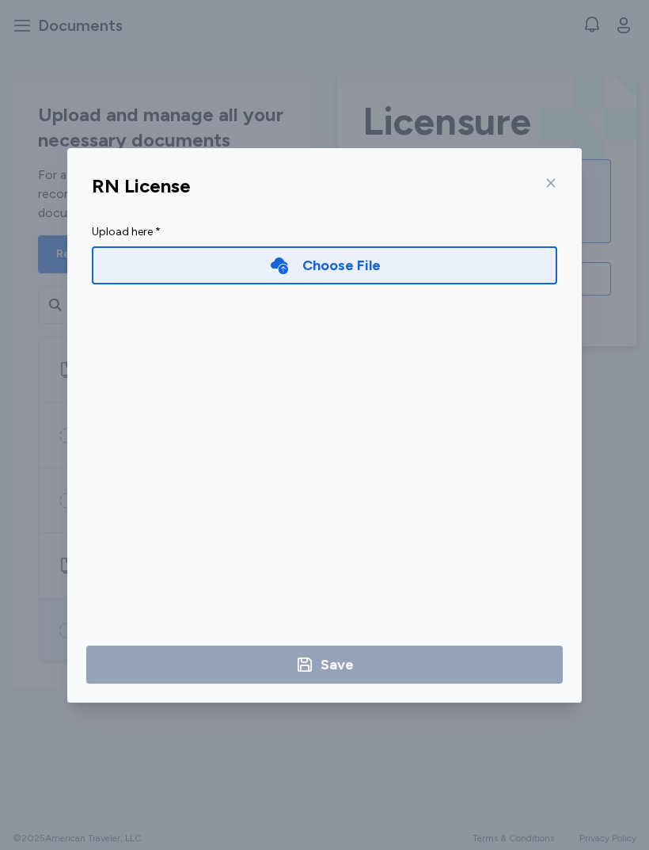
click at [403, 262] on div "Choose File" at bounding box center [325, 265] width 466 height 38
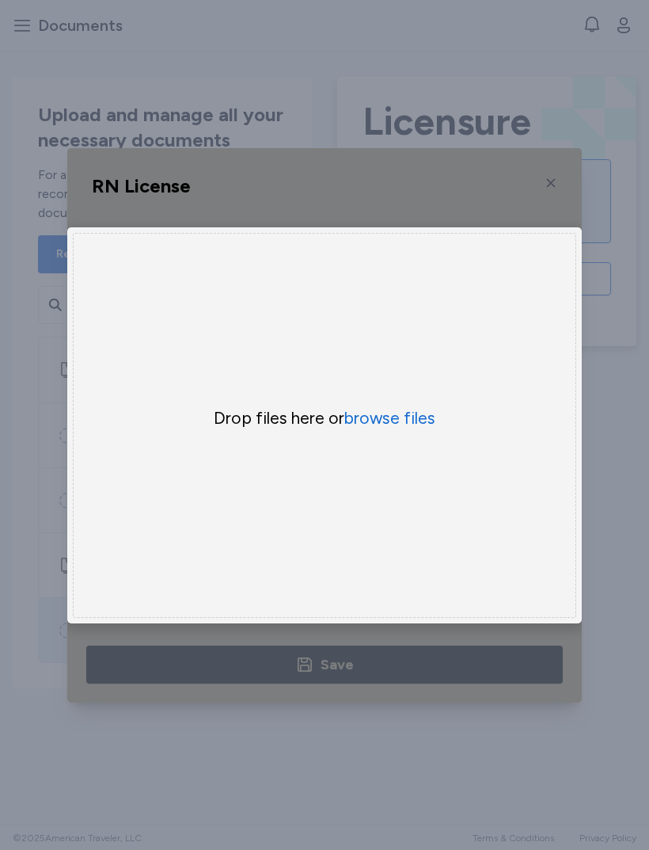
click at [397, 429] on button "browse files" at bounding box center [390, 418] width 91 height 22
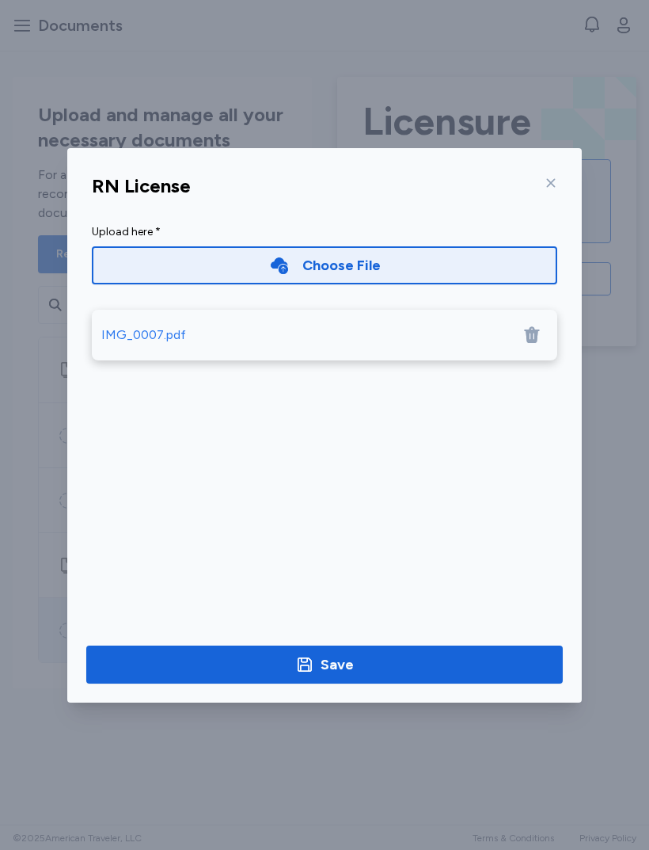
click at [390, 656] on span "Save" at bounding box center [324, 664] width 451 height 22
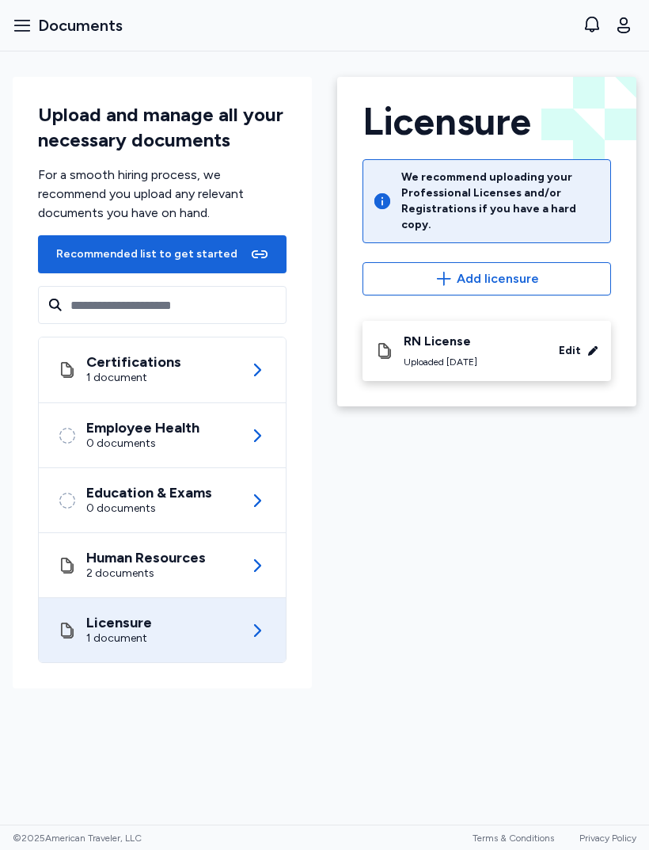
click at [124, 441] on div "0 documents" at bounding box center [142, 444] width 113 height 16
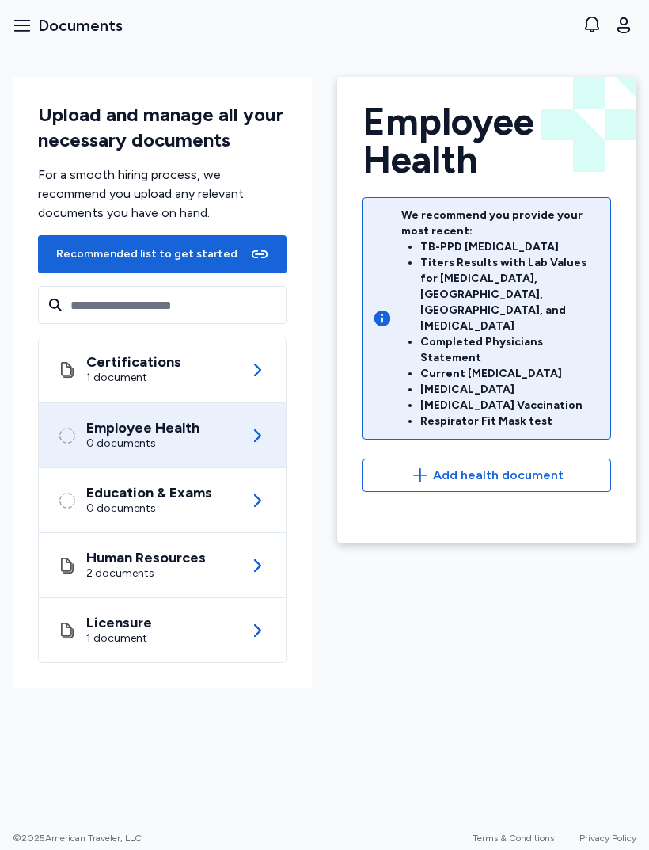
click at [501, 459] on button "Add health document" at bounding box center [487, 475] width 249 height 33
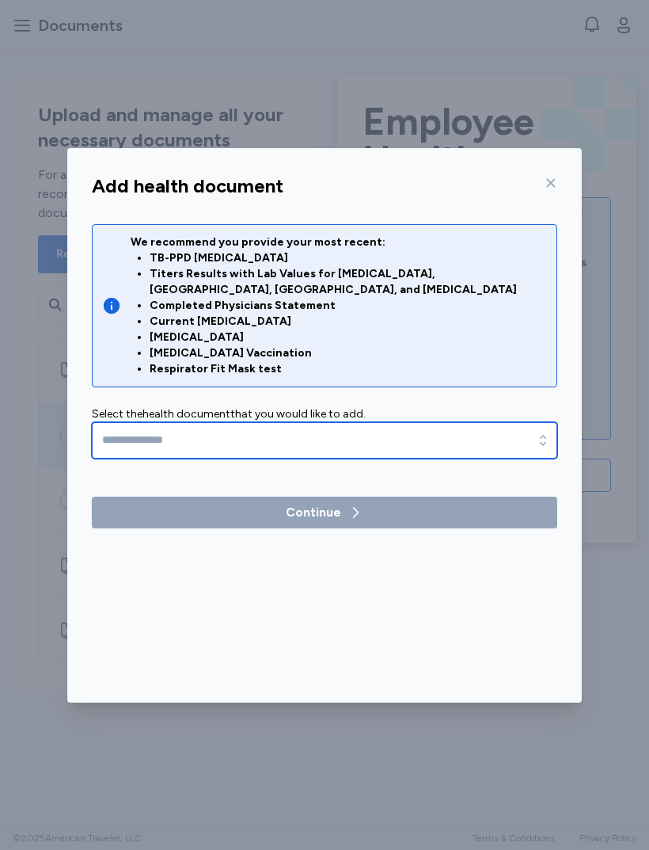
click at [117, 429] on input "text" at bounding box center [325, 440] width 466 height 36
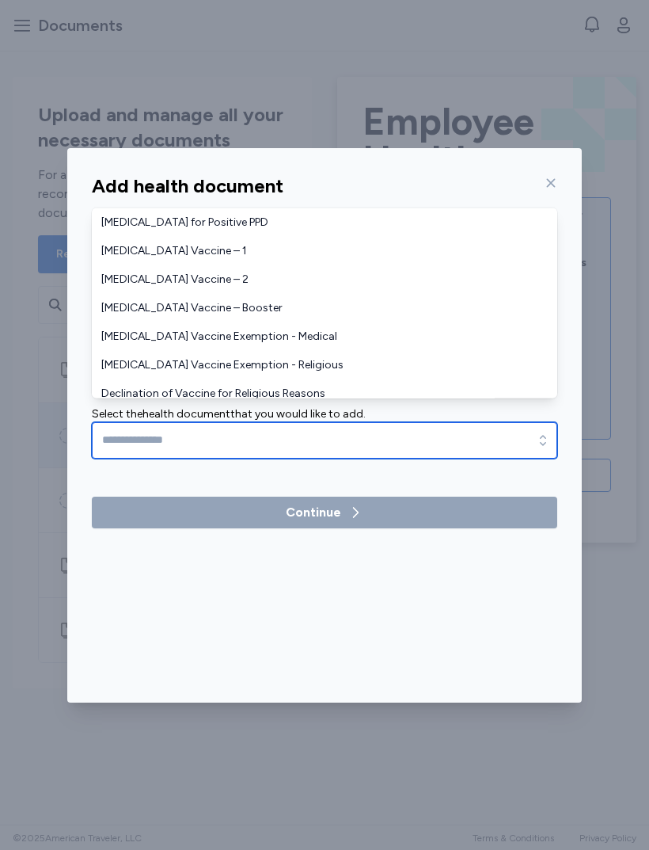
type input "**********"
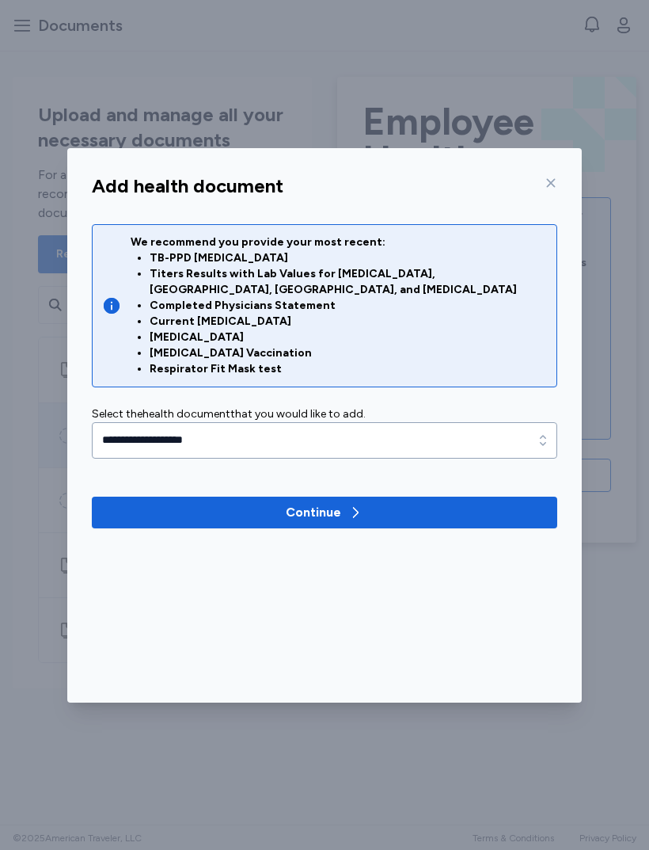
click at [365, 503] on span "Continue" at bounding box center [325, 512] width 440 height 19
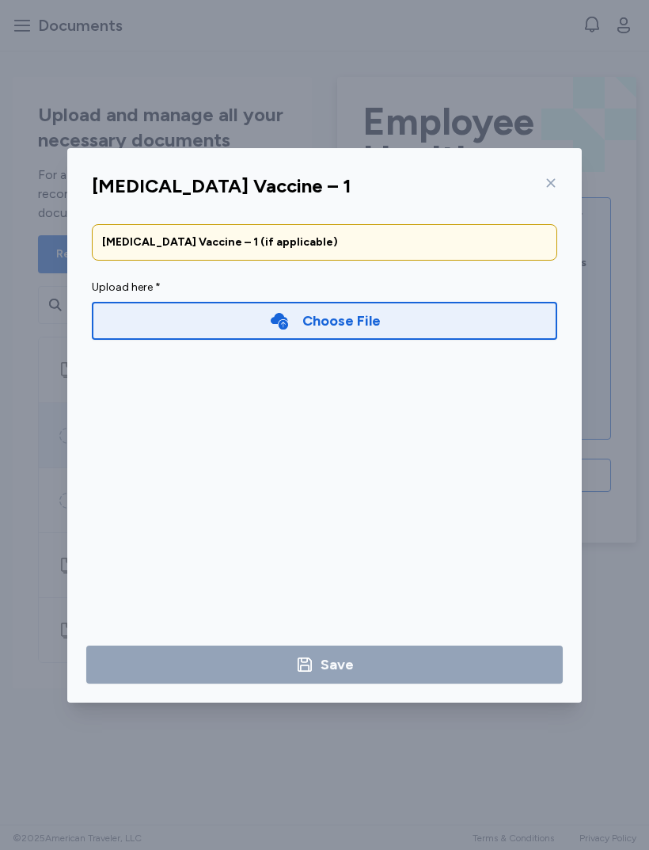
click at [389, 315] on div "Choose File" at bounding box center [325, 321] width 466 height 38
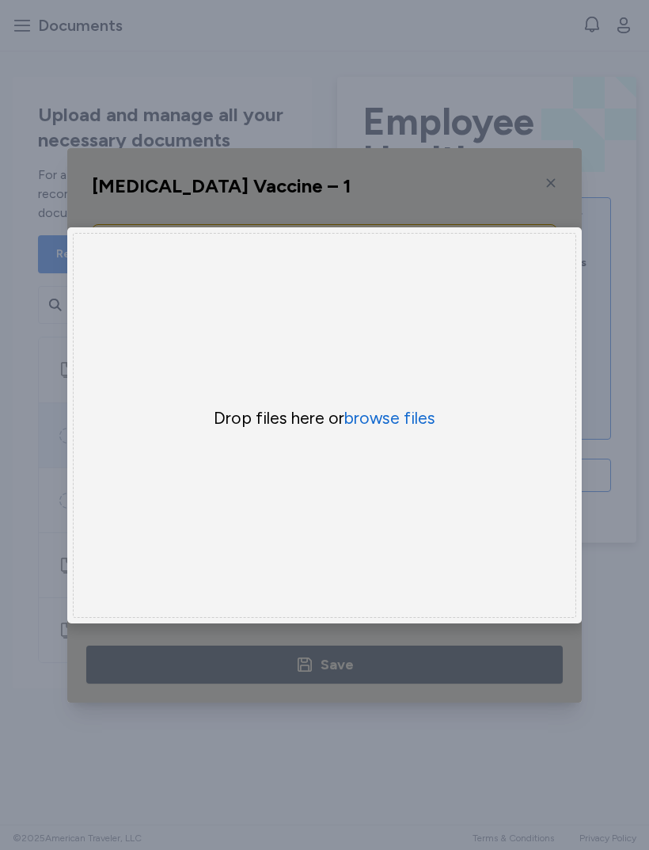
click at [392, 426] on button "browse files" at bounding box center [390, 418] width 91 height 22
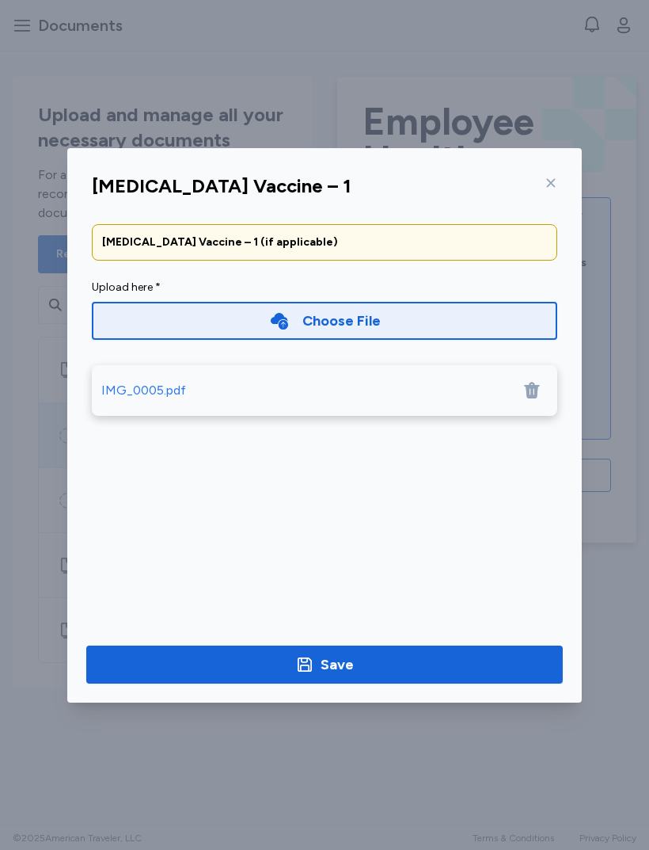
click at [349, 668] on div "Save" at bounding box center [337, 664] width 33 height 22
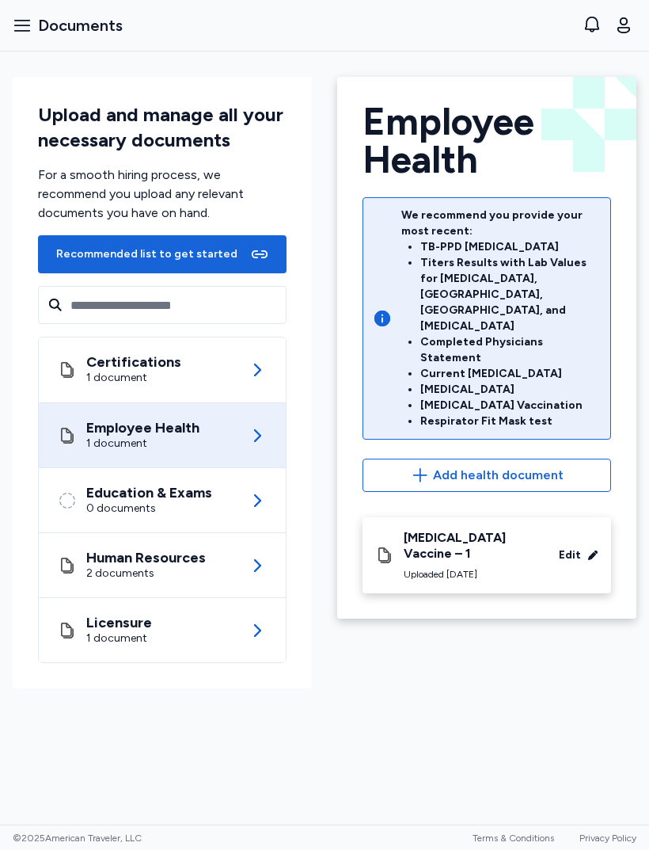
click at [21, 33] on icon "button" at bounding box center [22, 25] width 19 height 19
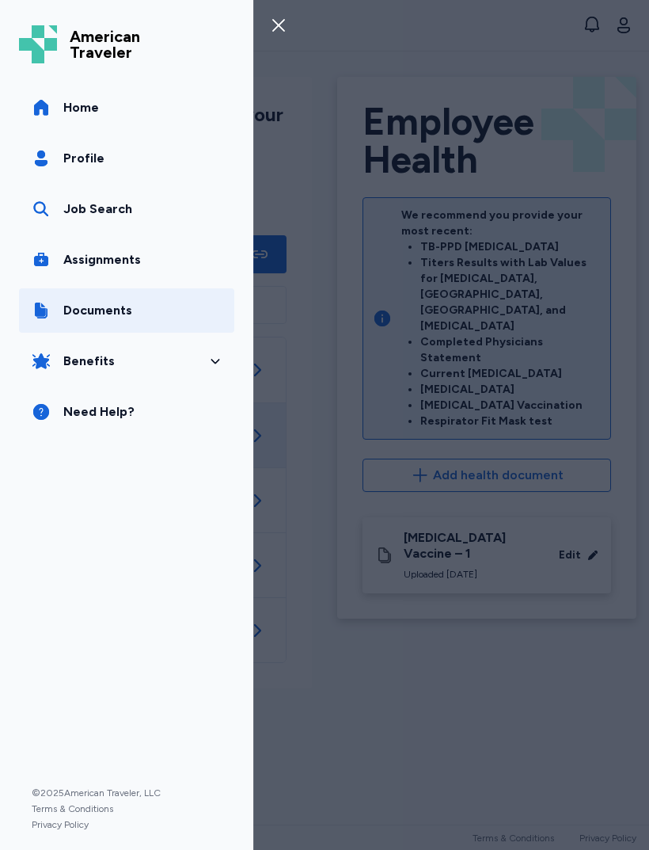
click at [147, 153] on link "Profile" at bounding box center [126, 158] width 215 height 44
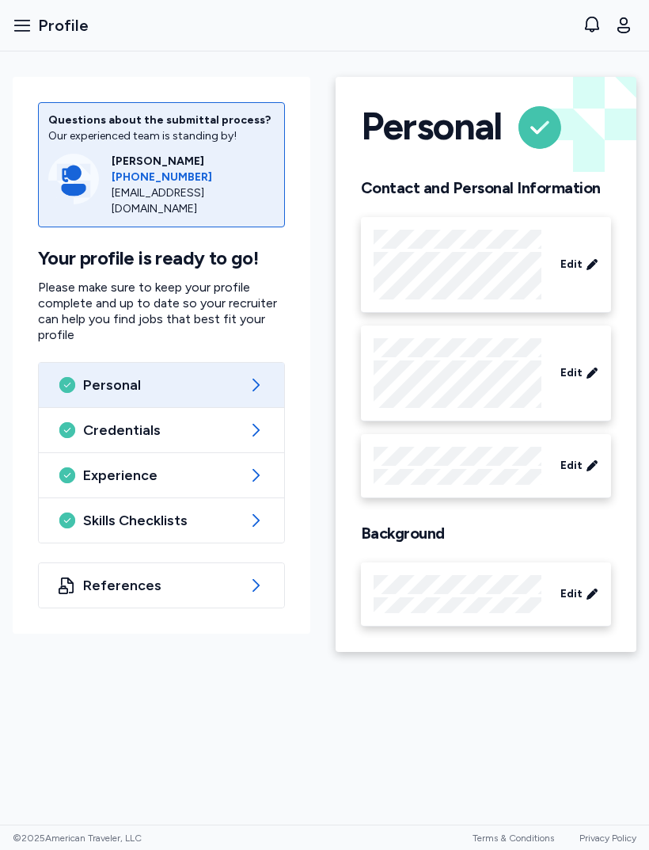
click at [32, 34] on button "Open sidebar Profile" at bounding box center [50, 25] width 89 height 35
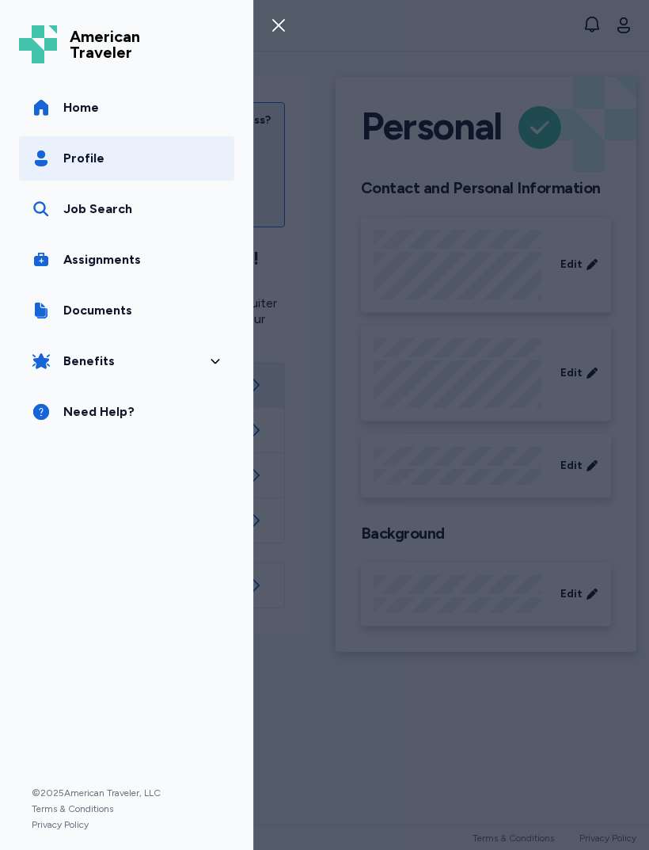
click at [159, 118] on link "Home" at bounding box center [126, 108] width 215 height 44
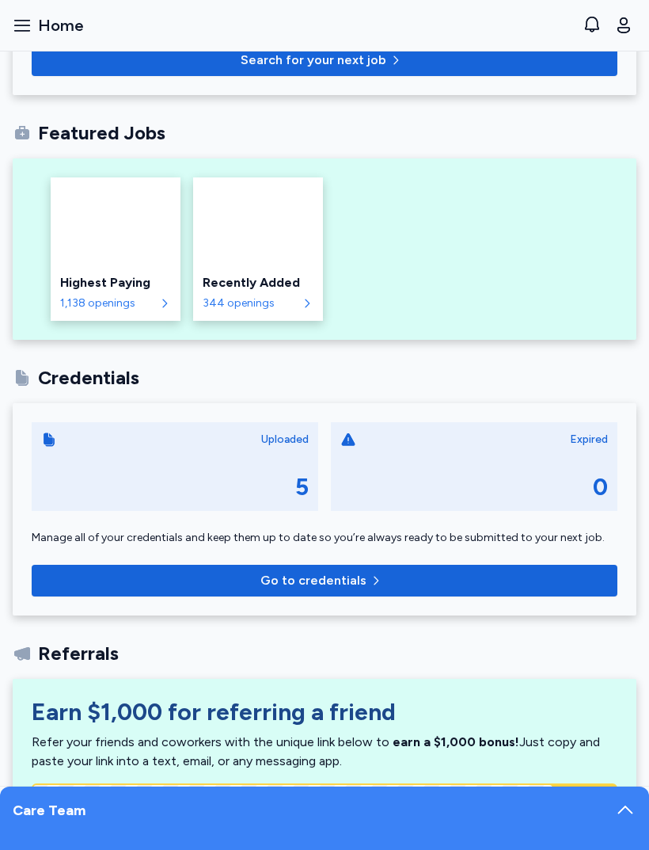
scroll to position [285, 0]
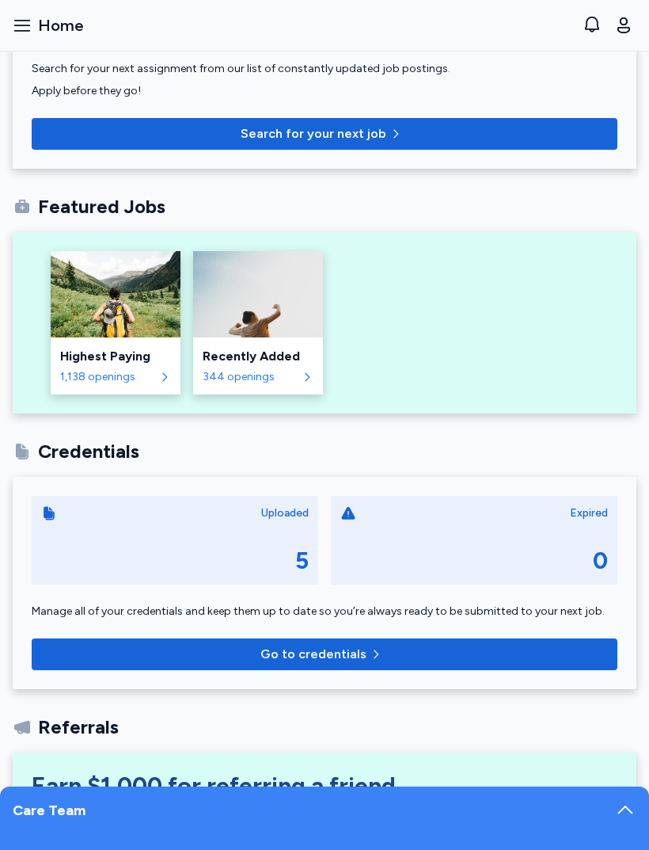
click at [131, 352] on div "Highest Paying" at bounding box center [115, 356] width 111 height 19
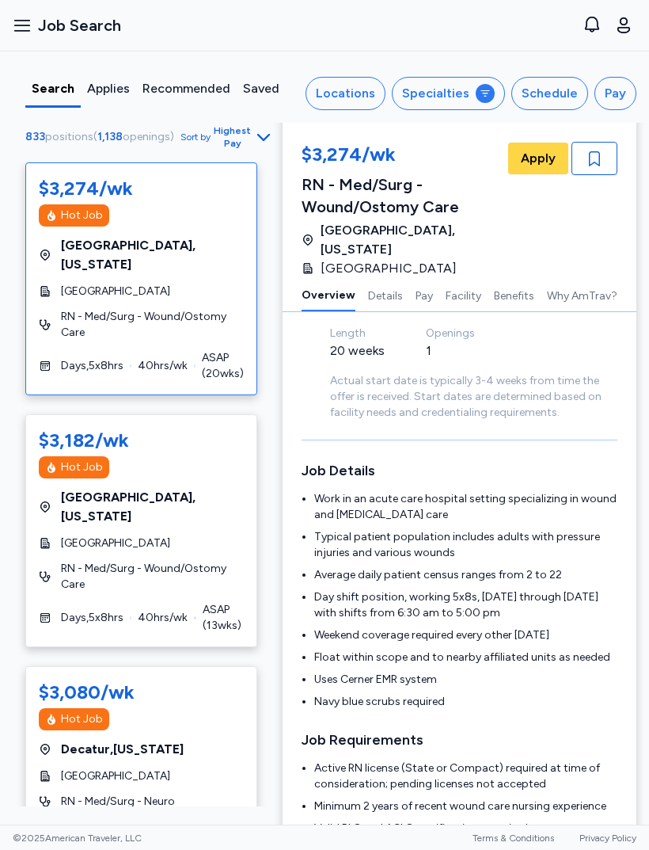
scroll to position [146, 0]
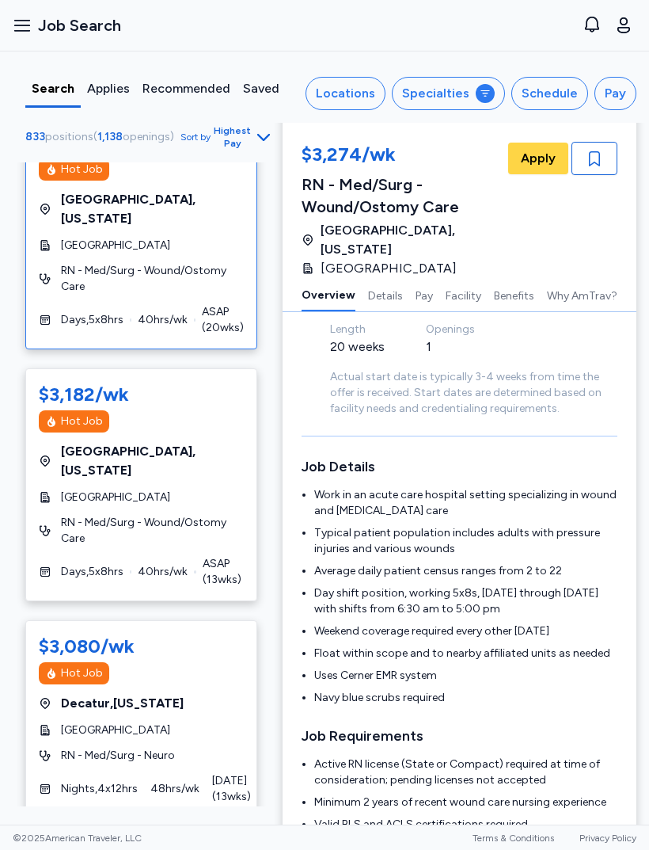
click at [553, 85] on div "Schedule" at bounding box center [550, 93] width 56 height 19
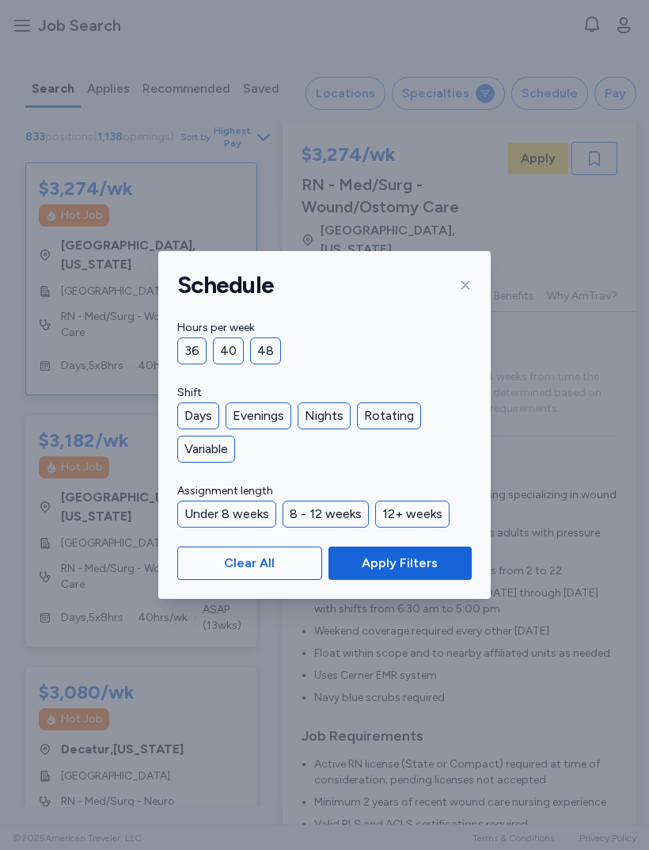
scroll to position [0, 0]
click at [415, 577] on button "Apply Filters" at bounding box center [400, 563] width 143 height 33
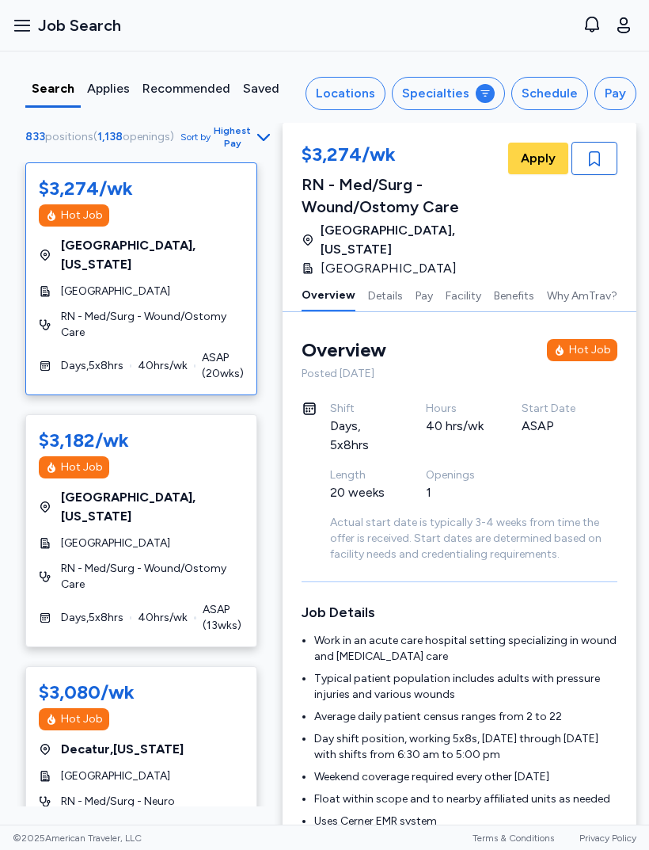
click at [558, 97] on div "Schedule" at bounding box center [550, 93] width 56 height 19
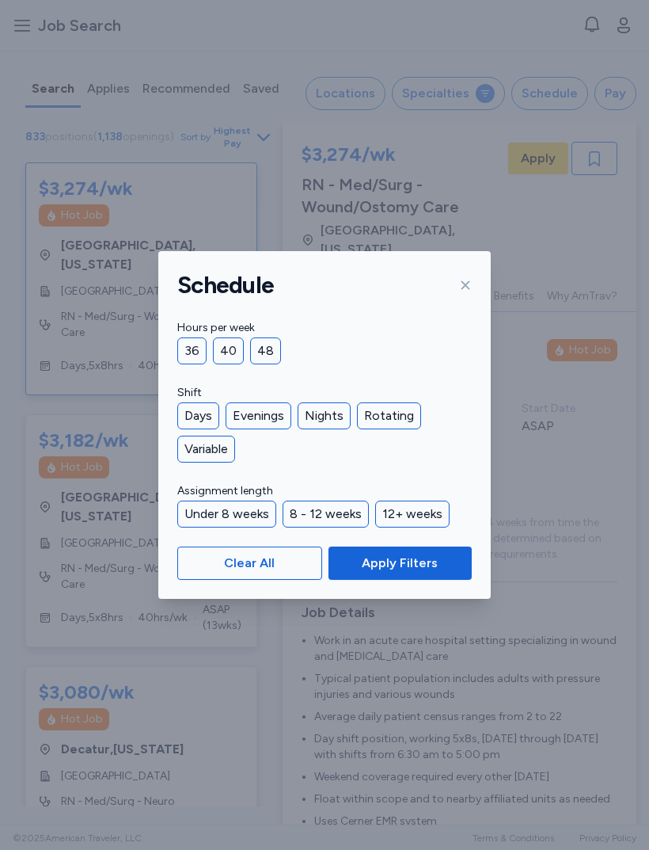
click at [406, 550] on button "Apply Filters" at bounding box center [400, 563] width 143 height 33
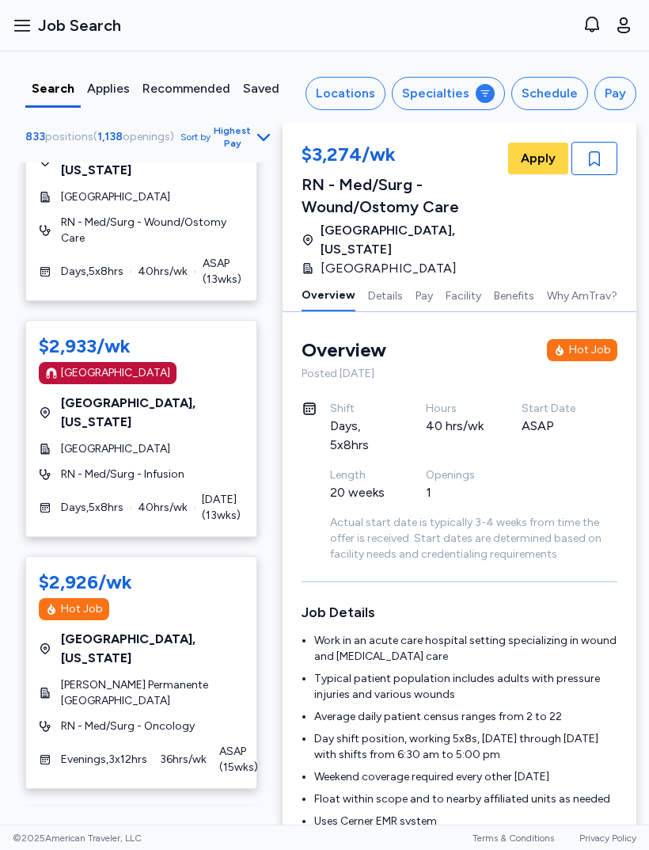
scroll to position [794, 0]
click at [76, 440] on span "[GEOGRAPHIC_DATA]" at bounding box center [115, 448] width 109 height 16
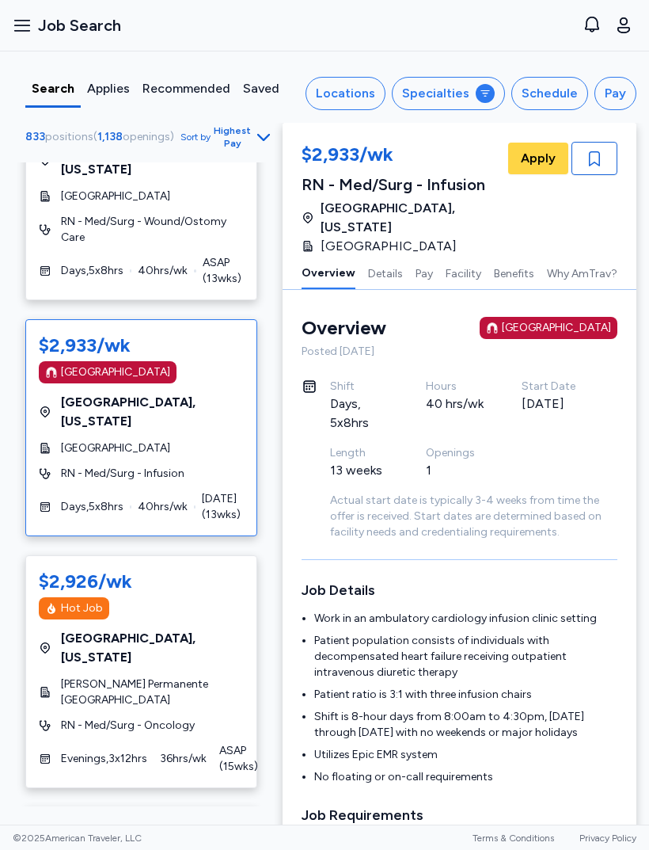
click at [205, 370] on div "$2,933/wk Magnet Hospital Boston , Massachusetts Boston Medical Center RN - Med…" at bounding box center [141, 427] width 232 height 217
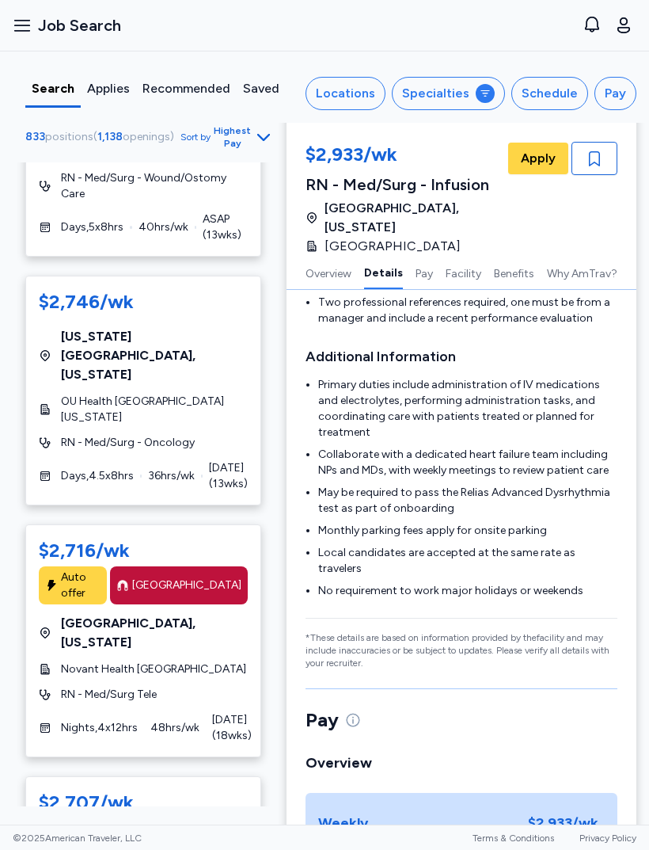
scroll to position [3410, 0]
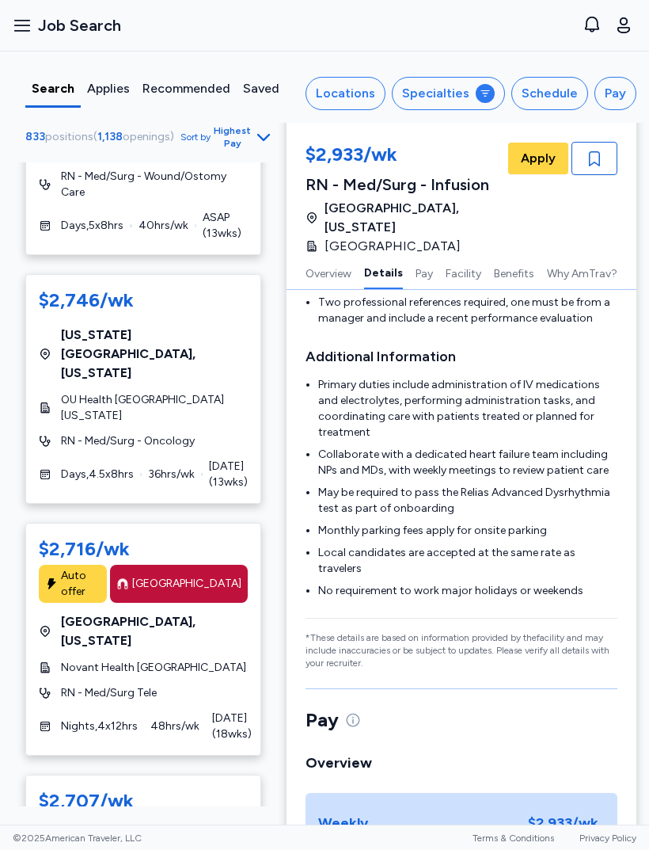
click at [68, 523] on div "$2,716/wk Auto offer Magnet Hospital Winston-Salem , North Carolina Novant Heal…" at bounding box center [143, 639] width 236 height 233
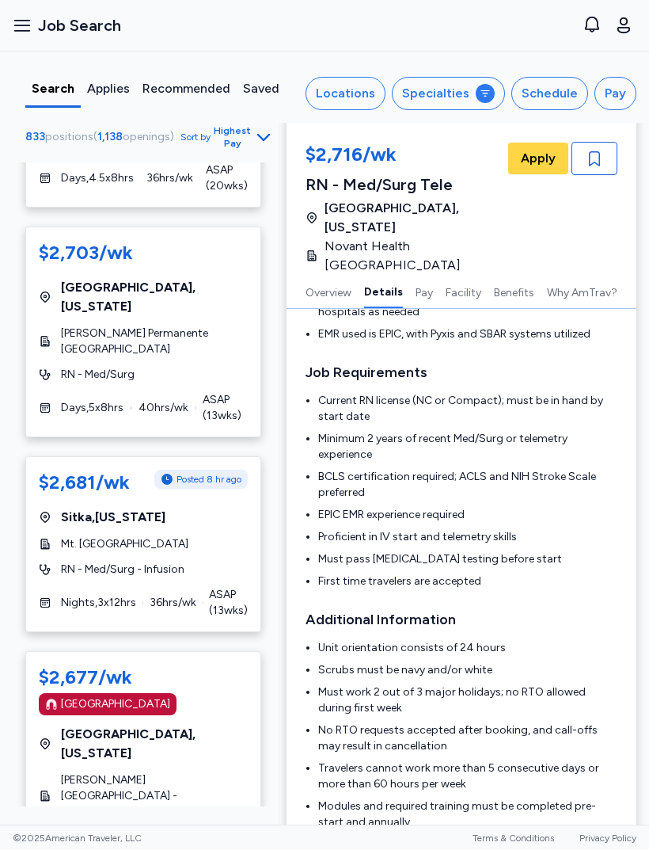
scroll to position [4185, 0]
click at [88, 650] on div "$2,677/wk Magnet Hospital Boston , Massachusetts Beth Israel Deaconess Medical …" at bounding box center [143, 788] width 236 height 277
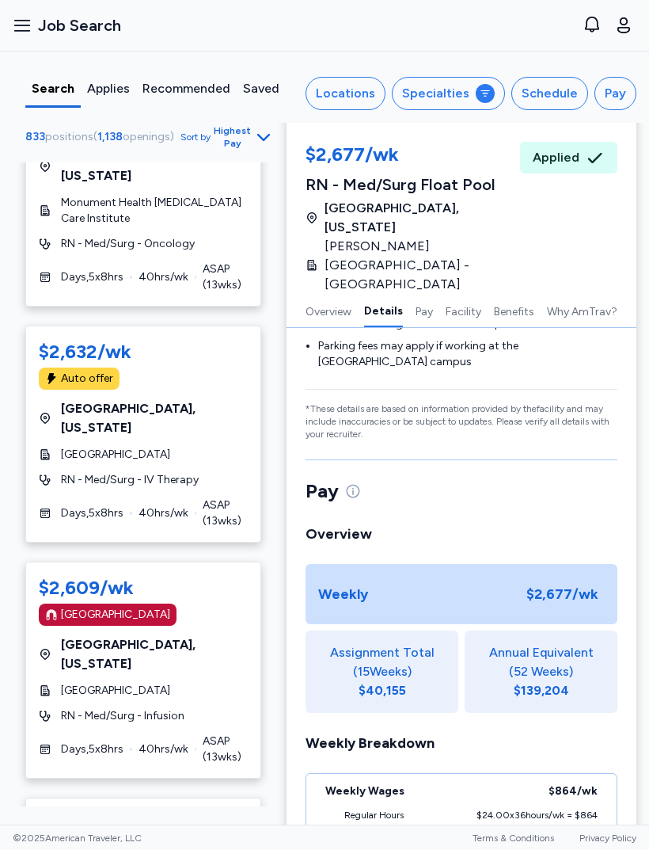
scroll to position [8133, 0]
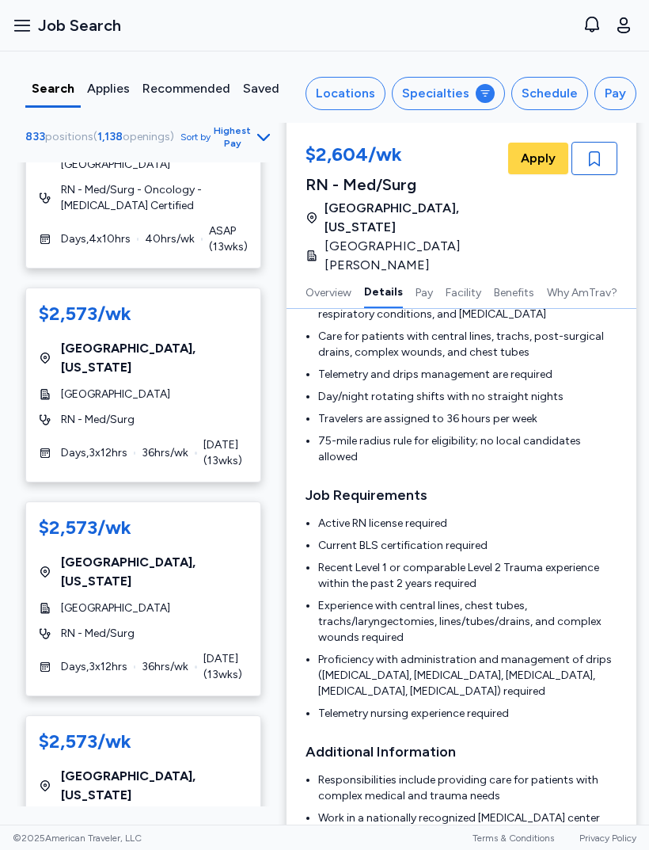
scroll to position [410, 0]
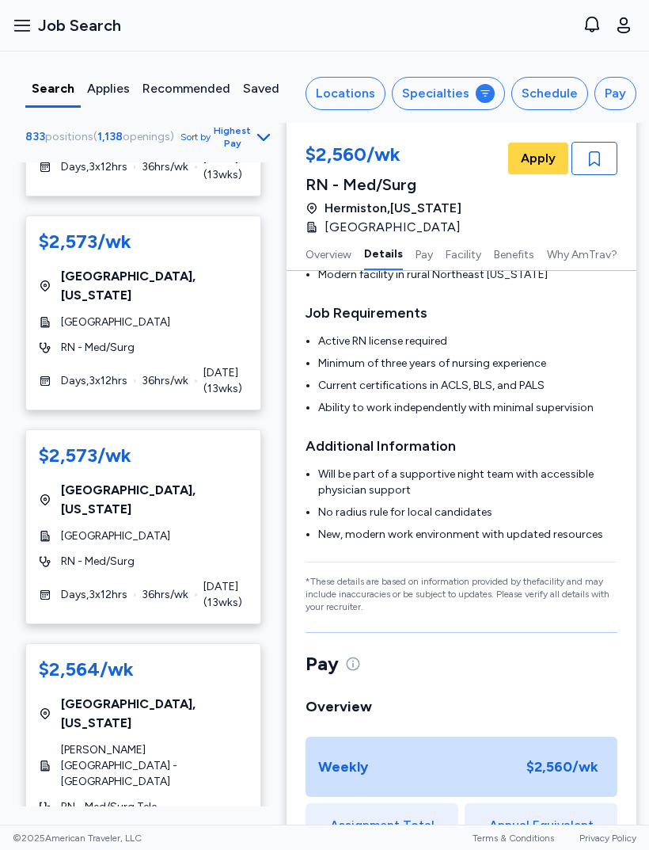
scroll to position [469, 0]
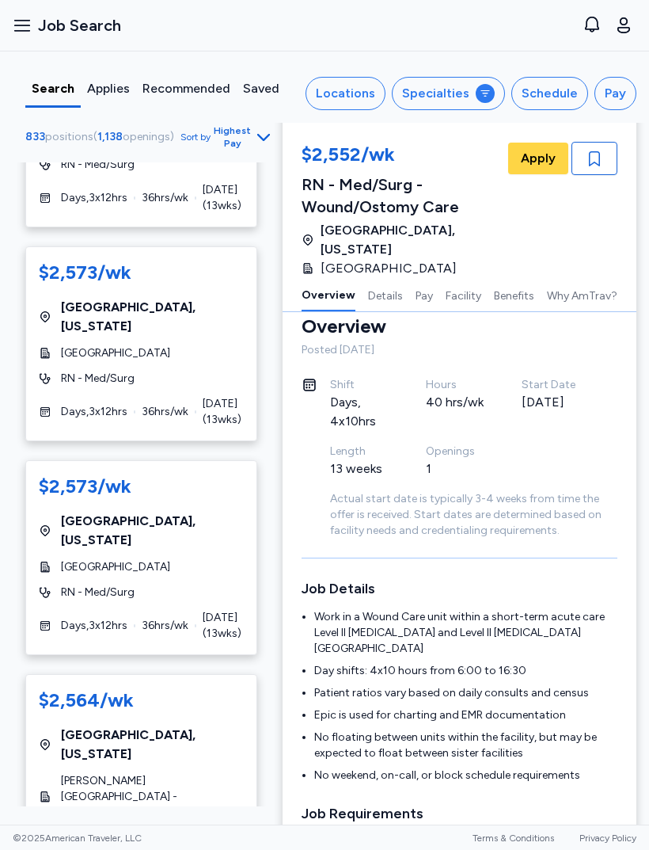
scroll to position [10309, 0]
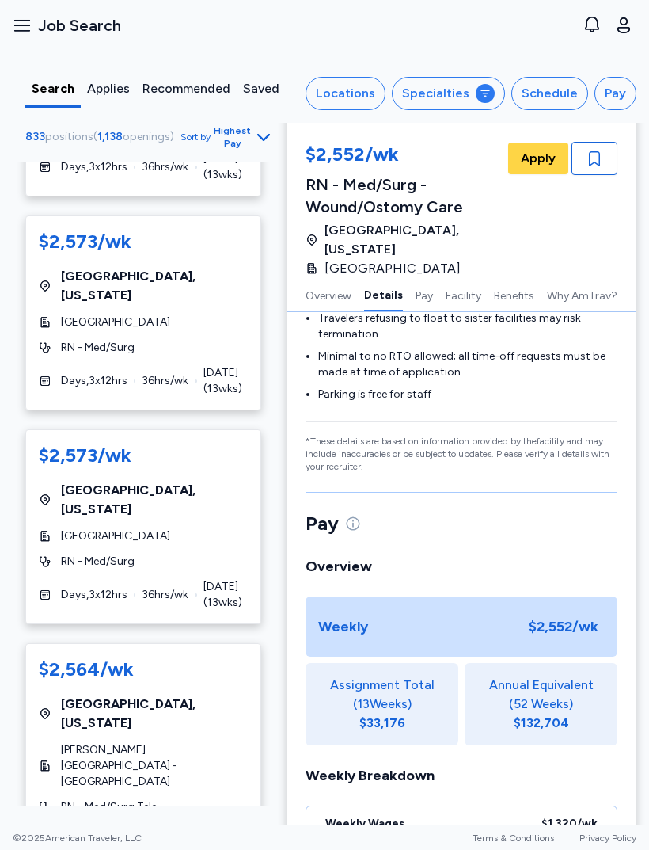
scroll to position [974, 0]
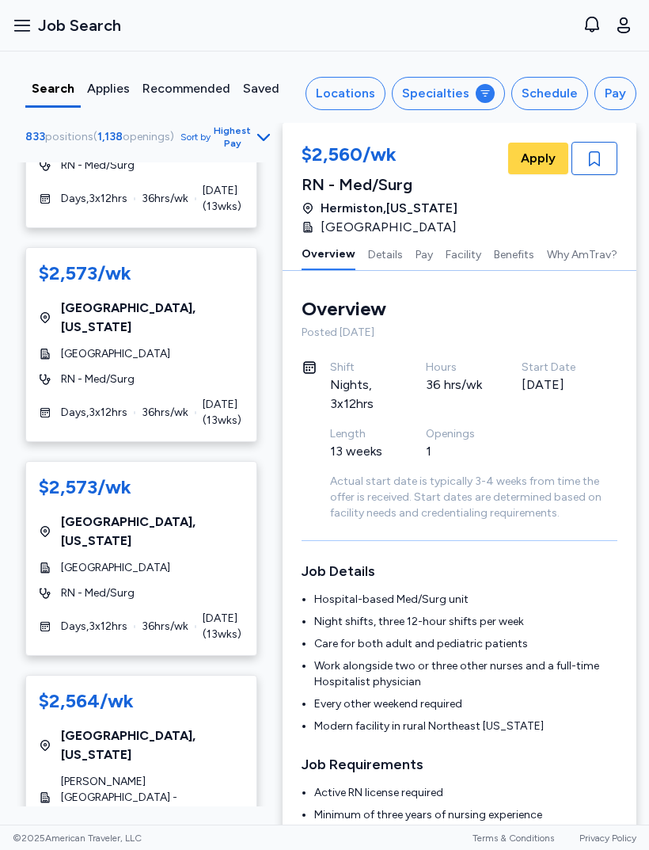
click at [552, 93] on div "Schedule" at bounding box center [550, 93] width 56 height 19
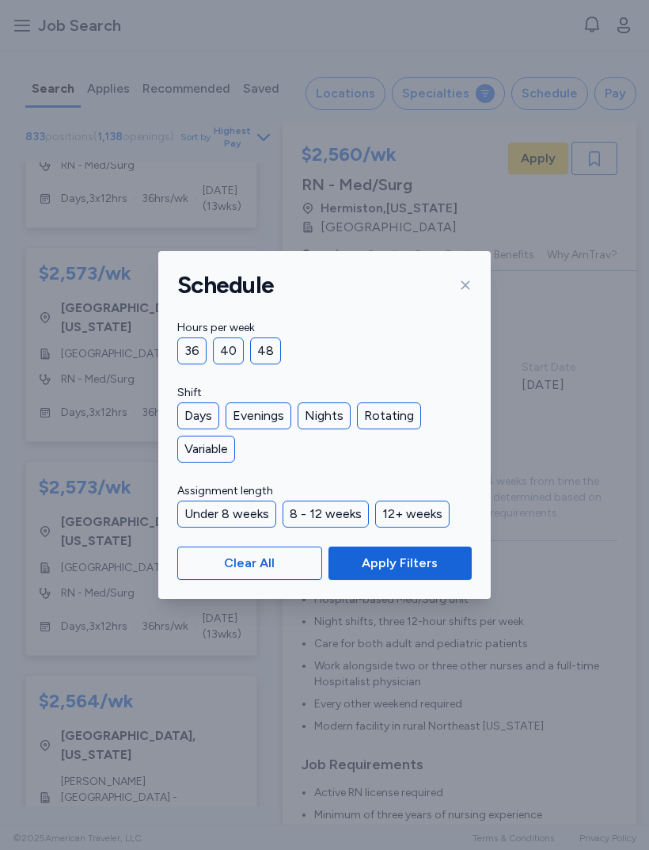
click at [204, 352] on div "36" at bounding box center [191, 350] width 29 height 27
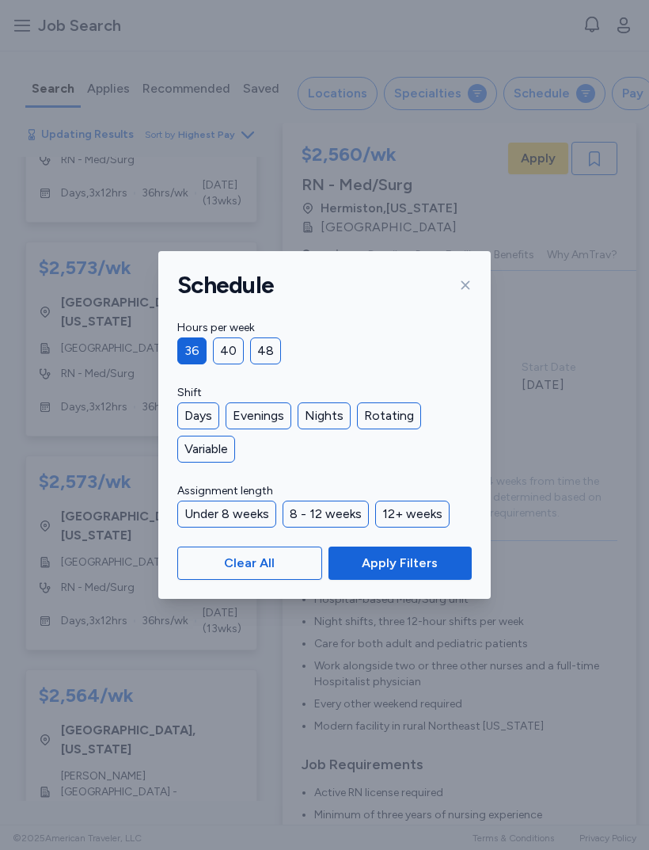
scroll to position [10103, 0]
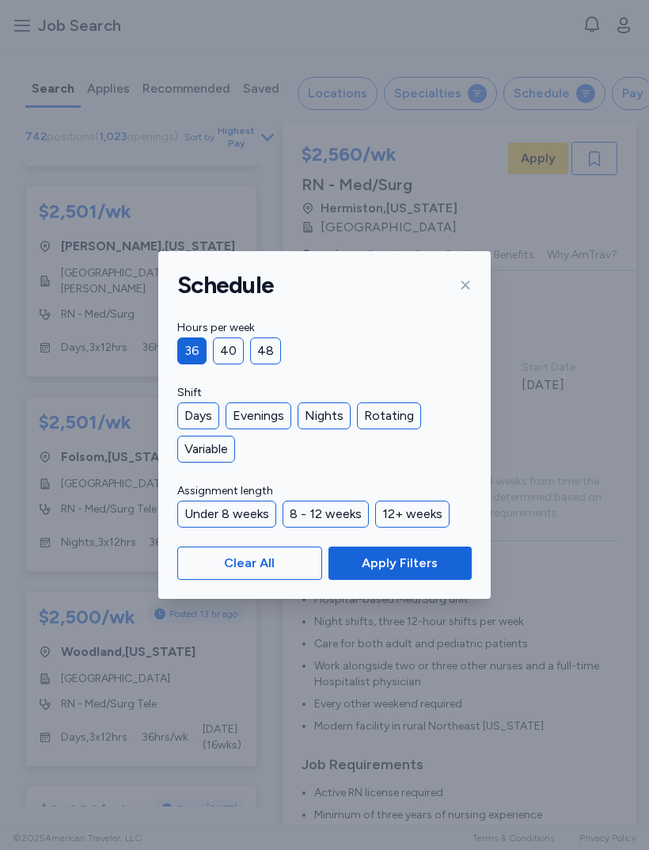
click at [333, 425] on div "Nights" at bounding box center [324, 415] width 53 height 27
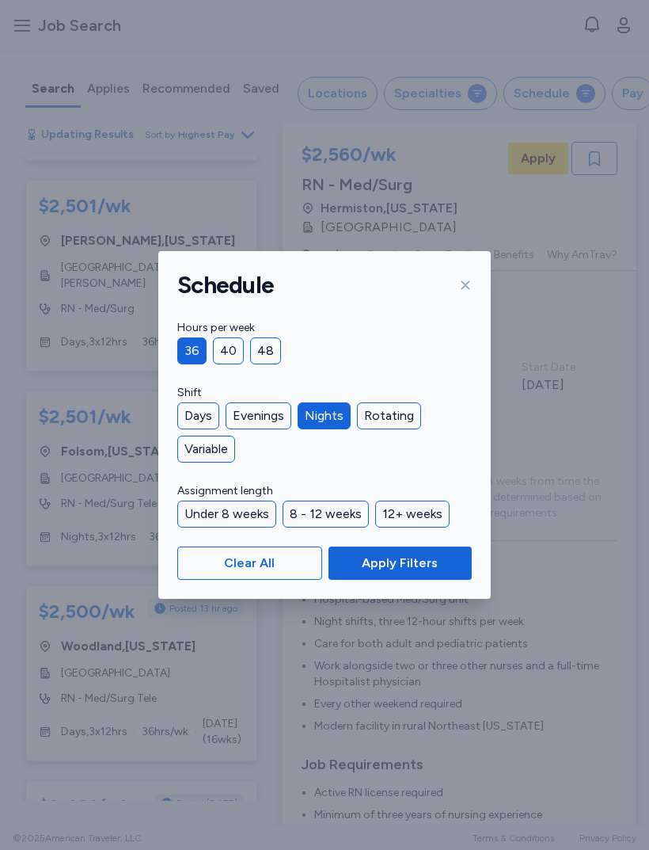
scroll to position [9808, 0]
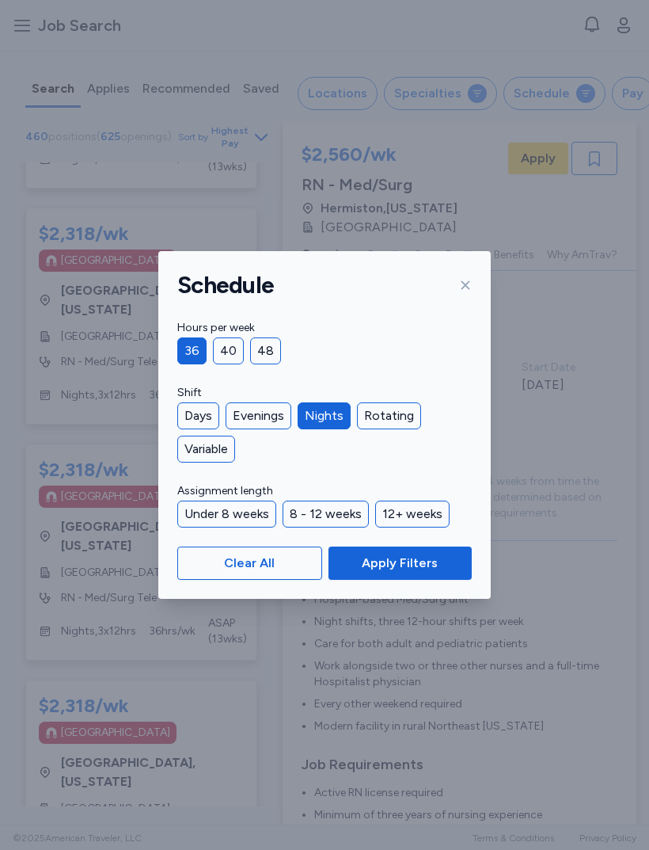
click at [421, 564] on span "Apply Filters" at bounding box center [400, 563] width 76 height 19
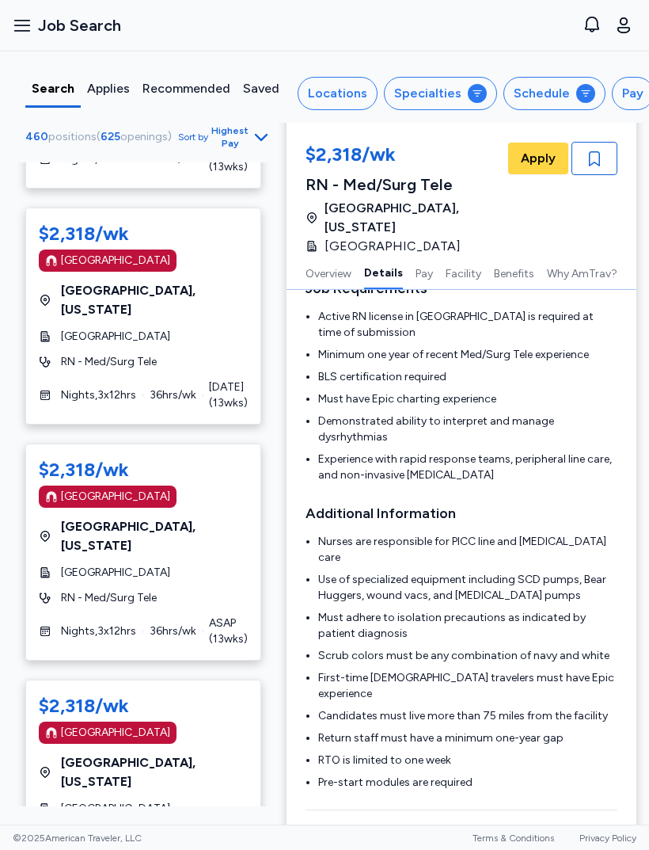
scroll to position [588, 0]
click at [119, 159] on div "460 positions ( 625 openings ) Sort by Highest Pay" at bounding box center [143, 143] width 261 height 38
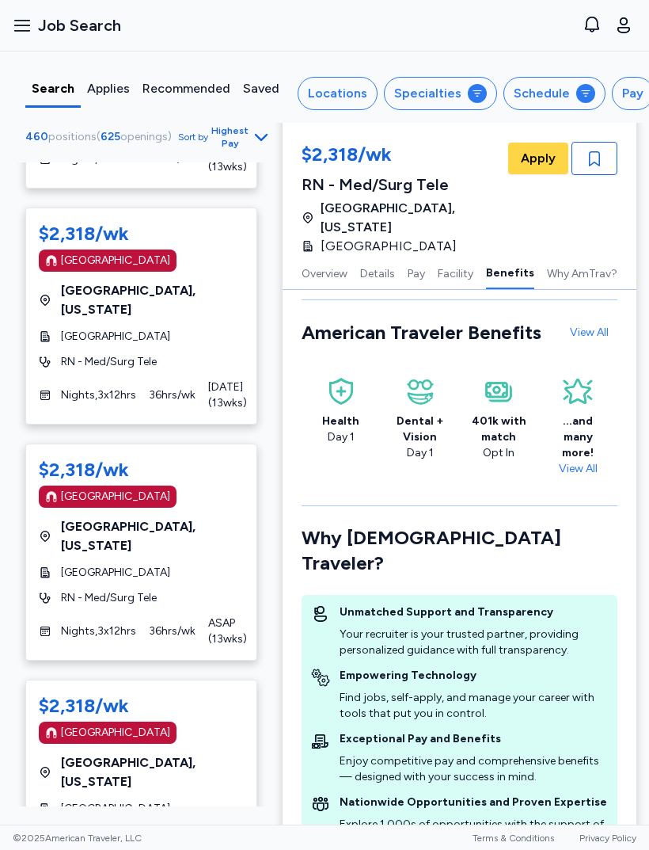
scroll to position [2312, 0]
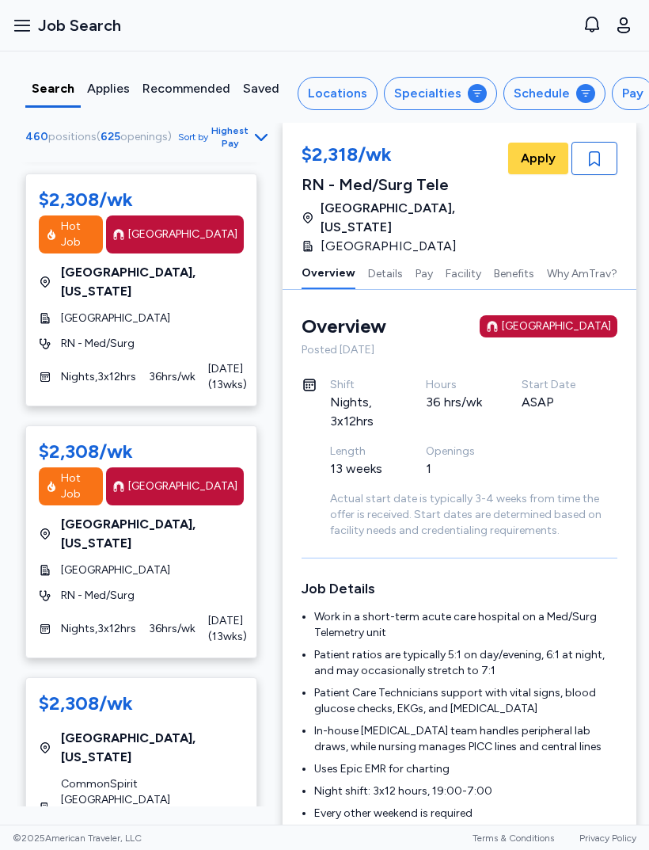
scroll to position [693, 0]
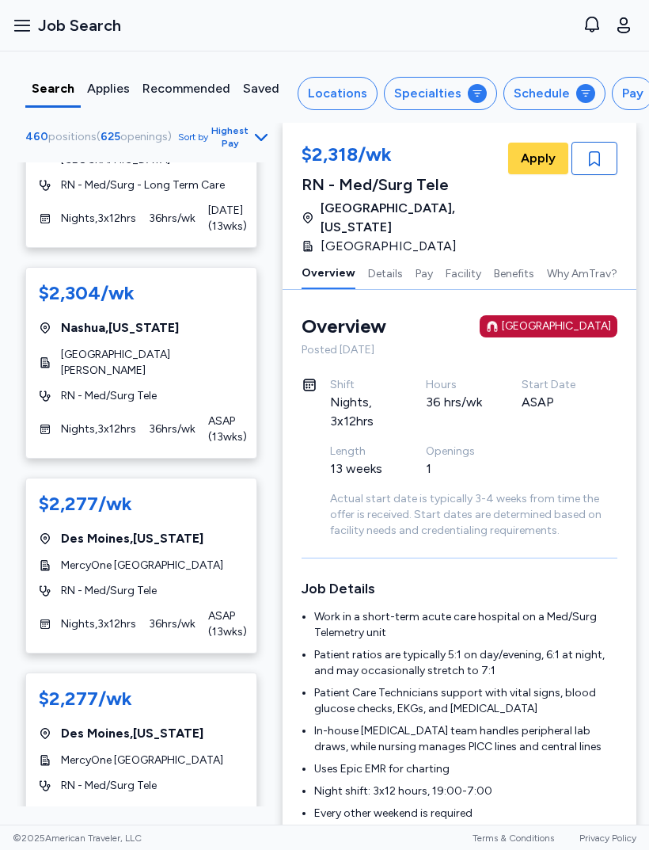
click at [2, 344] on div "460 positions ( 625 openings ) Sort by Highest Pay $2,318/wk Magnet Hospital Ro…" at bounding box center [141, 465] width 283 height 682
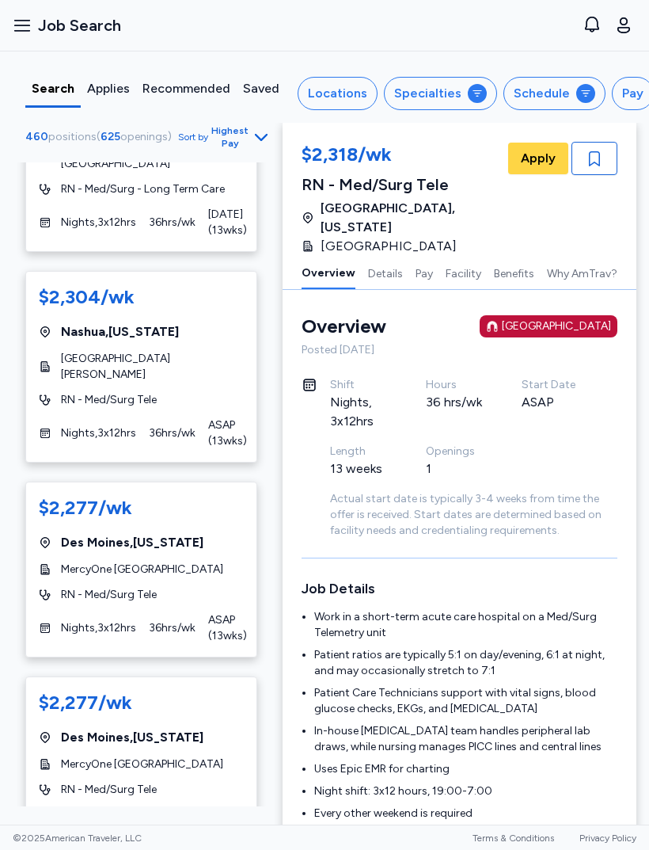
scroll to position [1999, 0]
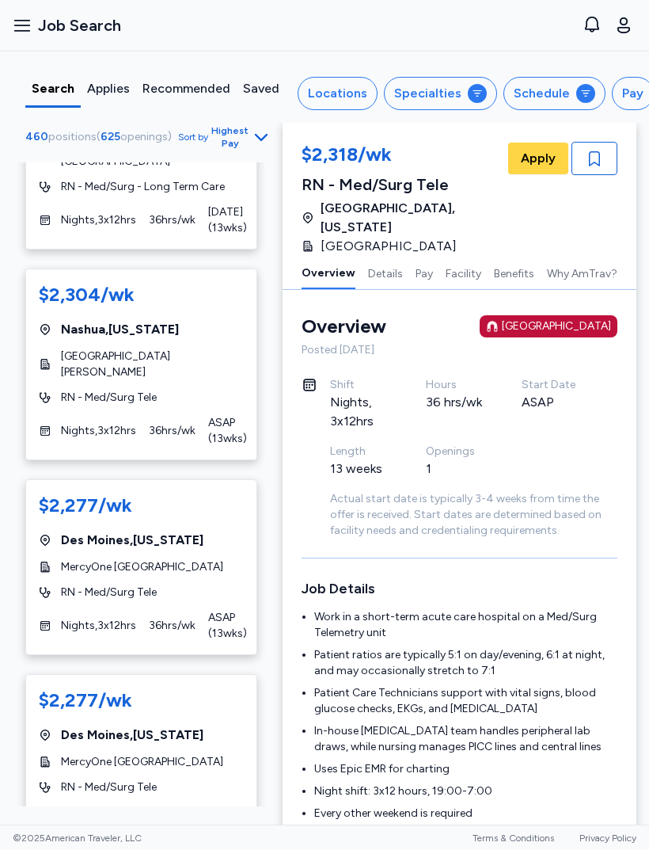
click at [1, 299] on div "460 positions ( 625 openings ) Sort by Highest Pay $2,318/wk Magnet Hospital Ro…" at bounding box center [141, 465] width 283 height 682
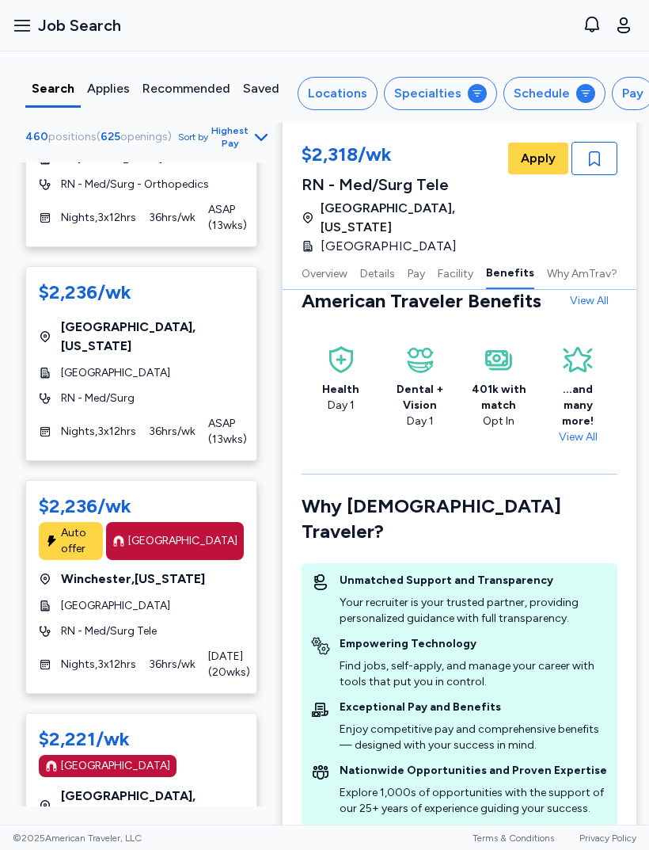
scroll to position [2388, 0]
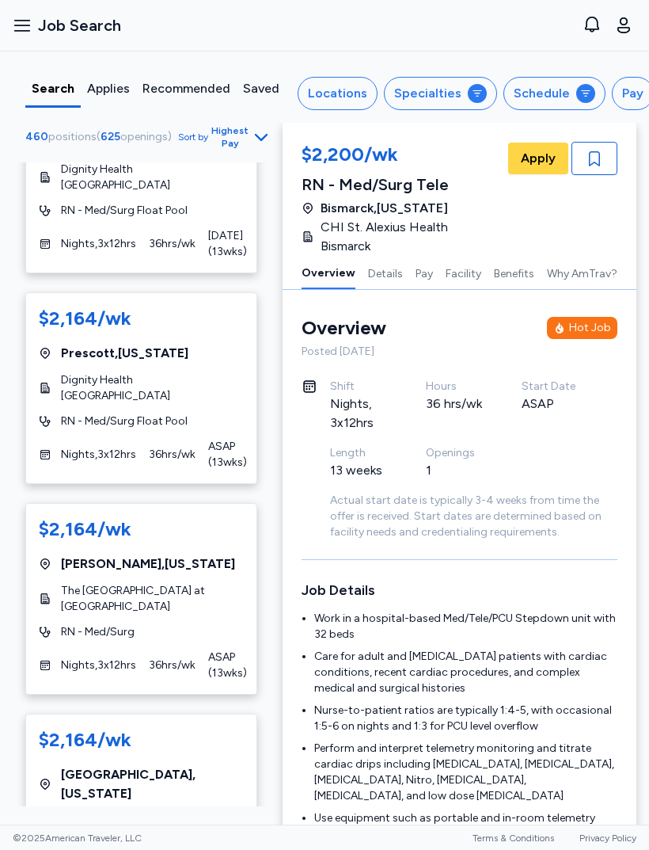
scroll to position [5396, 0]
click at [21, 15] on button "Open sidebar Job Search" at bounding box center [66, 25] width 121 height 35
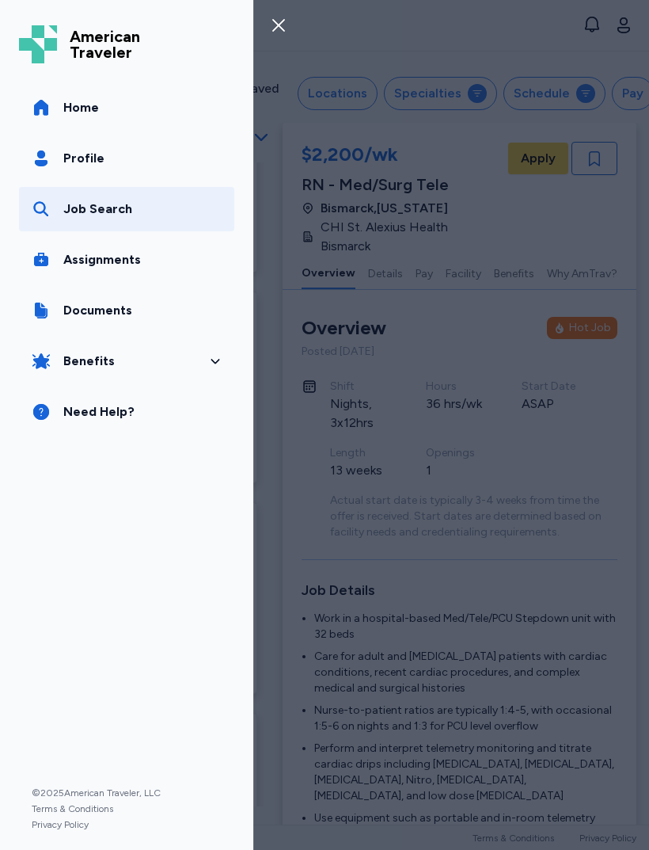
click at [82, 158] on span "Profile" at bounding box center [83, 158] width 41 height 19
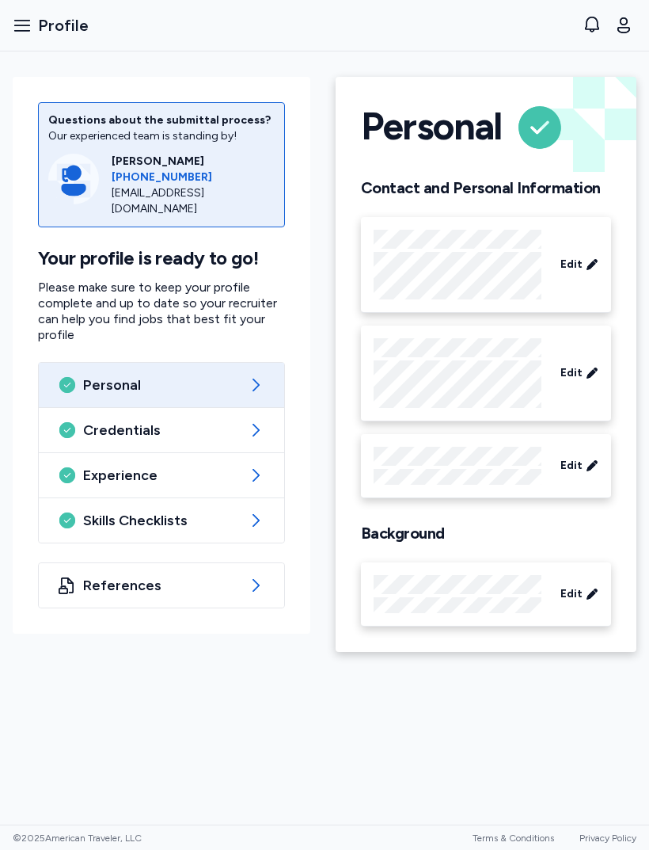
click at [21, 25] on icon "button" at bounding box center [22, 25] width 19 height 19
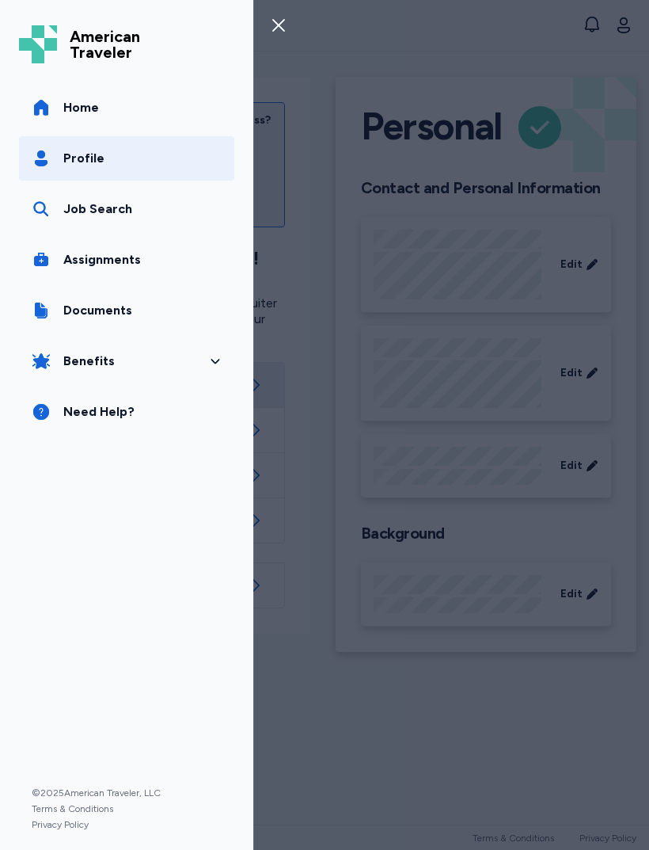
click at [64, 368] on span "Benefits" at bounding box center [88, 361] width 51 height 19
click at [88, 409] on link "Benefits Overview" at bounding box center [142, 404] width 158 height 29
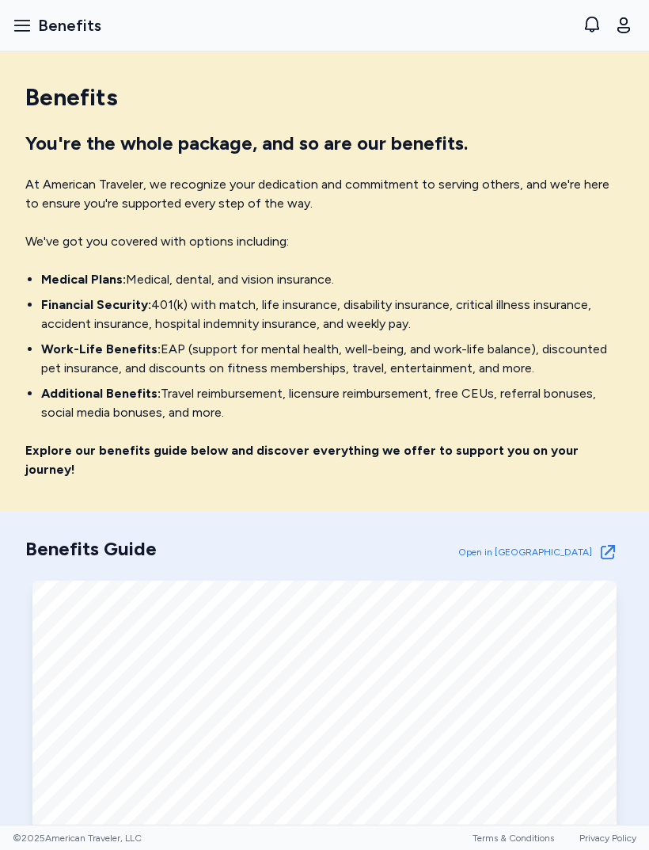
click at [26, 33] on icon "button" at bounding box center [22, 25] width 19 height 19
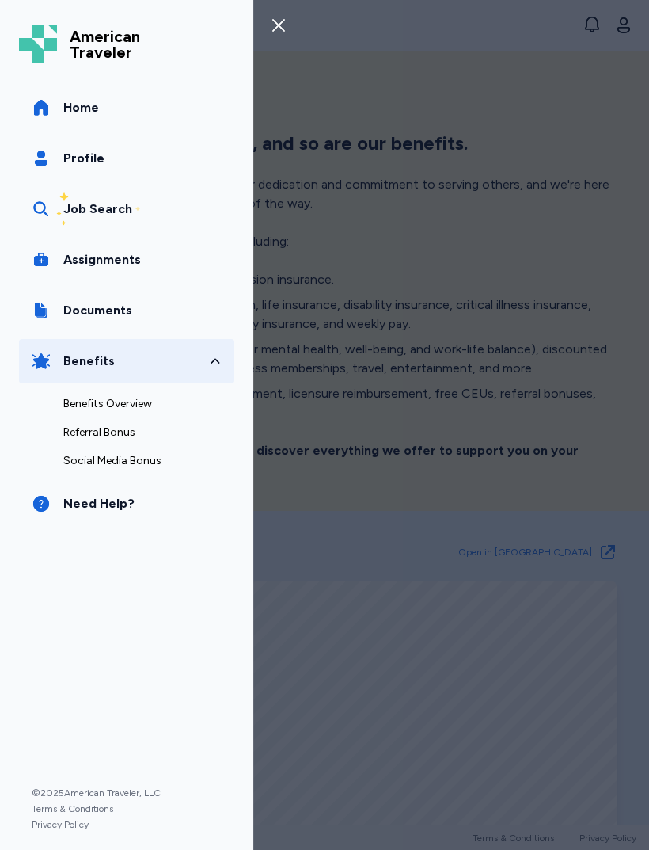
click at [82, 458] on link "Social Media Bonus" at bounding box center [142, 461] width 158 height 29
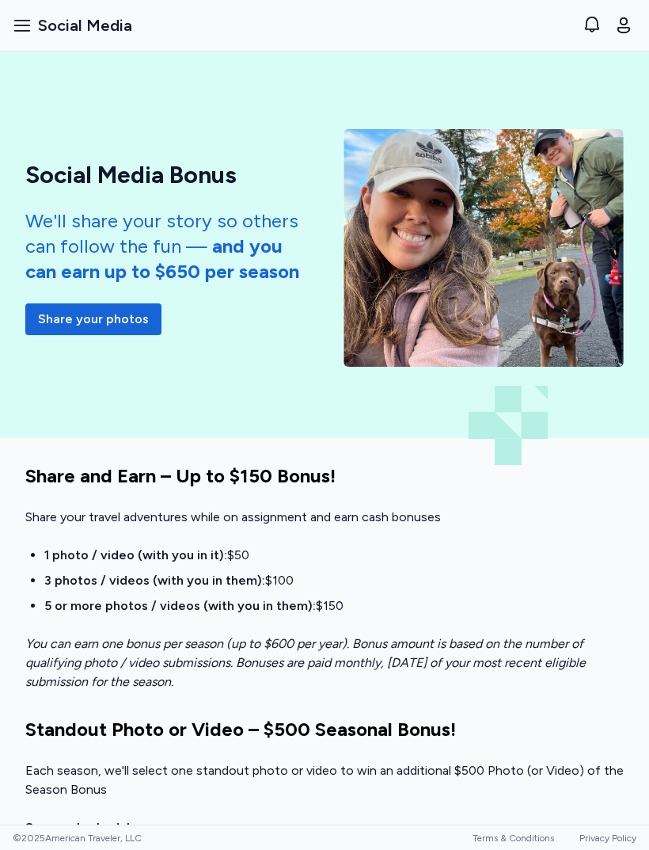
click at [23, 29] on icon "button" at bounding box center [22, 25] width 19 height 19
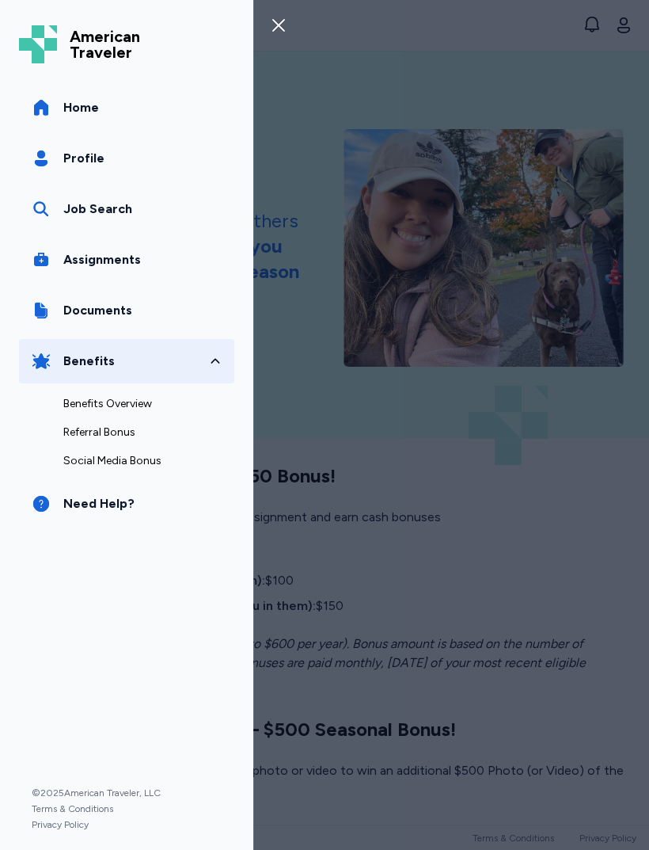
click at [67, 166] on span "Profile" at bounding box center [83, 158] width 41 height 19
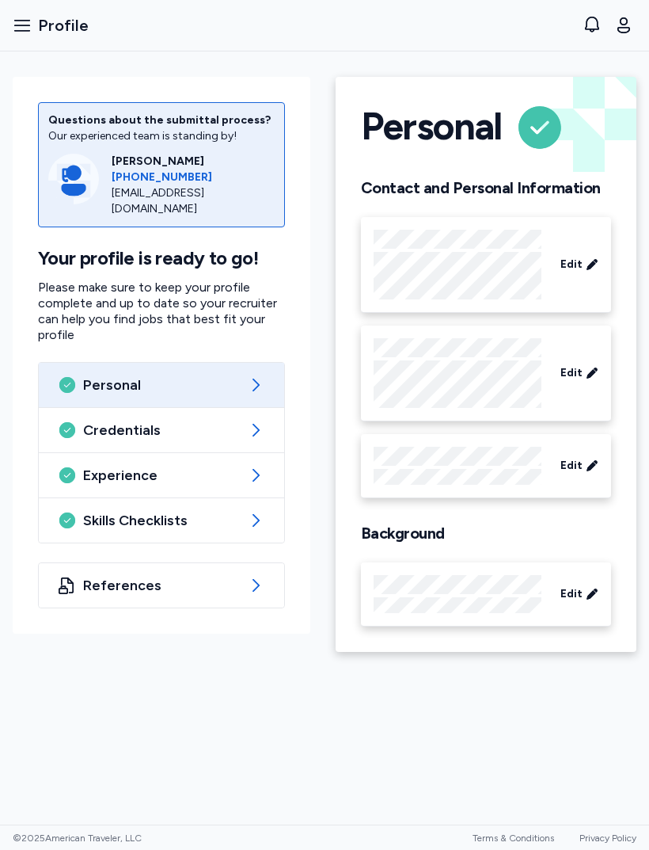
click at [17, 27] on icon "button" at bounding box center [22, 25] width 19 height 19
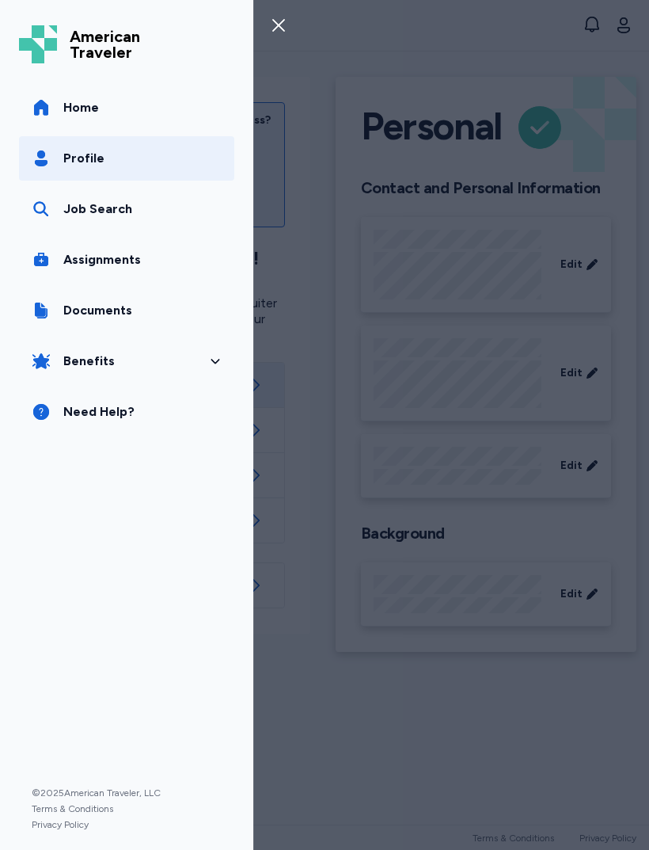
click at [82, 111] on span "Home" at bounding box center [81, 107] width 36 height 19
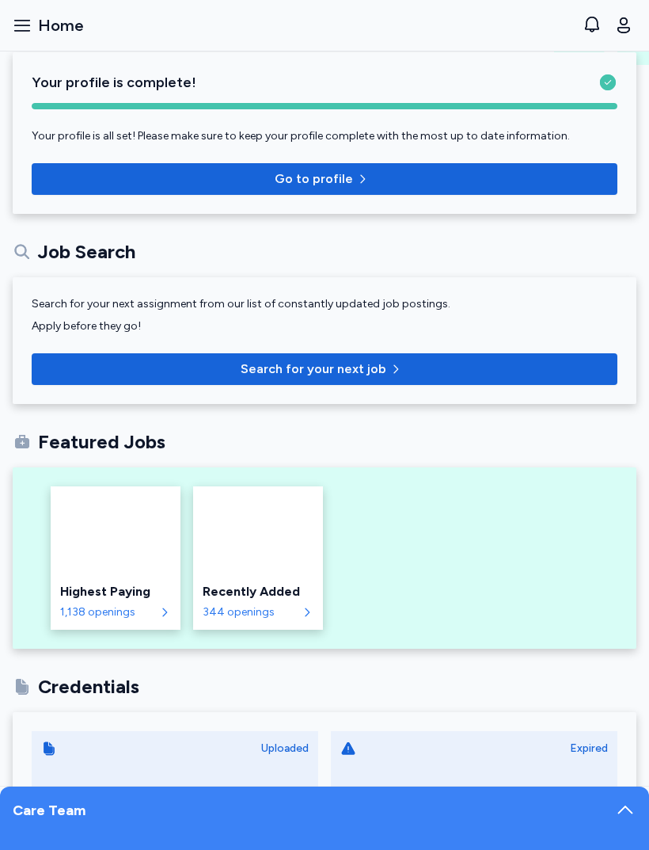
scroll to position [52, 0]
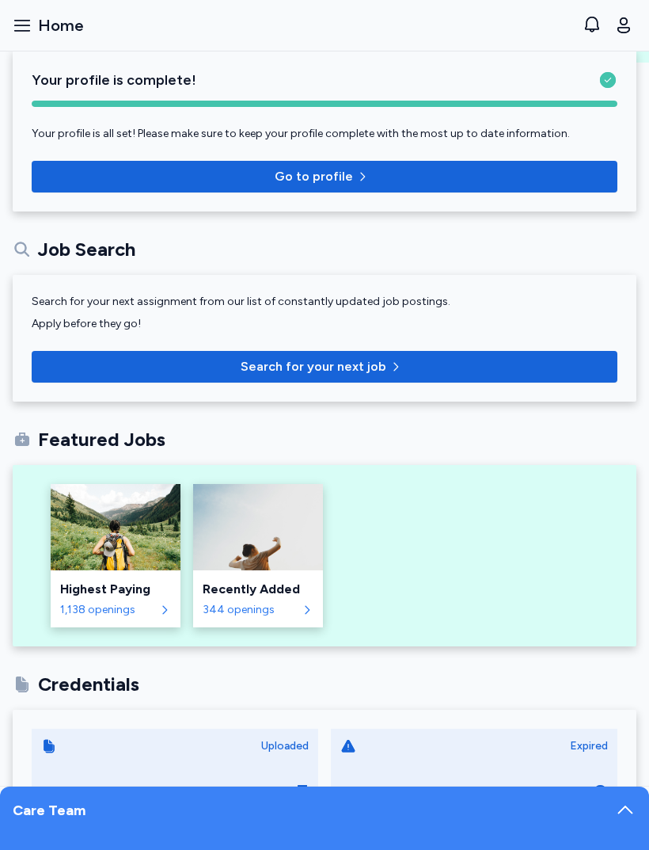
click at [222, 569] on img at bounding box center [258, 527] width 130 height 86
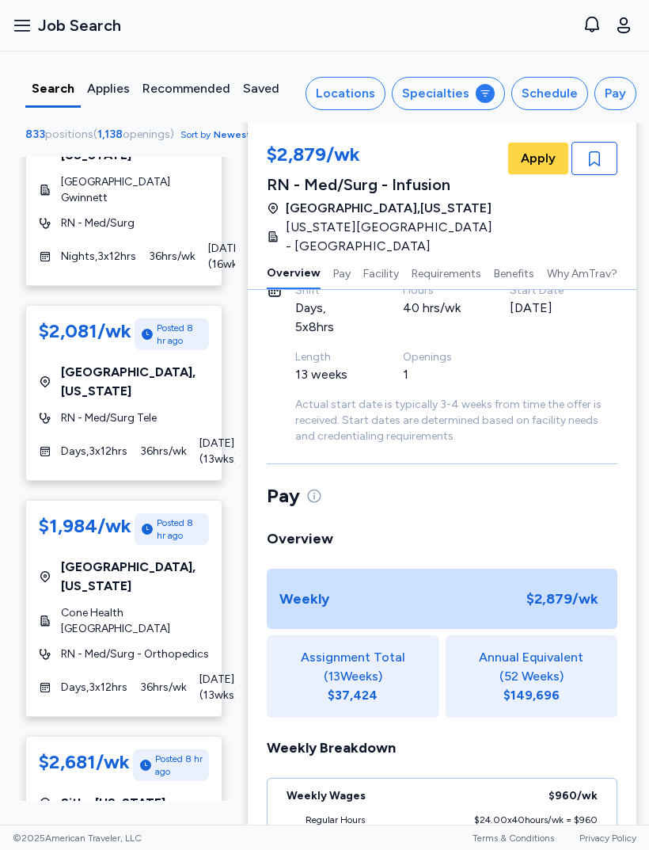
scroll to position [4130, 0]
